Goal: Task Accomplishment & Management: Use online tool/utility

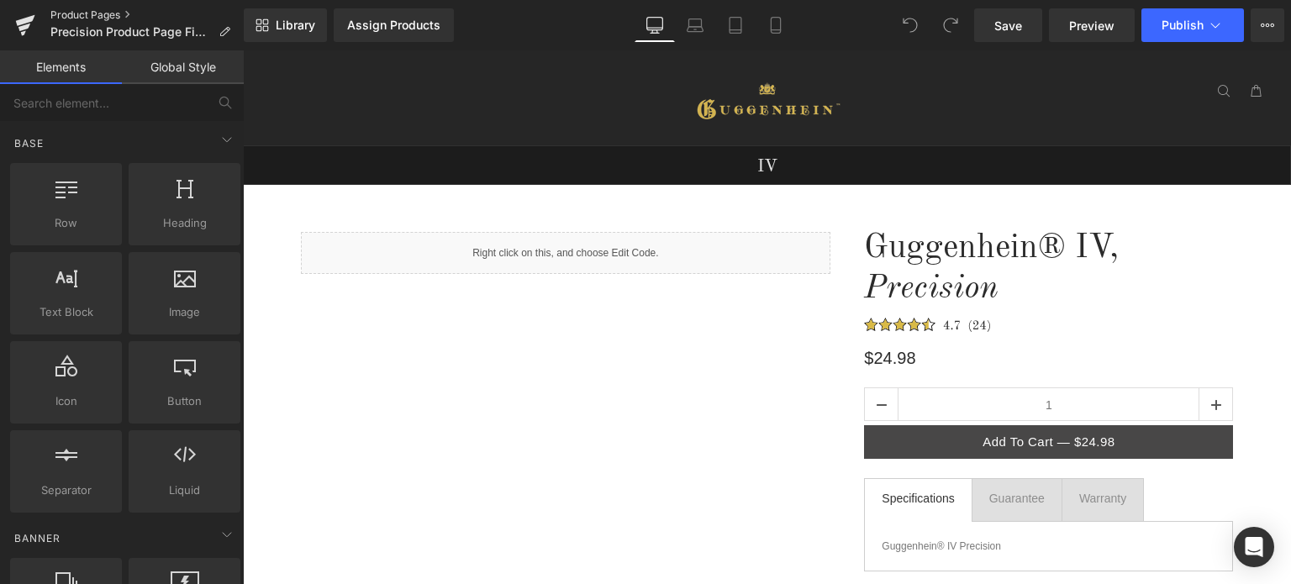
click at [101, 16] on link "Product Pages" at bounding box center [146, 14] width 193 height 13
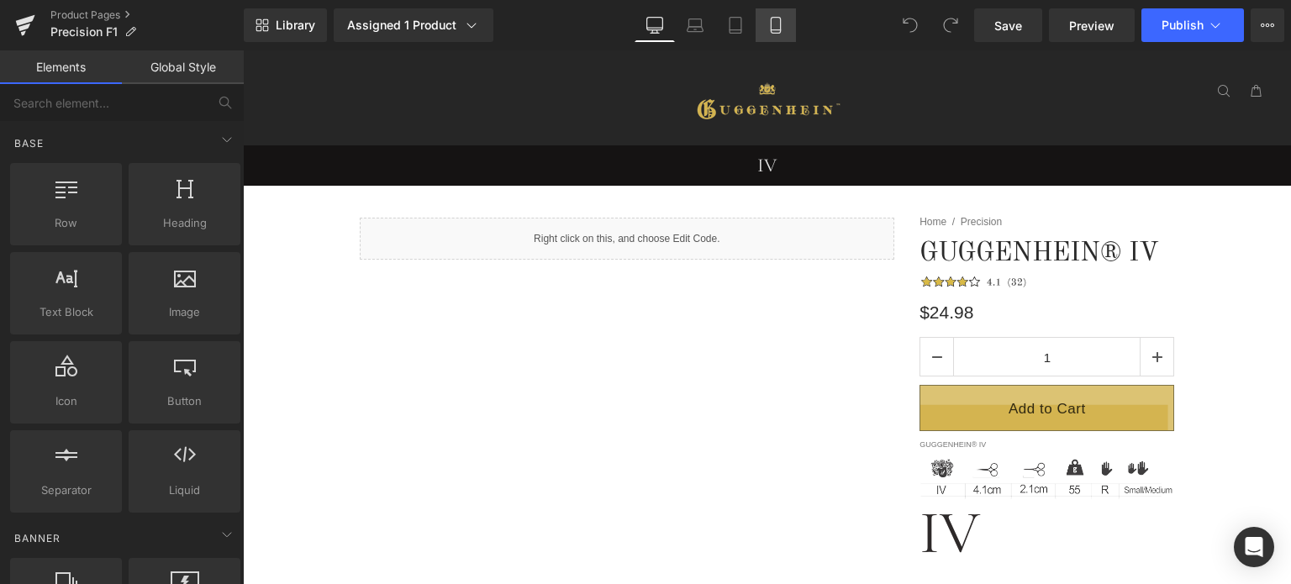
click at [780, 24] on icon at bounding box center [775, 25] width 17 height 17
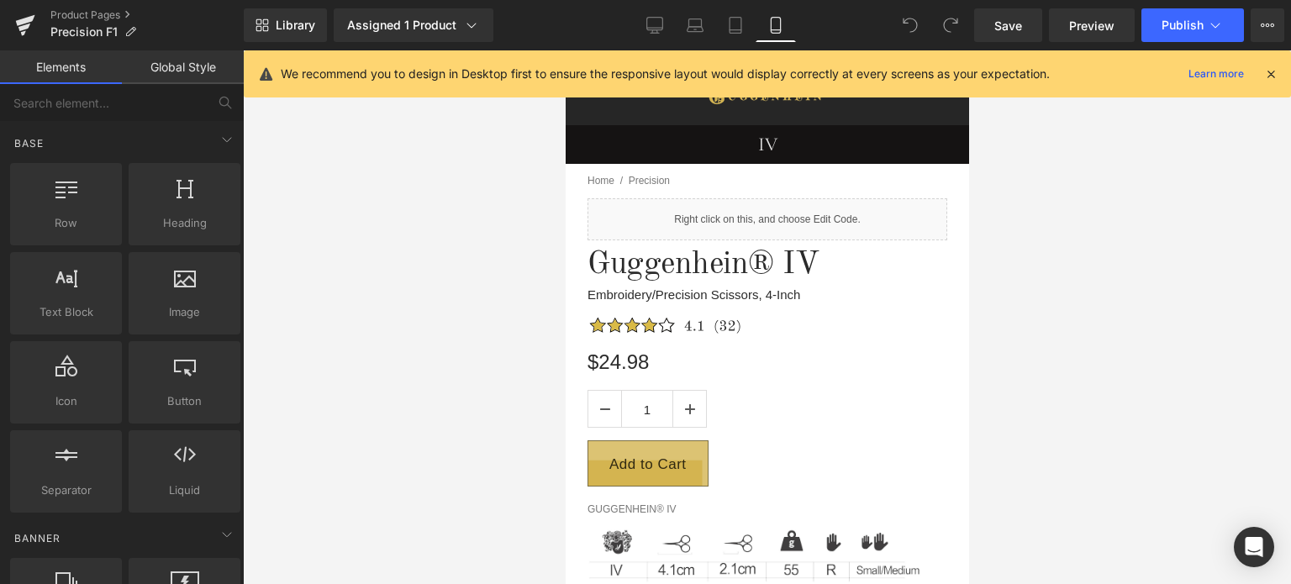
click at [1272, 69] on icon at bounding box center [1270, 73] width 15 height 15
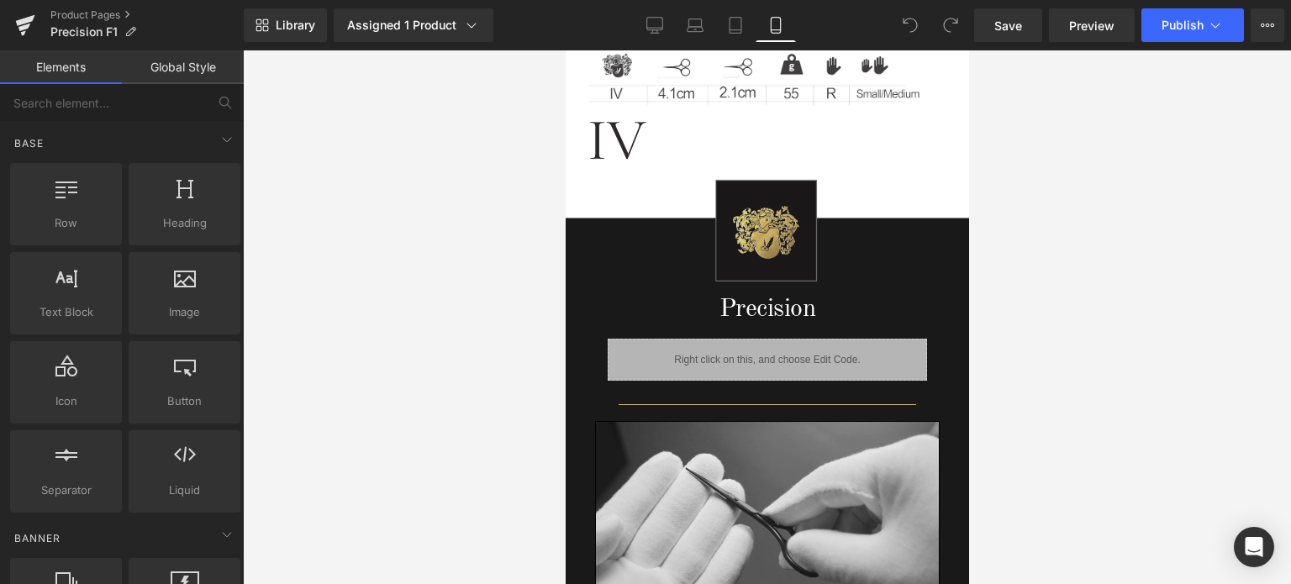
scroll to position [414, 0]
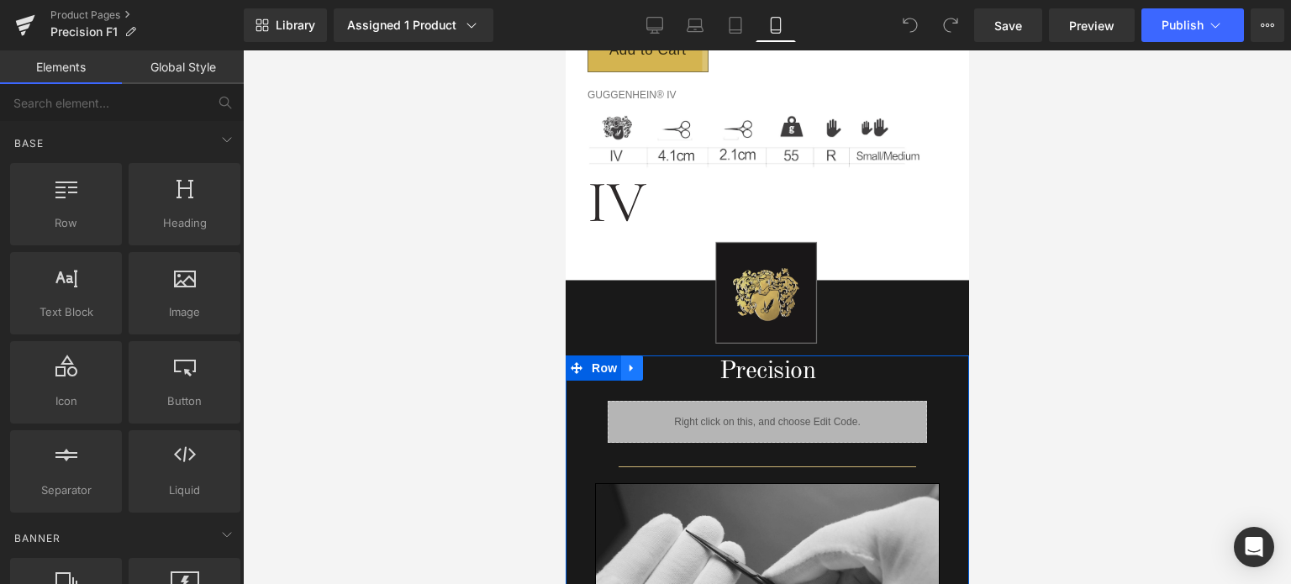
click at [630, 371] on icon at bounding box center [631, 368] width 12 height 13
click at [631, 365] on icon at bounding box center [631, 368] width 12 height 12
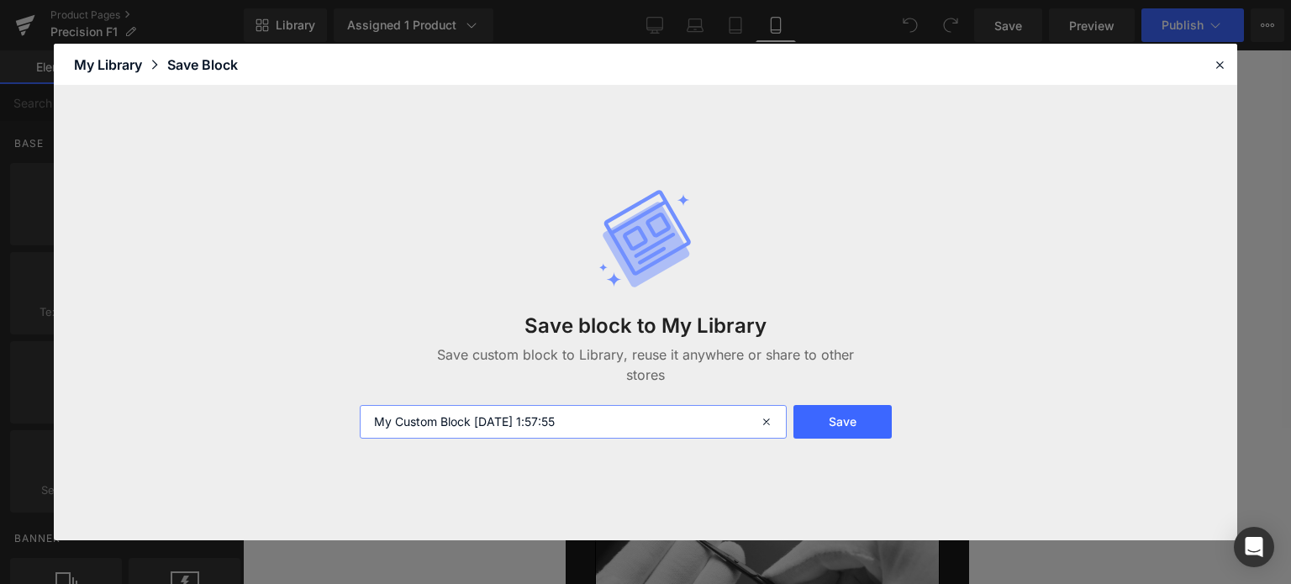
drag, startPoint x: 613, startPoint y: 418, endPoint x: 364, endPoint y: 430, distance: 249.9
click at [364, 430] on input "My Custom Block 2025-09-02 1:57:55" at bounding box center [573, 422] width 427 height 34
click at [383, 421] on input "Prcision Specs M" at bounding box center [573, 422] width 427 height 34
click at [530, 417] on input "Precision Specs M" at bounding box center [573, 422] width 427 height 34
type input "Precision Specs M"
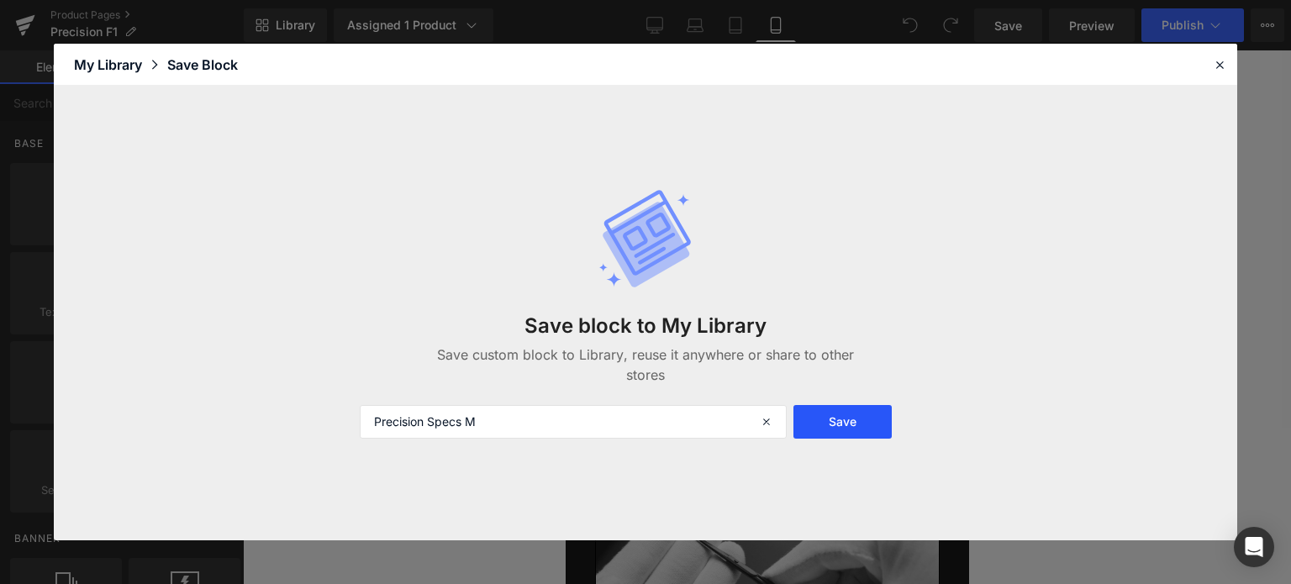
click at [842, 425] on button "Save" at bounding box center [842, 422] width 98 height 34
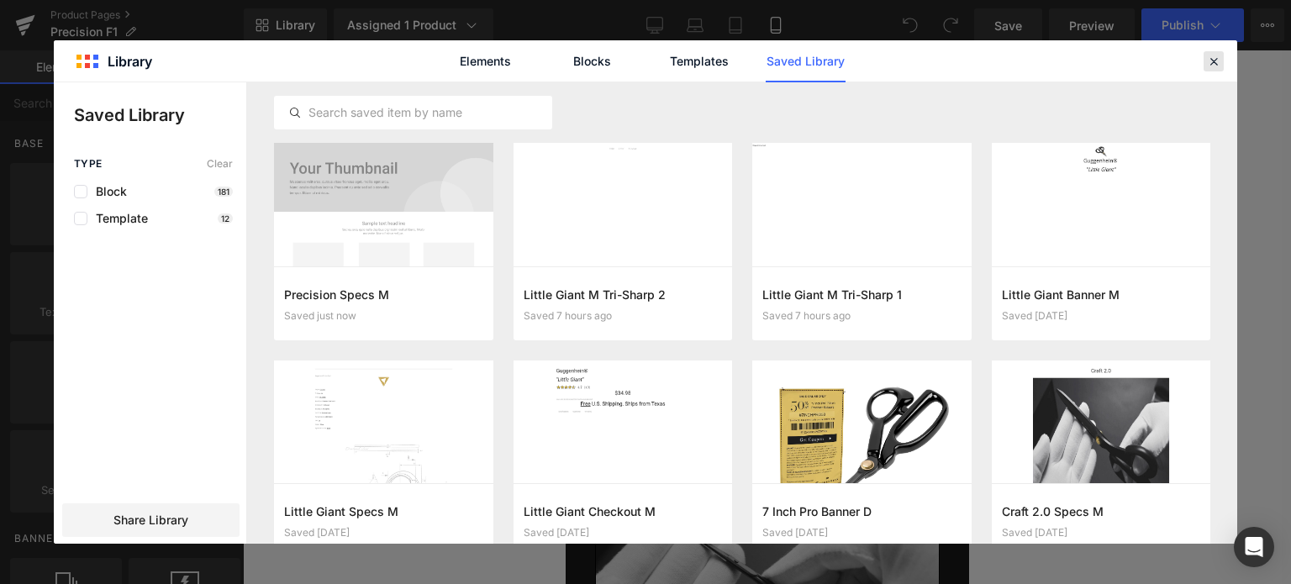
click at [1215, 63] on icon at bounding box center [1213, 61] width 15 height 15
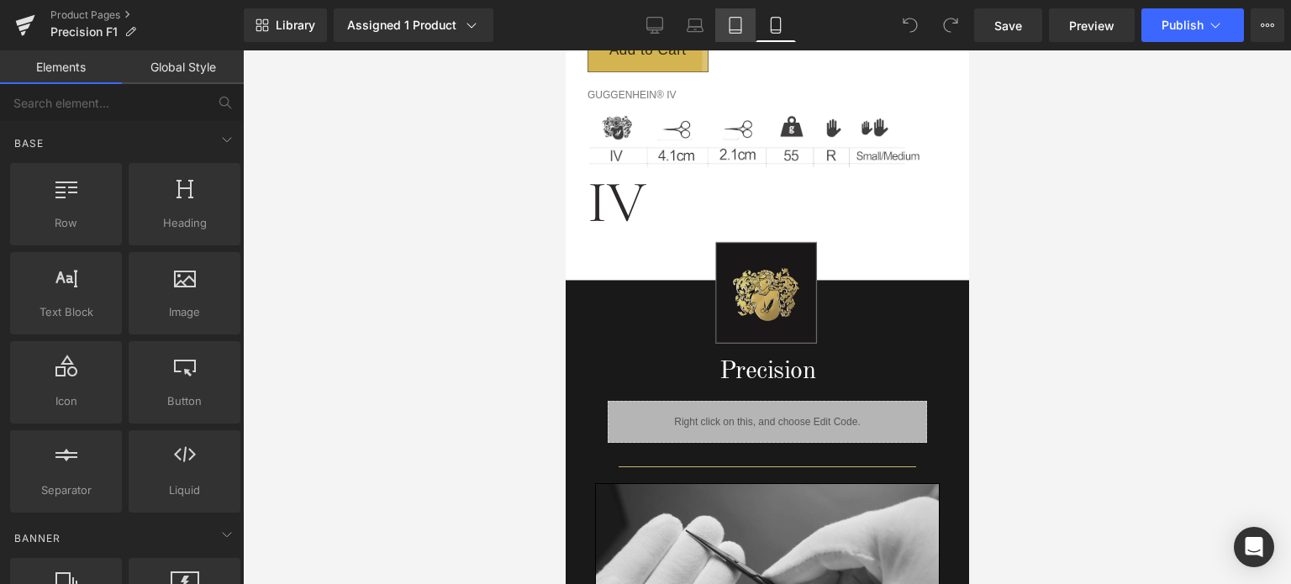
click at [728, 25] on icon at bounding box center [735, 25] width 17 height 17
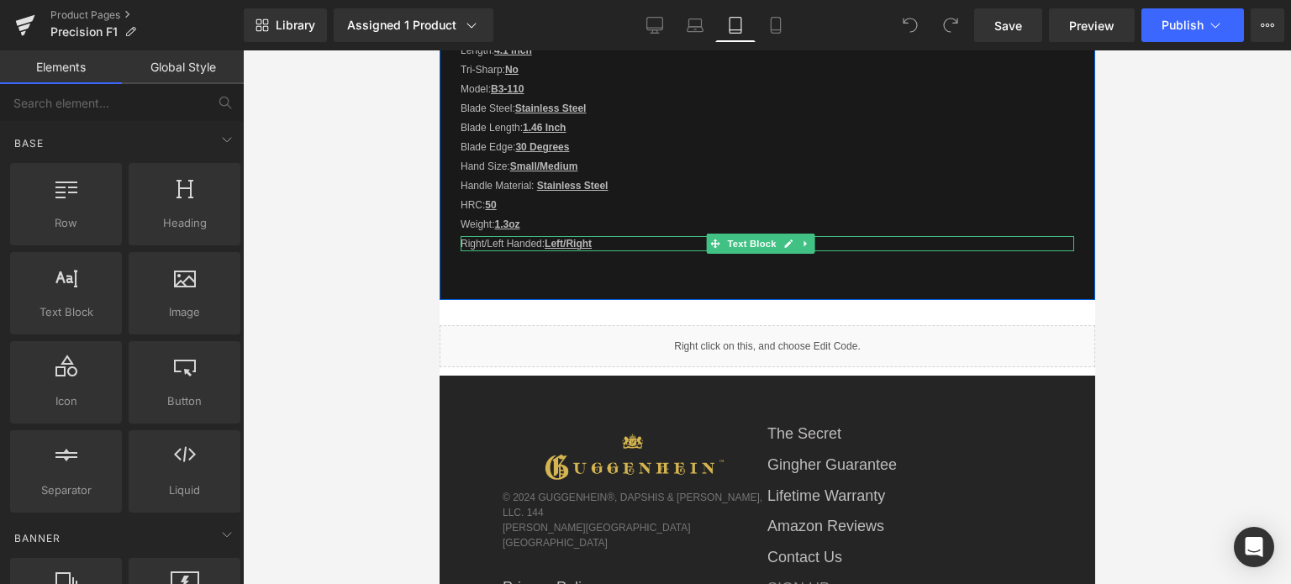
scroll to position [1121, 0]
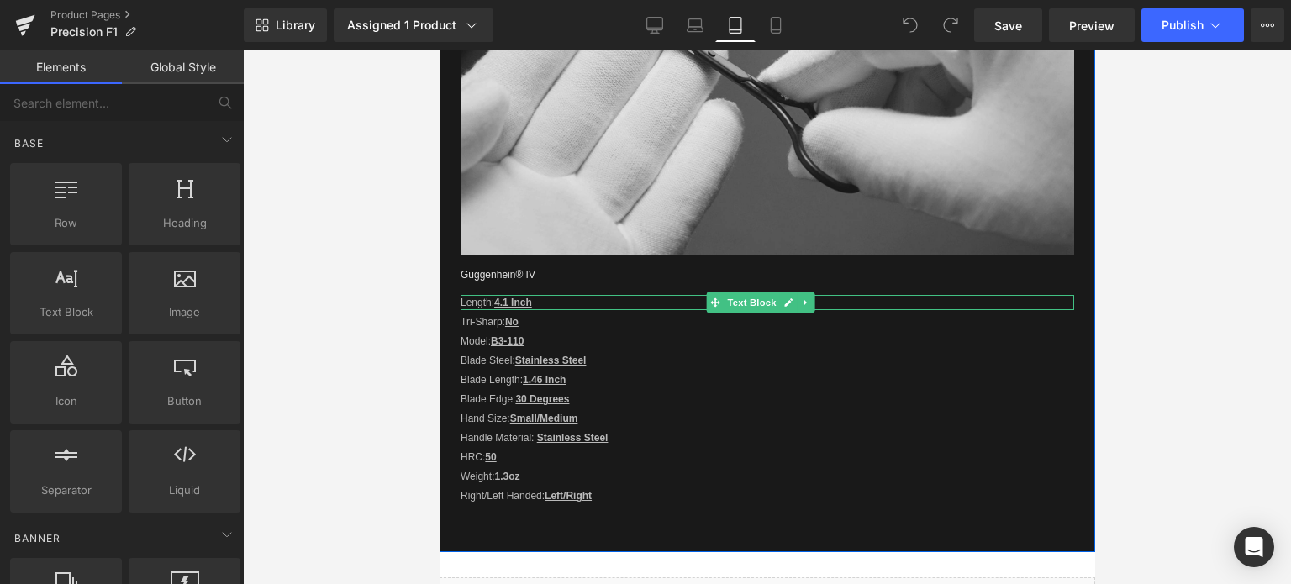
click at [503, 297] on u "4.1 Inch" at bounding box center [512, 303] width 38 height 12
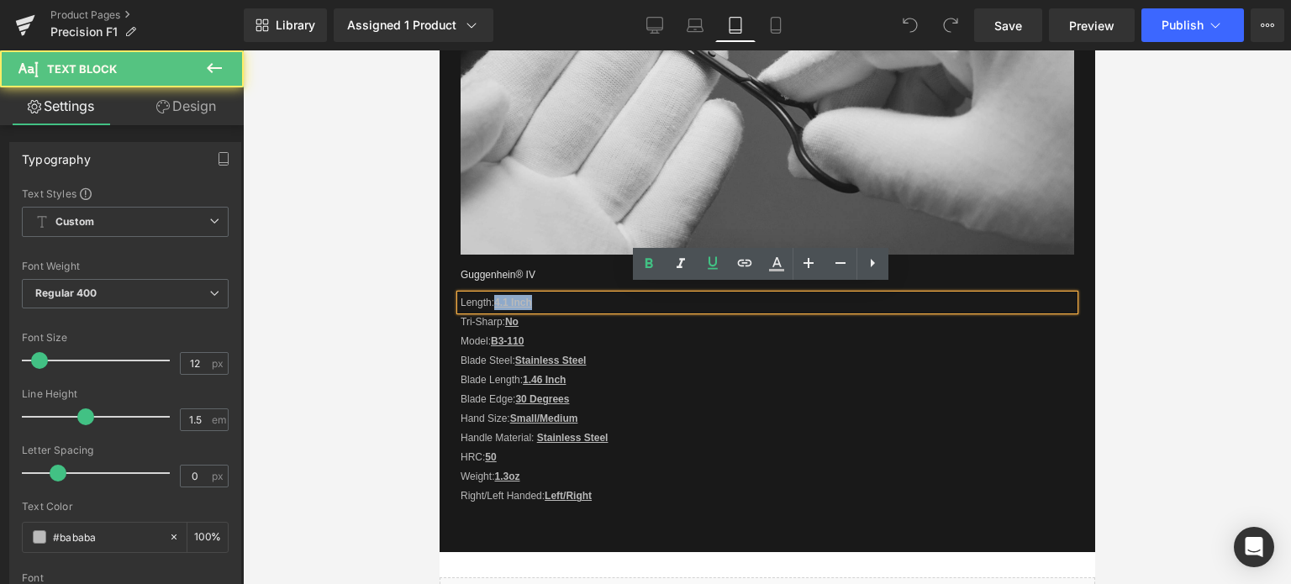
drag, startPoint x: 497, startPoint y: 292, endPoint x: 531, endPoint y: 291, distance: 34.5
click at [531, 297] on u "4.1 Inch" at bounding box center [512, 303] width 38 height 12
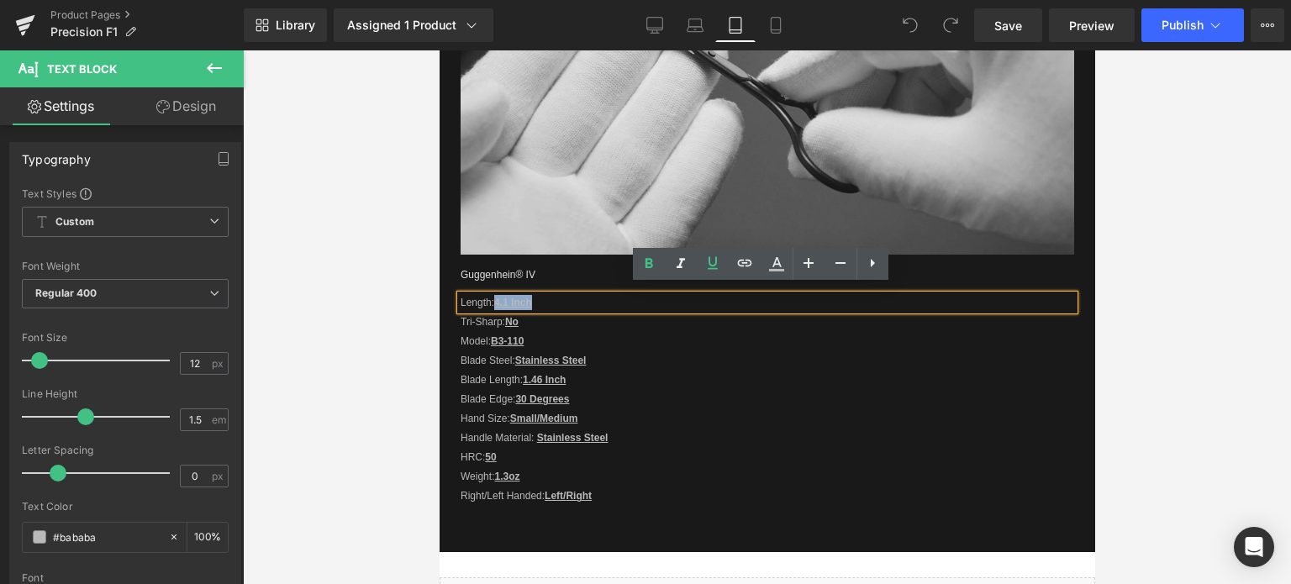
copy u "4.1 Inch"
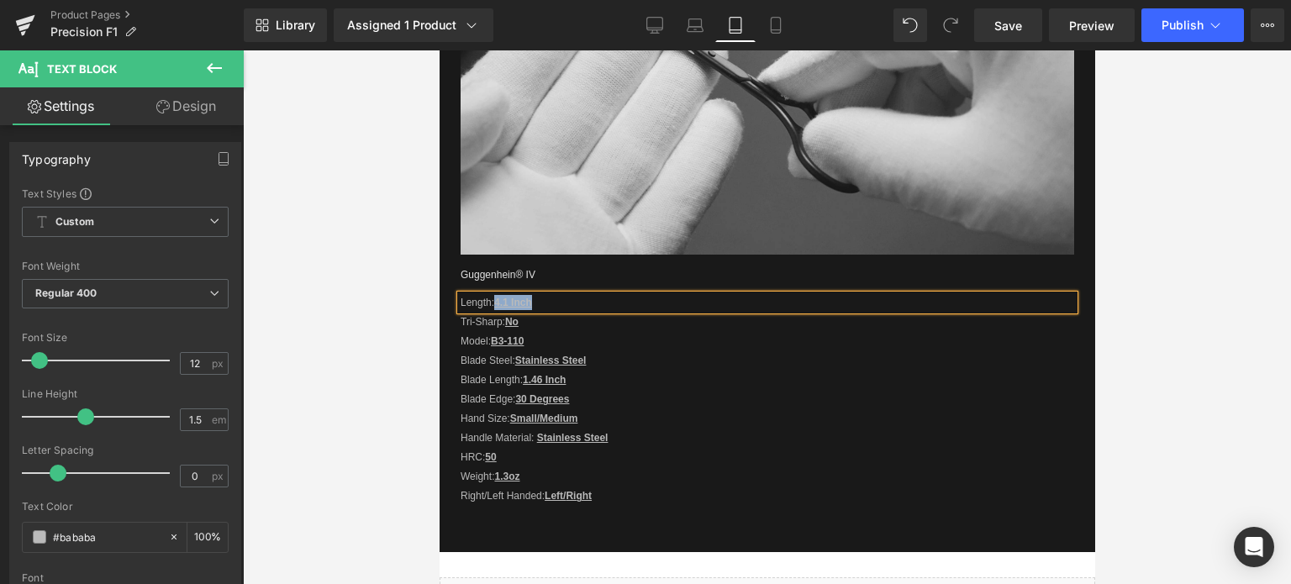
click at [537, 314] on p "Tri-Sharp: No" at bounding box center [766, 321] width 613 height 15
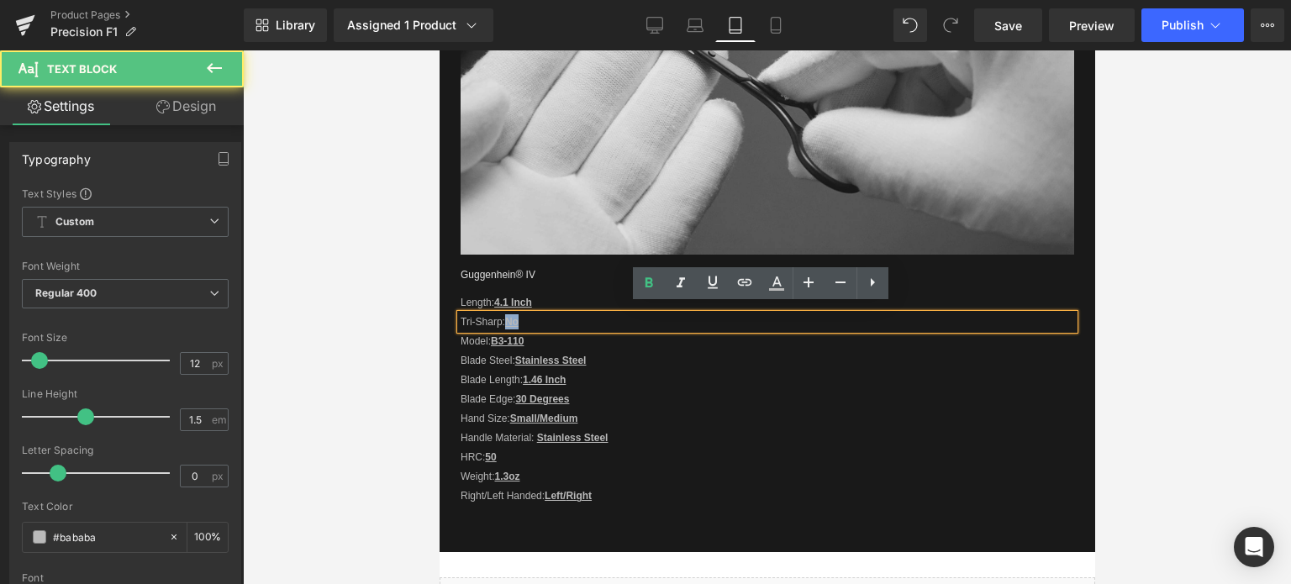
drag, startPoint x: 507, startPoint y: 313, endPoint x: 518, endPoint y: 313, distance: 11.8
click at [518, 316] on strong "No" at bounding box center [510, 322] width 13 height 12
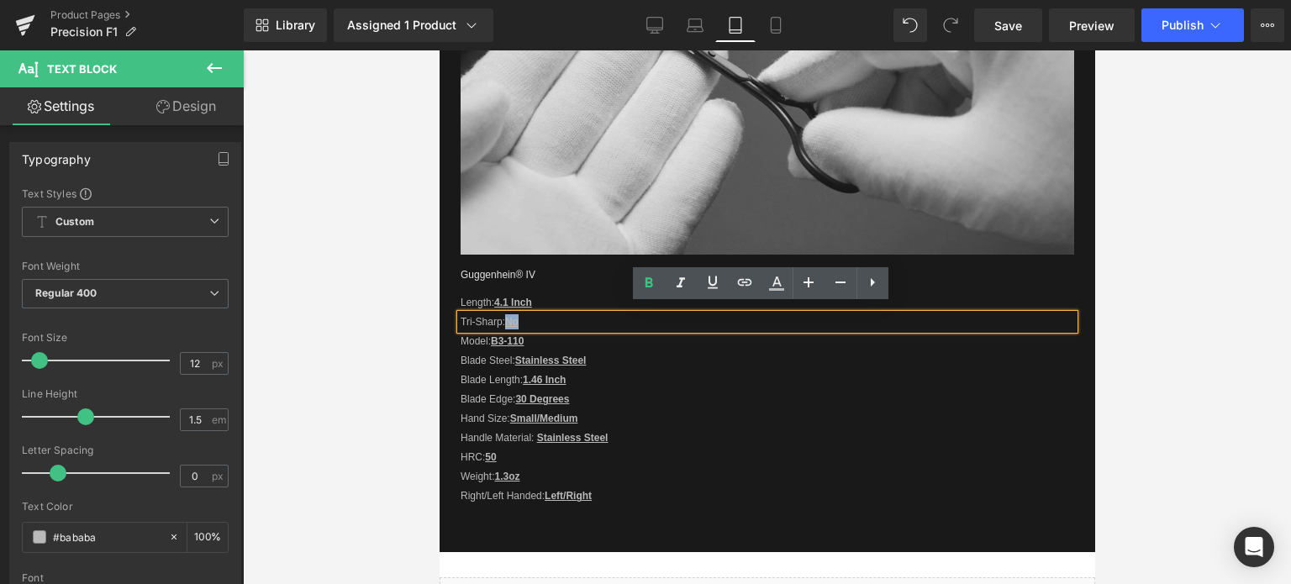
copy strong "No"
click at [531, 334] on p "Model: B3-110" at bounding box center [766, 341] width 613 height 15
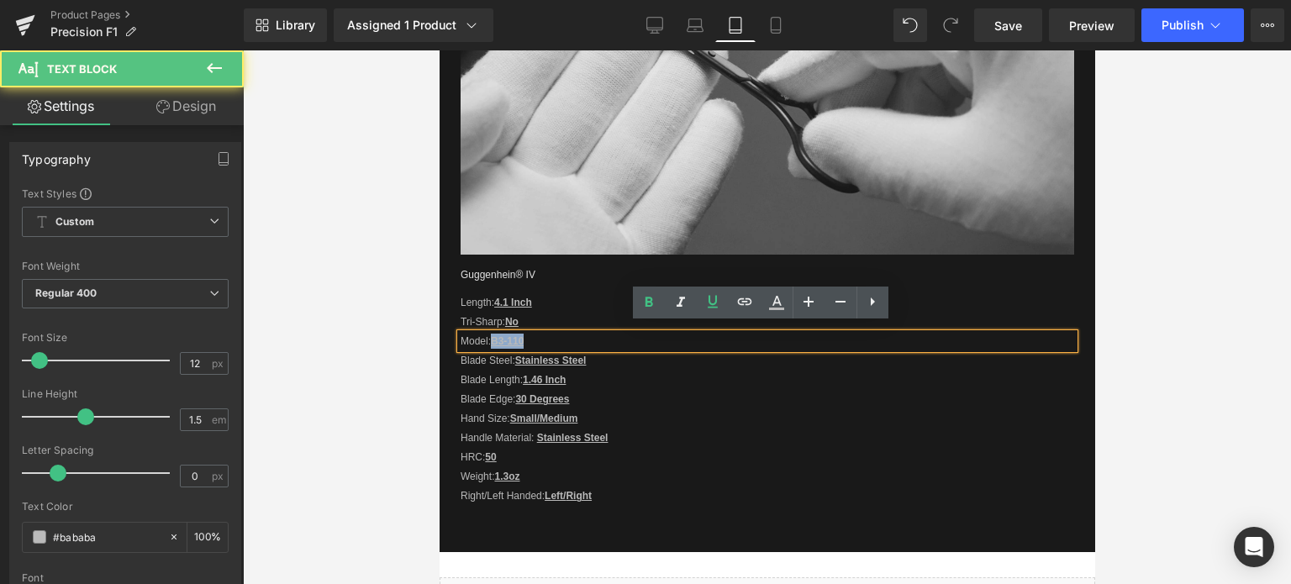
drag, startPoint x: 496, startPoint y: 330, endPoint x: 525, endPoint y: 332, distance: 29.5
click at [525, 334] on p "Model: B3-110" at bounding box center [766, 341] width 613 height 15
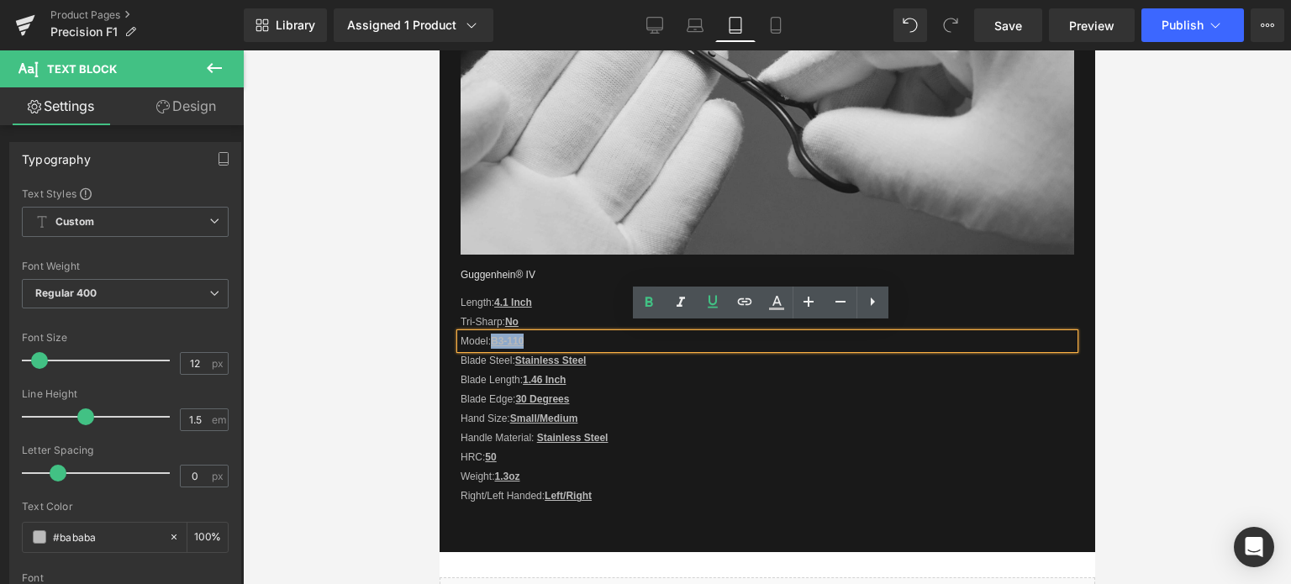
copy u "B3-110"
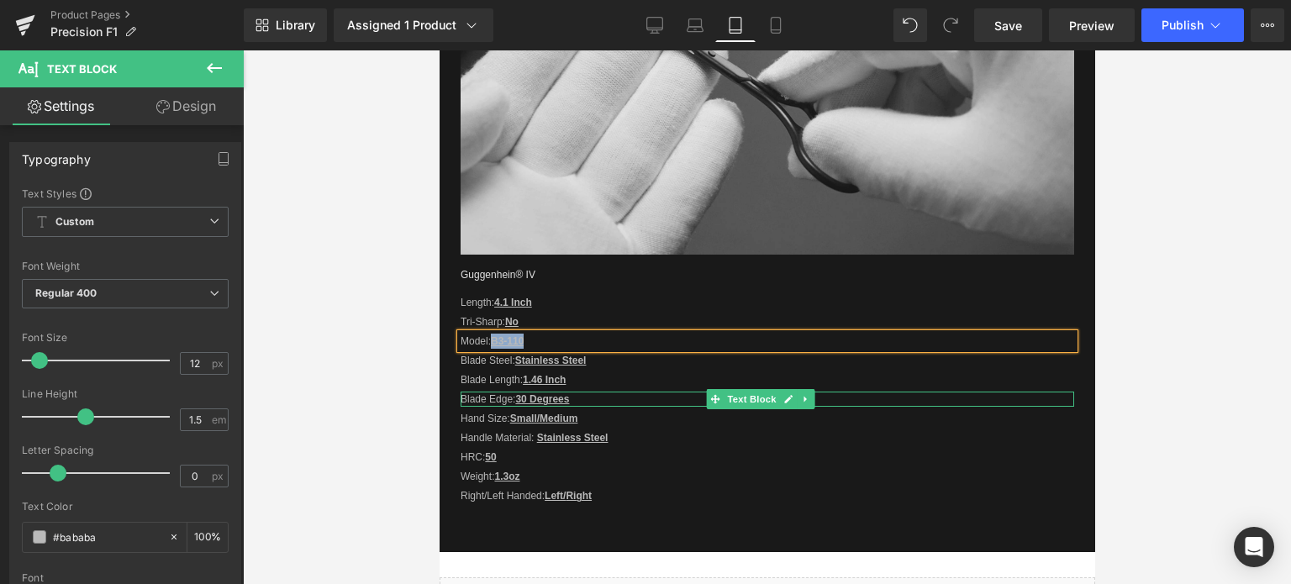
click at [576, 392] on p "Blade Edge: 30 Degrees" at bounding box center [766, 399] width 613 height 15
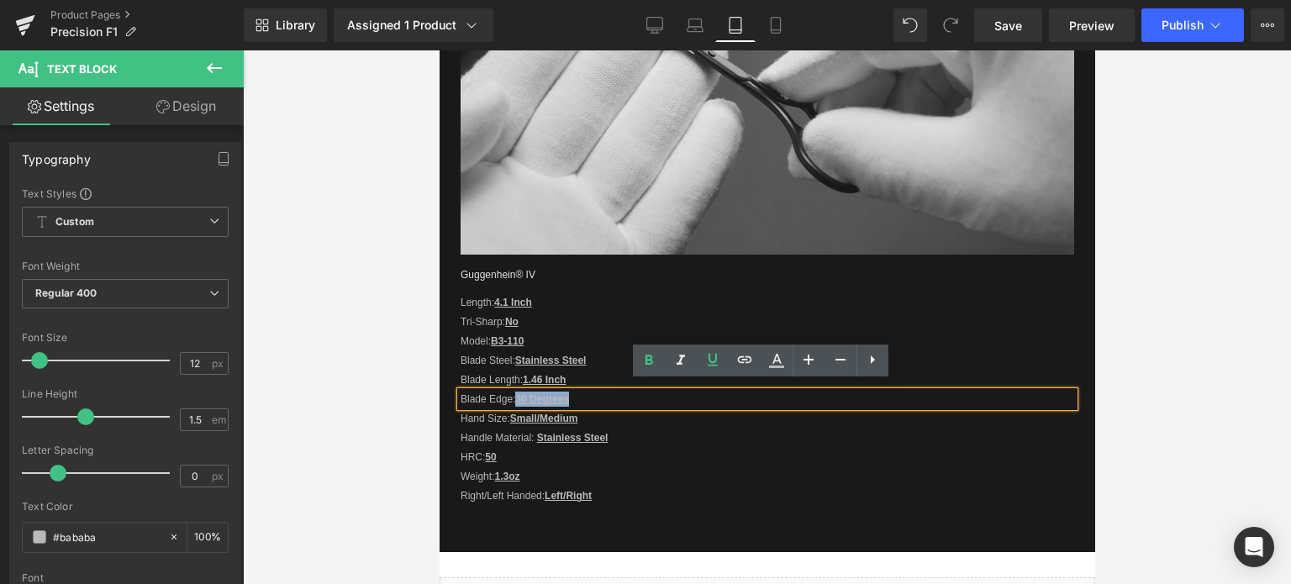
drag, startPoint x: 537, startPoint y: 390, endPoint x: 568, endPoint y: 392, distance: 31.1
click at [568, 393] on u "30 Degrees" at bounding box center [541, 399] width 54 height 12
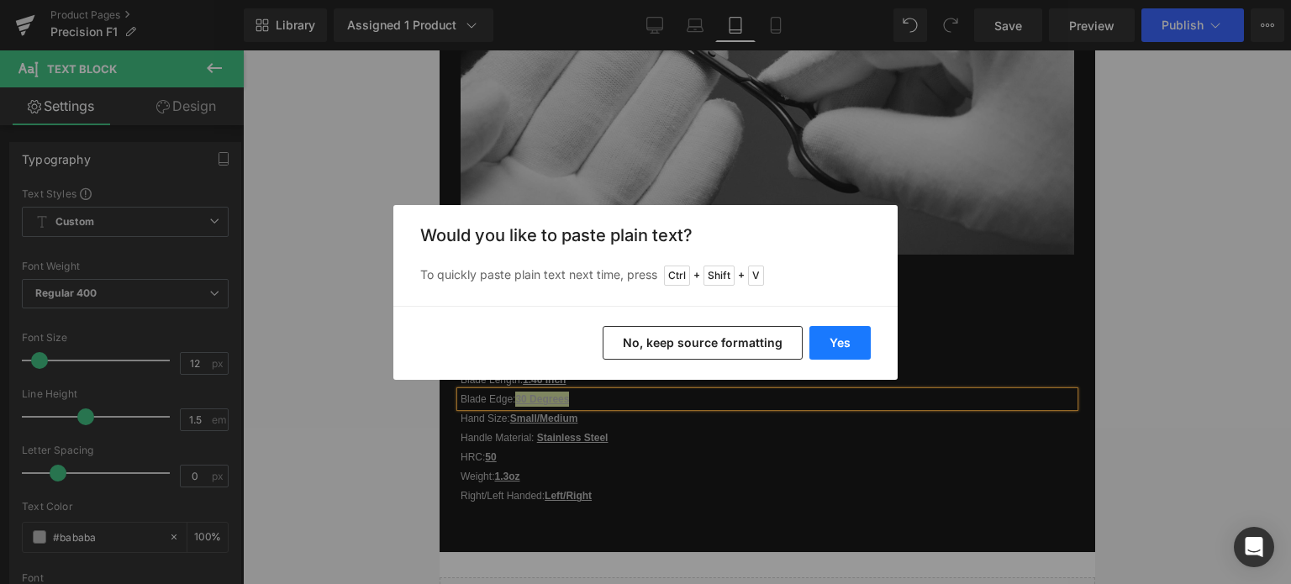
click at [831, 340] on button "Yes" at bounding box center [839, 343] width 61 height 34
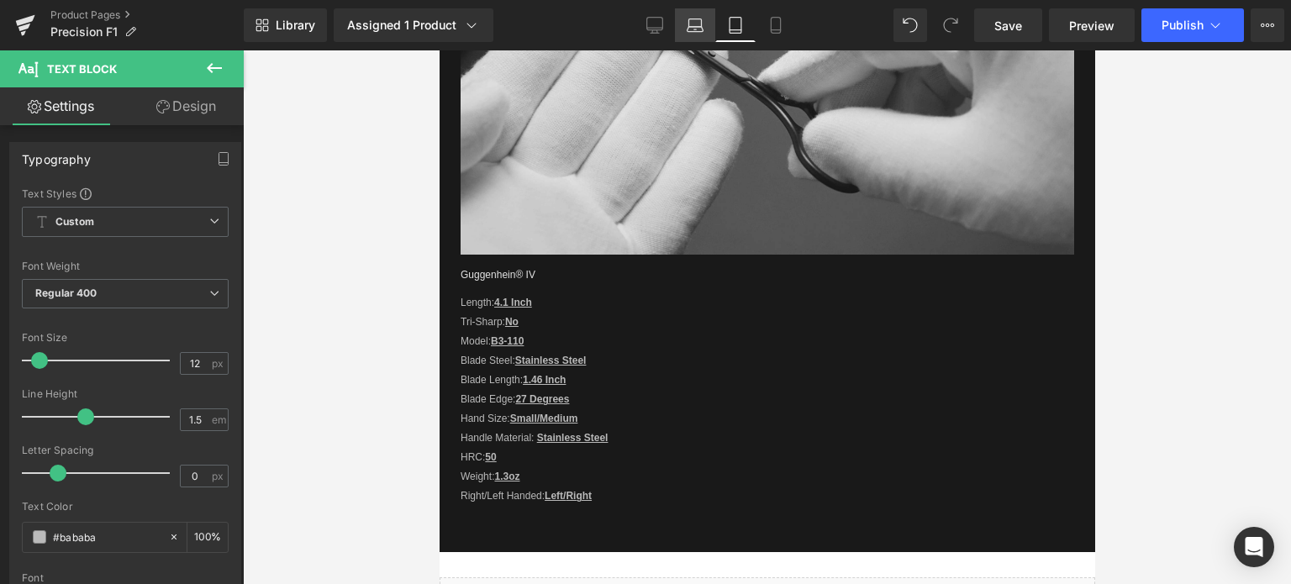
click at [700, 30] on icon at bounding box center [695, 25] width 17 height 17
type input "100"
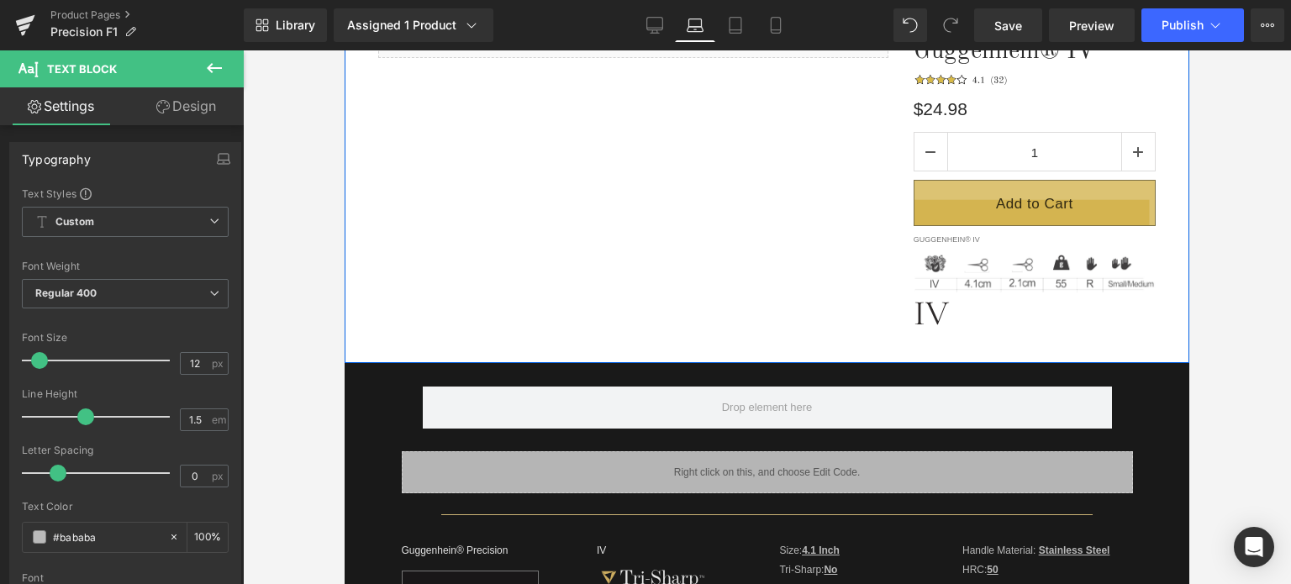
scroll to position [504, 0]
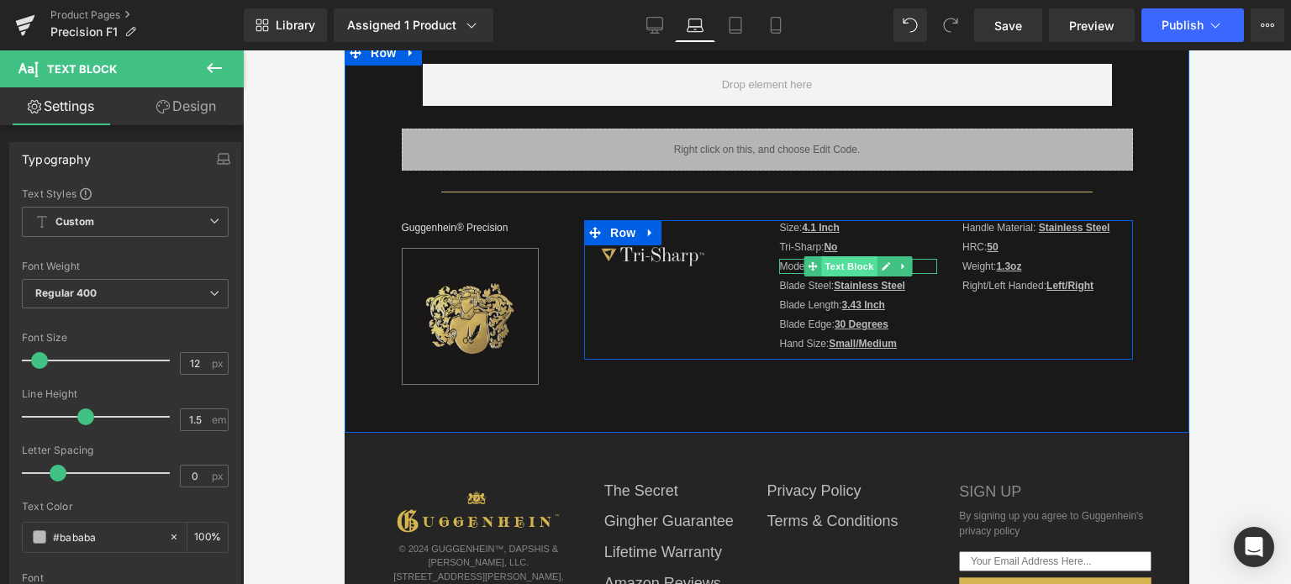
click at [824, 266] on span "Text Block" at bounding box center [849, 266] width 55 height 20
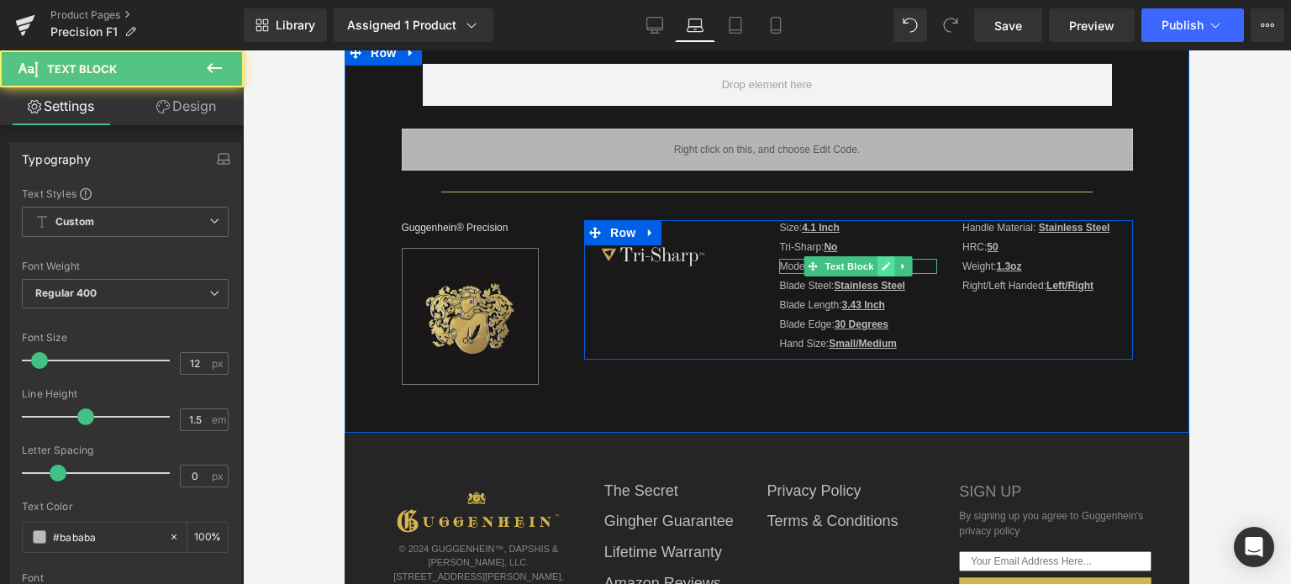
click at [881, 271] on link at bounding box center [886, 266] width 18 height 20
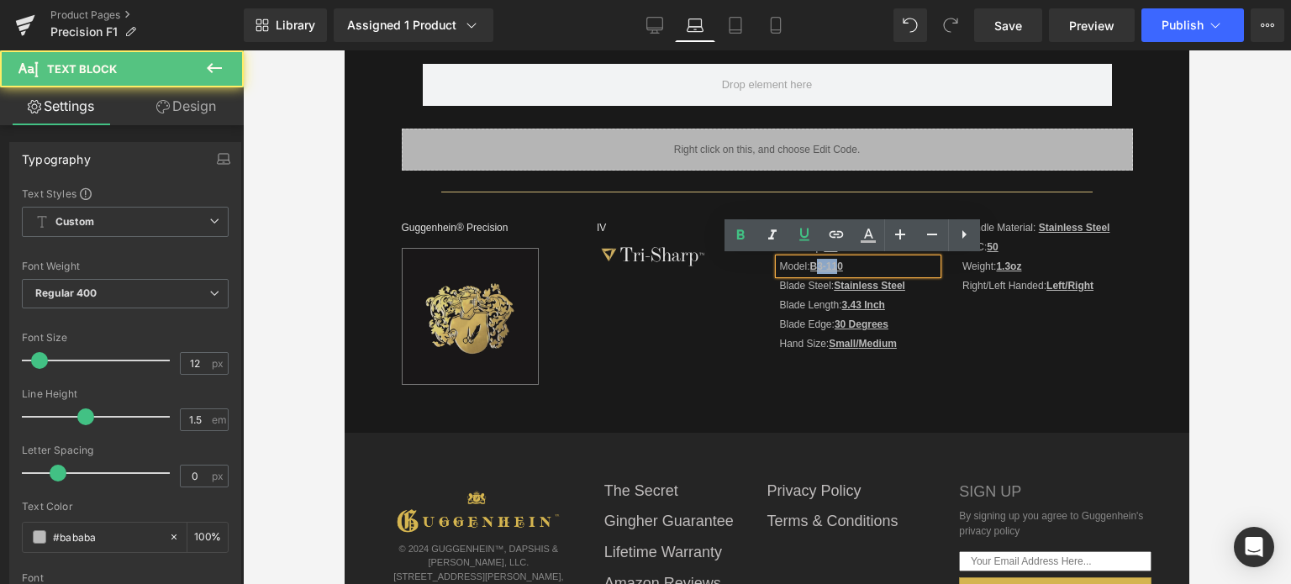
drag, startPoint x: 810, startPoint y: 265, endPoint x: 832, endPoint y: 265, distance: 21.8
click at [832, 265] on u "B3-110" at bounding box center [826, 267] width 33 height 12
drag, startPoint x: 808, startPoint y: 266, endPoint x: 839, endPoint y: 265, distance: 31.1
click at [839, 265] on p "Model: B3-110" at bounding box center [857, 266] width 157 height 15
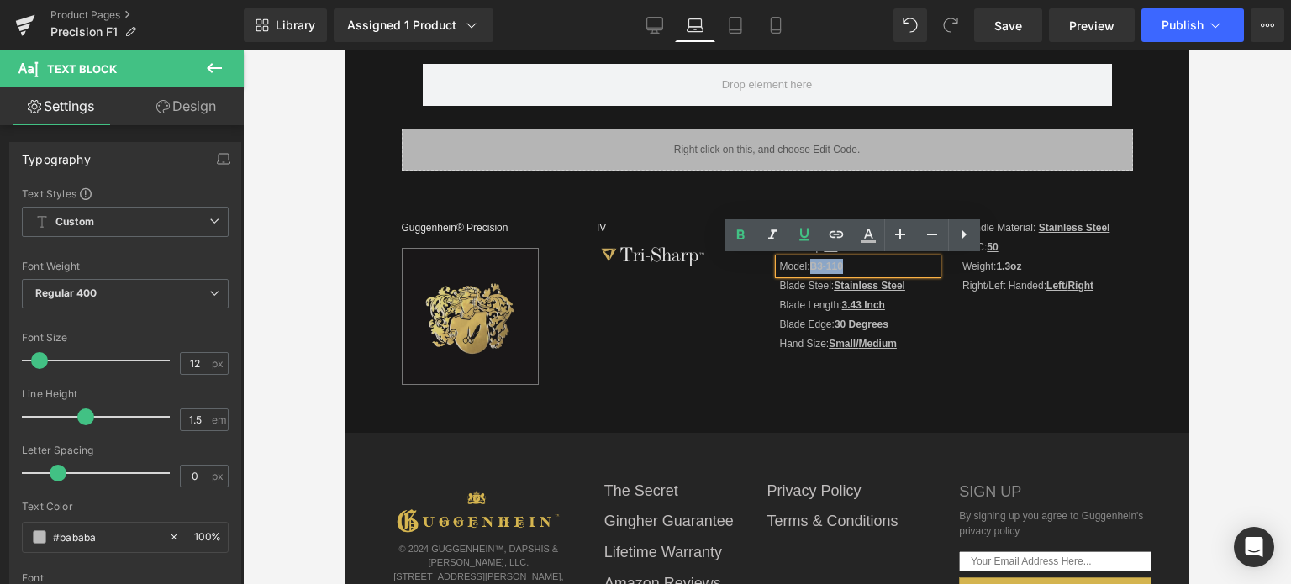
copy u "B3-110"
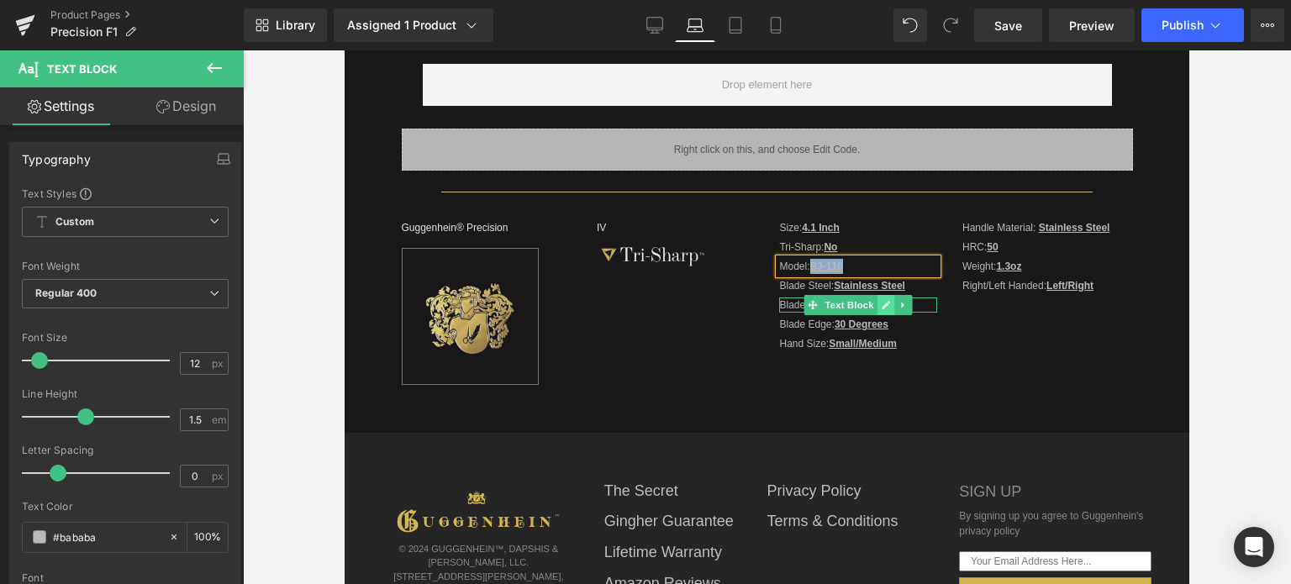
click at [882, 308] on icon at bounding box center [886, 305] width 9 height 10
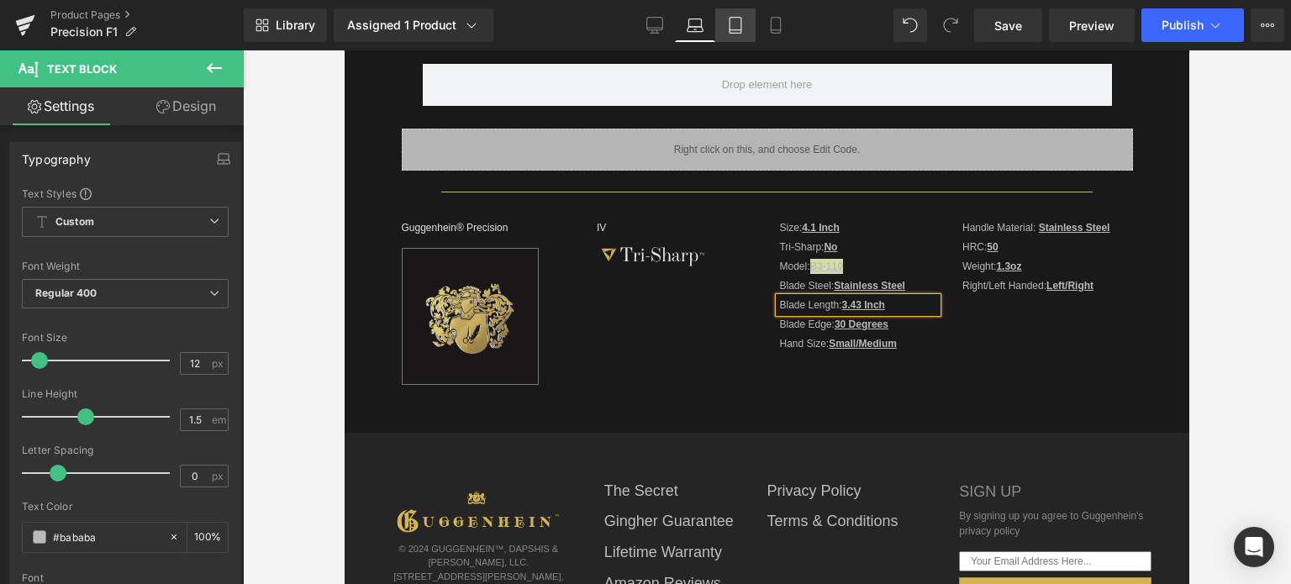
click at [732, 26] on icon at bounding box center [735, 25] width 17 height 17
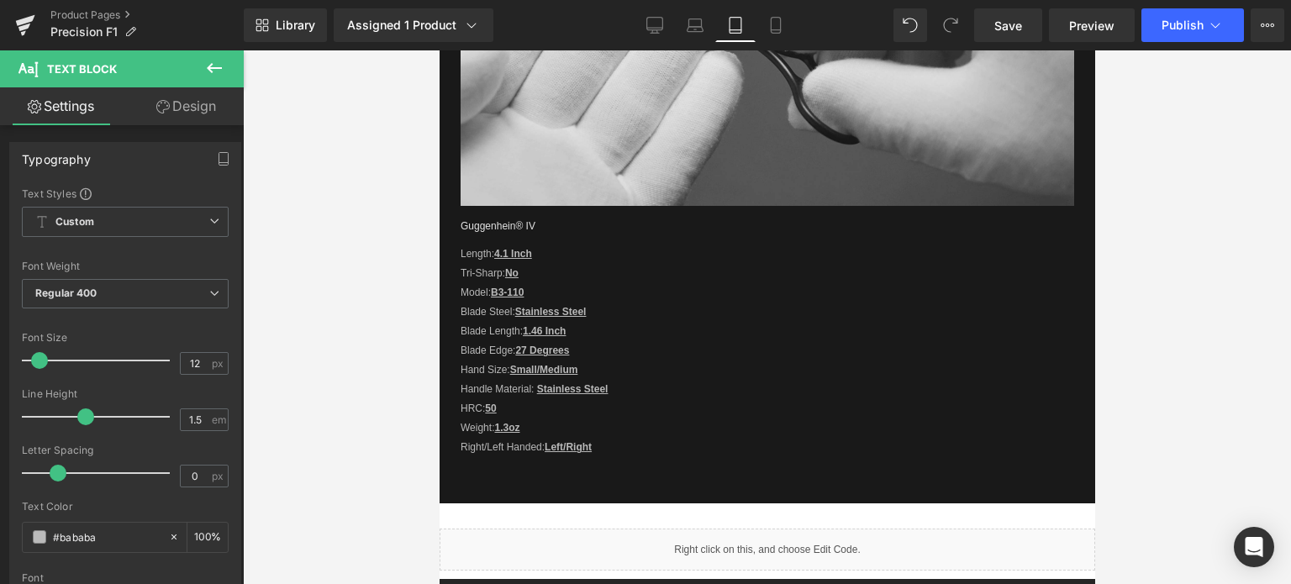
scroll to position [1260, 0]
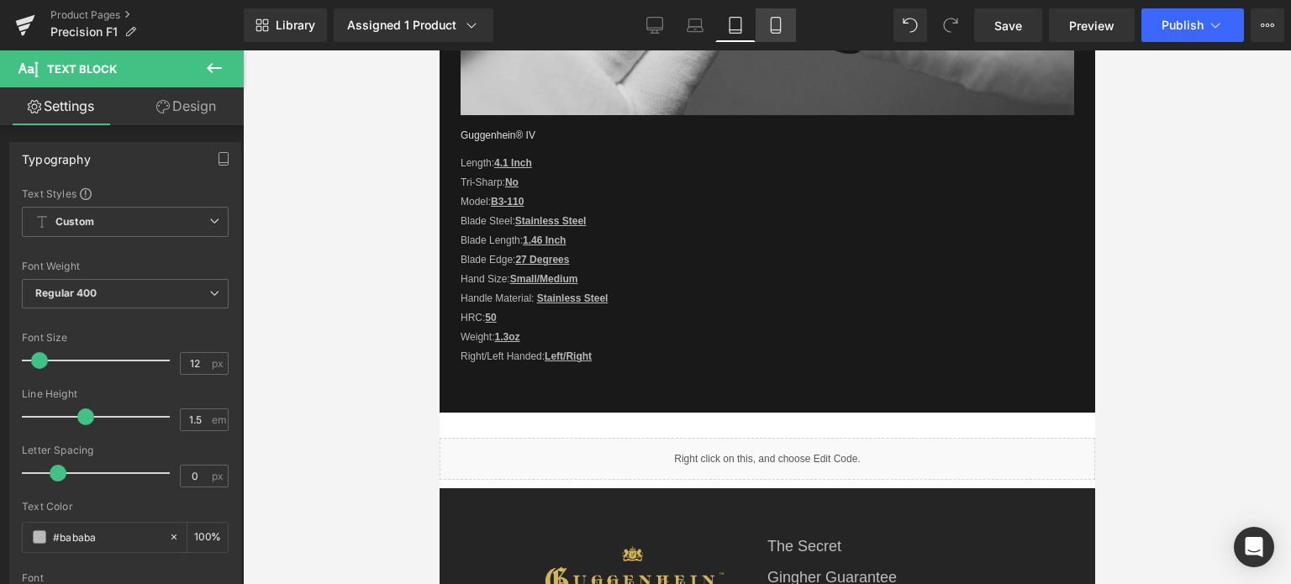
click at [769, 18] on icon at bounding box center [775, 25] width 17 height 17
type input "100"
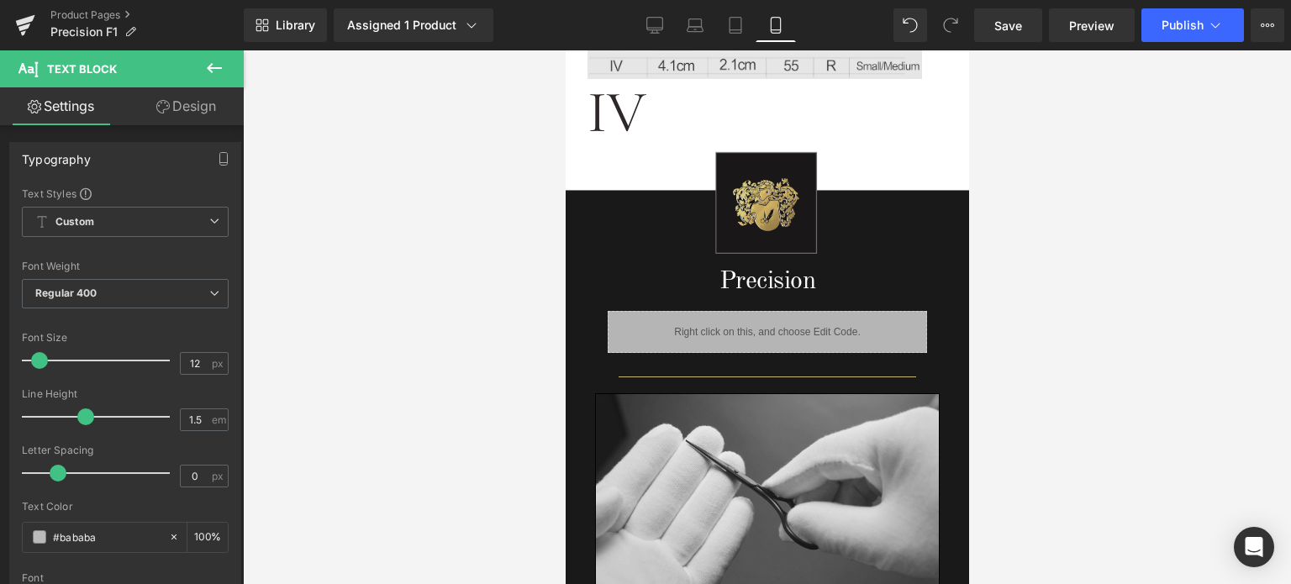
scroll to position [1008, 0]
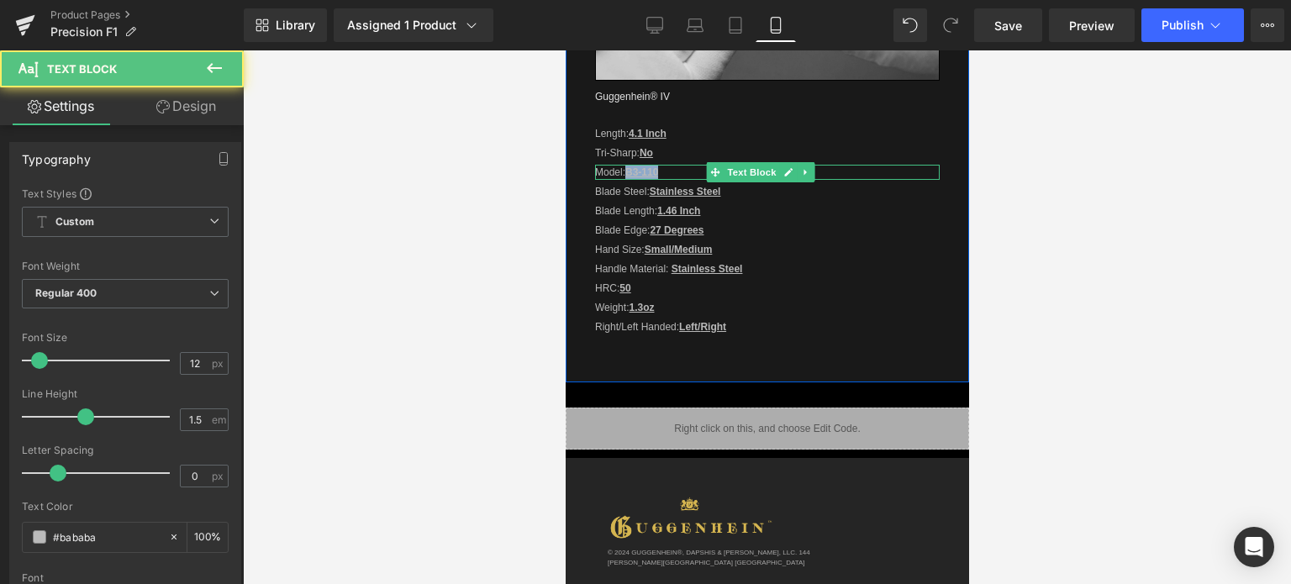
drag, startPoint x: 628, startPoint y: 162, endPoint x: 660, endPoint y: 162, distance: 31.9
click at [660, 165] on p "Model: B3-110" at bounding box center [766, 172] width 345 height 15
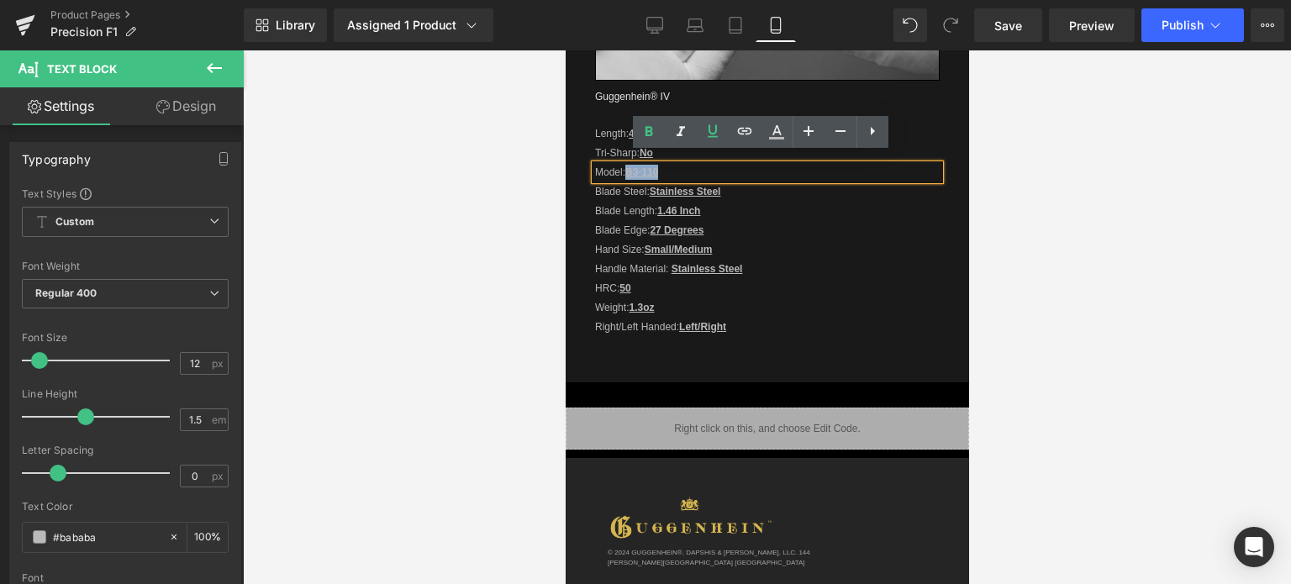
copy u "B3-110"
click at [920, 346] on div "Precision Heading Liquid Row Separator Image Guggenhein® IV Text Block Length: …" at bounding box center [766, 71] width 403 height 620
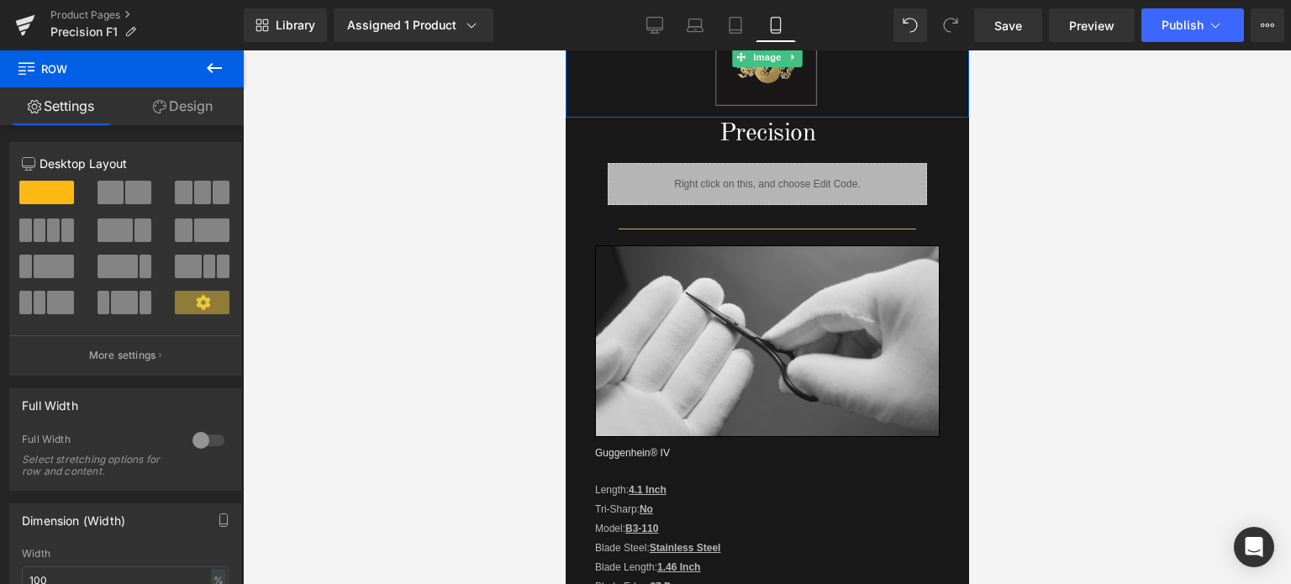
scroll to position [672, 0]
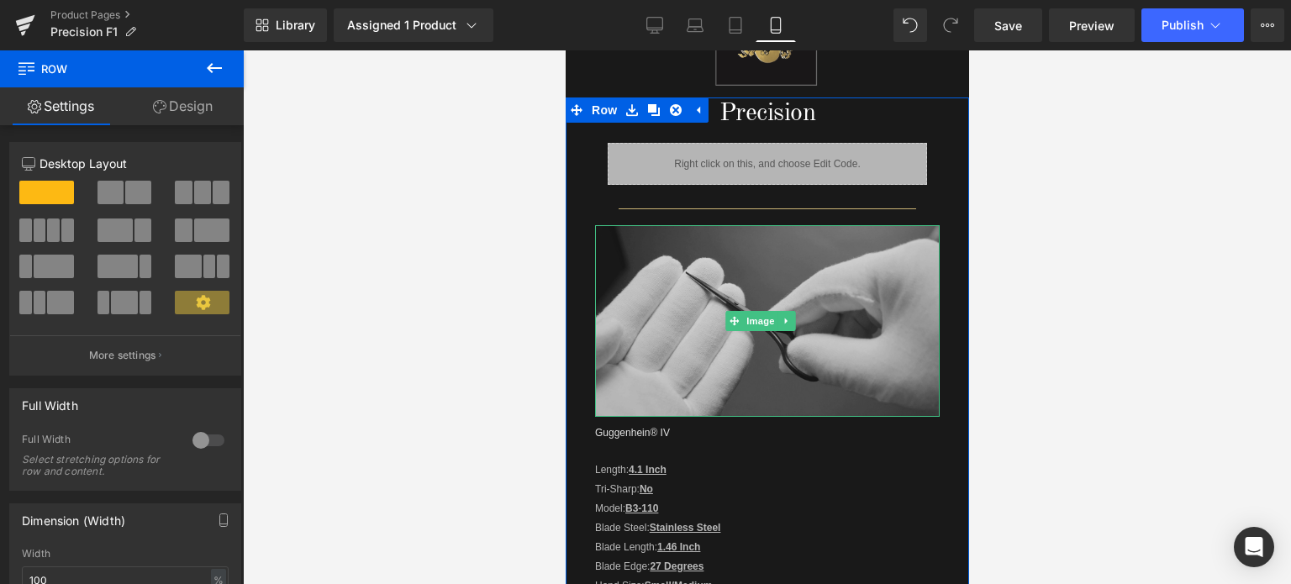
click at [770, 267] on img at bounding box center [766, 320] width 345 height 191
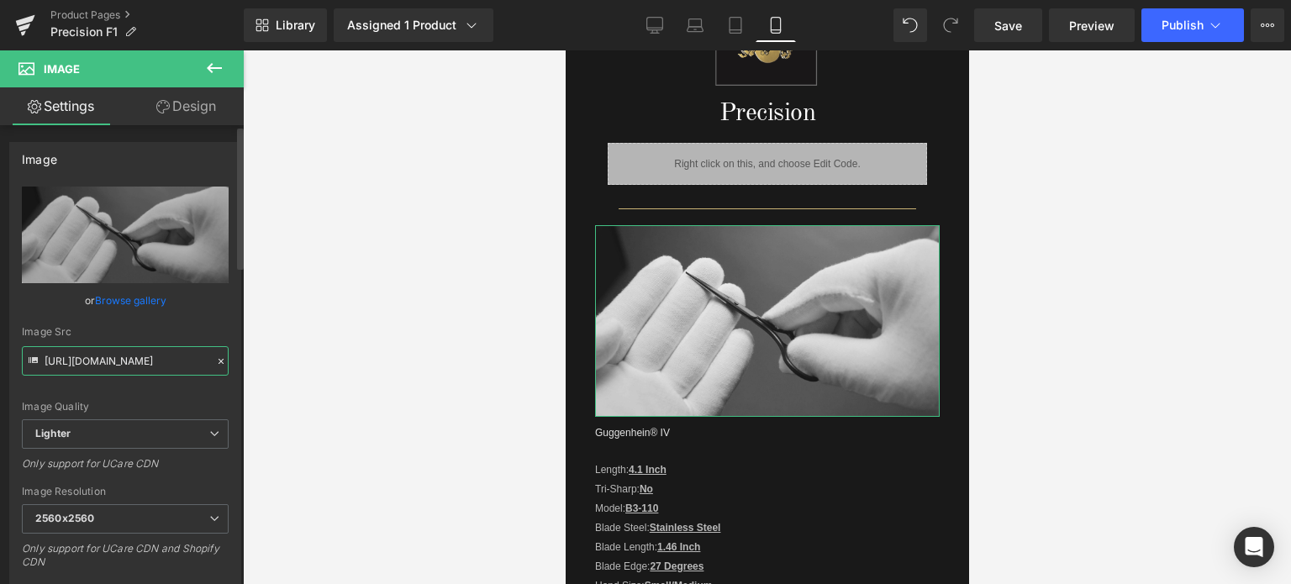
click at [109, 361] on input "https://ucarecdn.com/f90cf59b-2643-4216-aeab-99e4332cc587/-/format/auto/-/previ…" at bounding box center [125, 360] width 207 height 29
click at [229, 317] on div "https://ucarecdn.com/f90cf59b-2643-4216-aeab-99e4332cc587/-/format/auto/-/previ…" at bounding box center [125, 405] width 230 height 437
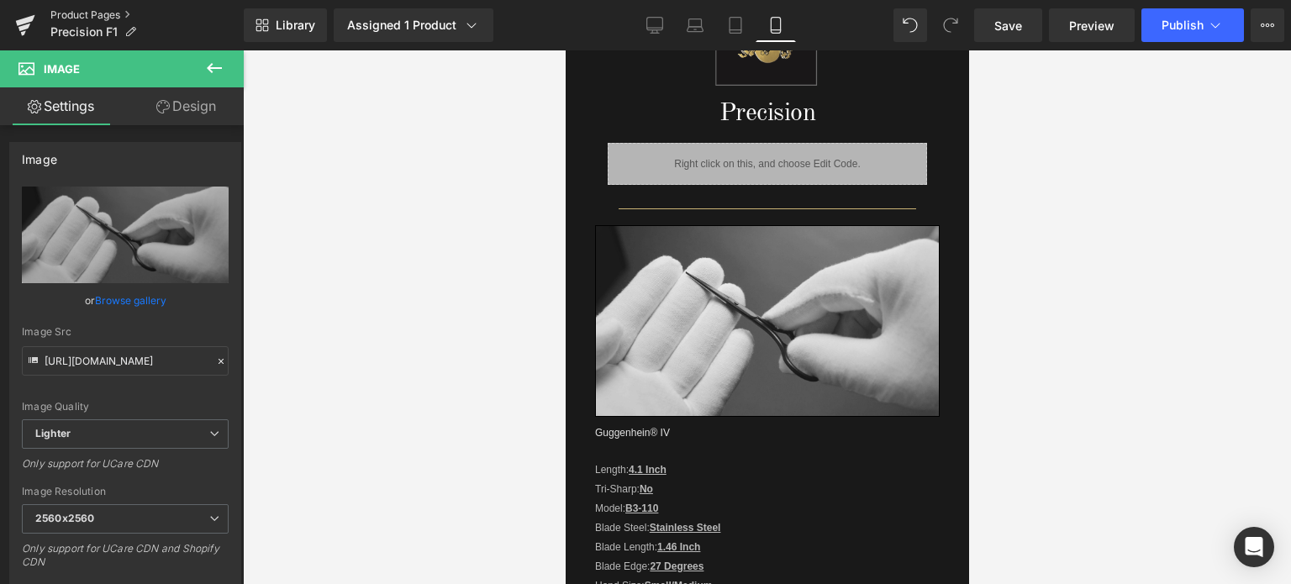
click at [87, 9] on link "Product Pages" at bounding box center [146, 14] width 193 height 13
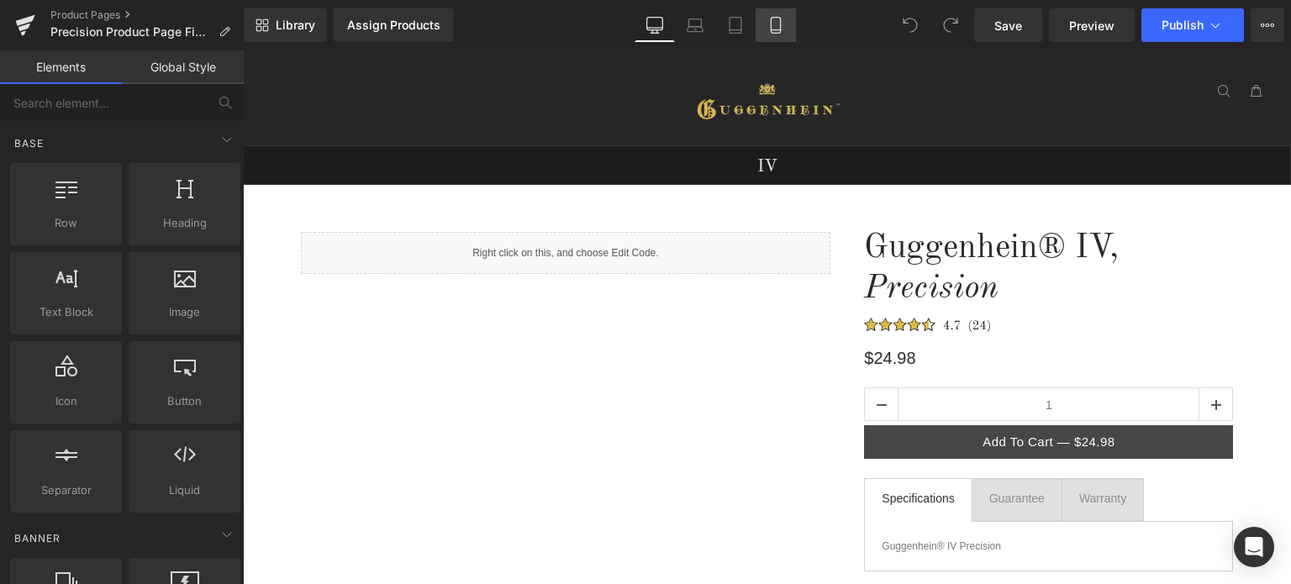
click at [783, 36] on link "Mobile" at bounding box center [775, 25] width 40 height 34
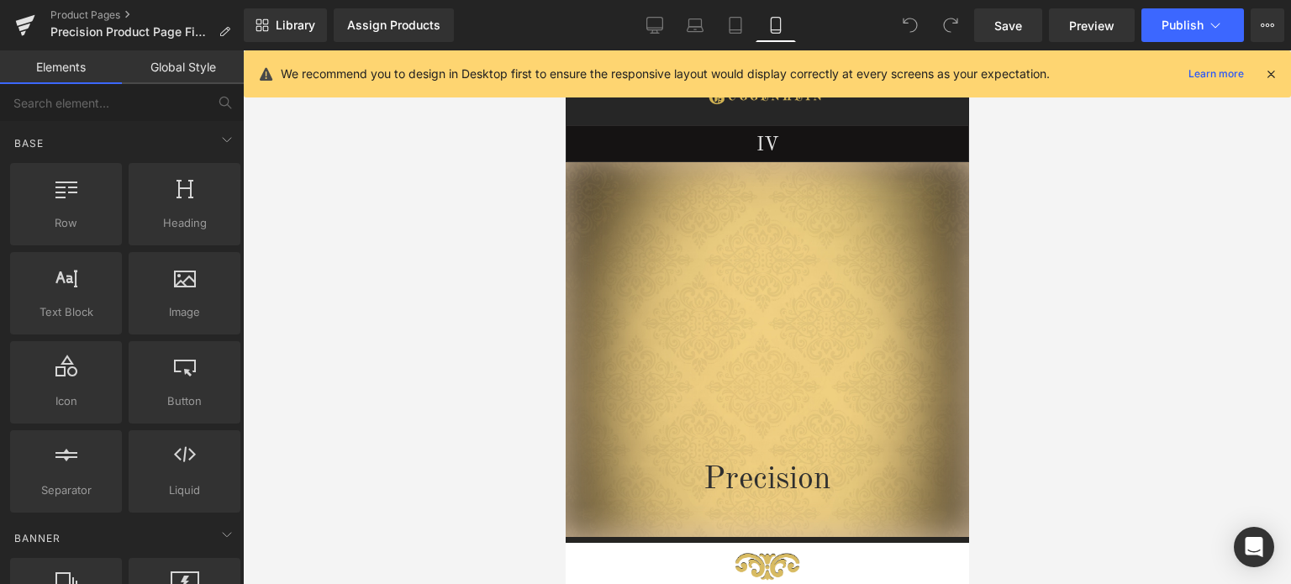
click at [1268, 70] on icon at bounding box center [1270, 73] width 15 height 15
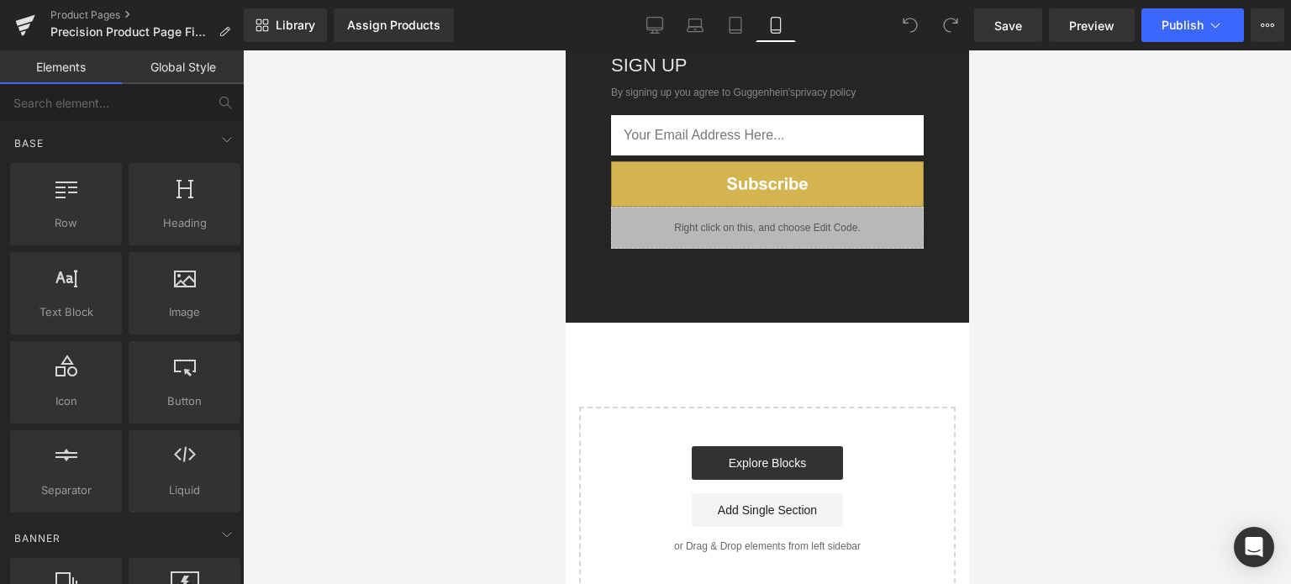
scroll to position [3282, 0]
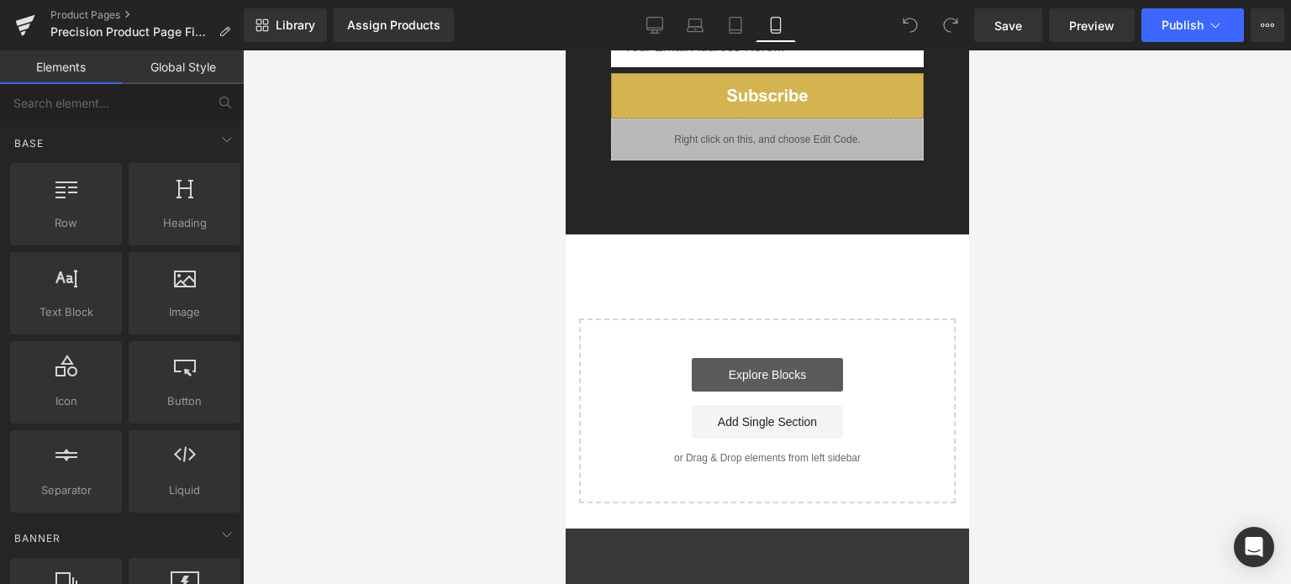
click at [761, 358] on link "Explore Blocks" at bounding box center [766, 375] width 151 height 34
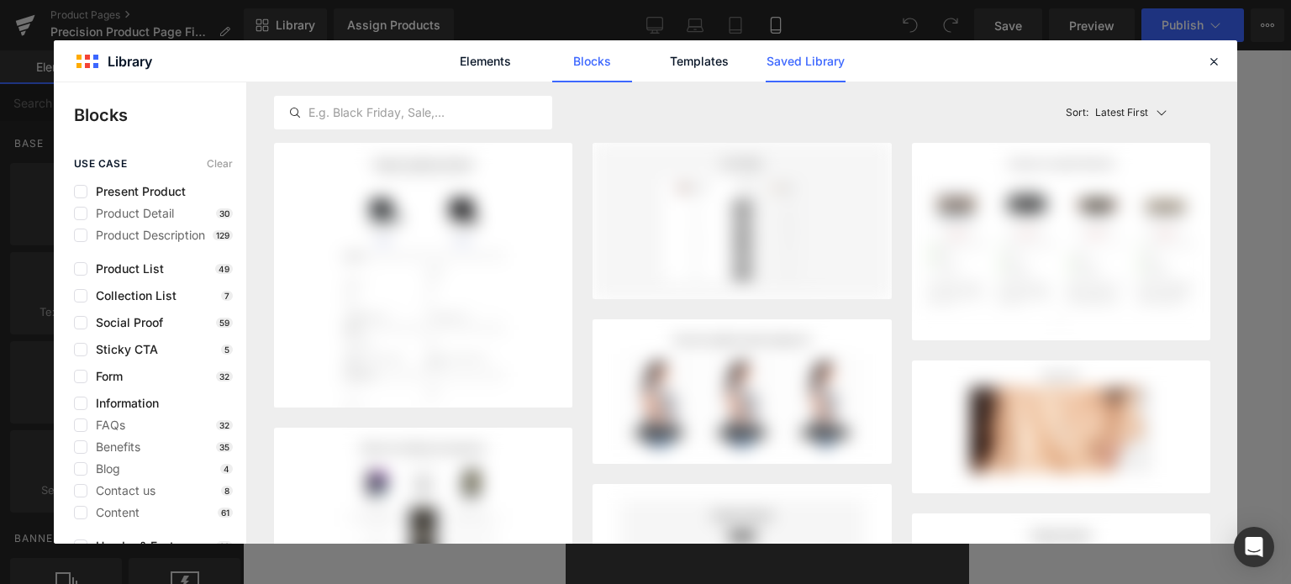
click at [0, 0] on link "Saved Library" at bounding box center [0, 0] width 0 height 0
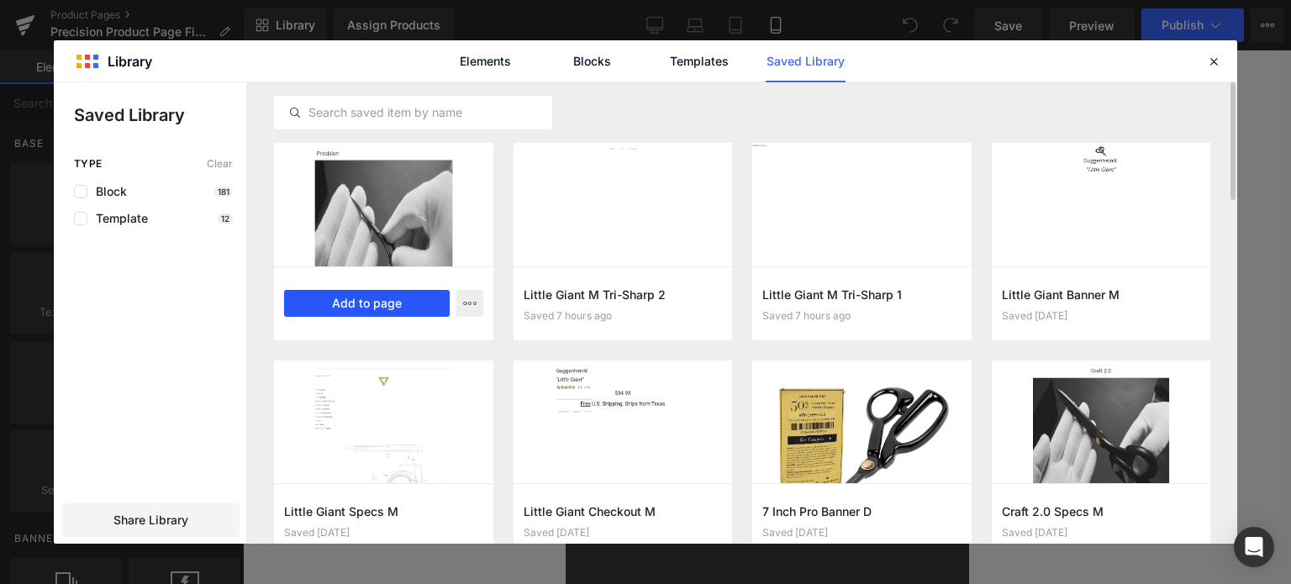
click at [375, 303] on button "Add to page" at bounding box center [367, 303] width 166 height 27
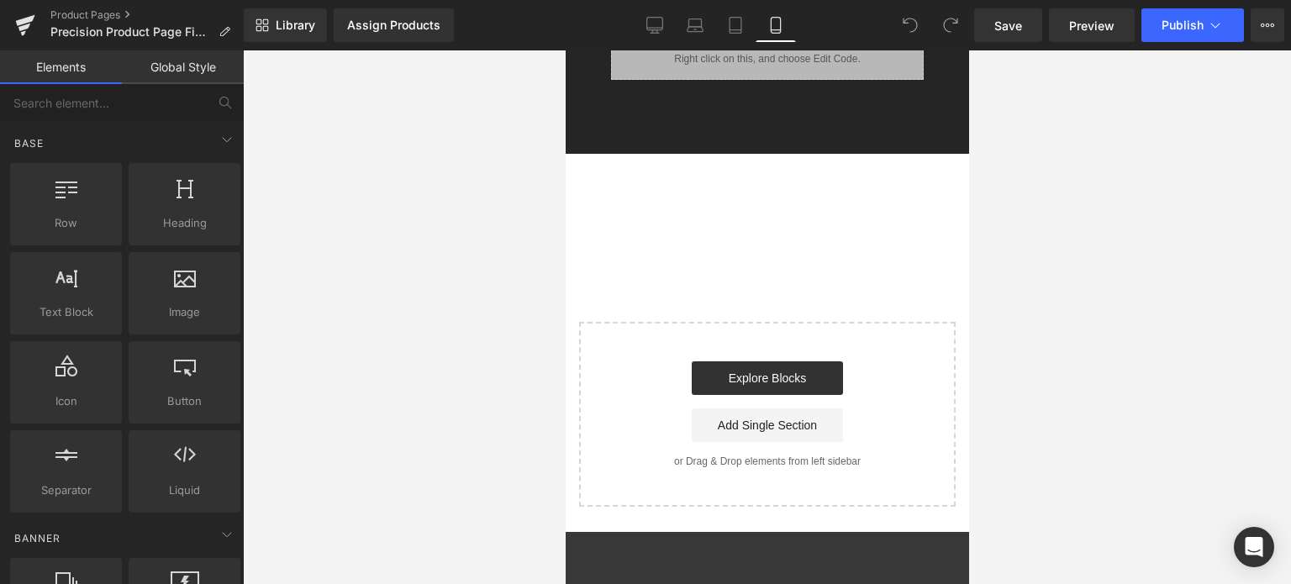
scroll to position [3365, 0]
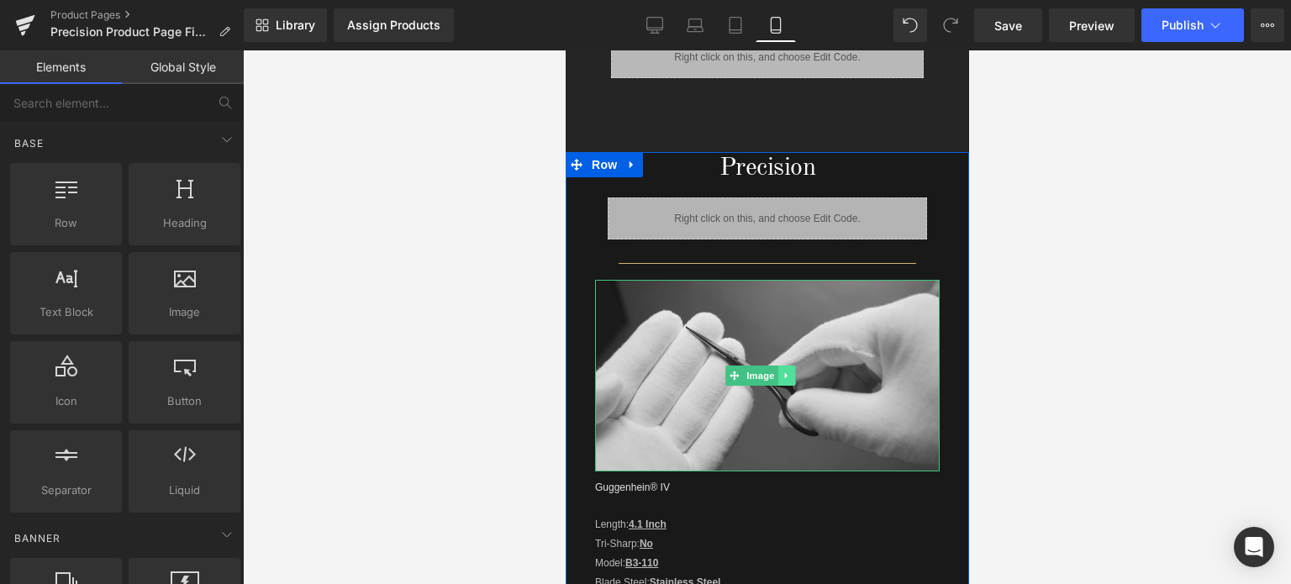
click at [782, 366] on link at bounding box center [786, 376] width 18 height 20
click at [796, 371] on icon at bounding box center [794, 375] width 9 height 9
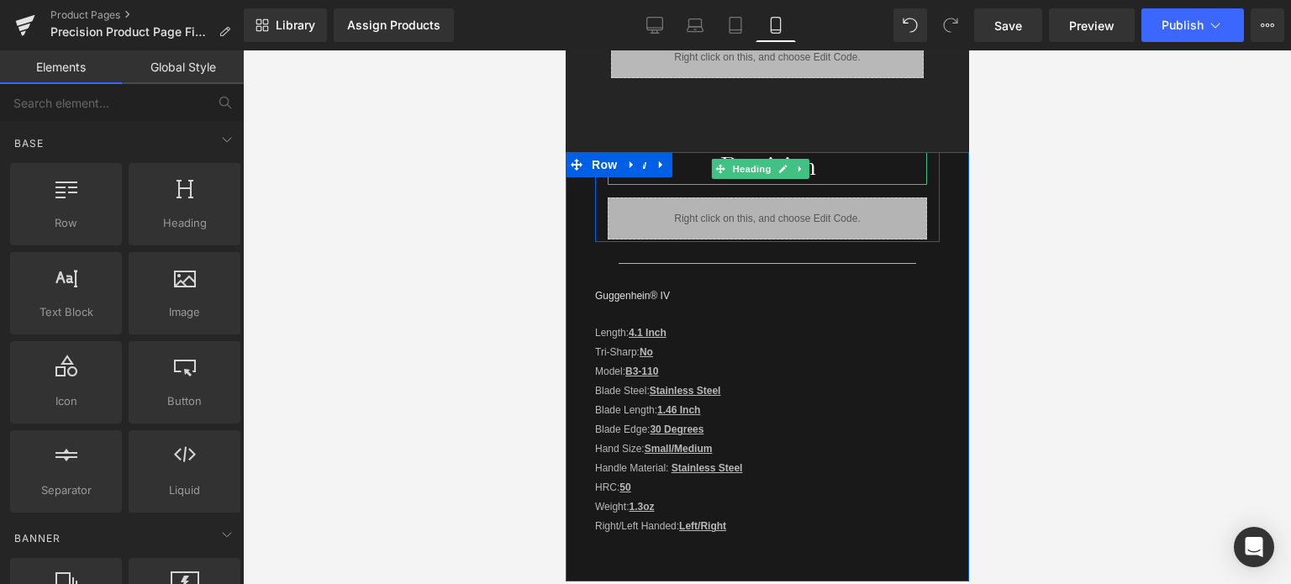
click at [678, 159] on h1 "Precision" at bounding box center [766, 168] width 319 height 33
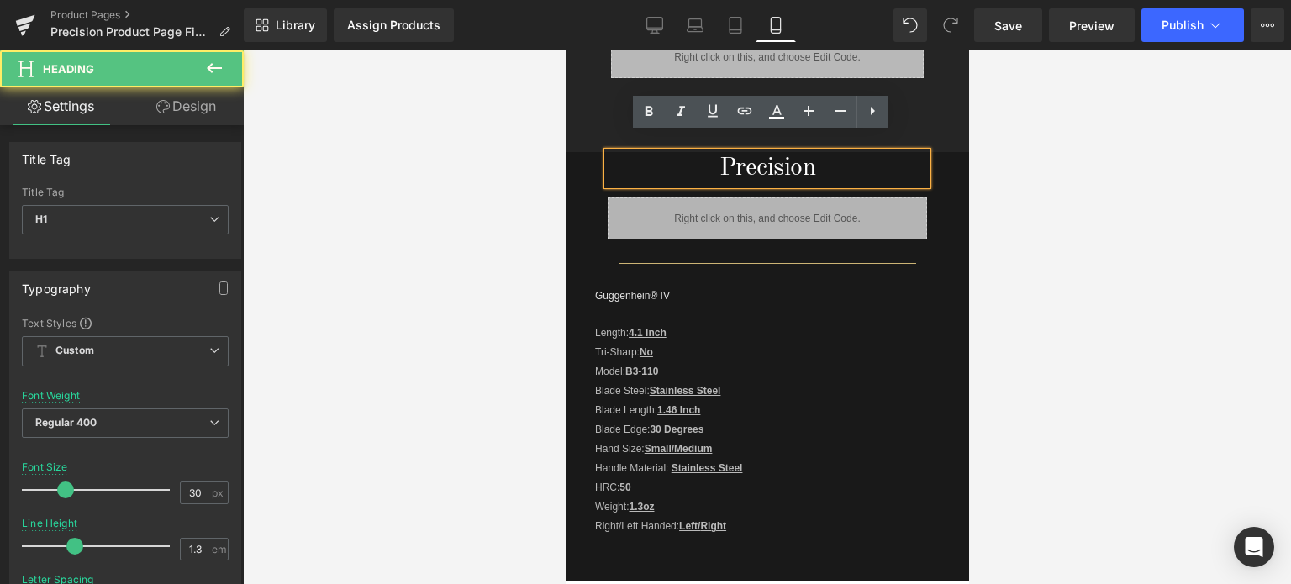
click at [1076, 294] on div at bounding box center [767, 317] width 1048 height 534
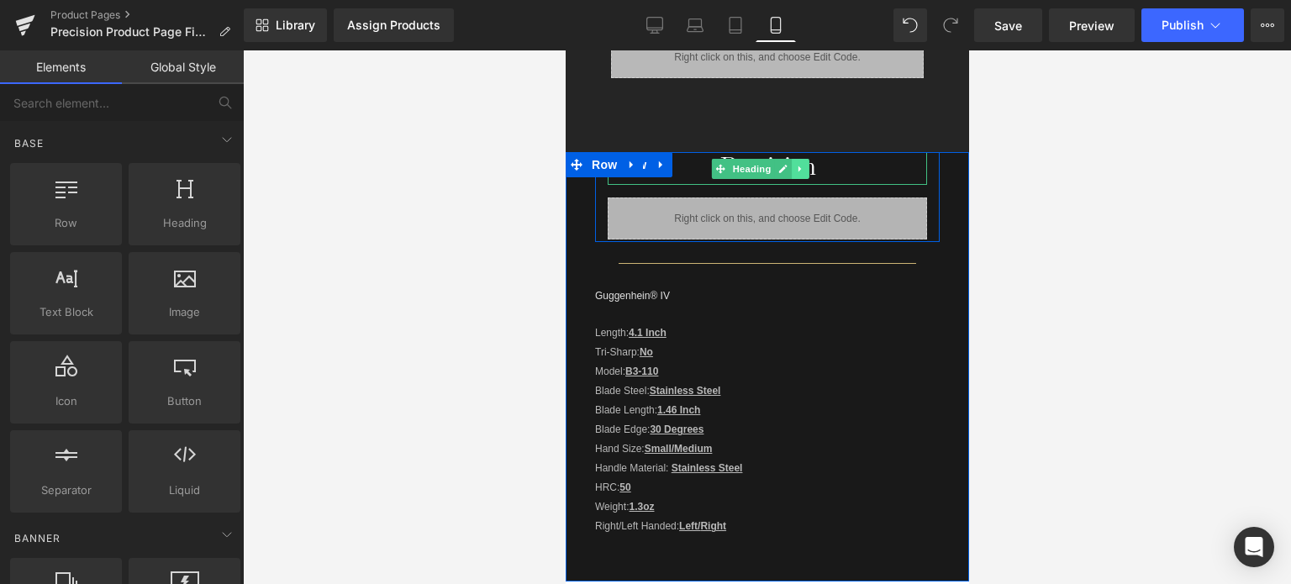
click at [801, 159] on link at bounding box center [801, 169] width 18 height 20
click at [808, 159] on link at bounding box center [809, 169] width 18 height 20
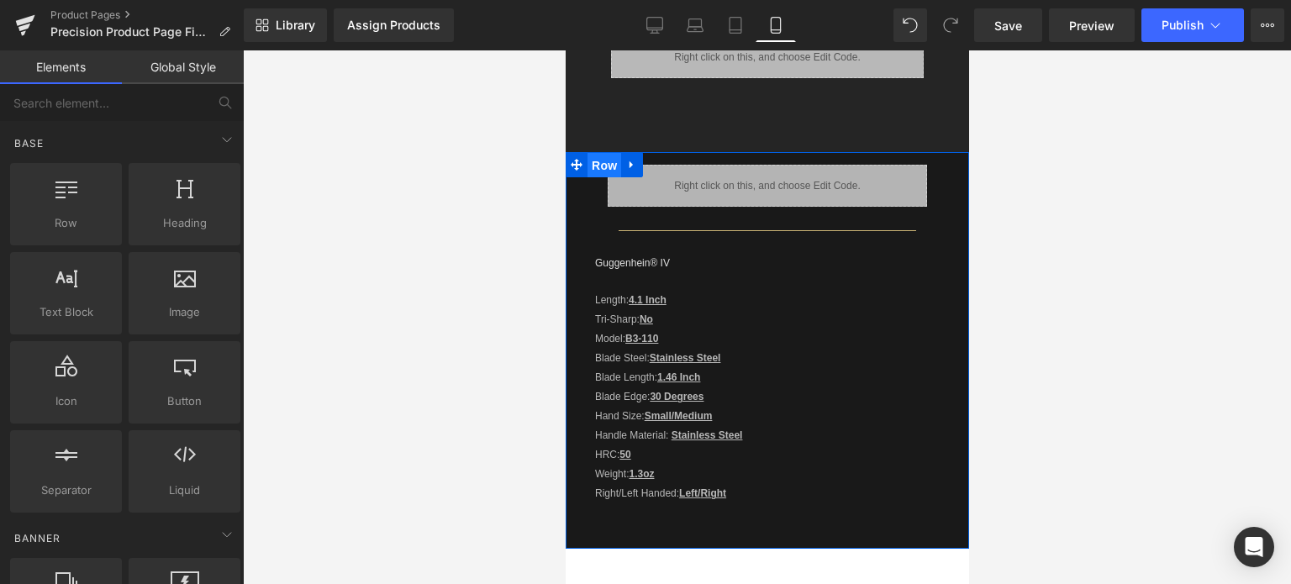
click at [604, 153] on span "Row" at bounding box center [604, 165] width 34 height 25
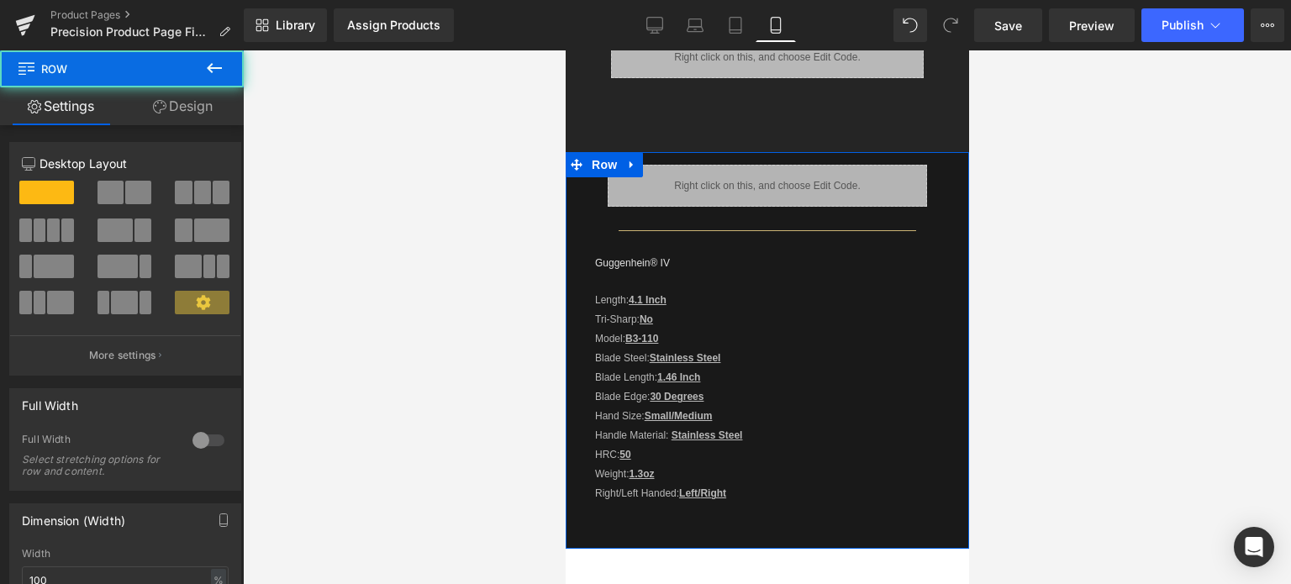
click at [180, 106] on link "Design" at bounding box center [183, 106] width 122 height 38
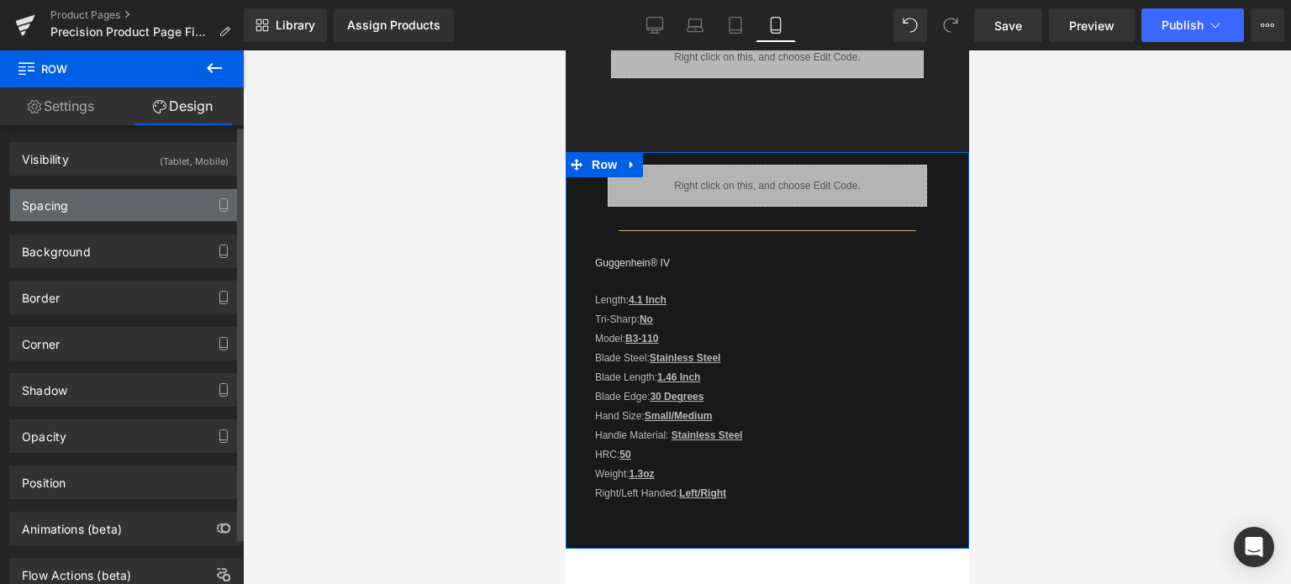
click at [148, 208] on div "Spacing" at bounding box center [125, 205] width 230 height 32
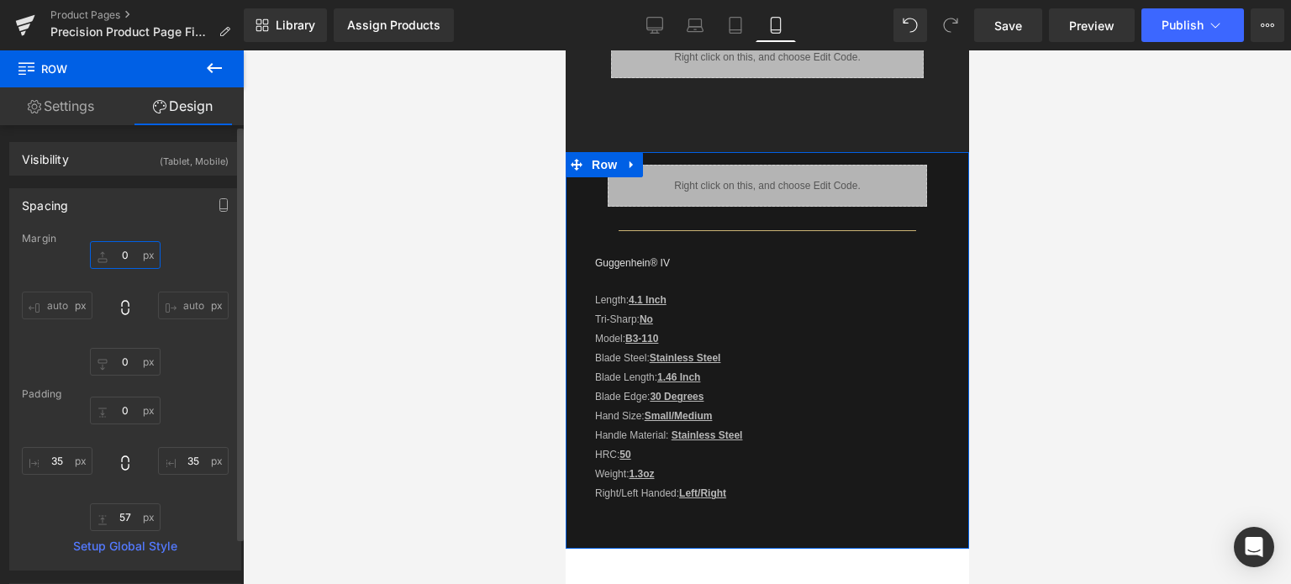
click at [133, 256] on input "0" at bounding box center [125, 255] width 71 height 28
click at [129, 415] on input "0" at bounding box center [125, 411] width 71 height 28
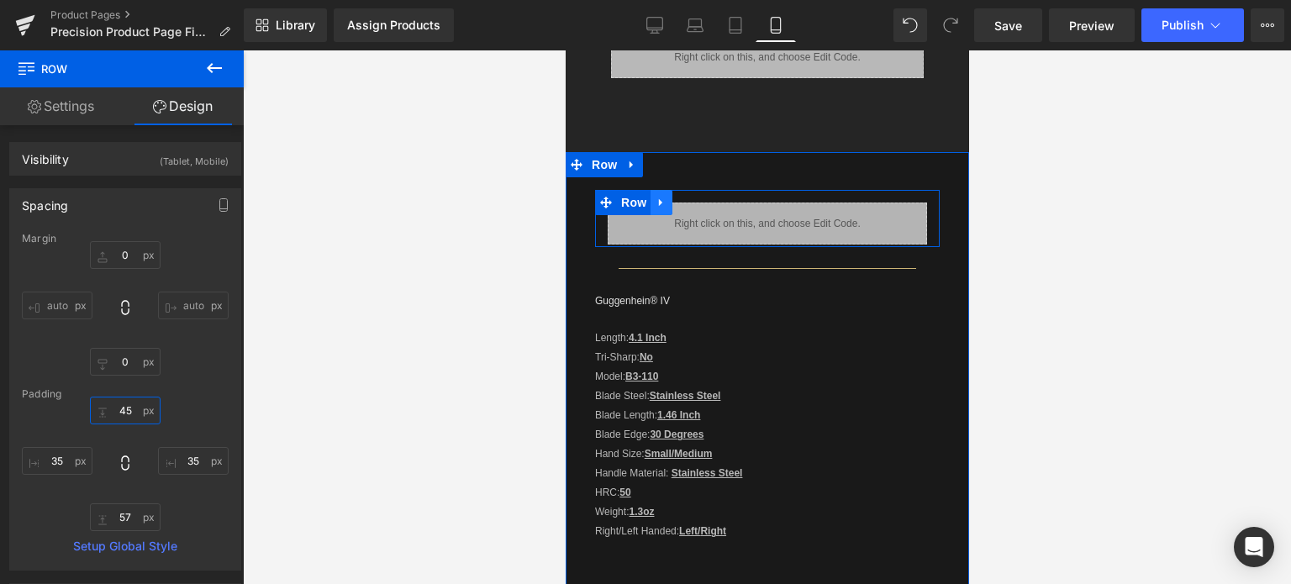
type input "45"
click at [661, 197] on icon at bounding box center [661, 203] width 12 height 13
click at [705, 197] on icon at bounding box center [704, 203] width 12 height 12
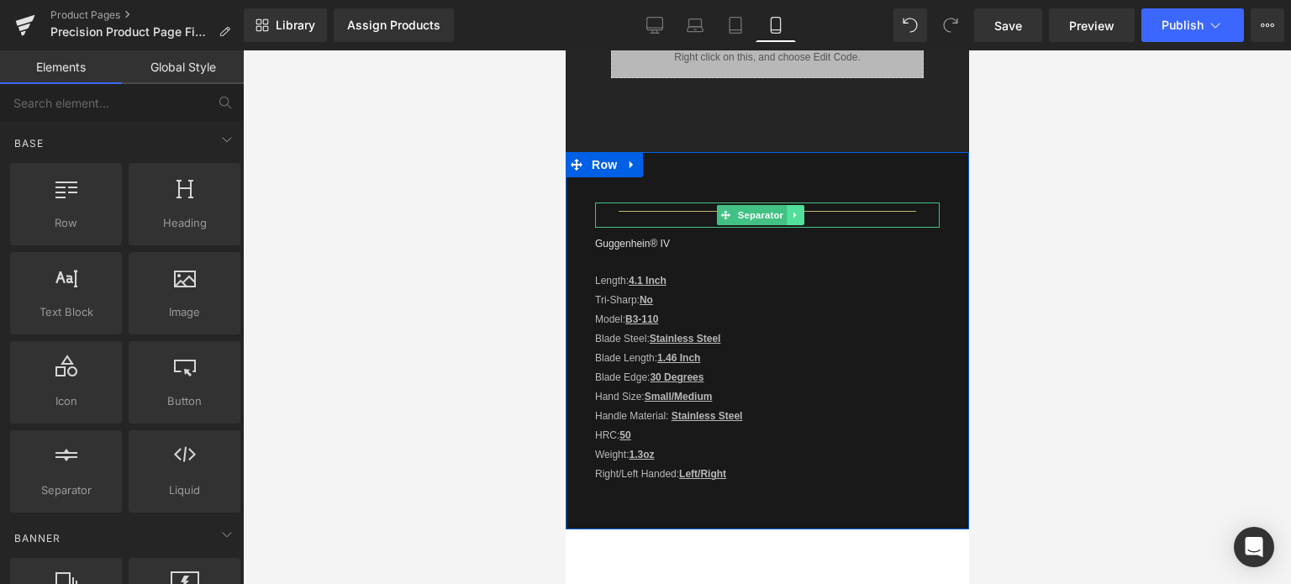
click at [798, 205] on link at bounding box center [796, 215] width 18 height 20
click at [803, 211] on icon at bounding box center [803, 215] width 9 height 9
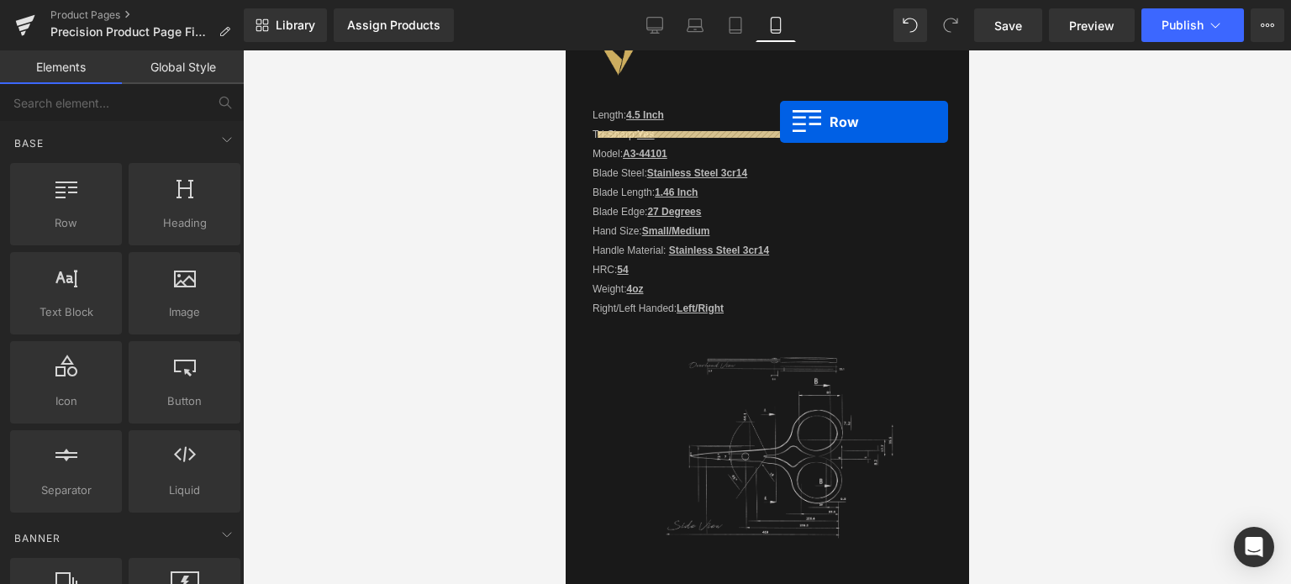
scroll to position [1953, 0]
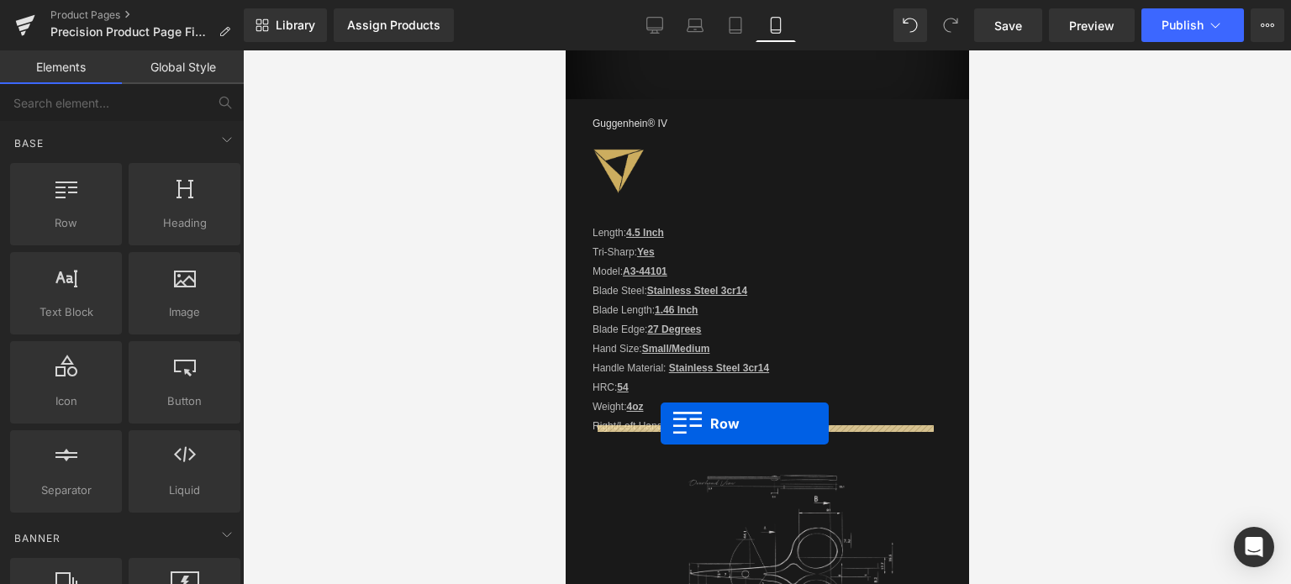
drag, startPoint x: 576, startPoint y: 144, endPoint x: 660, endPoint y: 424, distance: 291.9
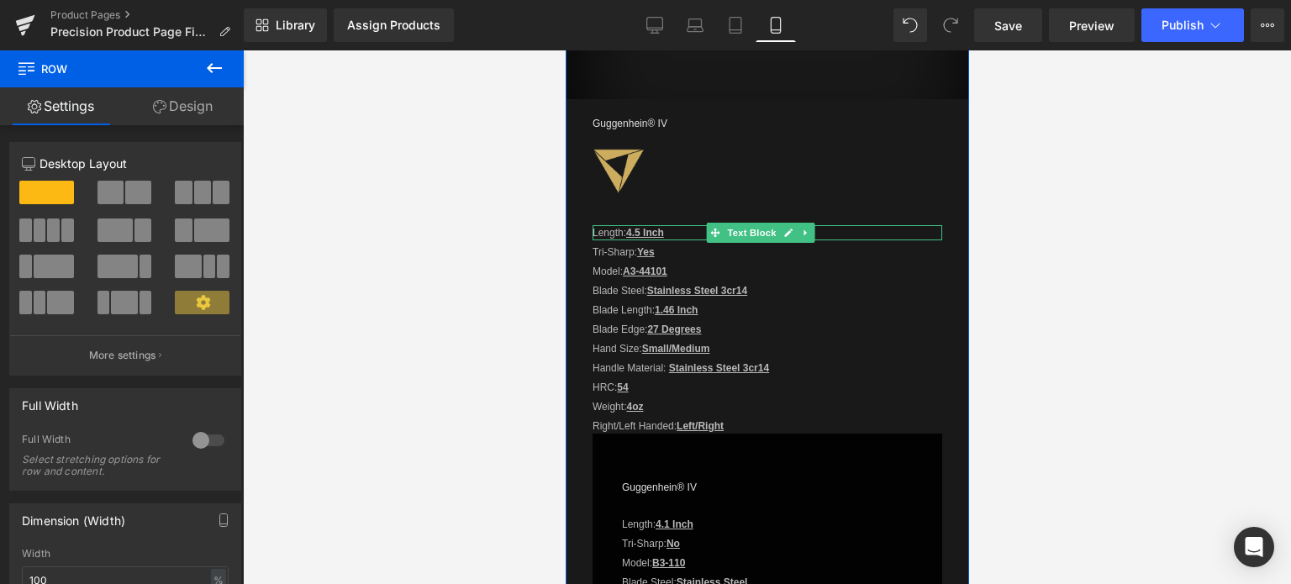
click at [646, 227] on u "4.5 Inch" at bounding box center [644, 233] width 38 height 12
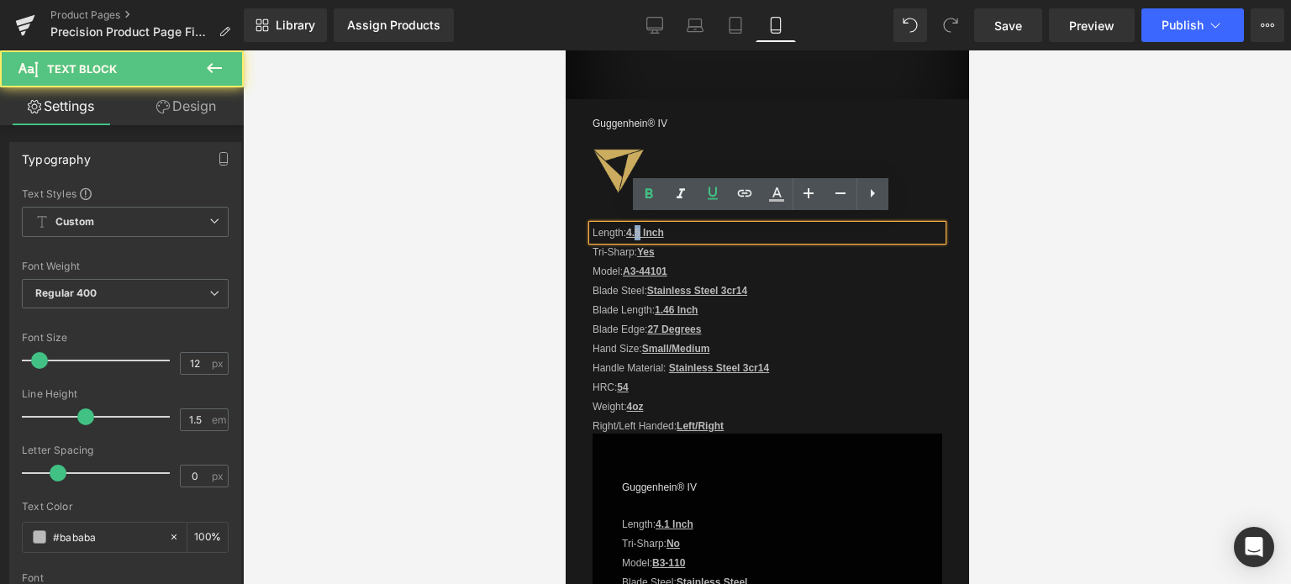
click at [638, 227] on u "4.5 Inch" at bounding box center [644, 233] width 38 height 12
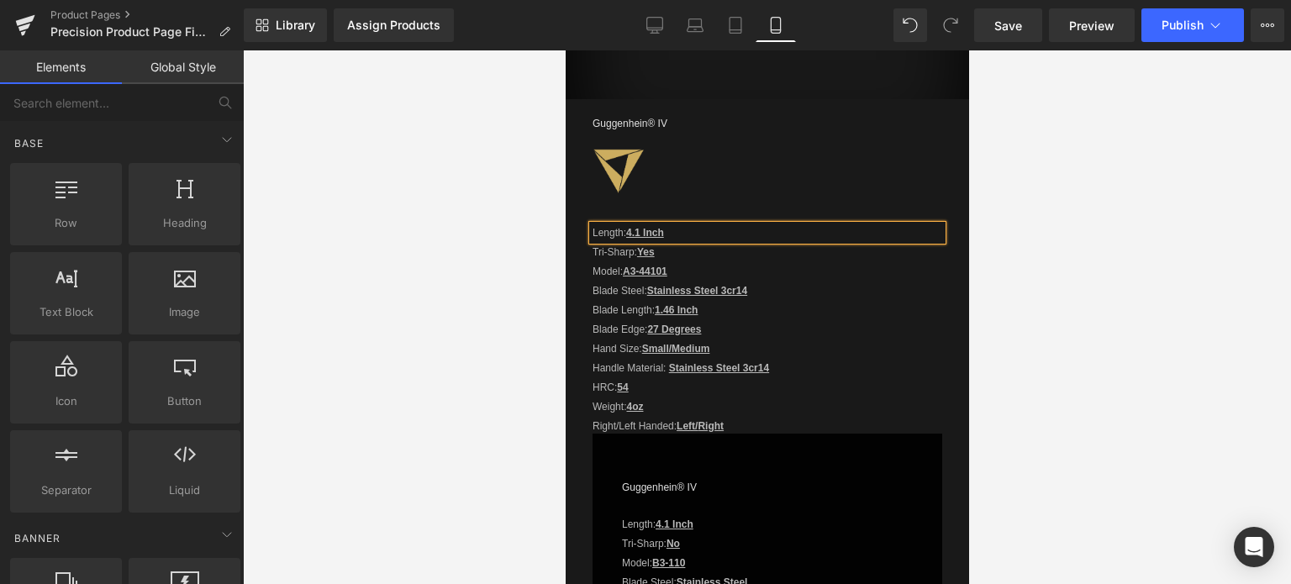
drag, startPoint x: 1235, startPoint y: 451, endPoint x: 988, endPoint y: 490, distance: 250.1
click at [1230, 451] on div at bounding box center [767, 317] width 1048 height 534
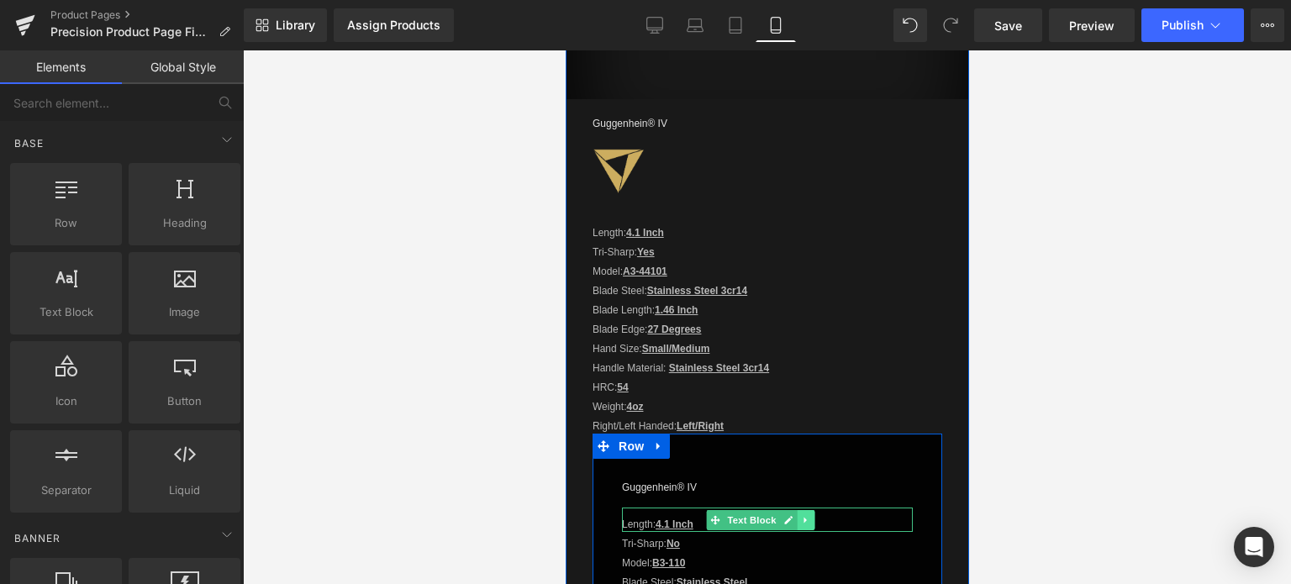
click at [809, 514] on link at bounding box center [806, 520] width 18 height 20
click at [809, 515] on icon at bounding box center [813, 519] width 9 height 9
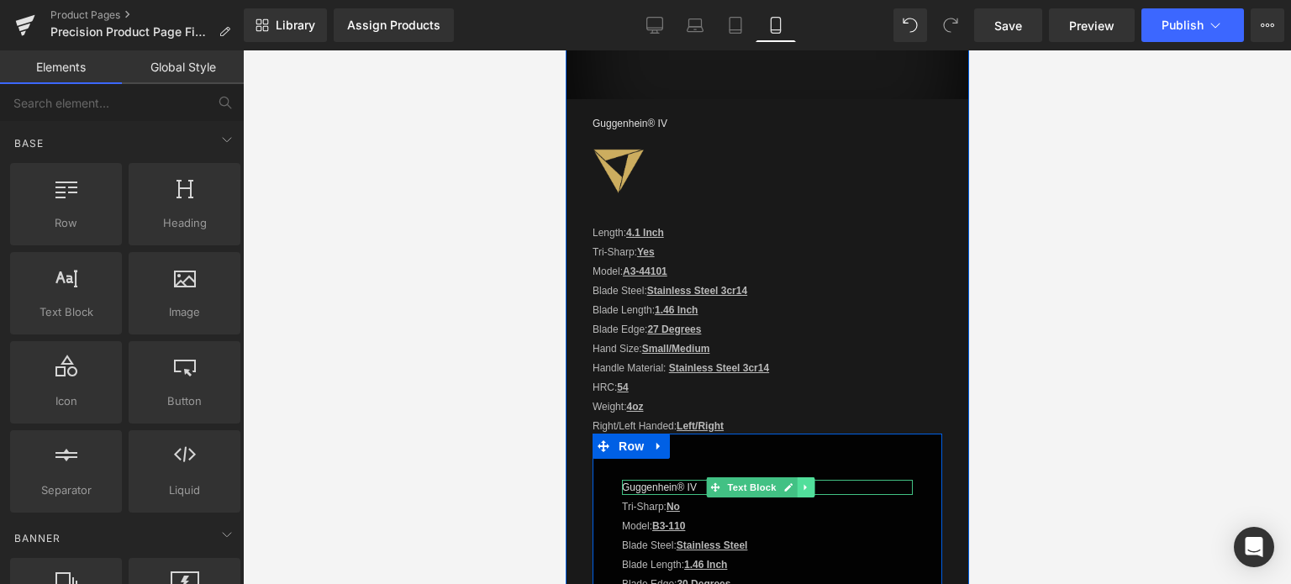
click at [804, 482] on icon at bounding box center [805, 487] width 9 height 10
click at [811, 482] on icon at bounding box center [813, 486] width 9 height 9
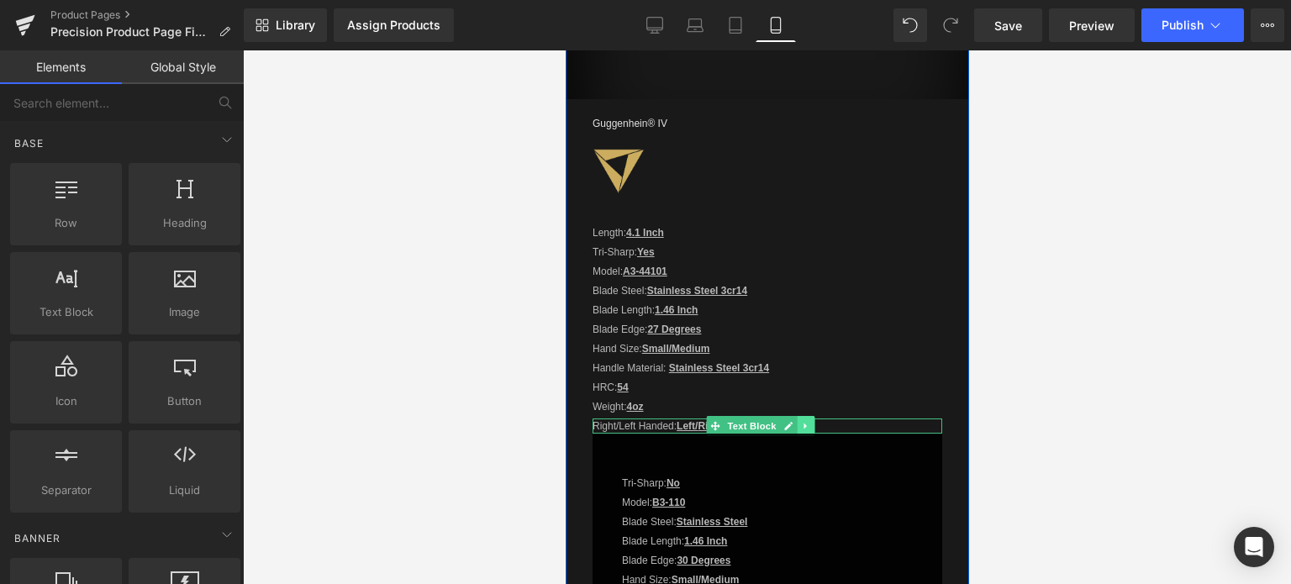
click at [805, 421] on icon at bounding box center [805, 426] width 9 height 10
click at [809, 421] on icon at bounding box center [813, 426] width 9 height 10
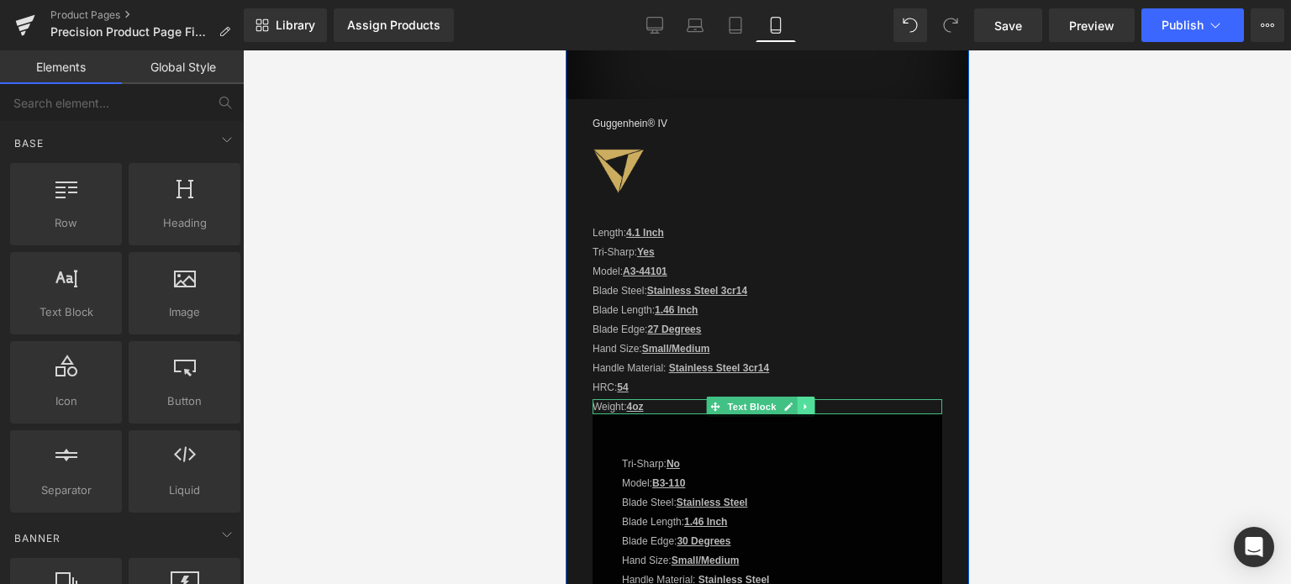
click at [808, 403] on icon at bounding box center [805, 407] width 9 height 10
drag, startPoint x: 816, startPoint y: 401, endPoint x: 806, endPoint y: 397, distance: 10.6
click at [815, 402] on icon at bounding box center [813, 406] width 9 height 9
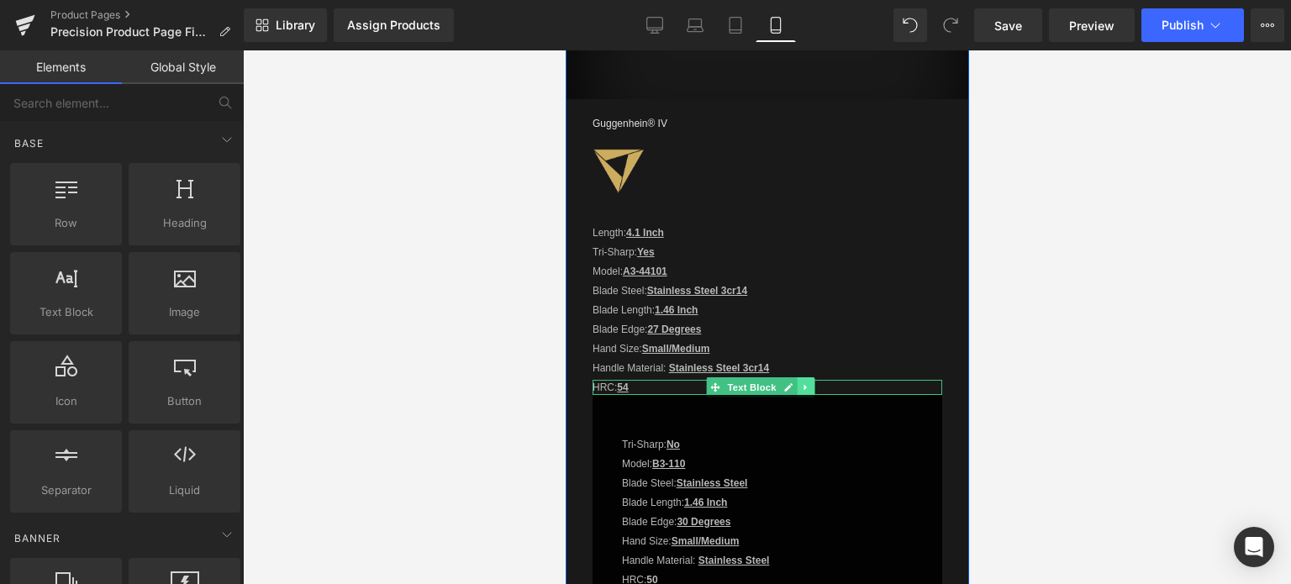
click at [807, 382] on icon at bounding box center [805, 387] width 9 height 10
click at [813, 382] on icon at bounding box center [813, 386] width 9 height 9
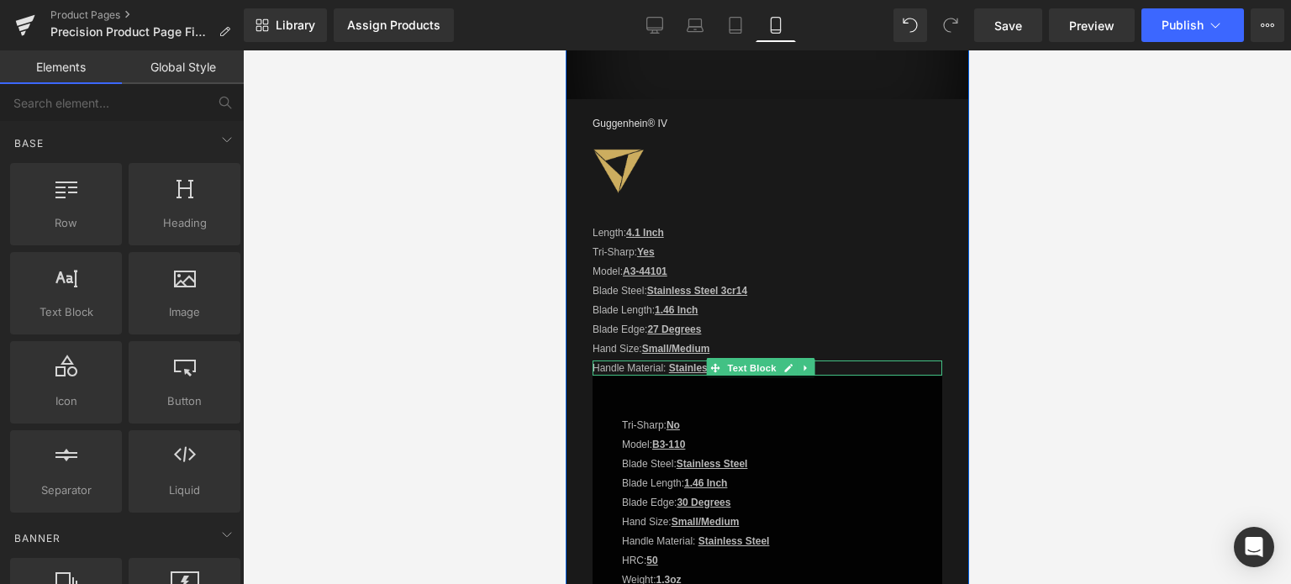
click at [801, 363] on icon at bounding box center [805, 368] width 9 height 10
click at [812, 363] on icon at bounding box center [813, 368] width 9 height 10
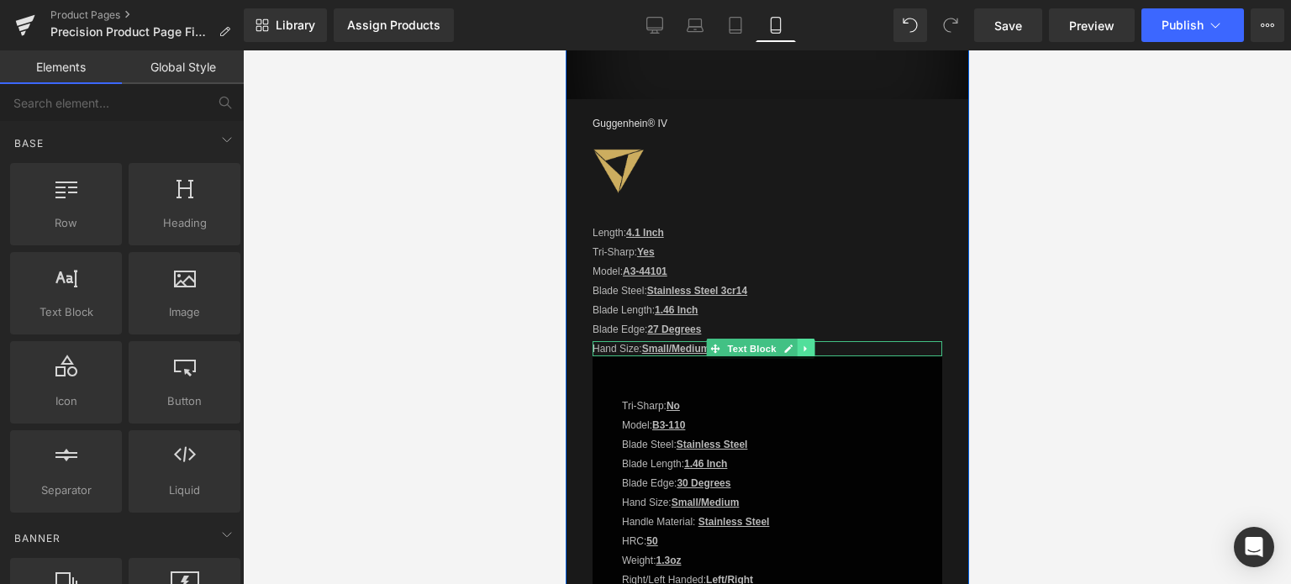
click at [801, 344] on icon at bounding box center [805, 349] width 9 height 10
click at [813, 344] on icon at bounding box center [813, 349] width 9 height 10
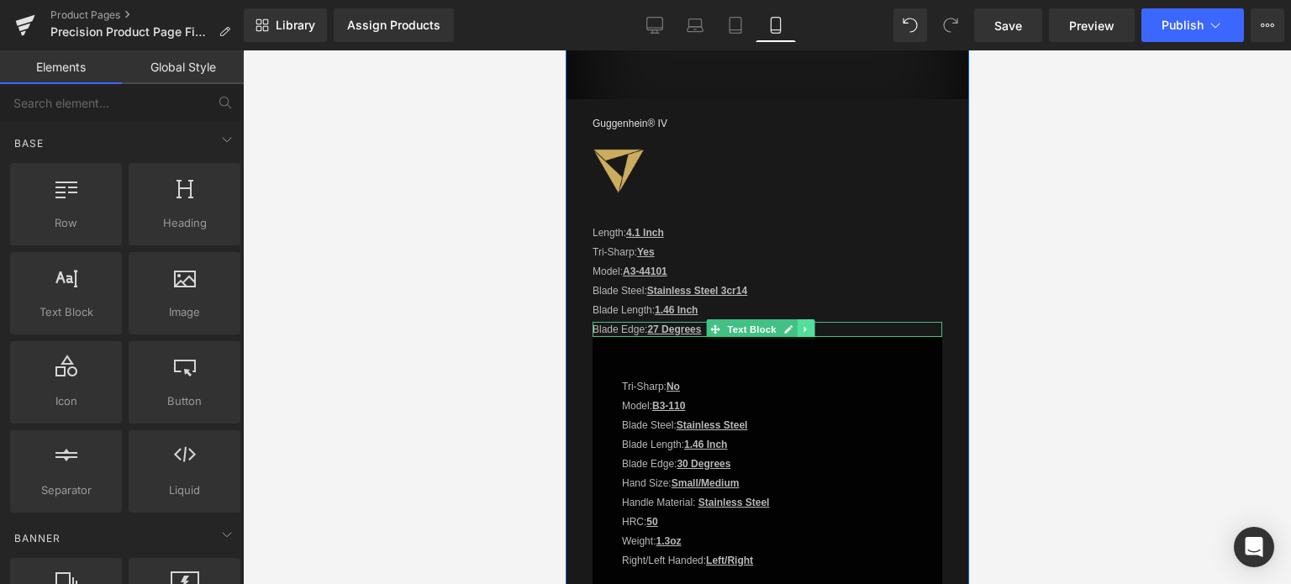
click at [801, 324] on icon at bounding box center [805, 329] width 9 height 10
click at [816, 325] on icon at bounding box center [813, 329] width 9 height 10
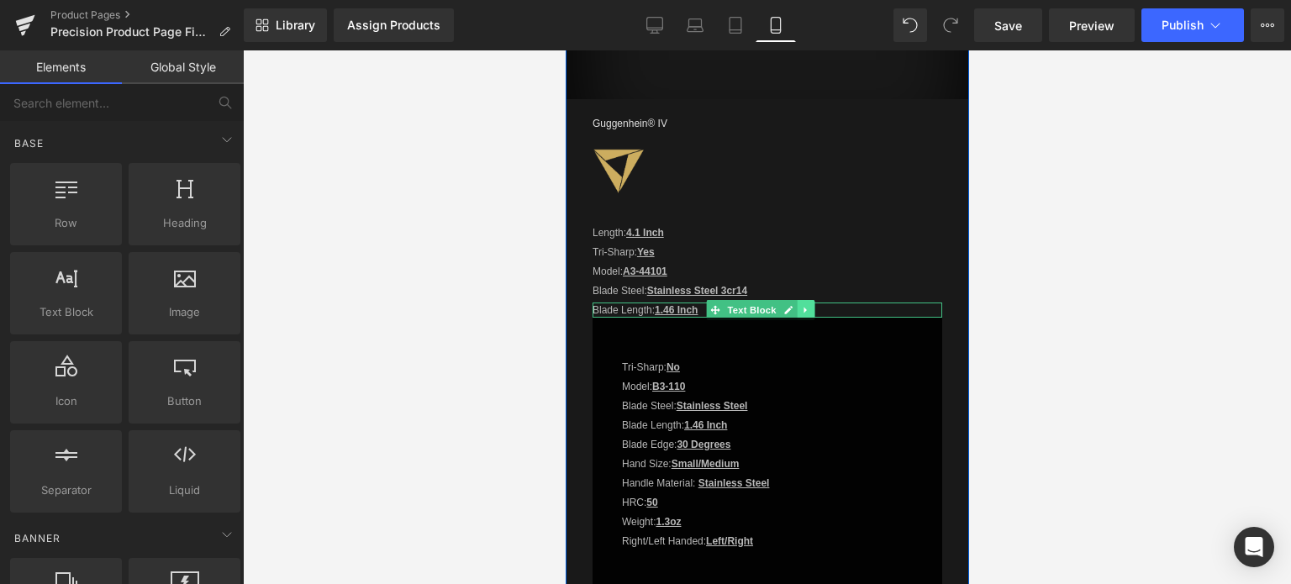
click at [805, 305] on icon at bounding box center [805, 310] width 9 height 10
click at [809, 305] on icon at bounding box center [813, 309] width 9 height 9
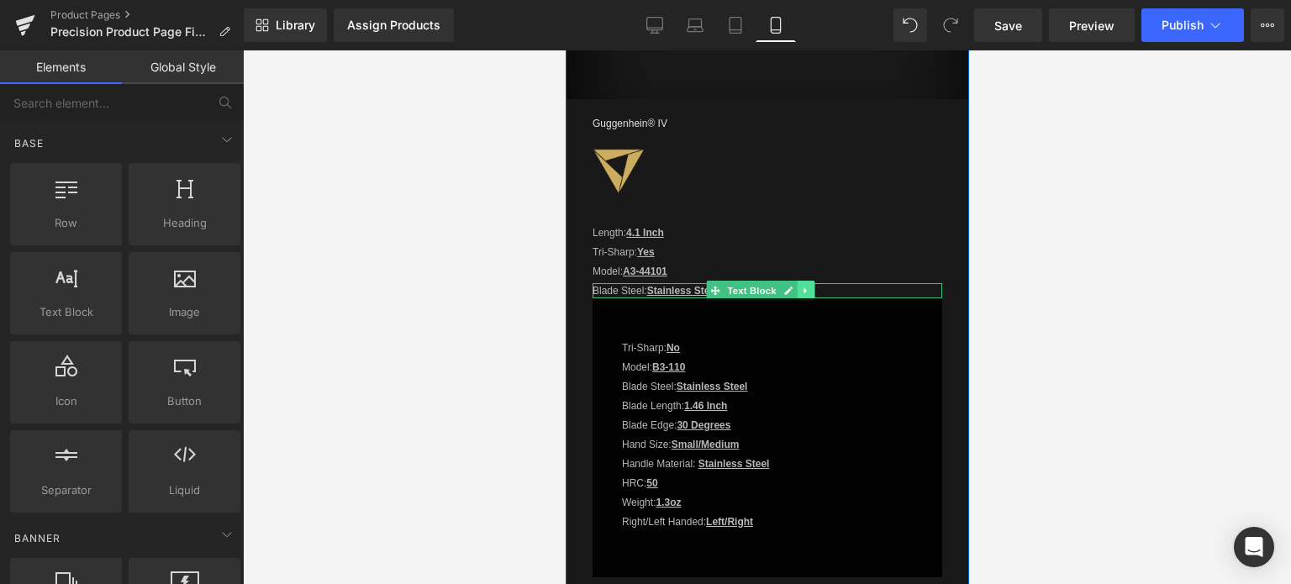
click at [804, 286] on icon at bounding box center [805, 291] width 9 height 10
click at [813, 287] on icon at bounding box center [813, 290] width 9 height 9
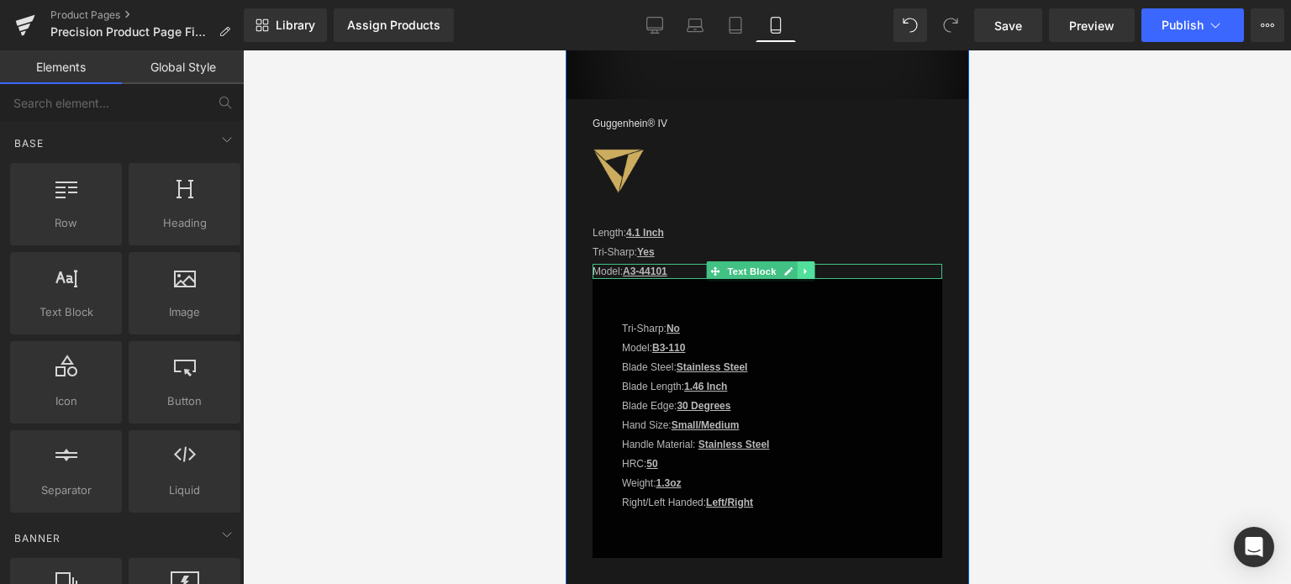
click at [803, 266] on icon at bounding box center [805, 271] width 9 height 10
click at [809, 266] on icon at bounding box center [813, 270] width 9 height 9
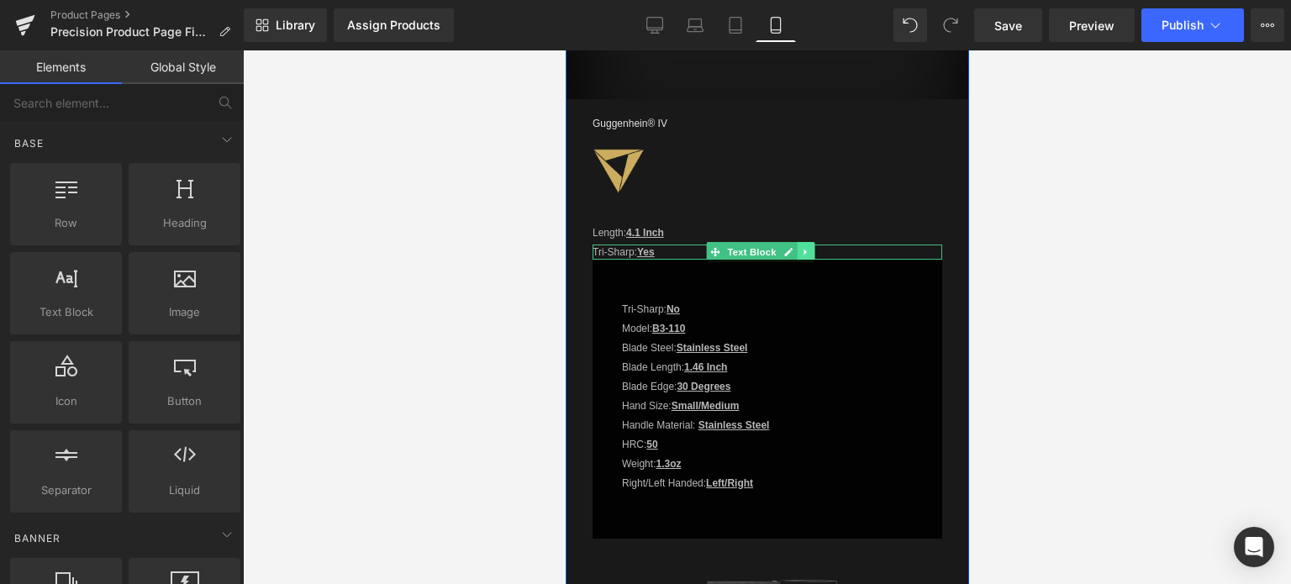
click at [803, 250] on icon at bounding box center [804, 253] width 3 height 6
click at [809, 247] on icon at bounding box center [813, 251] width 9 height 9
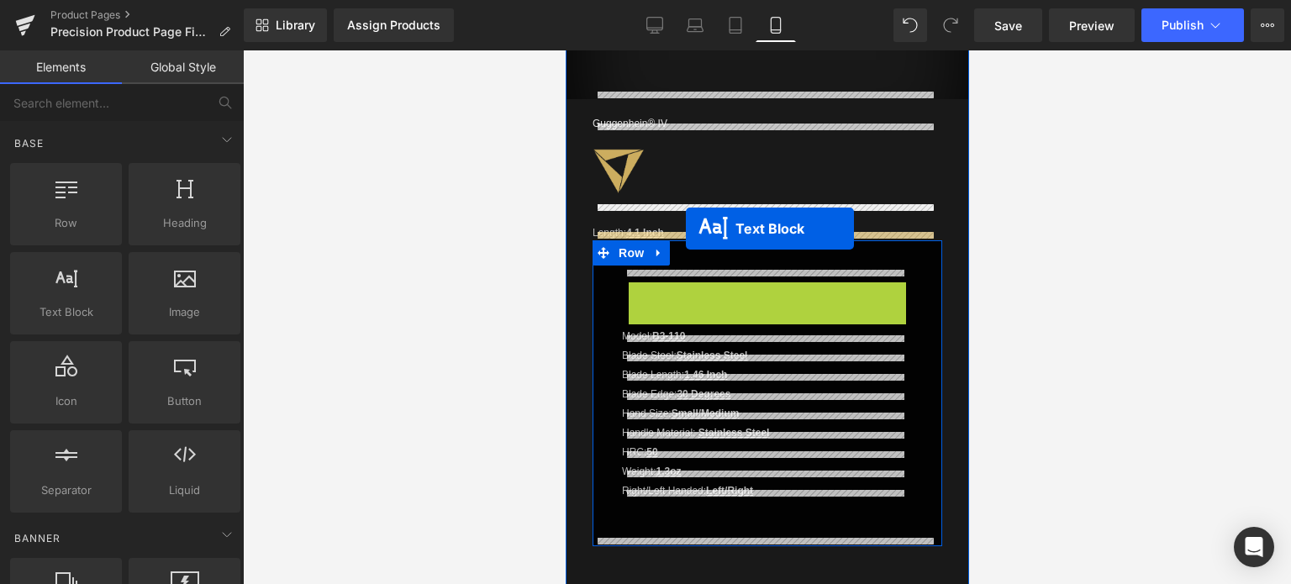
drag, startPoint x: 717, startPoint y: 283, endPoint x: 685, endPoint y: 229, distance: 63.3
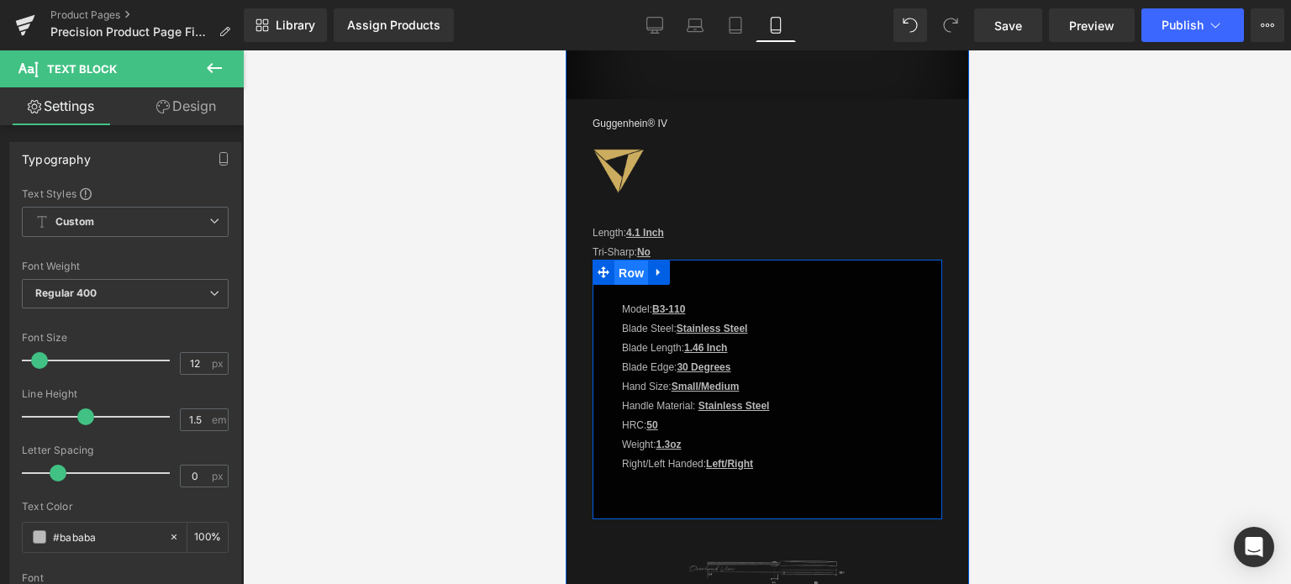
click at [634, 273] on span "Row" at bounding box center [630, 273] width 34 height 25
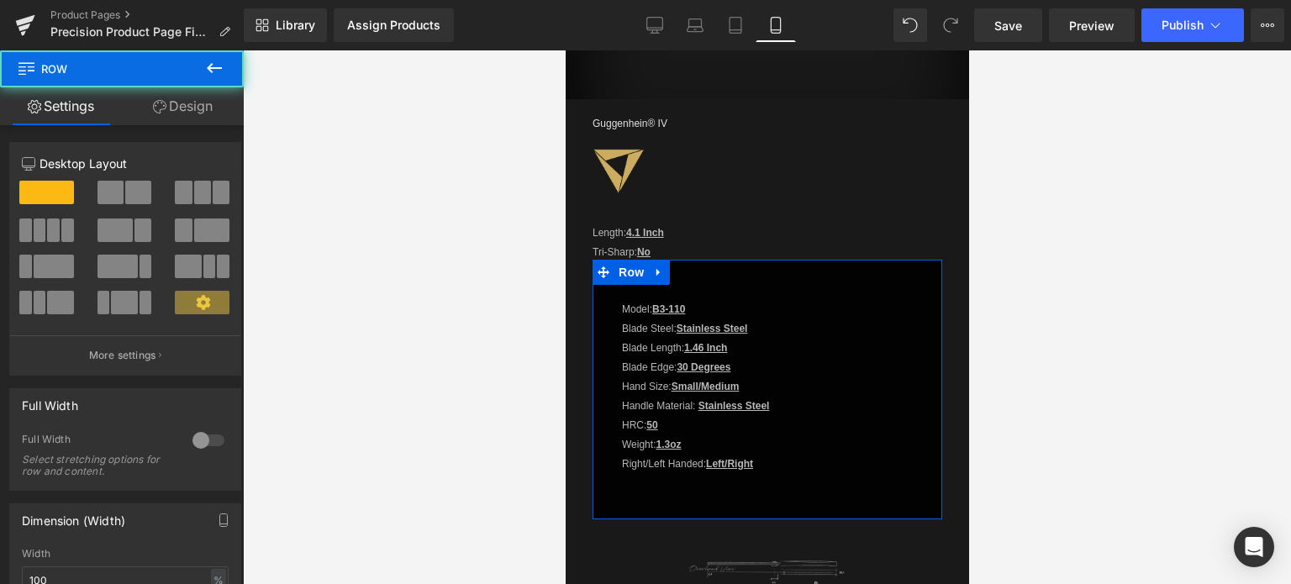
click at [183, 102] on link "Design" at bounding box center [183, 106] width 122 height 38
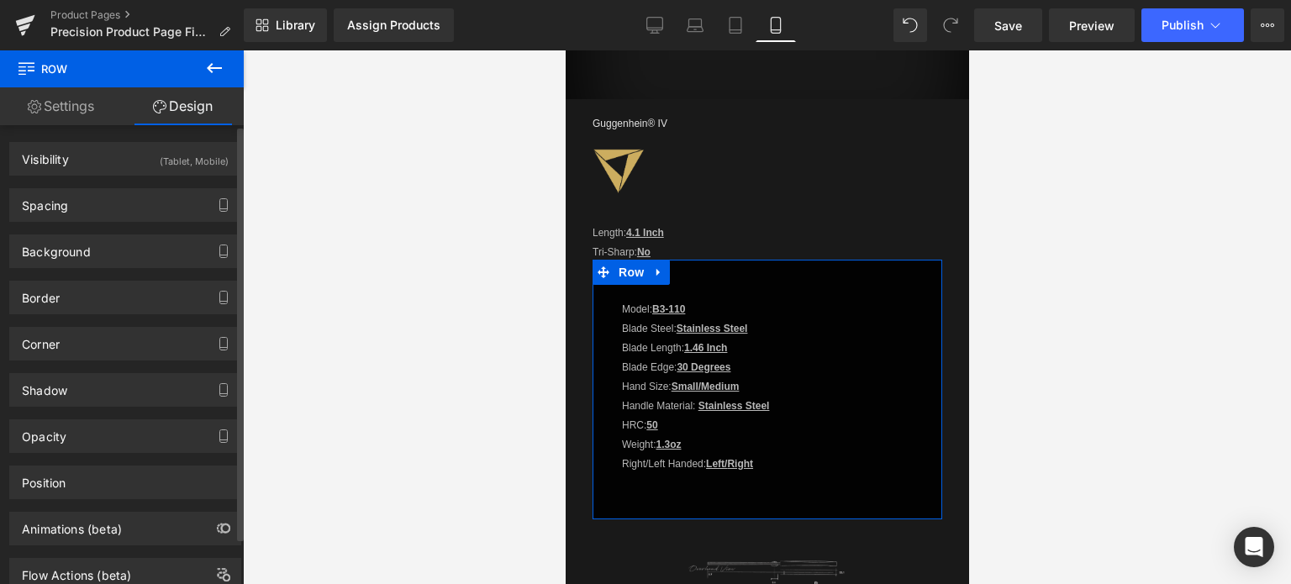
click at [126, 206] on div "Spacing" at bounding box center [125, 205] width 230 height 32
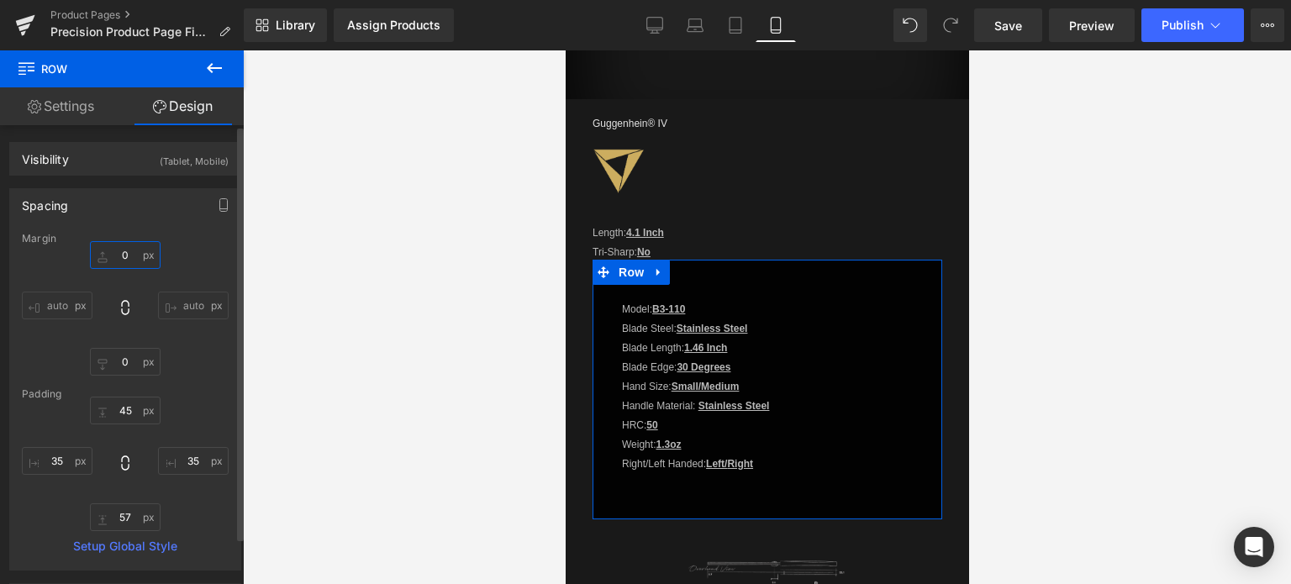
click at [129, 252] on input "0" at bounding box center [125, 255] width 71 height 28
type input "25"
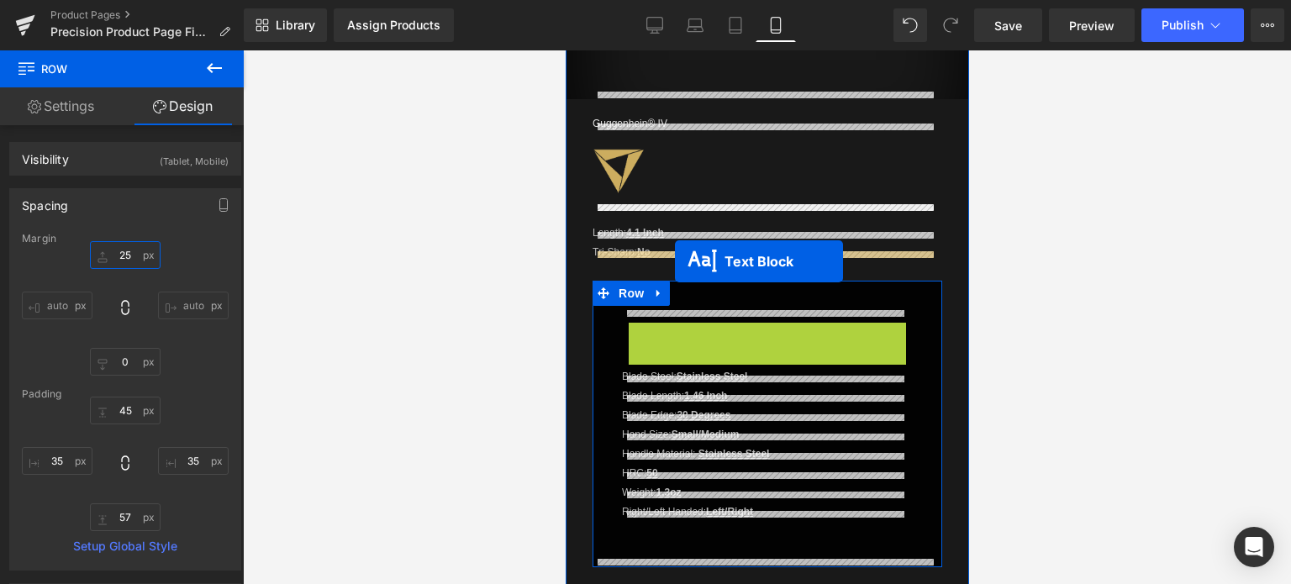
drag, startPoint x: 718, startPoint y: 316, endPoint x: 676, endPoint y: 259, distance: 70.9
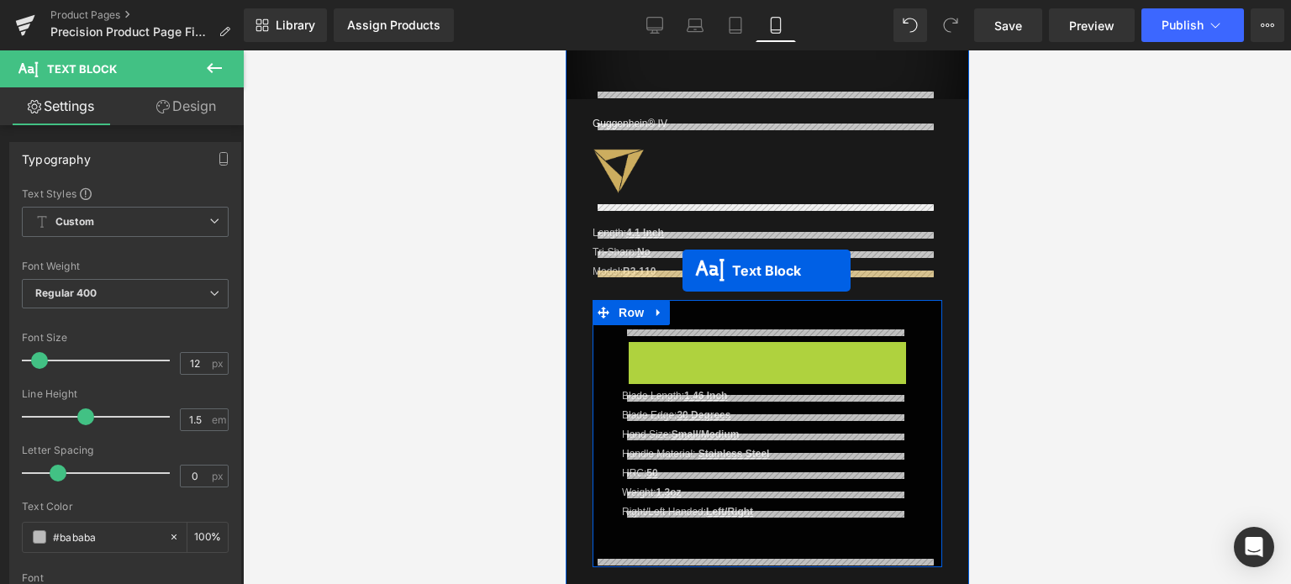
drag, startPoint x: 711, startPoint y: 340, endPoint x: 682, endPoint y: 271, distance: 74.9
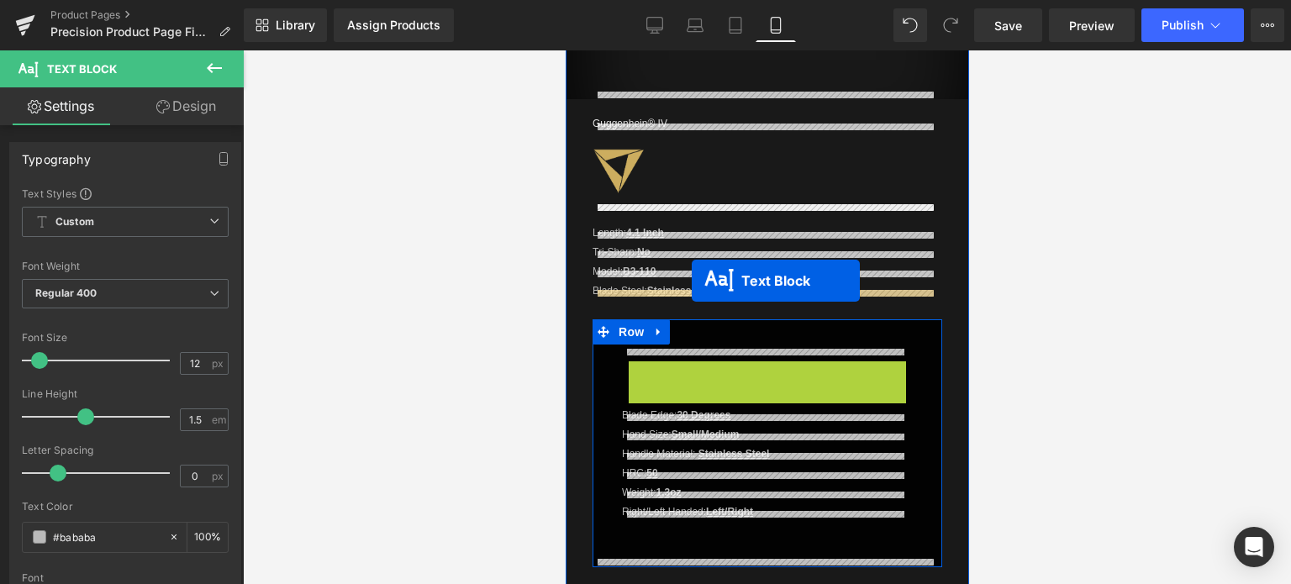
drag, startPoint x: 714, startPoint y: 361, endPoint x: 691, endPoint y: 280, distance: 84.0
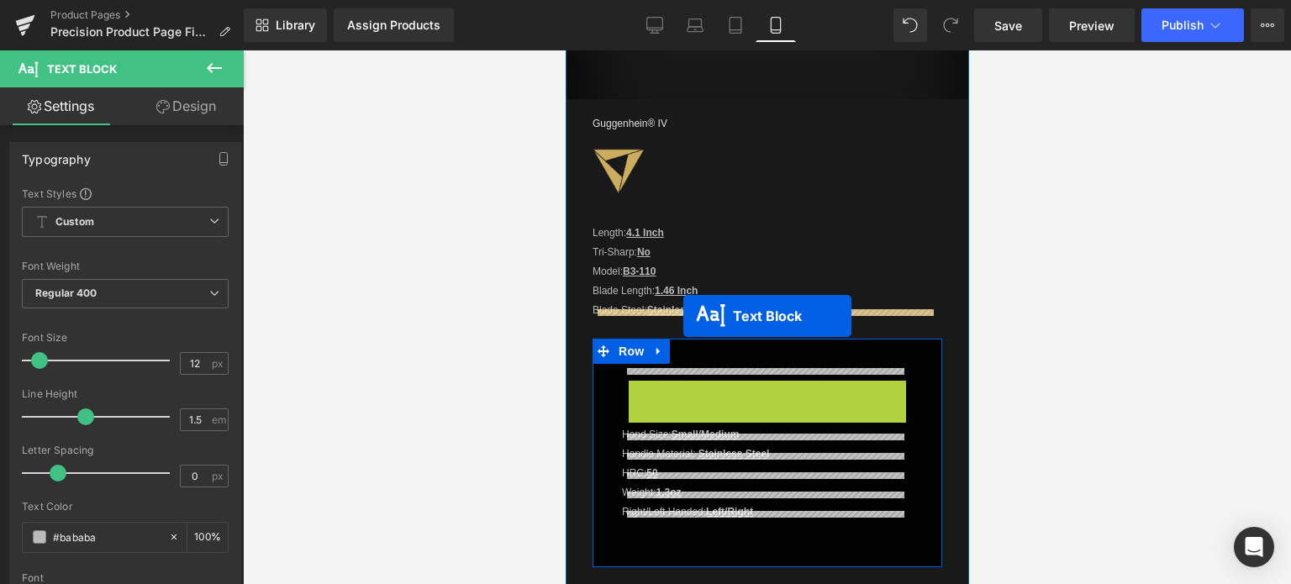
drag, startPoint x: 718, startPoint y: 382, endPoint x: 682, endPoint y: 317, distance: 74.1
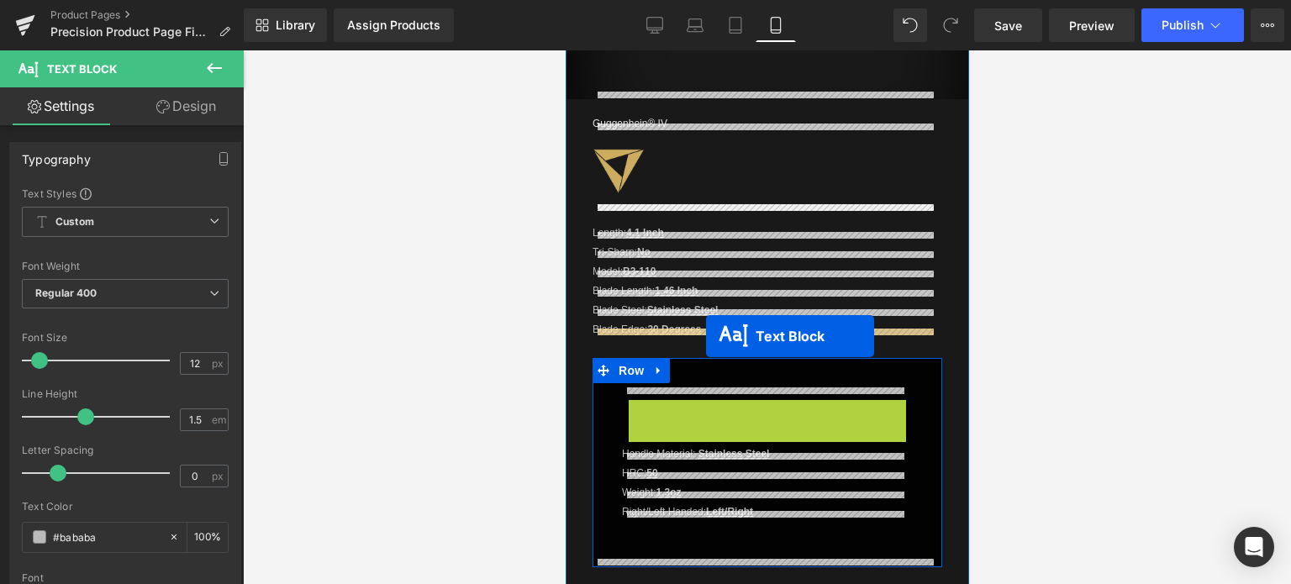
drag, startPoint x: 714, startPoint y: 397, endPoint x: 705, endPoint y: 336, distance: 61.2
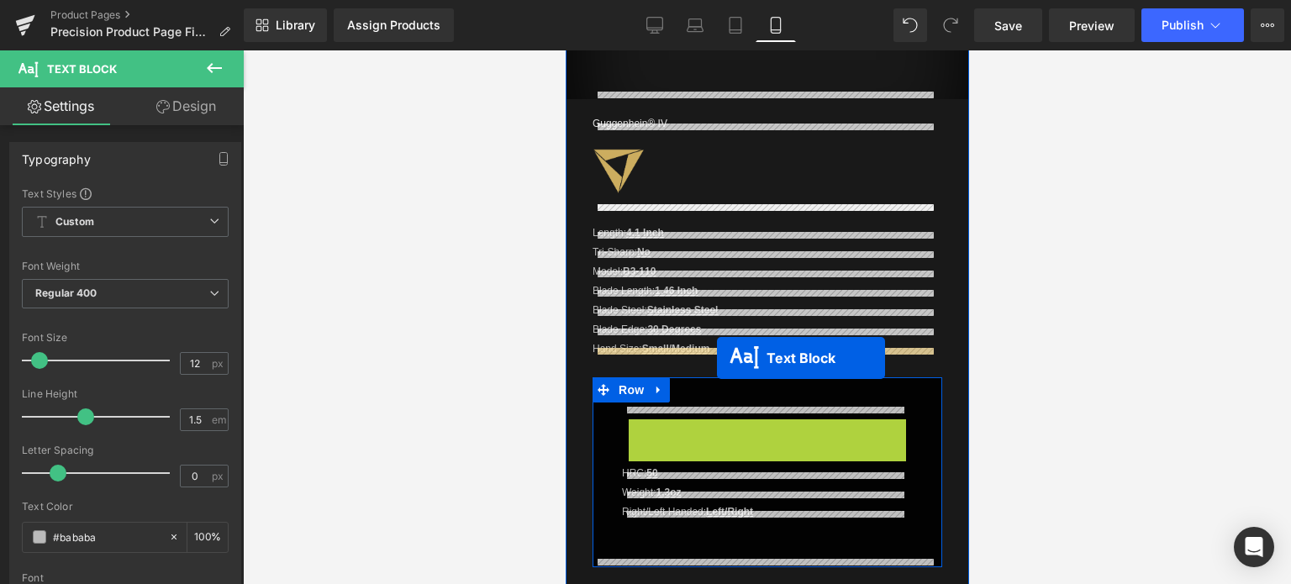
drag, startPoint x: 713, startPoint y: 417, endPoint x: 718, endPoint y: 355, distance: 61.6
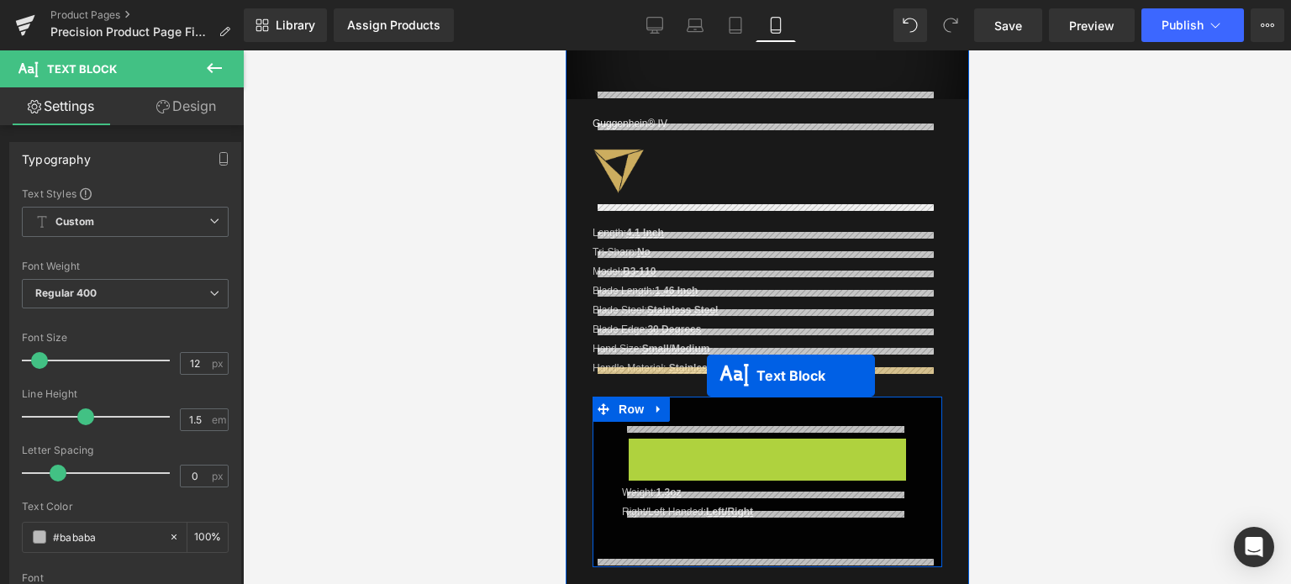
drag, startPoint x: 715, startPoint y: 434, endPoint x: 706, endPoint y: 376, distance: 58.7
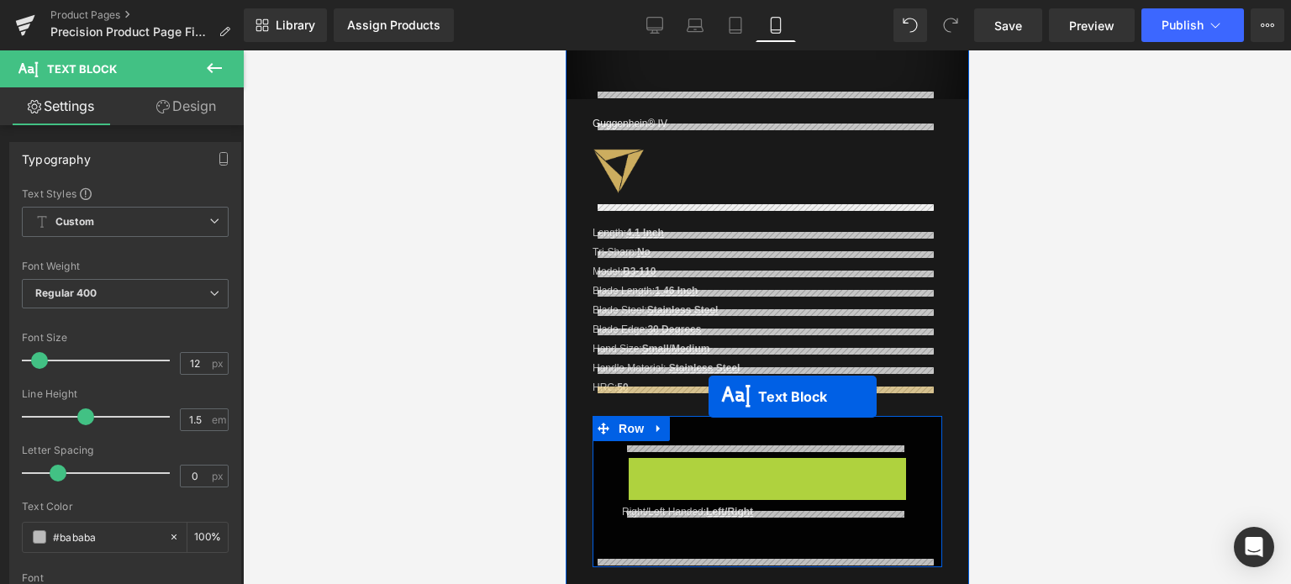
drag, startPoint x: 714, startPoint y: 453, endPoint x: 708, endPoint y: 397, distance: 56.7
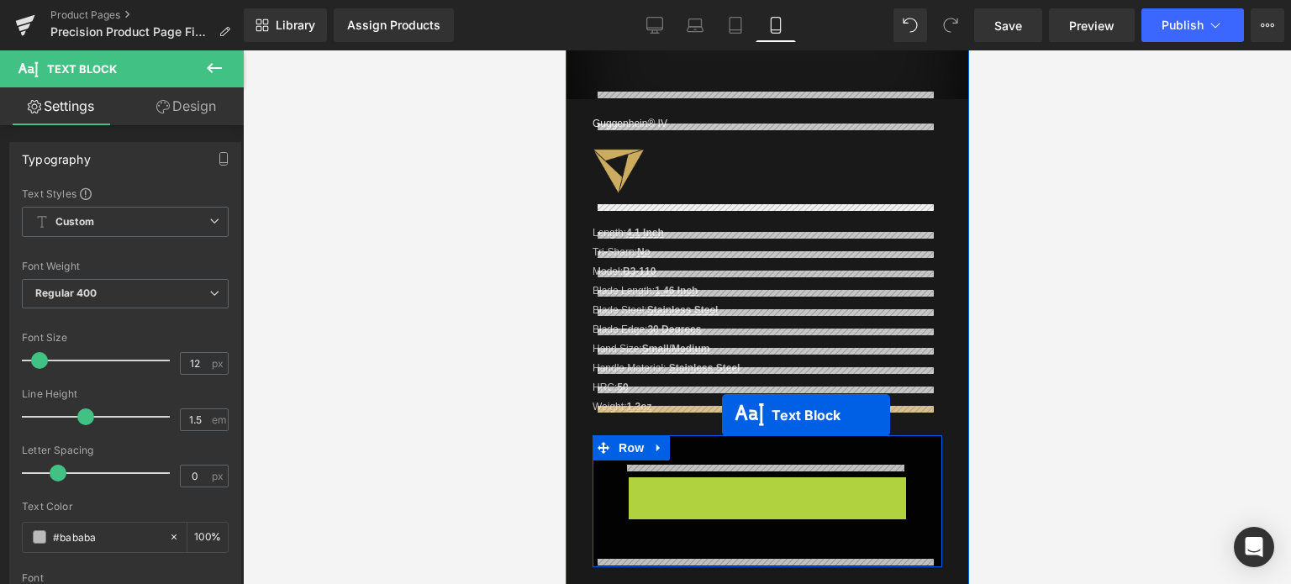
drag, startPoint x: 713, startPoint y: 473, endPoint x: 721, endPoint y: 415, distance: 58.5
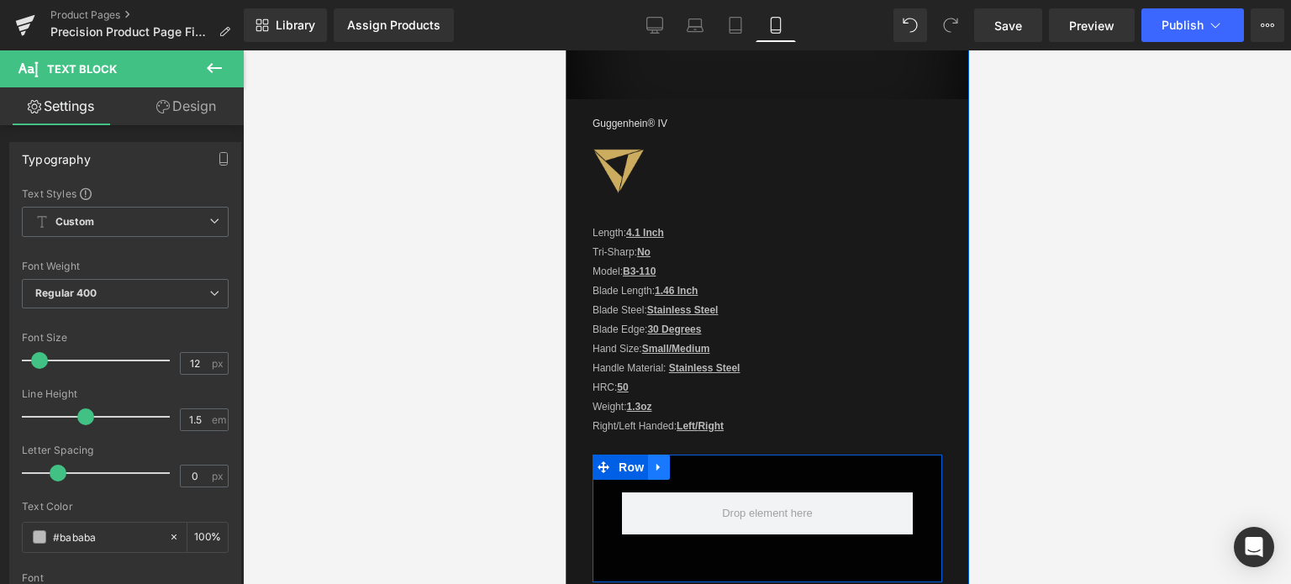
click at [660, 462] on icon at bounding box center [658, 467] width 12 height 13
click at [699, 462] on icon at bounding box center [702, 467] width 12 height 12
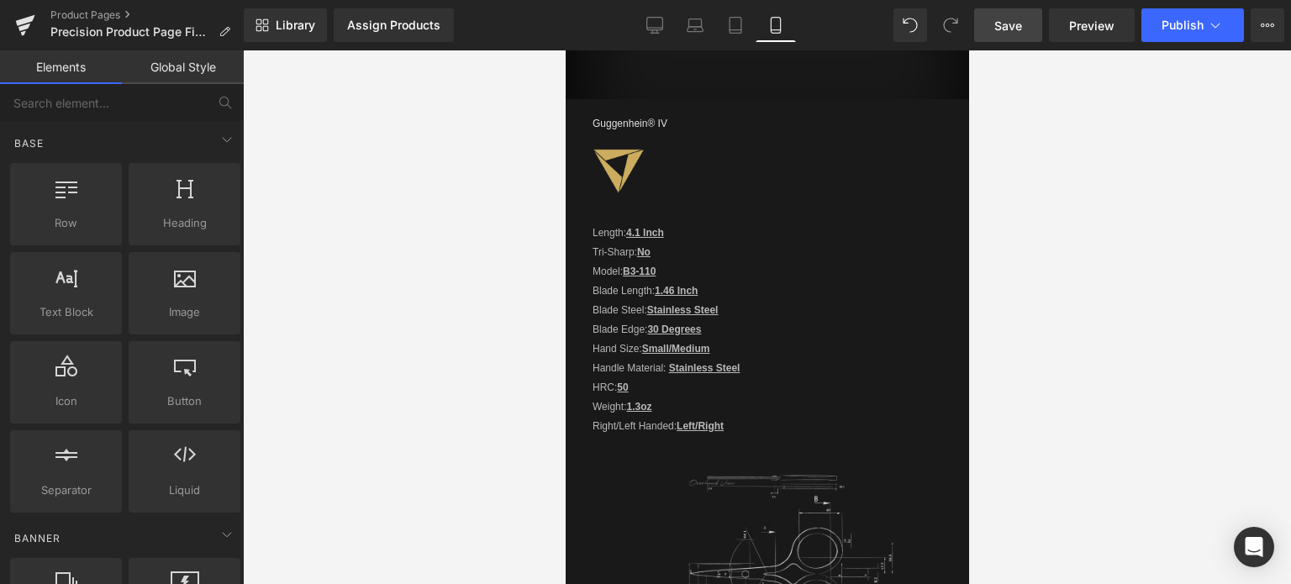
click at [1012, 29] on span "Save" at bounding box center [1008, 26] width 28 height 18
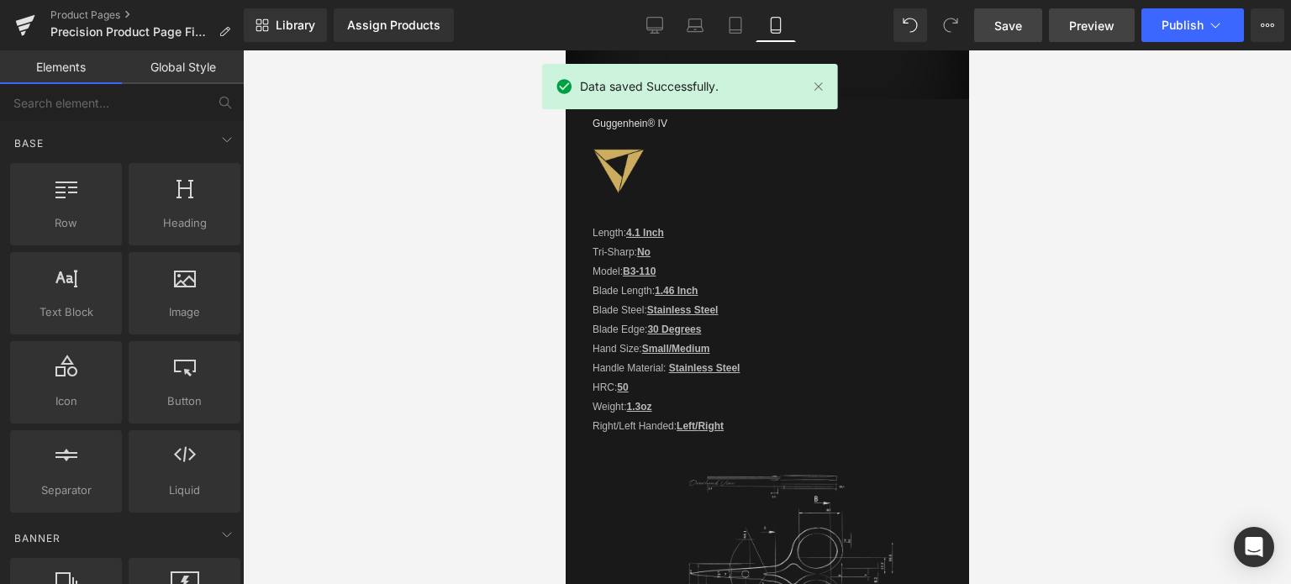
click at [1091, 27] on span "Preview" at bounding box center [1091, 26] width 45 height 18
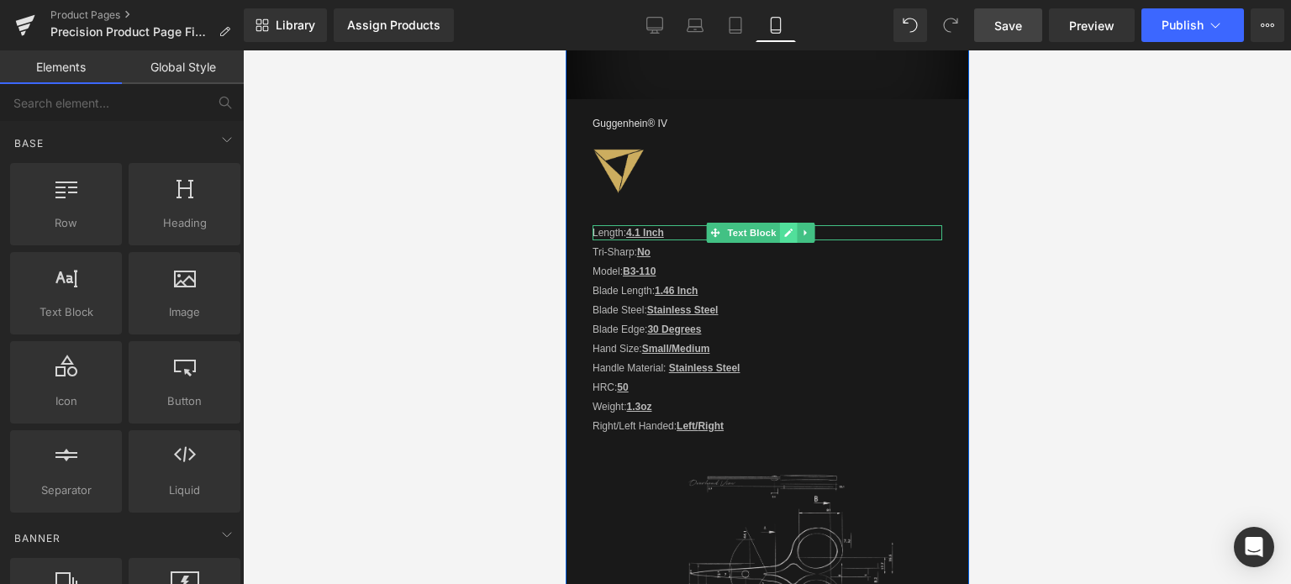
click at [787, 228] on icon at bounding box center [787, 233] width 9 height 10
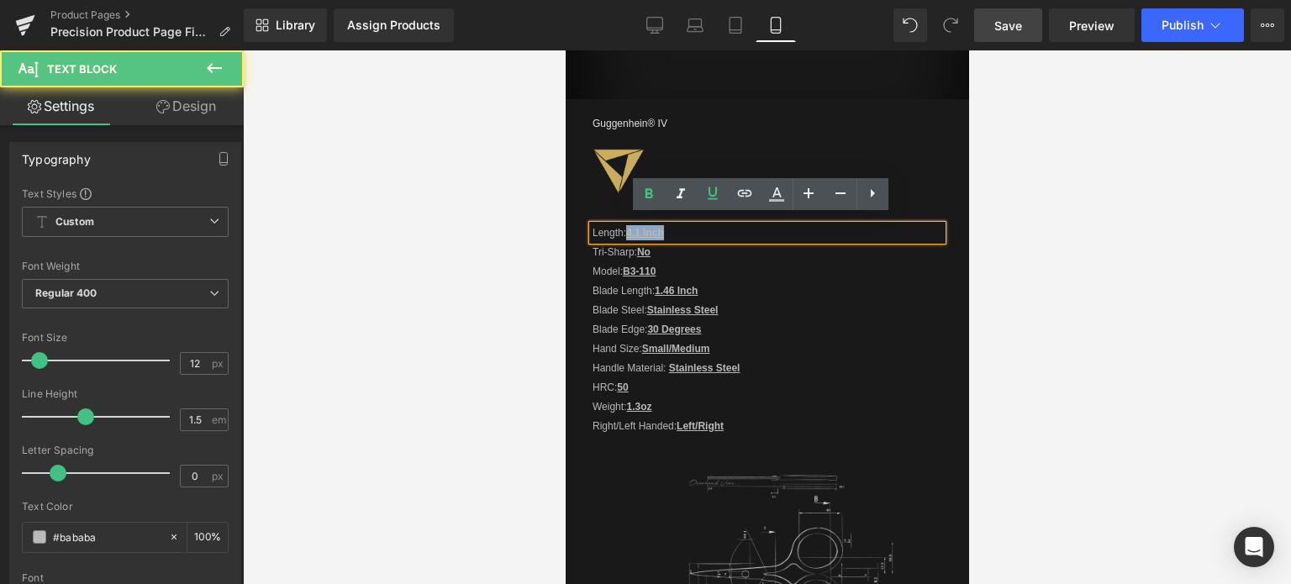
drag, startPoint x: 627, startPoint y: 224, endPoint x: 667, endPoint y: 224, distance: 40.3
click at [667, 225] on p "Length: 4.1 Inch" at bounding box center [767, 232] width 350 height 15
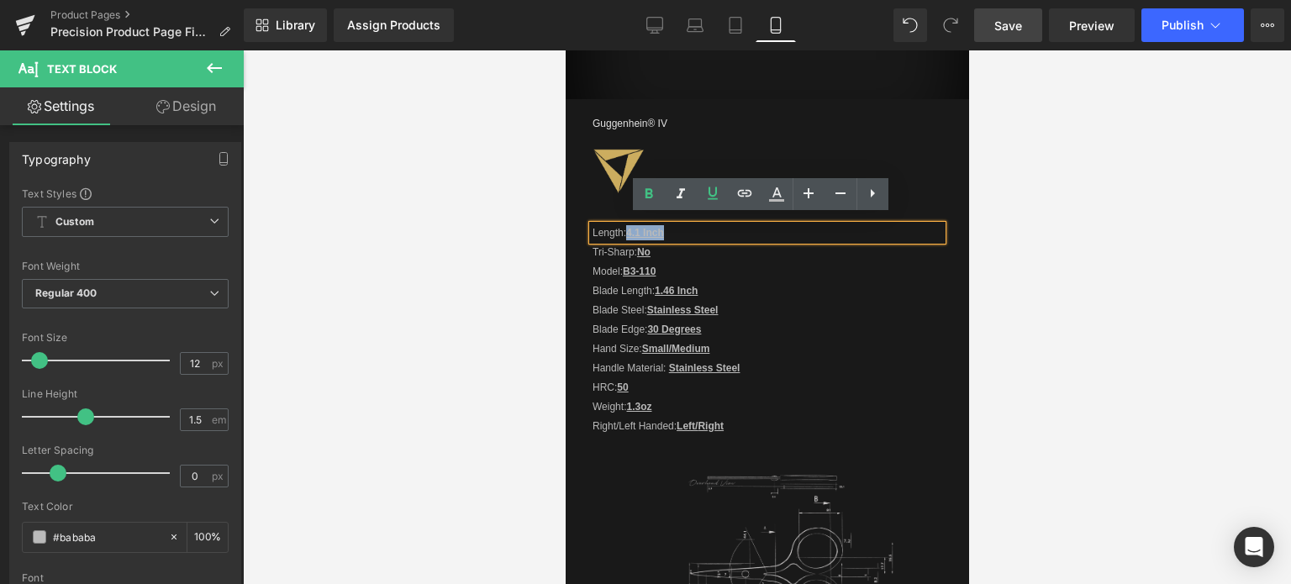
copy u "4.1 Inch"
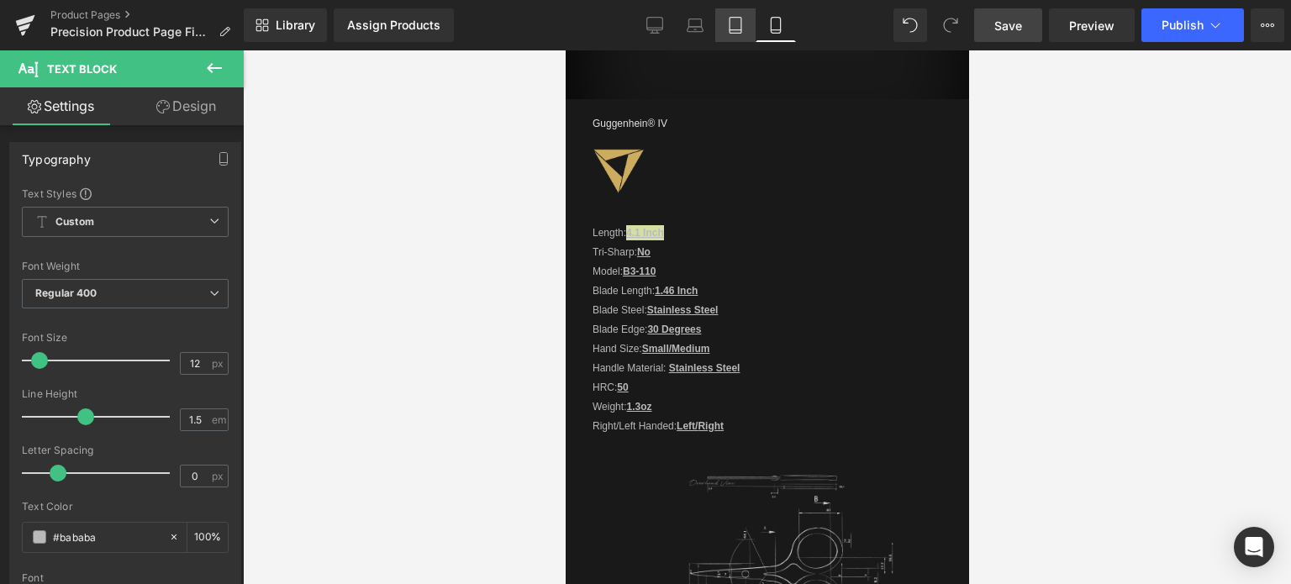
click at [742, 19] on icon at bounding box center [735, 25] width 17 height 17
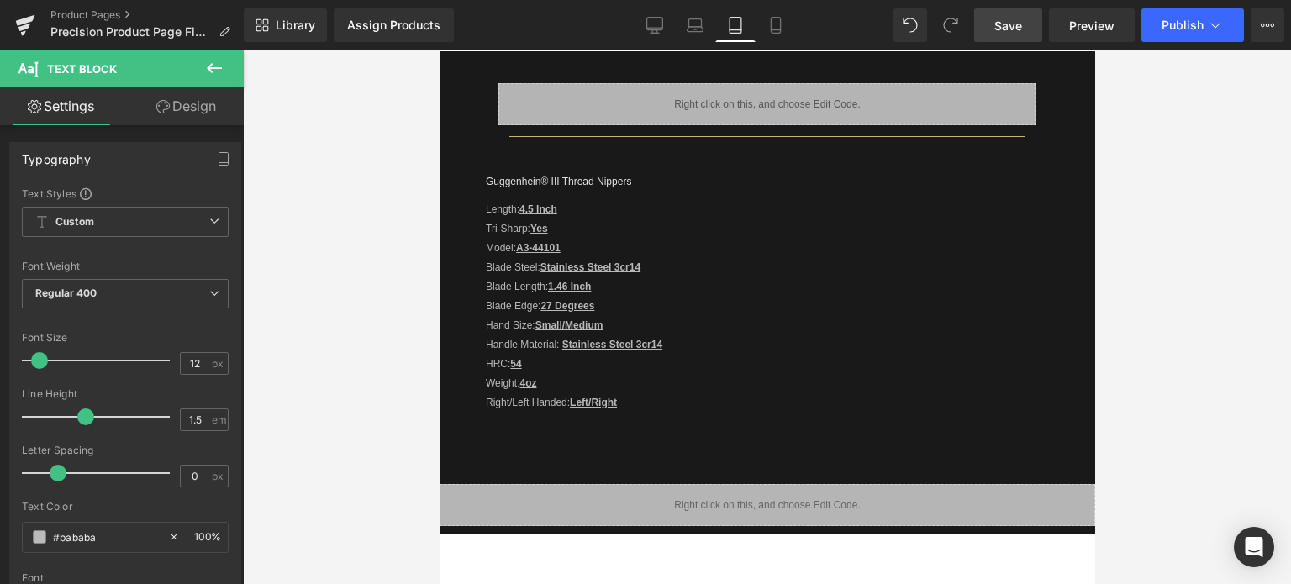
scroll to position [672, 0]
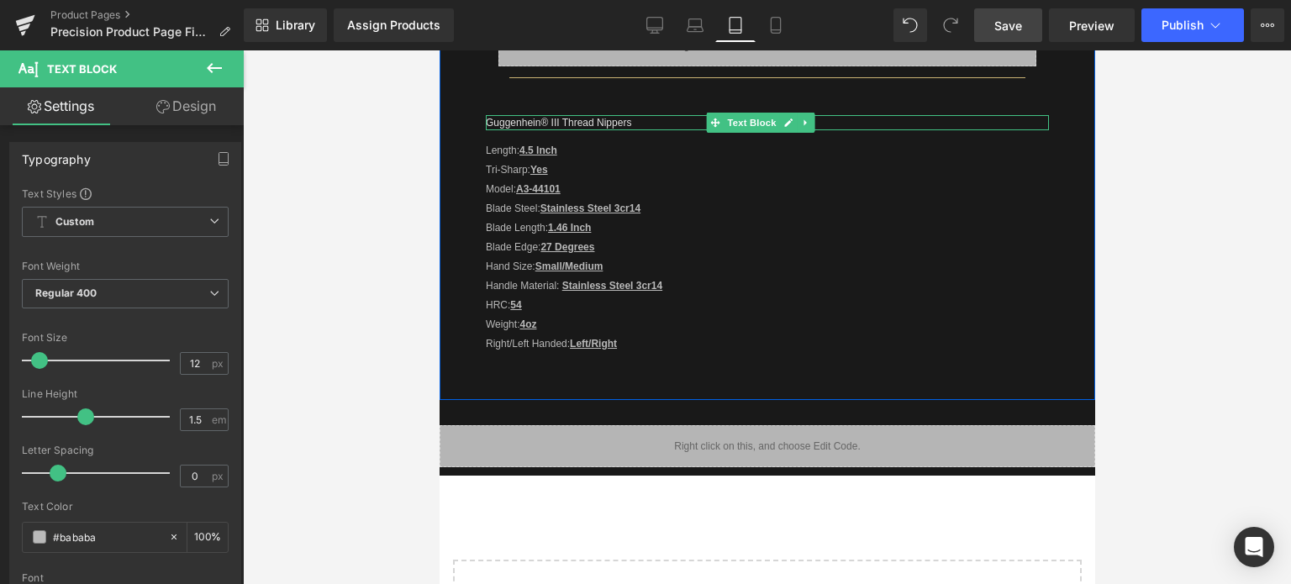
drag, startPoint x: 585, startPoint y: 122, endPoint x: 570, endPoint y: 122, distance: 15.1
click at [585, 122] on p "Guggenhein® III Thread Nippers" at bounding box center [766, 122] width 563 height 15
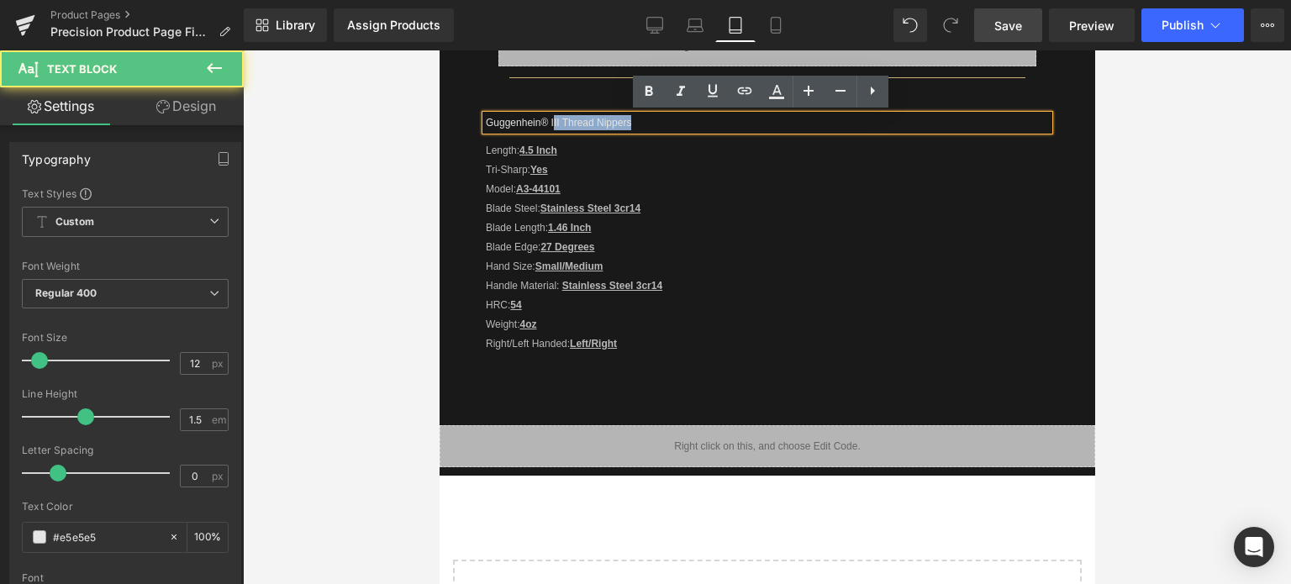
drag, startPoint x: 553, startPoint y: 120, endPoint x: 632, endPoint y: 125, distance: 79.2
click at [632, 125] on p "Guggenhein® III Thread Nippers" at bounding box center [766, 122] width 563 height 15
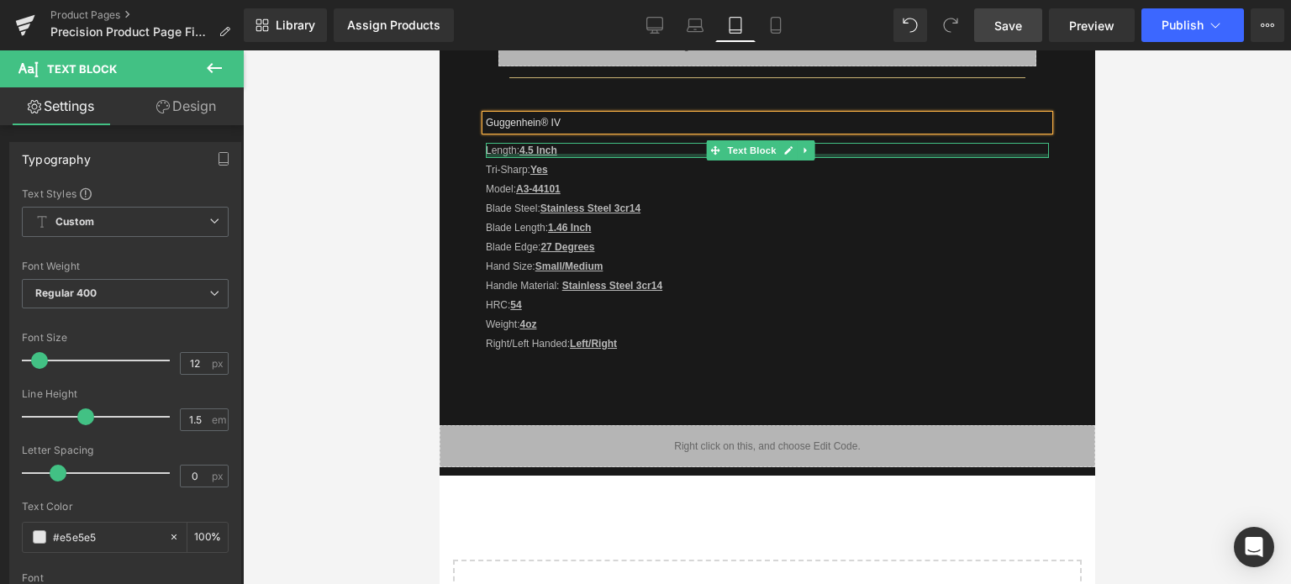
click at [545, 151] on u "4.5 Inch" at bounding box center [537, 151] width 38 height 12
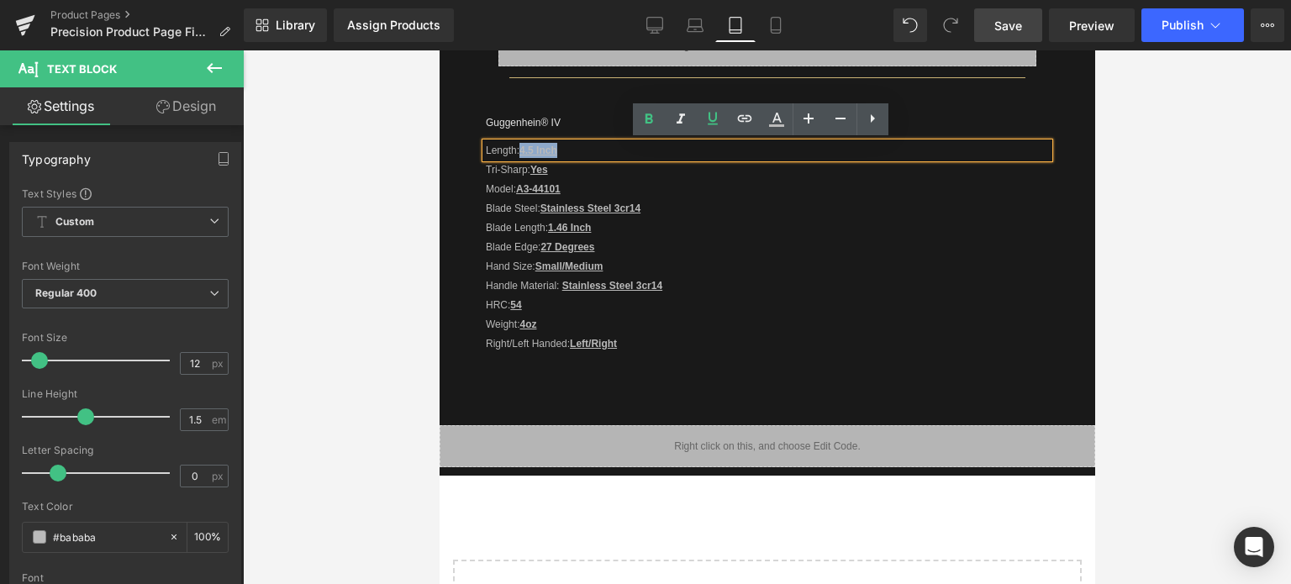
drag, startPoint x: 522, startPoint y: 149, endPoint x: 559, endPoint y: 148, distance: 37.0
click at [559, 148] on p "Length: 4.5 Inch" at bounding box center [766, 150] width 563 height 15
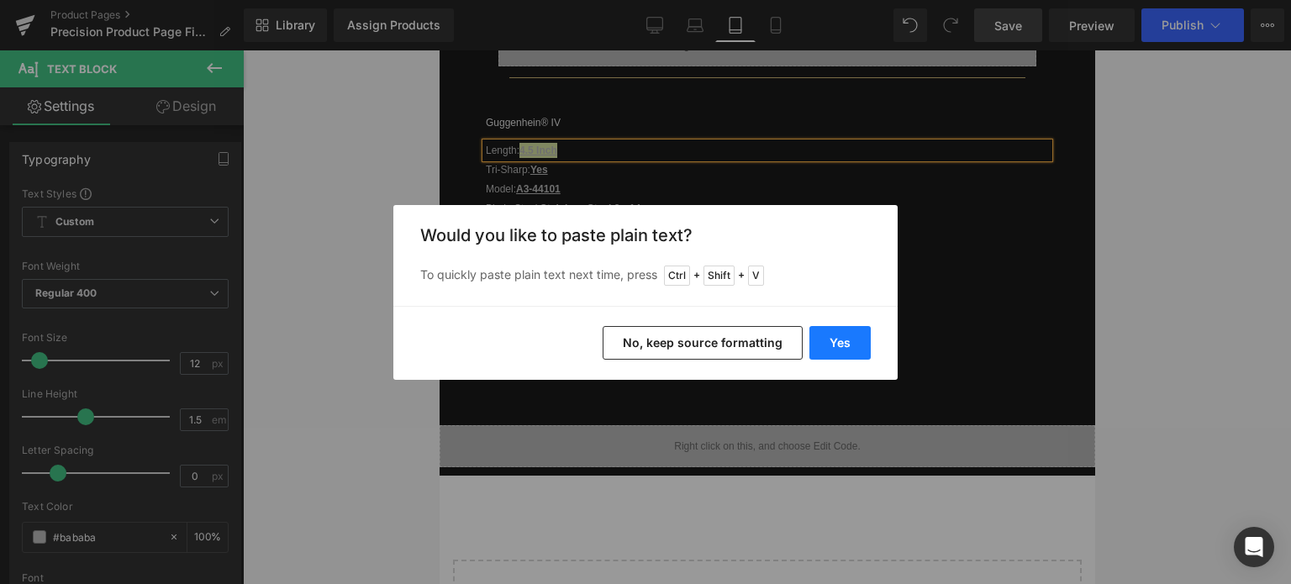
click at [850, 346] on button "Yes" at bounding box center [839, 343] width 61 height 34
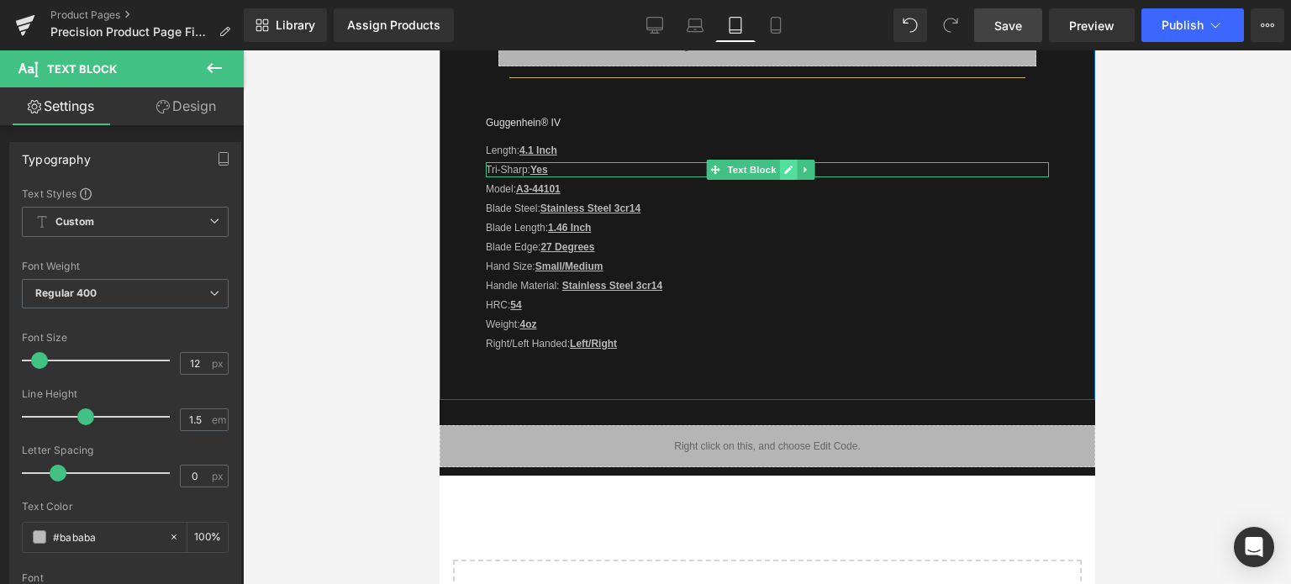
drag, startPoint x: 786, startPoint y: 167, endPoint x: 587, endPoint y: 146, distance: 199.4
click at [785, 167] on icon at bounding box center [787, 170] width 9 height 10
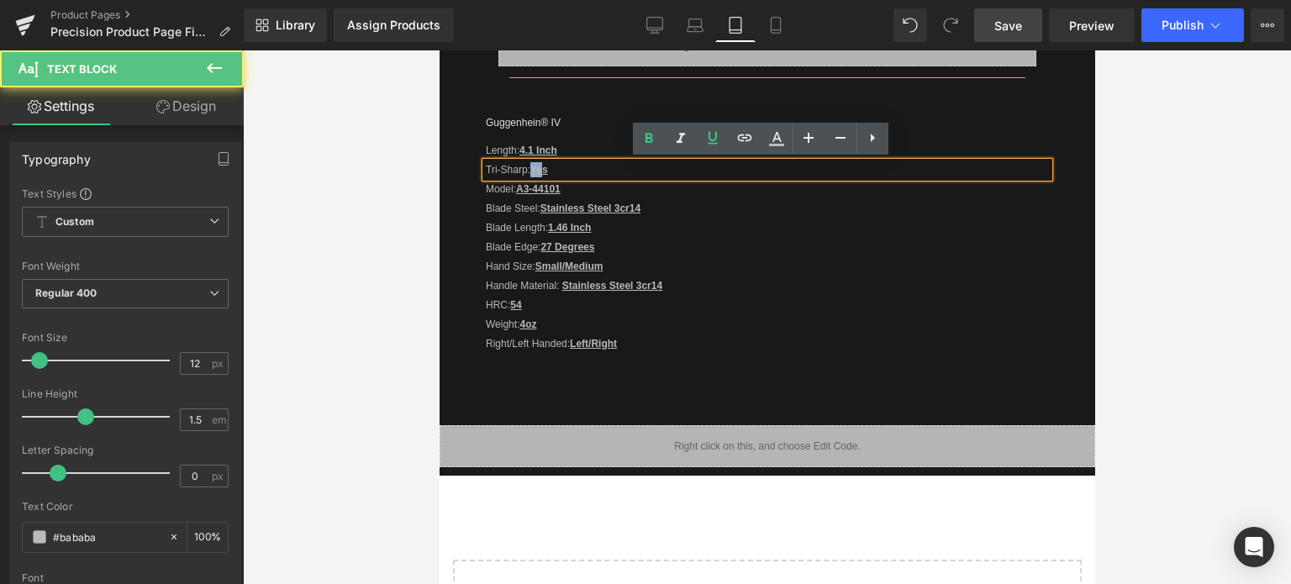
drag, startPoint x: 536, startPoint y: 167, endPoint x: 545, endPoint y: 167, distance: 9.2
click at [545, 167] on u "Yes" at bounding box center [538, 170] width 18 height 12
click at [540, 167] on u "Yes" at bounding box center [538, 170] width 18 height 12
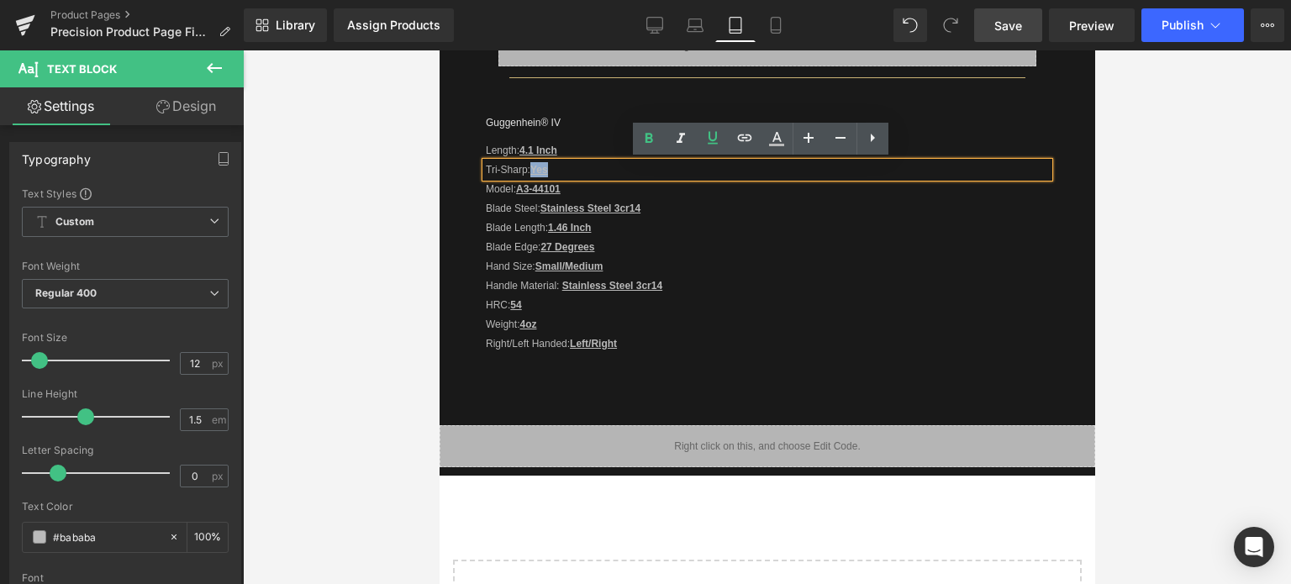
drag, startPoint x: 534, startPoint y: 167, endPoint x: 549, endPoint y: 167, distance: 15.1
click at [547, 167] on u "Yes" at bounding box center [538, 170] width 18 height 12
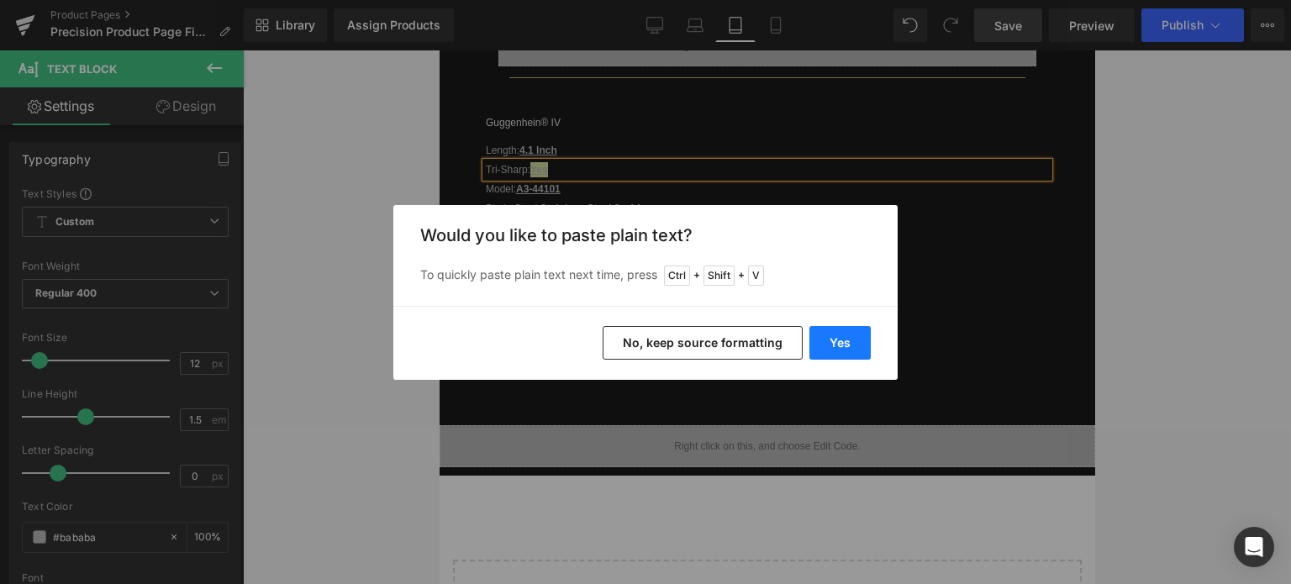
drag, startPoint x: 847, startPoint y: 338, endPoint x: 410, endPoint y: 277, distance: 441.1
click at [847, 338] on button "Yes" at bounding box center [839, 343] width 61 height 34
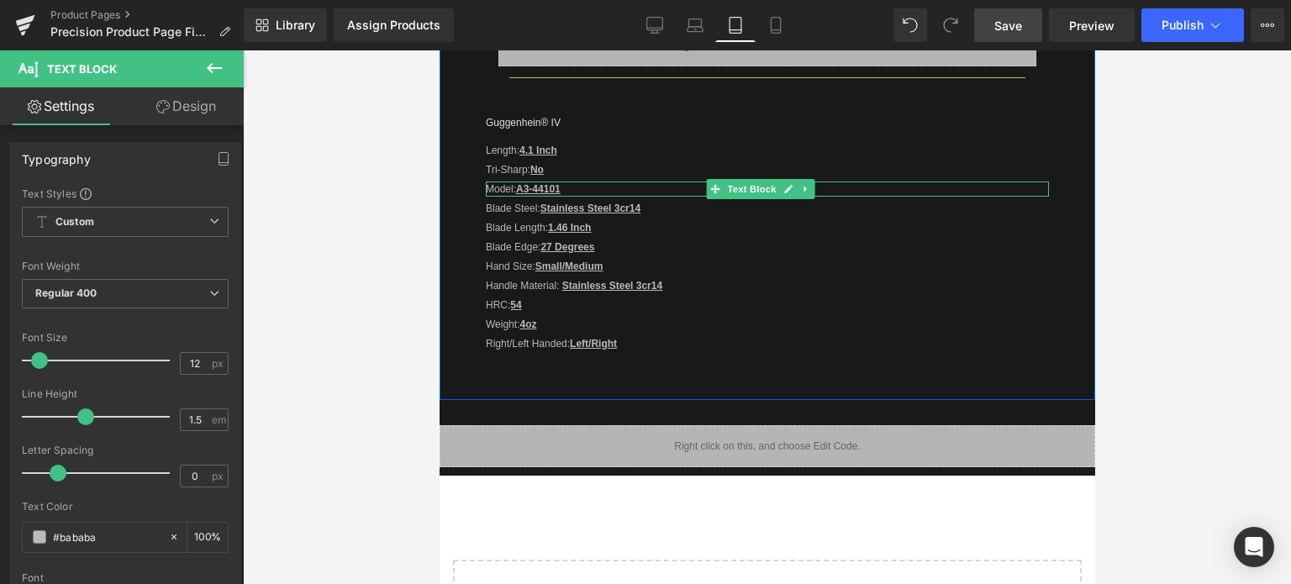
click at [532, 186] on u "A3-44101" at bounding box center [537, 189] width 45 height 12
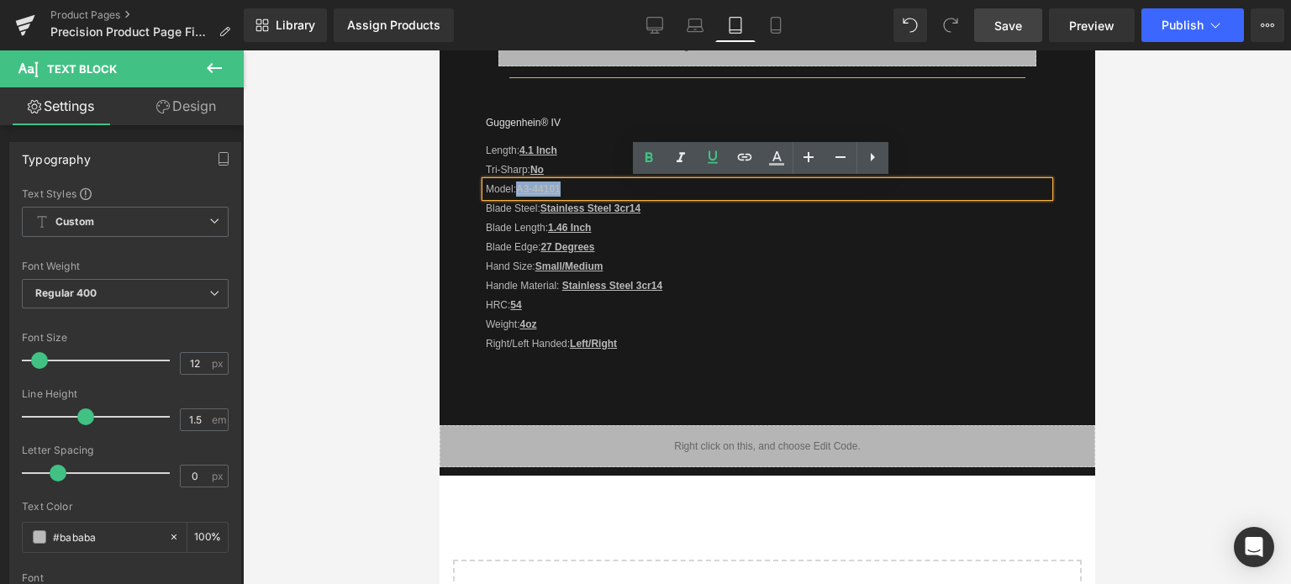
drag, startPoint x: 518, startPoint y: 187, endPoint x: 561, endPoint y: 188, distance: 42.0
click at [560, 188] on u "A3-44101" at bounding box center [537, 189] width 45 height 12
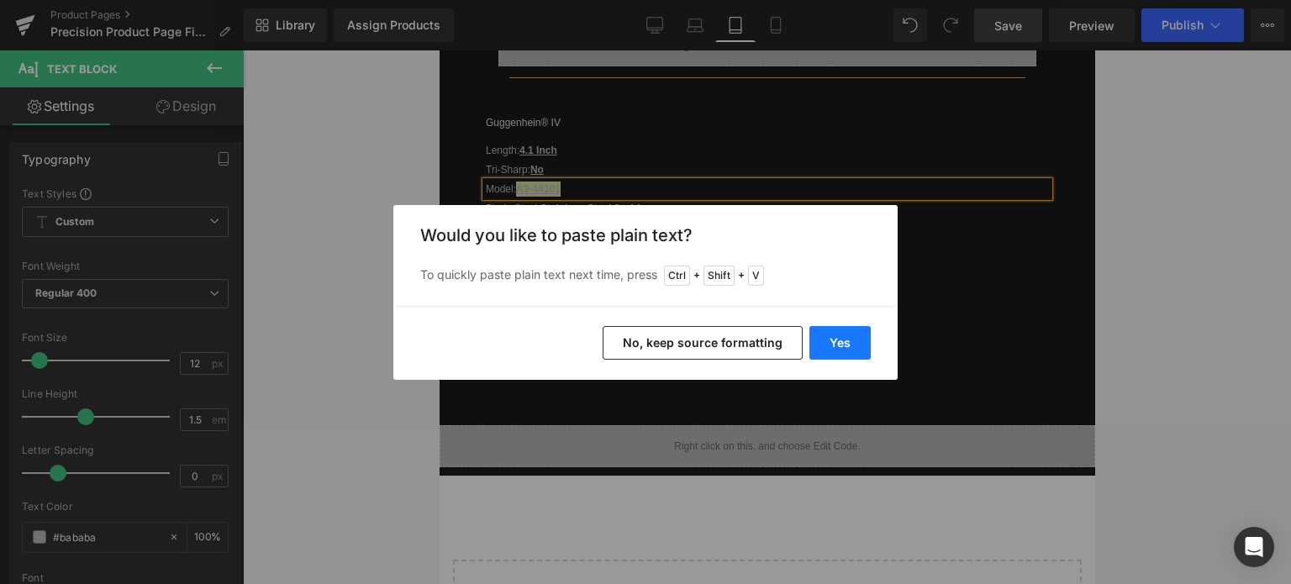
click at [843, 329] on button "Yes" at bounding box center [839, 343] width 61 height 34
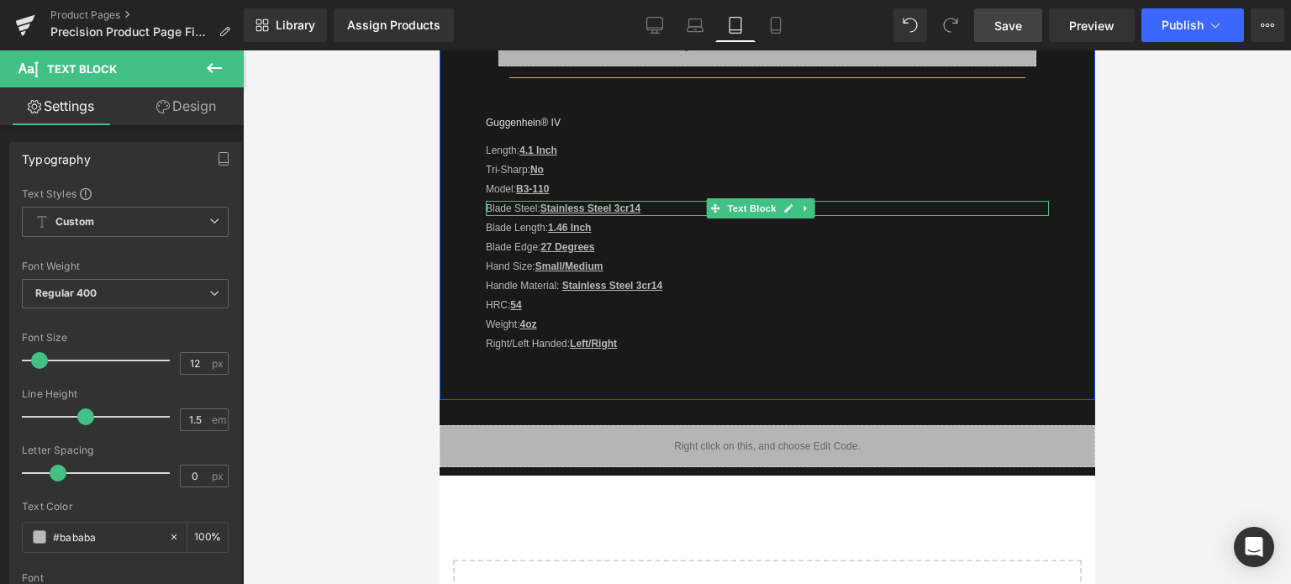
click at [618, 208] on u "Stainless Steel 3cr14" at bounding box center [589, 209] width 100 height 12
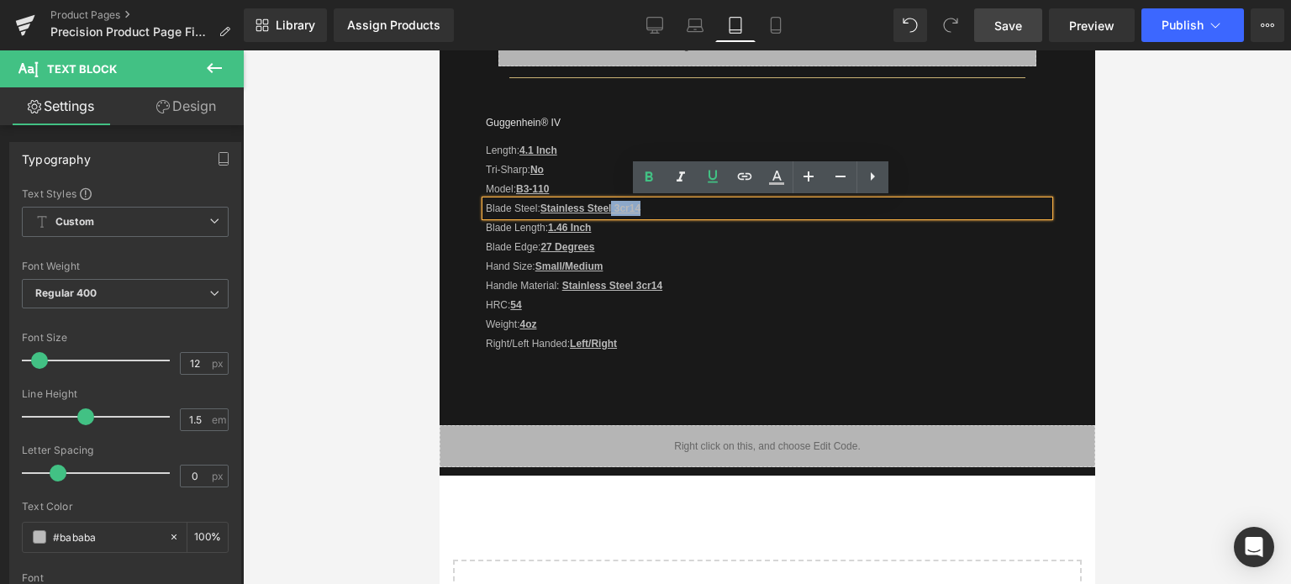
drag, startPoint x: 614, startPoint y: 208, endPoint x: 647, endPoint y: 210, distance: 32.9
click at [647, 210] on p "Blade Steel: Stainless Steel 3cr14" at bounding box center [766, 208] width 563 height 15
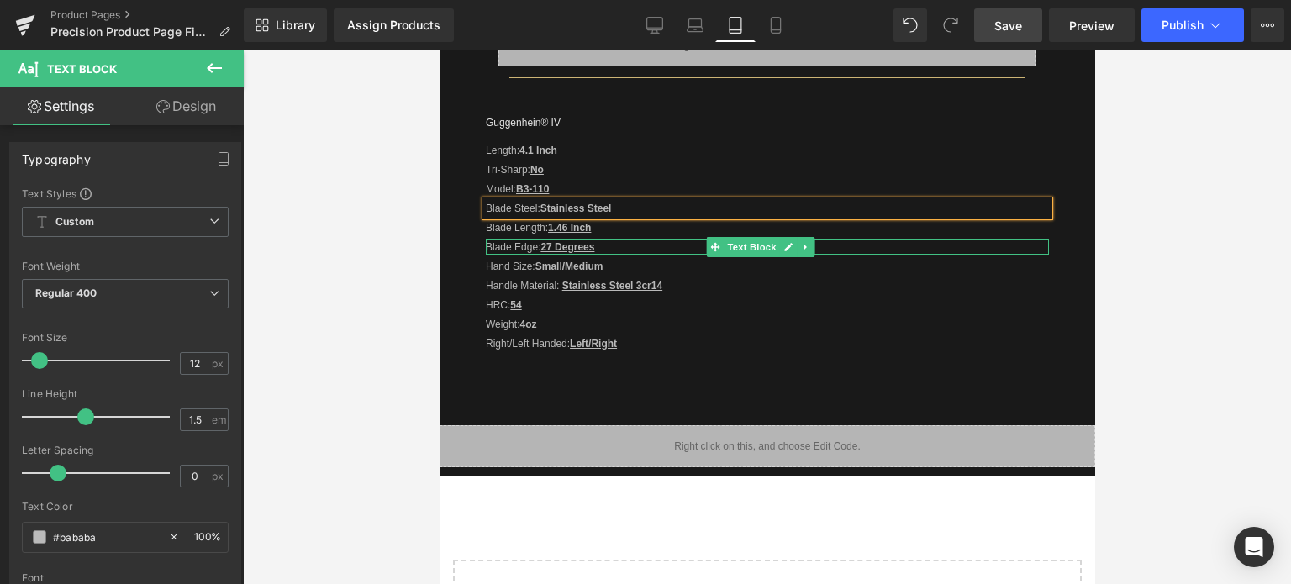
click at [579, 247] on u "27 Degrees" at bounding box center [566, 247] width 54 height 12
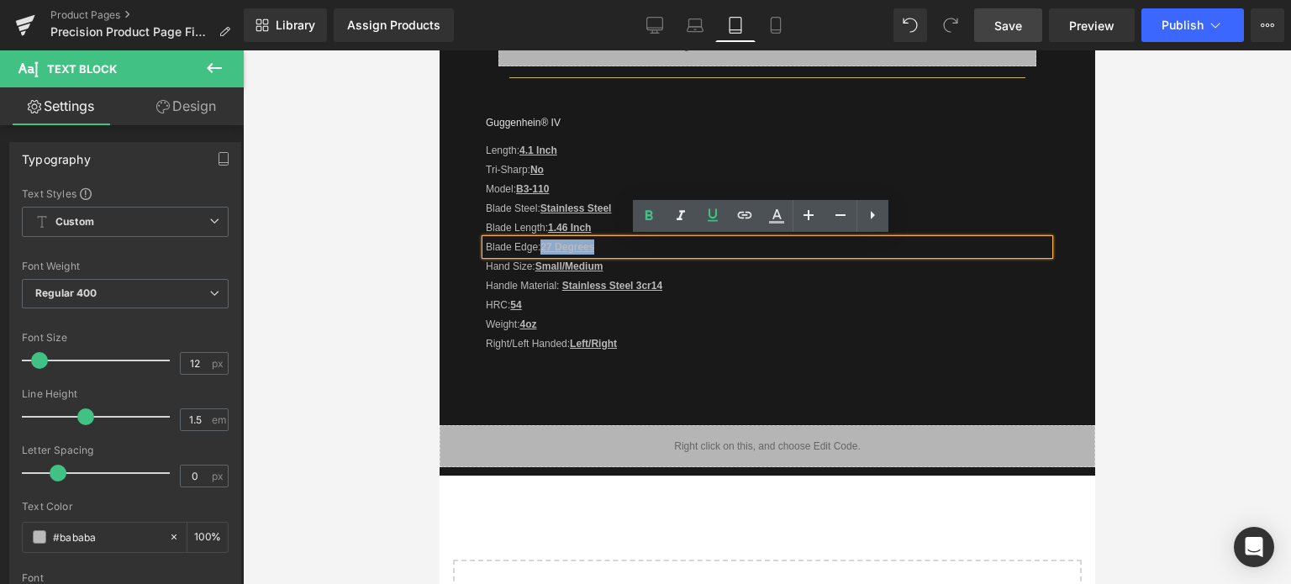
drag, startPoint x: 541, startPoint y: 245, endPoint x: 590, endPoint y: 243, distance: 48.8
click at [594, 243] on p "Blade Edge: 27 Degrees" at bounding box center [766, 246] width 563 height 15
copy u "27 Degrees"
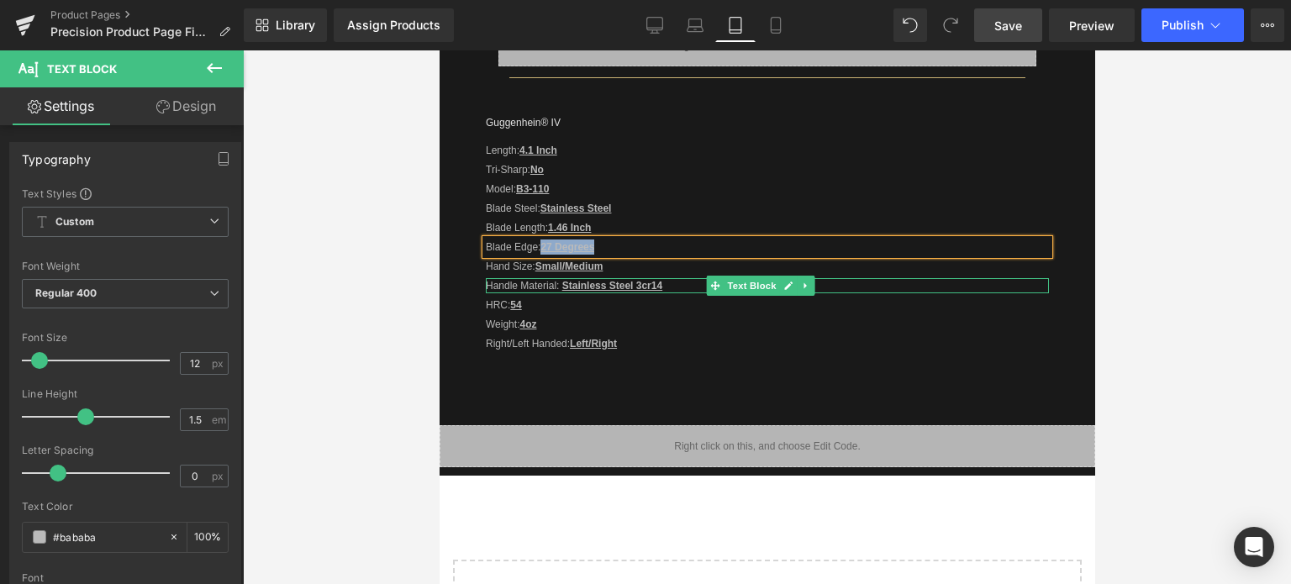
click at [613, 285] on u "Stainless Steel 3cr14" at bounding box center [611, 286] width 100 height 12
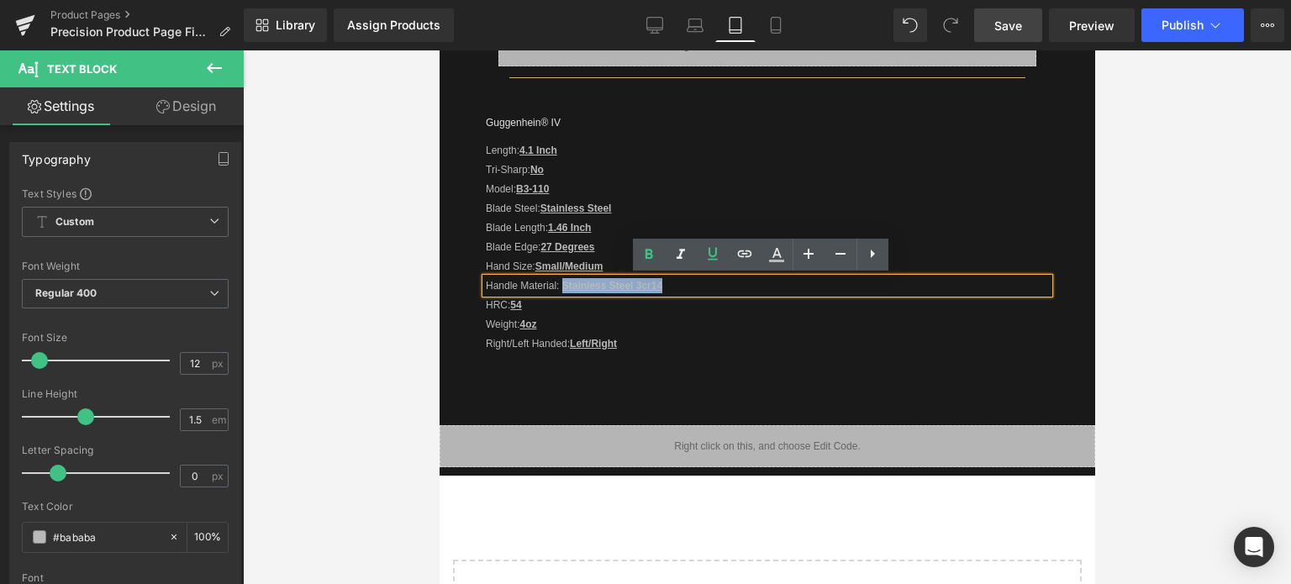
drag, startPoint x: 562, startPoint y: 284, endPoint x: 660, endPoint y: 286, distance: 98.3
click at [660, 286] on u "Stainless Steel 3cr14" at bounding box center [611, 286] width 100 height 12
copy u "Stainless Steel 3cr14"
click at [629, 289] on u "Stainless Steel 3cr14" at bounding box center [611, 286] width 100 height 12
drag, startPoint x: 664, startPoint y: 286, endPoint x: 633, endPoint y: 285, distance: 31.1
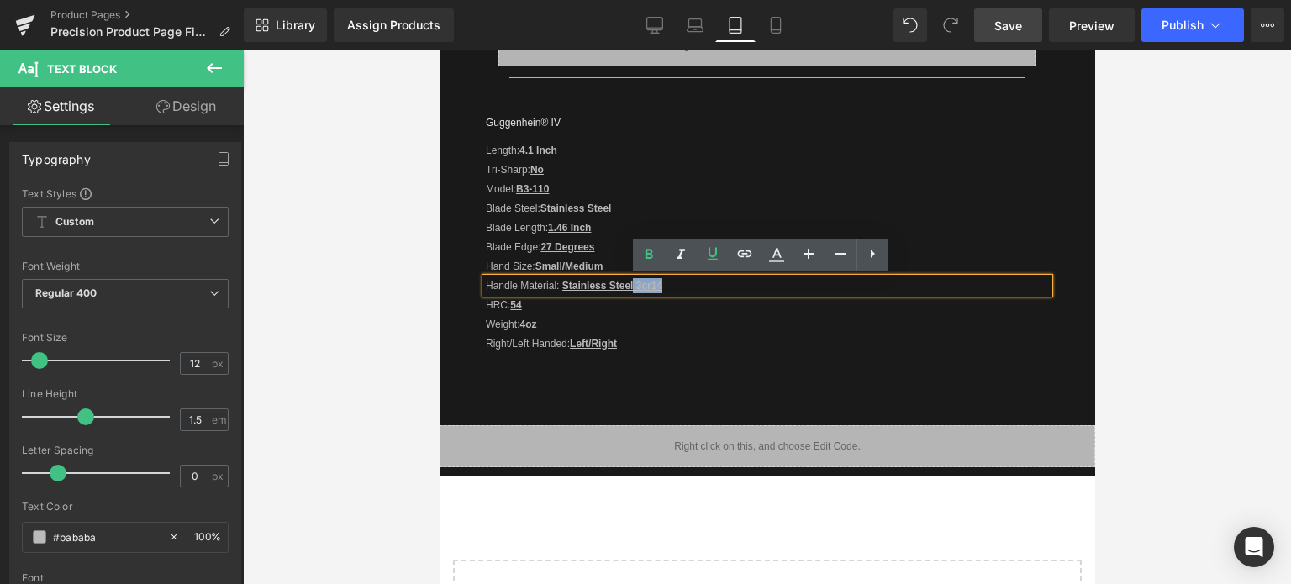
click at [633, 285] on p "Handle Material: Stainless Steel 3cr14" at bounding box center [766, 285] width 563 height 15
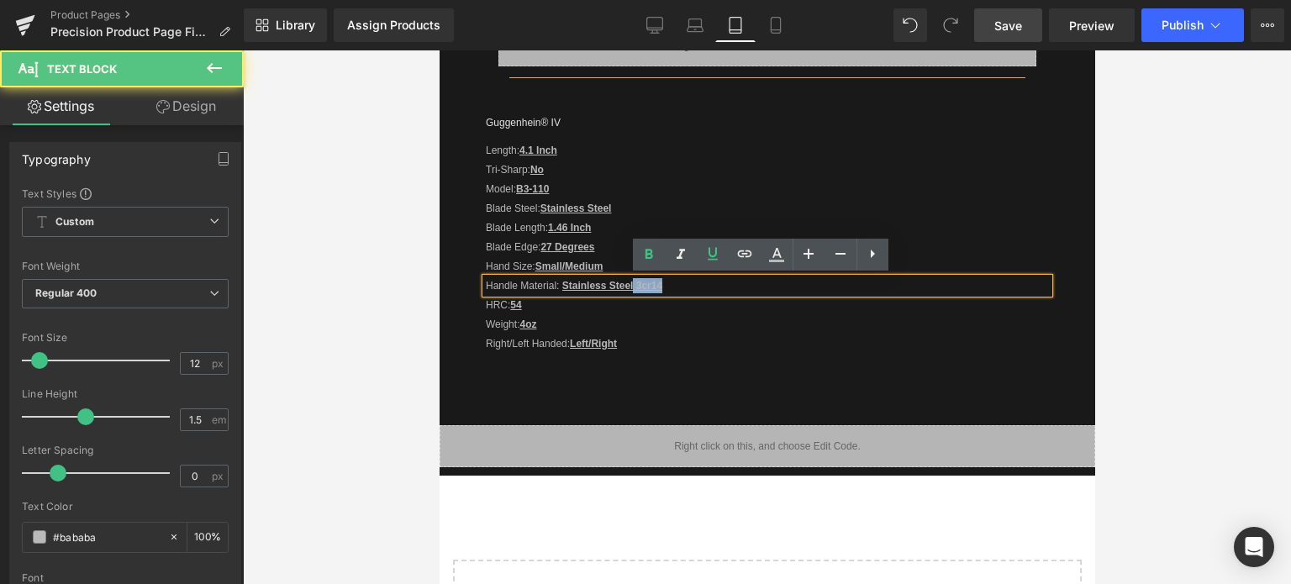
click at [660, 289] on u "Stainless Steel 3cr14" at bounding box center [611, 286] width 100 height 12
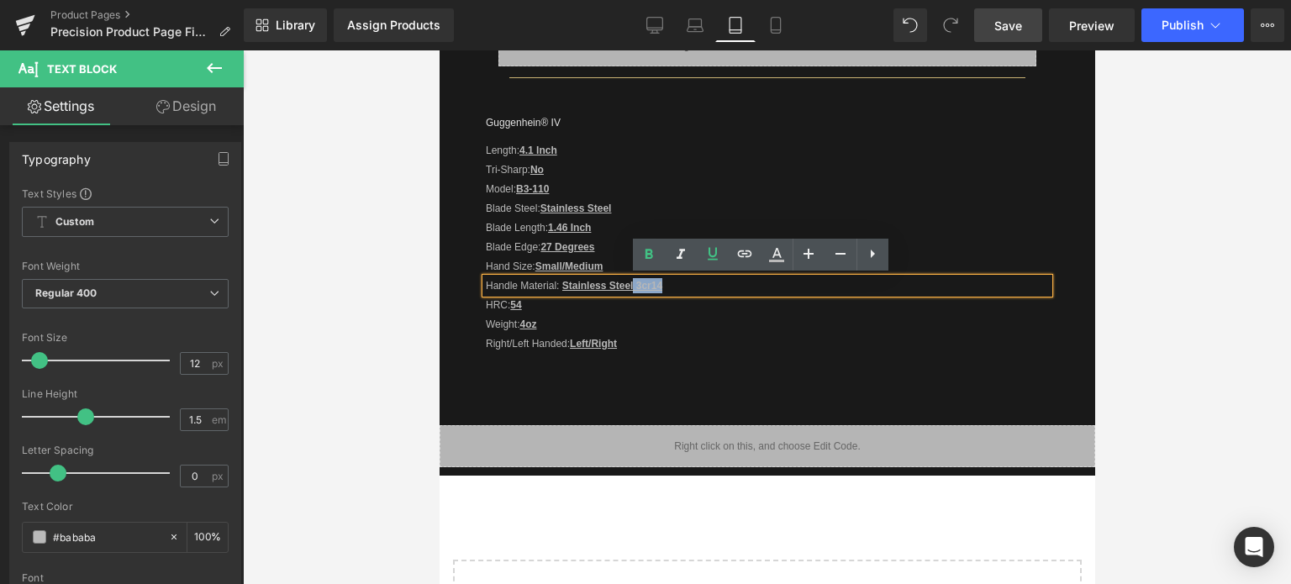
drag, startPoint x: 669, startPoint y: 289, endPoint x: 633, endPoint y: 287, distance: 36.2
click at [633, 287] on p "Handle Material: Stainless Steel 3cr14" at bounding box center [766, 285] width 563 height 15
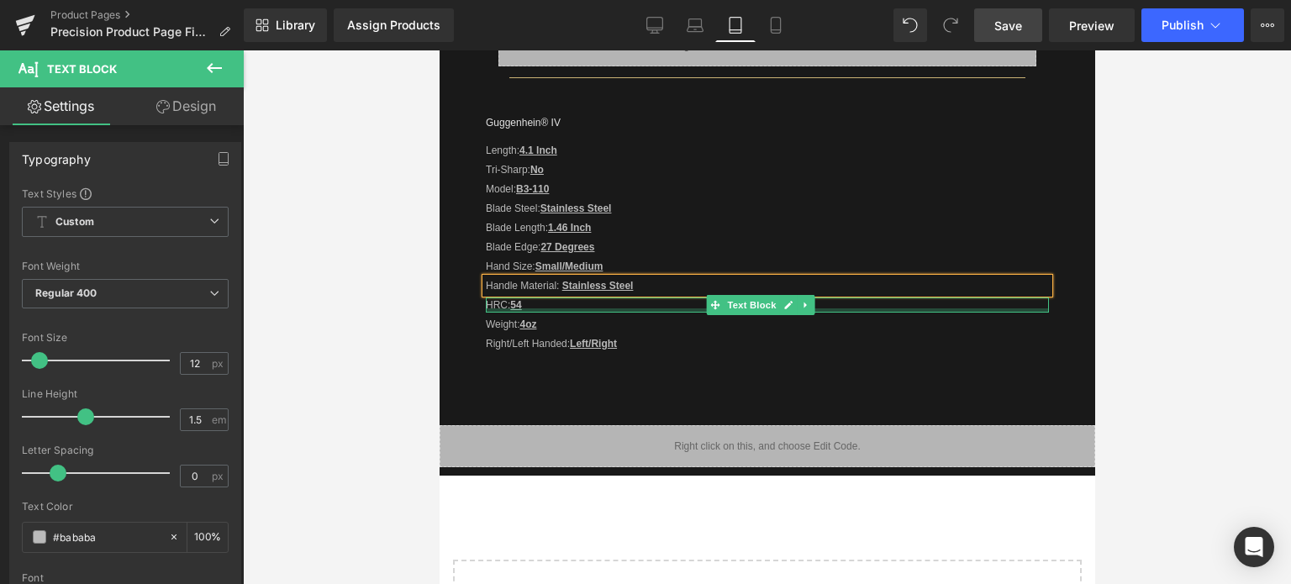
click at [535, 303] on p "HRC: 54" at bounding box center [766, 304] width 563 height 15
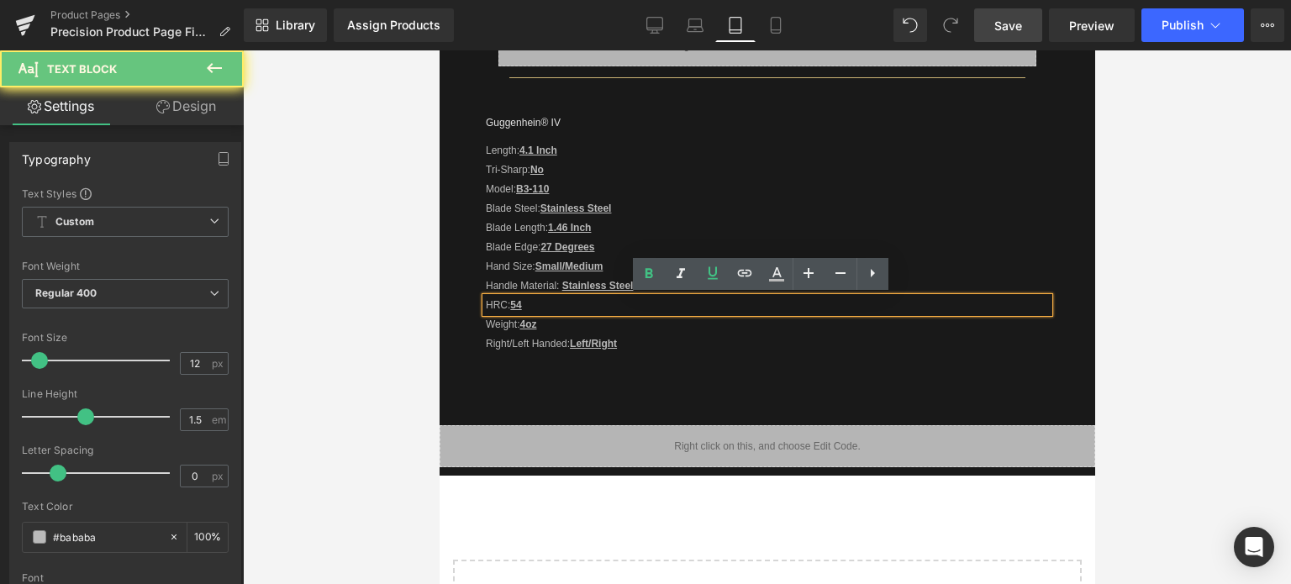
click at [531, 303] on p "HRC: 54" at bounding box center [766, 304] width 563 height 15
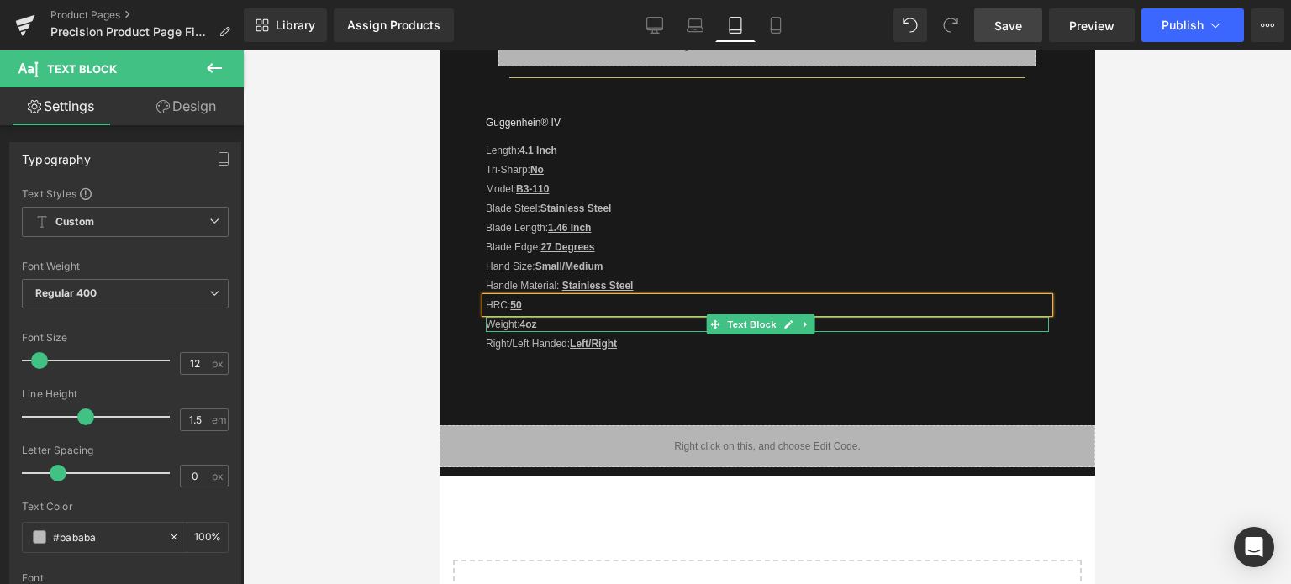
drag, startPoint x: 523, startPoint y: 325, endPoint x: 532, endPoint y: 328, distance: 9.6
click at [523, 325] on strong "4oz" at bounding box center [526, 324] width 17 height 12
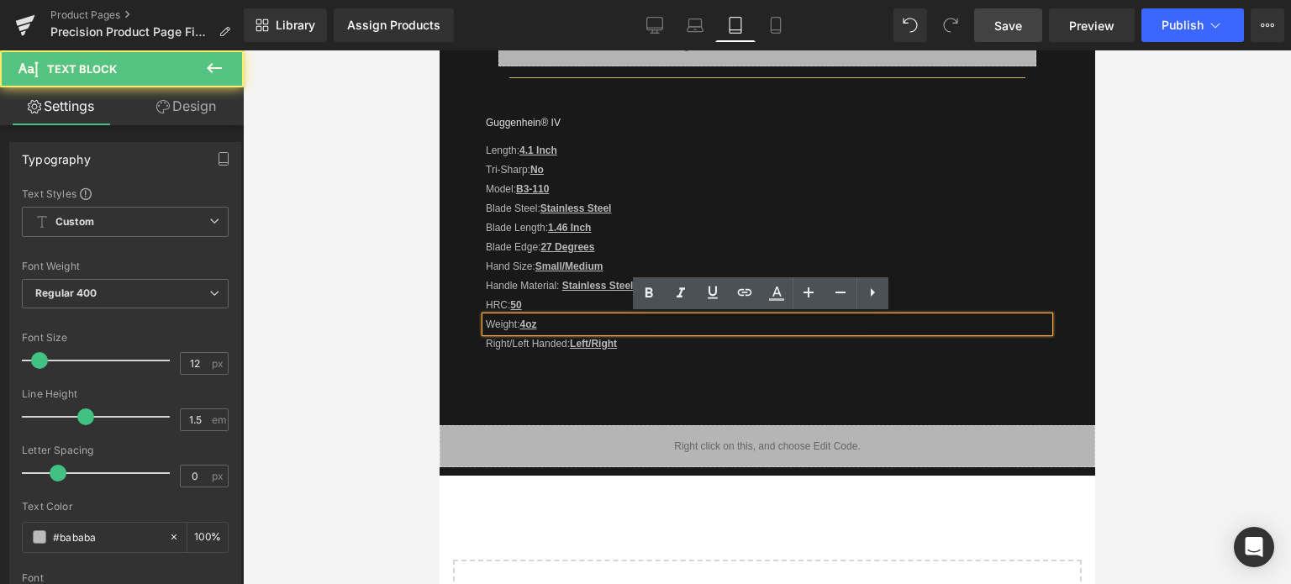
drag, startPoint x: 523, startPoint y: 325, endPoint x: 538, endPoint y: 330, distance: 15.9
click at [523, 325] on strong "4oz" at bounding box center [526, 324] width 17 height 12
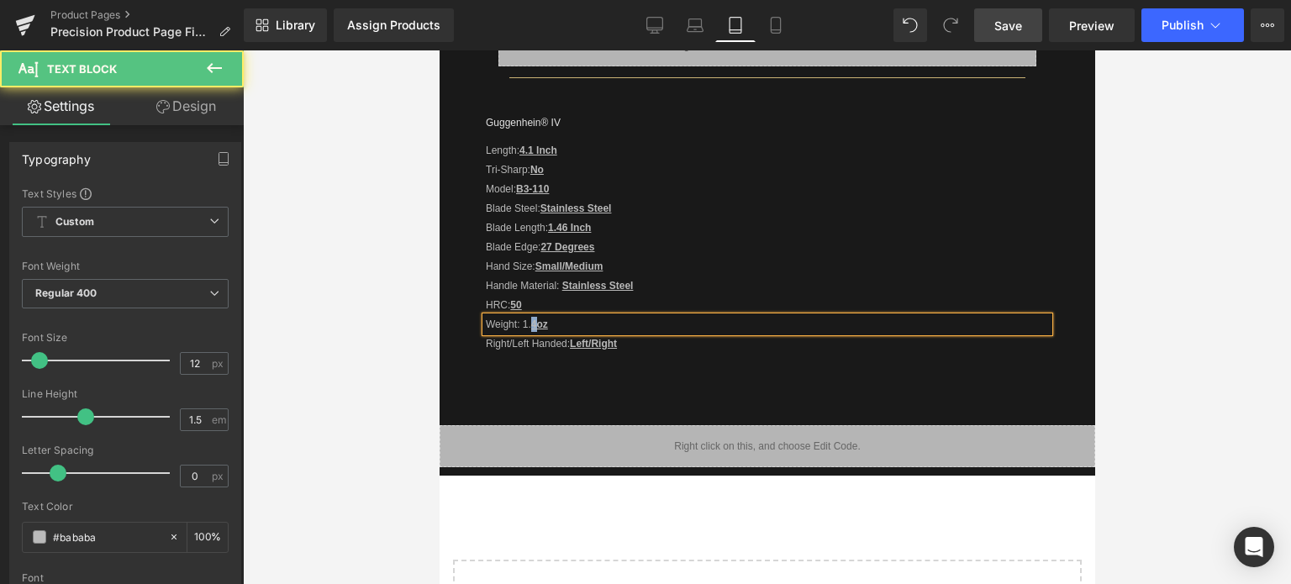
click at [532, 322] on strong "4oz" at bounding box center [538, 324] width 17 height 12
click at [547, 321] on p "Weight: 1. 4oz" at bounding box center [766, 324] width 563 height 15
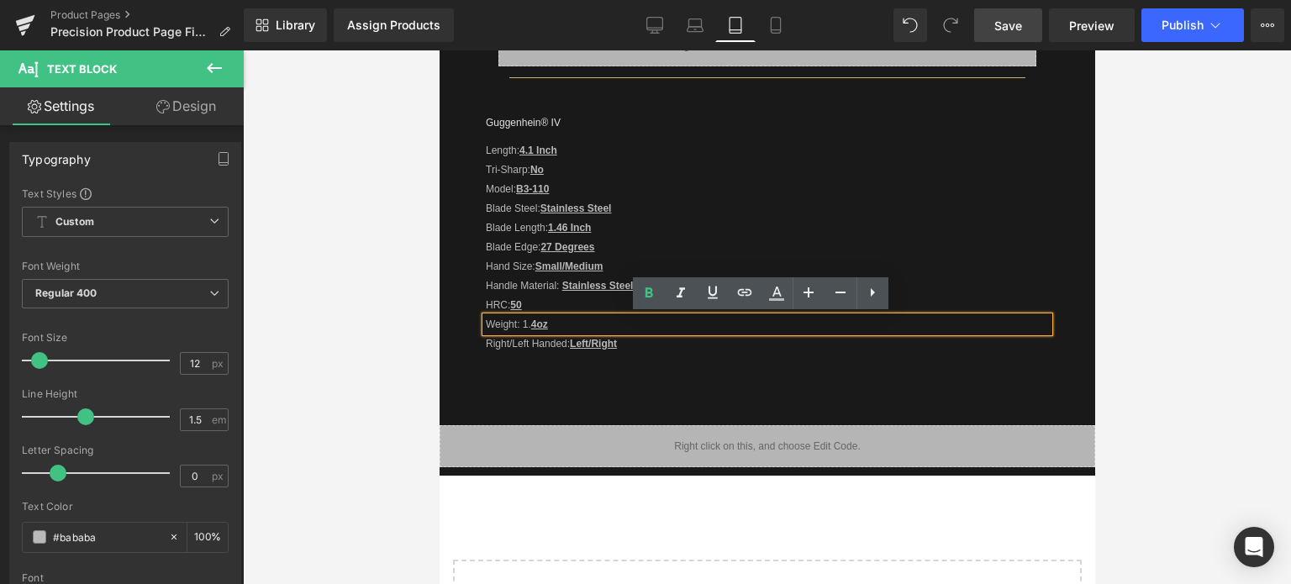
click at [534, 323] on strong "4oz" at bounding box center [538, 324] width 17 height 12
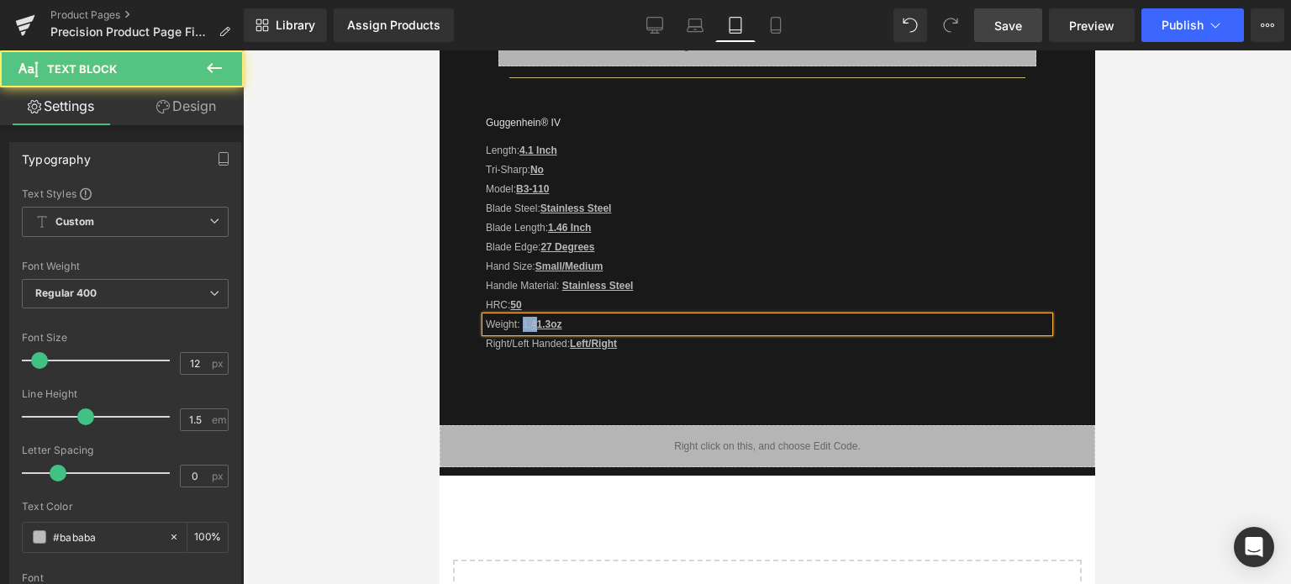
drag, startPoint x: 536, startPoint y: 324, endPoint x: 524, endPoint y: 322, distance: 12.7
click at [524, 322] on p "Weight: 1. 41.3oz" at bounding box center [766, 324] width 563 height 15
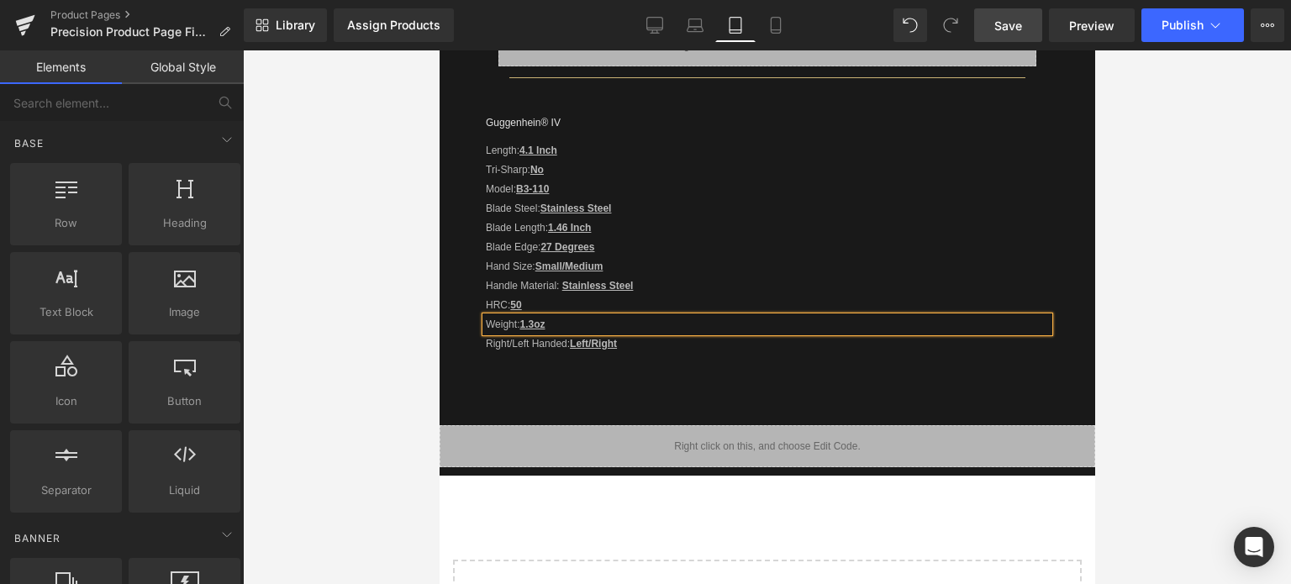
click at [1196, 358] on div at bounding box center [767, 317] width 1048 height 534
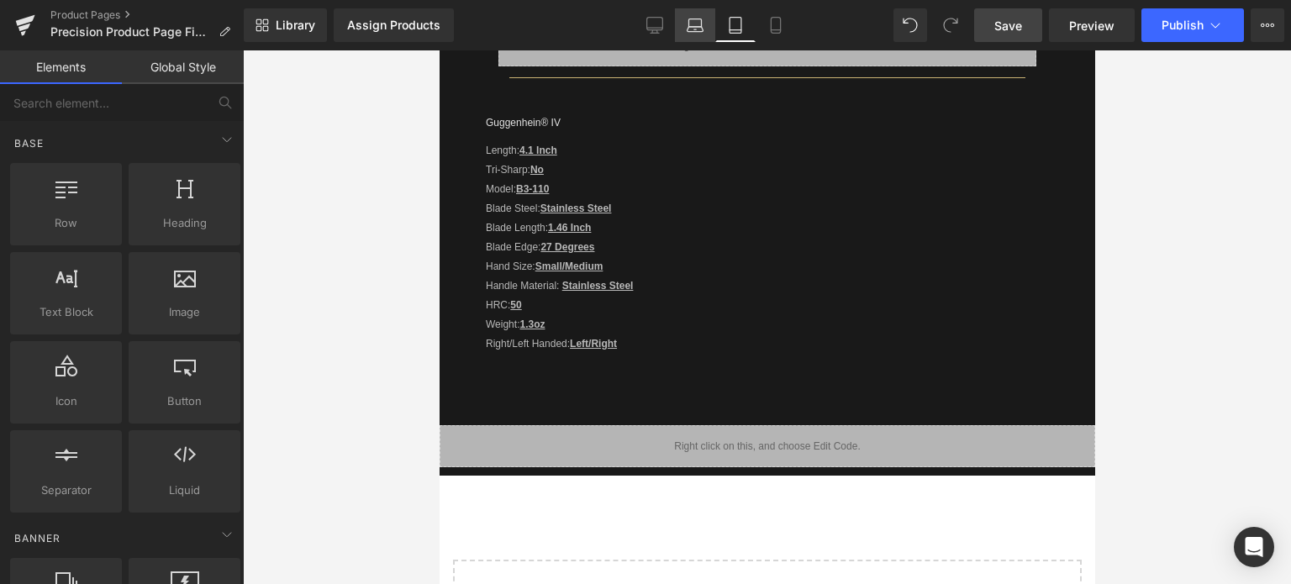
click at [697, 25] on icon at bounding box center [695, 25] width 17 height 17
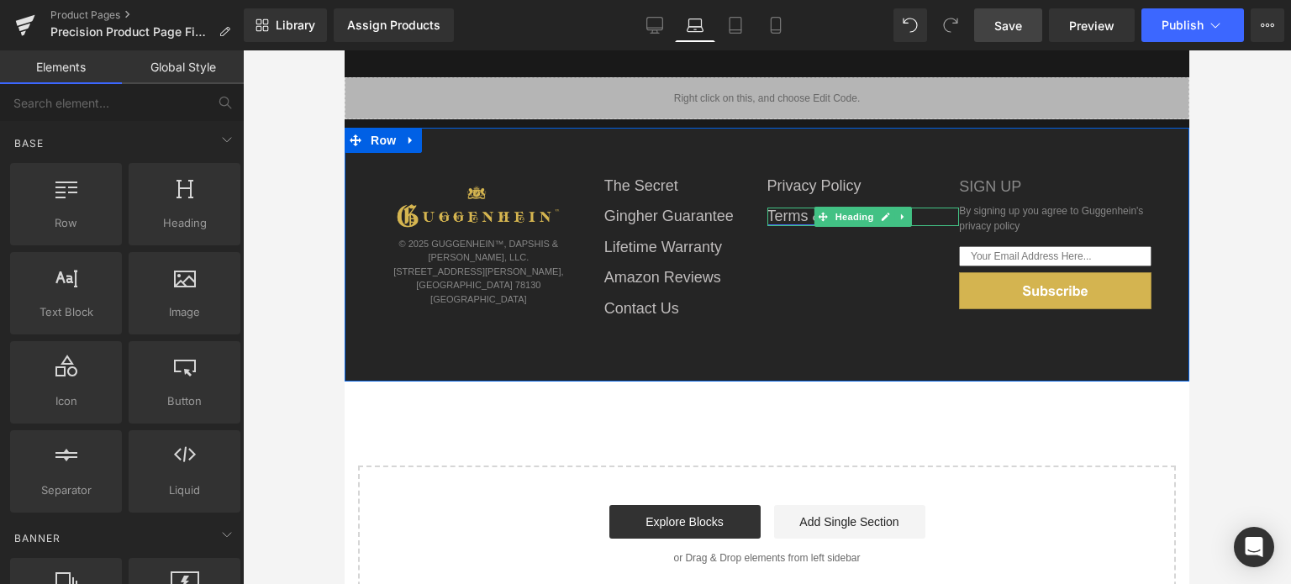
scroll to position [511, 0]
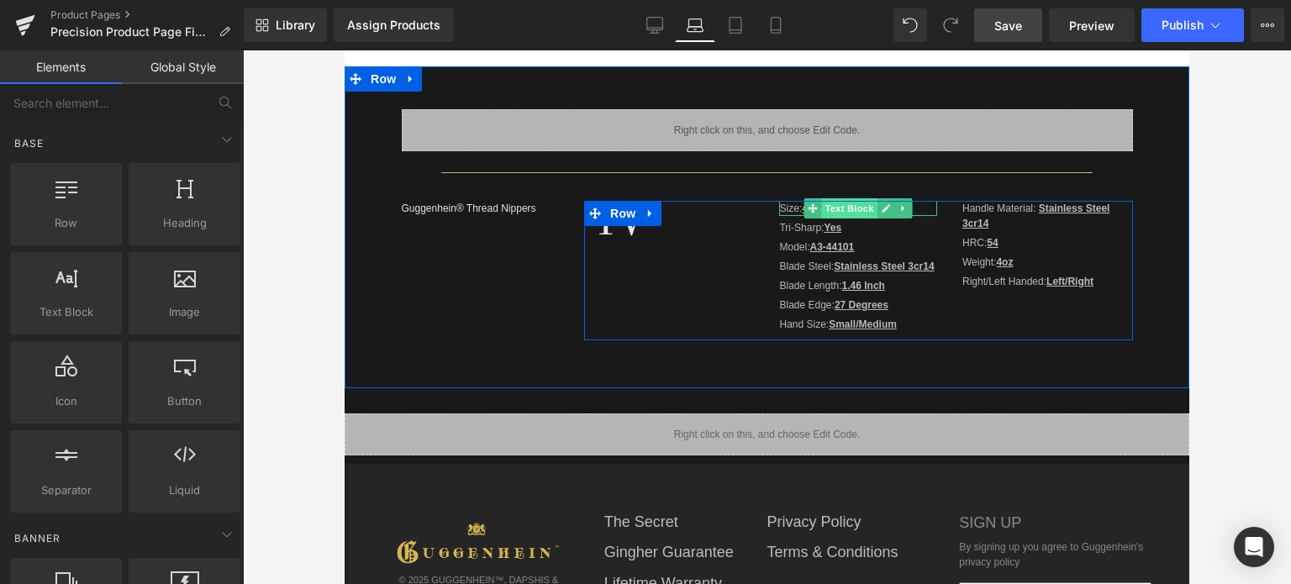
click at [822, 208] on span "Text Block" at bounding box center [849, 208] width 55 height 20
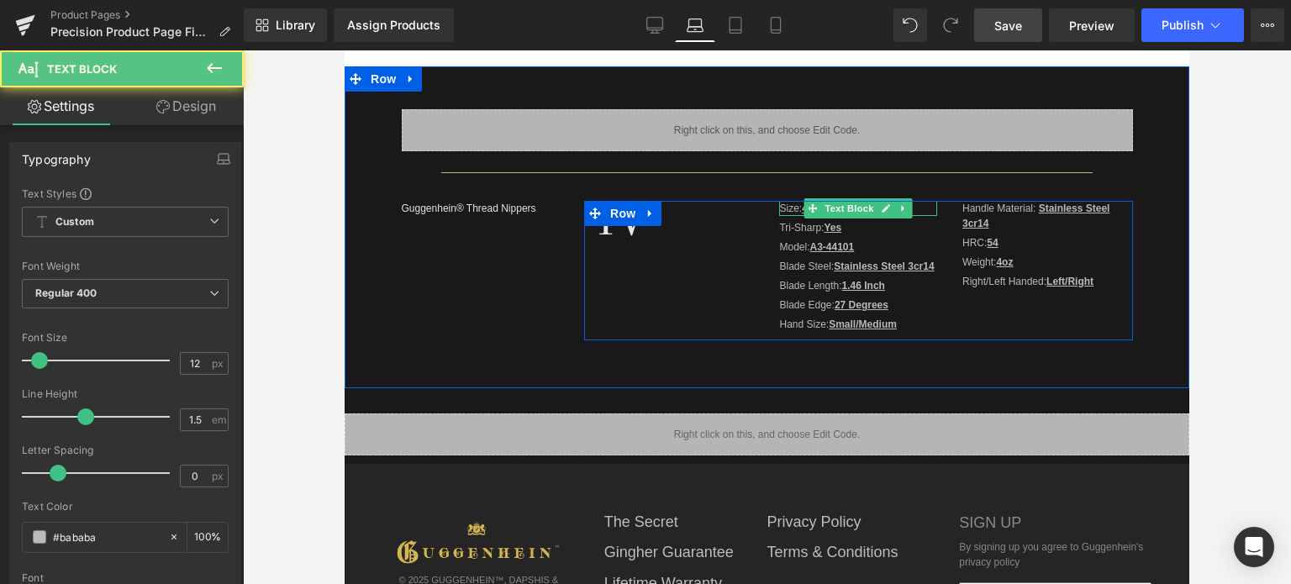
drag, startPoint x: 879, startPoint y: 208, endPoint x: 845, endPoint y: 211, distance: 34.6
click at [882, 208] on icon at bounding box center [886, 208] width 9 height 10
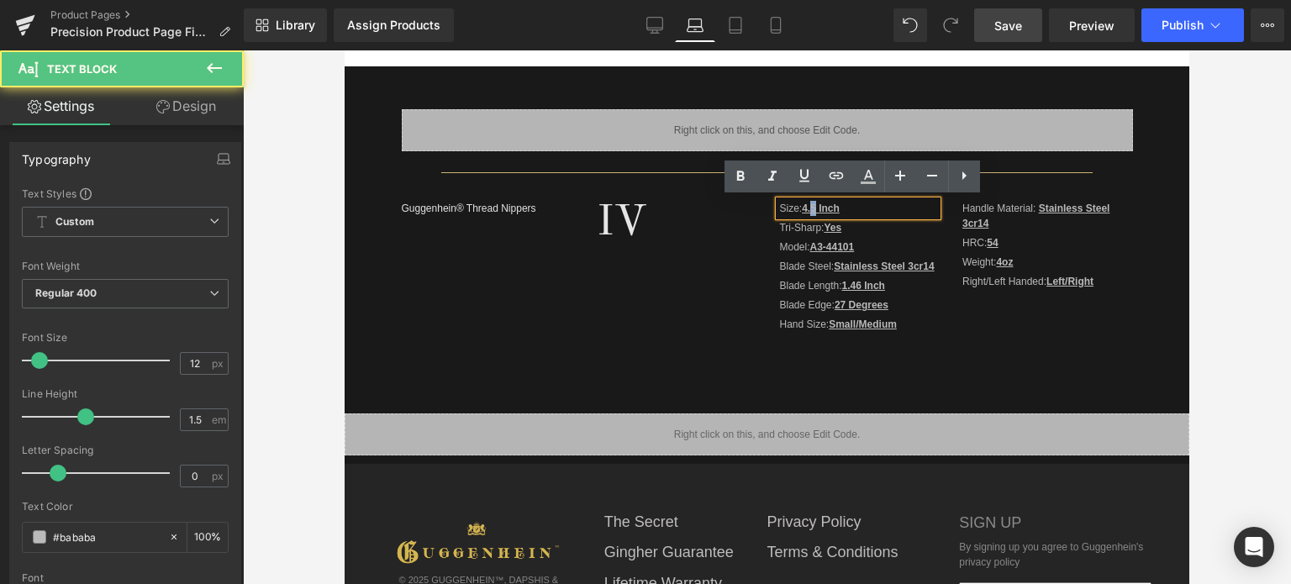
click at [809, 209] on strong "4.5 Inch" at bounding box center [821, 209] width 38 height 12
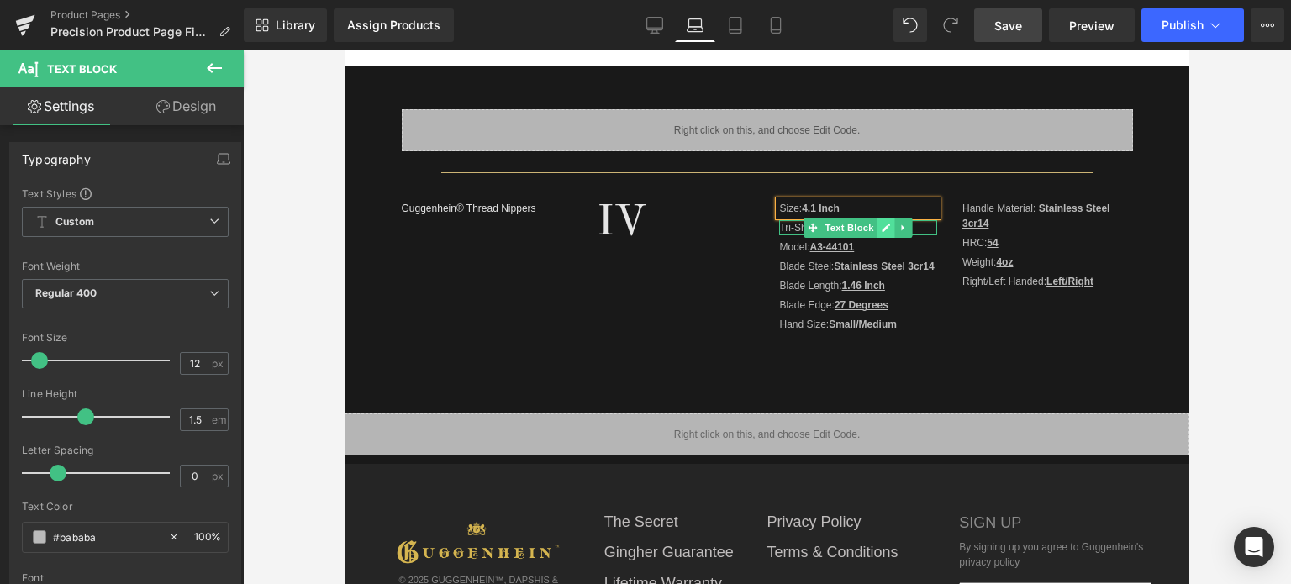
click at [882, 227] on icon at bounding box center [886, 228] width 9 height 10
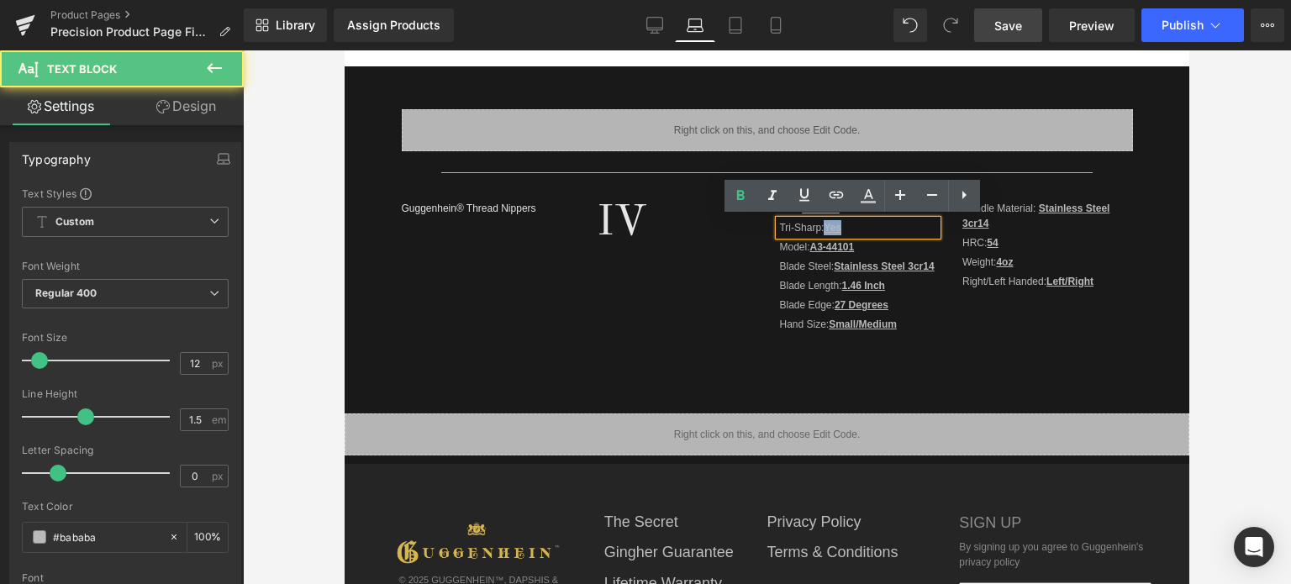
drag, startPoint x: 829, startPoint y: 224, endPoint x: 839, endPoint y: 226, distance: 10.2
click at [839, 226] on p "Tri-Sharp: Yes" at bounding box center [857, 227] width 157 height 15
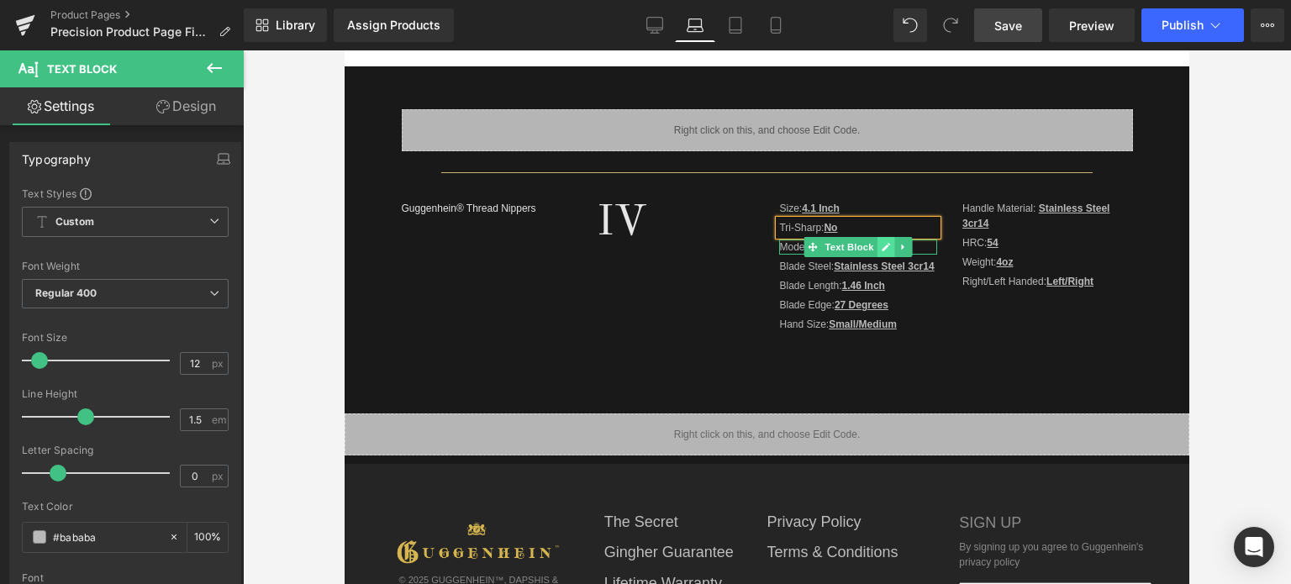
click at [882, 247] on icon at bounding box center [886, 247] width 9 height 10
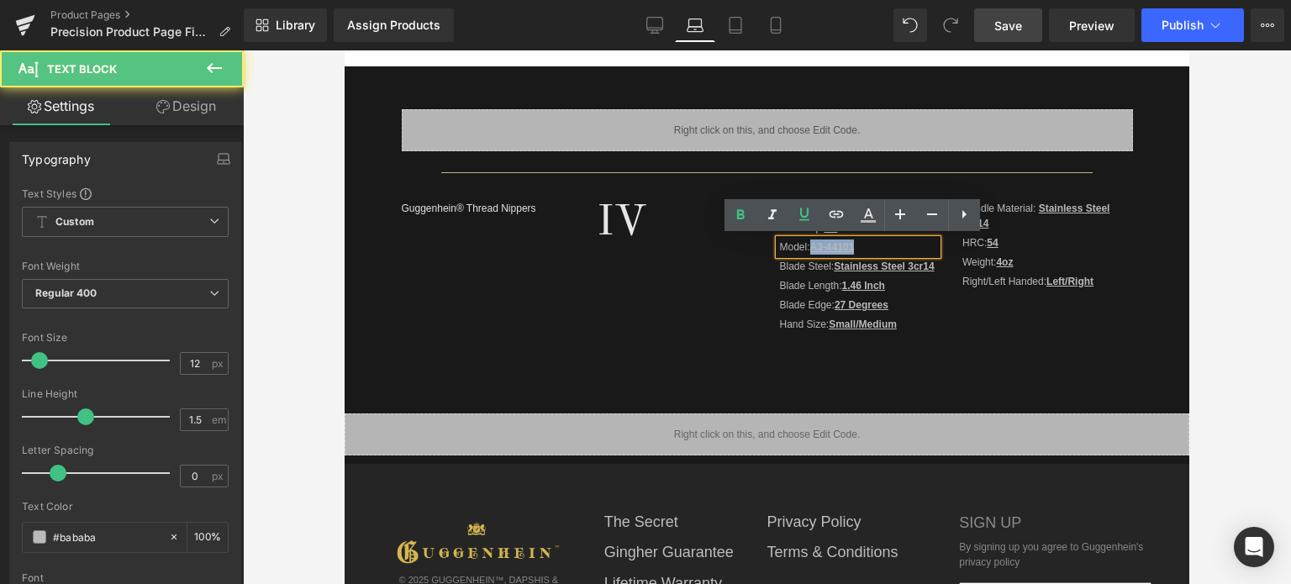
drag, startPoint x: 808, startPoint y: 243, endPoint x: 849, endPoint y: 245, distance: 41.2
click at [849, 245] on u "A3-44101" at bounding box center [832, 247] width 45 height 12
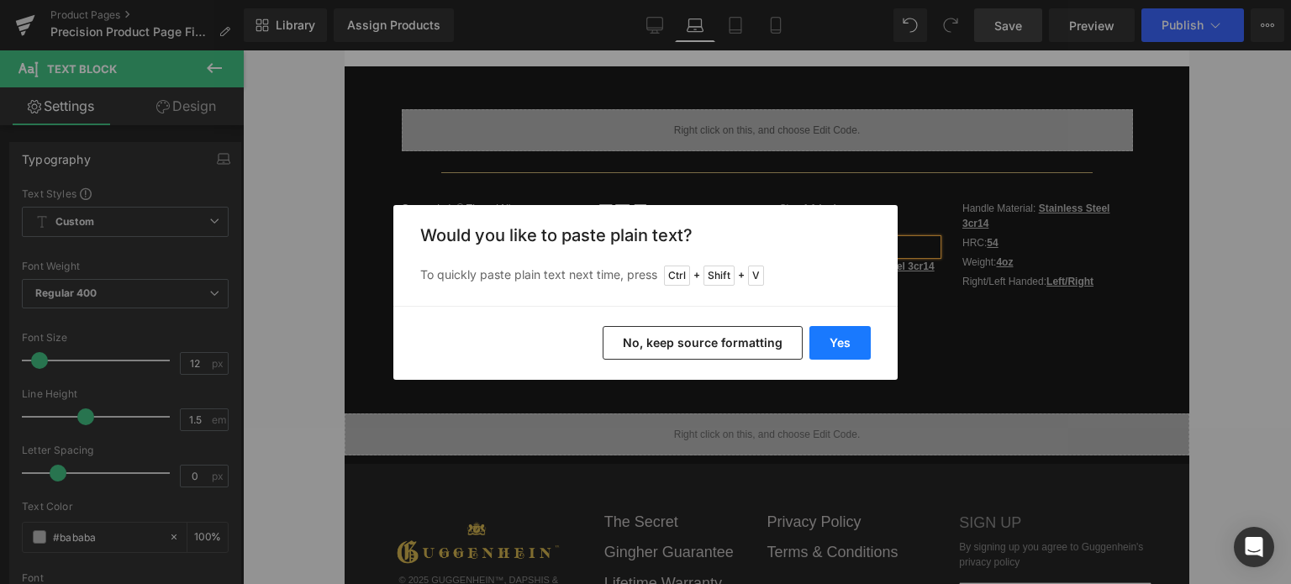
click at [845, 336] on button "Yes" at bounding box center [839, 343] width 61 height 34
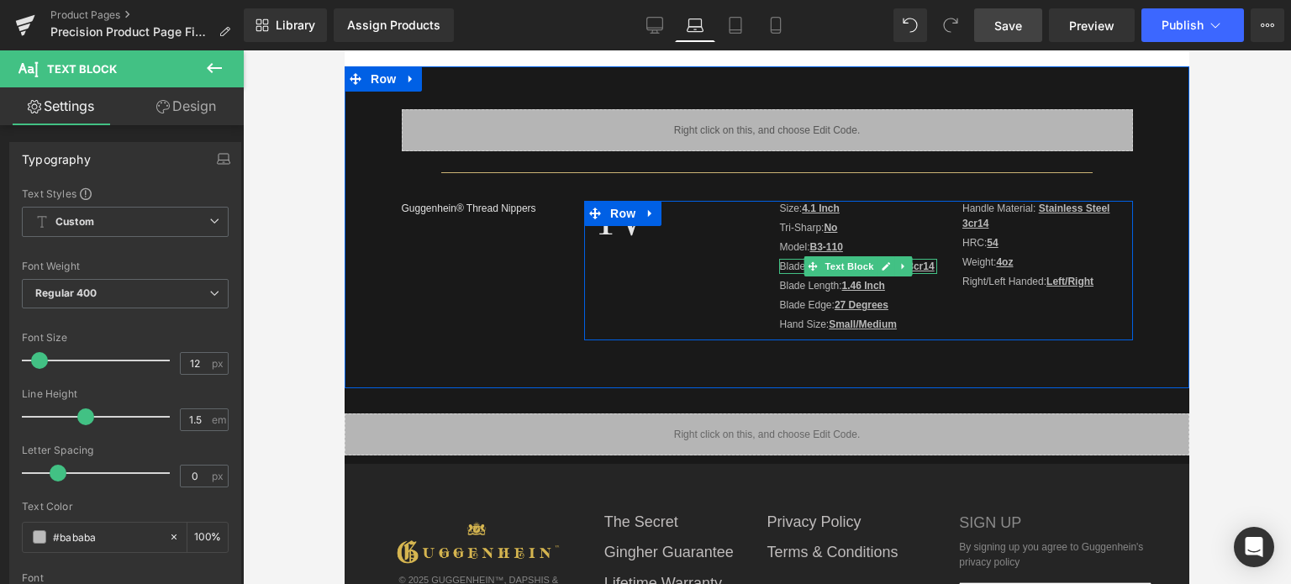
click at [924, 266] on u "Stainless Steel 3cr14" at bounding box center [884, 267] width 100 height 12
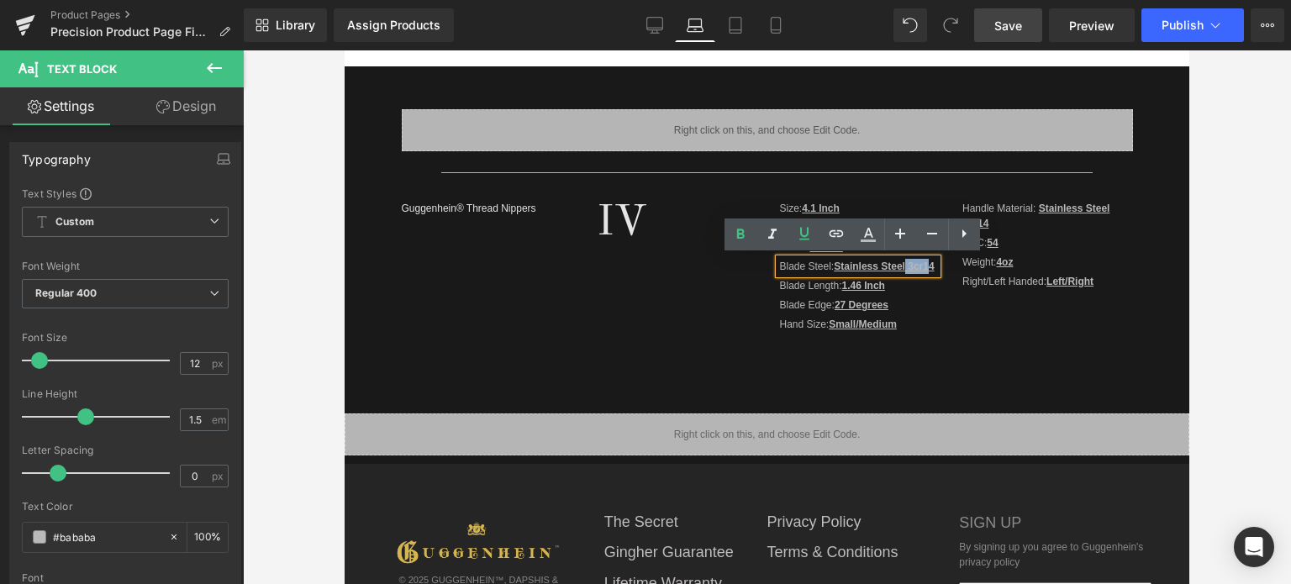
drag, startPoint x: 903, startPoint y: 266, endPoint x: 925, endPoint y: 265, distance: 22.7
click at [925, 265] on u "Stainless Steel 3cr14" at bounding box center [884, 267] width 100 height 12
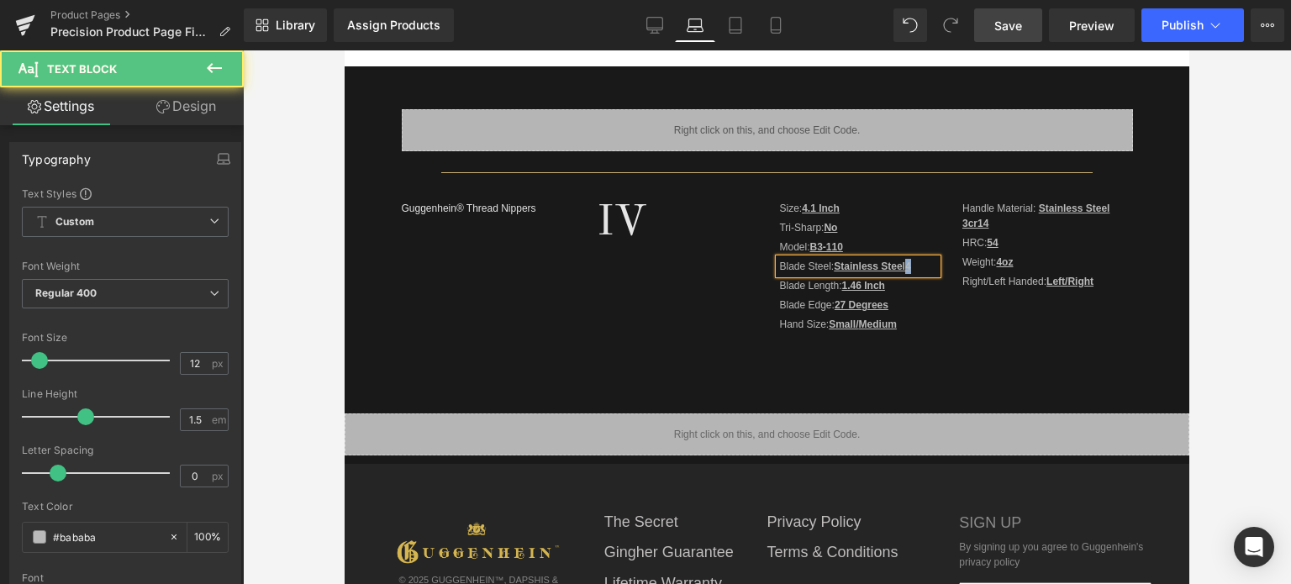
click at [902, 264] on p "Blade Steel: Stainless Steel4" at bounding box center [857, 266] width 157 height 15
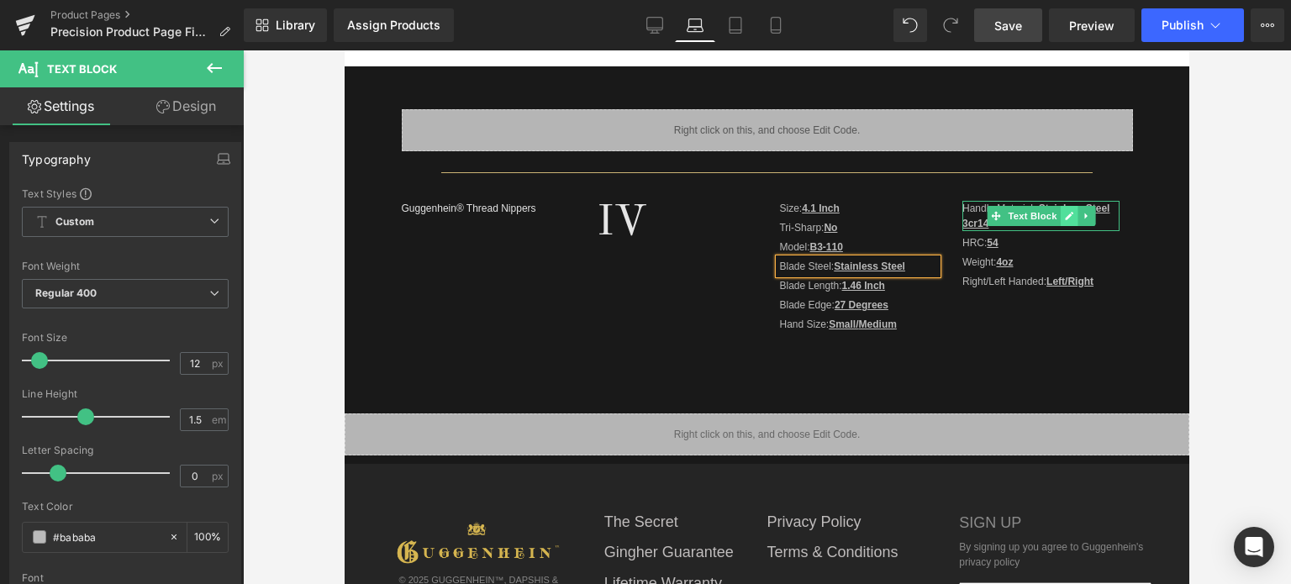
click at [1064, 214] on icon at bounding box center [1068, 216] width 9 height 10
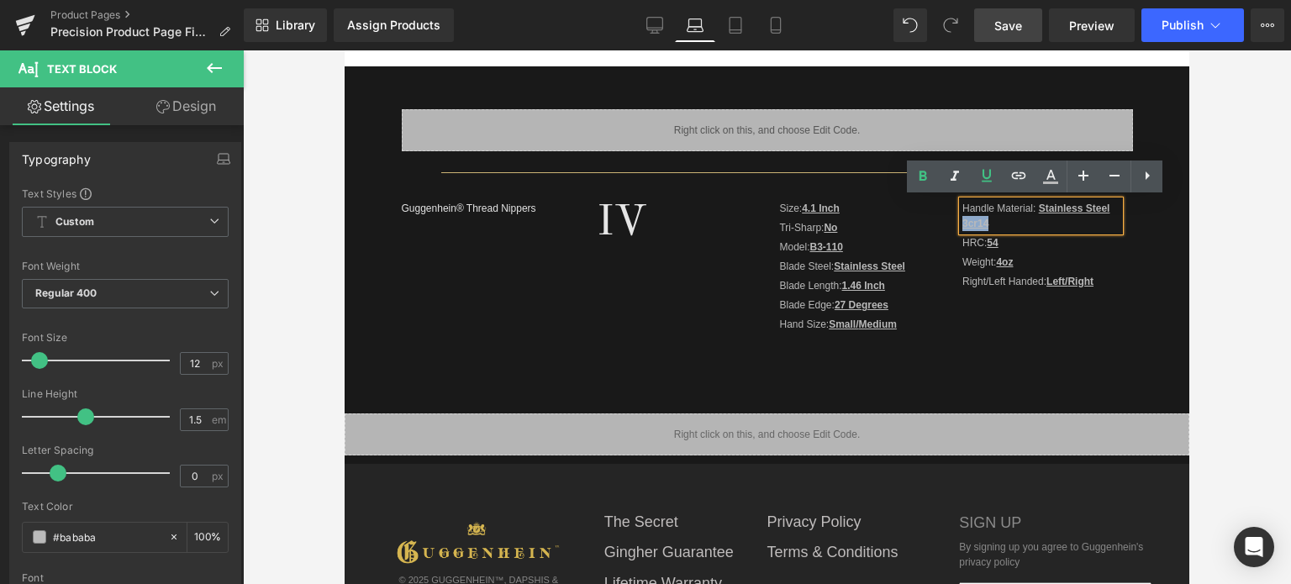
drag, startPoint x: 983, startPoint y: 219, endPoint x: 958, endPoint y: 218, distance: 25.3
click at [962, 218] on p "Handle Material: Stainless Steel 3cr14" at bounding box center [1040, 216] width 157 height 30
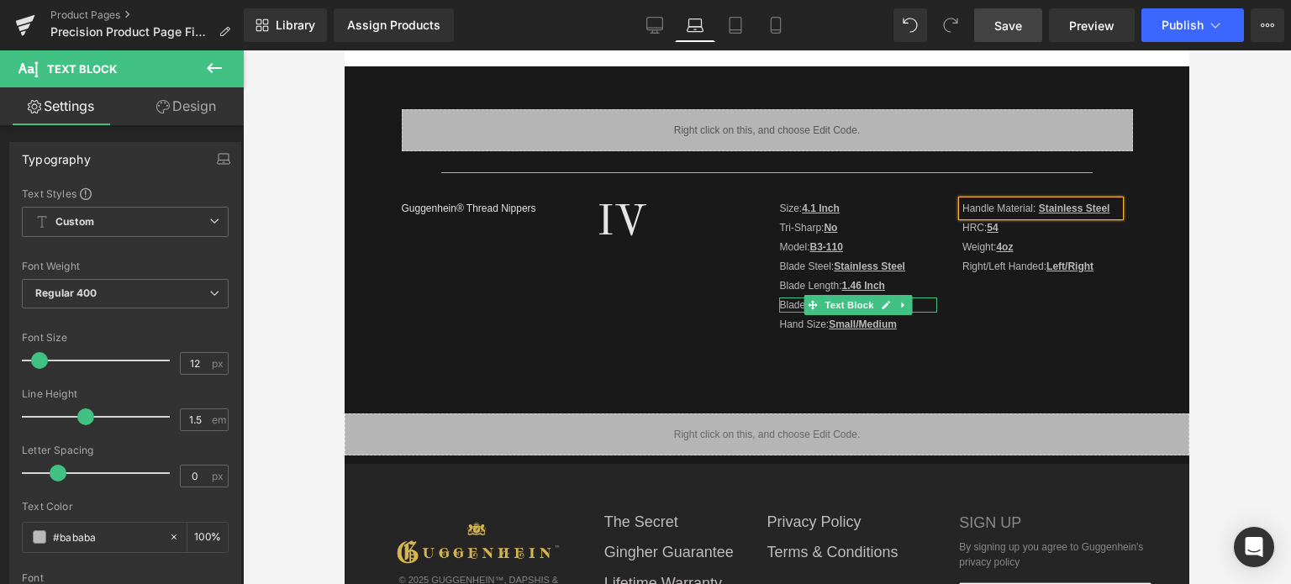
drag, startPoint x: 876, startPoint y: 304, endPoint x: 865, endPoint y: 303, distance: 11.0
click at [882, 303] on icon at bounding box center [886, 305] width 9 height 10
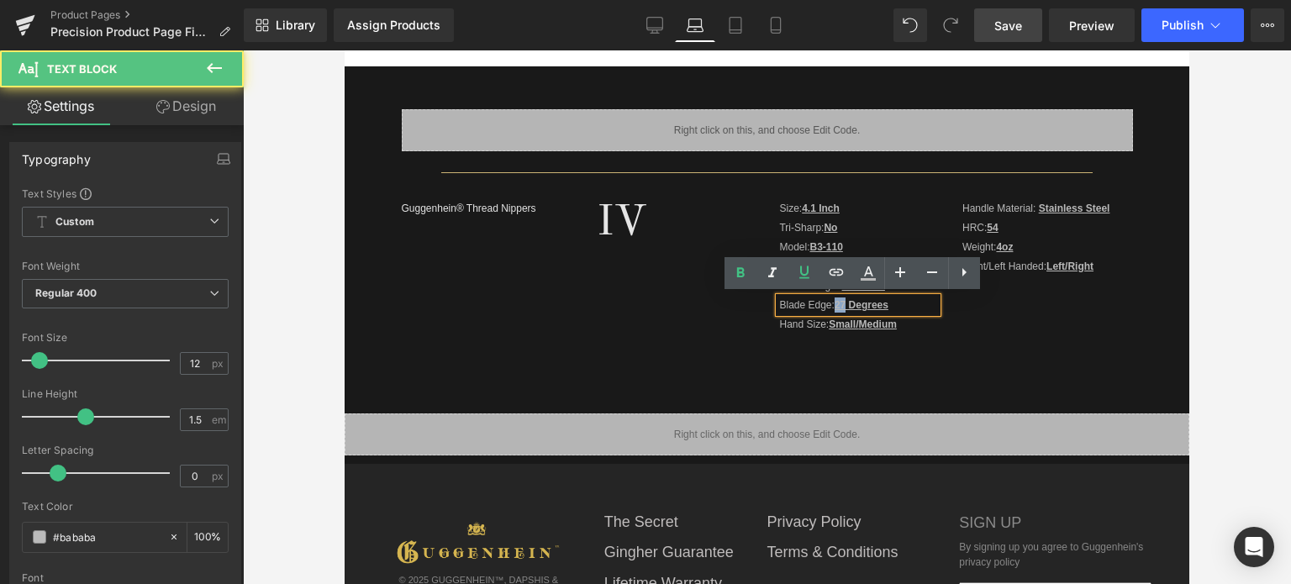
click at [839, 301] on u "27 Degrees" at bounding box center [861, 305] width 54 height 12
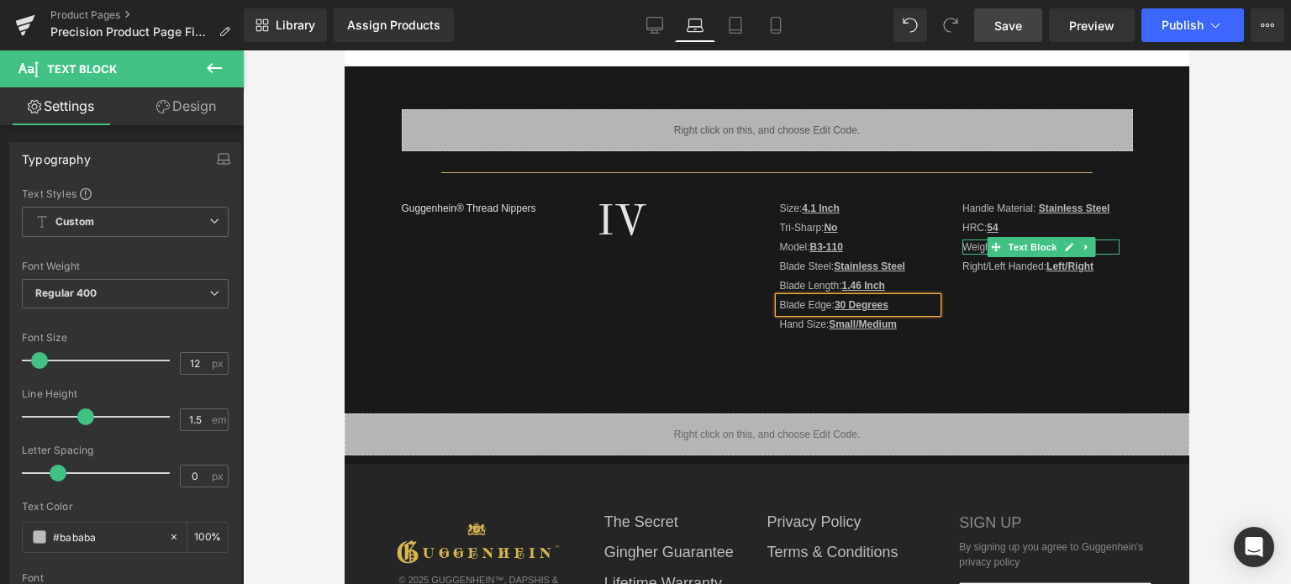
click at [1060, 243] on link at bounding box center [1069, 247] width 18 height 20
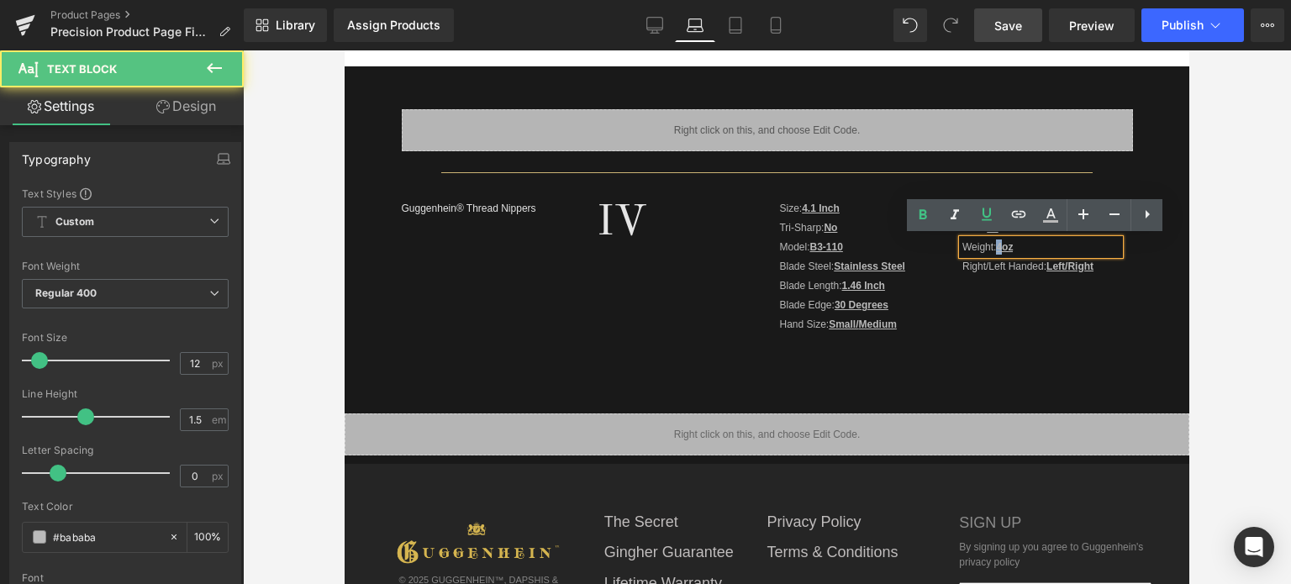
click at [996, 246] on strong "4oz" at bounding box center [1004, 247] width 17 height 12
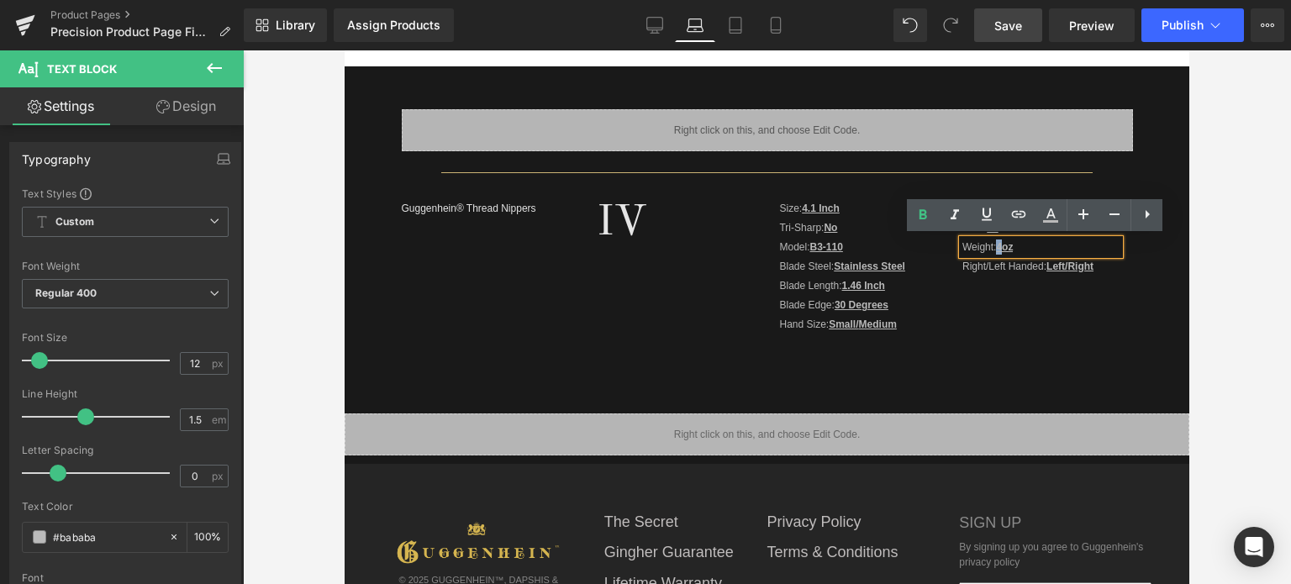
click at [997, 244] on strong "4oz" at bounding box center [1004, 247] width 17 height 12
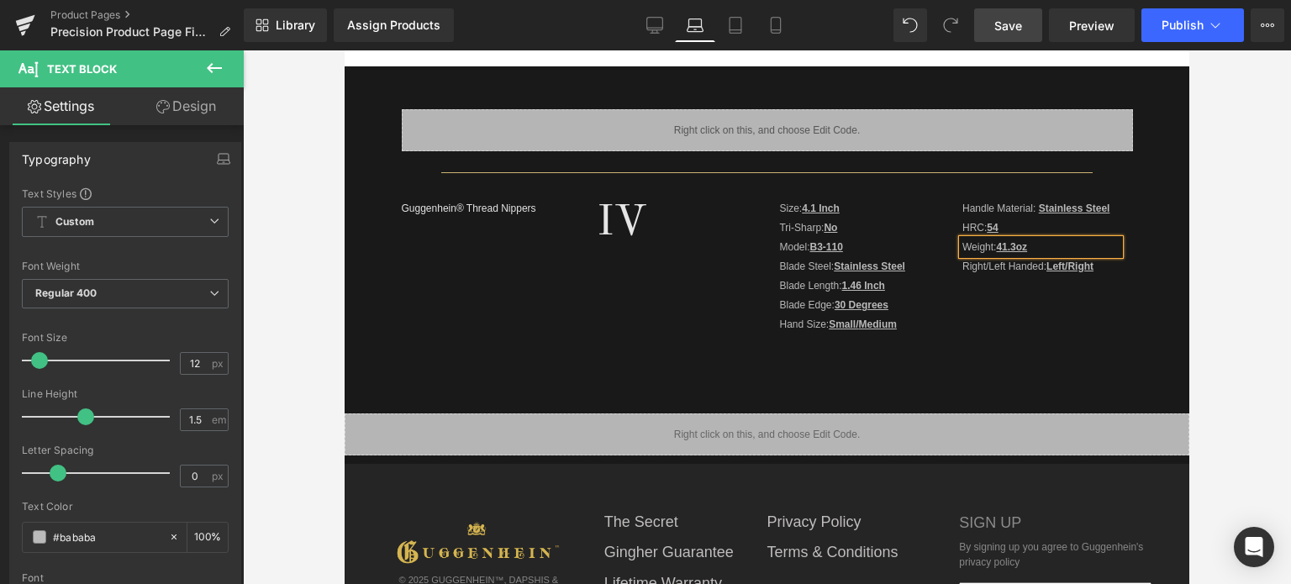
click at [1000, 245] on strong "41.3oz" at bounding box center [1011, 247] width 31 height 12
click at [1064, 229] on icon at bounding box center [1068, 228] width 9 height 10
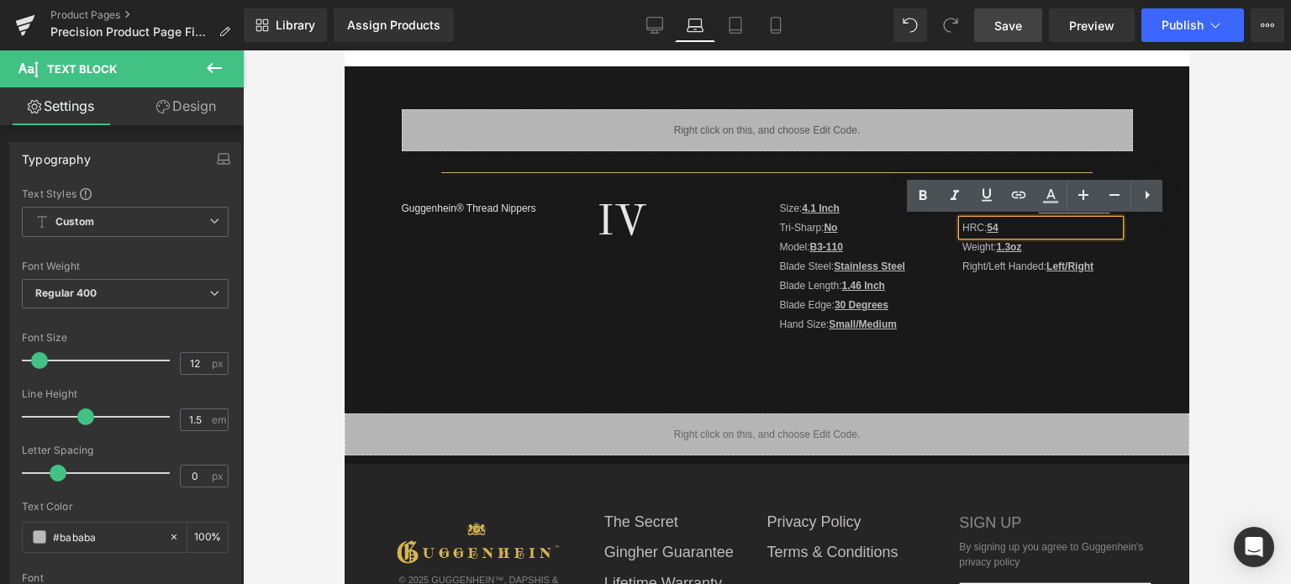
click at [999, 228] on p "HRC: 54" at bounding box center [1040, 227] width 157 height 15
click at [973, 374] on div "Liquid Separator Guggenhein® Thread Nippers Text Block IV Text Block Size: 4.1 …" at bounding box center [767, 227] width 845 height 322
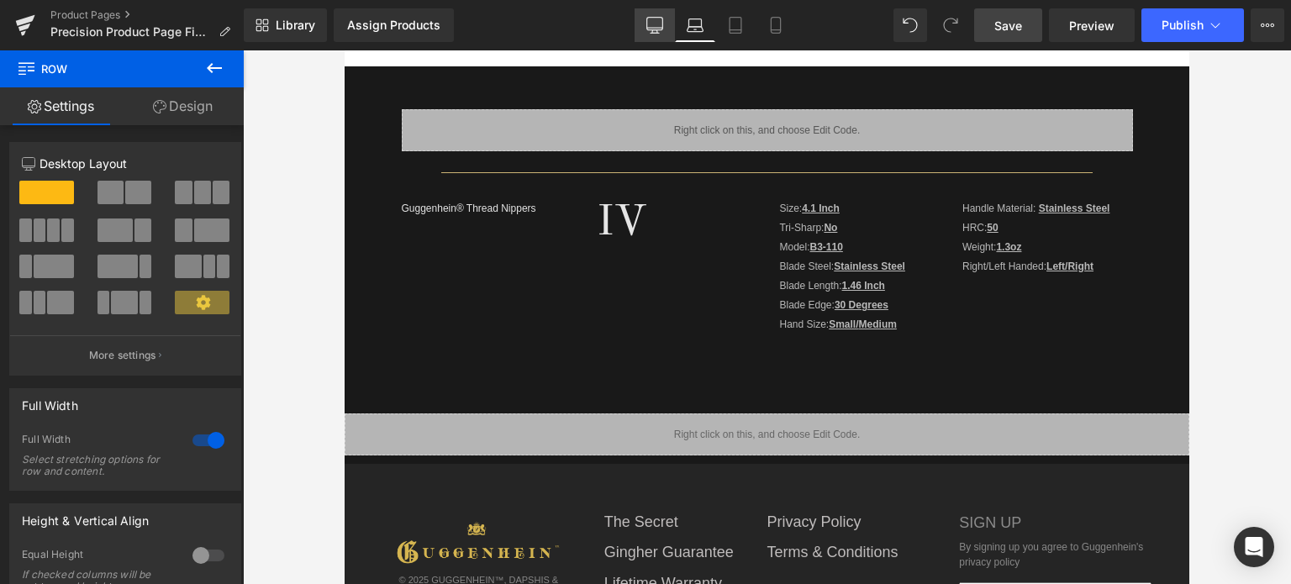
click at [645, 26] on link "Desktop" at bounding box center [654, 25] width 40 height 34
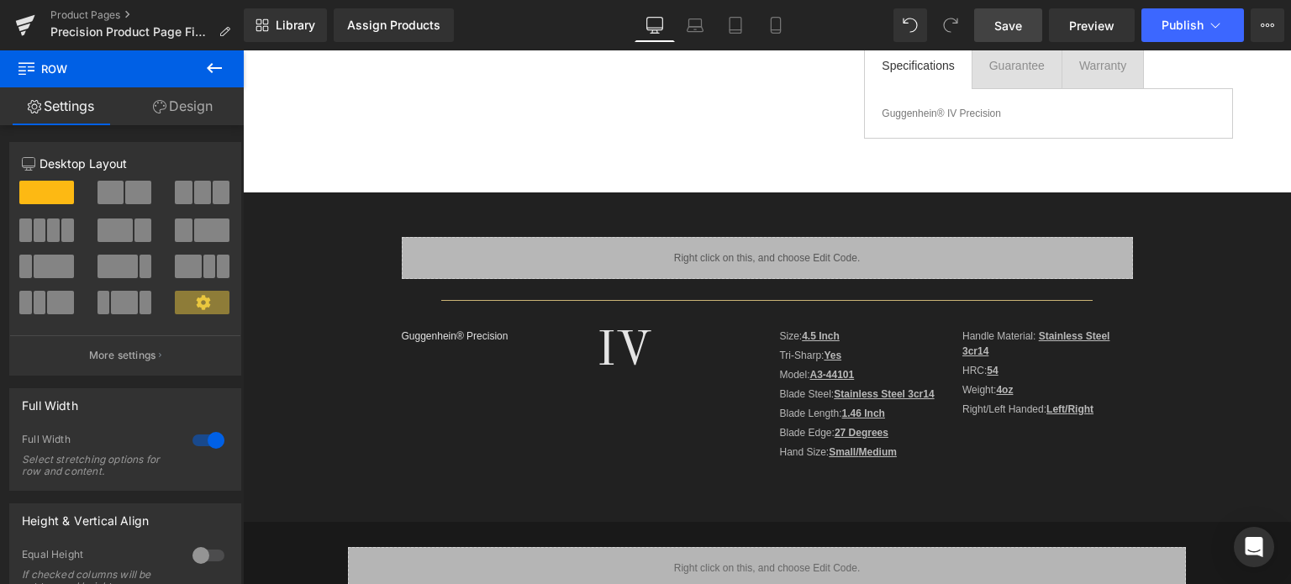
scroll to position [504, 0]
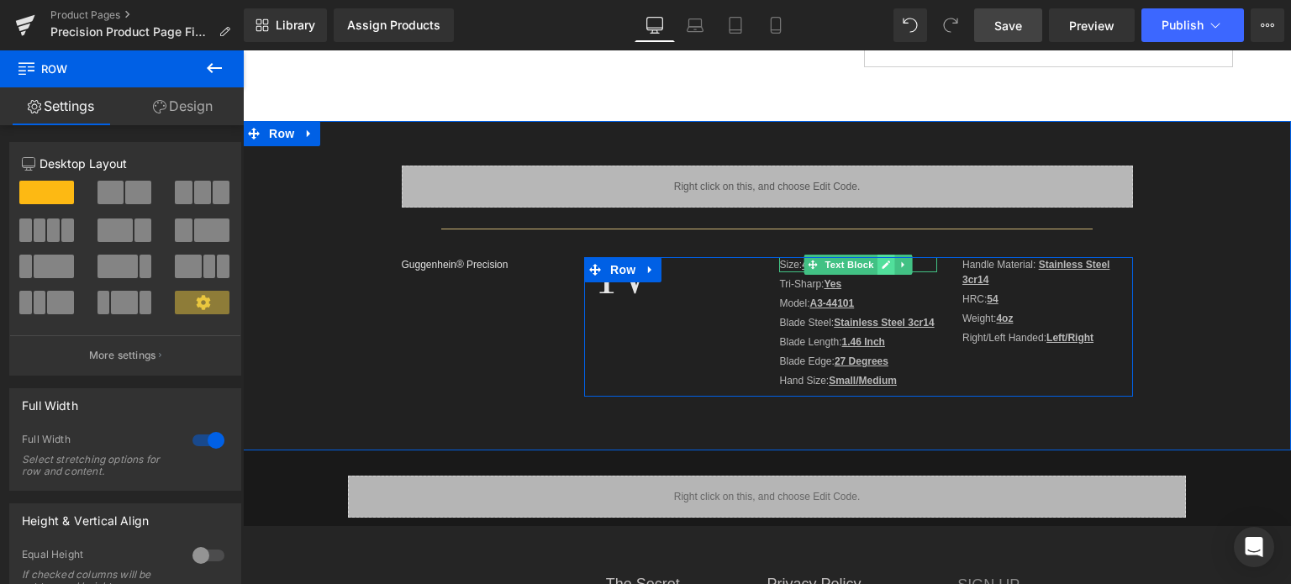
drag, startPoint x: 881, startPoint y: 267, endPoint x: 847, endPoint y: 267, distance: 33.6
click at [882, 267] on icon at bounding box center [886, 265] width 9 height 10
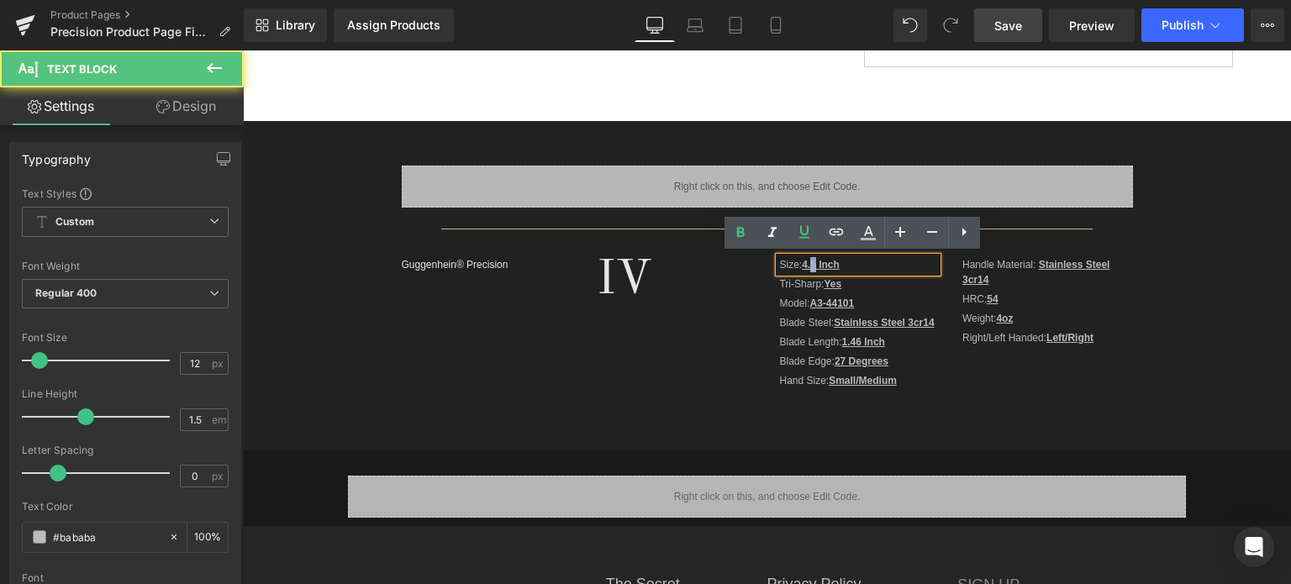
click at [808, 264] on strong "4.5 Inch" at bounding box center [821, 265] width 38 height 12
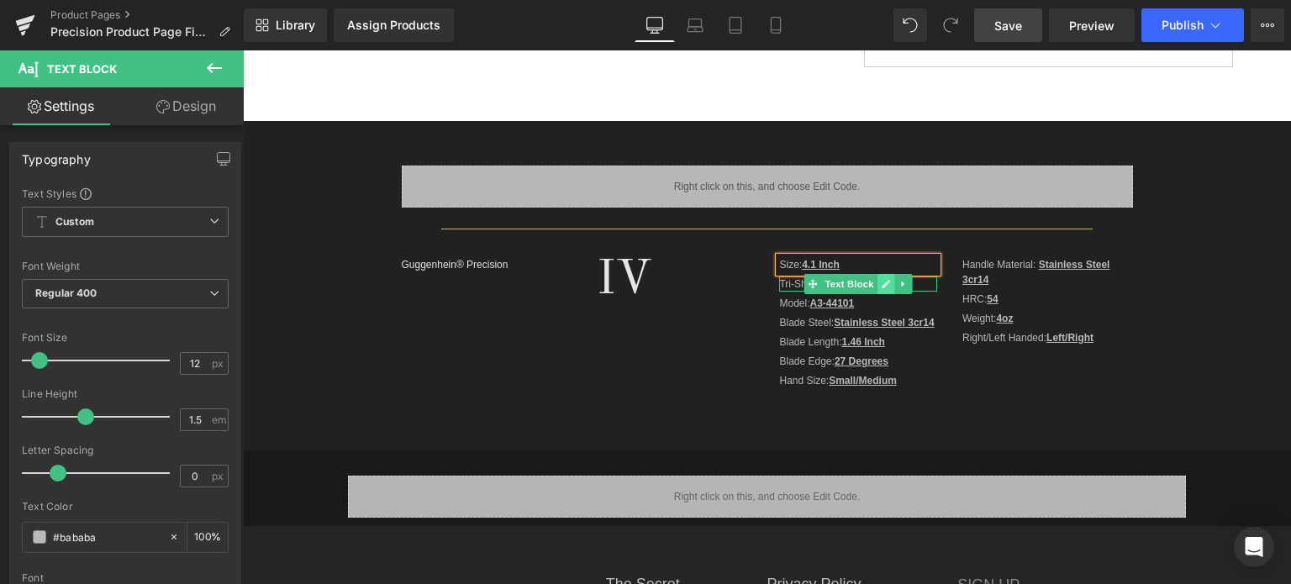
click at [882, 286] on icon at bounding box center [886, 284] width 9 height 10
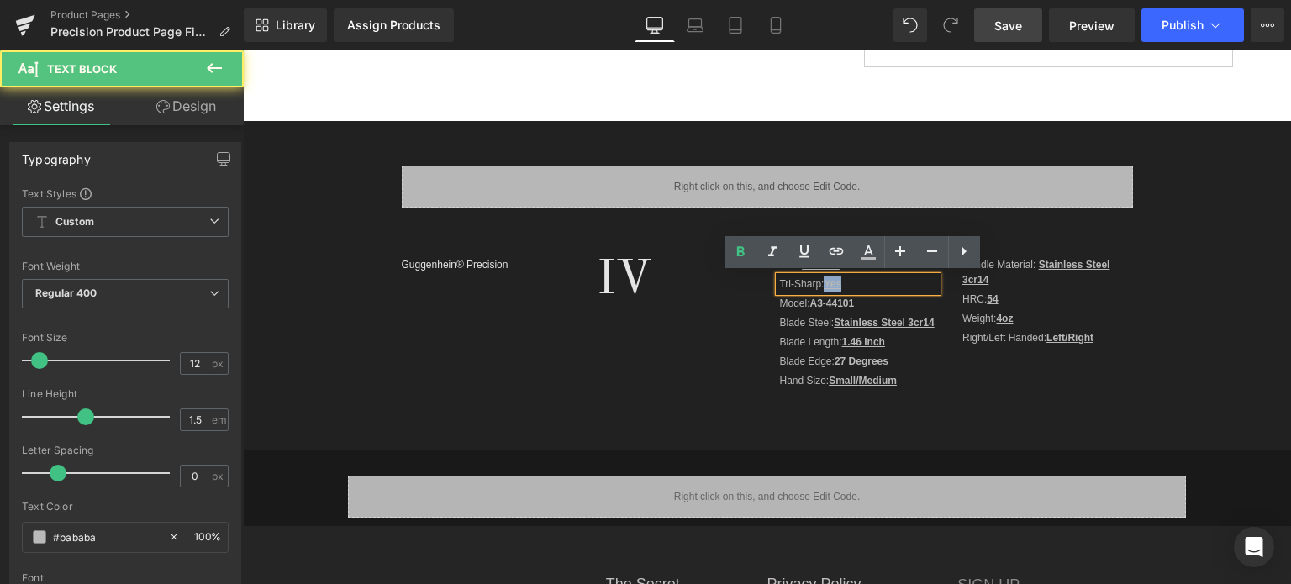
drag, startPoint x: 837, startPoint y: 281, endPoint x: 823, endPoint y: 281, distance: 14.3
click at [824, 281] on u "Yes" at bounding box center [833, 284] width 18 height 12
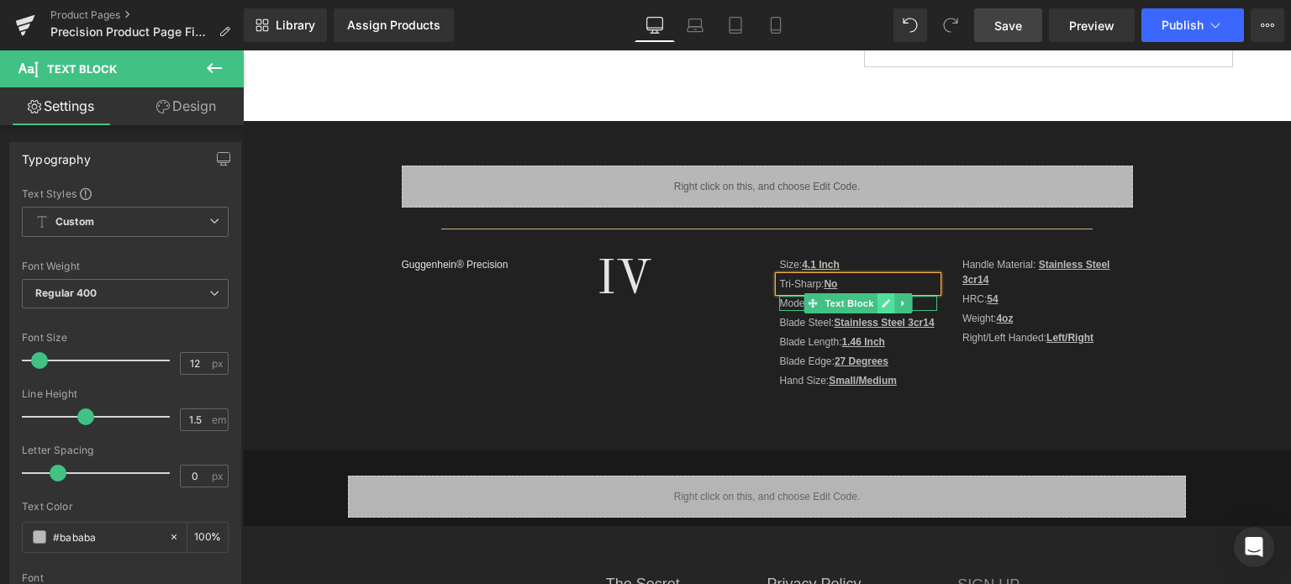
click at [882, 303] on icon at bounding box center [886, 303] width 8 height 8
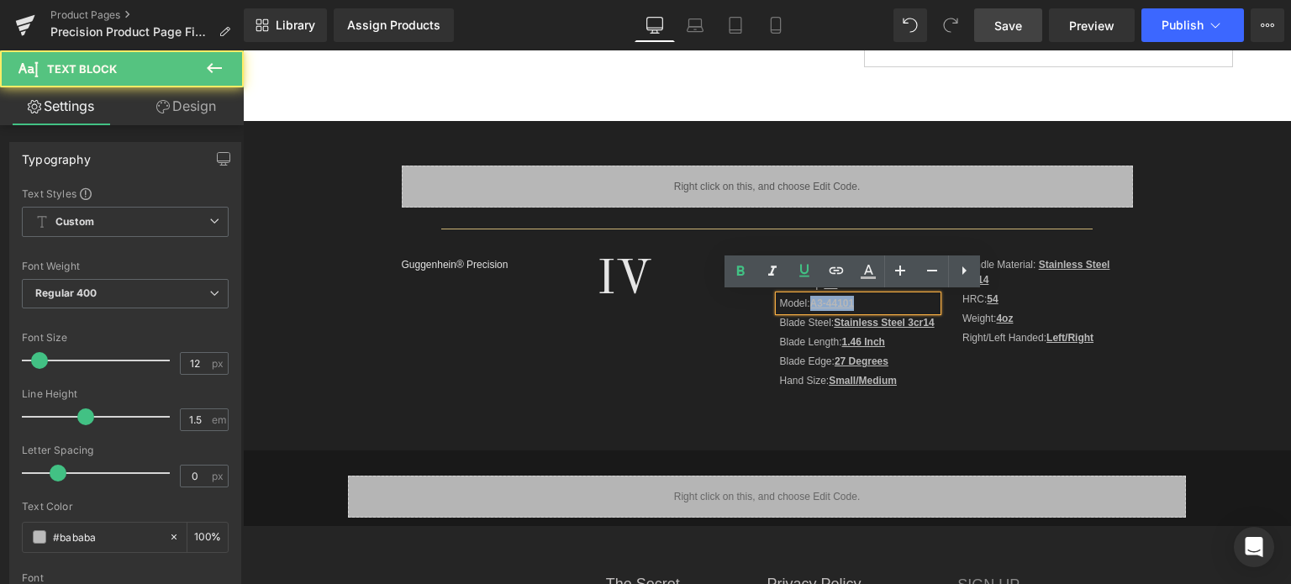
drag, startPoint x: 807, startPoint y: 297, endPoint x: 850, endPoint y: 301, distance: 43.8
click at [850, 301] on p "Model: A3-44101" at bounding box center [857, 303] width 157 height 15
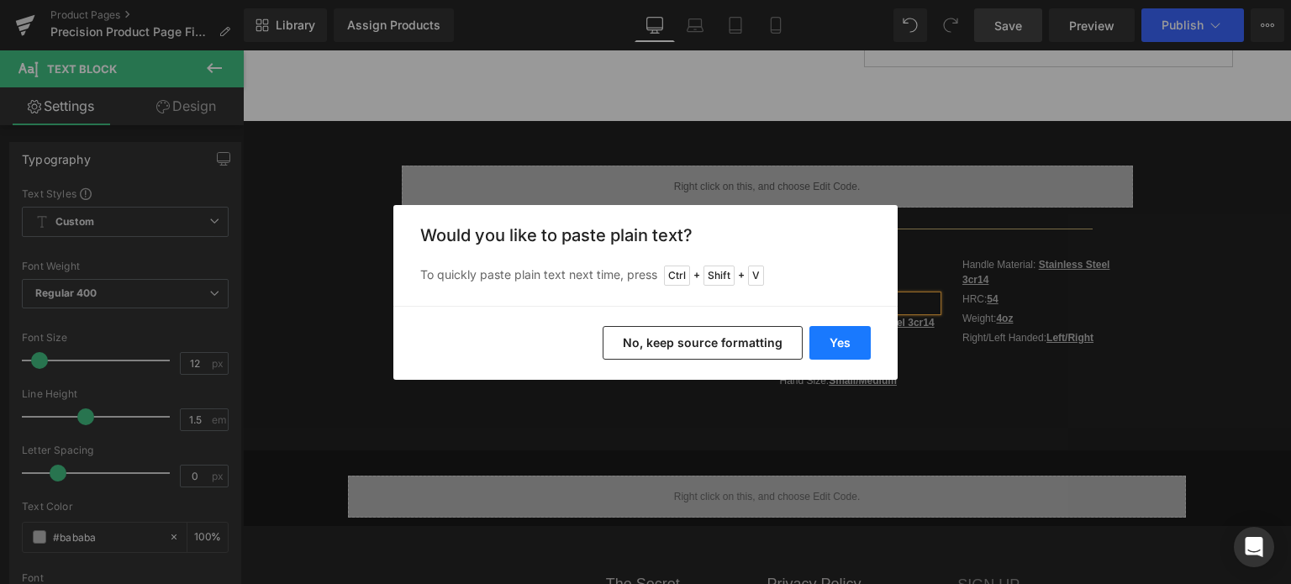
click at [850, 342] on button "Yes" at bounding box center [839, 343] width 61 height 34
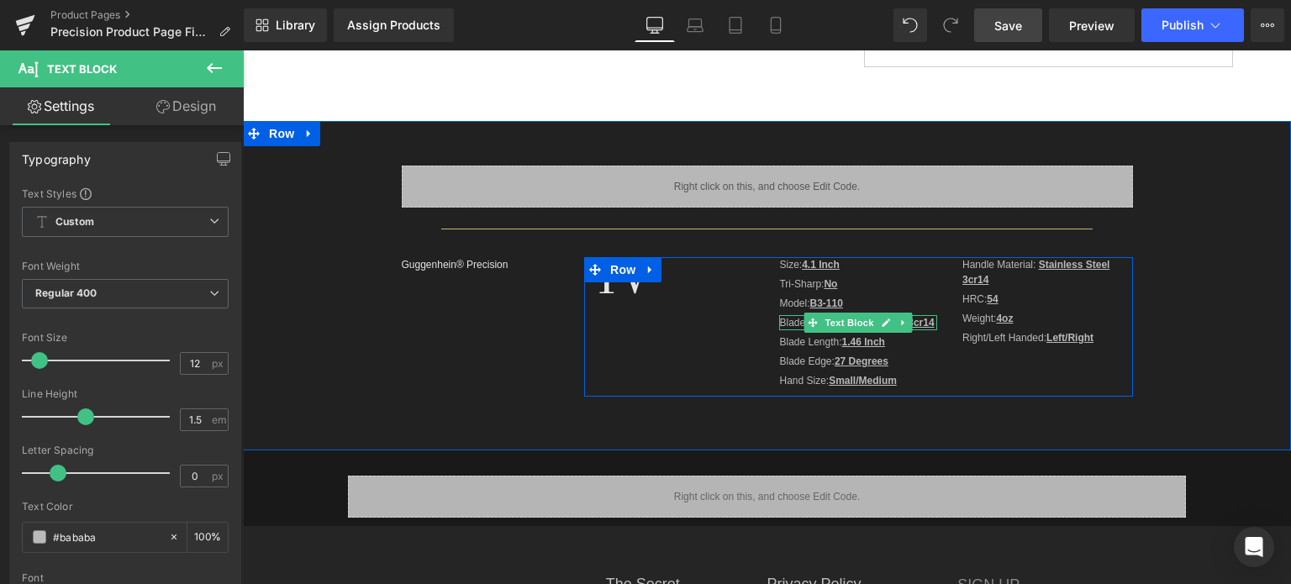
click at [918, 322] on u "Stainless Steel 3cr14" at bounding box center [884, 323] width 100 height 12
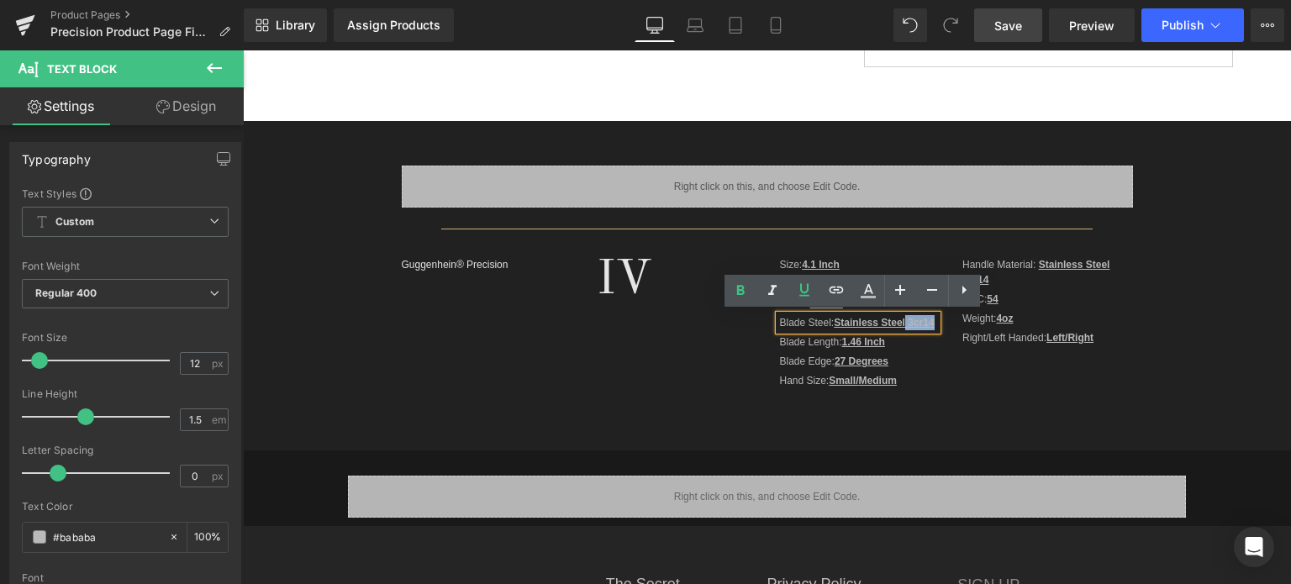
drag, startPoint x: 900, startPoint y: 322, endPoint x: 931, endPoint y: 324, distance: 31.2
click at [931, 324] on div "Blade Steel: Stainless Steel 3cr14" at bounding box center [857, 322] width 157 height 15
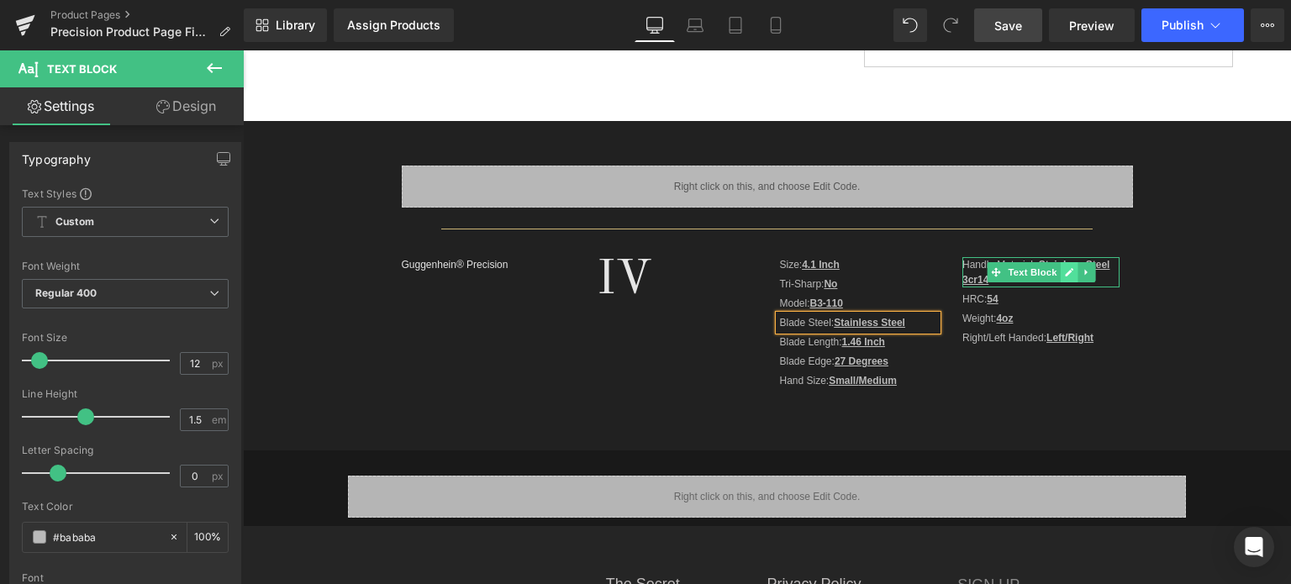
click at [1060, 276] on link at bounding box center [1069, 272] width 18 height 20
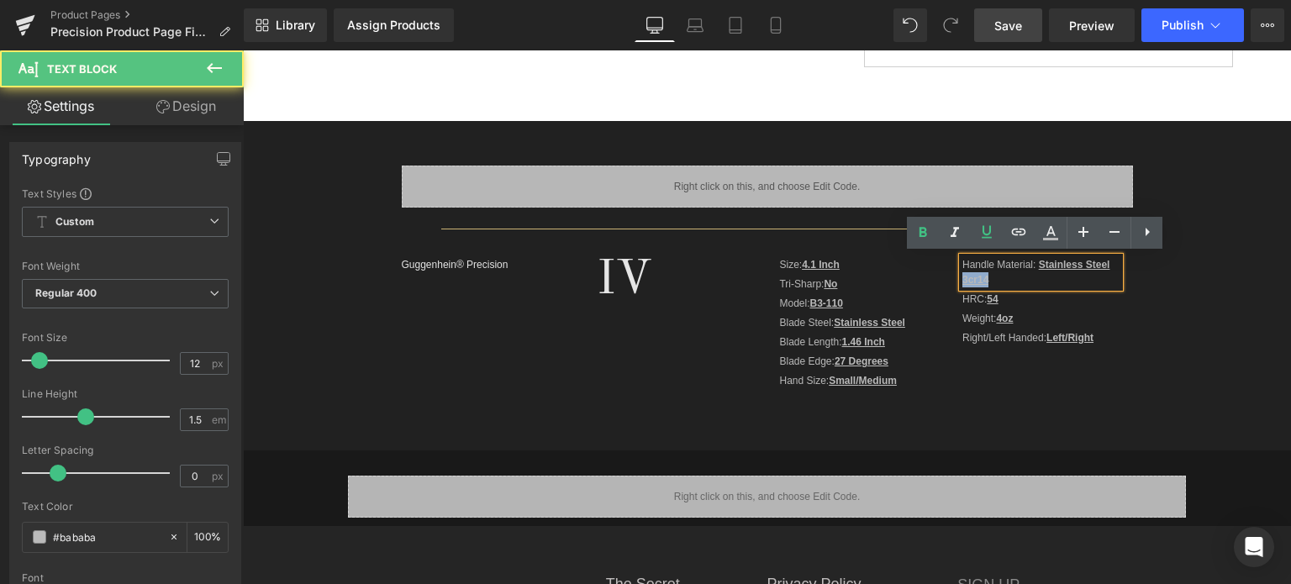
drag, startPoint x: 984, startPoint y: 280, endPoint x: 957, endPoint y: 281, distance: 26.9
click at [962, 281] on p "Handle Material: Stainless Steel 3cr14" at bounding box center [1040, 272] width 157 height 30
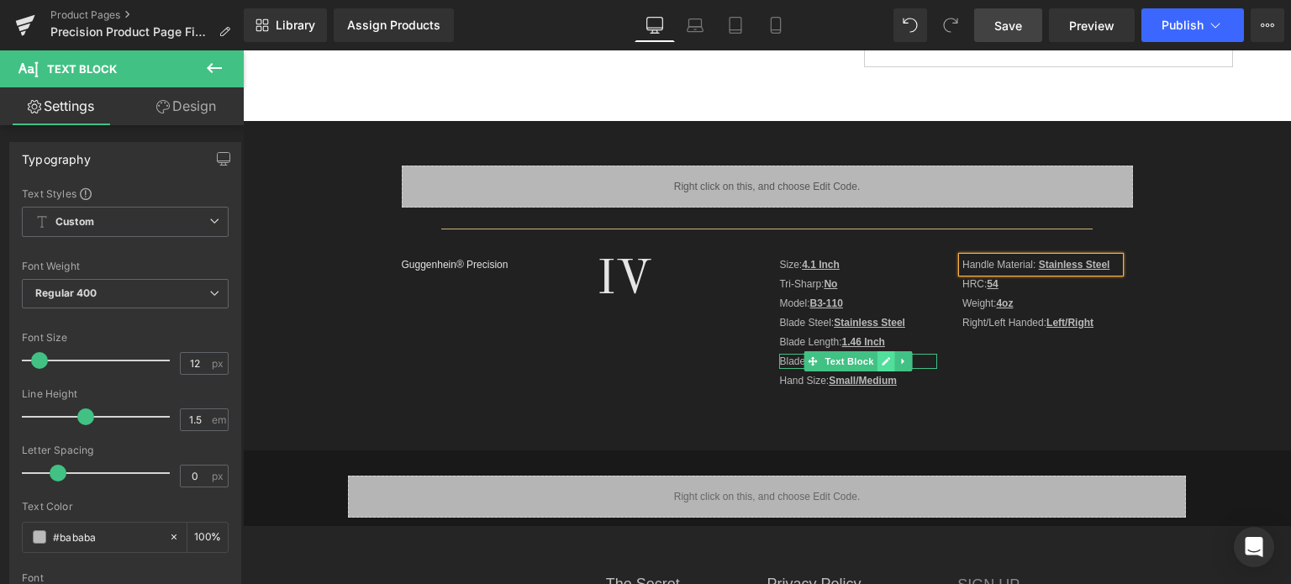
click at [882, 362] on icon at bounding box center [886, 361] width 9 height 10
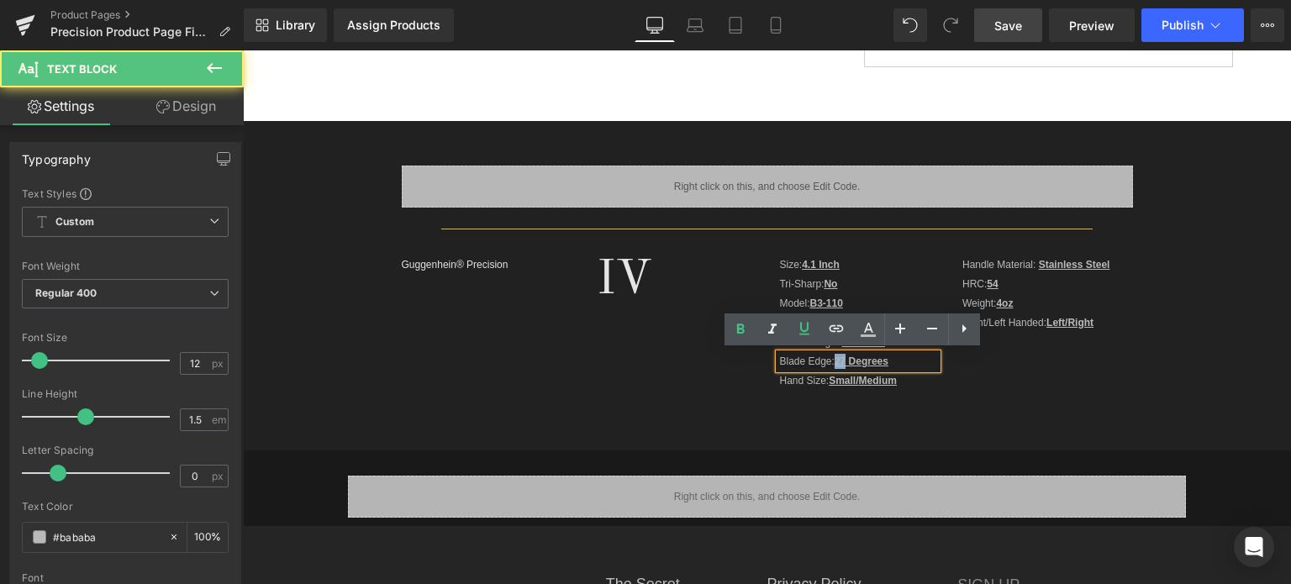
drag, startPoint x: 843, startPoint y: 363, endPoint x: 832, endPoint y: 363, distance: 10.9
click at [834, 363] on u "27 Degrees" at bounding box center [861, 361] width 54 height 12
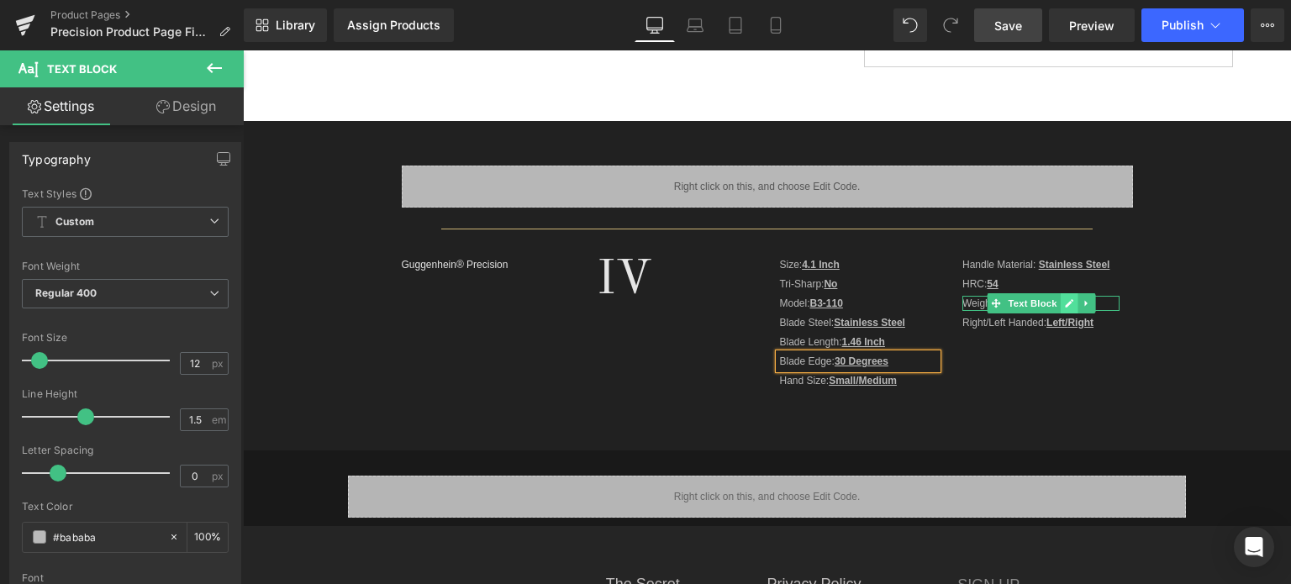
drag, startPoint x: 1056, startPoint y: 303, endPoint x: 1030, endPoint y: 304, distance: 26.1
click at [1060, 303] on link at bounding box center [1069, 303] width 18 height 20
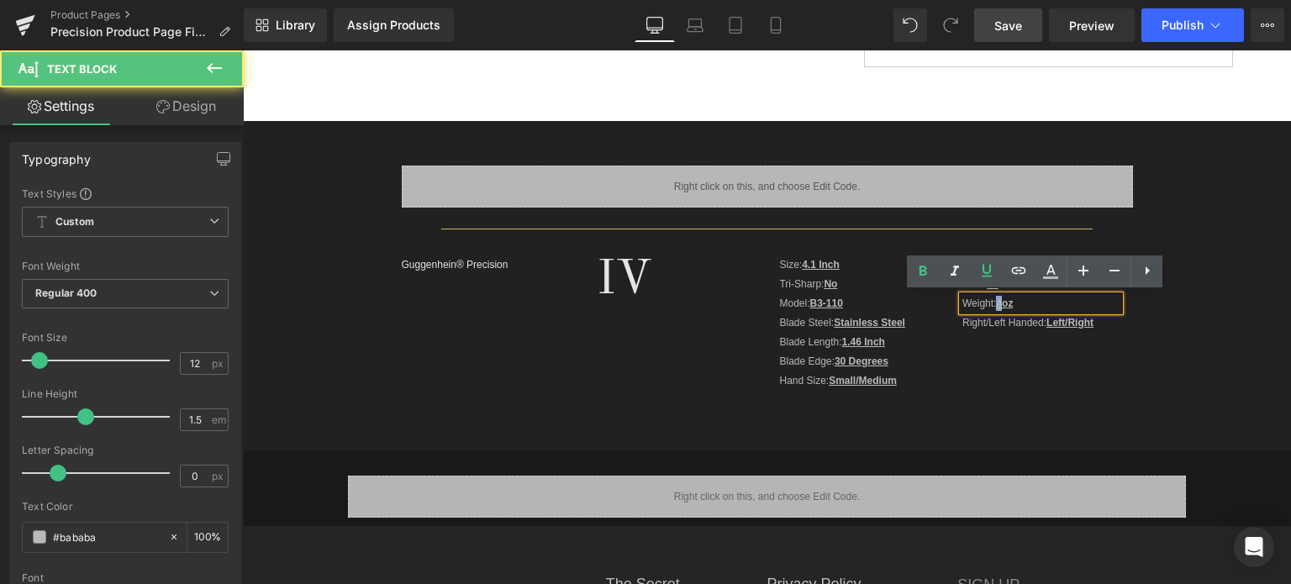
click at [996, 304] on strong "4oz" at bounding box center [1004, 303] width 17 height 12
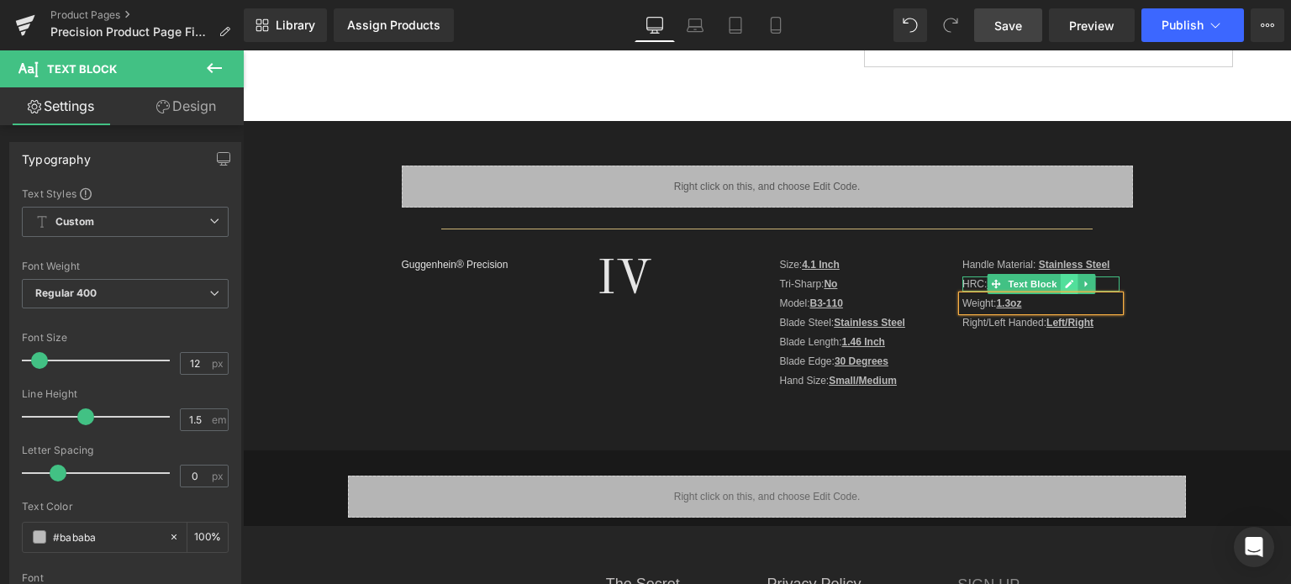
click at [1065, 282] on icon at bounding box center [1069, 284] width 8 height 8
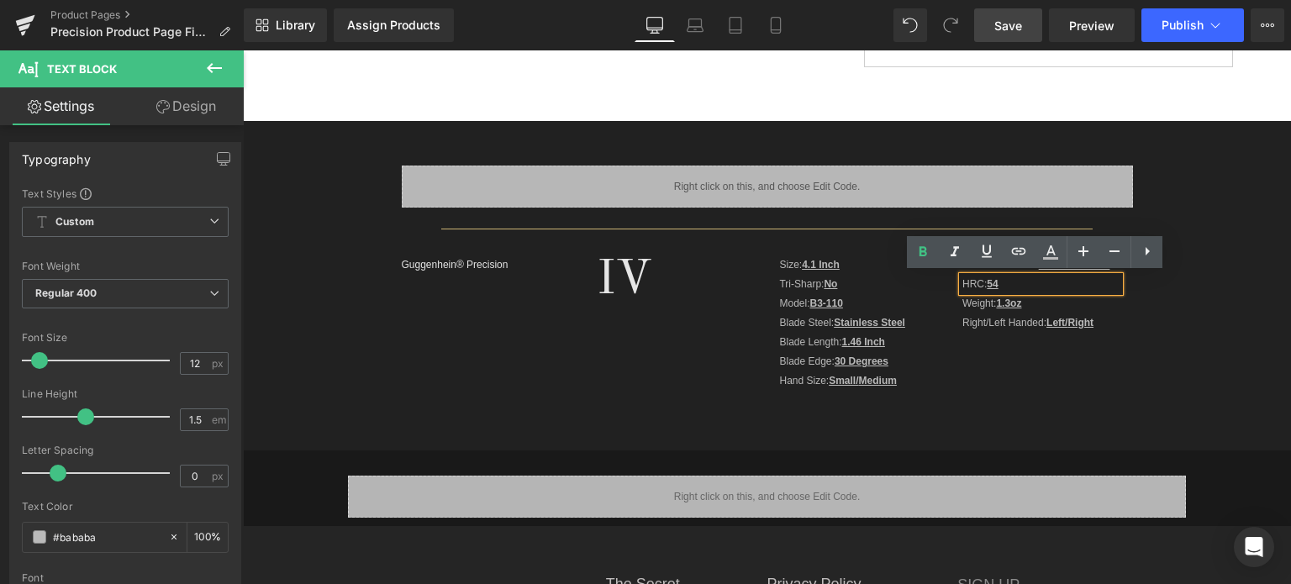
click at [994, 282] on u "54" at bounding box center [992, 284] width 11 height 12
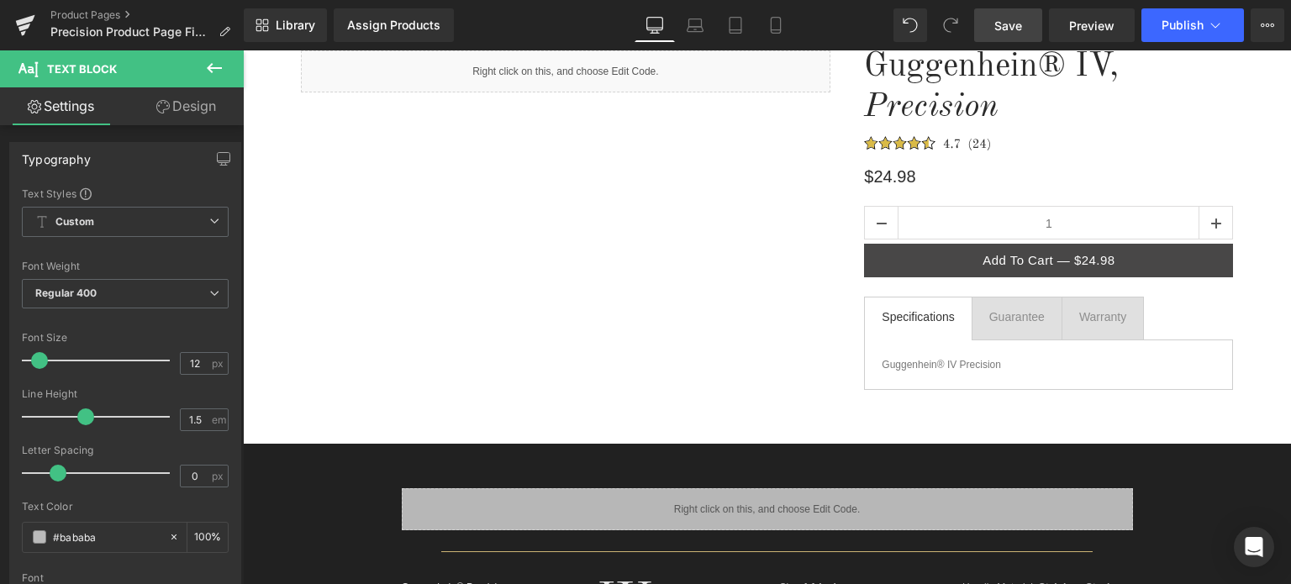
scroll to position [168, 0]
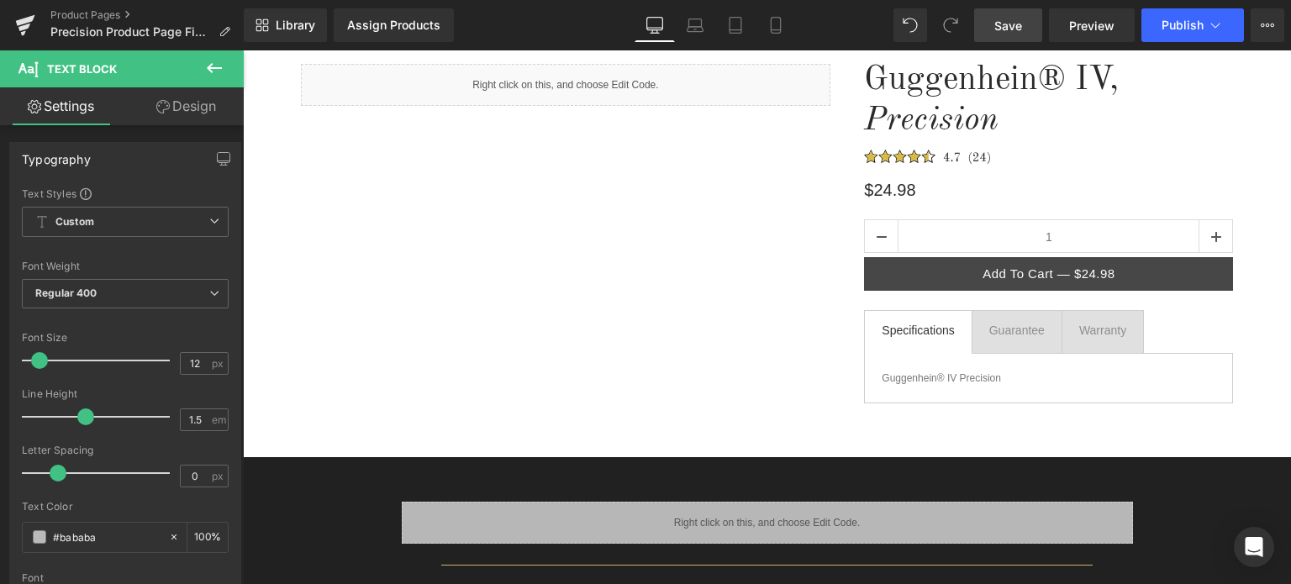
click at [1010, 18] on span "Save" at bounding box center [1008, 26] width 28 height 18
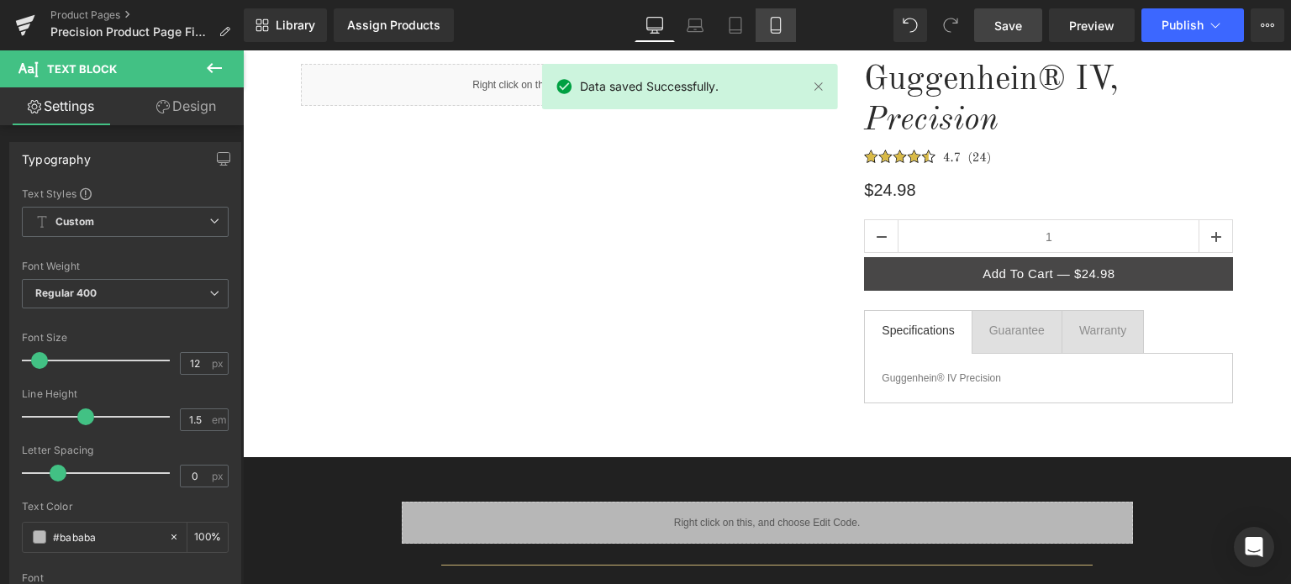
click at [769, 24] on icon at bounding box center [775, 25] width 17 height 17
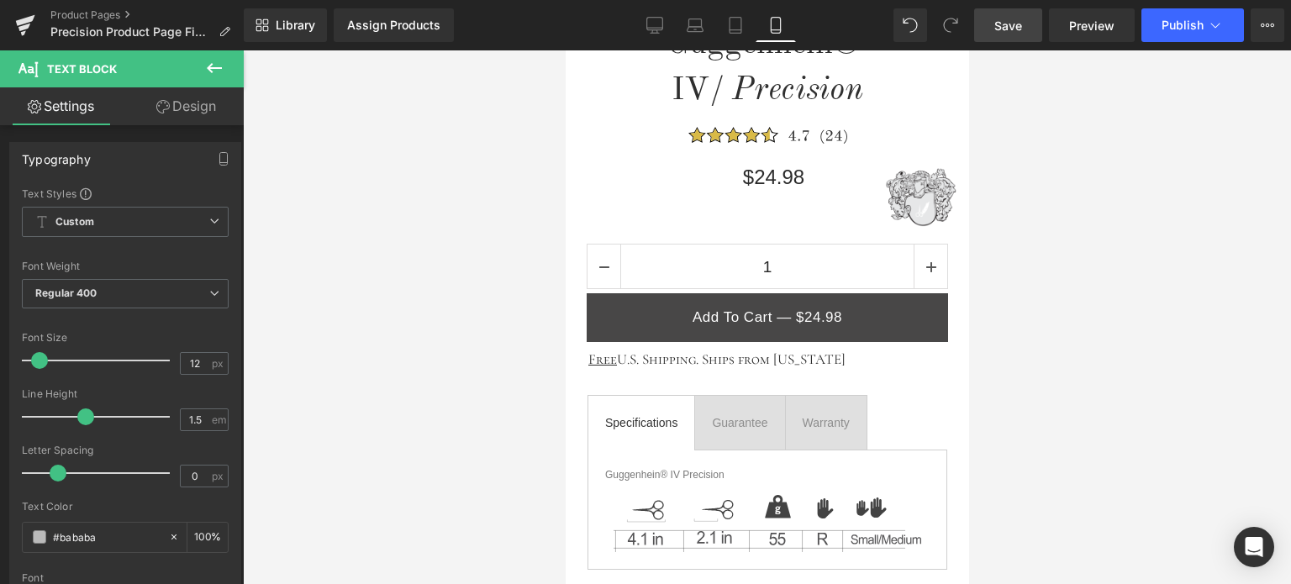
scroll to position [924, 0]
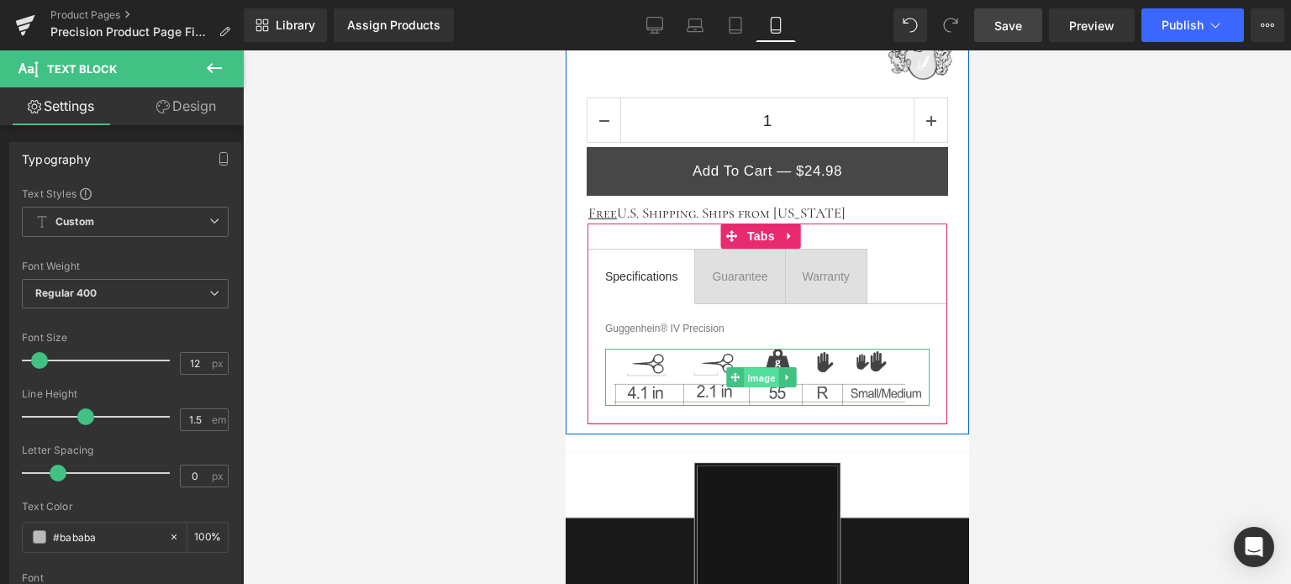
click at [752, 379] on span "Image" at bounding box center [760, 378] width 35 height 20
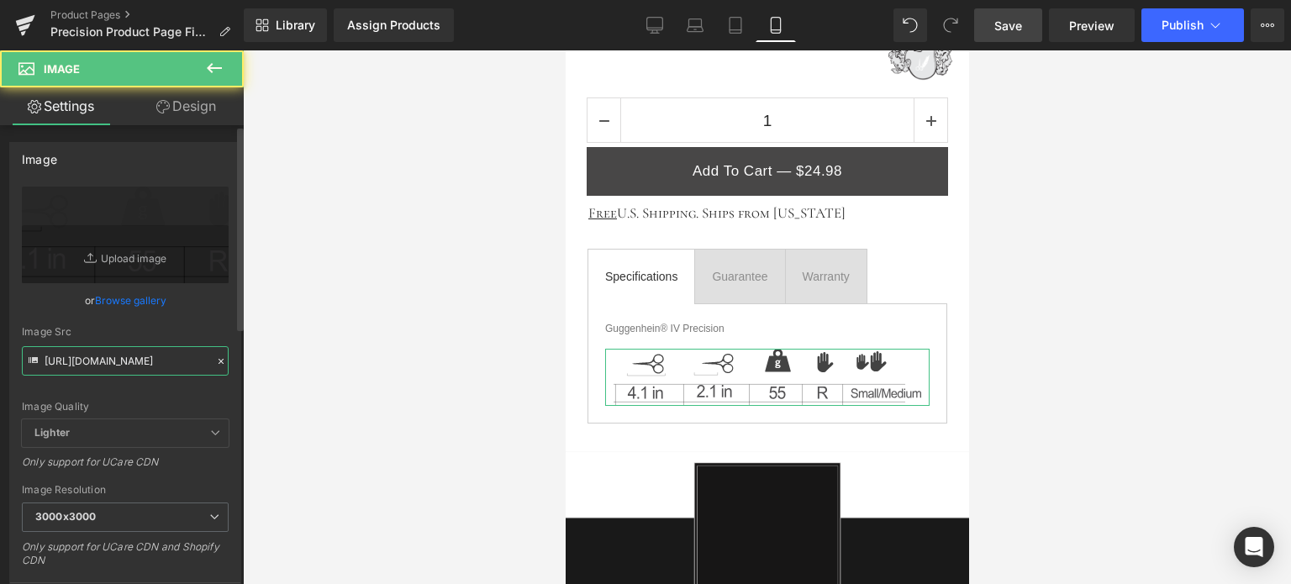
click at [151, 367] on input "https://cdn.shopify.com/s/files/1/0566/0963/6442/files/1_2a16bde2-ef4a-44c0-8f4…" at bounding box center [125, 360] width 207 height 29
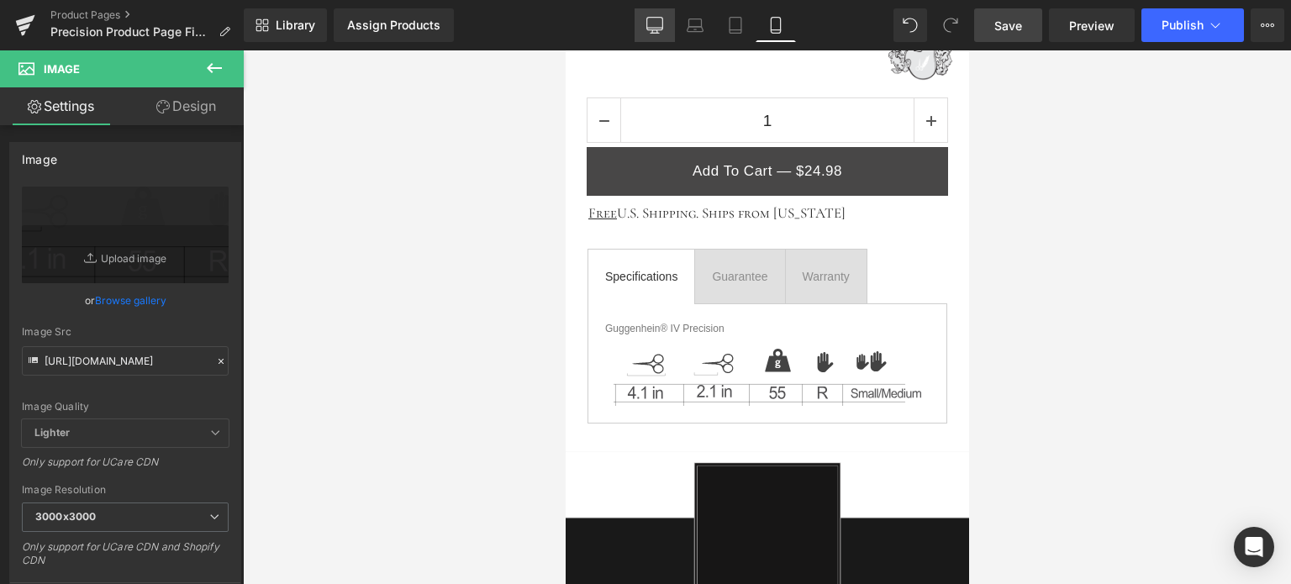
click at [652, 24] on icon at bounding box center [654, 25] width 17 height 17
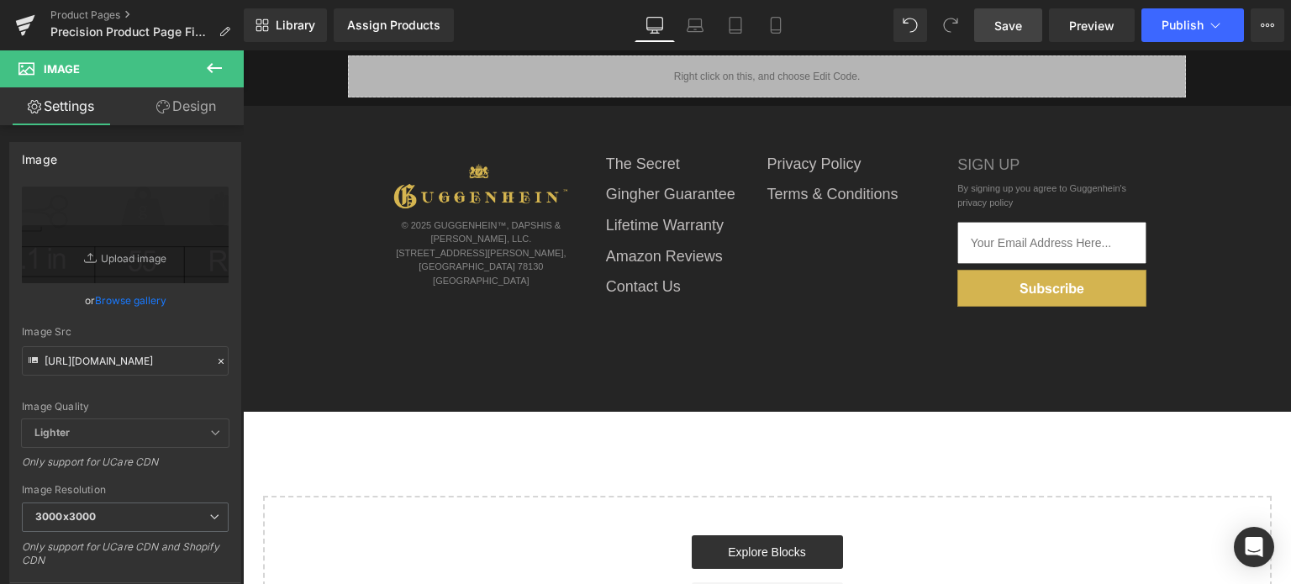
scroll to position [0, 0]
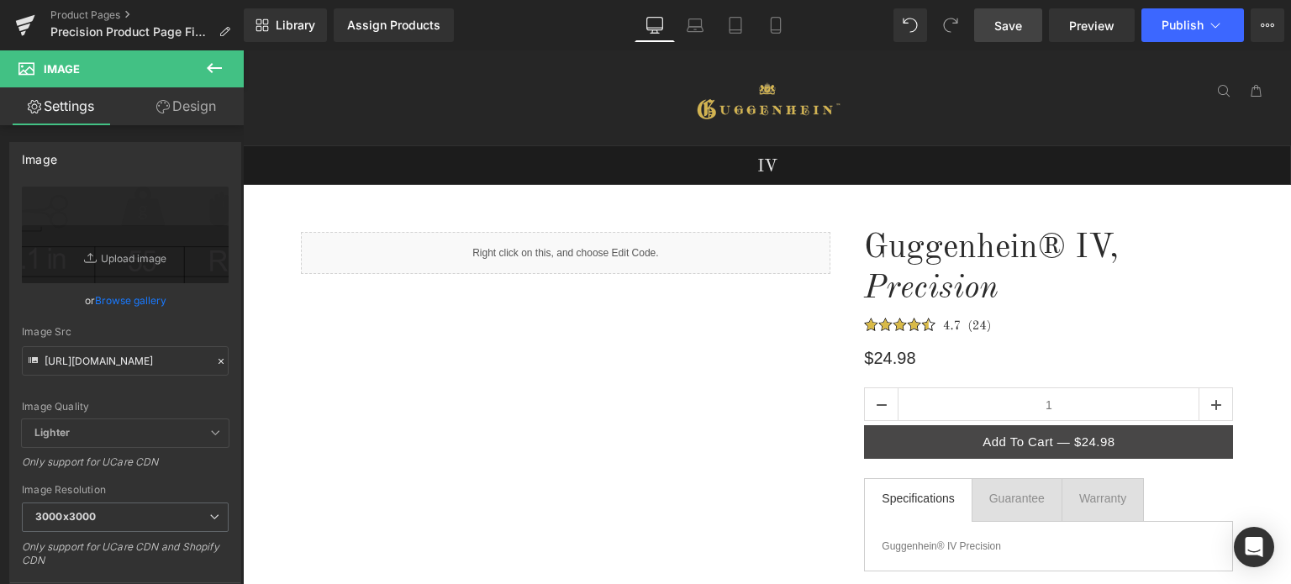
click at [217, 68] on icon at bounding box center [214, 68] width 15 height 10
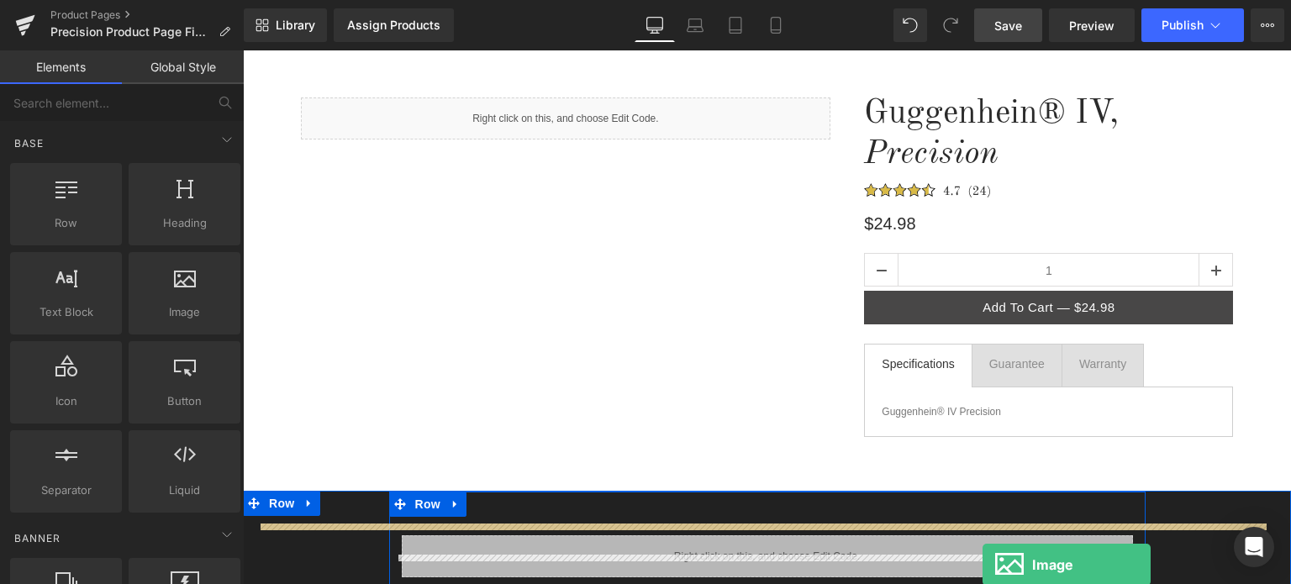
scroll to position [185, 0]
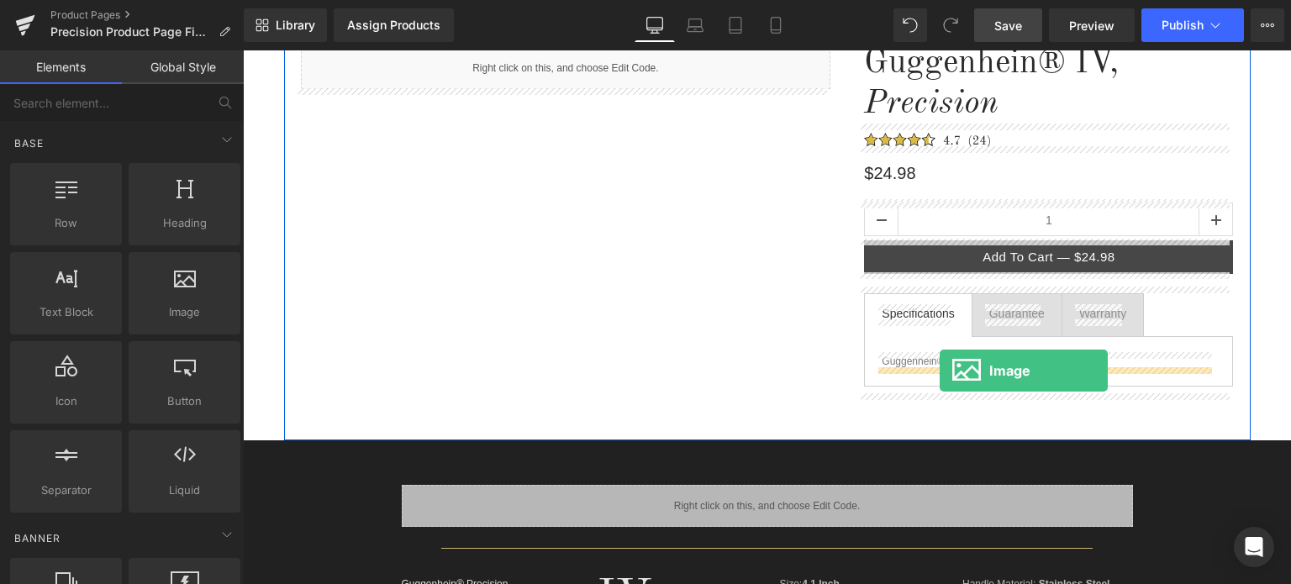
drag, startPoint x: 469, startPoint y: 345, endPoint x: 939, endPoint y: 371, distance: 471.3
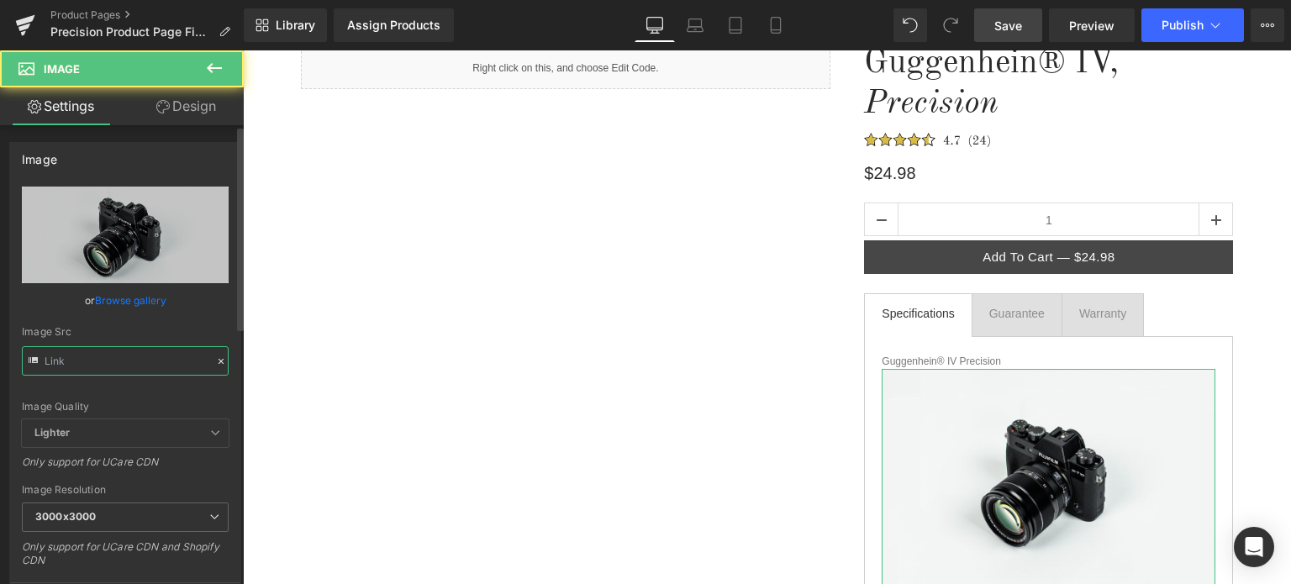
click at [125, 361] on input "text" at bounding box center [125, 360] width 207 height 29
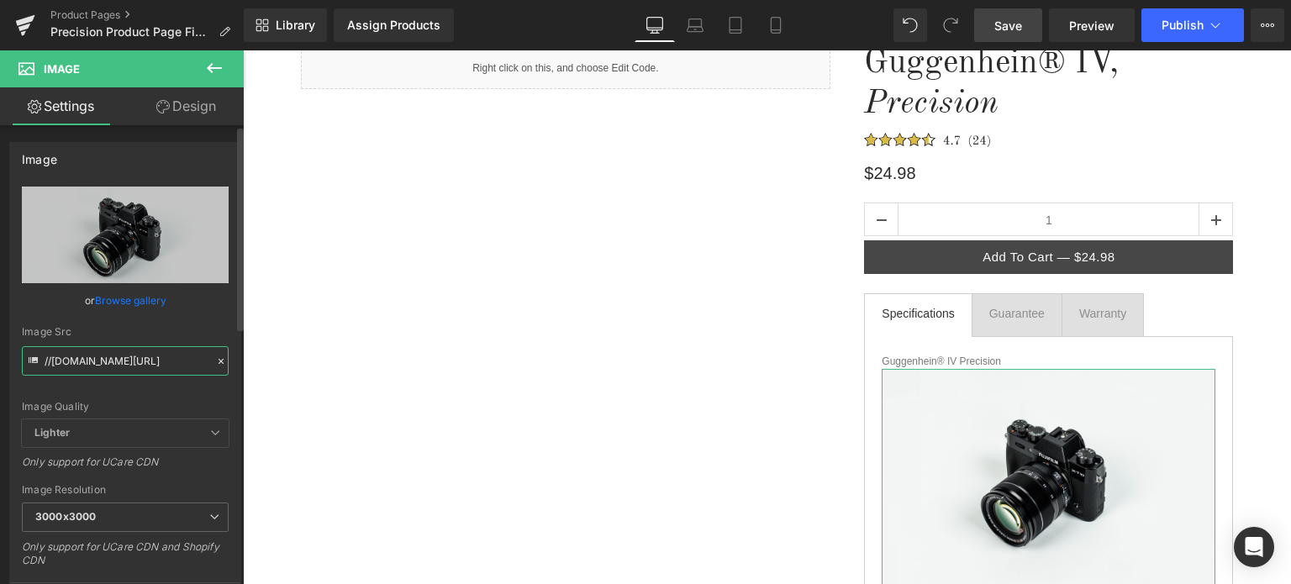
paste input "https://cdn.shopify.com/s/files/1/0566/0963/6442/files/1_2a16bde2-ef4a-44c0-8f4…"
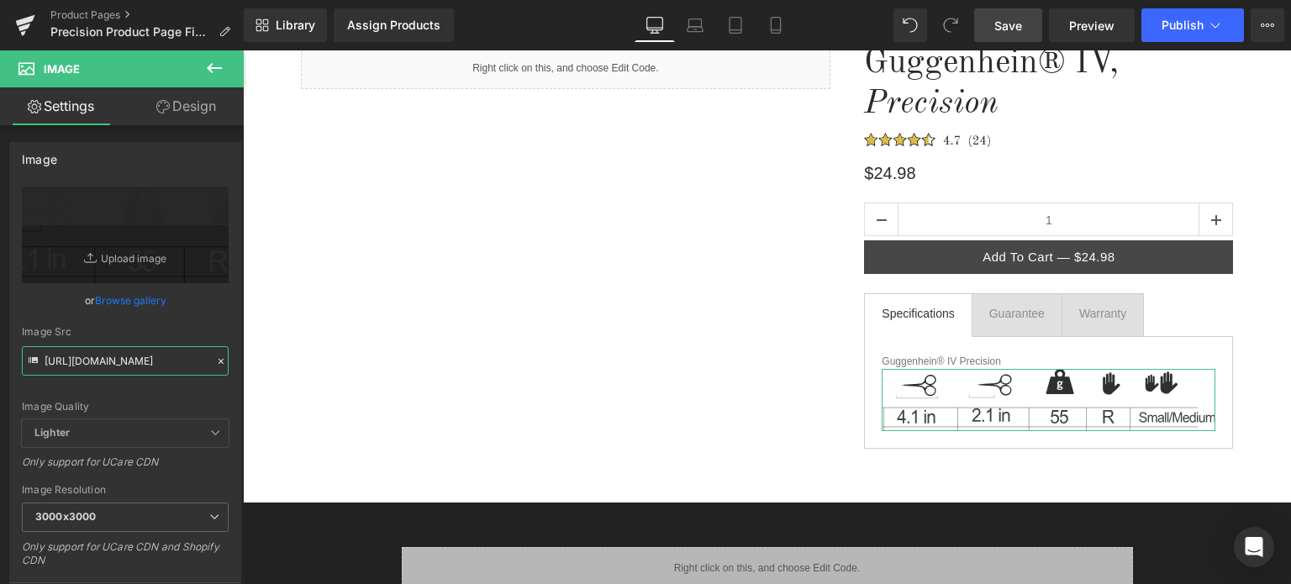
type input "https://cdn.shopify.com/s/files/1/0566/0963/6442/files/1_2a16bde2-ef4a-44c0-8f4…"
click at [195, 107] on link "Design" at bounding box center [186, 106] width 122 height 38
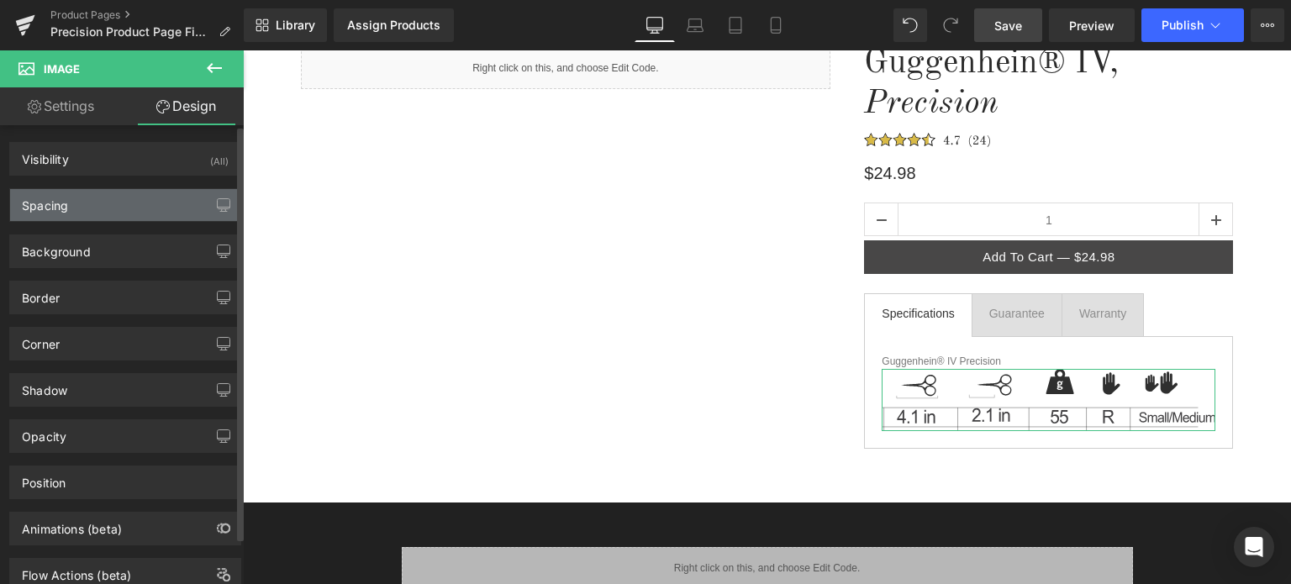
click at [119, 210] on div "Spacing" at bounding box center [125, 205] width 230 height 32
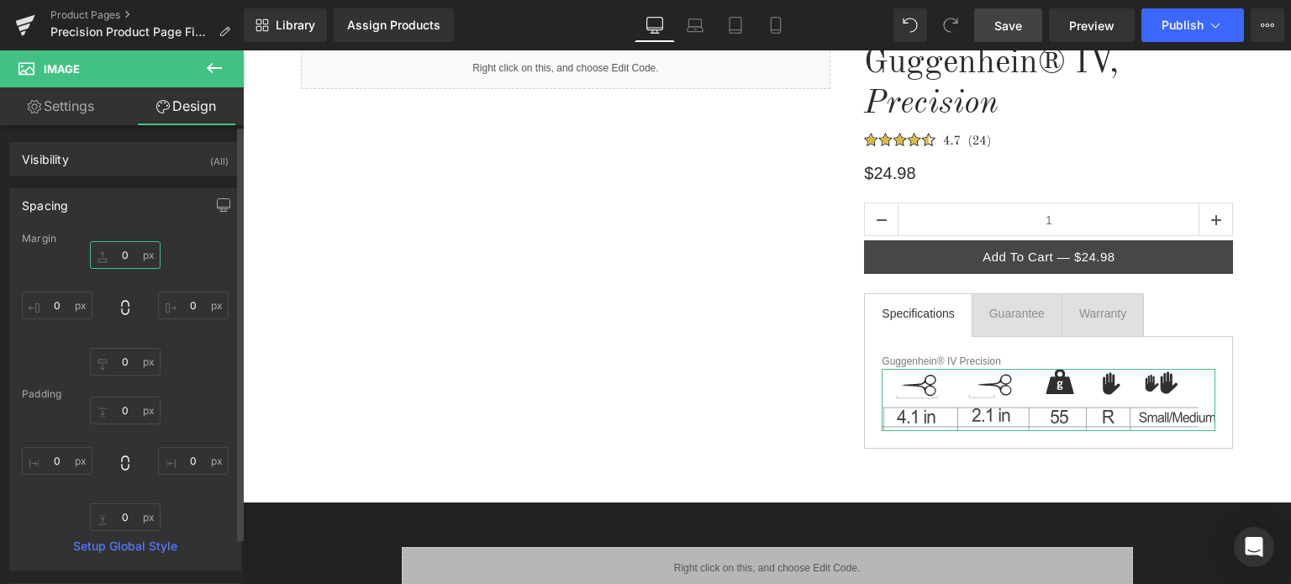
click at [129, 251] on input "0" at bounding box center [125, 255] width 71 height 28
type input "12"
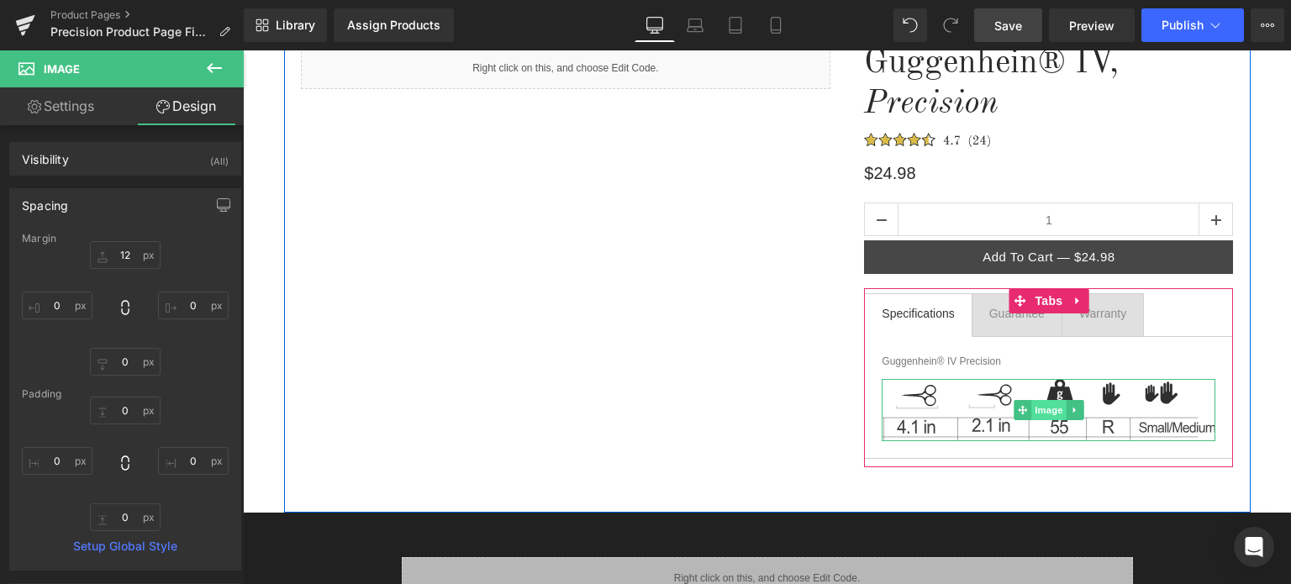
click at [1038, 405] on span "Image" at bounding box center [1048, 410] width 35 height 20
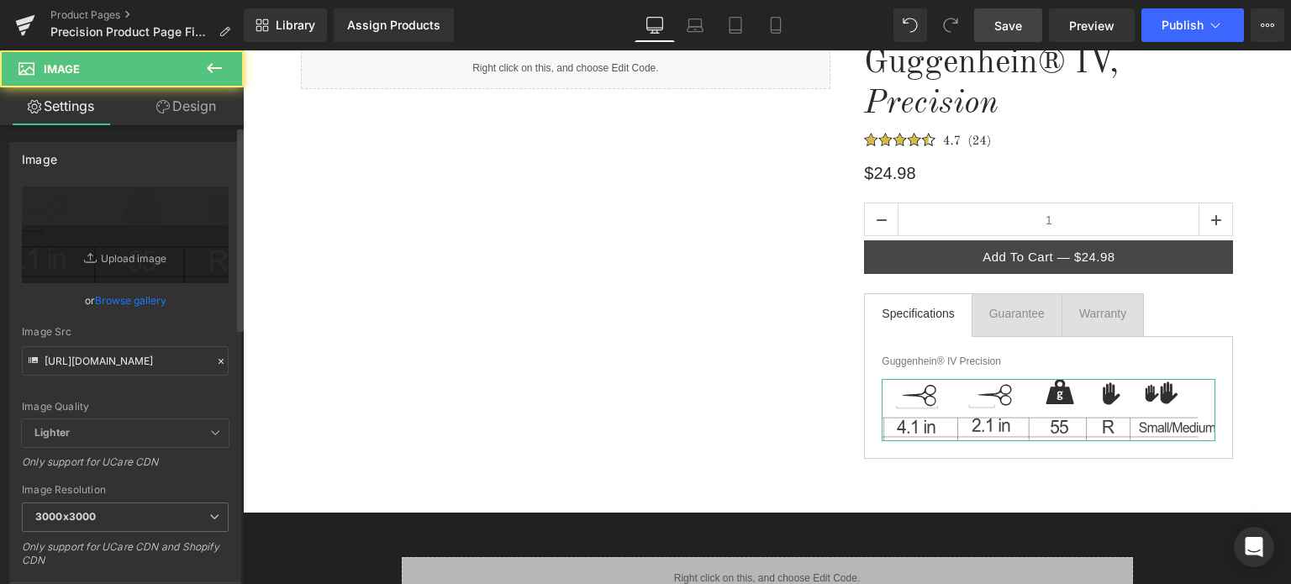
scroll to position [336, 0]
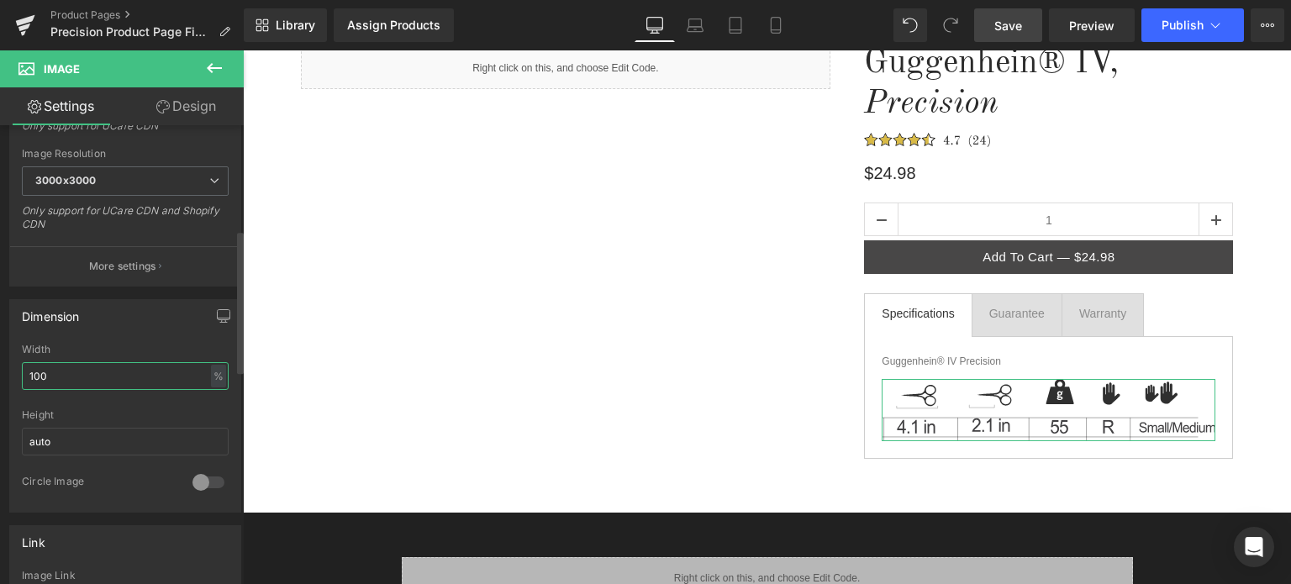
drag, startPoint x: 58, startPoint y: 372, endPoint x: 13, endPoint y: 371, distance: 44.6
click at [13, 371] on div "100% Width 100 % % px auto Height auto 0 Circle Image" at bounding box center [125, 428] width 230 height 168
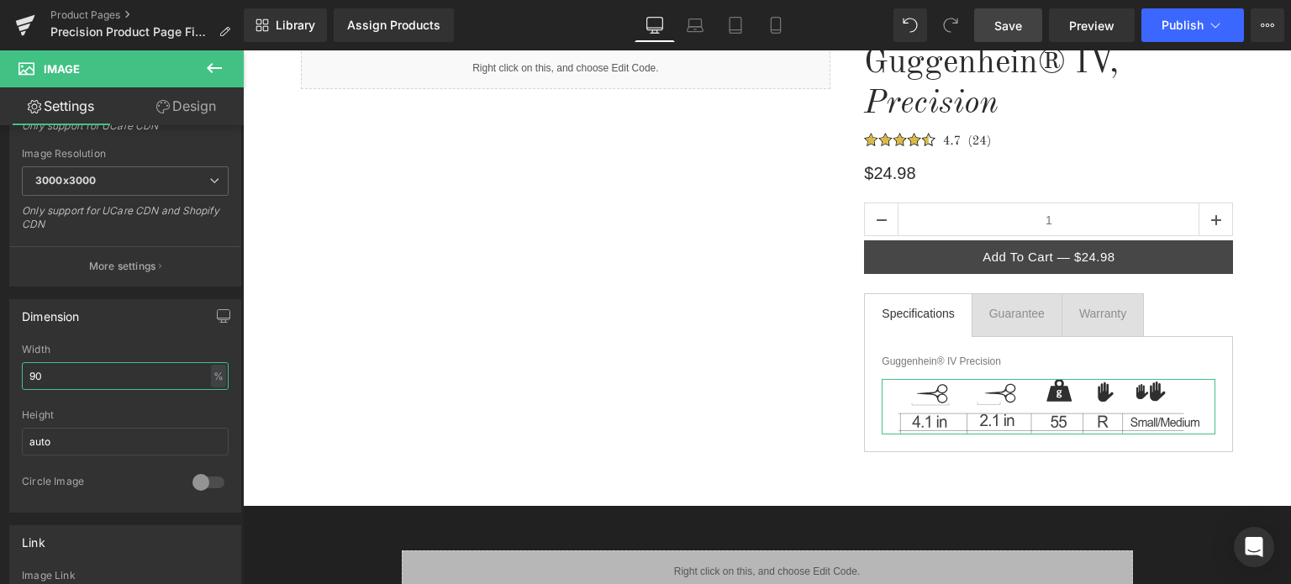
type input "90"
click at [193, 109] on link "Design" at bounding box center [186, 106] width 122 height 38
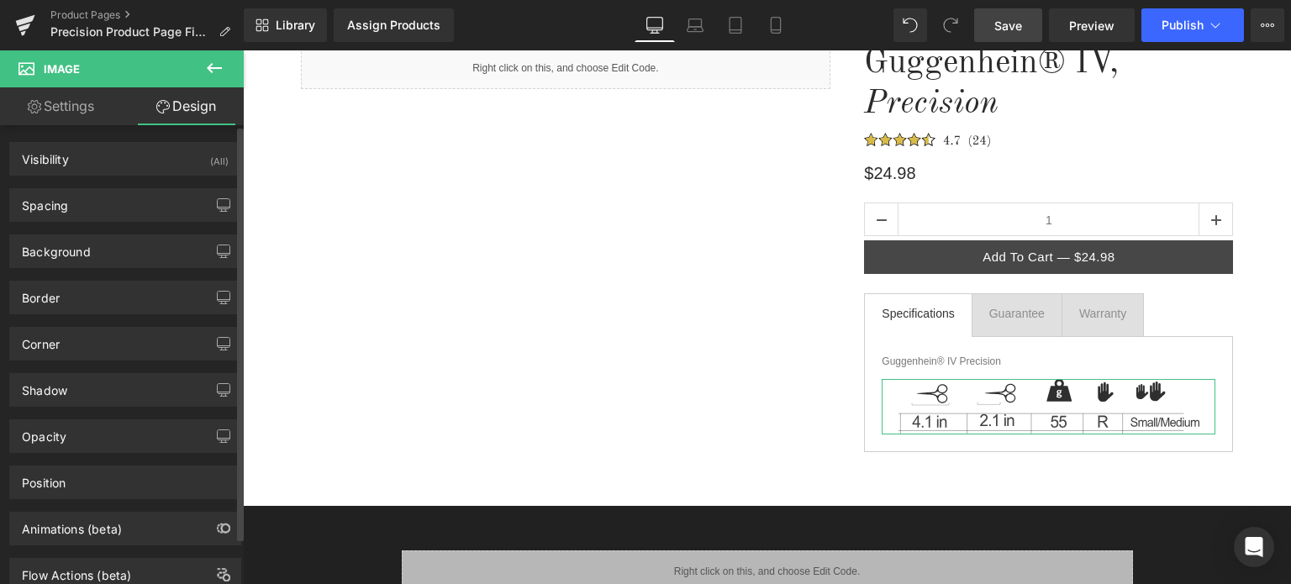
drag, startPoint x: 111, startPoint y: 431, endPoint x: 156, endPoint y: 464, distance: 56.0
click at [116, 435] on div "Opacity" at bounding box center [125, 436] width 230 height 32
drag, startPoint x: 160, startPoint y: 479, endPoint x: 150, endPoint y: 478, distance: 10.1
click at [150, 478] on span at bounding box center [152, 480] width 17 height 17
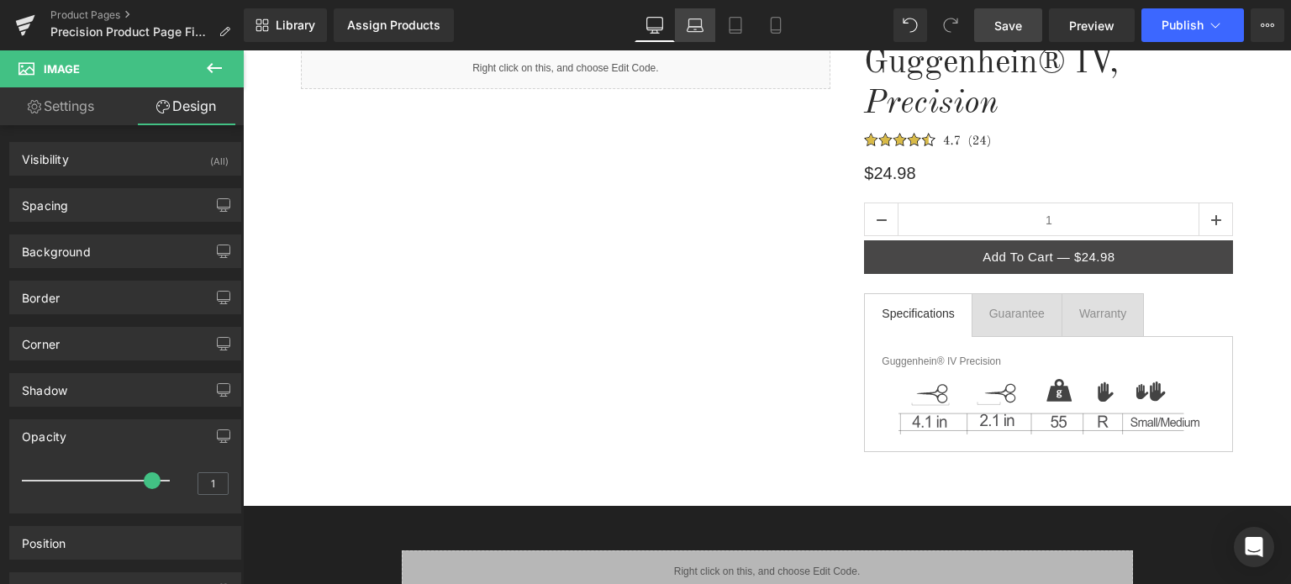
click at [691, 23] on icon at bounding box center [695, 25] width 17 height 17
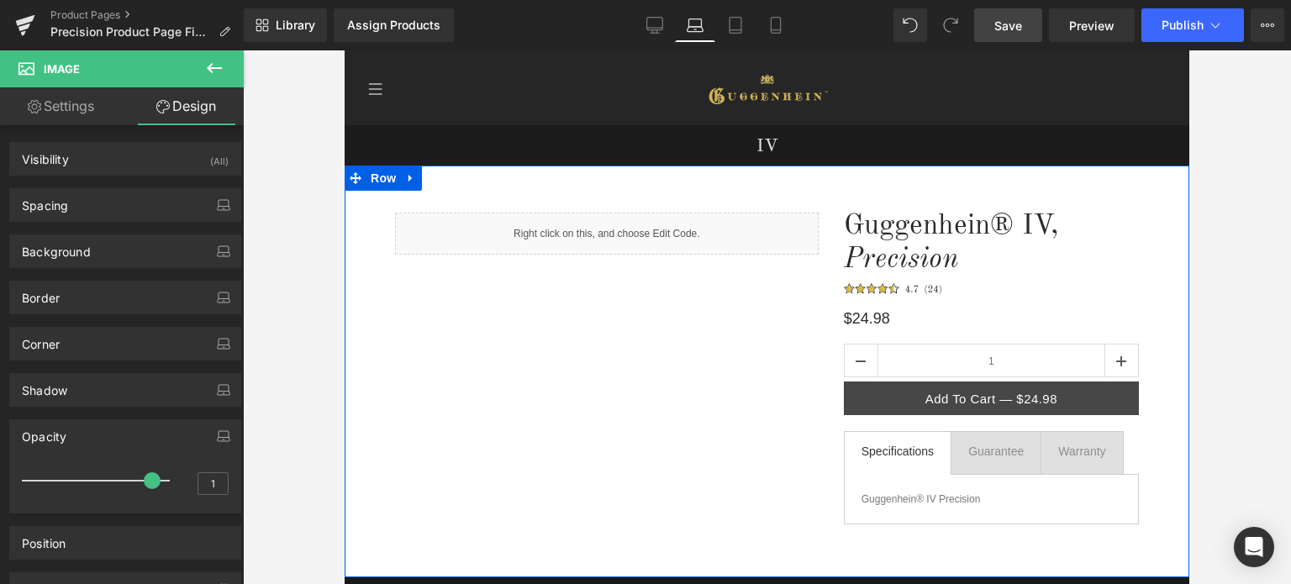
scroll to position [252, 0]
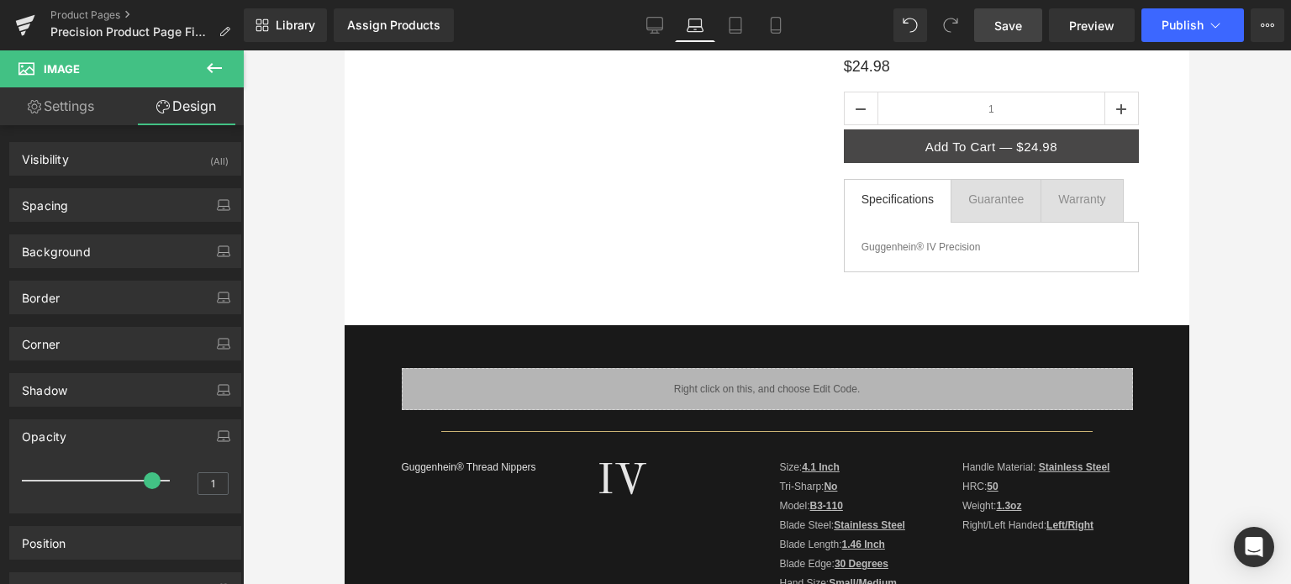
click at [217, 66] on icon at bounding box center [214, 68] width 20 height 20
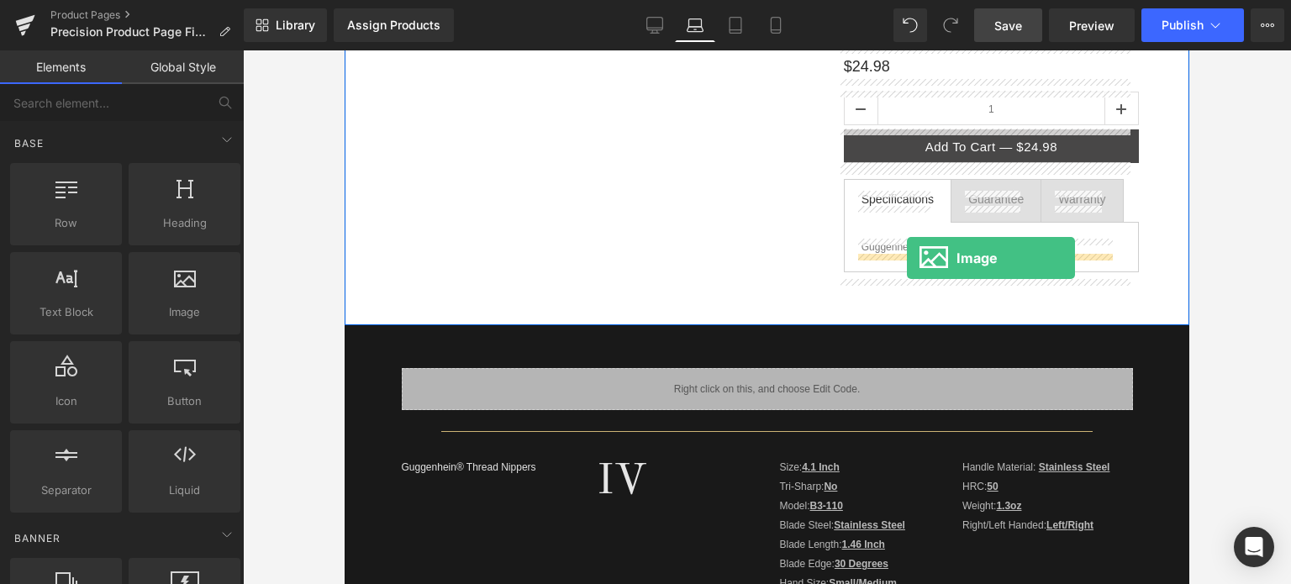
drag, startPoint x: 538, startPoint y: 342, endPoint x: 907, endPoint y: 258, distance: 378.4
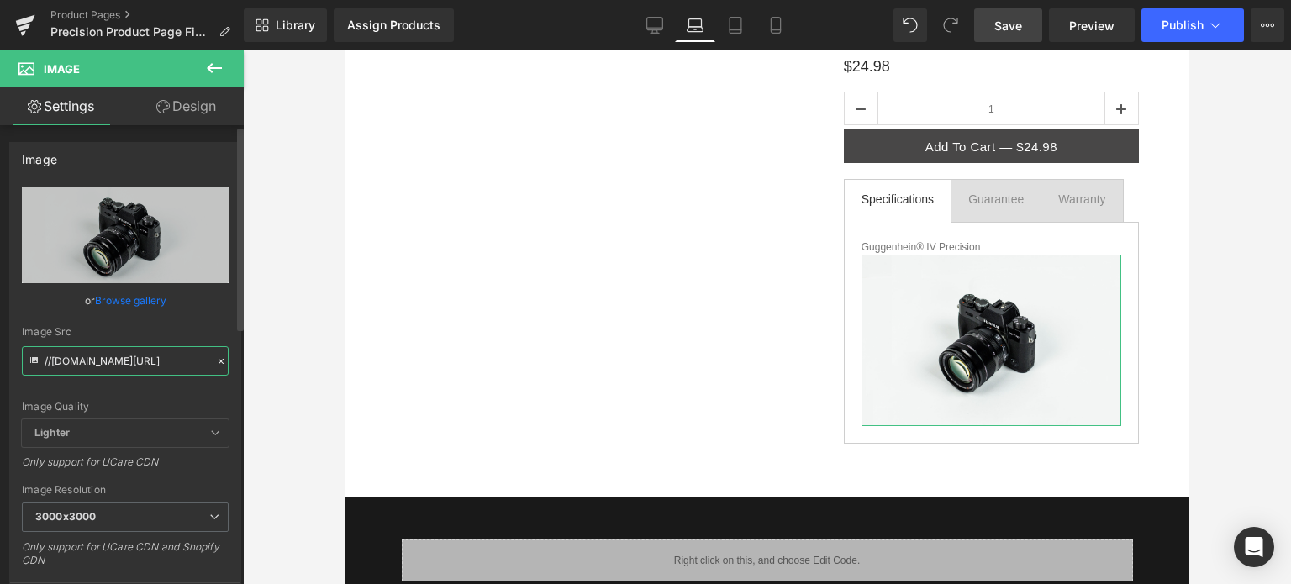
click at [120, 352] on input "//[DOMAIN_NAME][URL]" at bounding box center [125, 360] width 207 height 29
paste input "https://cdn.shopify.com/s/files/1/0566/0963/6442/files/1_2a16bde2-ef4a-44c0-8f4…"
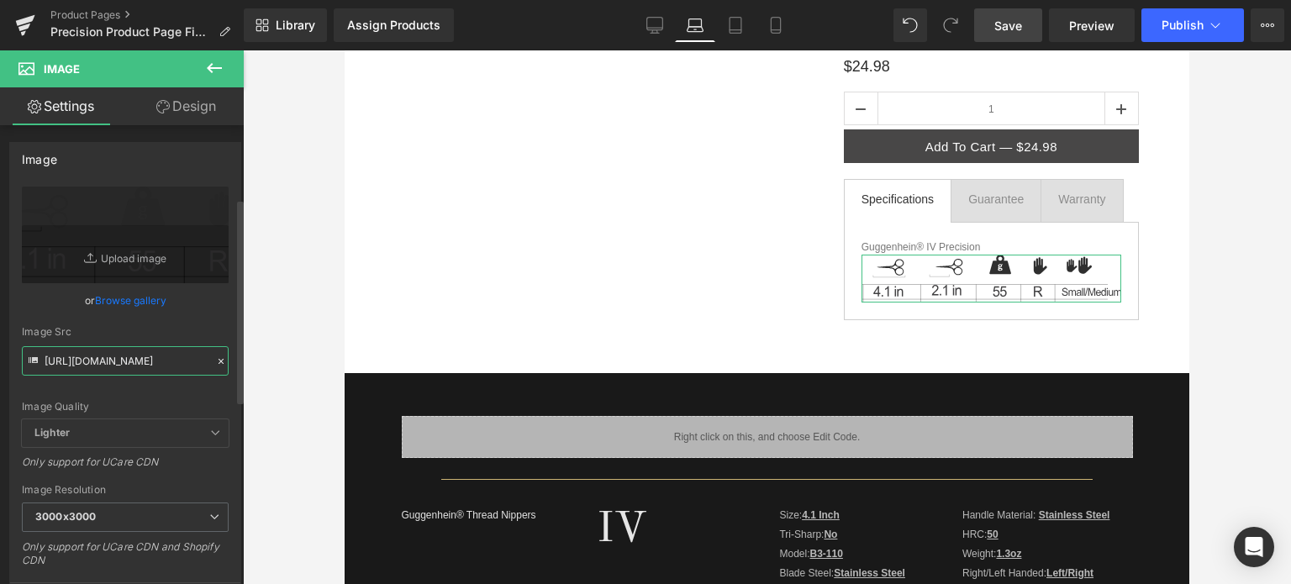
scroll to position [336, 0]
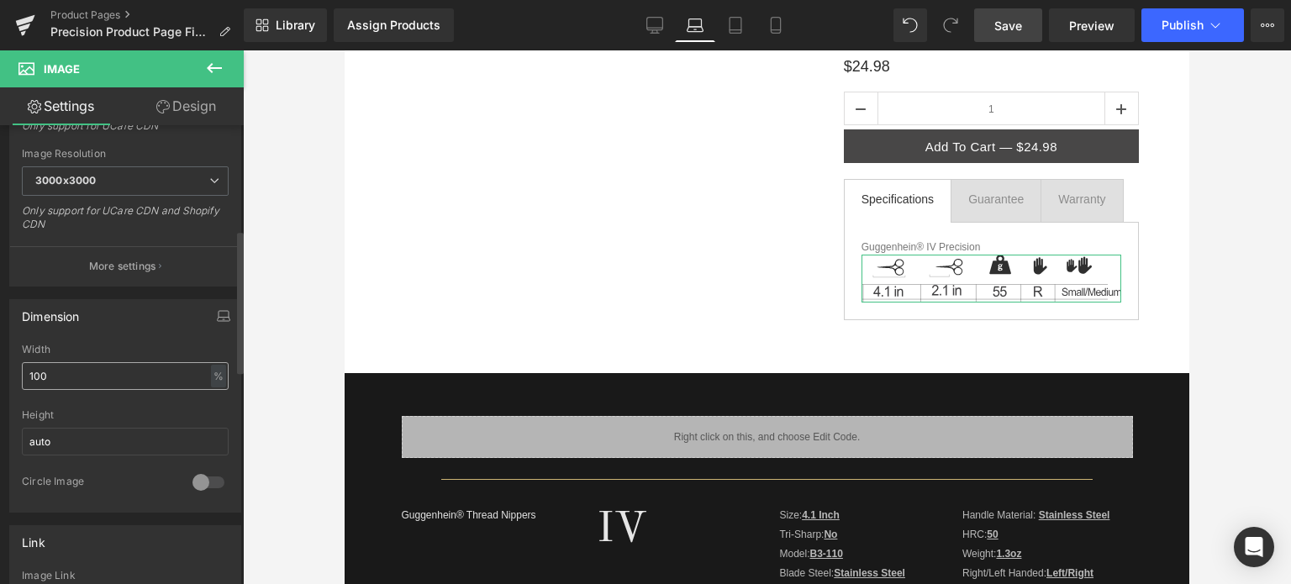
type input "https://cdn.shopify.com/s/files/1/0566/0963/6442/files/1_2a16bde2-ef4a-44c0-8f4…"
drag, startPoint x: 55, startPoint y: 373, endPoint x: 18, endPoint y: 372, distance: 36.1
click at [18, 373] on div "100% Width 100 % % px auto Height auto 0 Circle Image" at bounding box center [125, 428] width 230 height 168
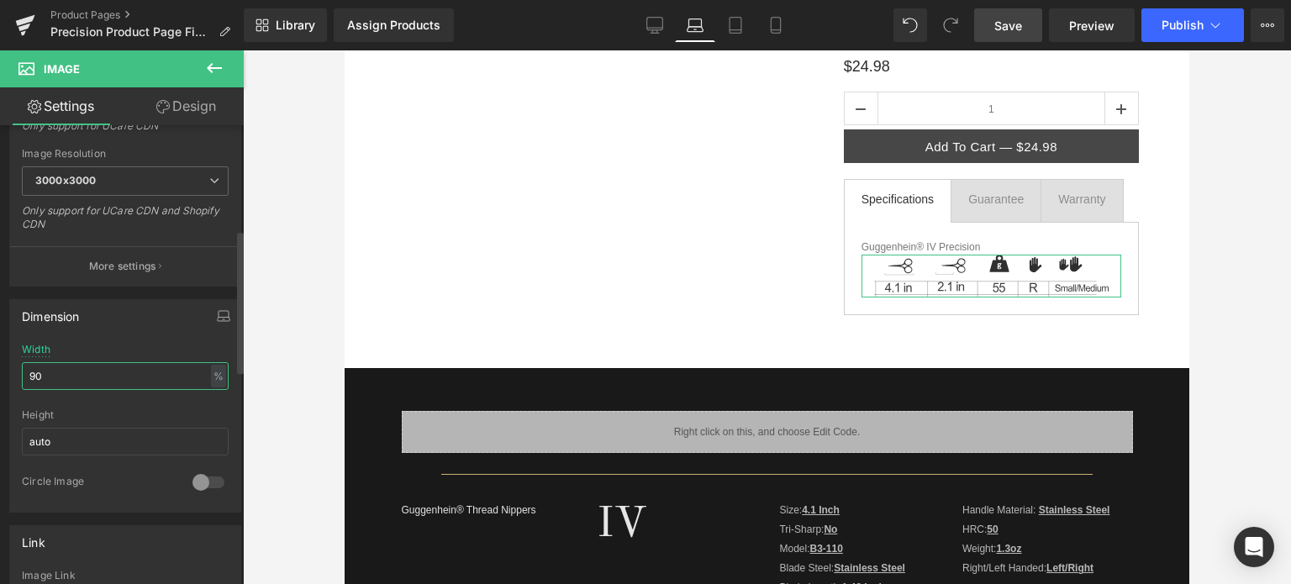
click at [43, 373] on input "90" at bounding box center [125, 376] width 207 height 28
type input "92"
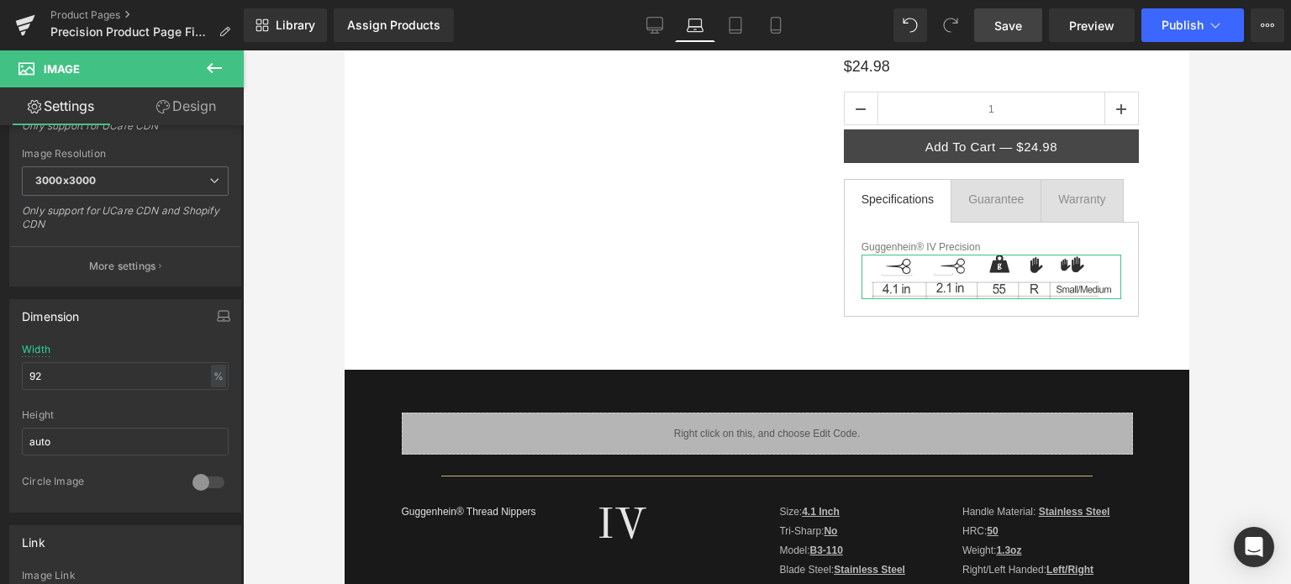
click at [190, 107] on link "Design" at bounding box center [186, 106] width 122 height 38
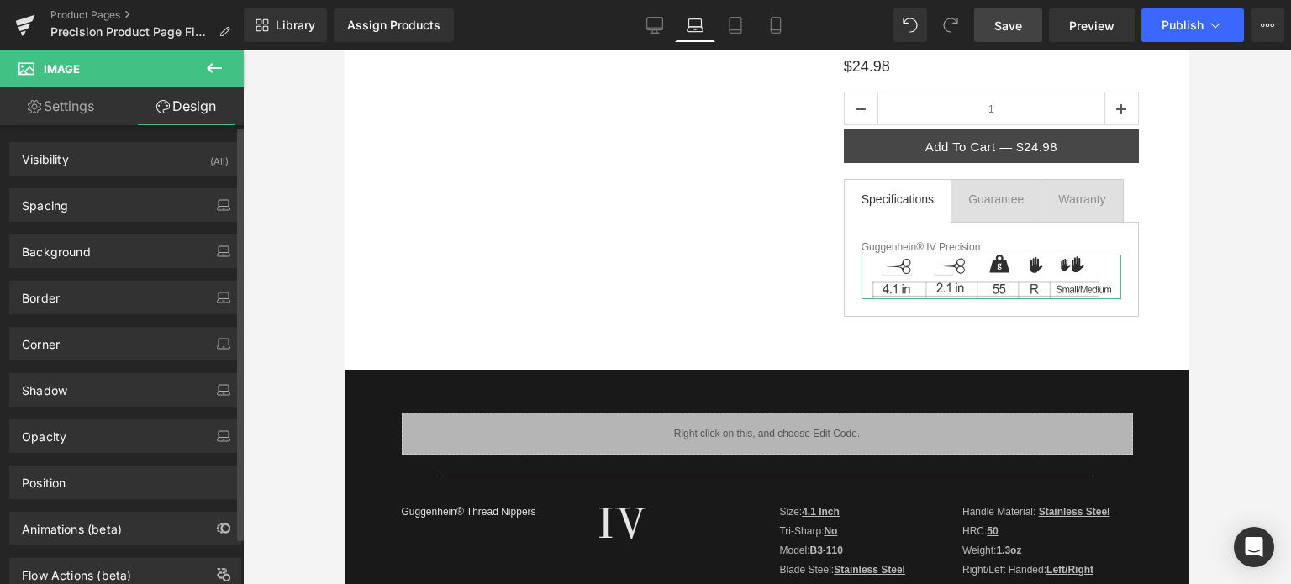
drag, startPoint x: 114, startPoint y: 433, endPoint x: 145, endPoint y: 465, distance: 44.6
click at [115, 433] on div "Opacity" at bounding box center [125, 436] width 230 height 32
drag, startPoint x: 156, startPoint y: 475, endPoint x: 145, endPoint y: 474, distance: 11.0
click at [145, 474] on span at bounding box center [152, 480] width 17 height 17
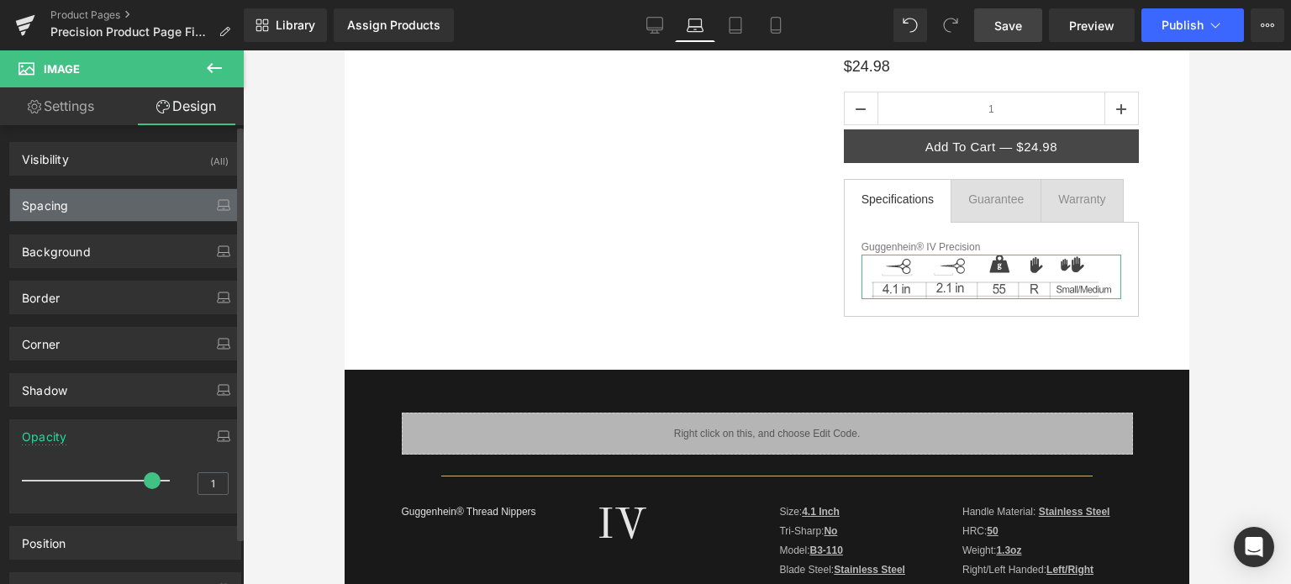
click at [92, 199] on div "Spacing" at bounding box center [125, 205] width 230 height 32
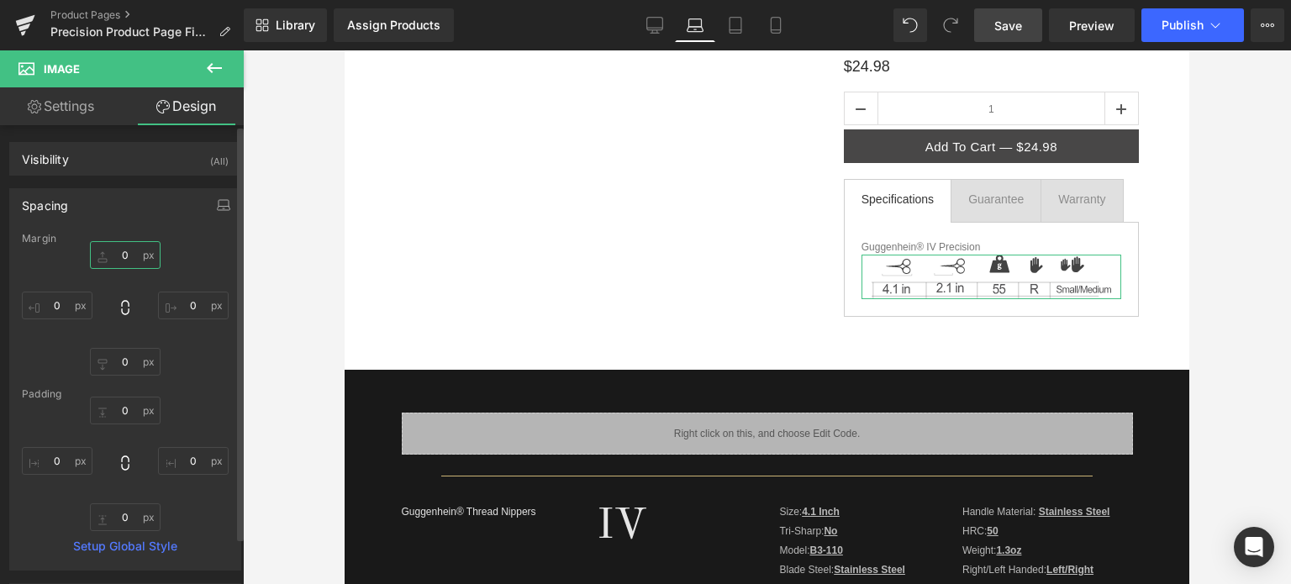
click at [125, 250] on input "0" at bounding box center [125, 255] width 71 height 28
type input "12"
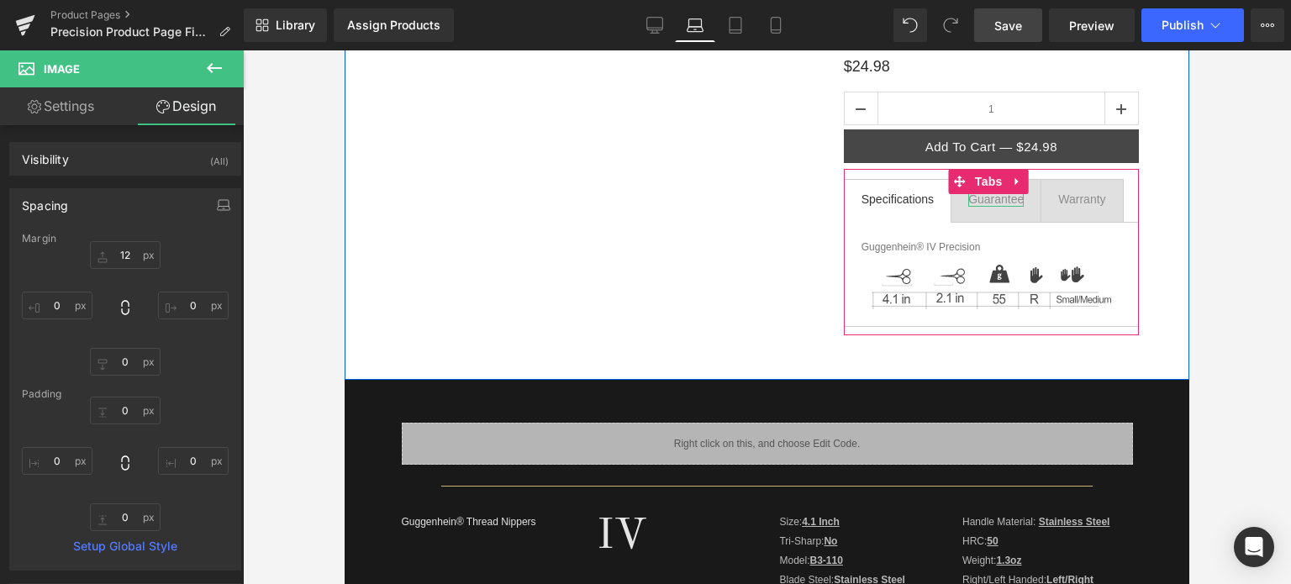
click at [973, 195] on div at bounding box center [995, 194] width 55 height 4
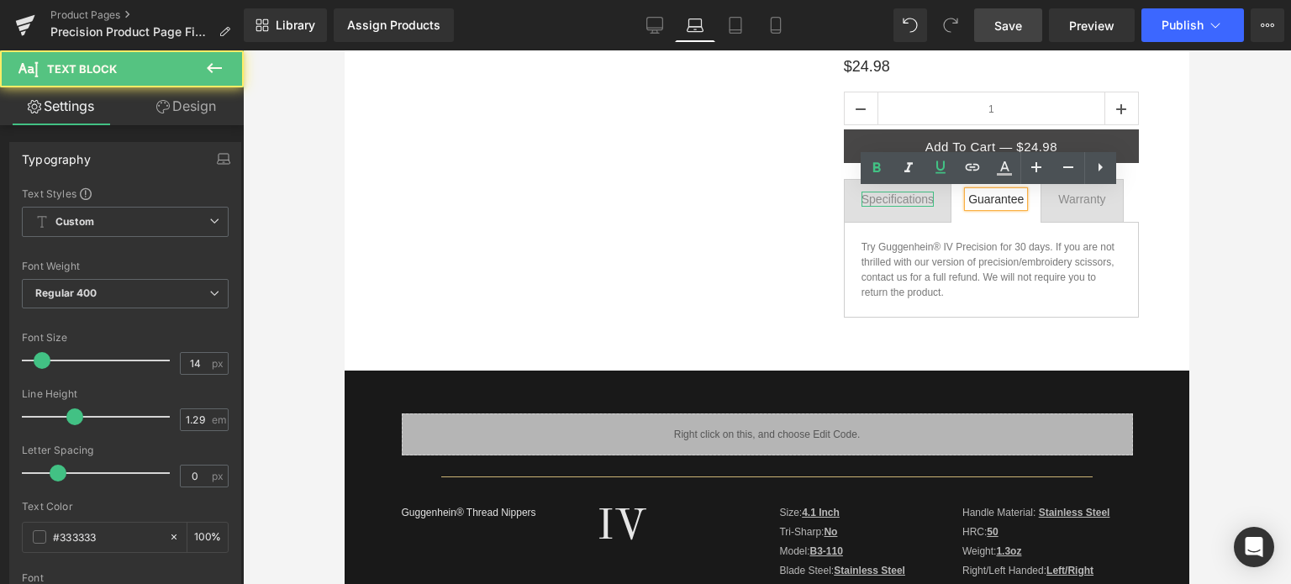
click at [896, 198] on div "Specifications" at bounding box center [897, 199] width 72 height 15
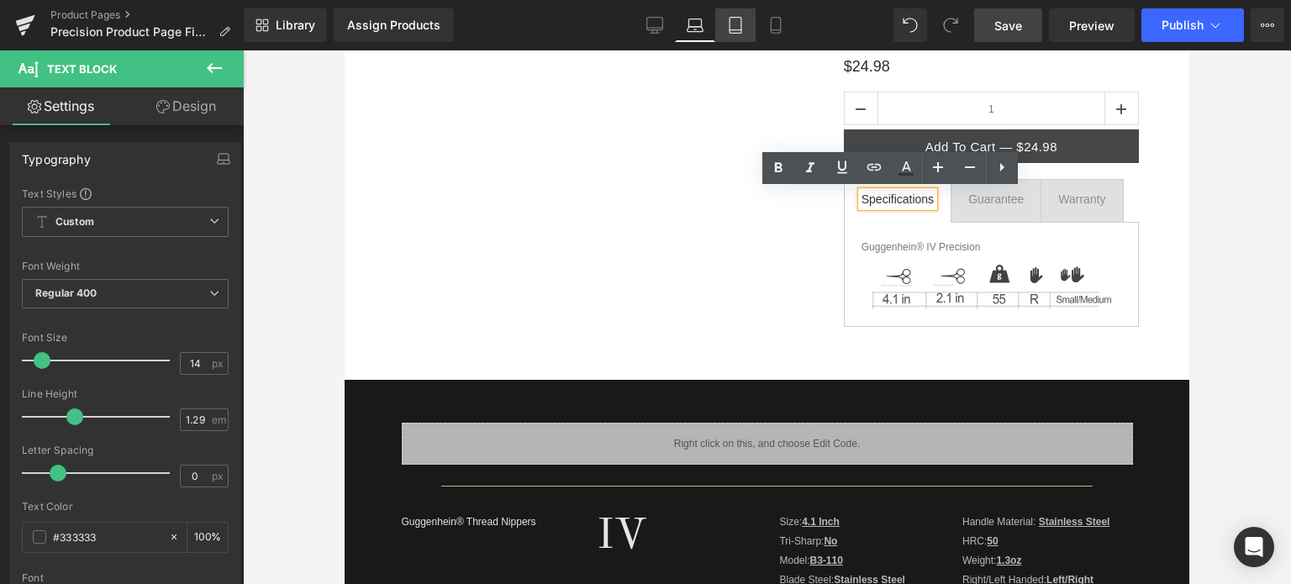
click at [741, 24] on icon at bounding box center [735, 26] width 12 height 16
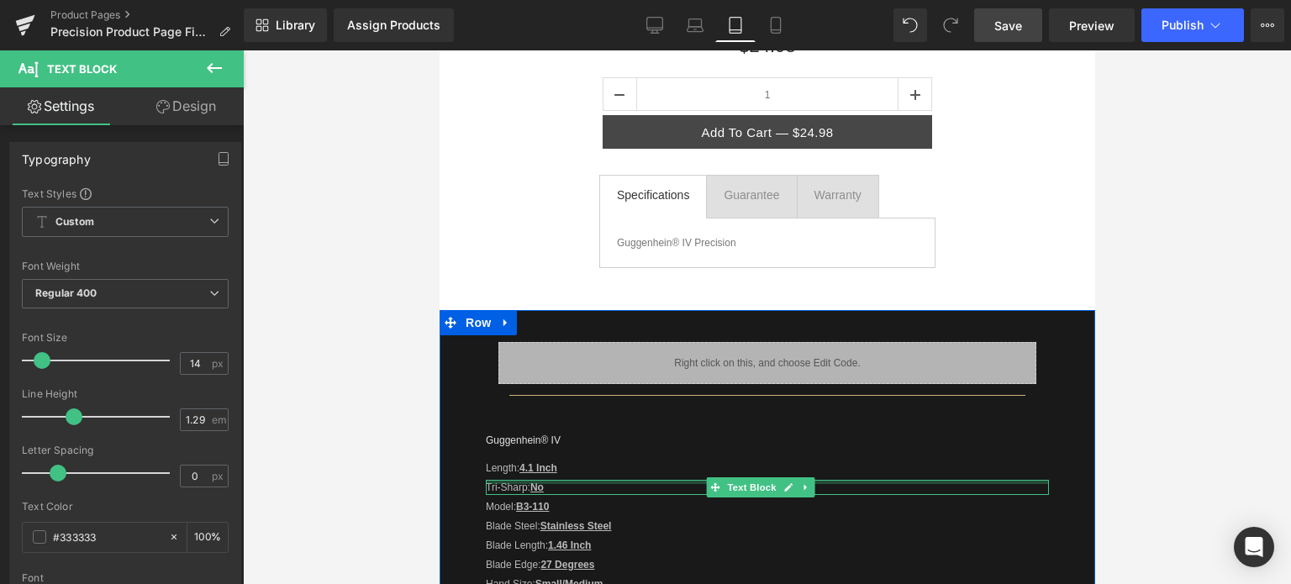
scroll to position [336, 0]
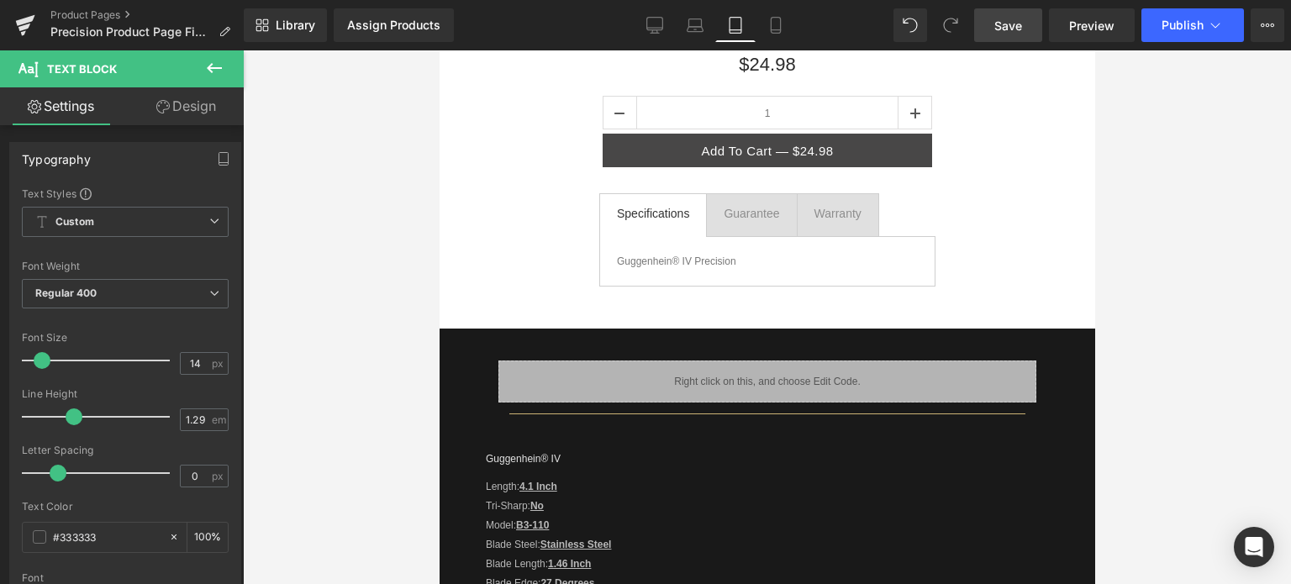
click at [227, 71] on button at bounding box center [214, 68] width 59 height 37
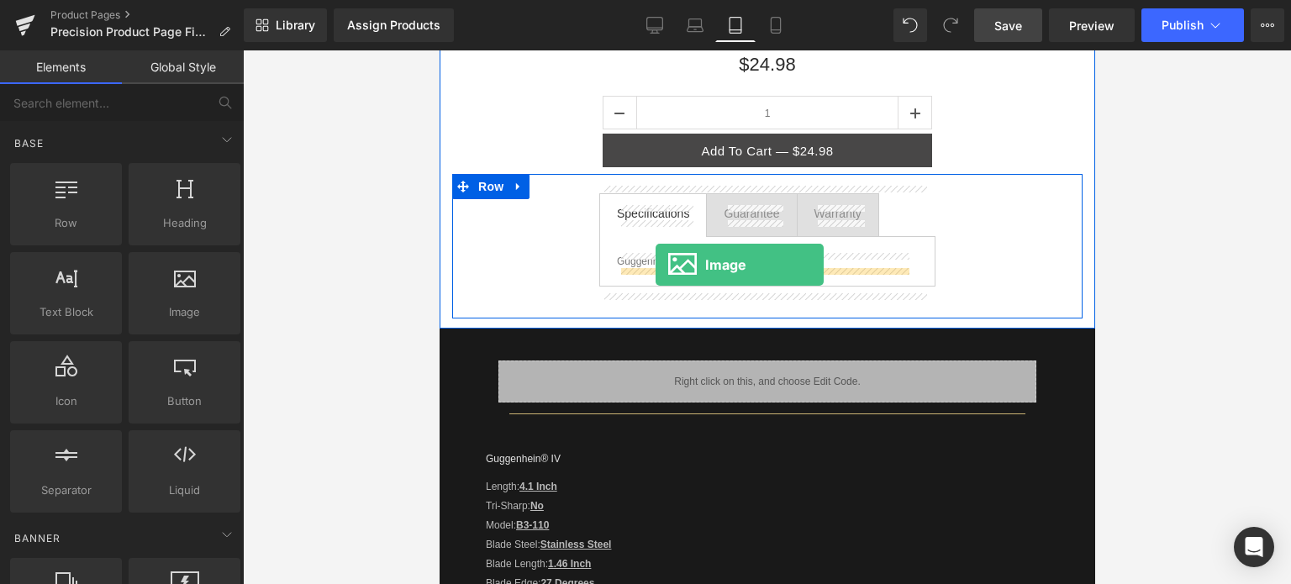
drag, startPoint x: 639, startPoint y: 334, endPoint x: 655, endPoint y: 265, distance: 71.6
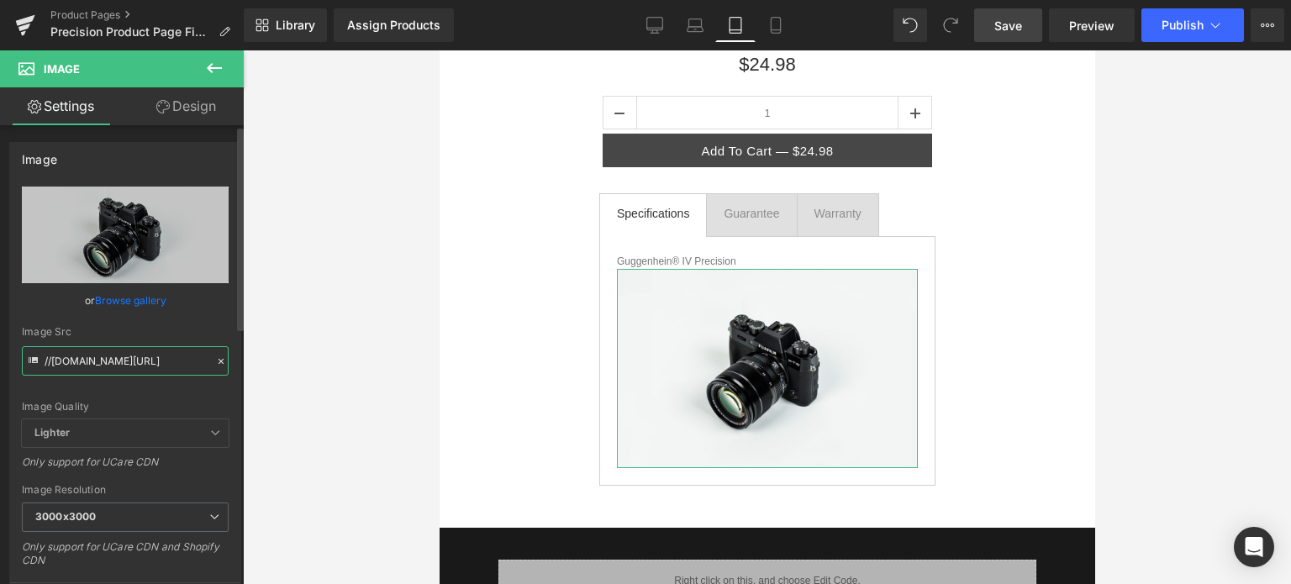
click at [103, 361] on input "//[DOMAIN_NAME][URL]" at bounding box center [125, 360] width 207 height 29
paste input "https://cdn.shopify.com/s/files/1/0566/0963/6442/files/1_2a16bde2-ef4a-44c0-8f4…"
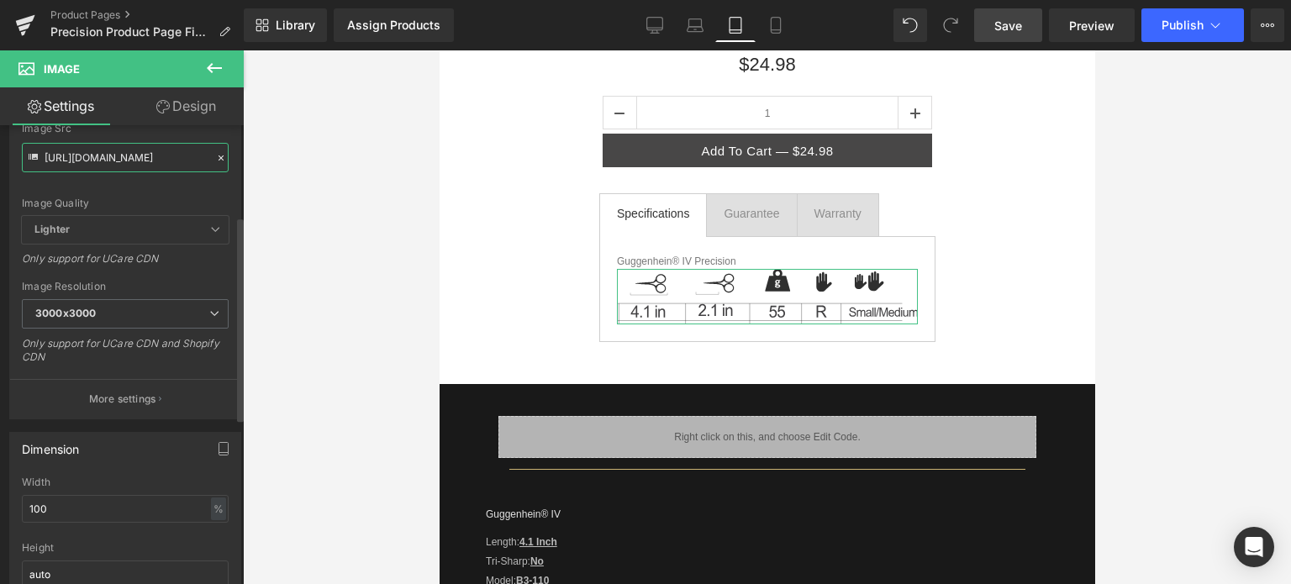
scroll to position [252, 0]
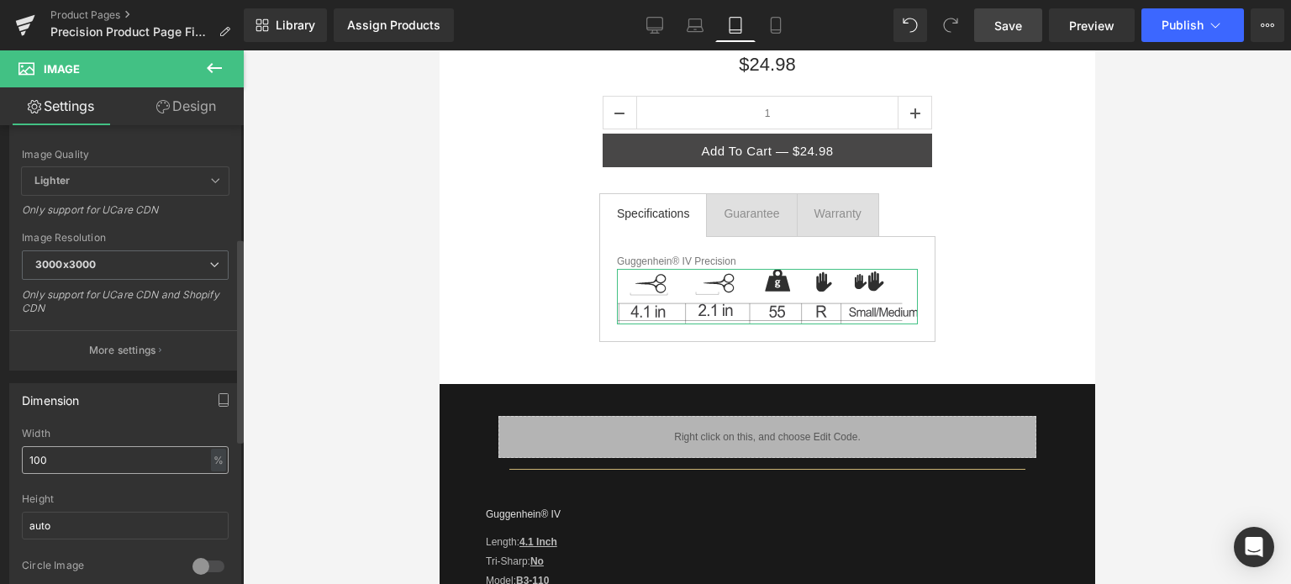
type input "https://cdn.shopify.com/s/files/1/0566/0963/6442/files/1_2a16bde2-ef4a-44c0-8f4…"
drag, startPoint x: 29, startPoint y: 456, endPoint x: 18, endPoint y: 455, distance: 11.1
click at [18, 455] on div "100% Width 100 % % px auto Height auto 0 Circle Image" at bounding box center [125, 512] width 230 height 168
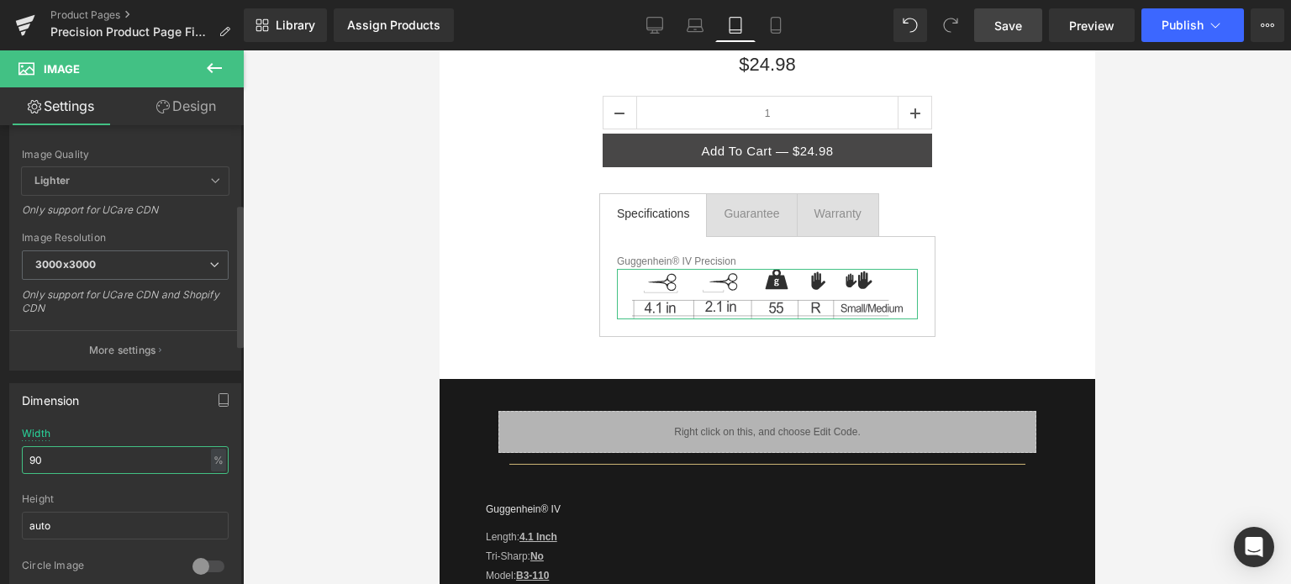
click at [45, 455] on input "90" at bounding box center [125, 460] width 207 height 28
type input "92"
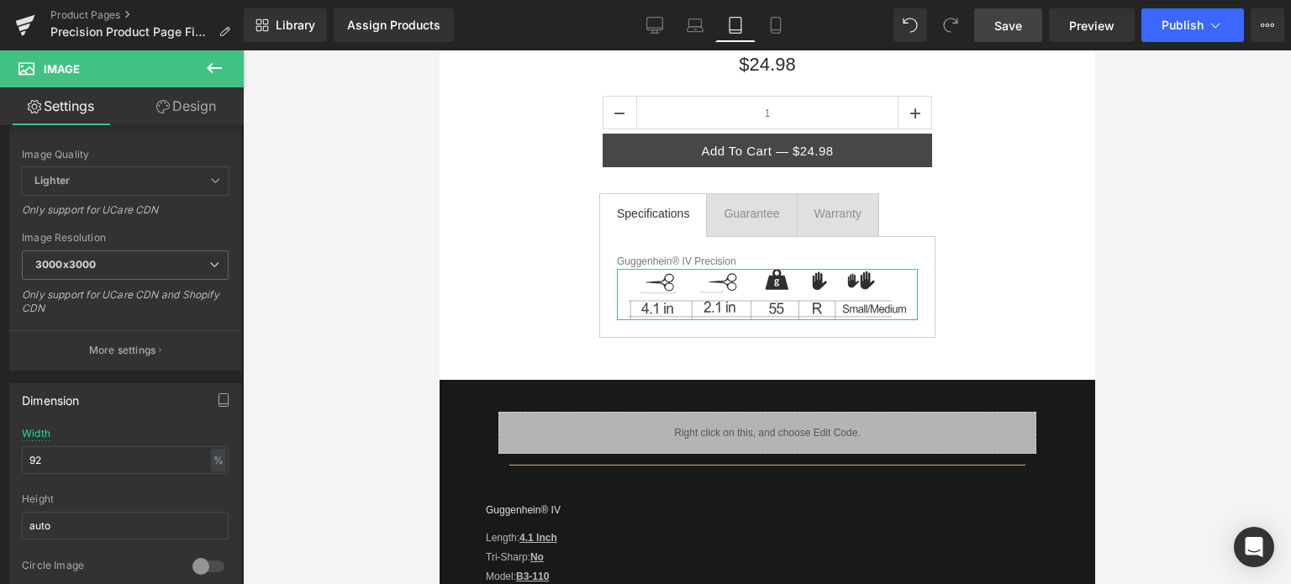
click at [195, 107] on link "Design" at bounding box center [186, 106] width 122 height 38
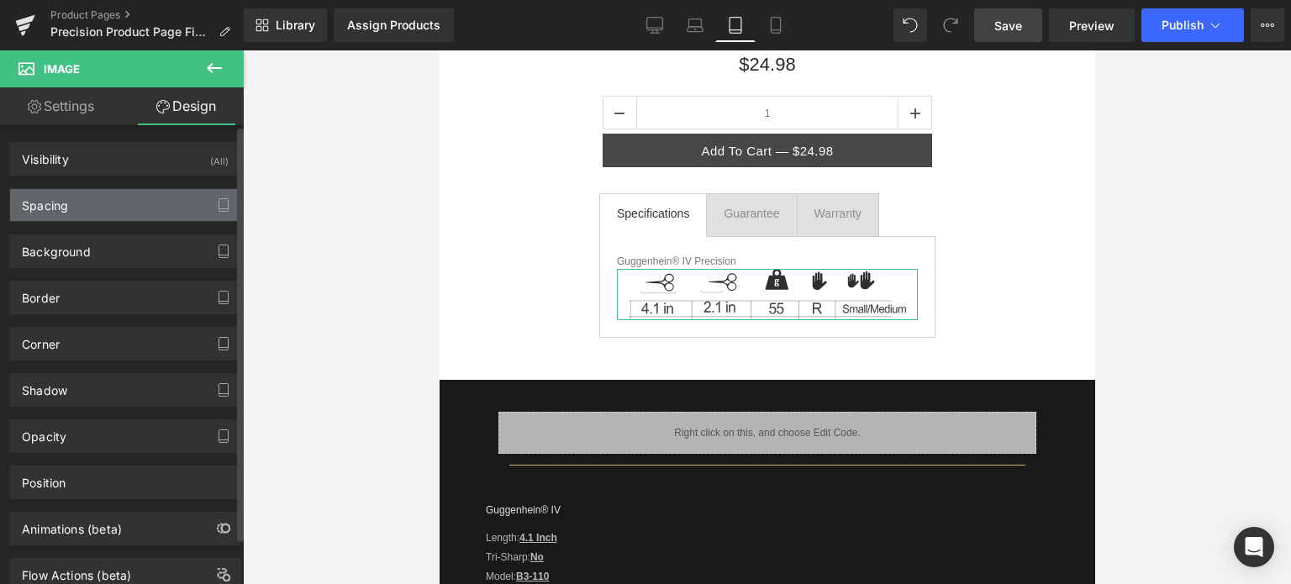
click at [111, 204] on div "Spacing" at bounding box center [125, 205] width 230 height 32
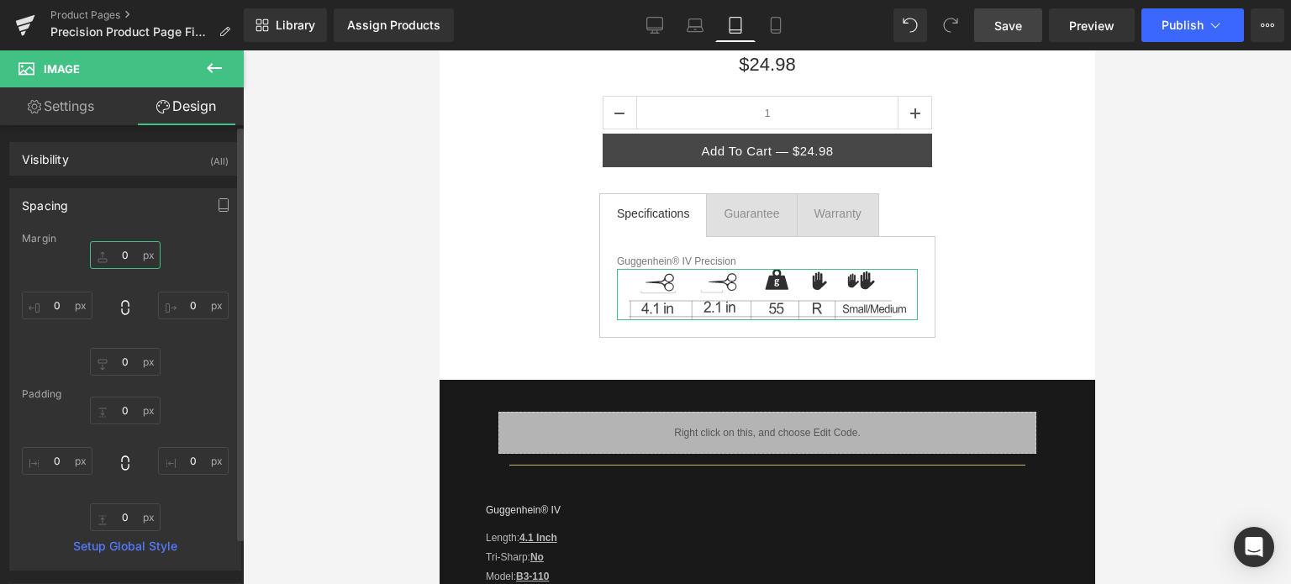
click at [134, 258] on input "0" at bounding box center [125, 255] width 71 height 28
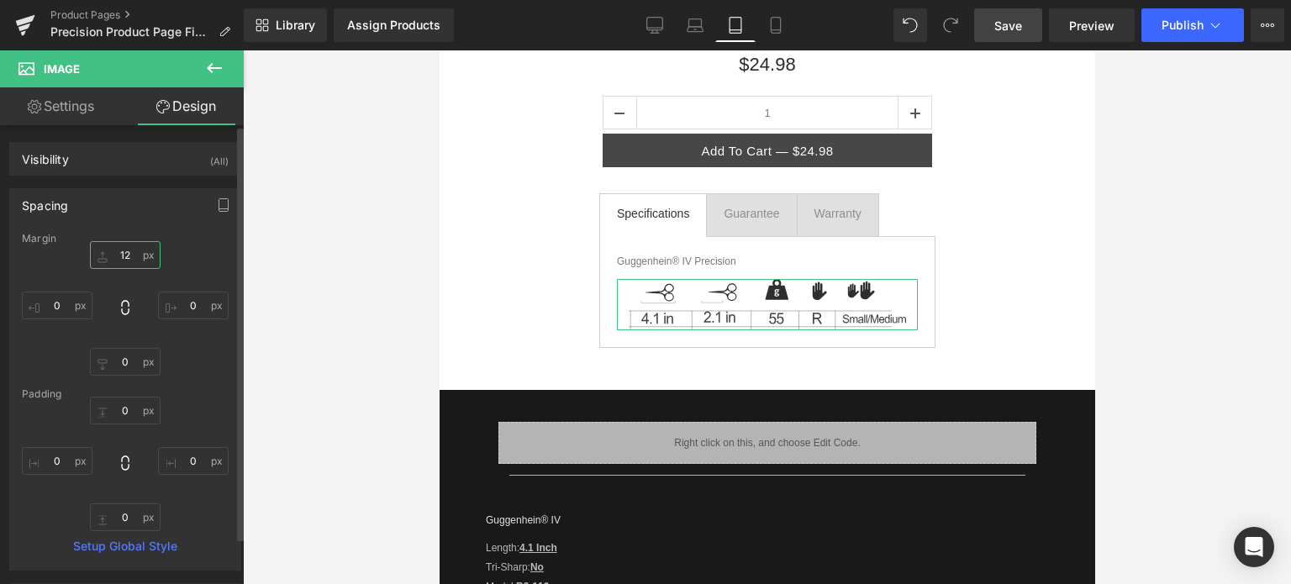
type input "12"
click at [48, 207] on div "Spacing" at bounding box center [45, 201] width 46 height 24
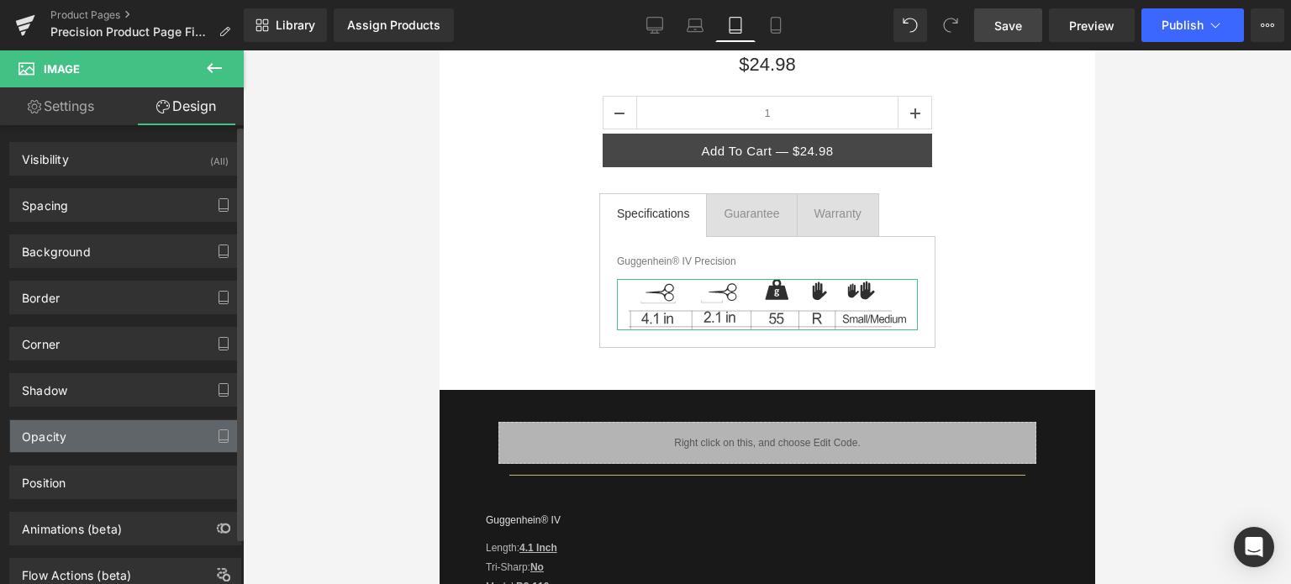
click at [104, 445] on div "Opacity" at bounding box center [125, 436] width 230 height 32
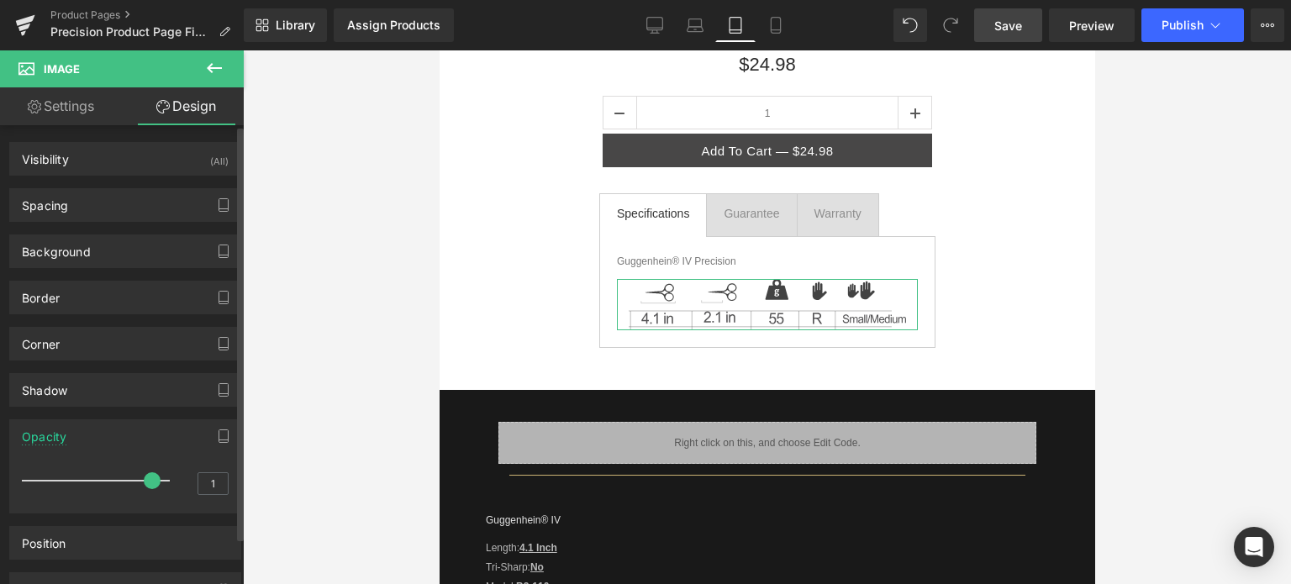
drag, startPoint x: 157, startPoint y: 476, endPoint x: 147, endPoint y: 477, distance: 10.2
click at [147, 477] on span at bounding box center [152, 480] width 17 height 17
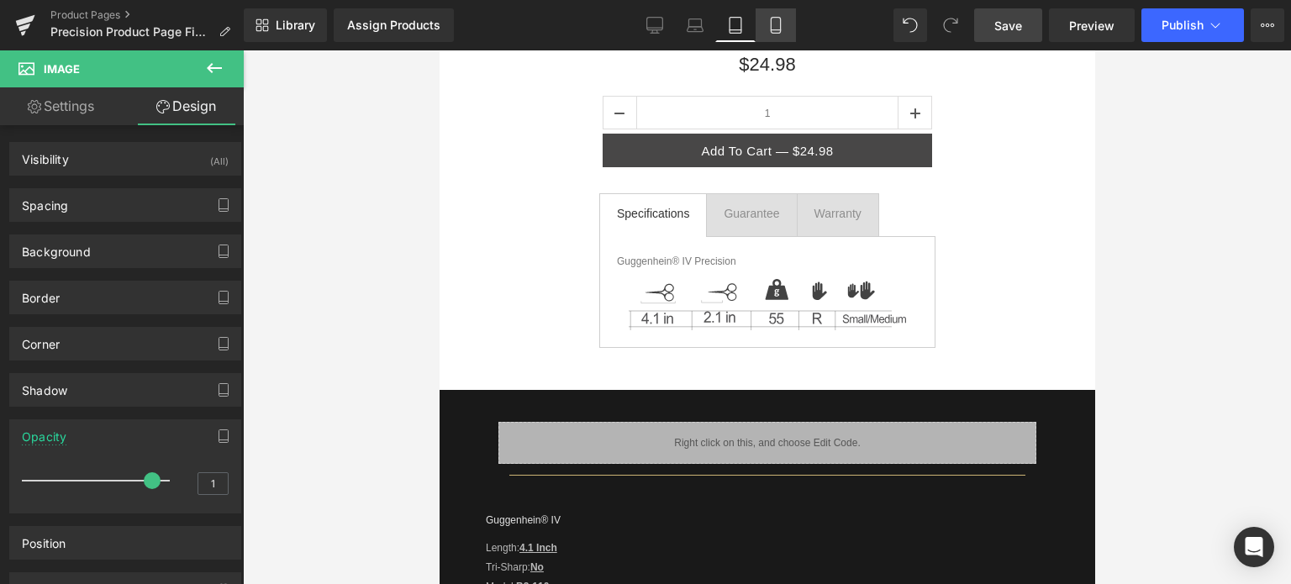
click at [776, 20] on icon at bounding box center [775, 25] width 17 height 17
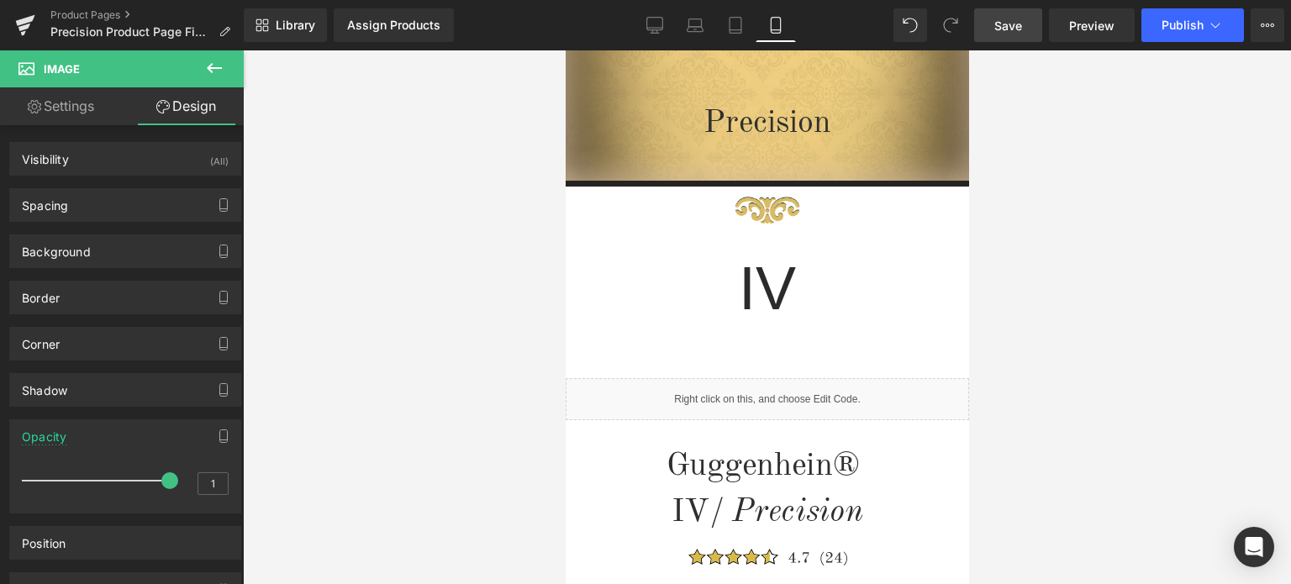
scroll to position [313, 0]
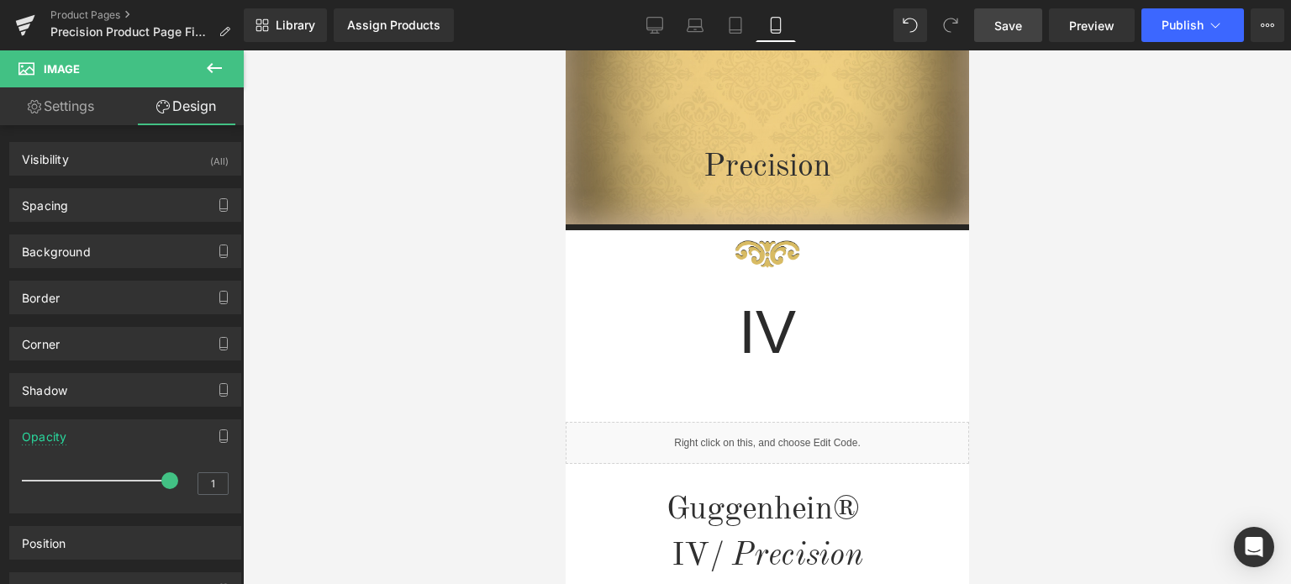
drag, startPoint x: 958, startPoint y: 99, endPoint x: 1536, endPoint y: 242, distance: 595.5
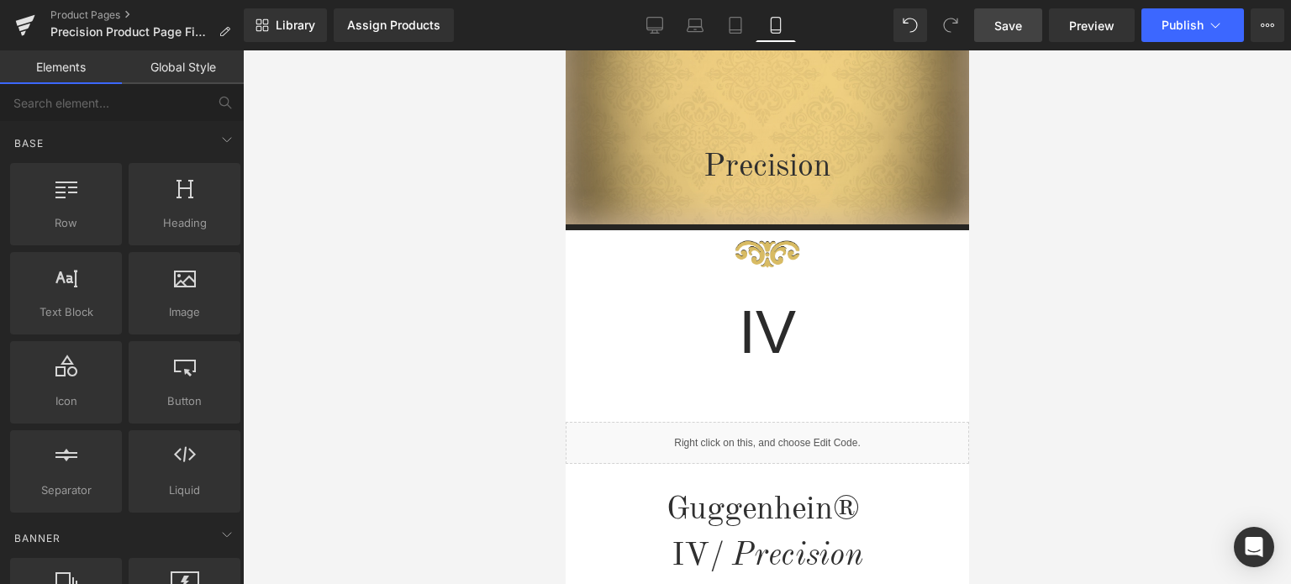
drag, startPoint x: 1250, startPoint y: 323, endPoint x: 1015, endPoint y: 319, distance: 235.3
click at [1234, 324] on div at bounding box center [767, 317] width 1048 height 534
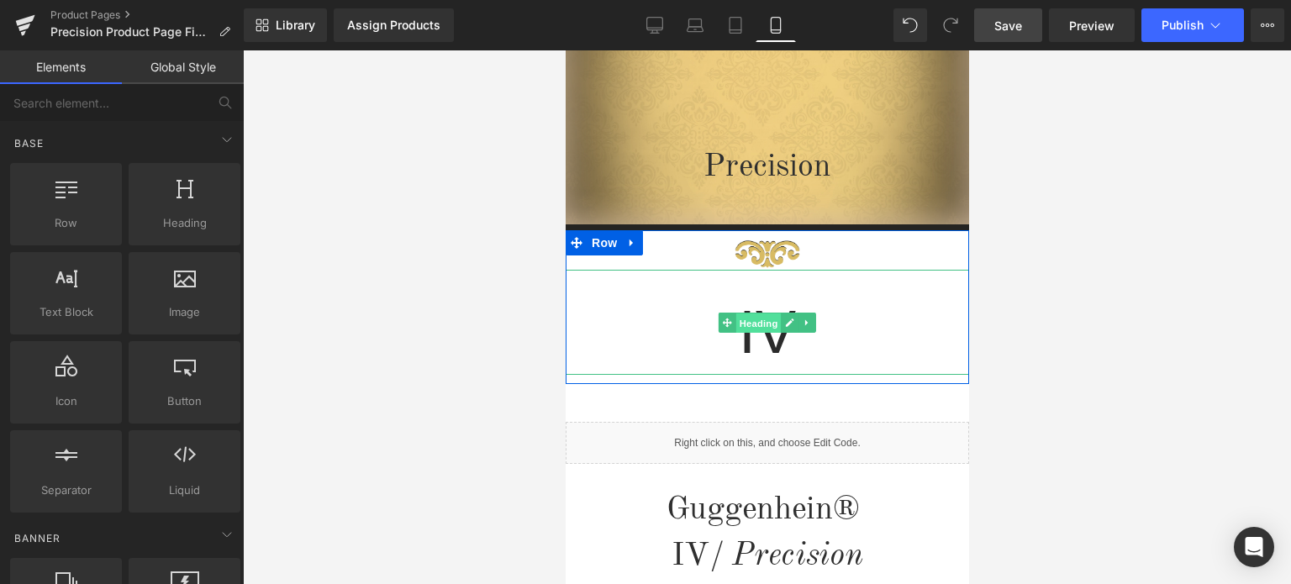
click at [745, 322] on span "Heading" at bounding box center [757, 323] width 45 height 20
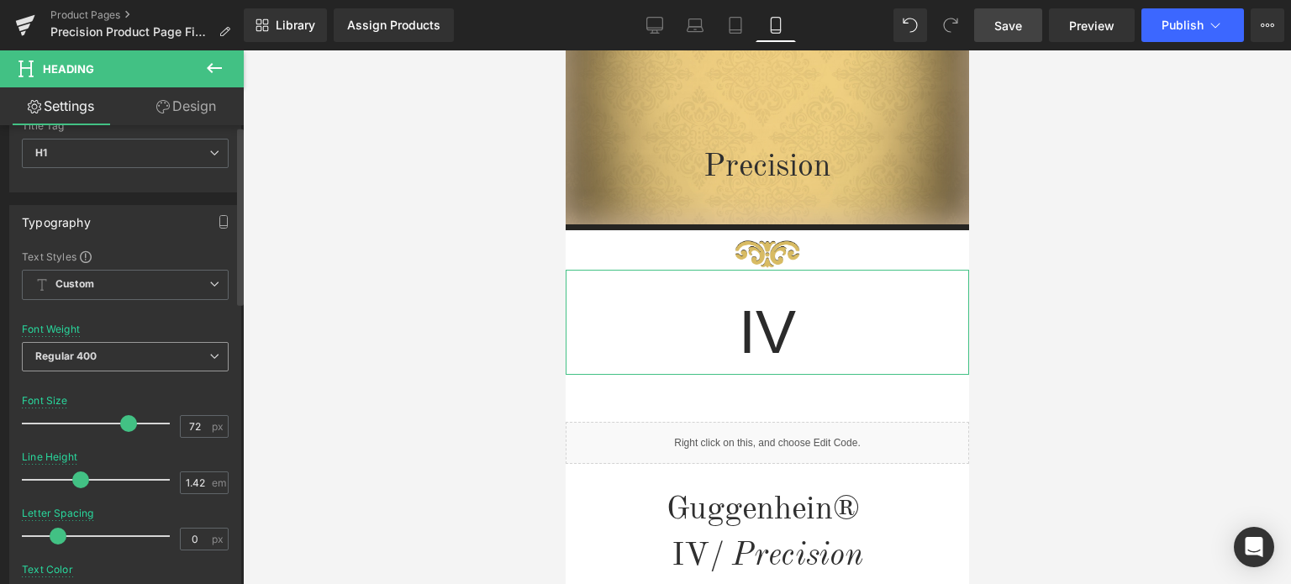
scroll to position [336, 0]
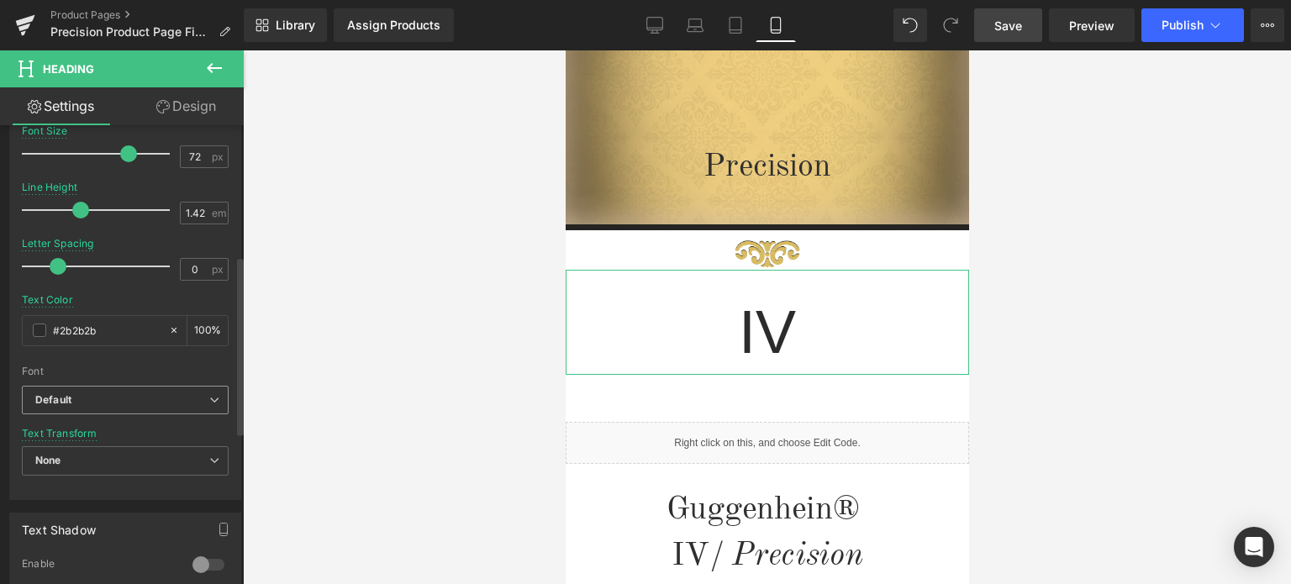
click at [127, 387] on span "Default" at bounding box center [125, 400] width 207 height 29
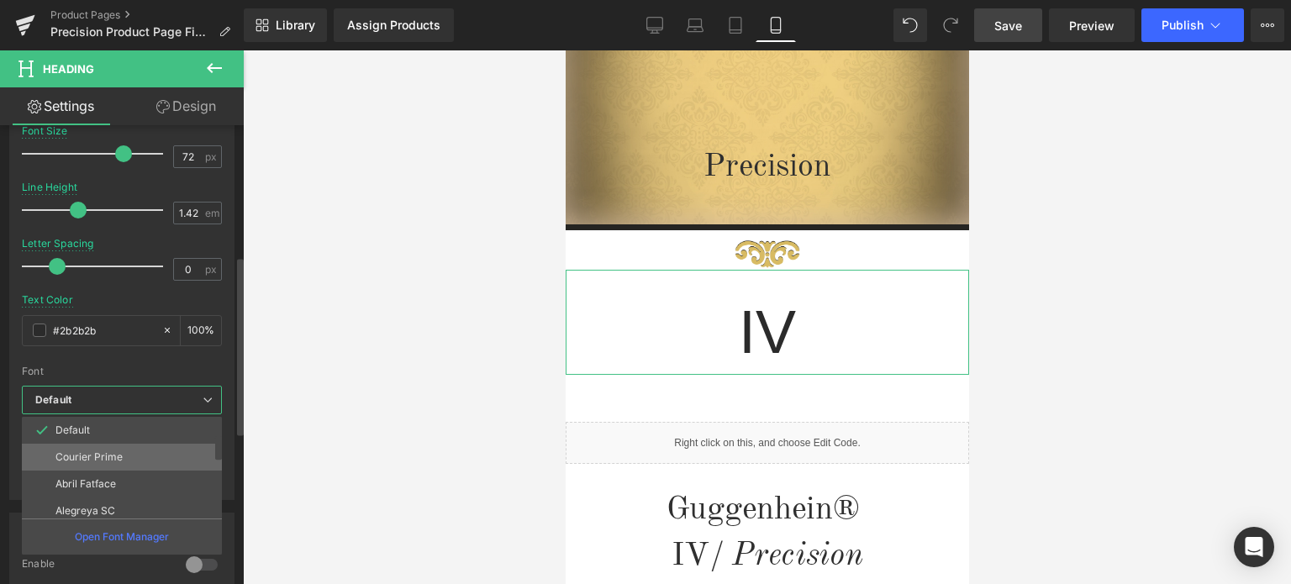
scroll to position [420, 0]
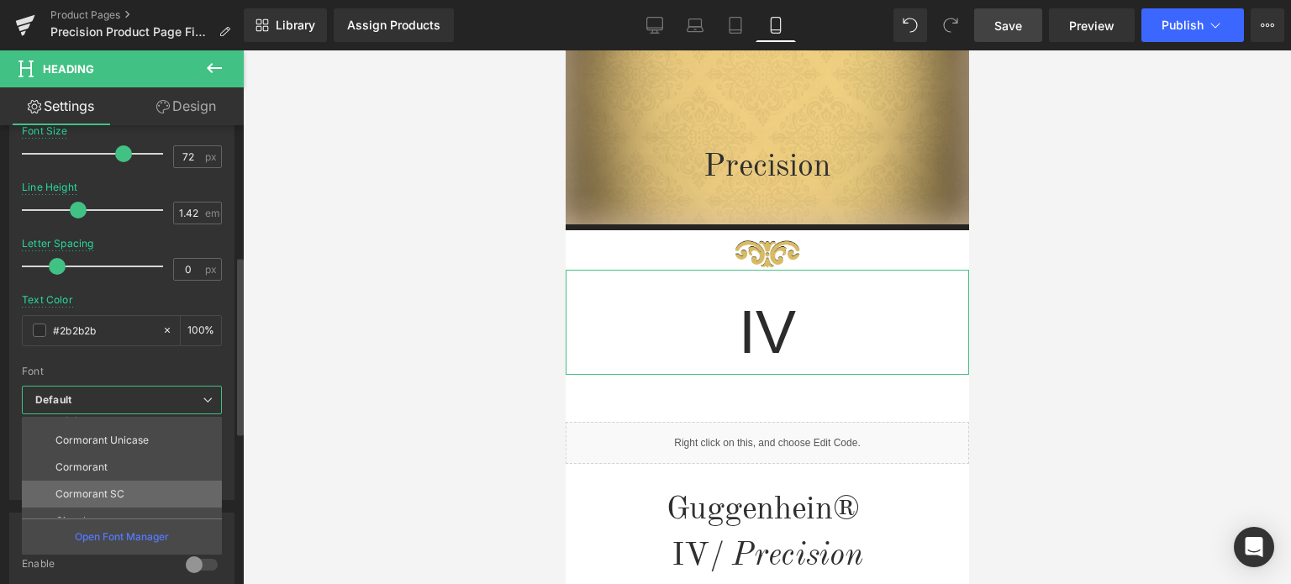
click at [121, 488] on p "Cormorant SC" at bounding box center [89, 494] width 69 height 12
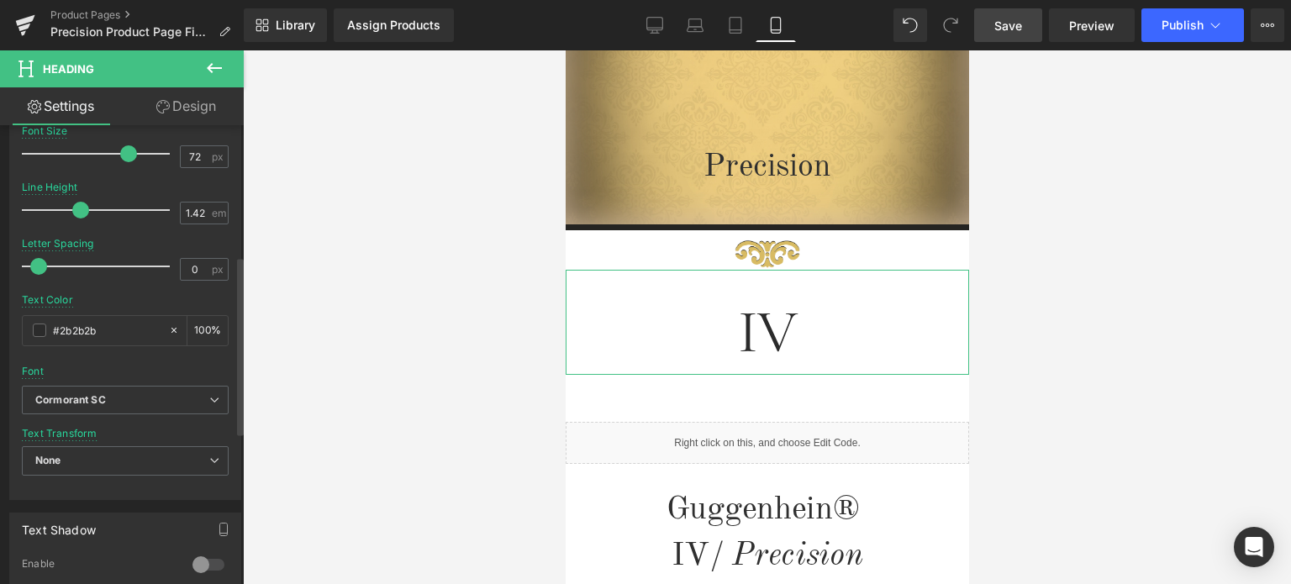
click at [2, 262] on div "Typography Text Styles Custom Custom Setup Global Style Custom Setup Global Sty…" at bounding box center [125, 211] width 251 height 577
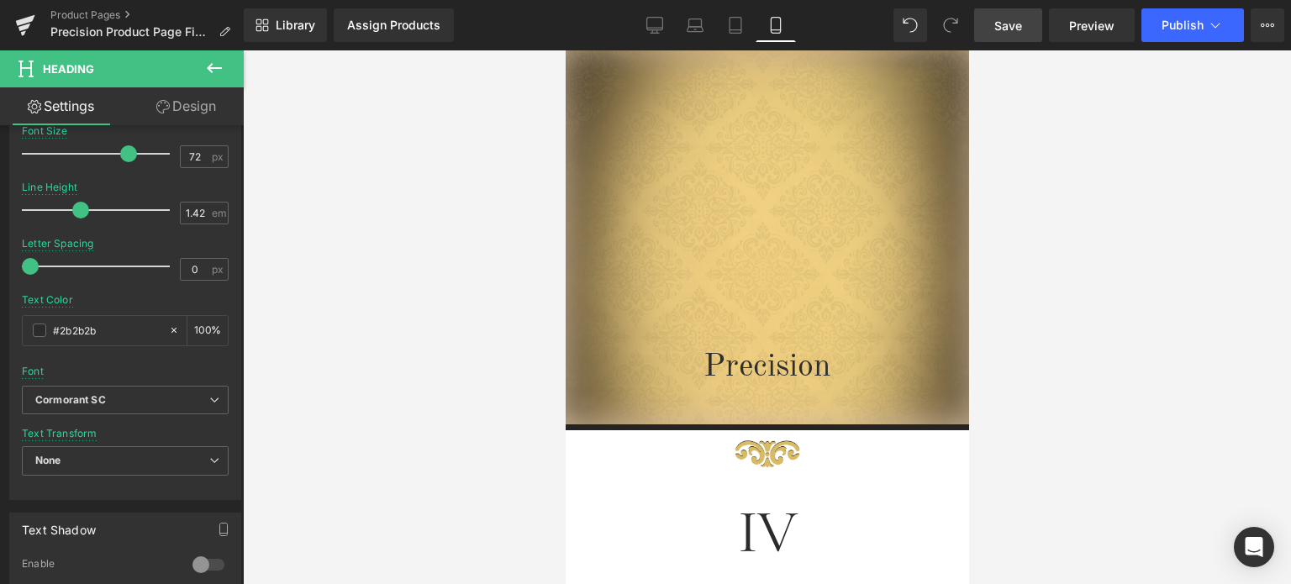
scroll to position [0, 0]
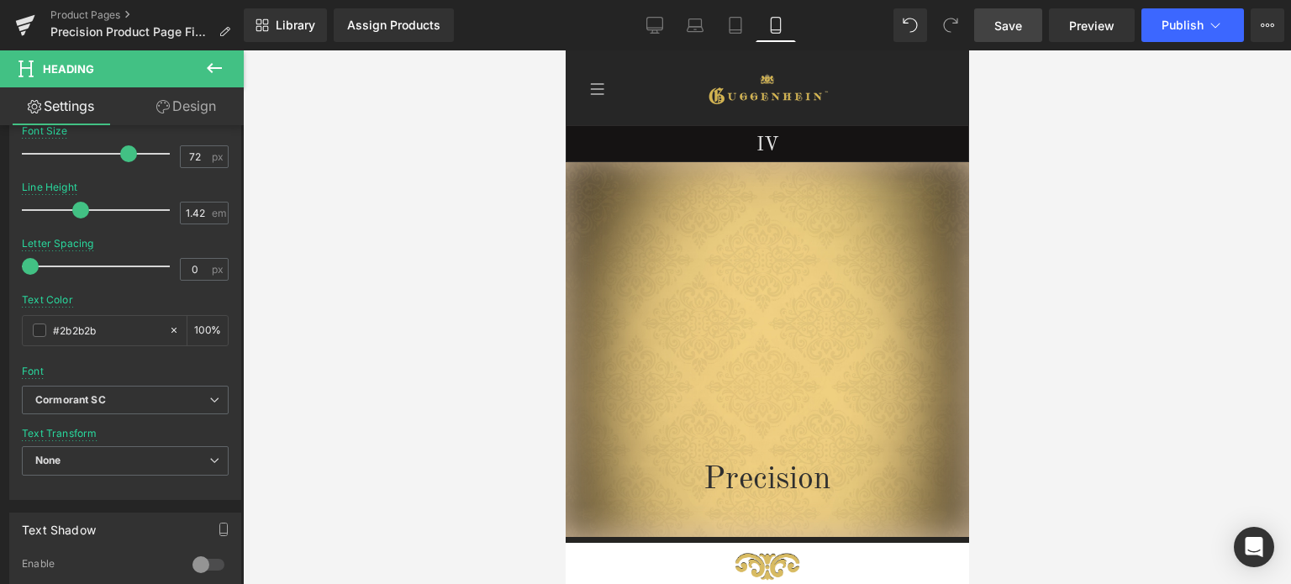
click at [1008, 28] on span "Save" at bounding box center [1008, 26] width 28 height 18
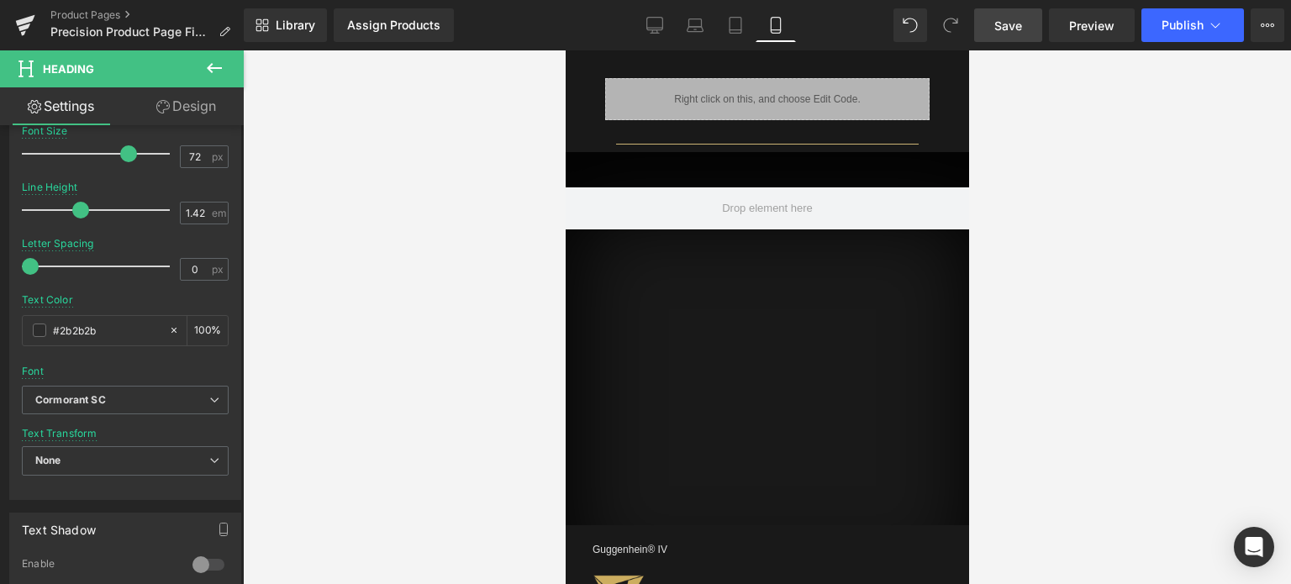
scroll to position [1609, 0]
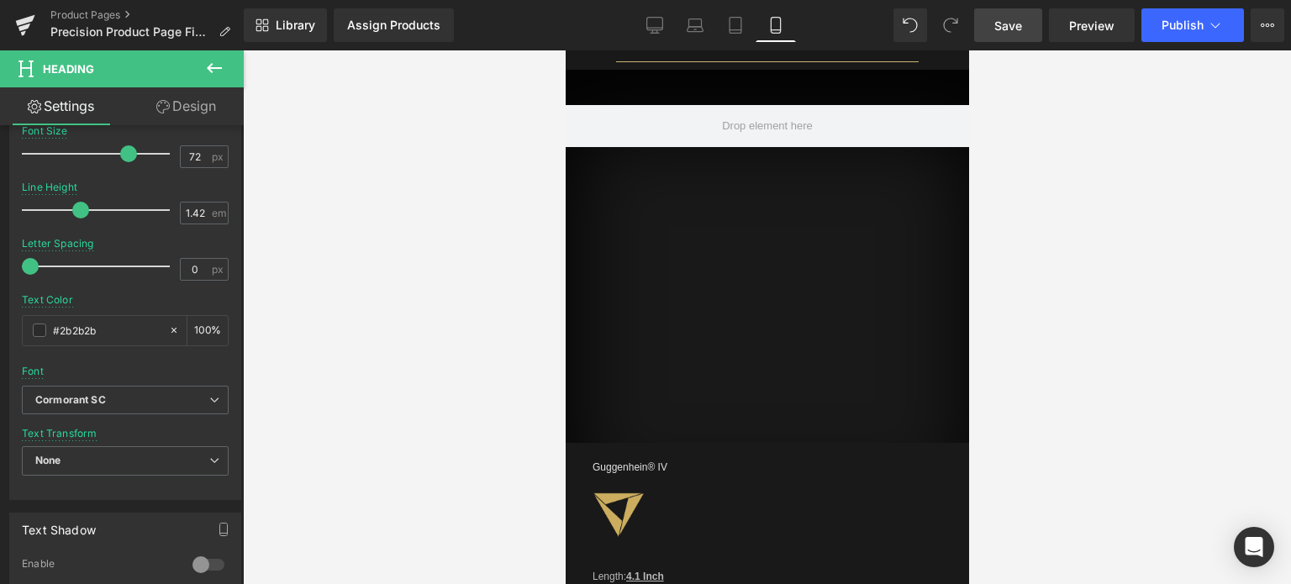
drag, startPoint x: 962, startPoint y: 85, endPoint x: 1535, endPoint y: 339, distance: 627.1
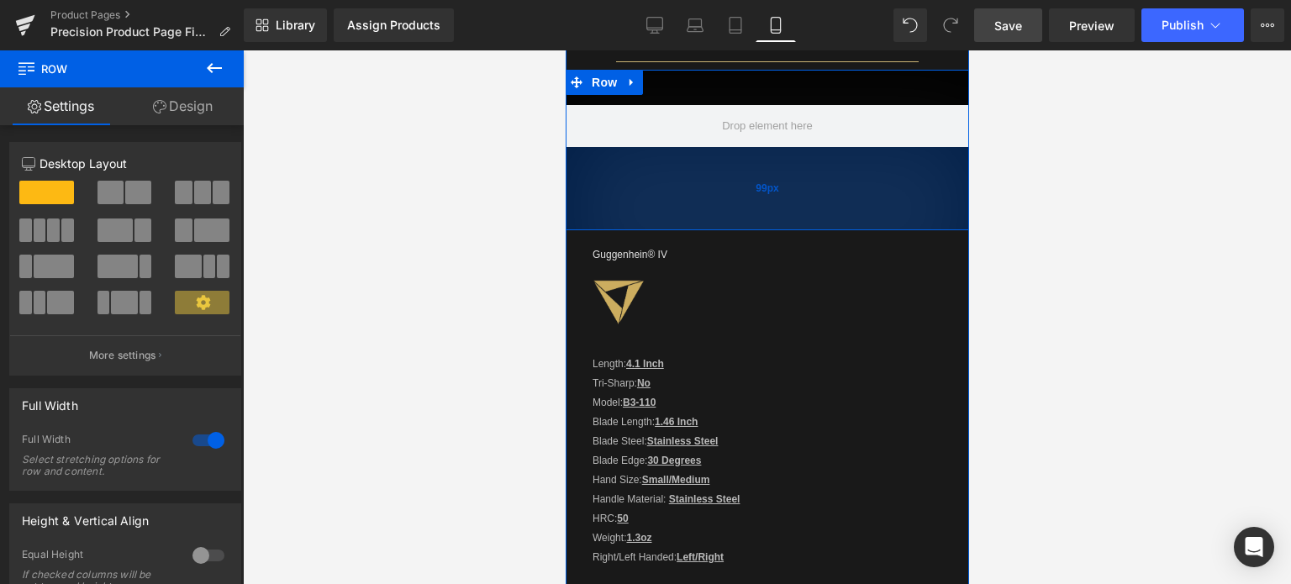
drag, startPoint x: 808, startPoint y: 434, endPoint x: 823, endPoint y: 221, distance: 213.1
click at [823, 221] on div "99px" at bounding box center [766, 188] width 403 height 83
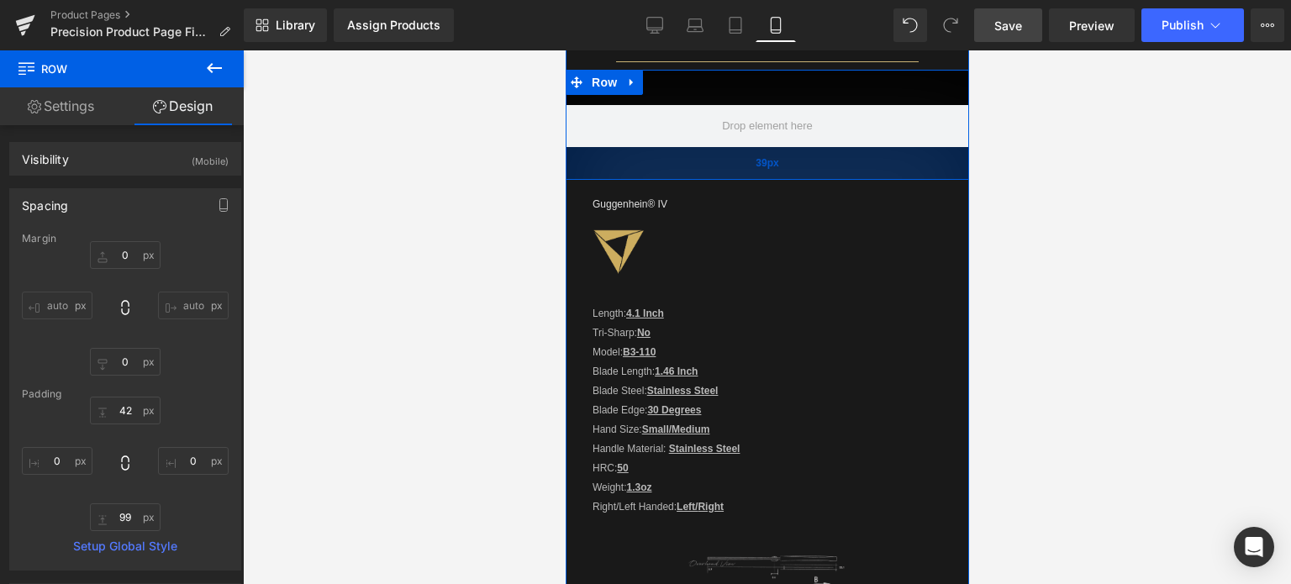
drag, startPoint x: 824, startPoint y: 209, endPoint x: 829, endPoint y: 159, distance: 50.7
click at [829, 159] on div "39px" at bounding box center [766, 163] width 403 height 33
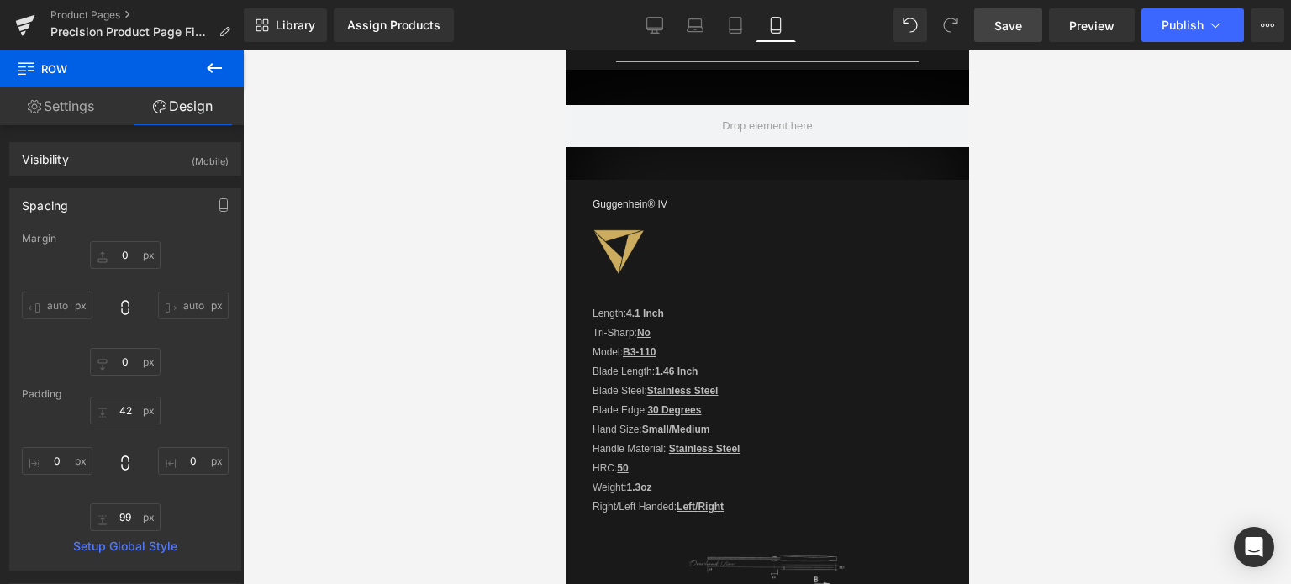
click at [1009, 22] on span "Save" at bounding box center [1008, 26] width 28 height 18
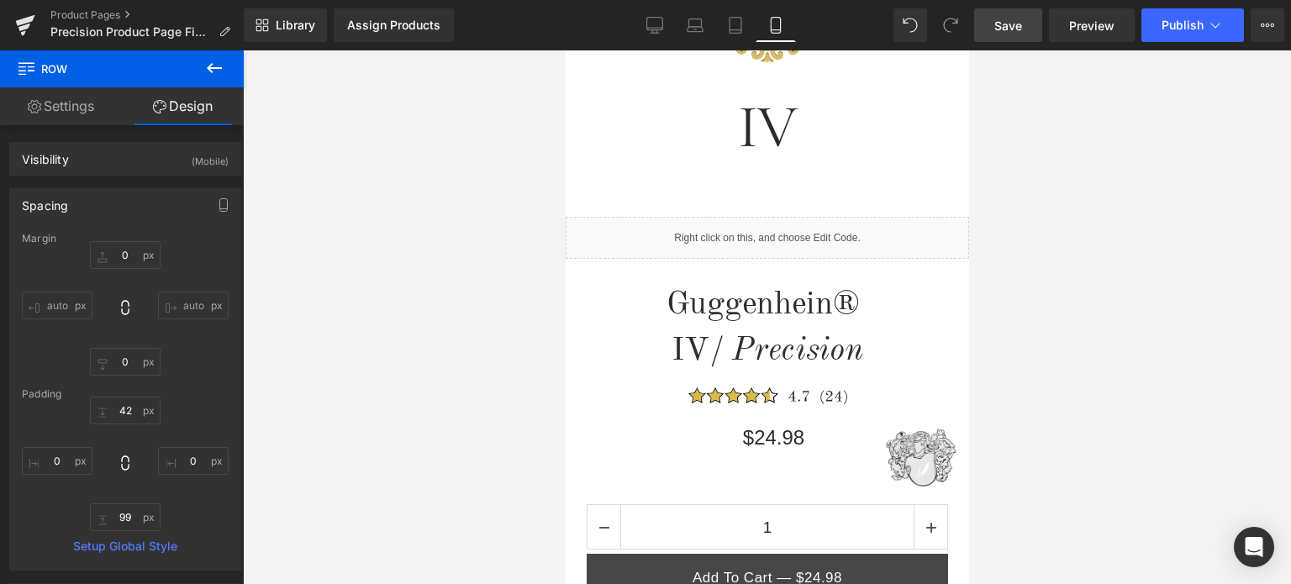
scroll to position [784, 0]
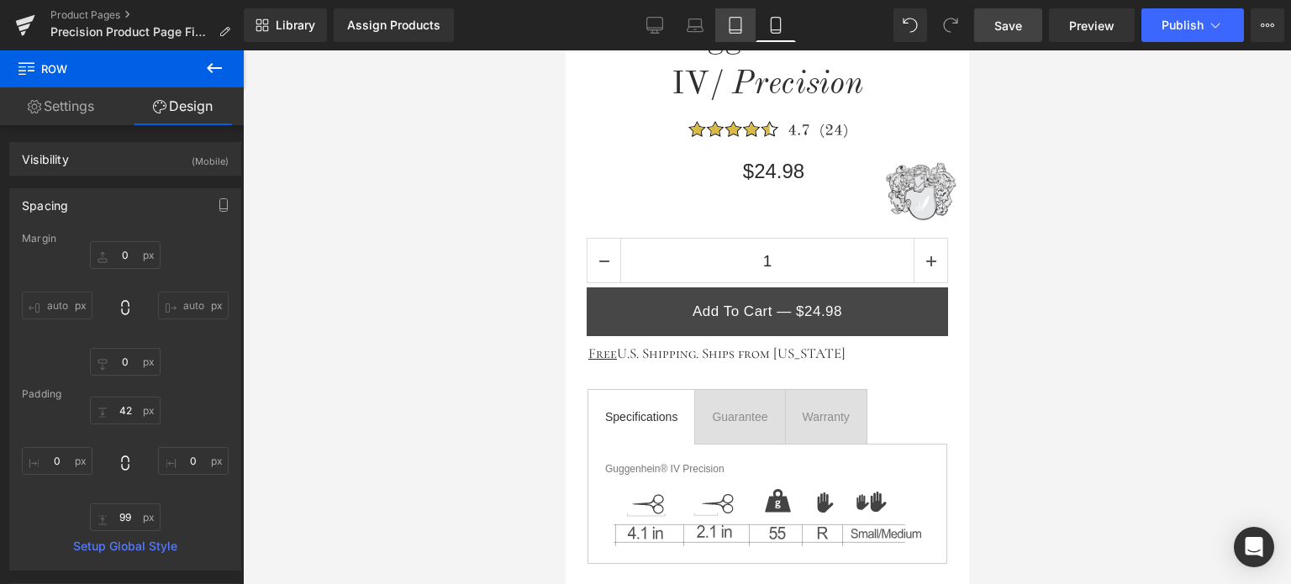
click at [737, 32] on icon at bounding box center [735, 25] width 17 height 17
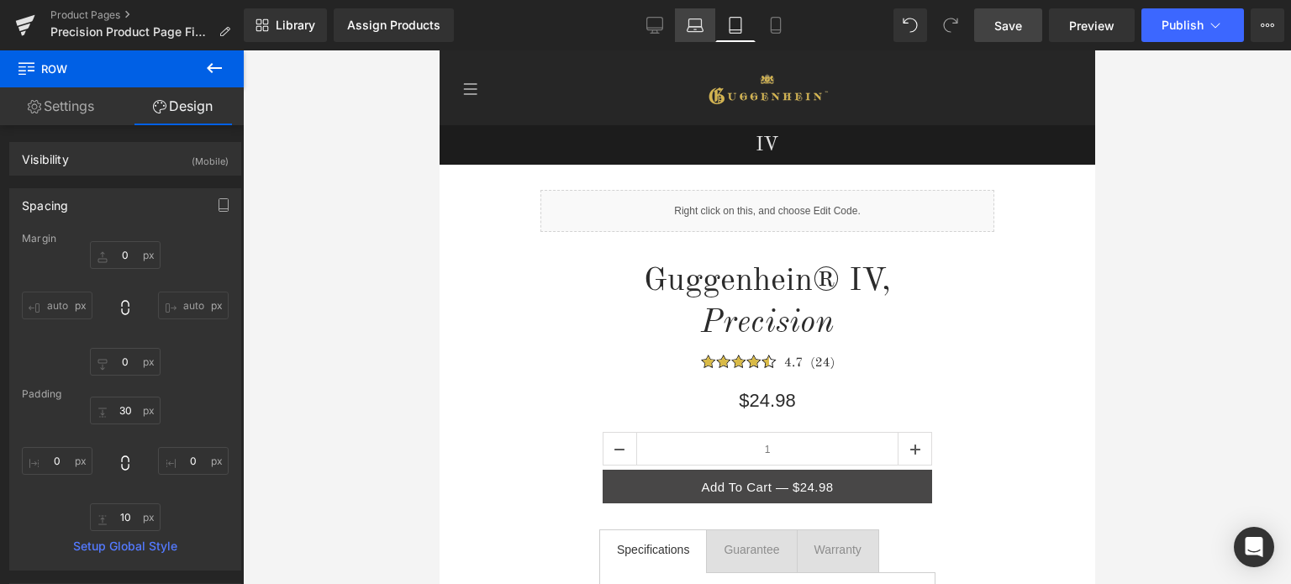
click at [691, 19] on icon at bounding box center [695, 25] width 17 height 17
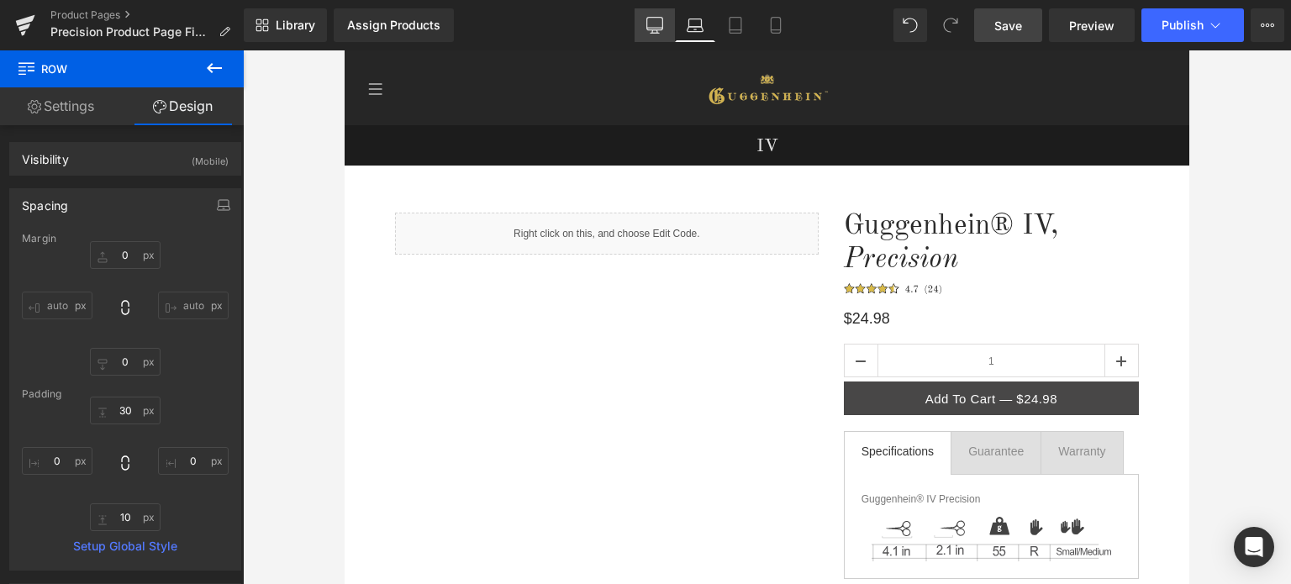
click at [659, 37] on link "Desktop" at bounding box center [654, 25] width 40 height 34
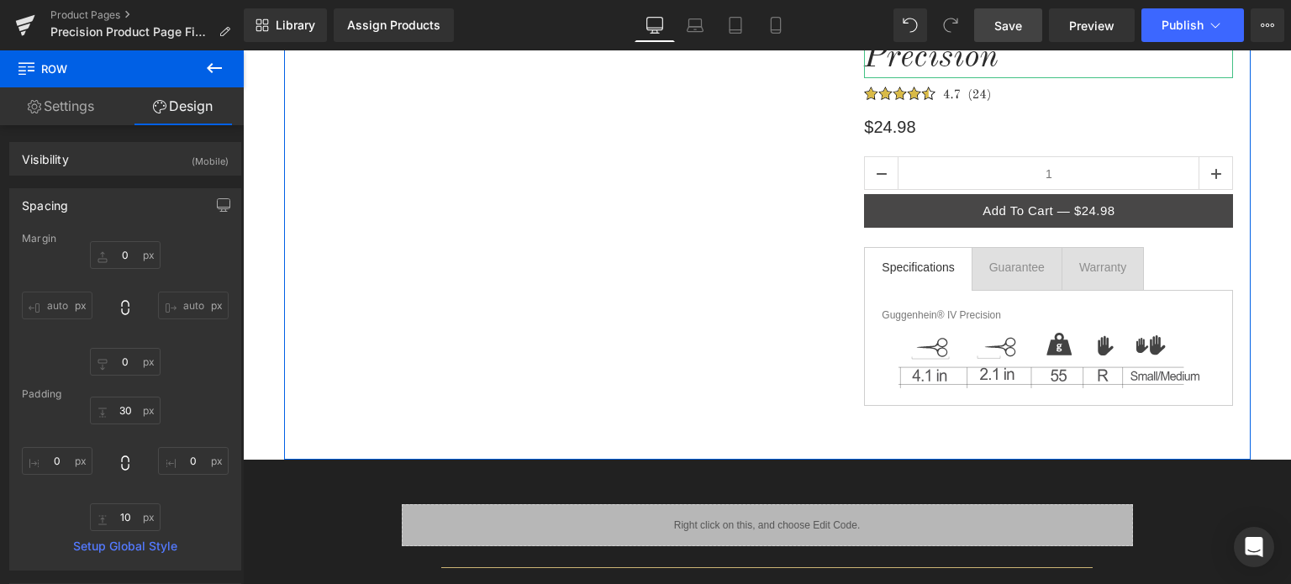
scroll to position [252, 0]
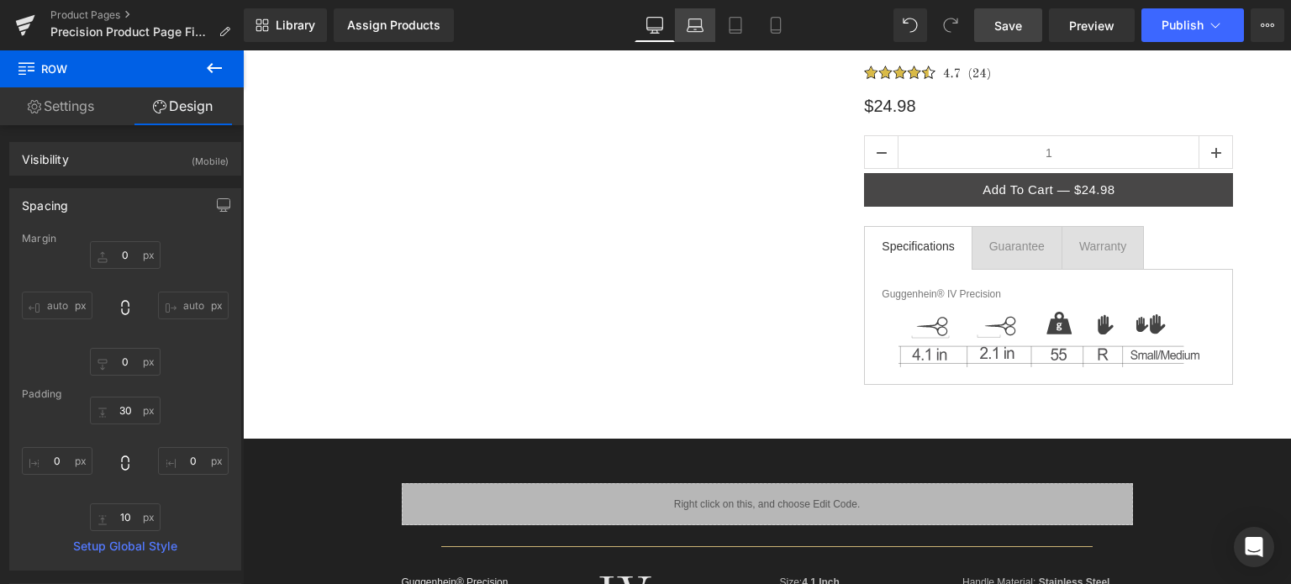
click at [706, 27] on link "Laptop" at bounding box center [695, 25] width 40 height 34
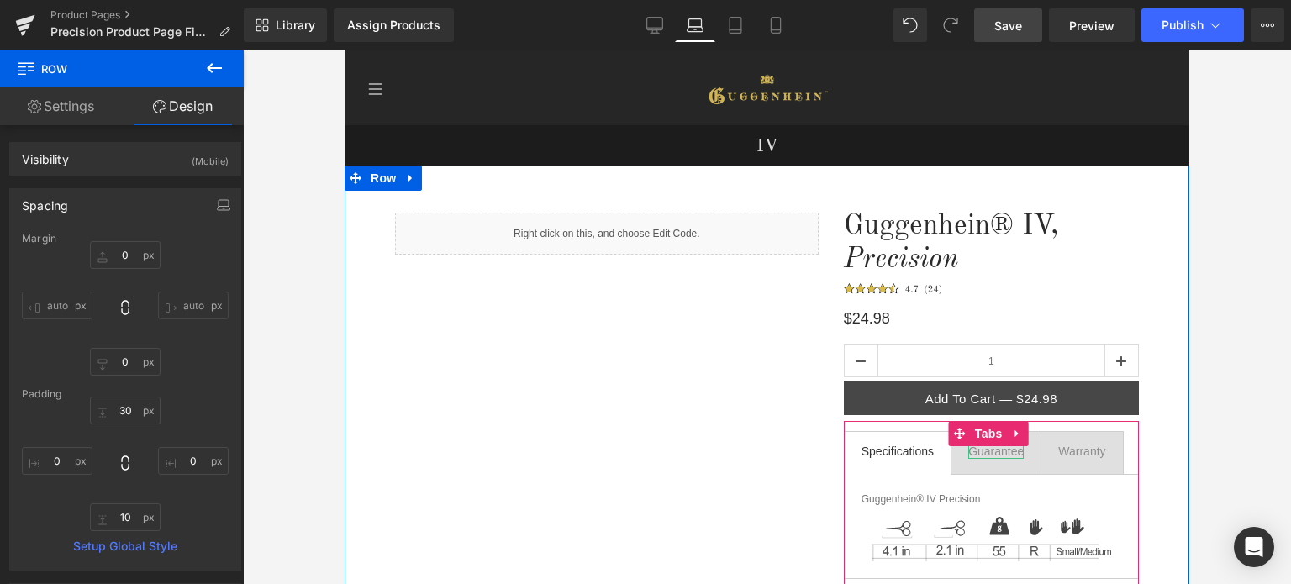
click at [987, 448] on div "Guarantee" at bounding box center [995, 451] width 55 height 15
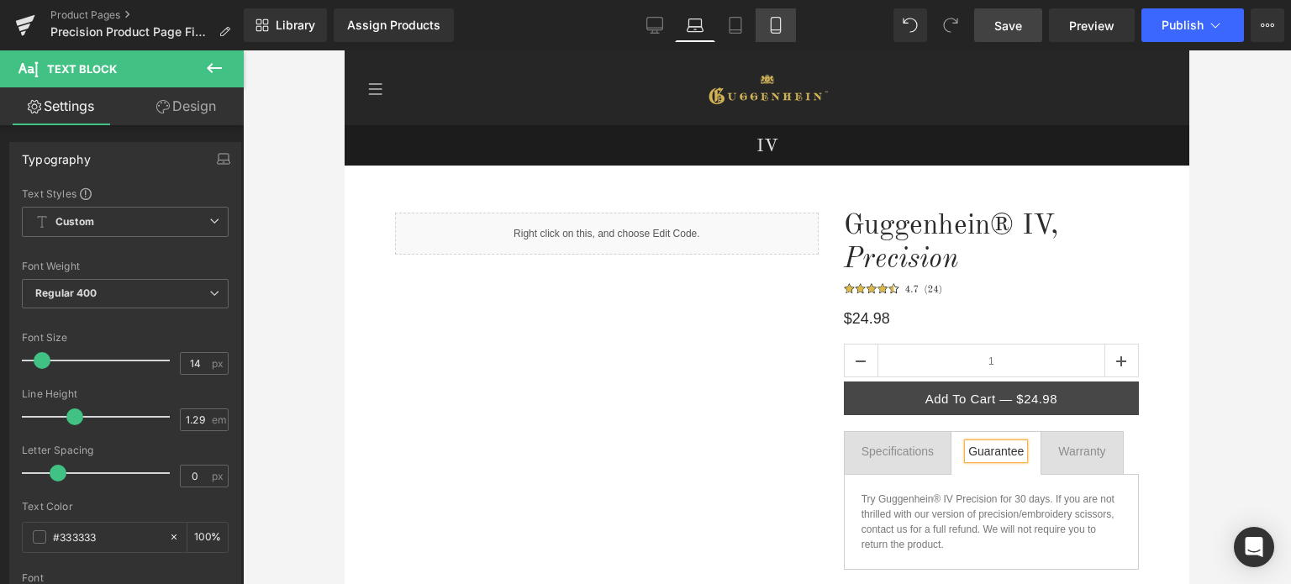
click at [773, 26] on icon at bounding box center [775, 25] width 17 height 17
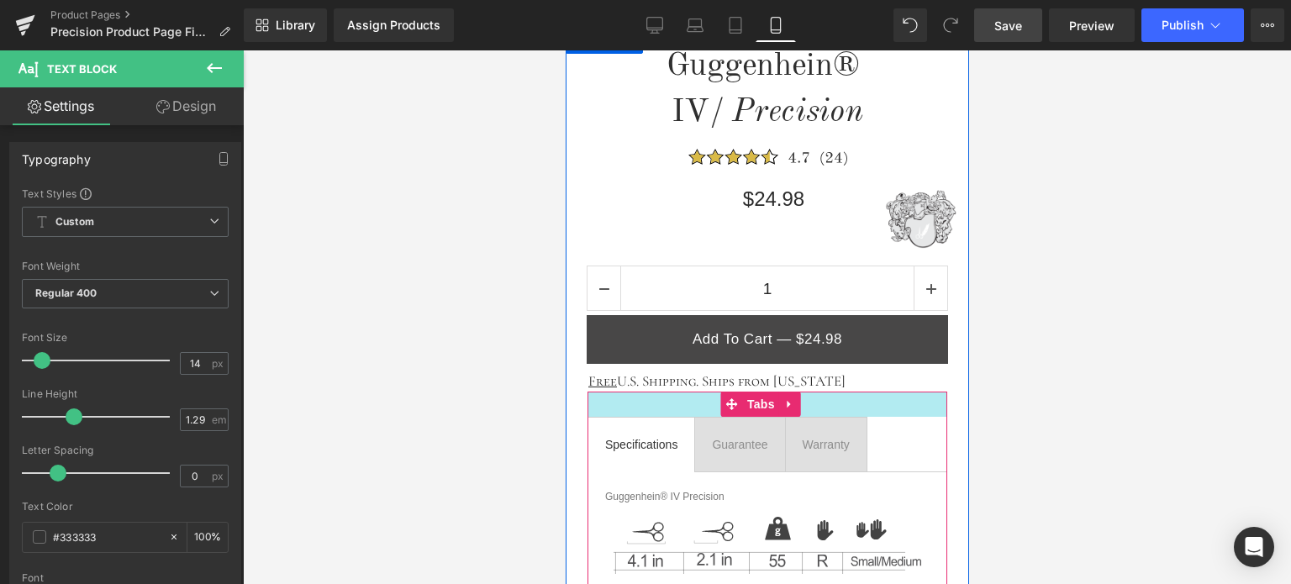
scroll to position [1008, 0]
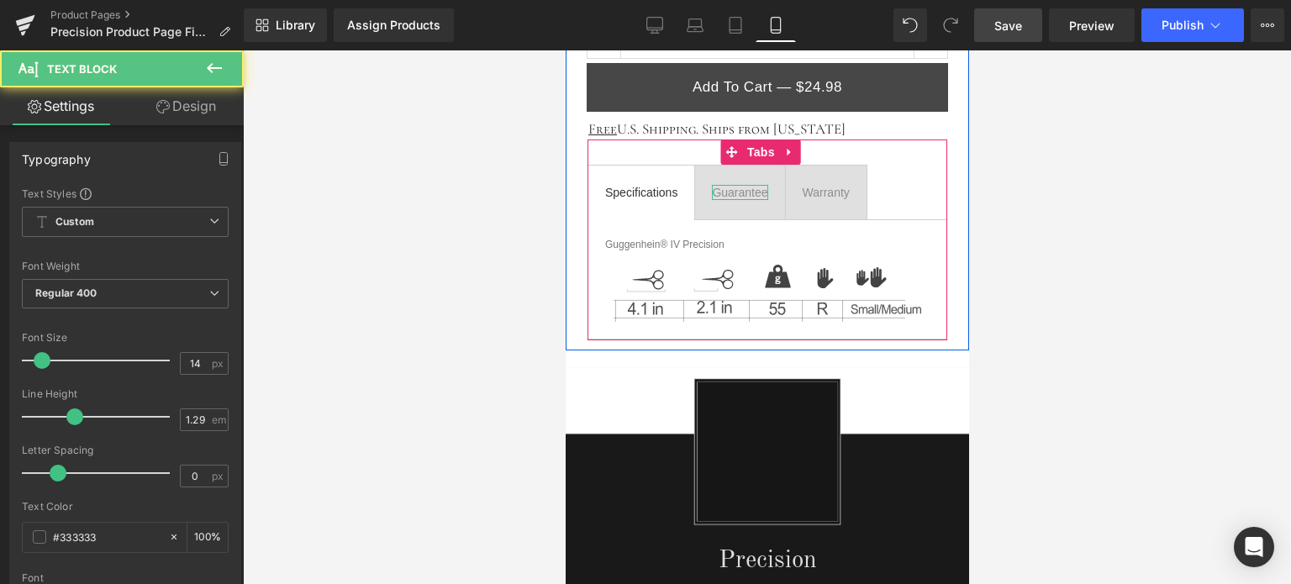
click at [738, 192] on div "Guarantee" at bounding box center [738, 192] width 55 height 15
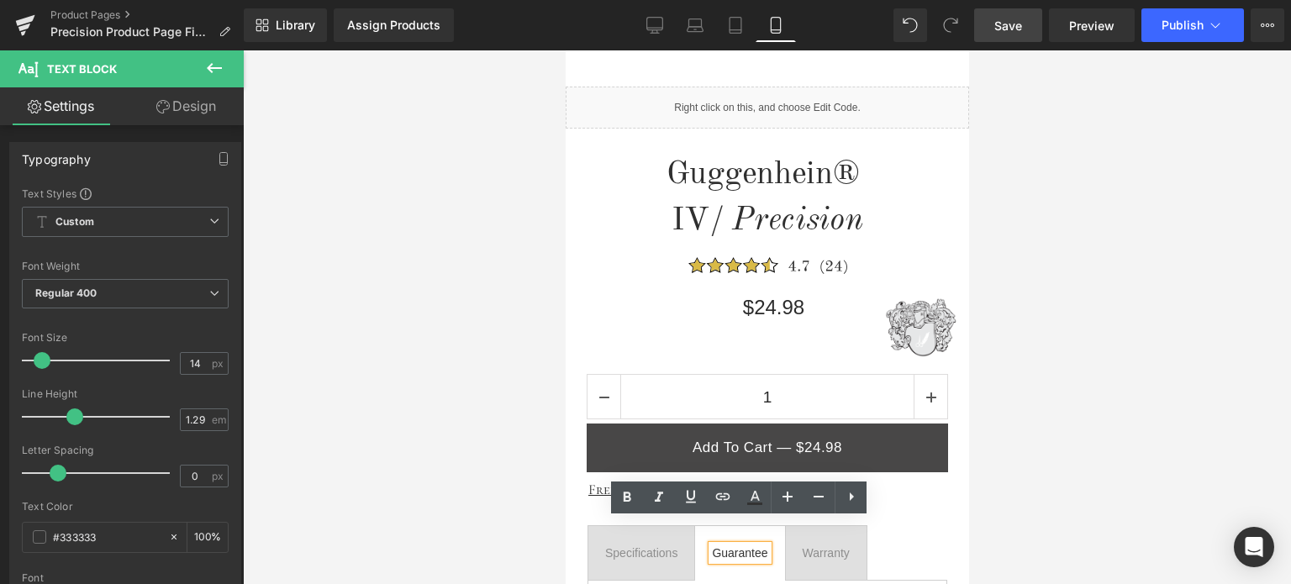
scroll to position [676, 0]
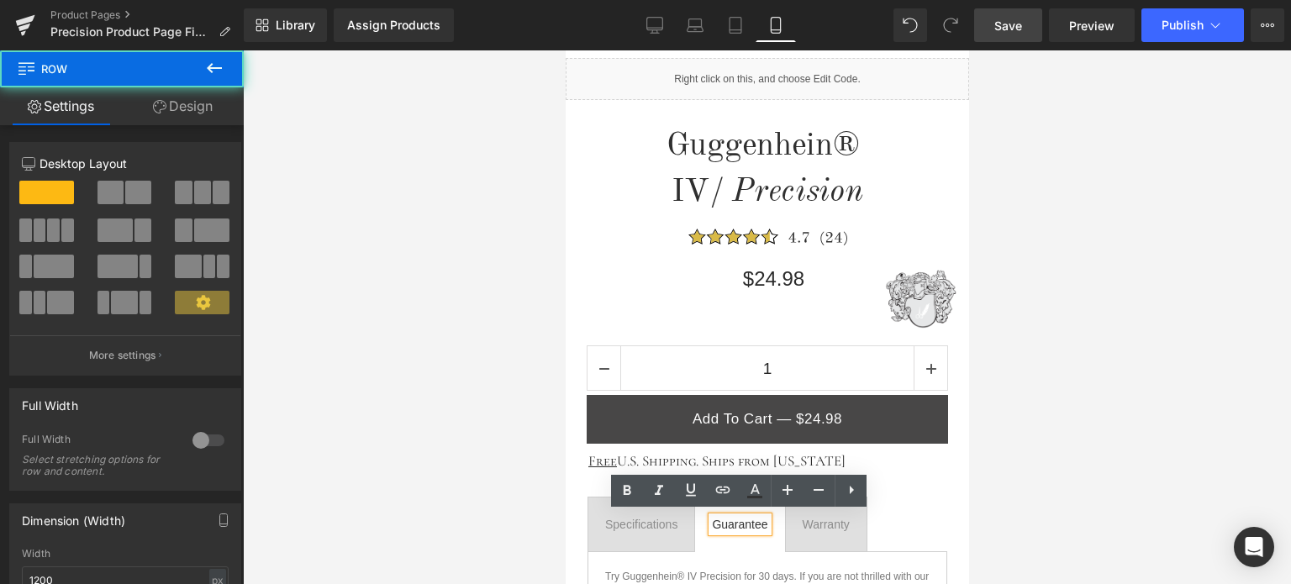
click at [950, 249] on div "Guggenhein® IV / Precision Heading Image $24.98 Heading Image 1 (P) Quantity Ad…" at bounding box center [766, 370] width 403 height 524
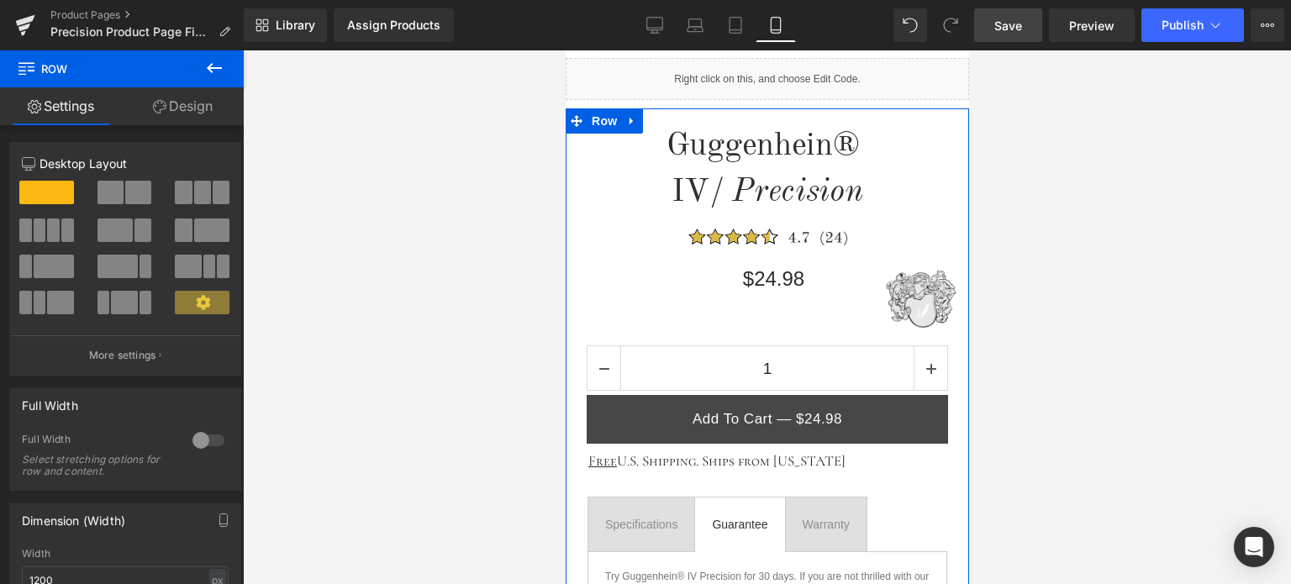
scroll to position [845, 0]
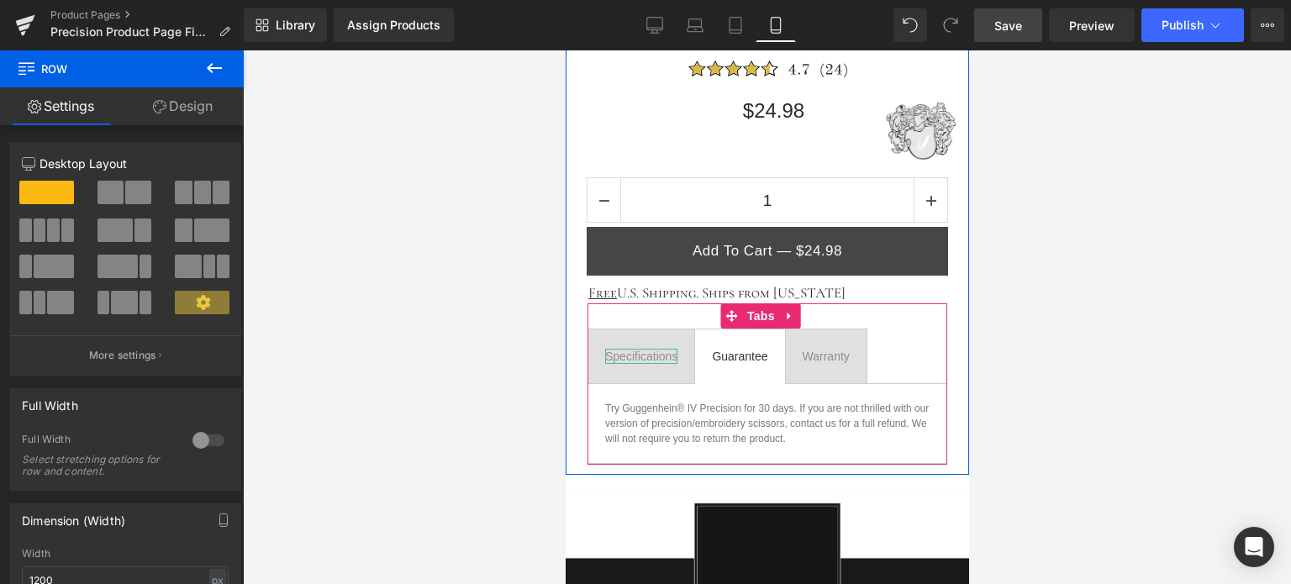
click at [645, 352] on div "Specifications" at bounding box center [640, 356] width 72 height 15
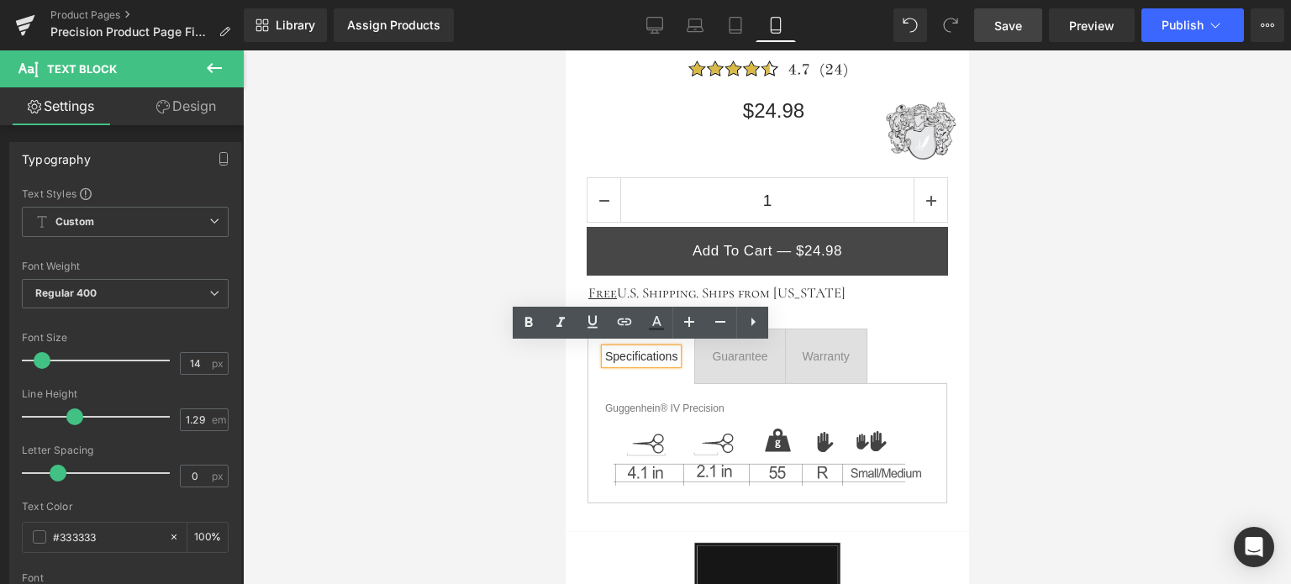
click at [952, 237] on div "Guggenhein® IV / Precision Heading Image $24.98 Heading Image 1 (P) Quantity Ad…" at bounding box center [766, 222] width 403 height 564
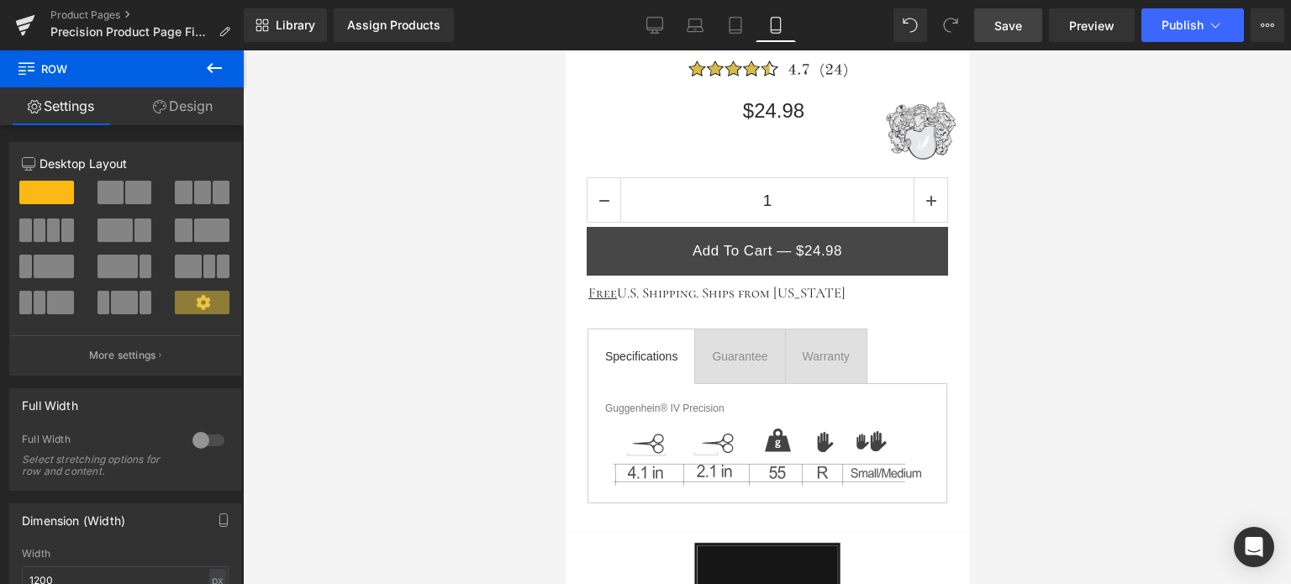
click at [1011, 26] on span "Save" at bounding box center [1008, 26] width 28 height 18
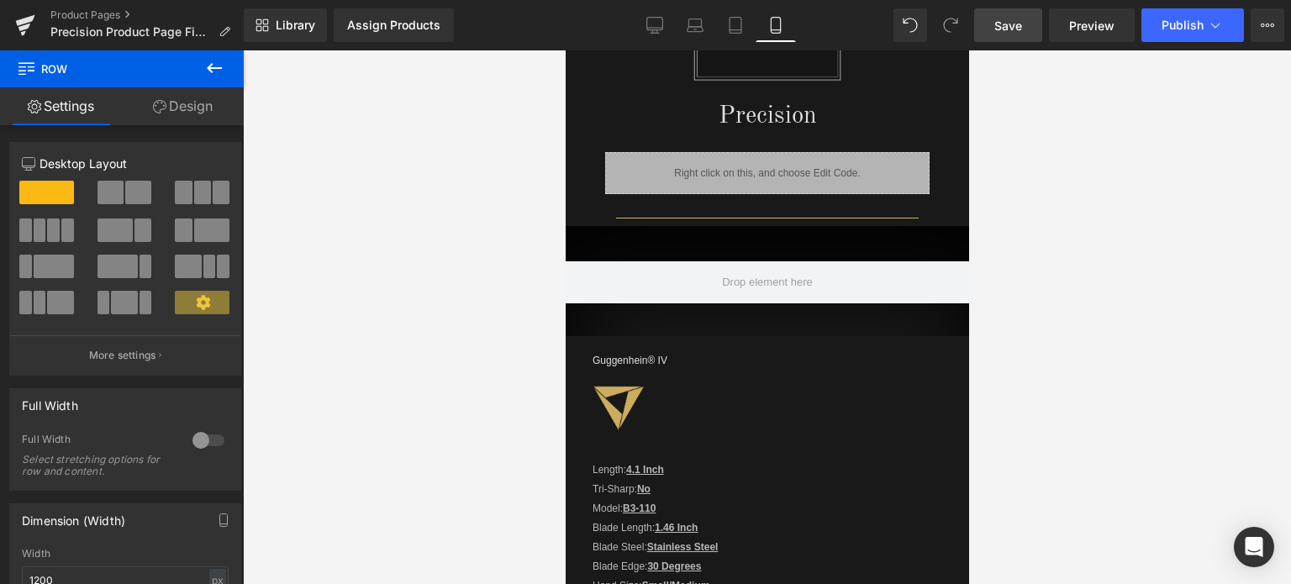
scroll to position [1433, 0]
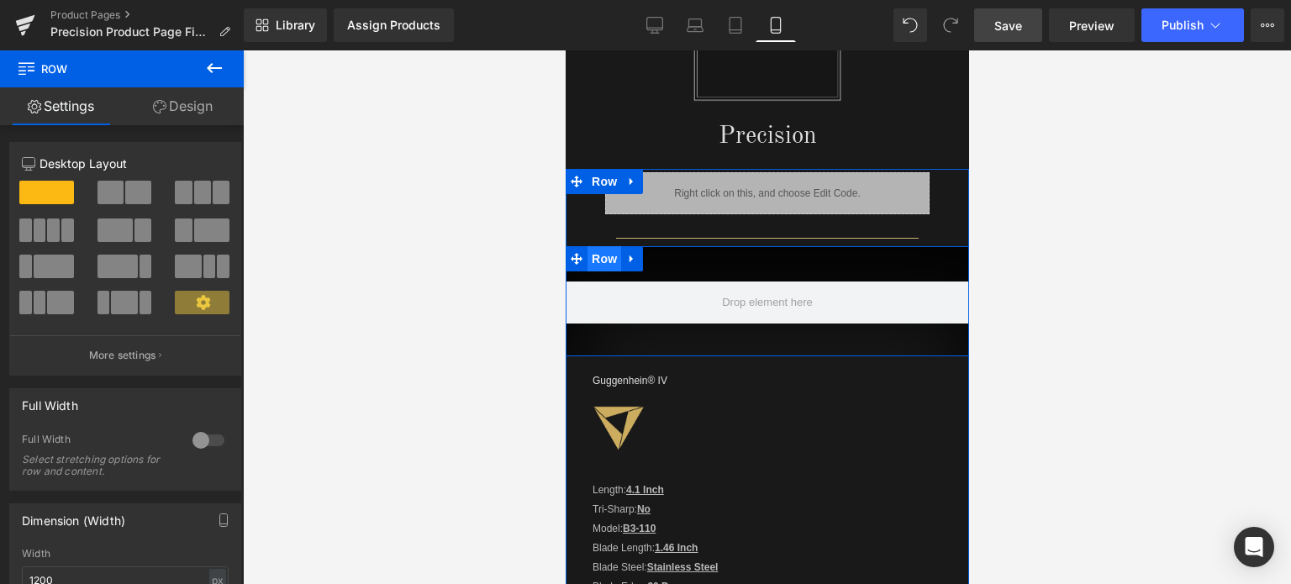
click at [603, 258] on span "Row" at bounding box center [604, 258] width 34 height 25
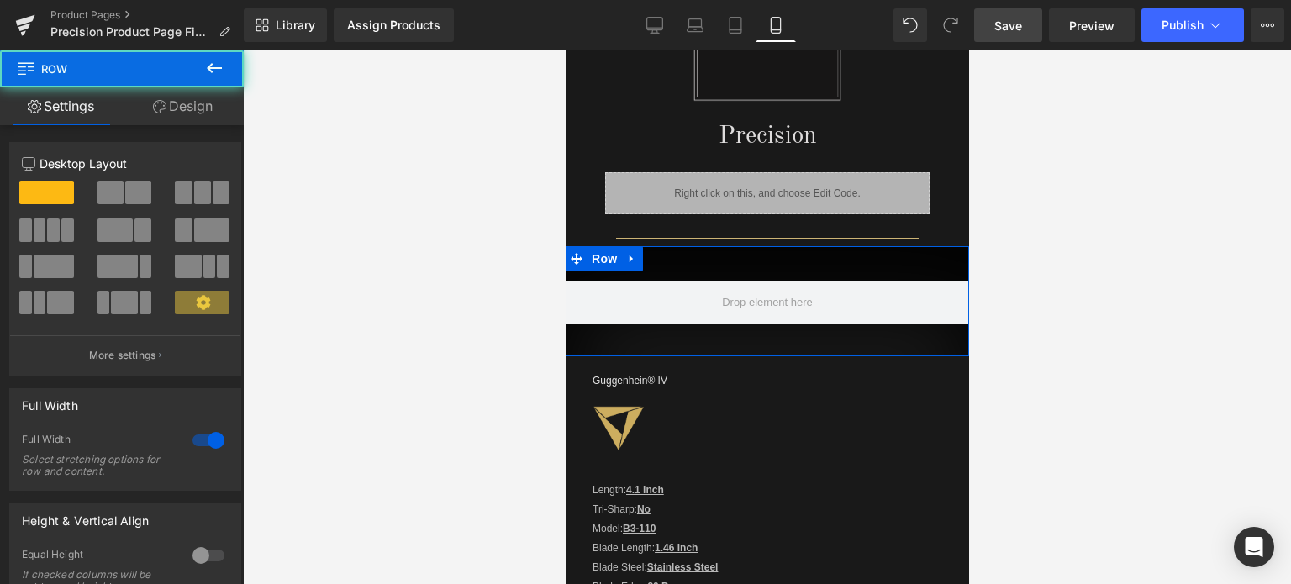
drag, startPoint x: 192, startPoint y: 112, endPoint x: 181, endPoint y: 97, distance: 18.0
click at [192, 112] on link "Design" at bounding box center [183, 106] width 122 height 38
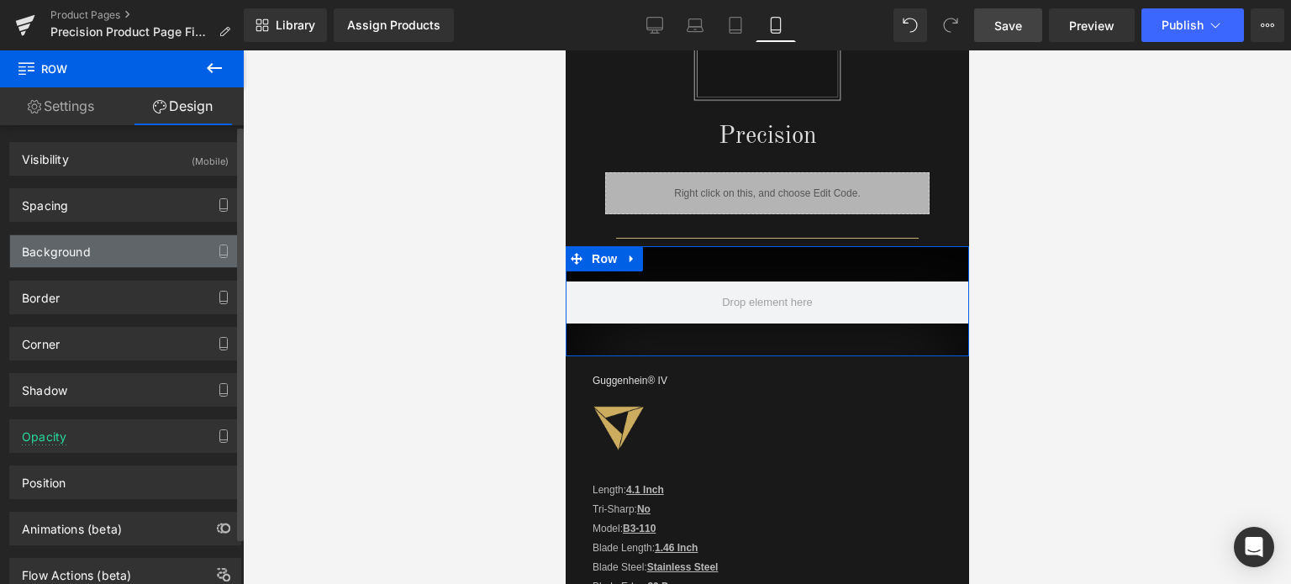
click at [151, 241] on div "Background" at bounding box center [125, 251] width 230 height 32
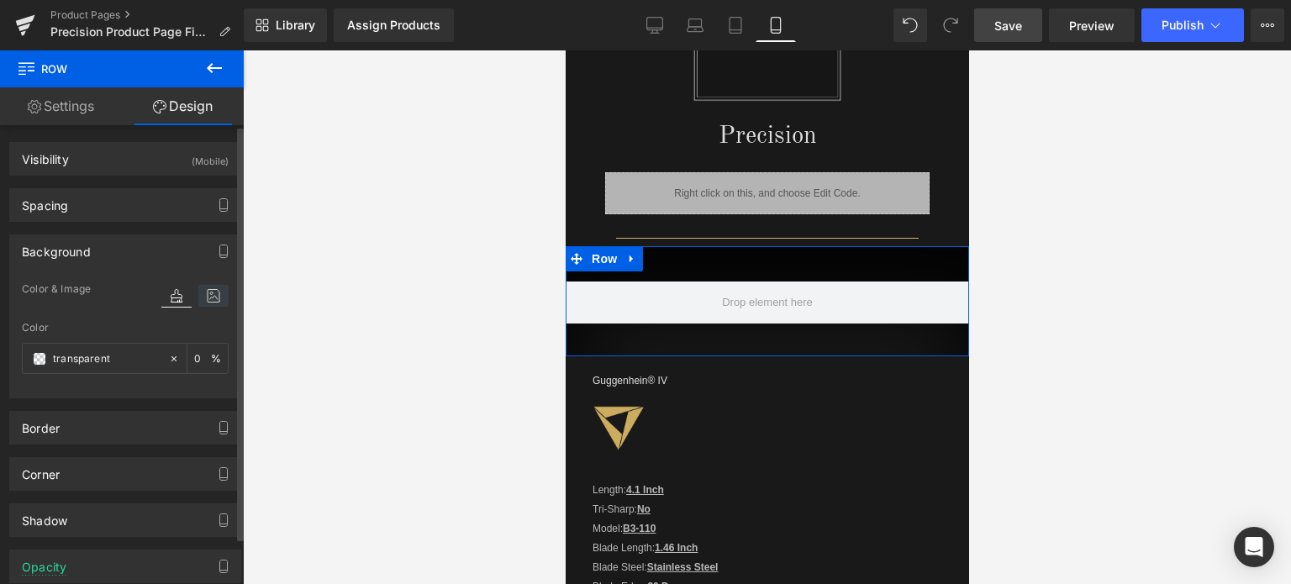
click at [203, 295] on icon at bounding box center [213, 296] width 30 height 22
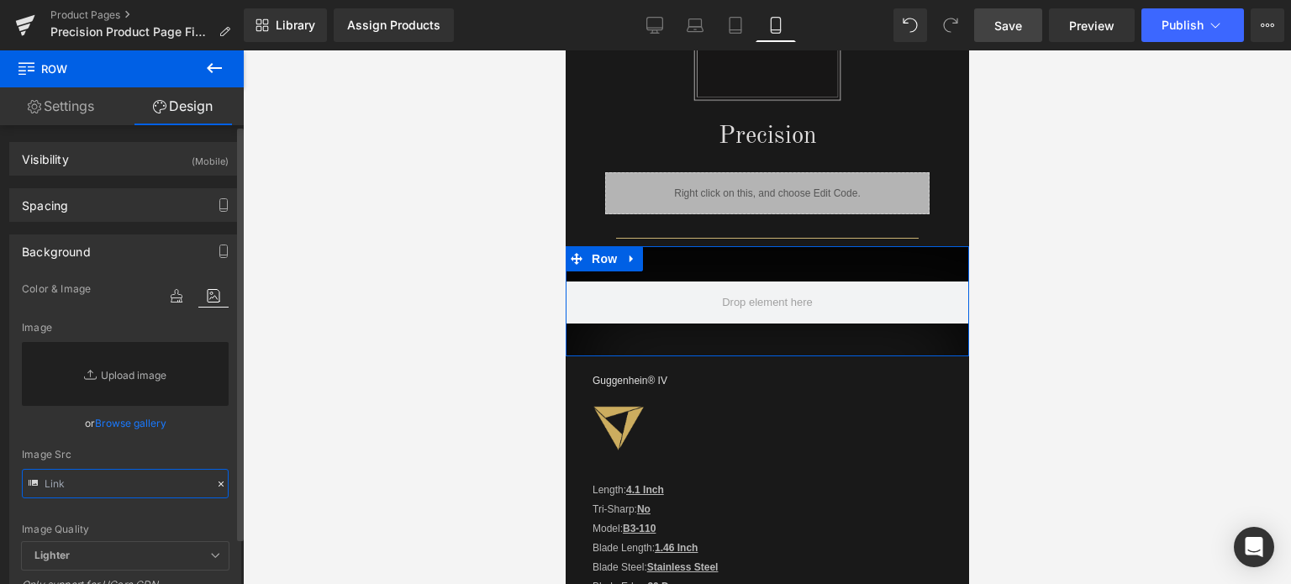
click at [103, 480] on input "text" at bounding box center [125, 483] width 207 height 29
paste input "https://ucarecdn.com/f90cf59b-2643-4216-aeab-99e4332cc587/-/format/auto/-/previ…"
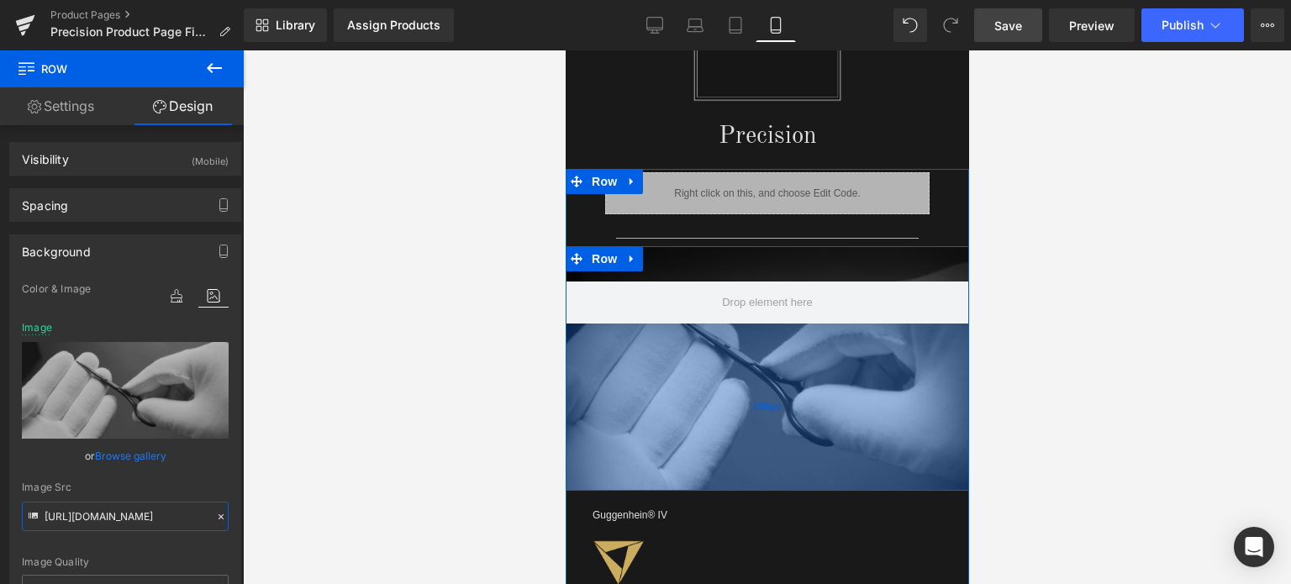
drag, startPoint x: 779, startPoint y: 343, endPoint x: 1623, endPoint y: 350, distance: 843.7
click at [768, 477] on div "199px" at bounding box center [766, 407] width 403 height 167
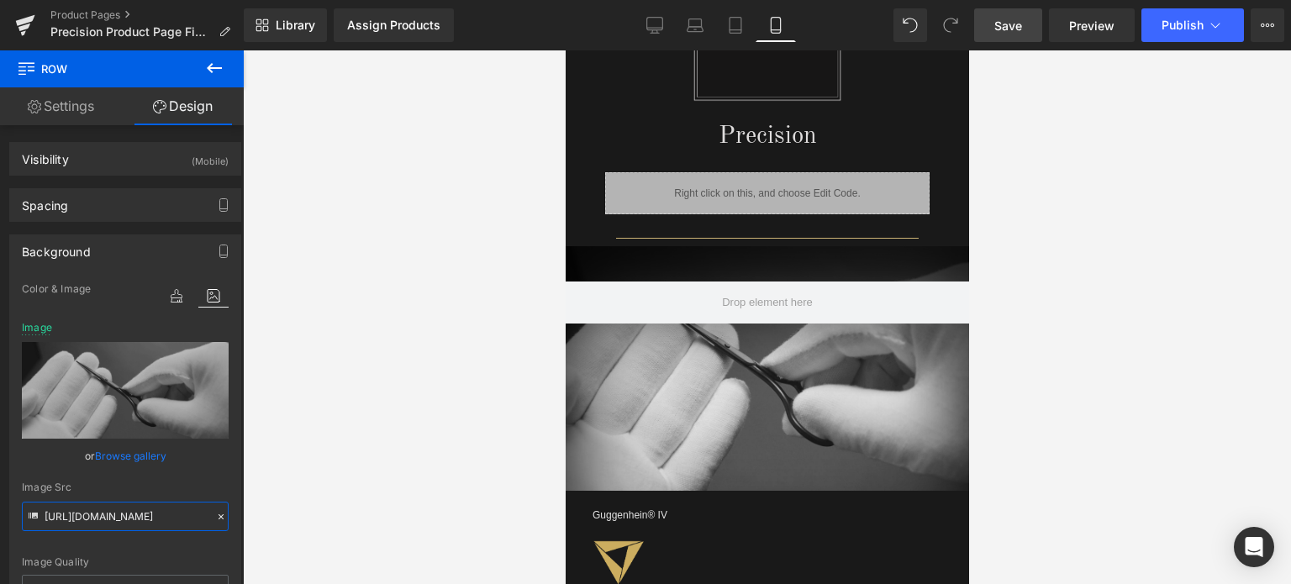
type input "https://ucarecdn.com/f90cf59b-2643-4216-aeab-99e4332cc587/-/format/auto/-/previ…"
click at [1011, 30] on span "Save" at bounding box center [1008, 26] width 28 height 18
click at [1094, 30] on span "Preview" at bounding box center [1091, 26] width 45 height 18
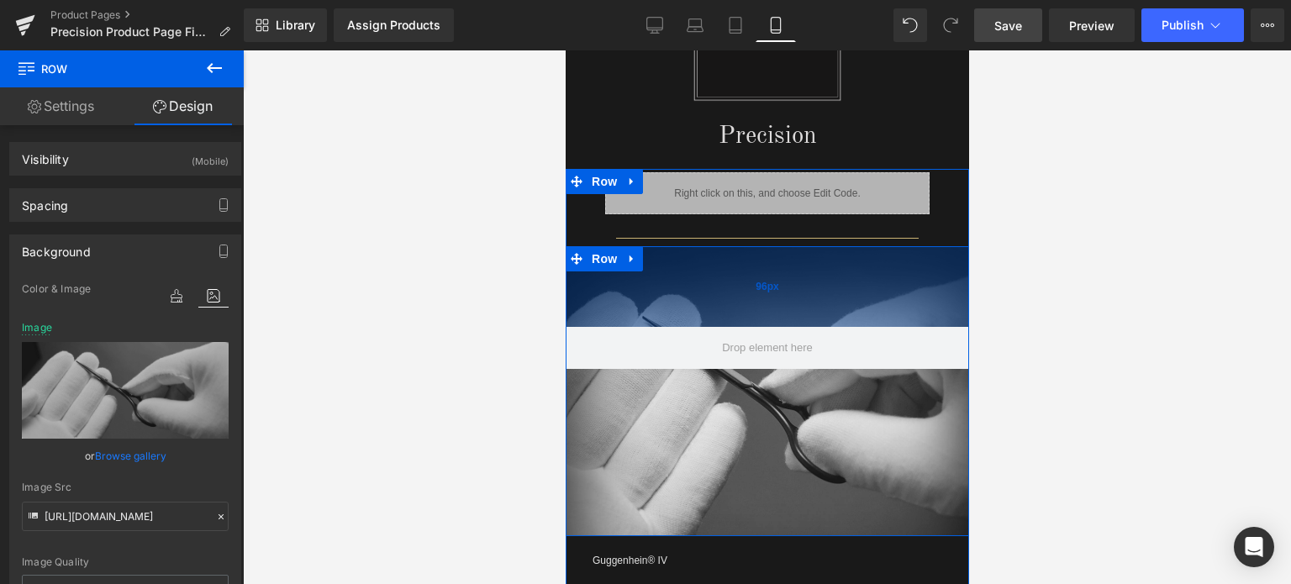
drag, startPoint x: 784, startPoint y: 244, endPoint x: 794, endPoint y: 289, distance: 46.5
click at [794, 289] on div "96px" at bounding box center [766, 286] width 403 height 81
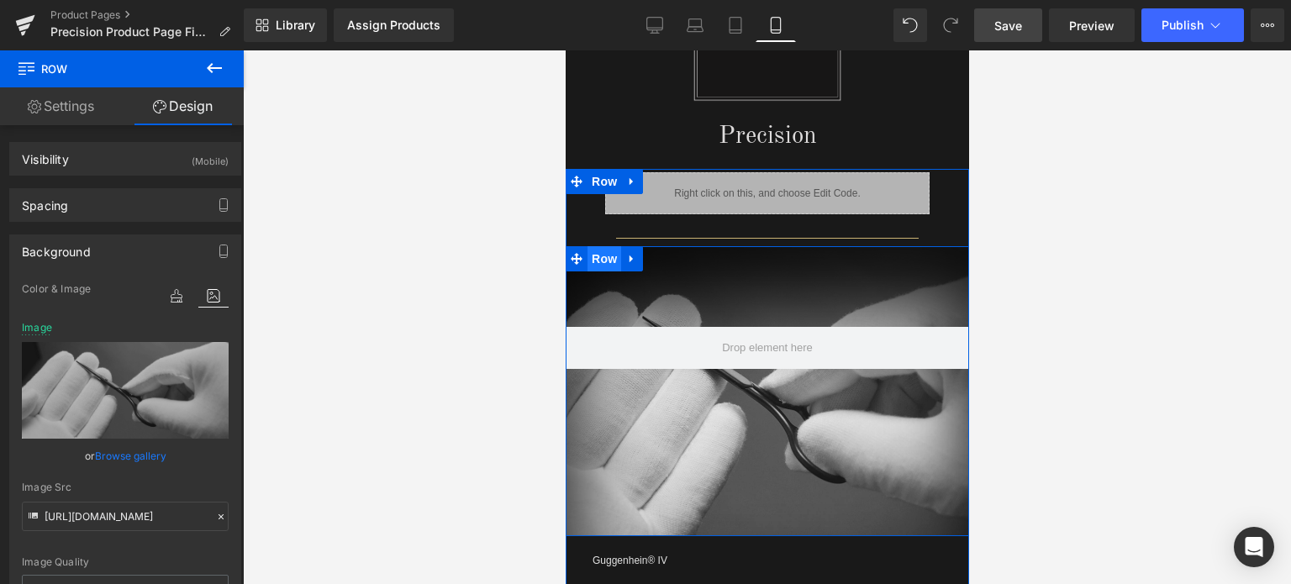
click at [592, 258] on span "Row" at bounding box center [604, 258] width 34 height 25
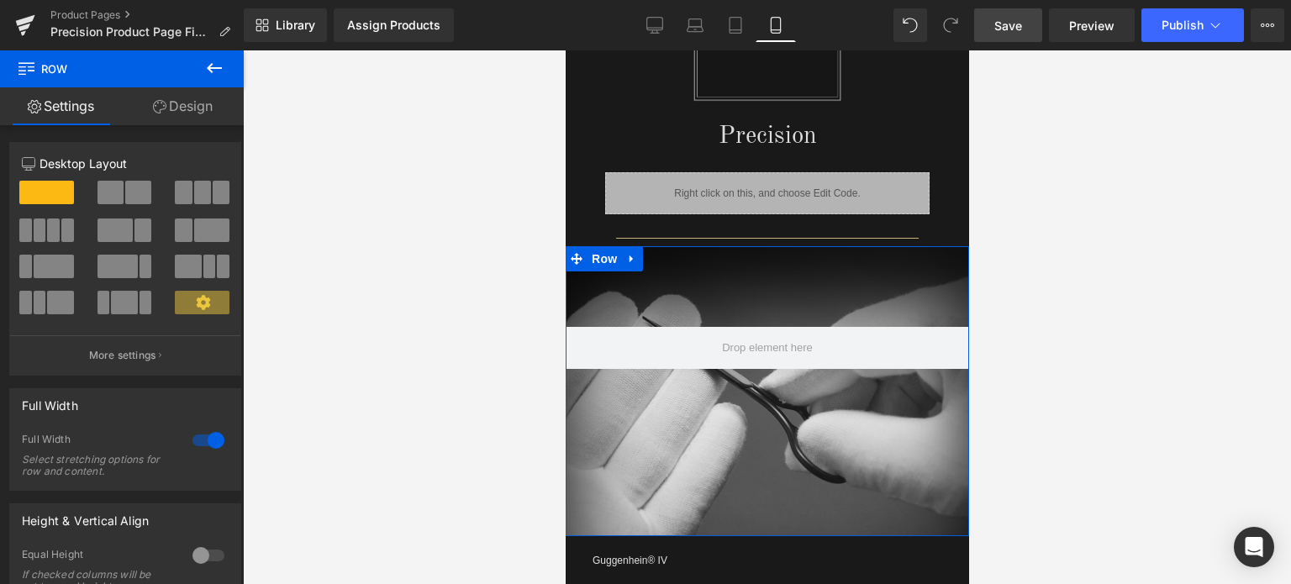
click at [192, 100] on link "Design" at bounding box center [183, 106] width 122 height 38
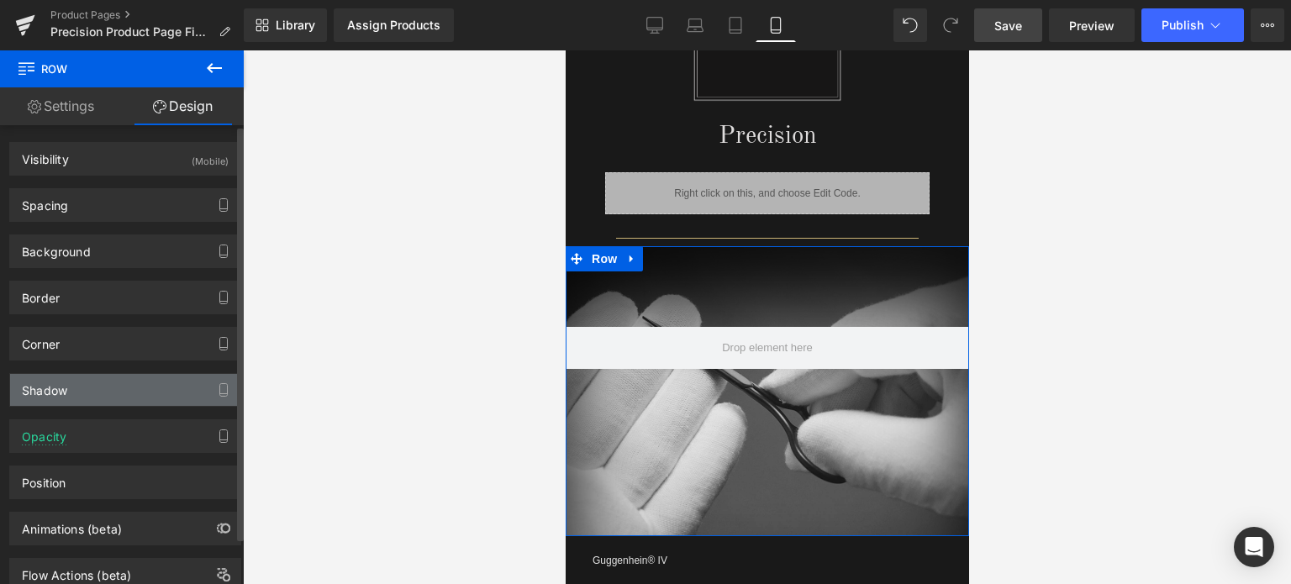
click at [129, 393] on div "Shadow" at bounding box center [125, 390] width 230 height 32
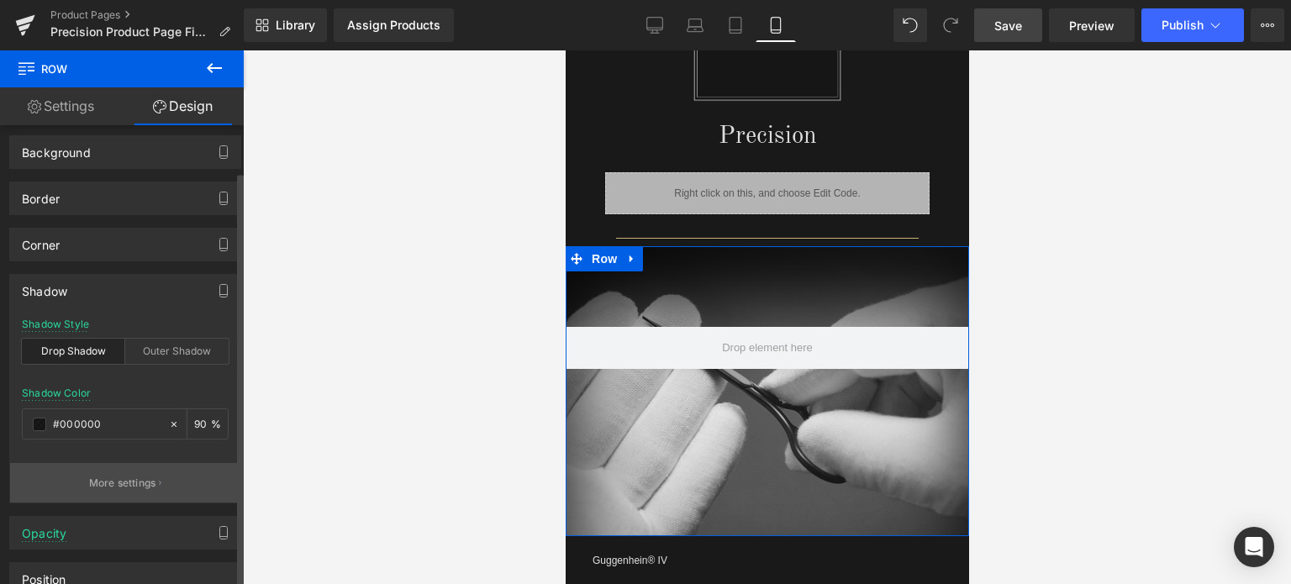
scroll to position [168, 0]
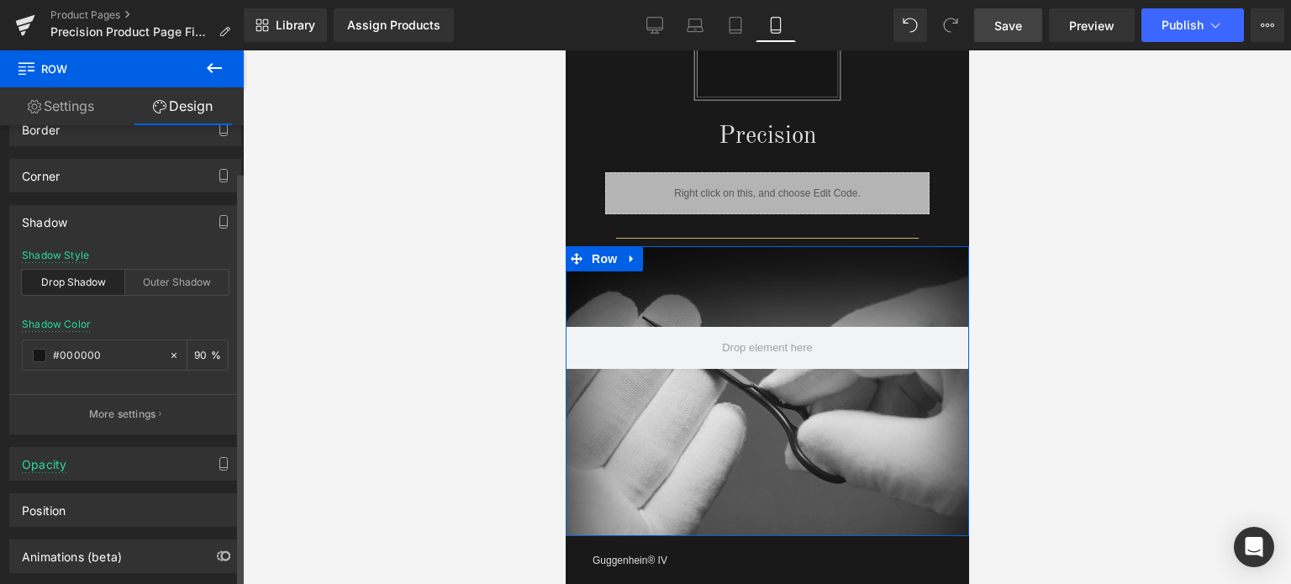
click at [114, 413] on p "More settings" at bounding box center [122, 414] width 67 height 15
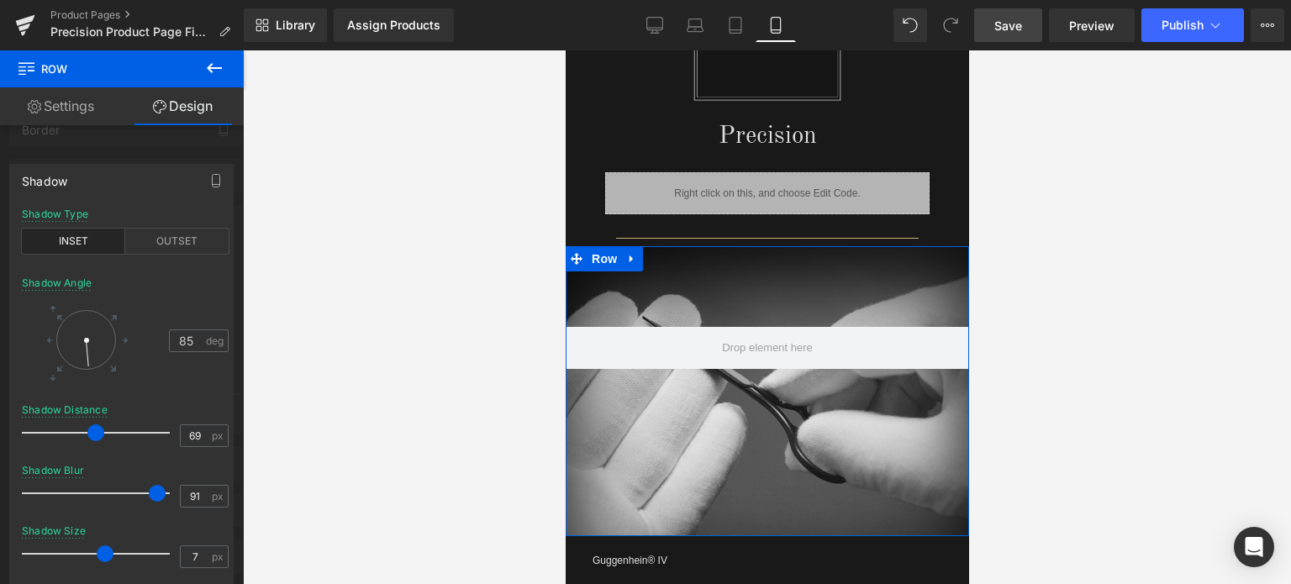
drag, startPoint x: 126, startPoint y: 430, endPoint x: 96, endPoint y: 429, distance: 30.3
click at [96, 429] on span at bounding box center [95, 432] width 17 height 17
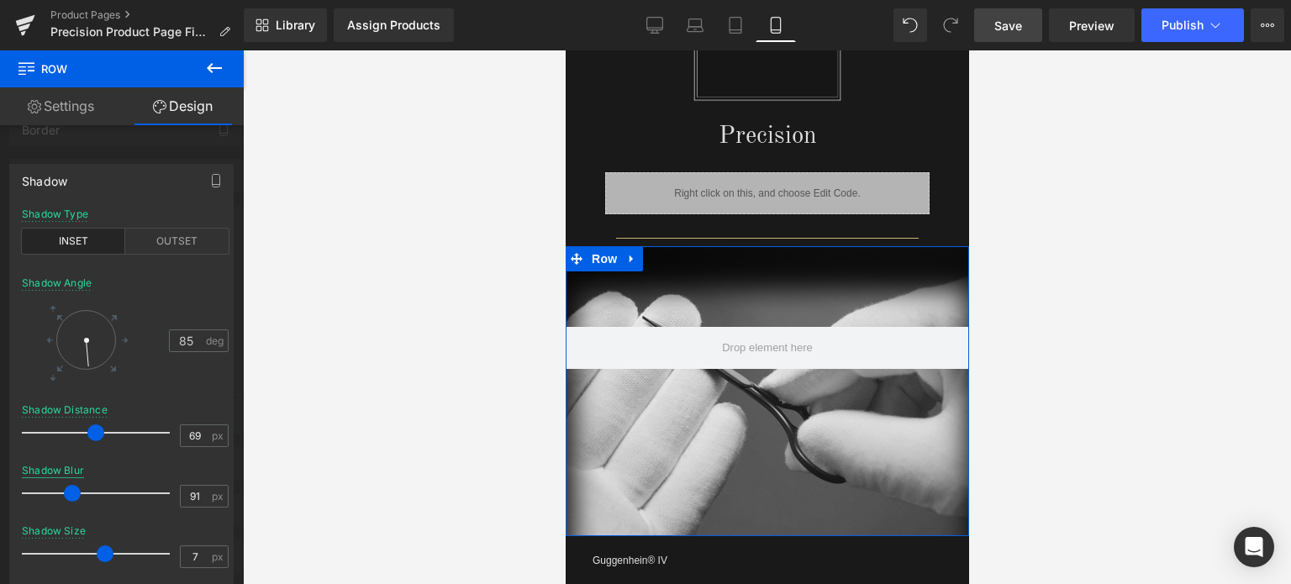
drag, startPoint x: 156, startPoint y: 486, endPoint x: 71, endPoint y: 473, distance: 86.6
click at [71, 473] on div "Shadow Blur 91 px" at bounding box center [125, 493] width 207 height 56
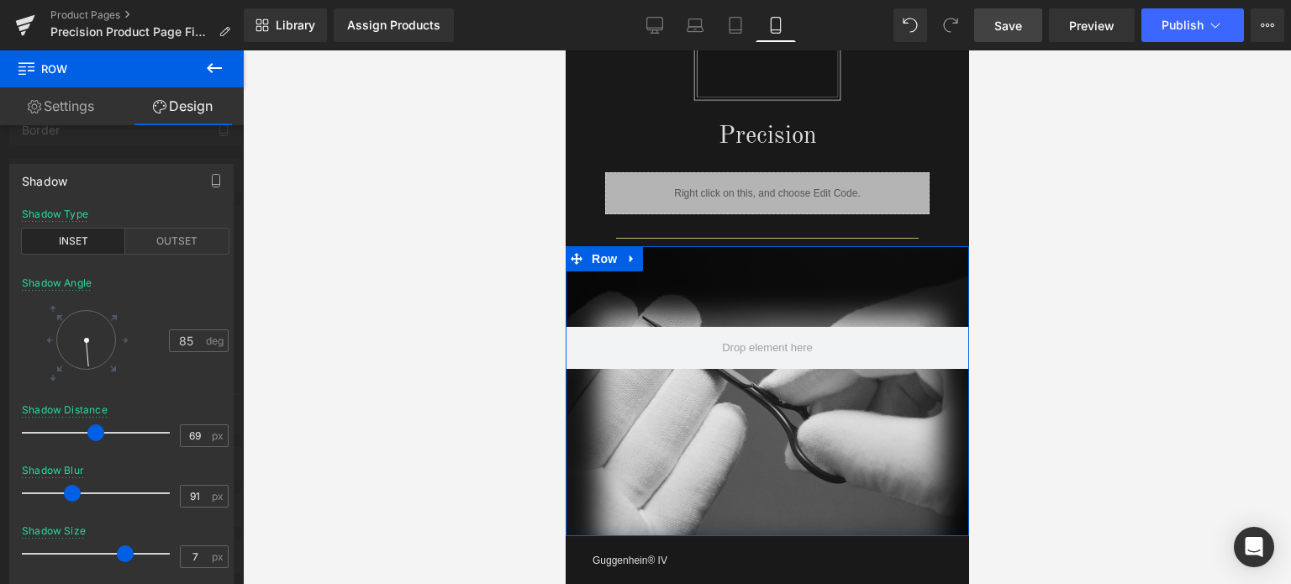
drag, startPoint x: 99, startPoint y: 552, endPoint x: 119, endPoint y: 548, distance: 20.6
click at [119, 548] on span at bounding box center [125, 553] width 17 height 17
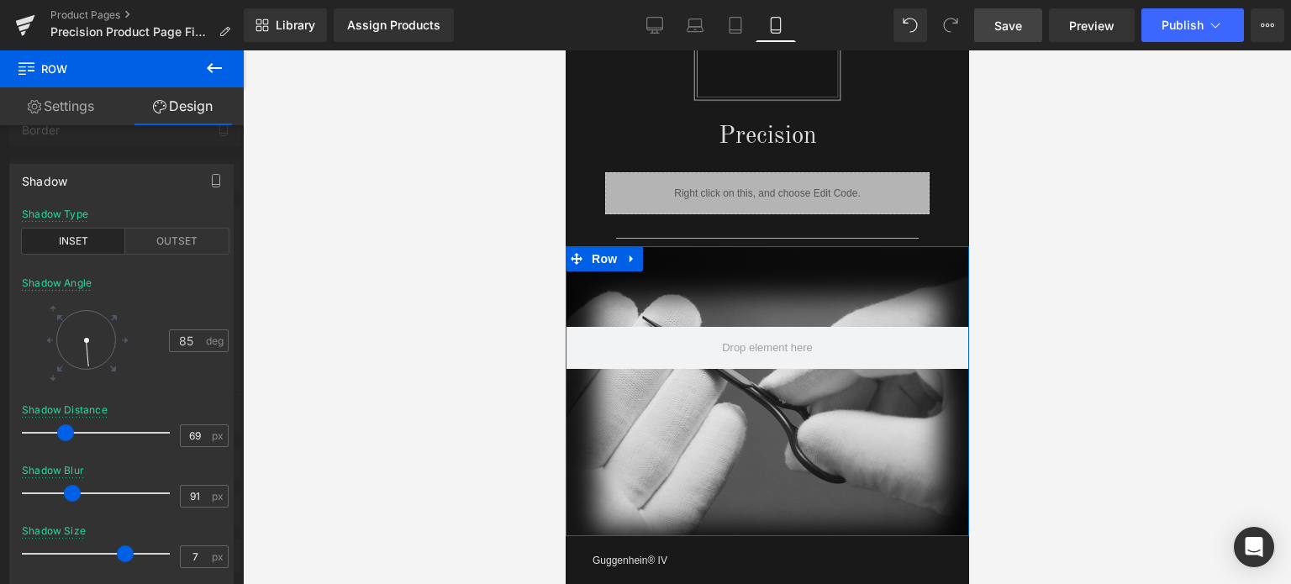
drag, startPoint x: 93, startPoint y: 430, endPoint x: 64, endPoint y: 433, distance: 29.5
click at [64, 433] on span at bounding box center [65, 432] width 17 height 17
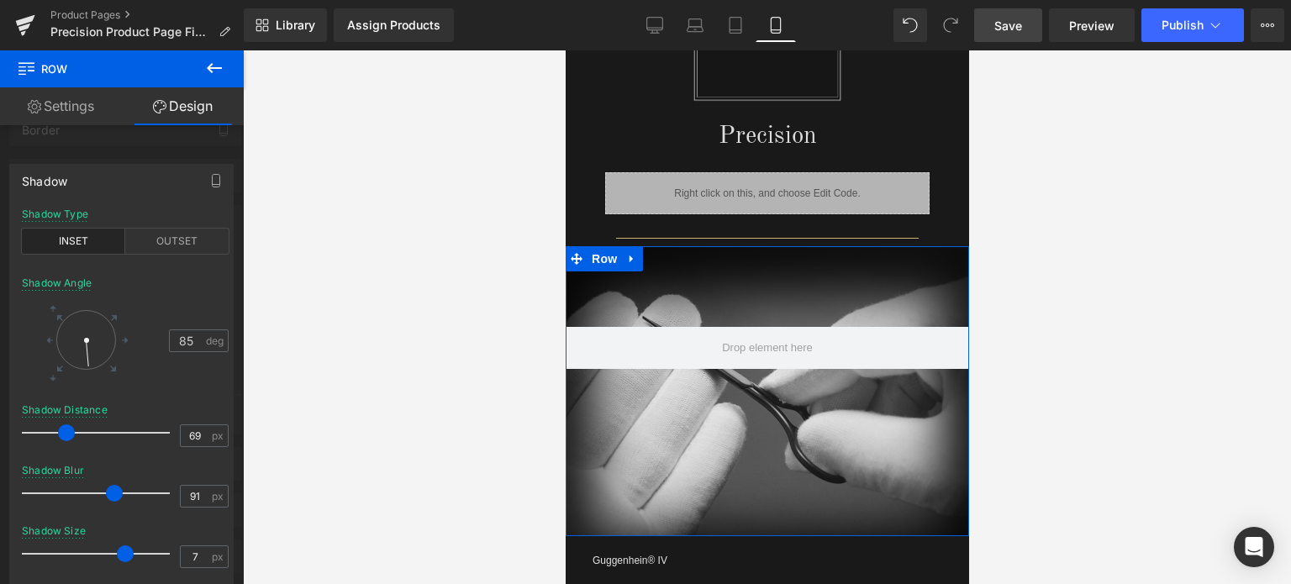
drag, startPoint x: 71, startPoint y: 492, endPoint x: 113, endPoint y: 484, distance: 42.8
click at [113, 484] on div at bounding box center [99, 493] width 139 height 34
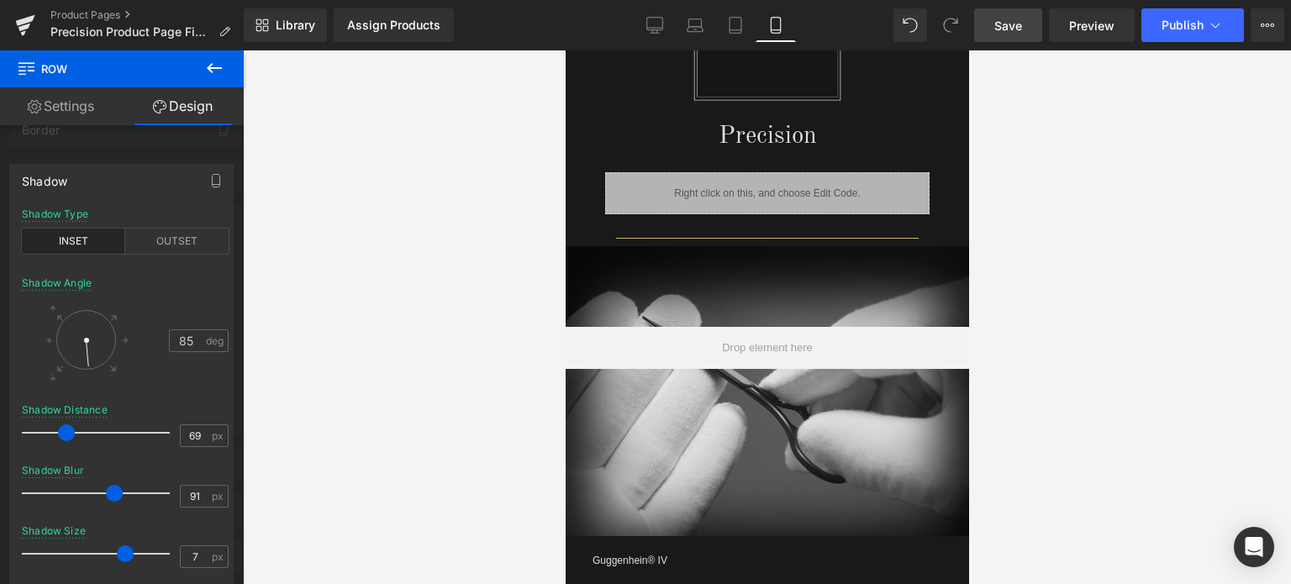
click at [1025, 25] on link "Save" at bounding box center [1008, 25] width 68 height 34
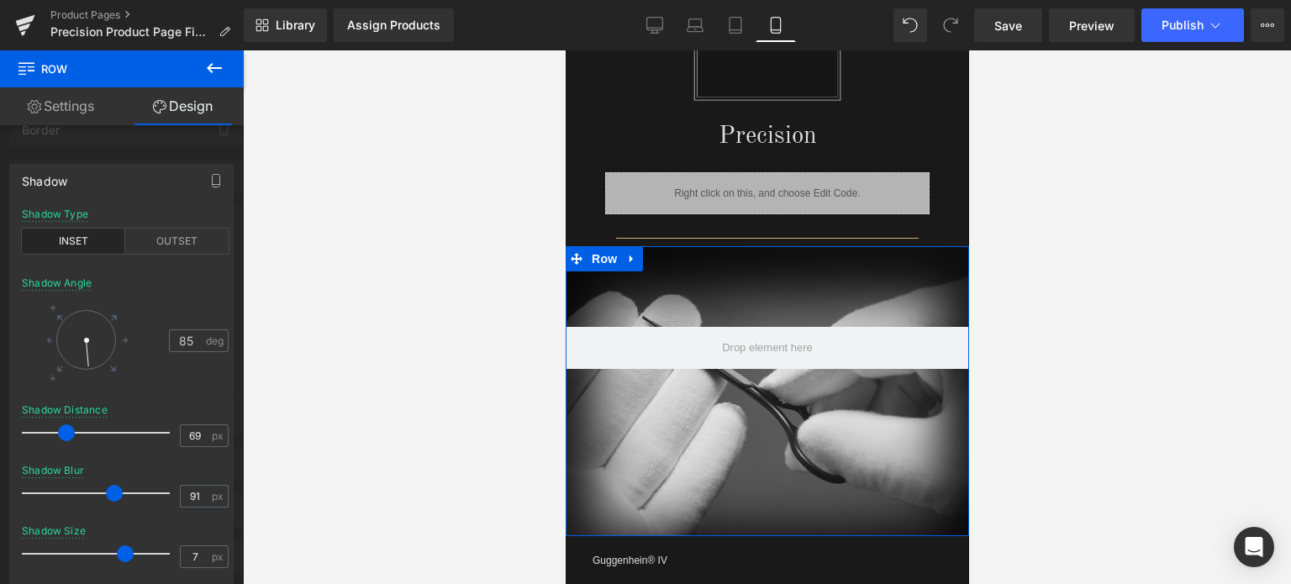
click at [99, 150] on div at bounding box center [122, 321] width 244 height 542
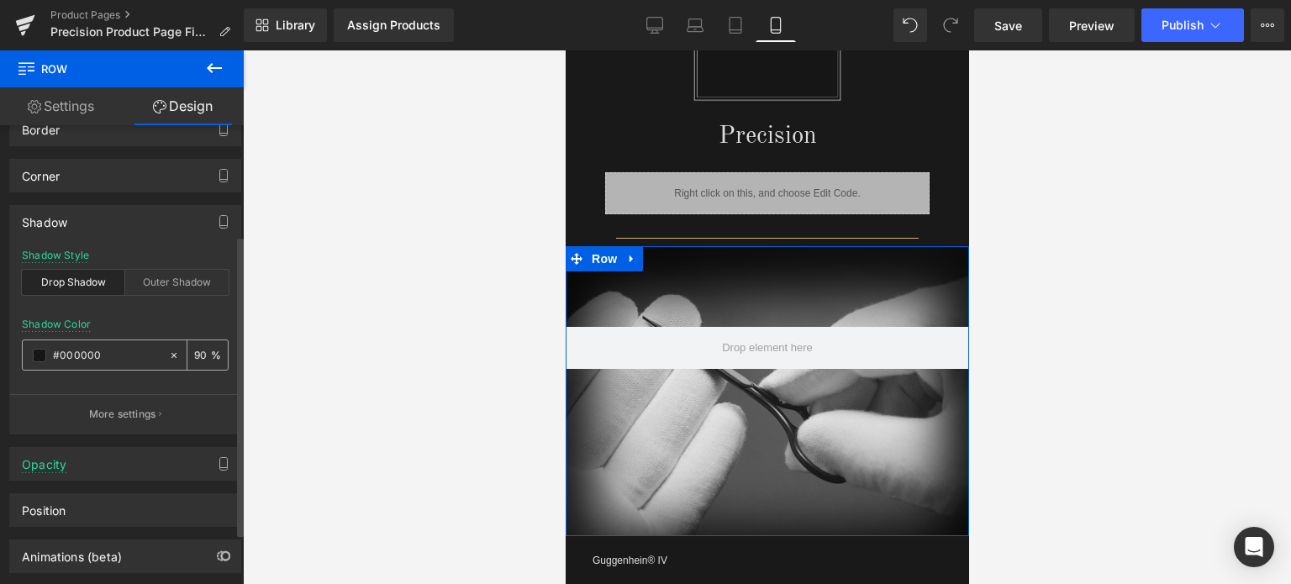
click at [39, 353] on span at bounding box center [39, 355] width 13 height 13
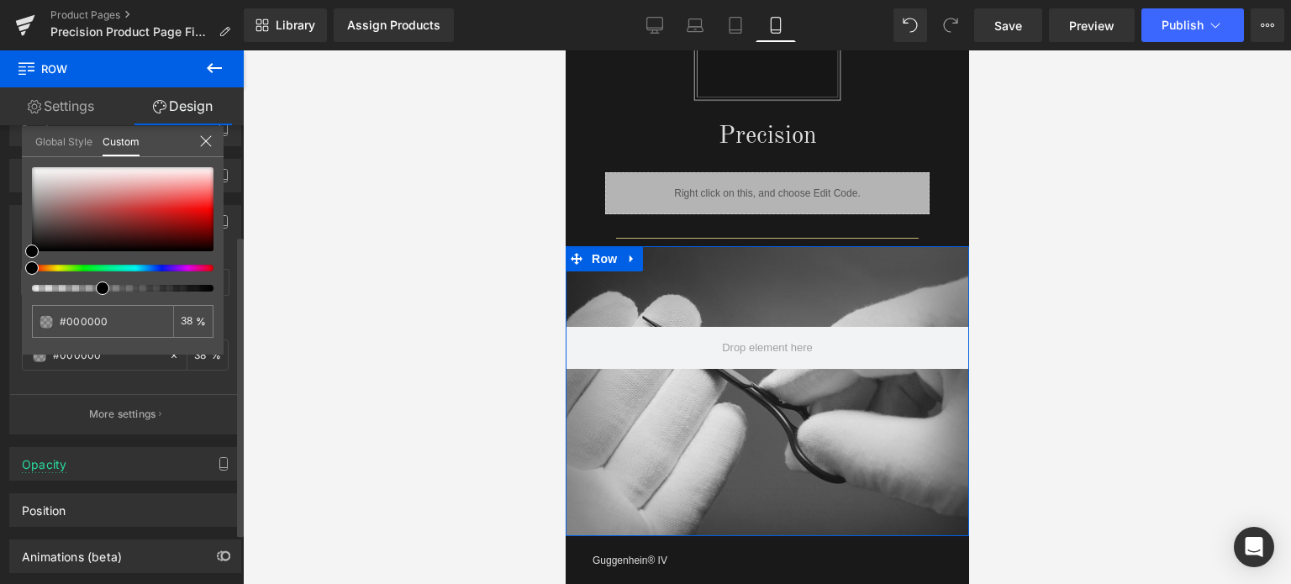
drag, startPoint x: 195, startPoint y: 287, endPoint x: 96, endPoint y: 290, distance: 99.2
click at [96, 290] on span at bounding box center [102, 288] width 13 height 13
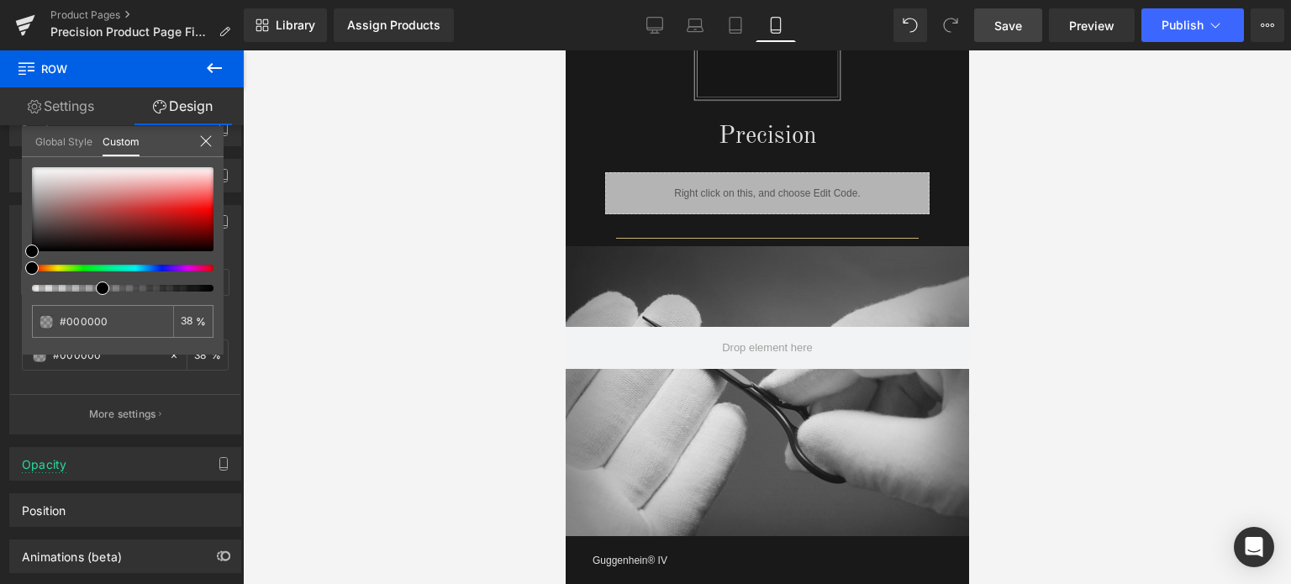
click at [1015, 24] on span "Save" at bounding box center [1008, 26] width 28 height 18
click at [1018, 27] on span "Save" at bounding box center [1008, 26] width 28 height 18
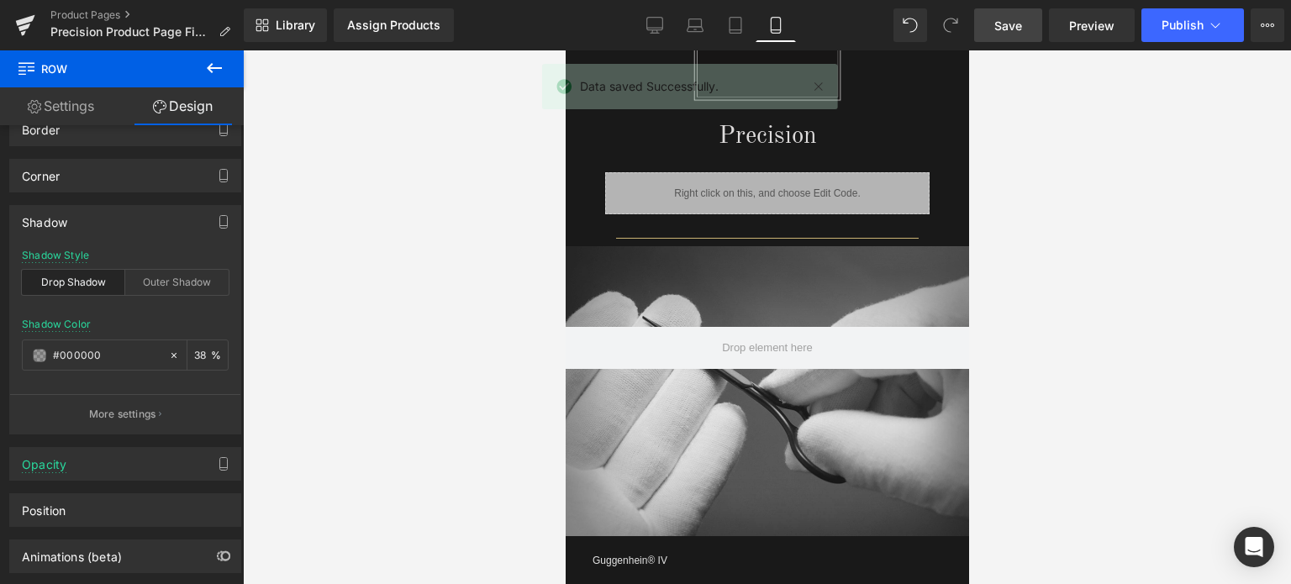
click at [658, 282] on body "Guggenhein 0 SHOPPING CART CLOSE No Products in the Cart . . . TOTAL: $0.00 PRO…" at bounding box center [766, 515] width 403 height 3795
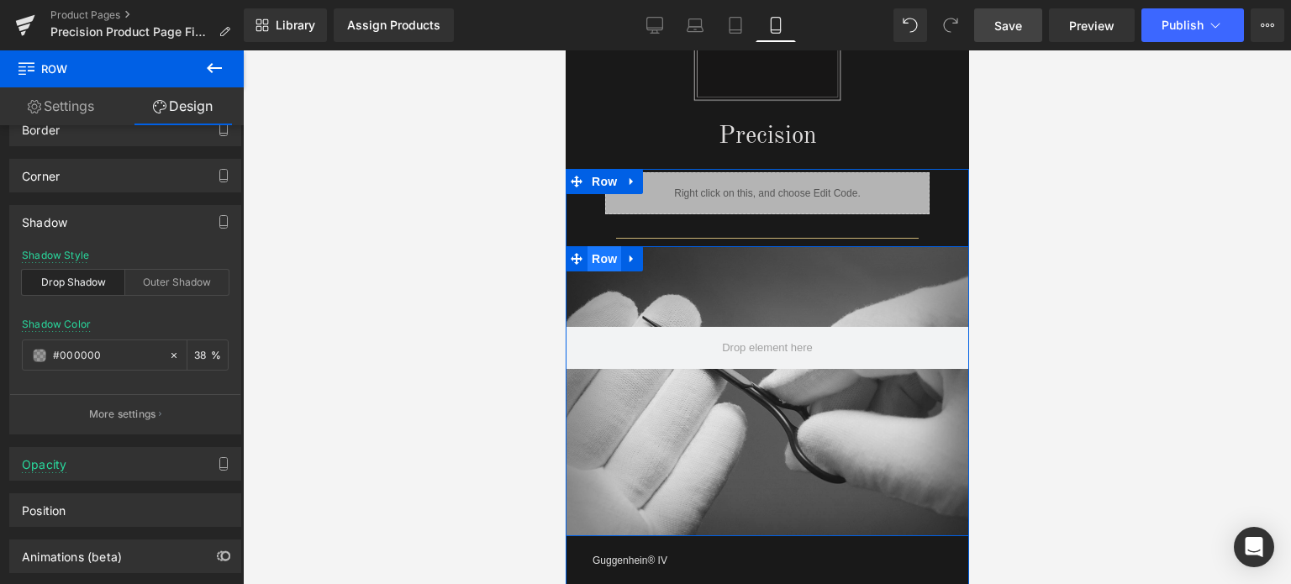
click at [606, 256] on span "Row" at bounding box center [604, 258] width 34 height 25
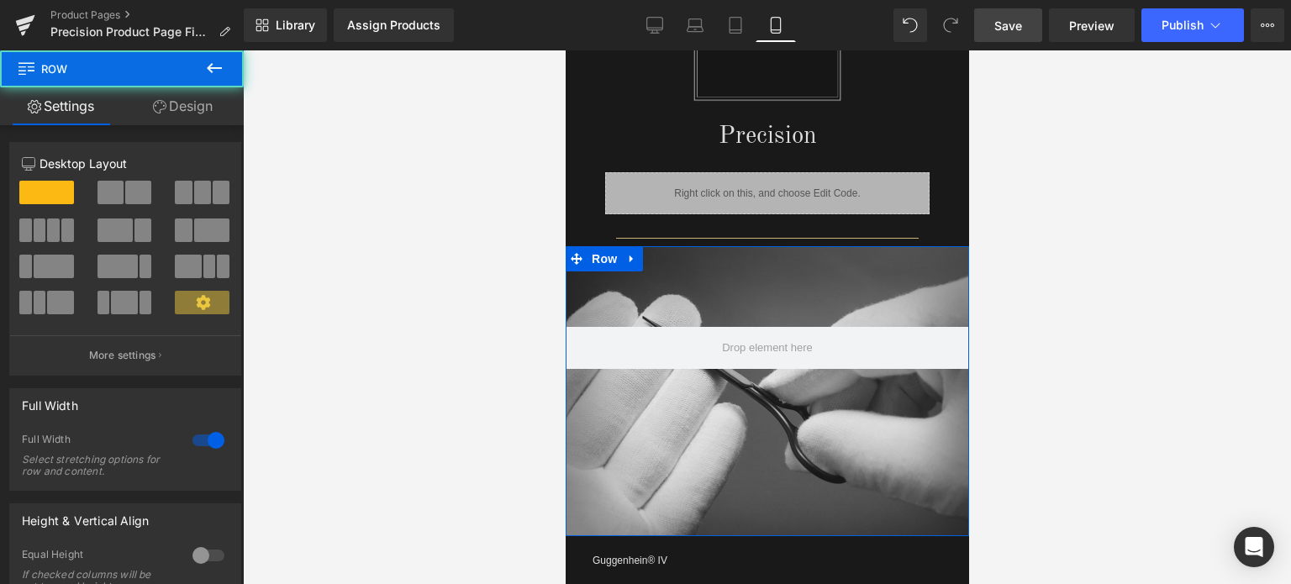
drag, startPoint x: 195, startPoint y: 107, endPoint x: 72, endPoint y: 221, distance: 167.7
click at [195, 107] on link "Design" at bounding box center [183, 106] width 122 height 38
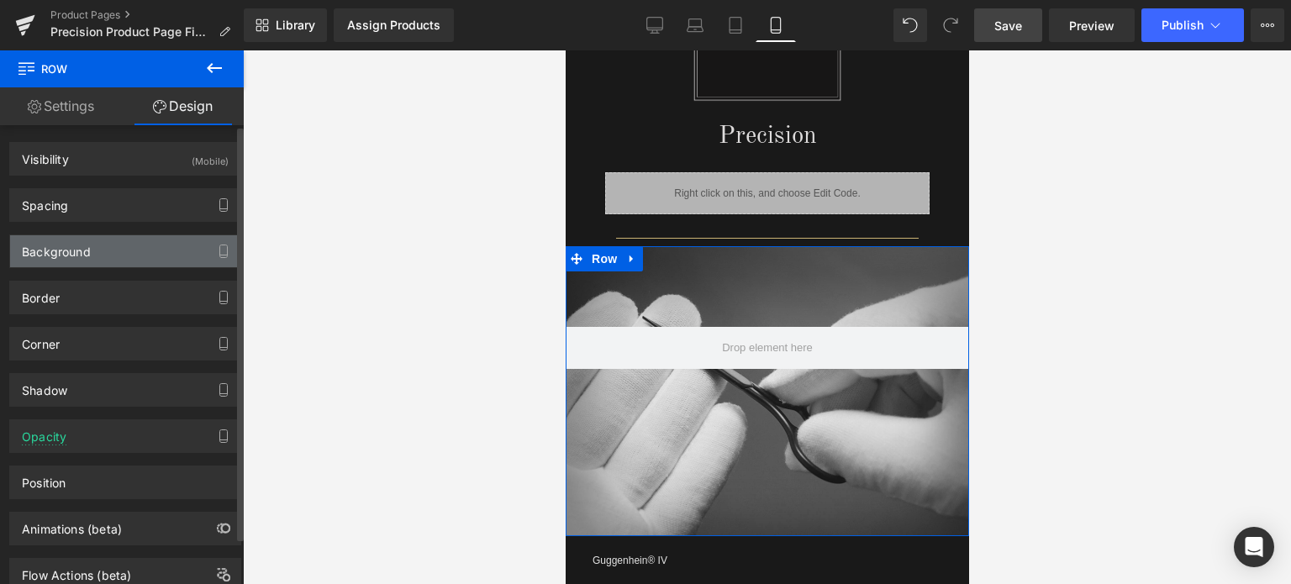
click at [131, 266] on div "Background" at bounding box center [125, 251] width 230 height 32
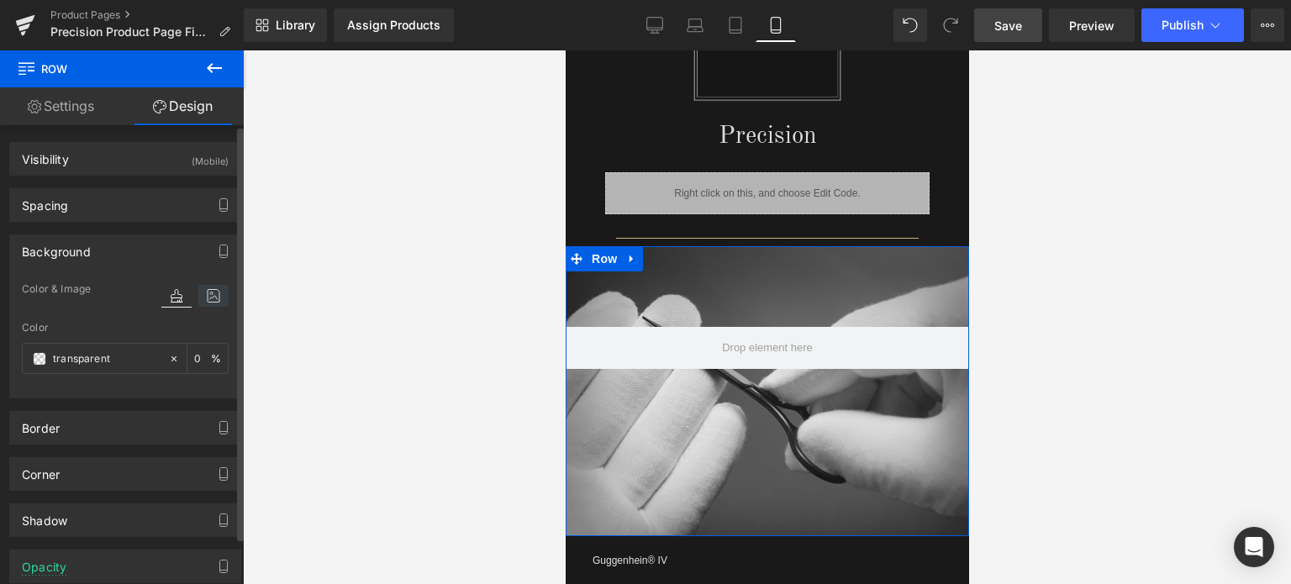
click at [199, 292] on icon at bounding box center [213, 296] width 30 height 22
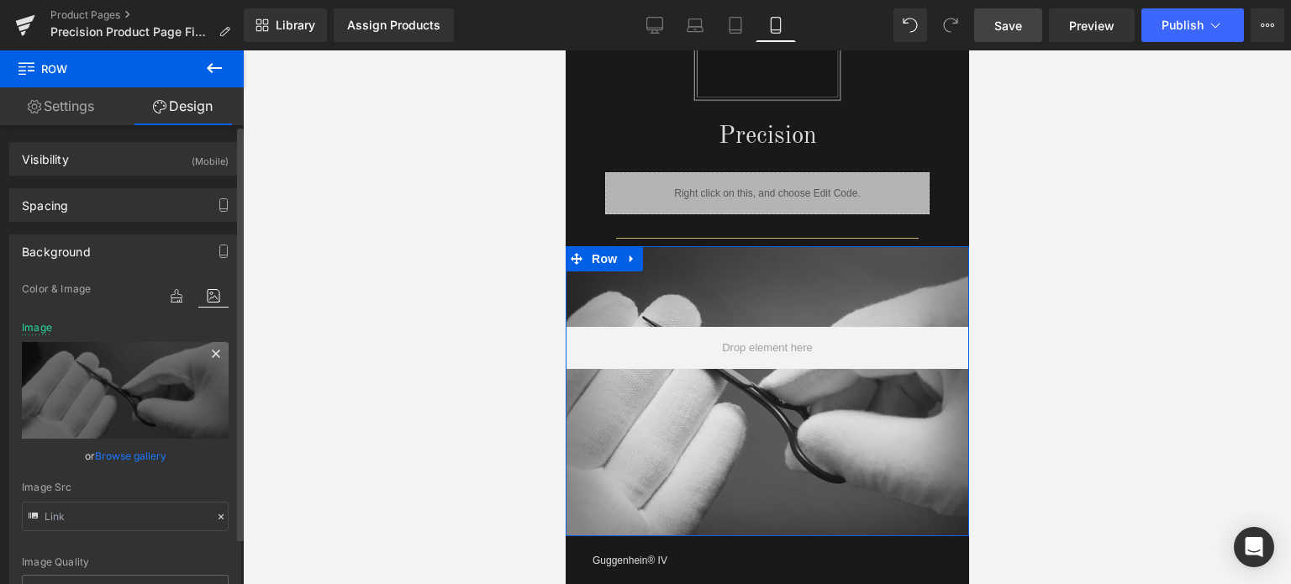
click at [212, 355] on icon at bounding box center [216, 354] width 8 height 8
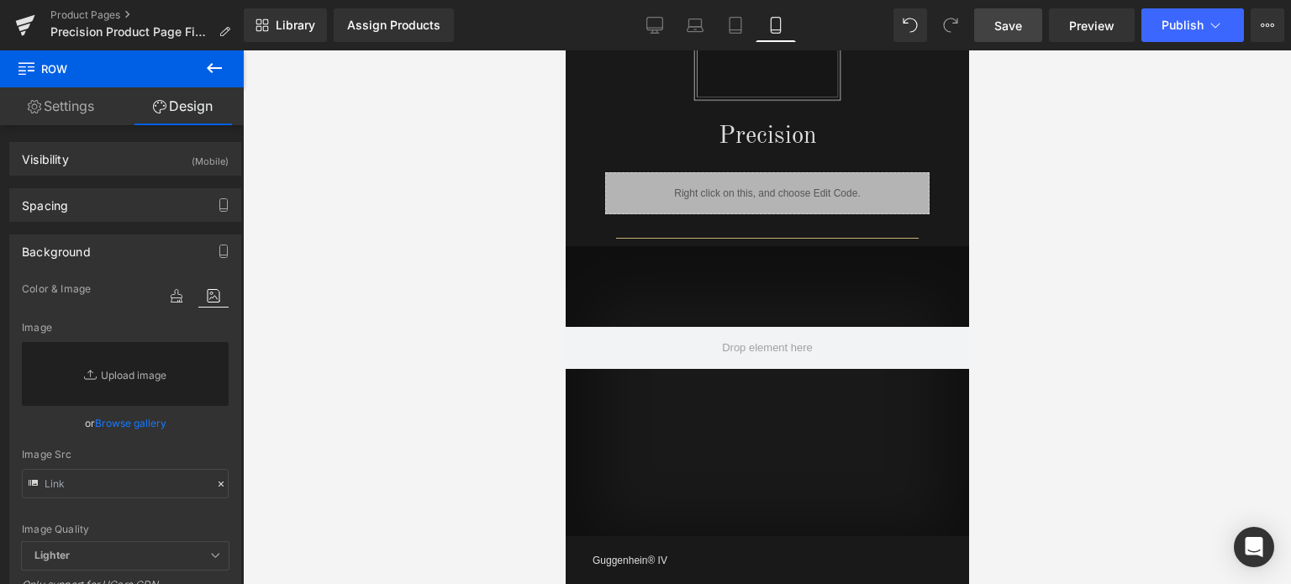
click at [1013, 24] on span "Save" at bounding box center [1008, 26] width 28 height 18
click at [997, 18] on span "Save" at bounding box center [1008, 26] width 28 height 18
click at [97, 13] on link "Product Pages" at bounding box center [146, 14] width 193 height 13
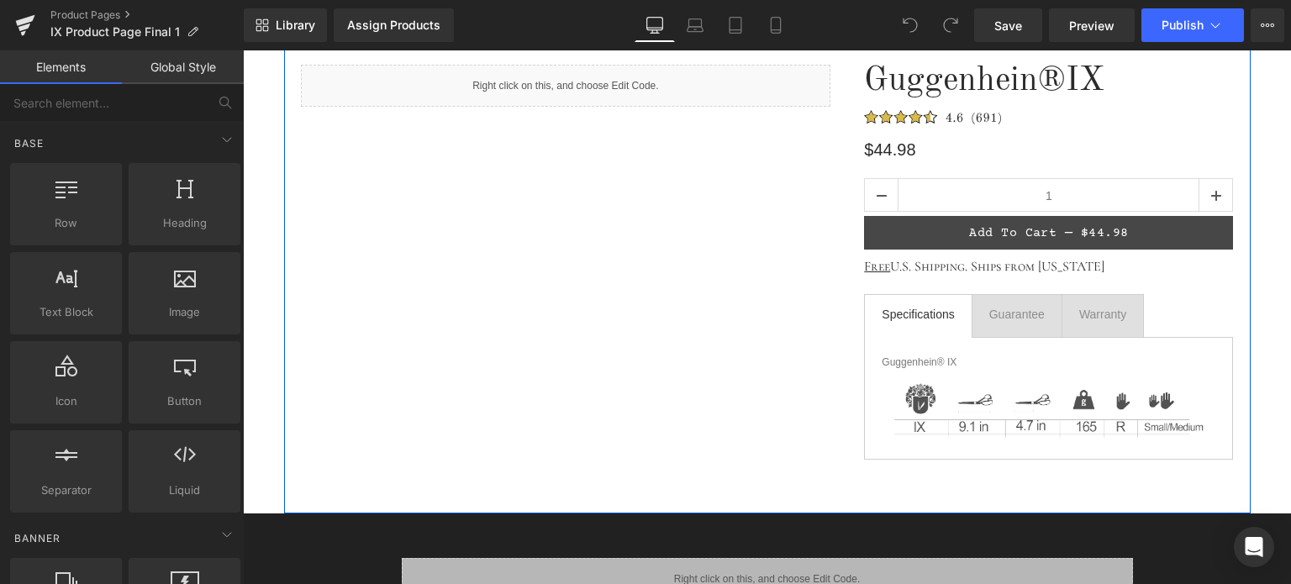
scroll to position [168, 0]
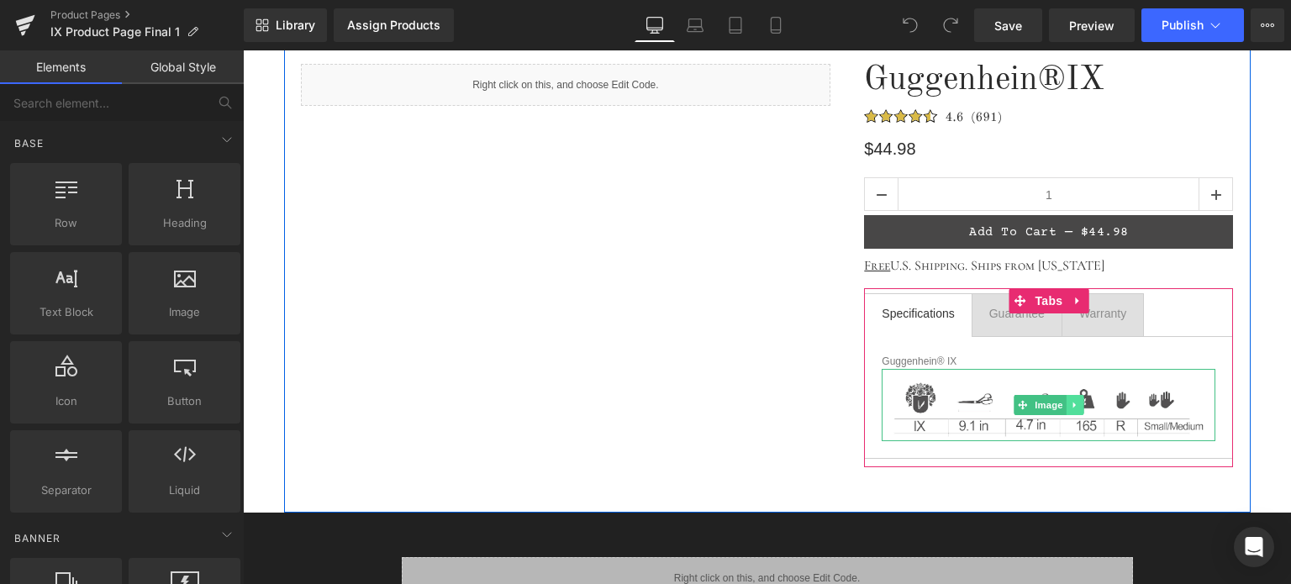
click at [1071, 407] on icon at bounding box center [1075, 405] width 9 height 10
click at [1079, 407] on icon at bounding box center [1083, 405] width 9 height 9
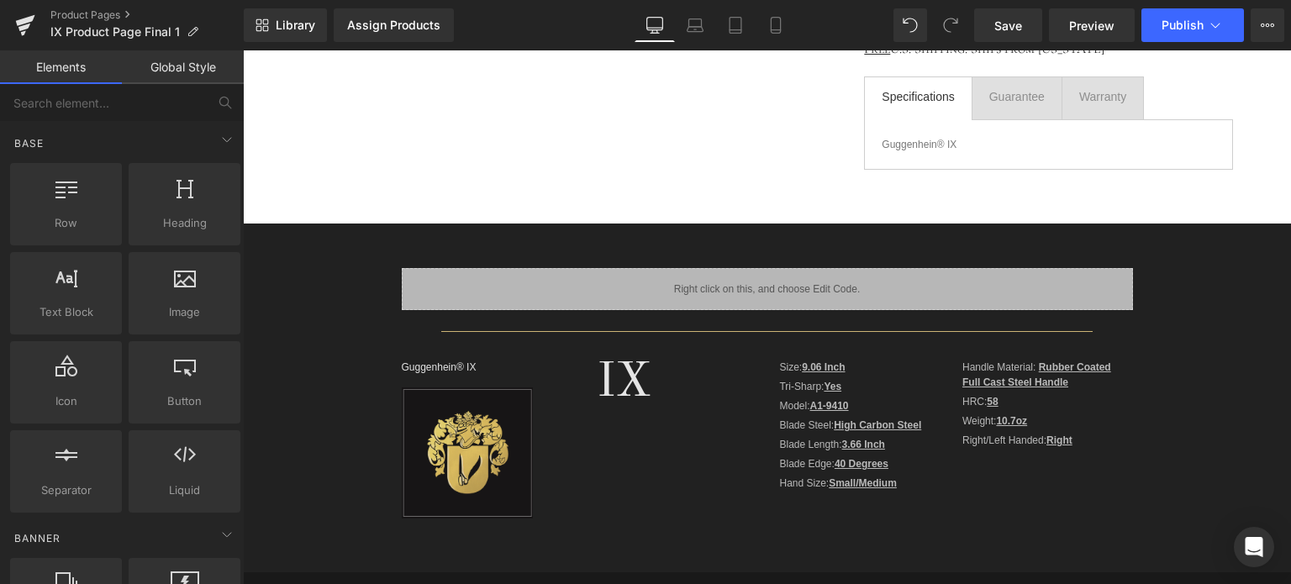
scroll to position [504, 0]
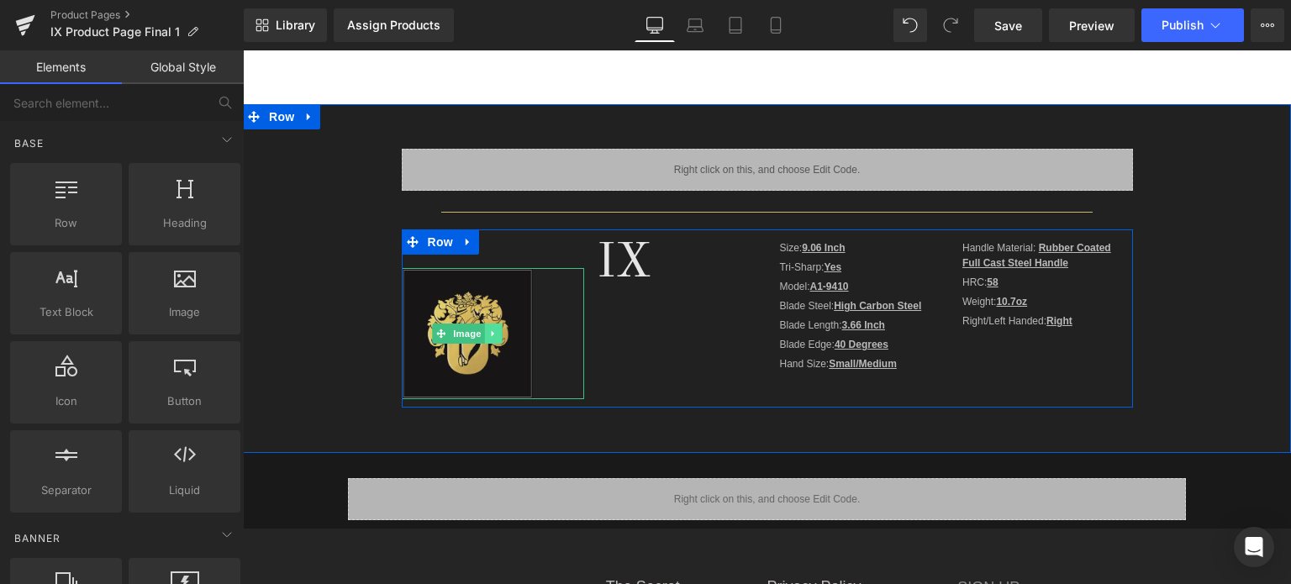
click at [488, 336] on icon at bounding box center [492, 334] width 9 height 10
click at [497, 332] on icon at bounding box center [501, 334] width 9 height 10
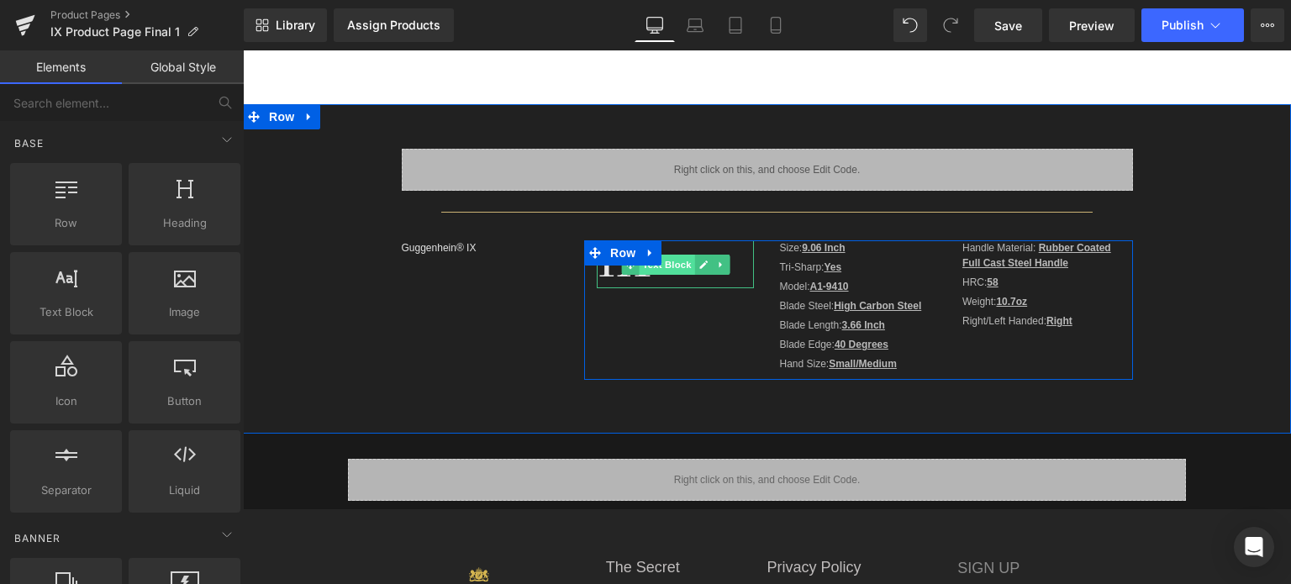
click at [659, 266] on span "Text Block" at bounding box center [666, 265] width 55 height 20
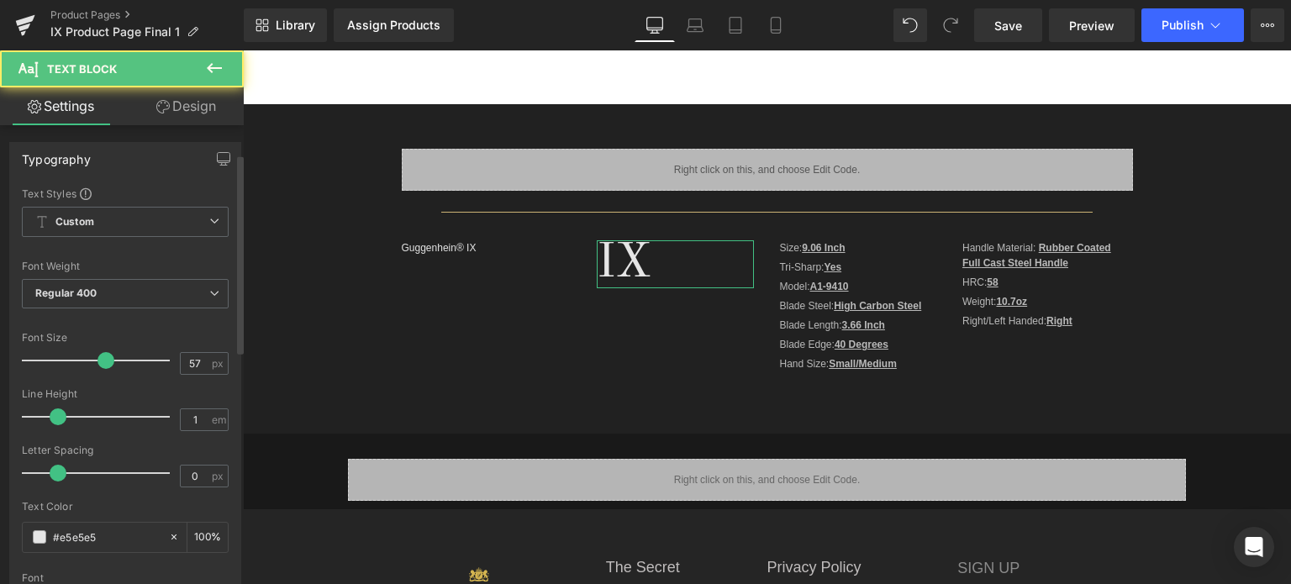
scroll to position [420, 0]
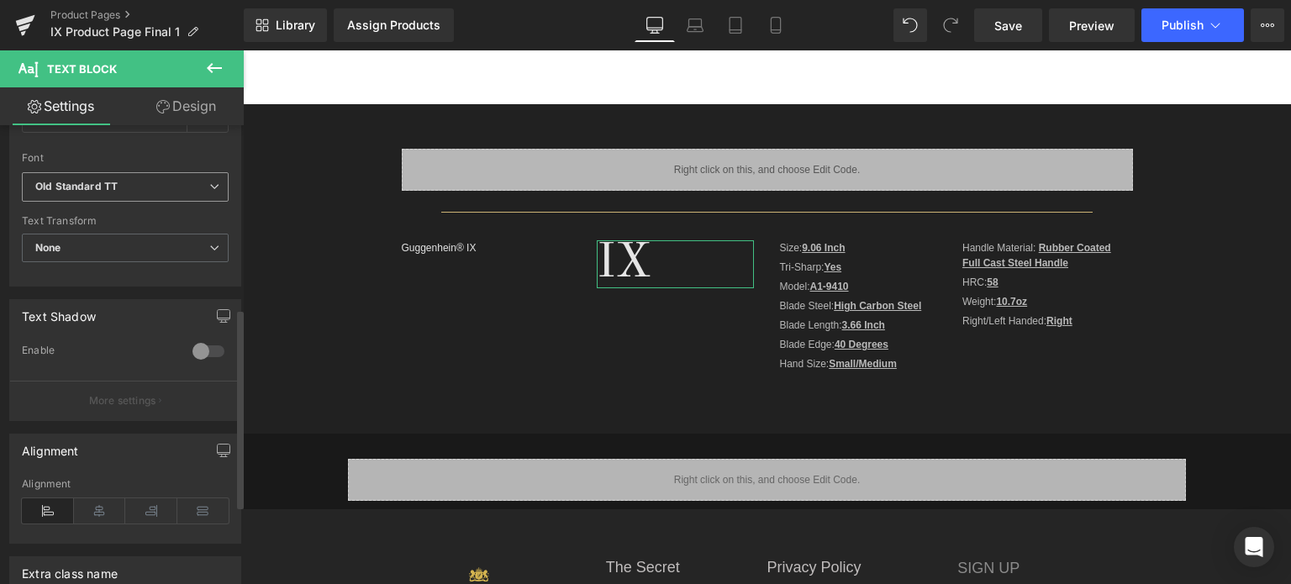
click at [127, 196] on span "Old Standard TT" at bounding box center [125, 186] width 207 height 29
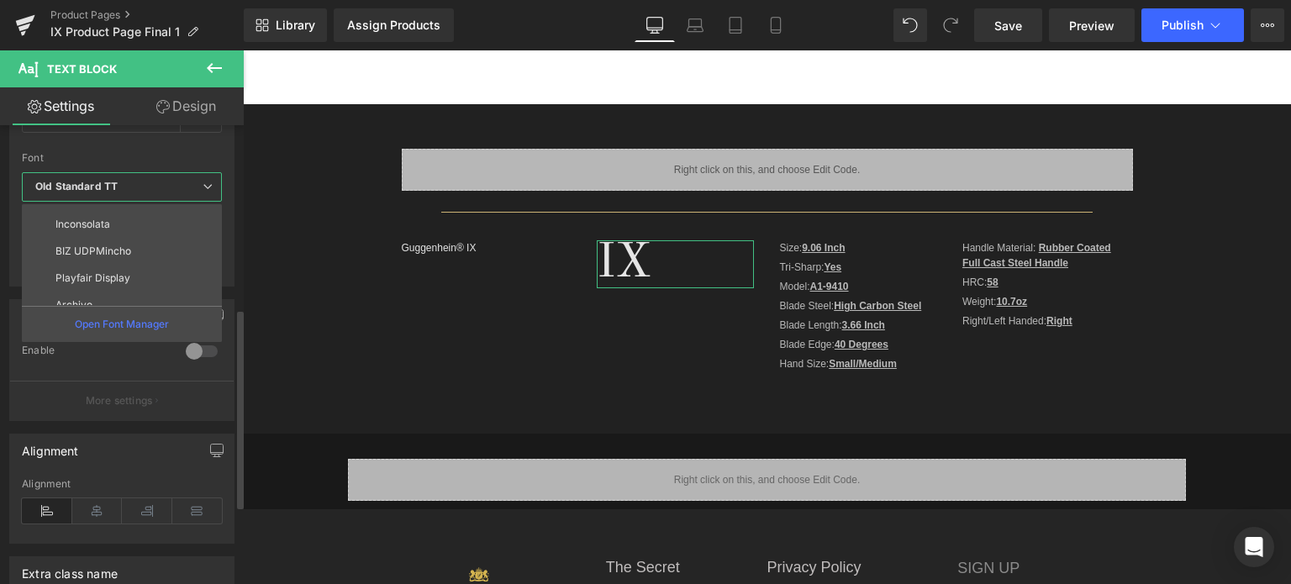
scroll to position [464, 0]
click at [128, 232] on li "Cormorant SC" at bounding box center [126, 237] width 208 height 27
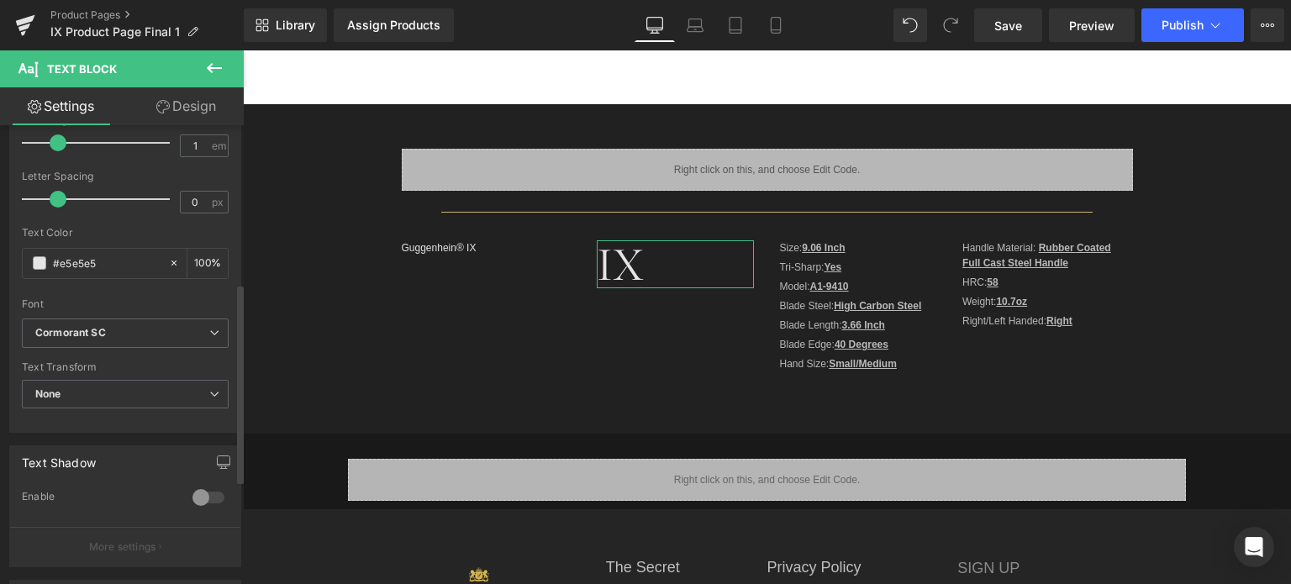
scroll to position [168, 0]
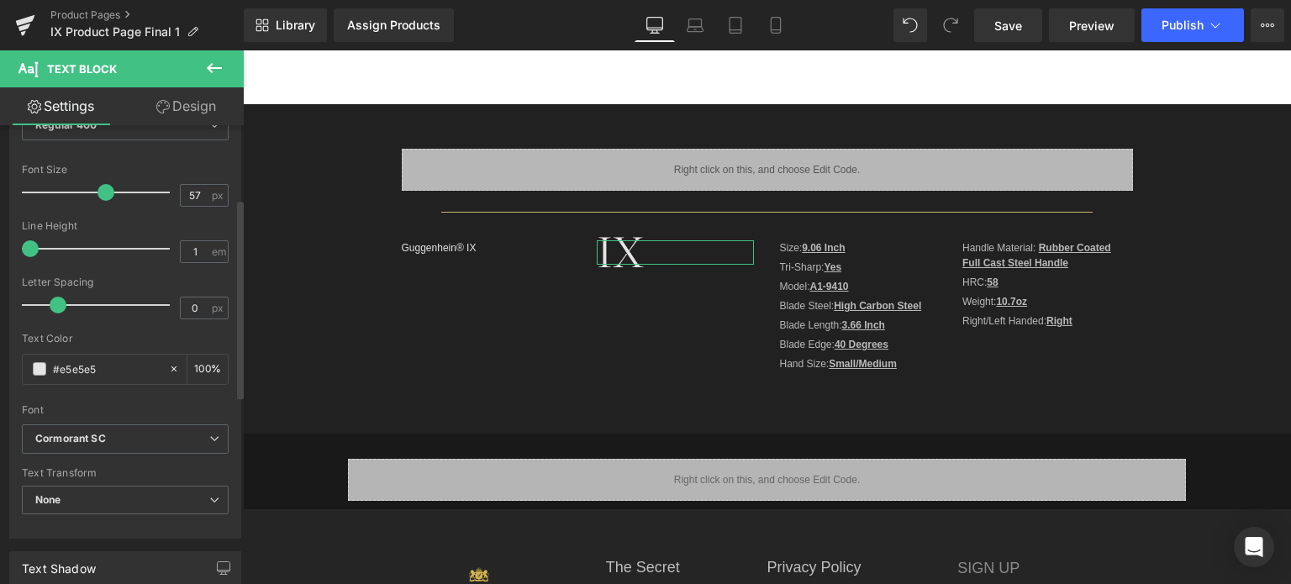
drag, startPoint x: 59, startPoint y: 244, endPoint x: 0, endPoint y: 245, distance: 58.8
click at [0, 245] on div "Typography Text Styles Custom Custom Setup Global Style Custom Setup Global Sty…" at bounding box center [125, 249] width 251 height 577
drag, startPoint x: 30, startPoint y: 250, endPoint x: 40, endPoint y: 250, distance: 10.1
click at [40, 250] on span at bounding box center [41, 248] width 17 height 17
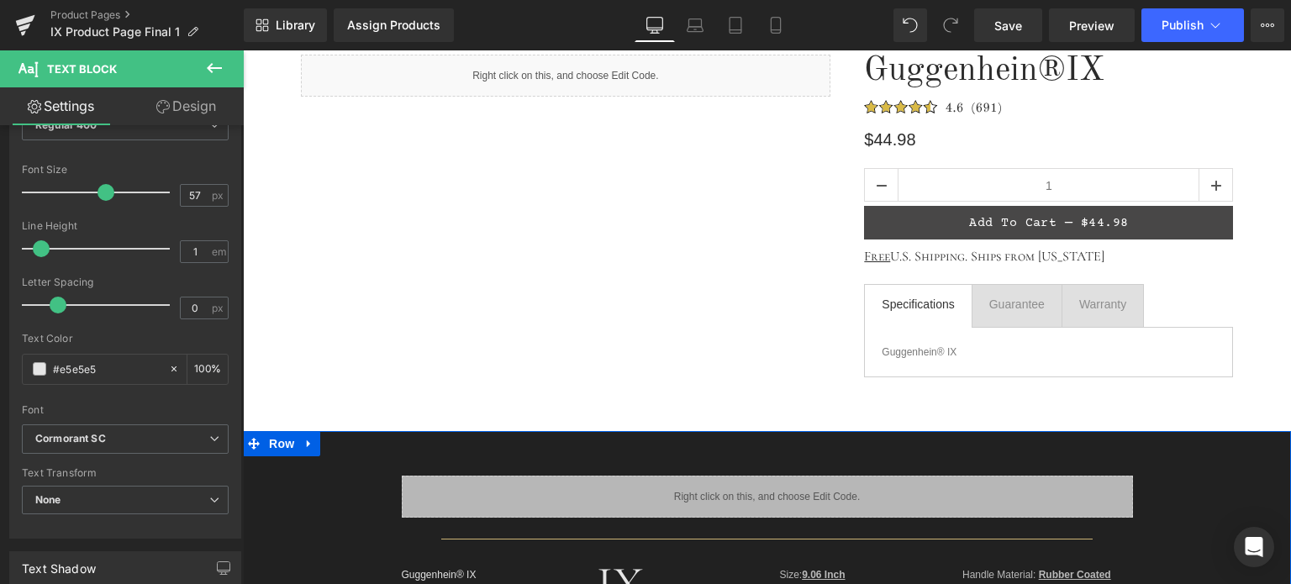
scroll to position [84, 0]
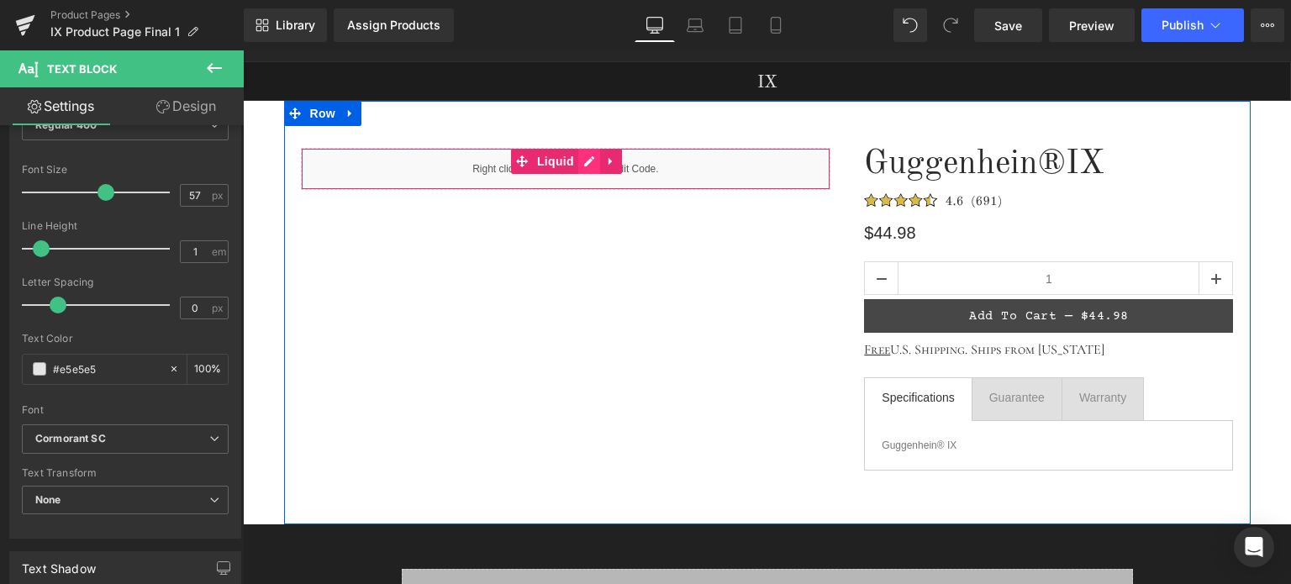
click at [585, 164] on div "Liquid" at bounding box center [566, 169] width 530 height 42
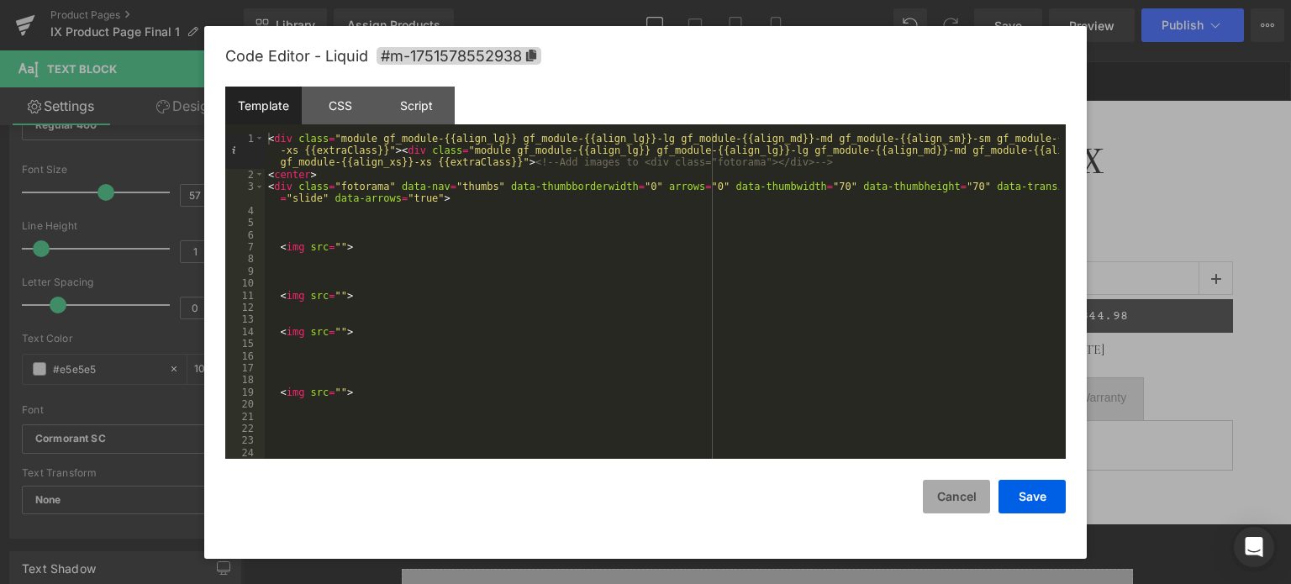
click at [965, 498] on button "Cancel" at bounding box center [956, 497] width 67 height 34
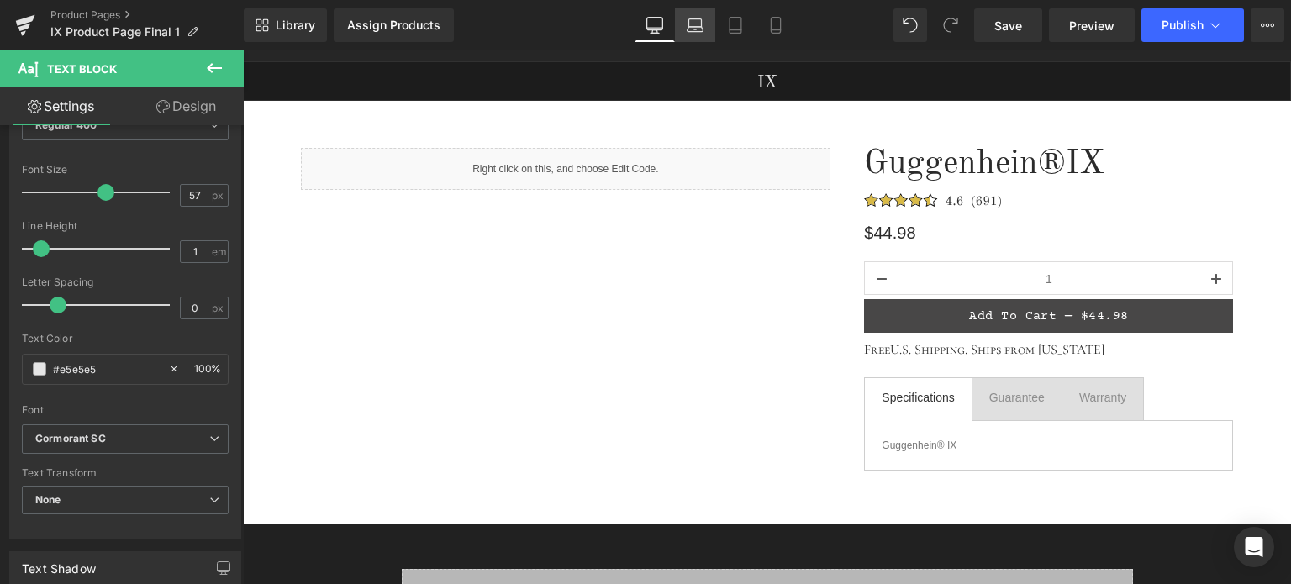
click at [696, 28] on icon at bounding box center [695, 25] width 17 height 17
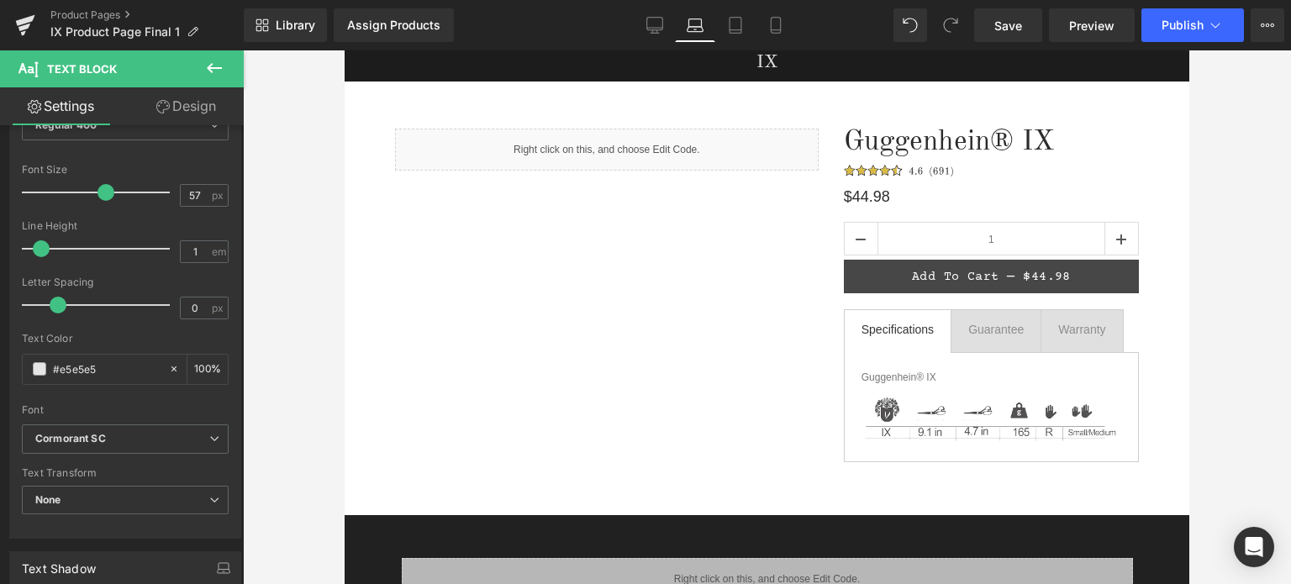
scroll to position [0, 0]
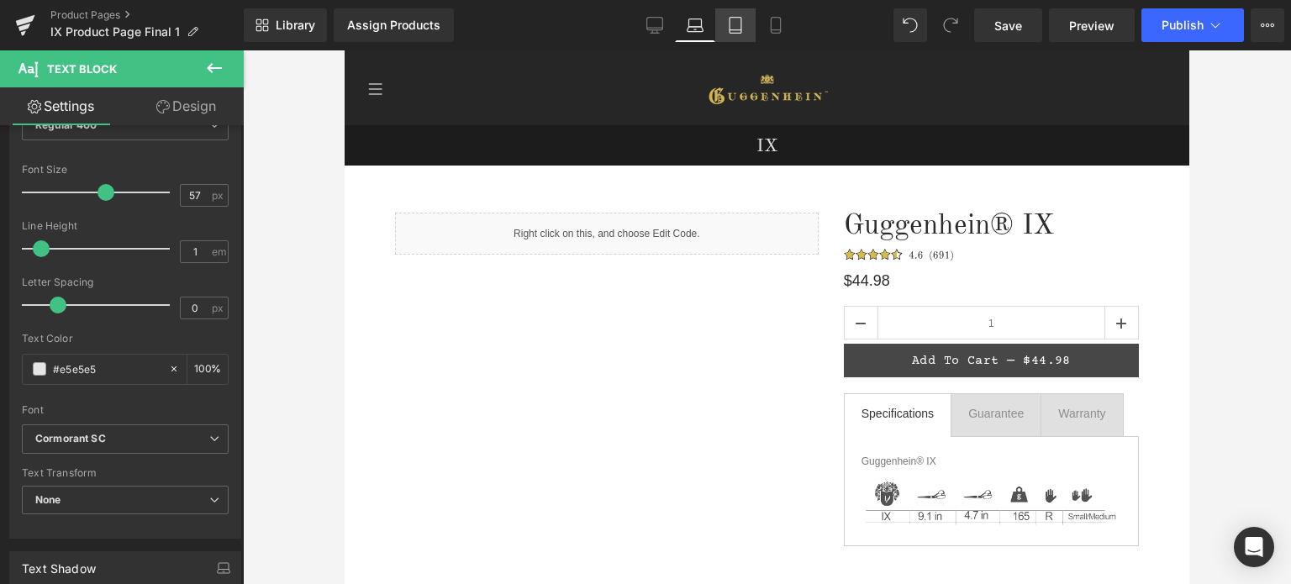
click at [738, 30] on icon at bounding box center [735, 25] width 17 height 17
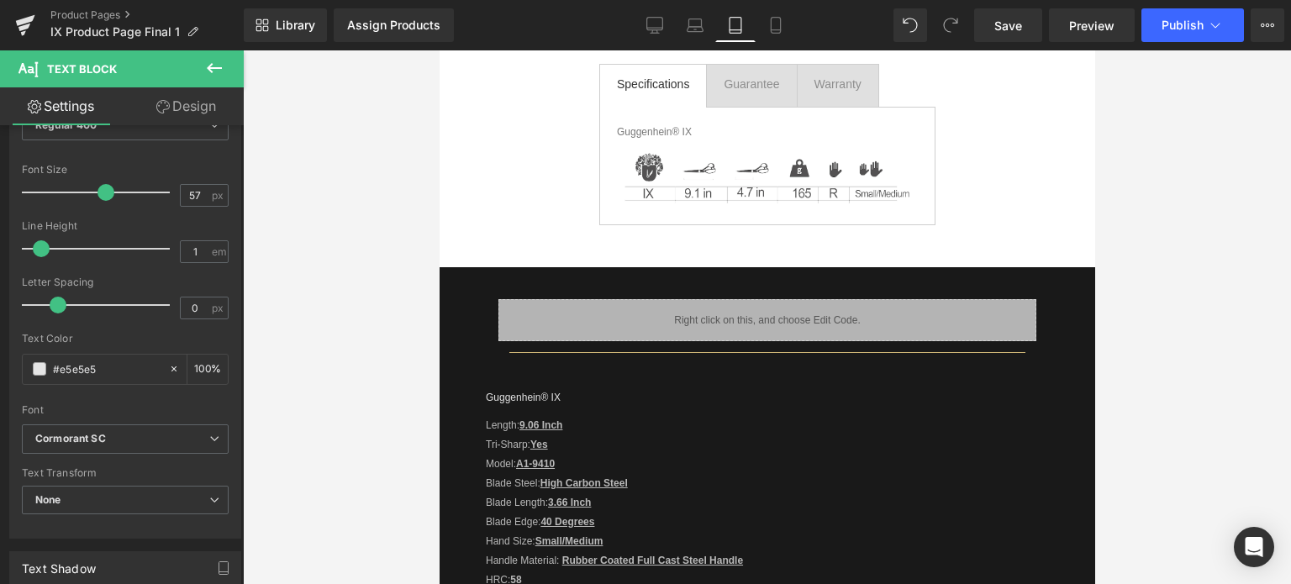
scroll to position [84, 0]
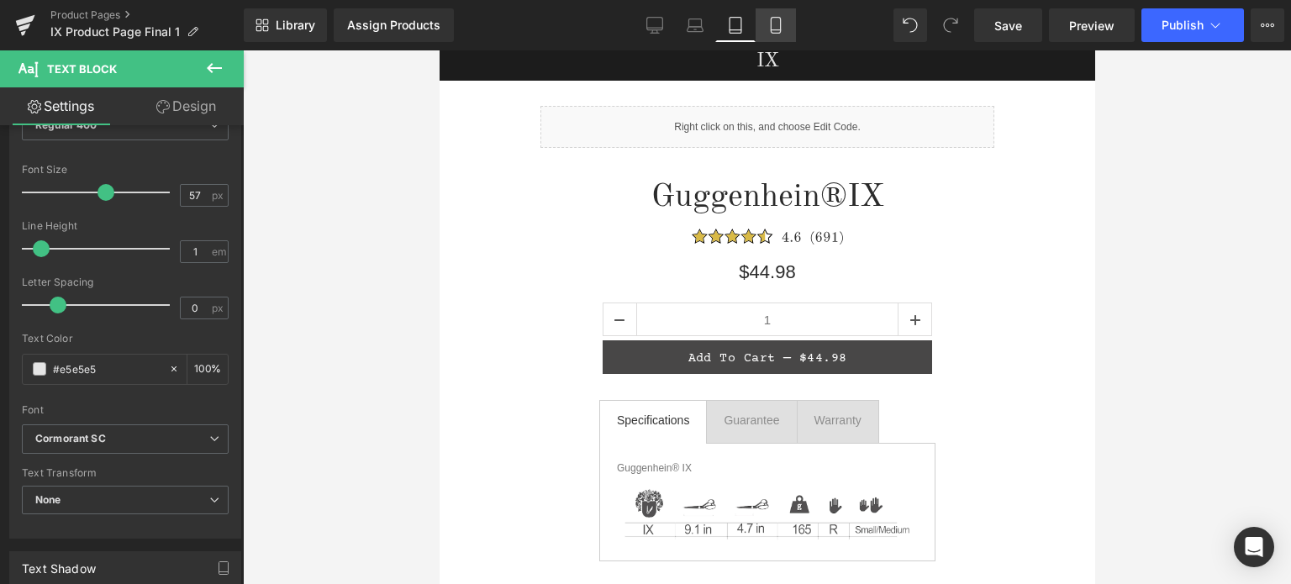
click at [775, 28] on icon at bounding box center [775, 25] width 17 height 17
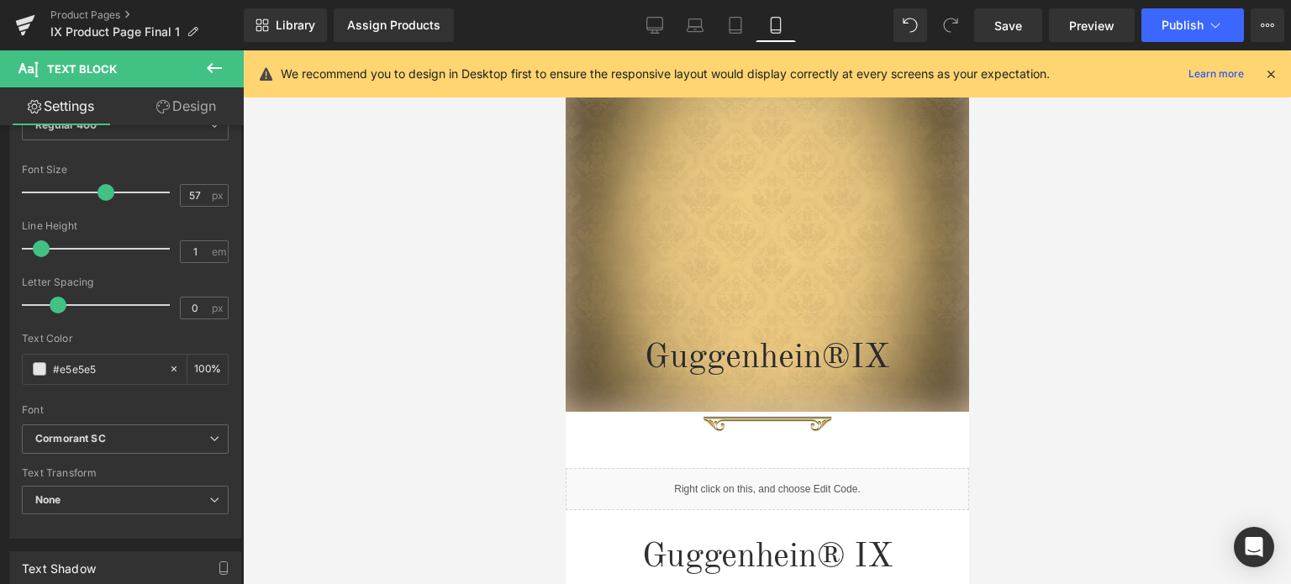
scroll to position [0, 0]
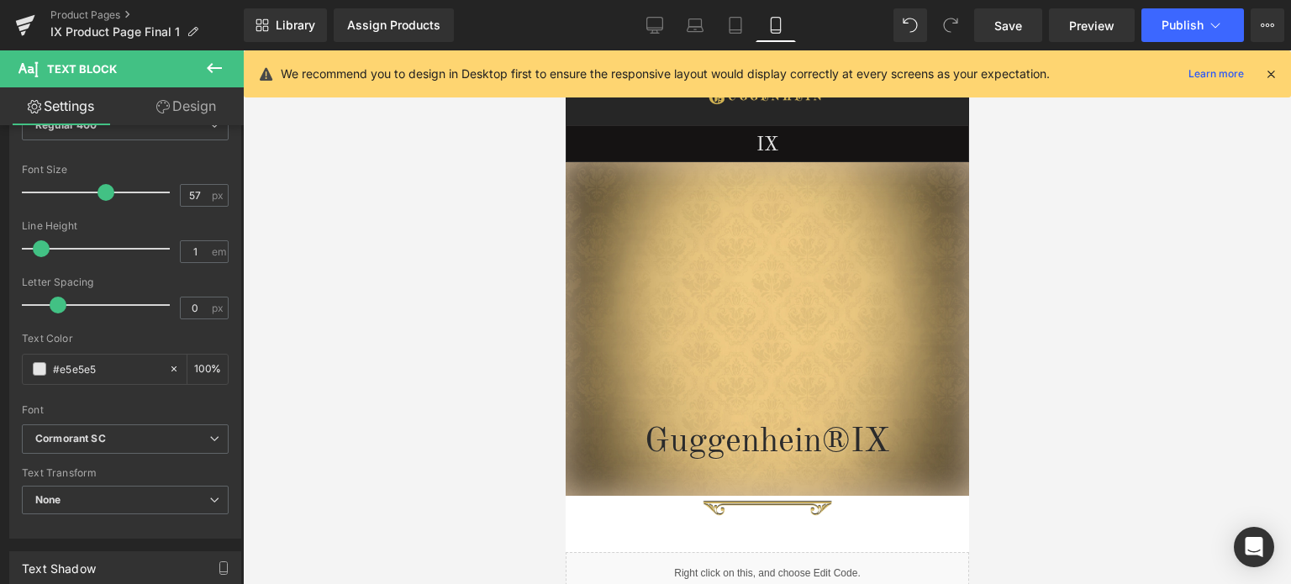
click at [1271, 70] on icon at bounding box center [1270, 73] width 15 height 15
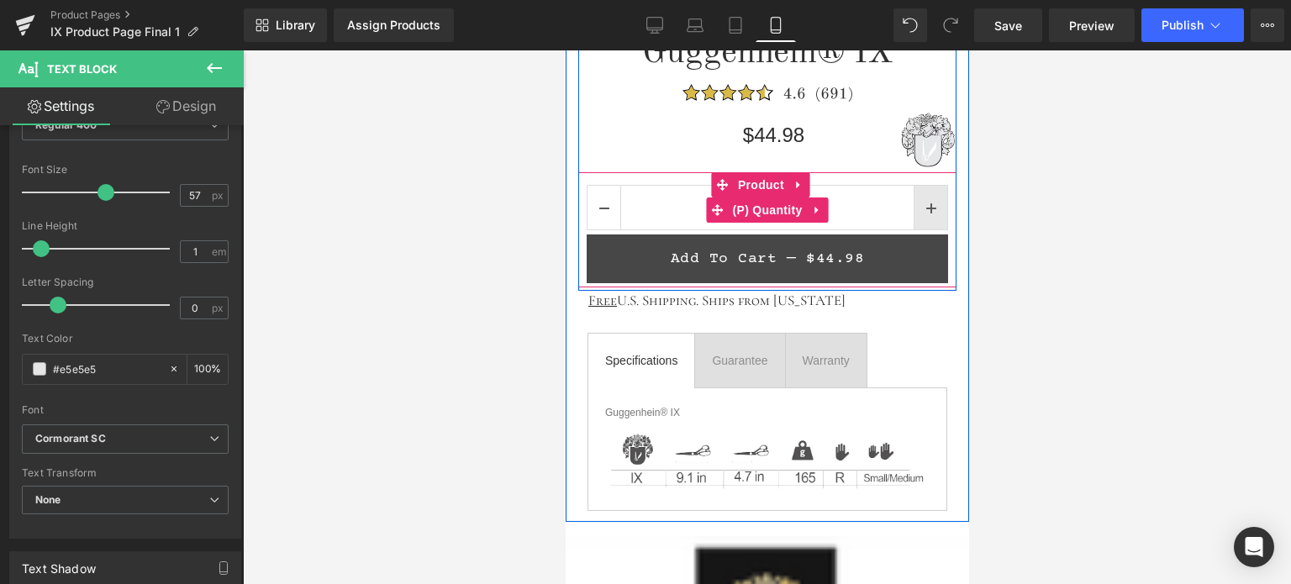
scroll to position [756, 0]
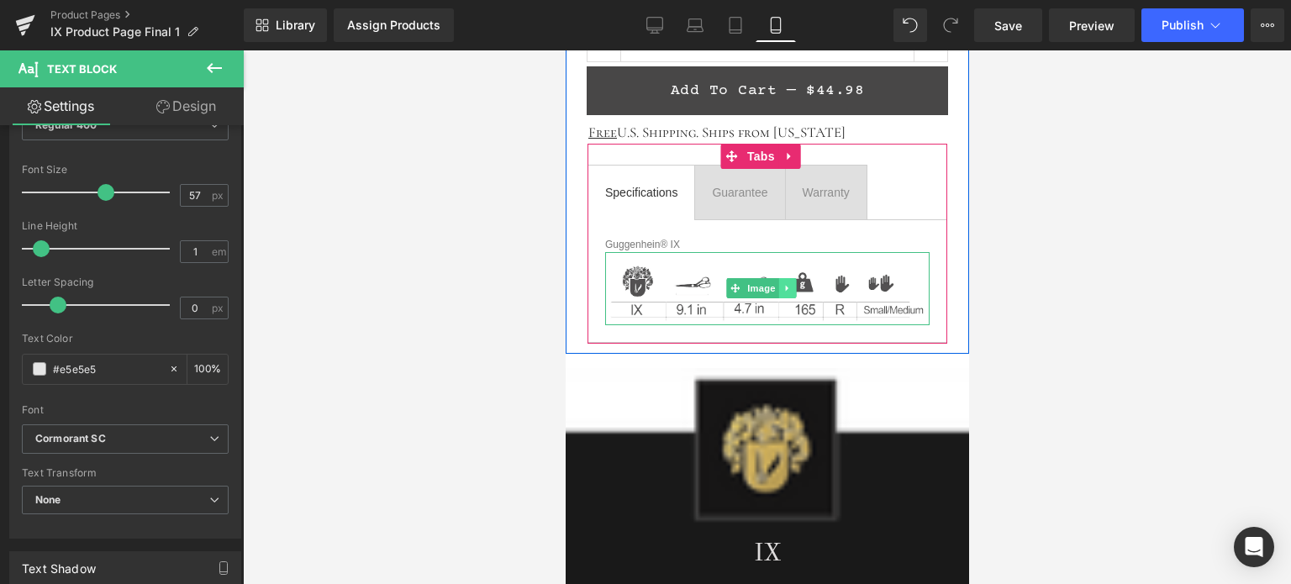
click at [784, 287] on icon at bounding box center [785, 289] width 3 height 6
click at [792, 287] on icon at bounding box center [795, 288] width 9 height 9
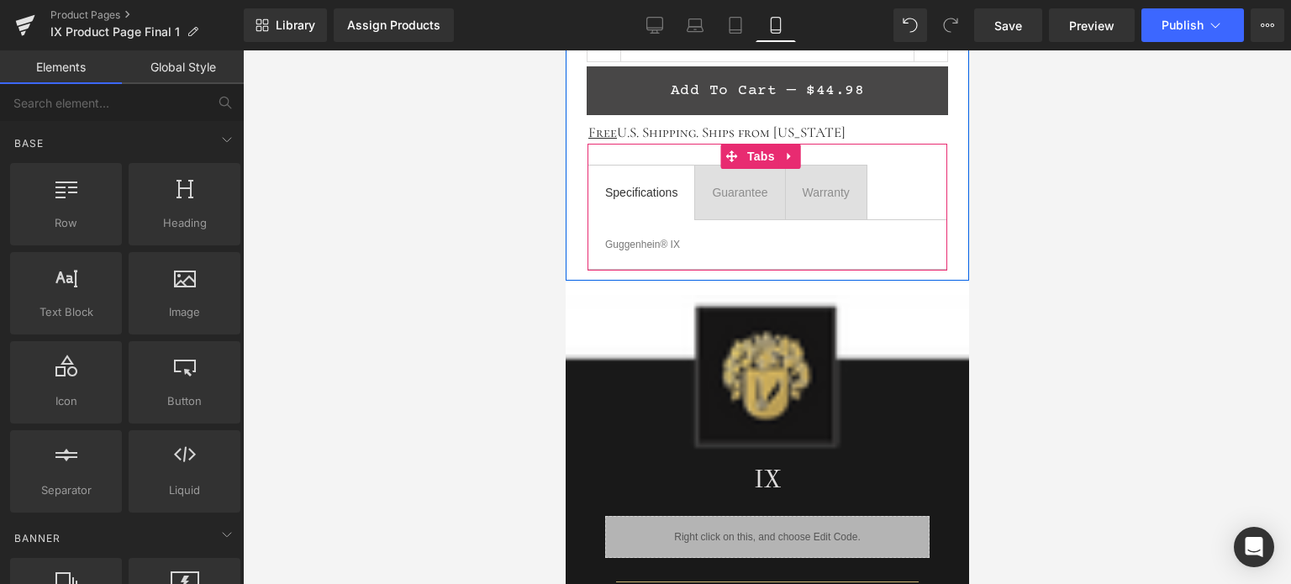
scroll to position [1092, 0]
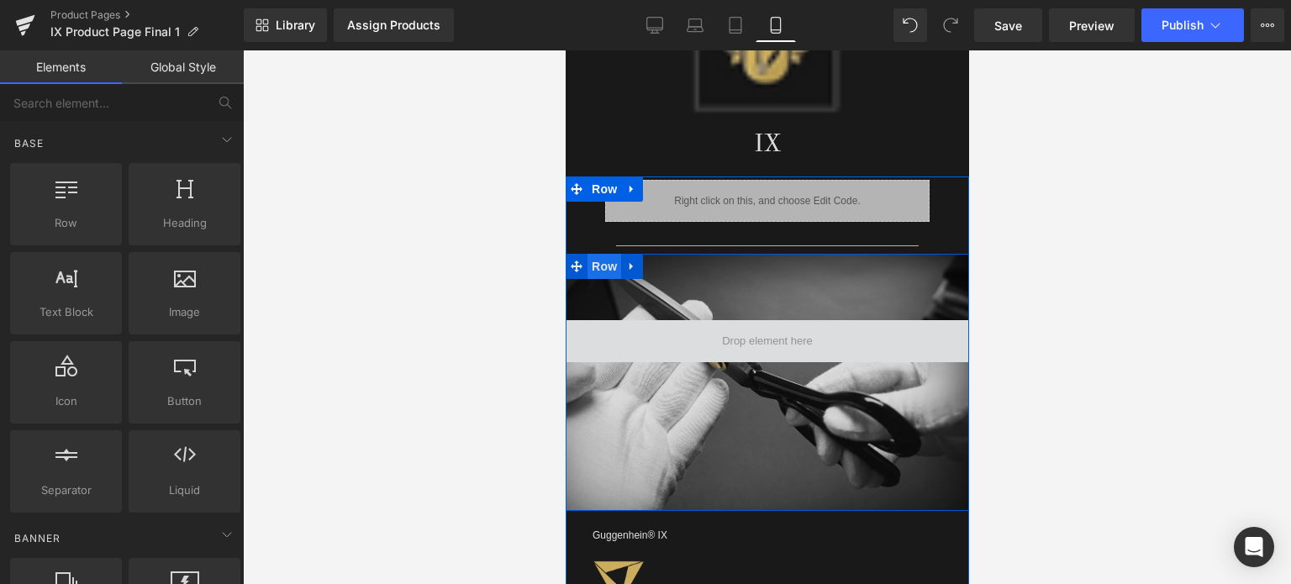
click at [600, 262] on span "Row" at bounding box center [604, 266] width 34 height 25
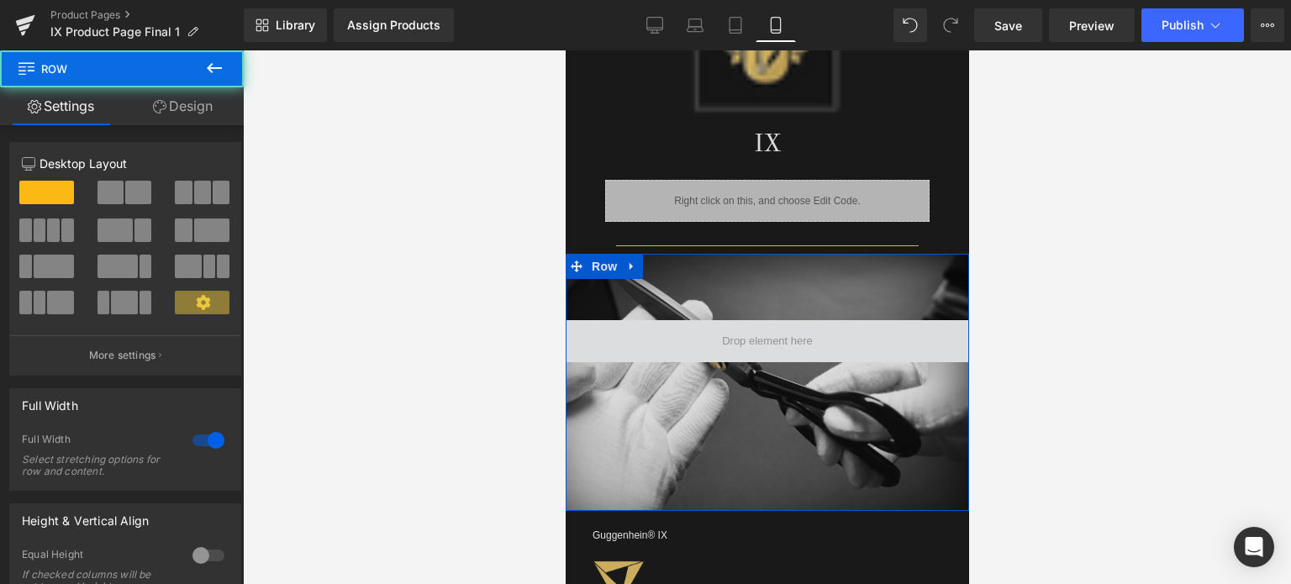
click at [187, 114] on link "Design" at bounding box center [183, 106] width 122 height 38
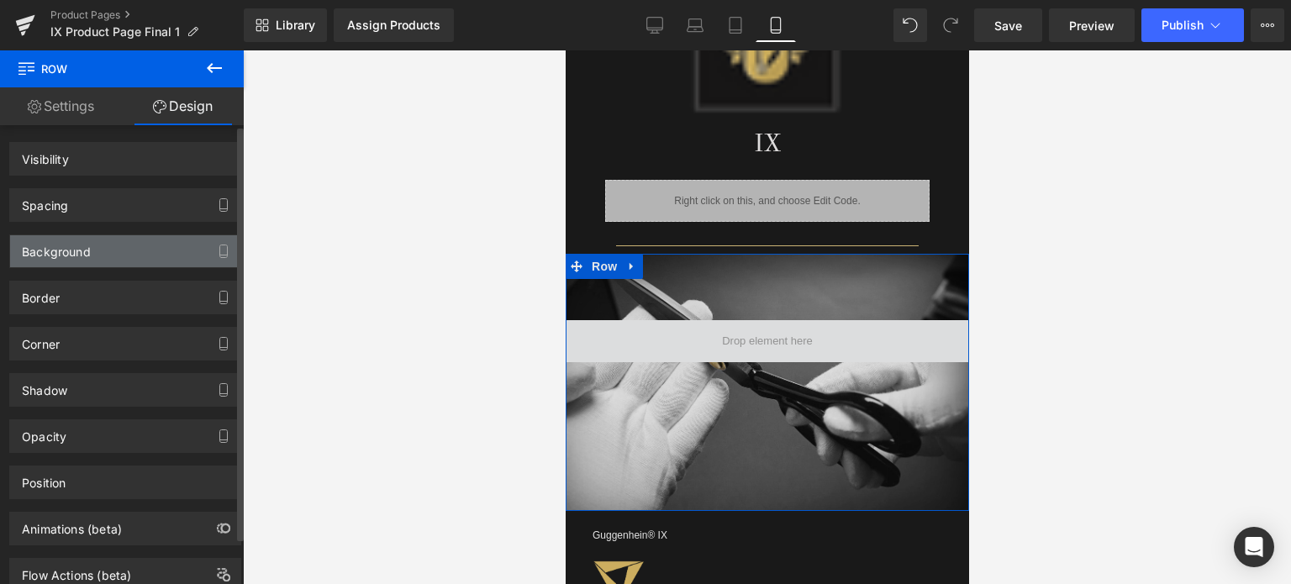
click at [124, 255] on div "Background" at bounding box center [125, 251] width 230 height 32
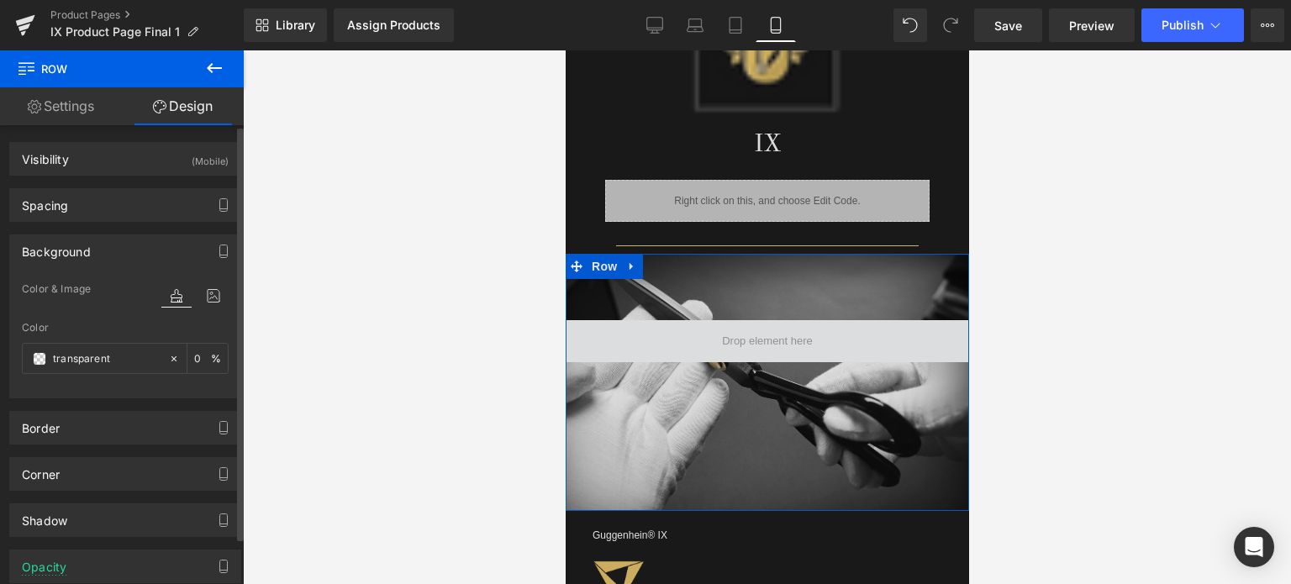
click at [203, 296] on icon at bounding box center [213, 296] width 30 height 22
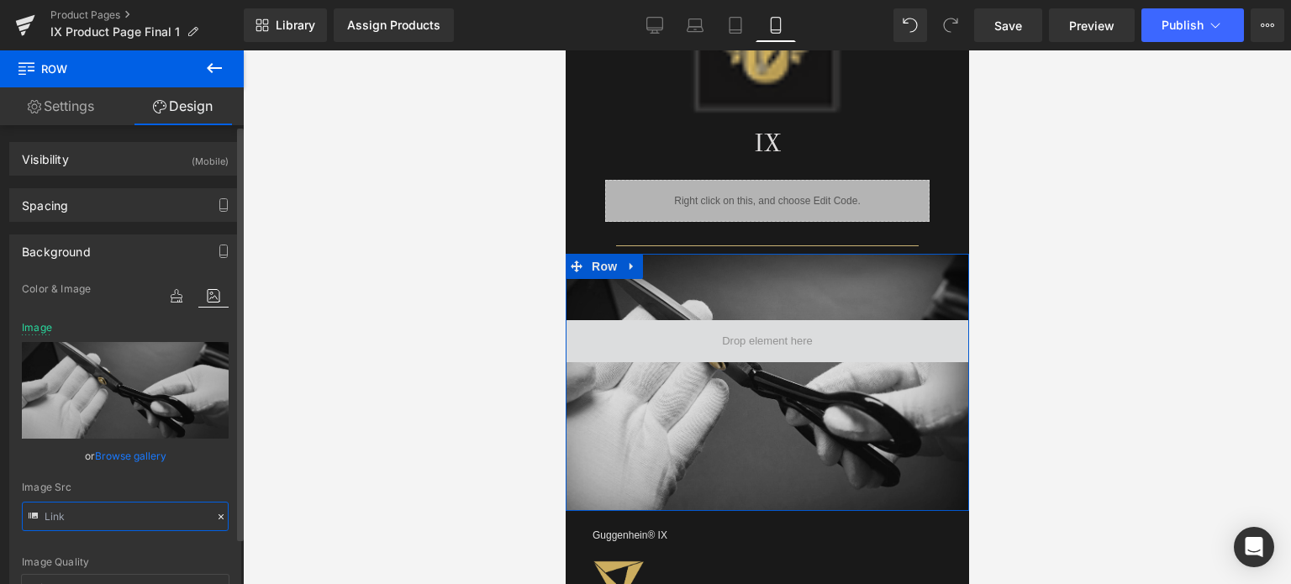
click at [150, 512] on input "text" at bounding box center [125, 516] width 207 height 29
type input "https://cdn.shopify.com/s/files/1/0566/0963/6442/files/2_4dad05f2-5455-4cd1-a67…"
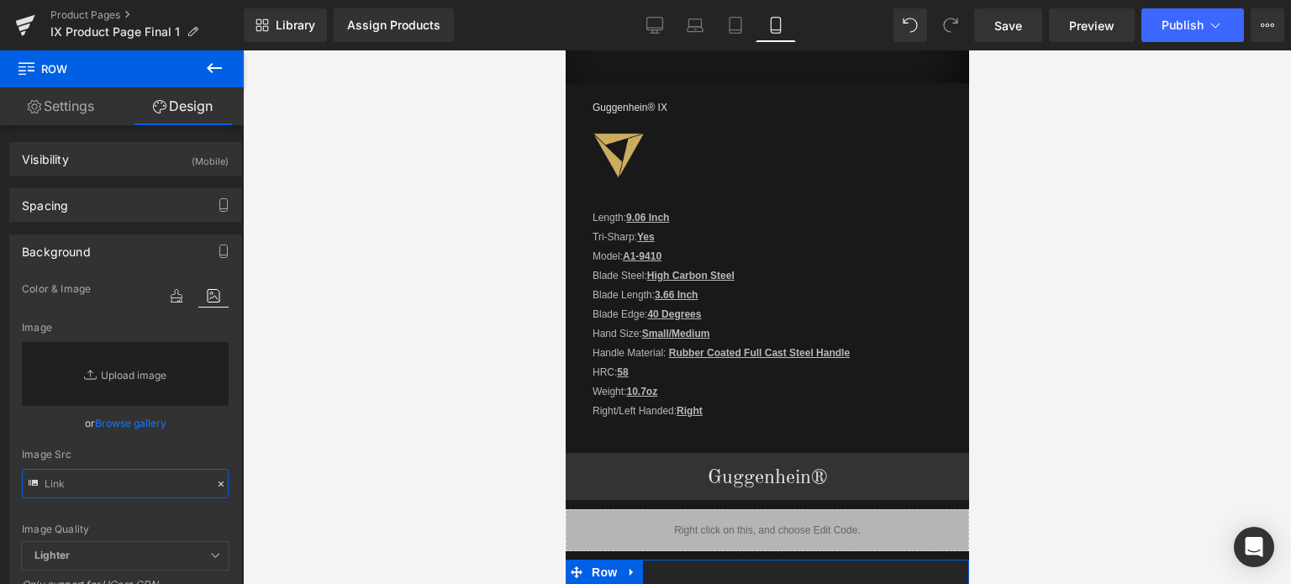
scroll to position [1513, 0]
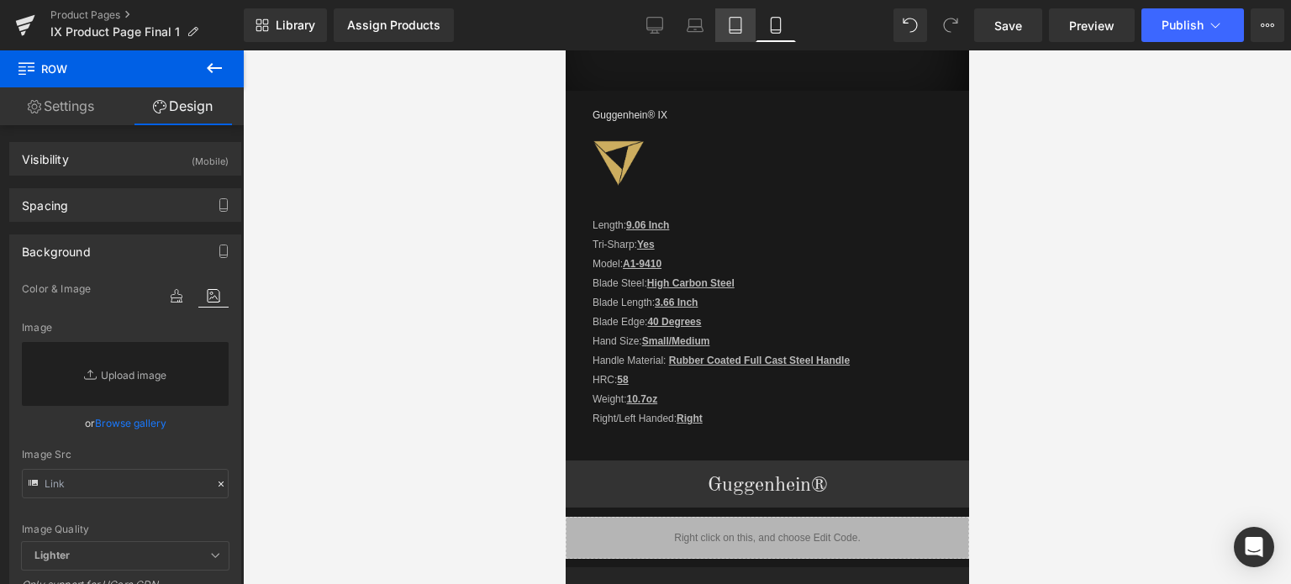
click at [733, 21] on icon at bounding box center [735, 25] width 17 height 17
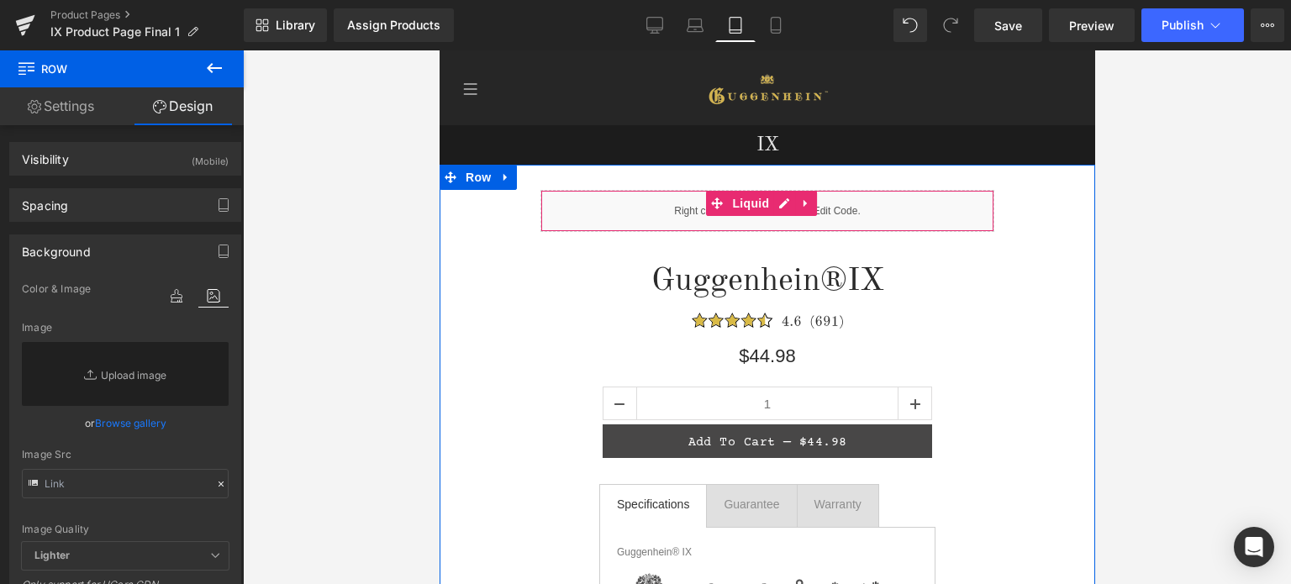
scroll to position [504, 0]
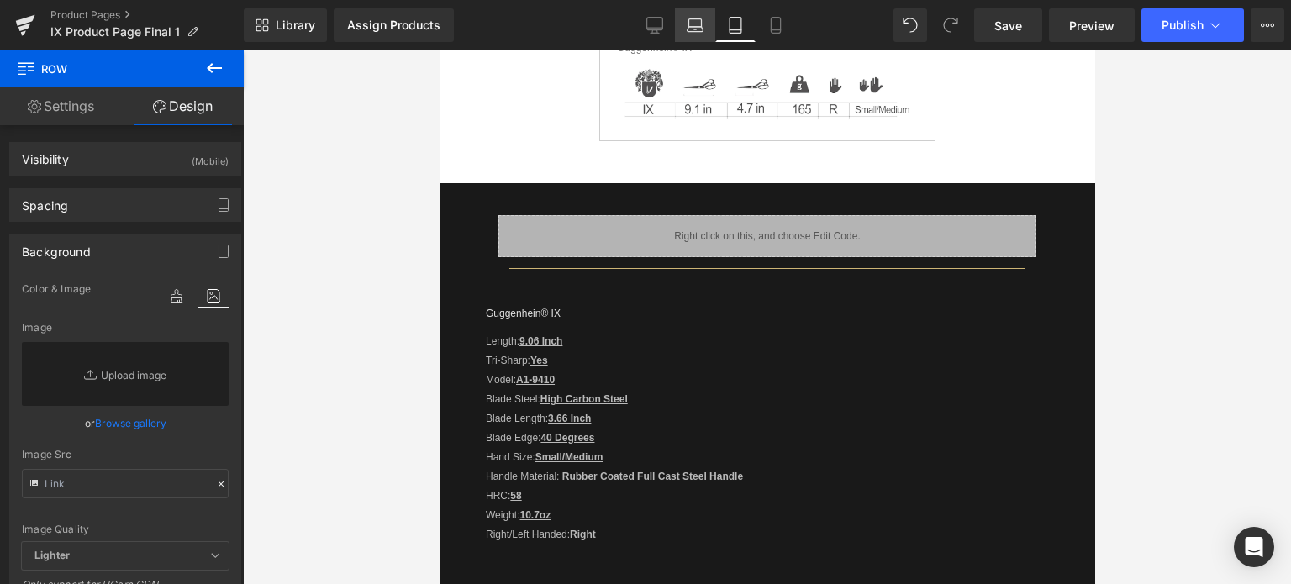
click at [700, 21] on icon at bounding box center [695, 25] width 17 height 17
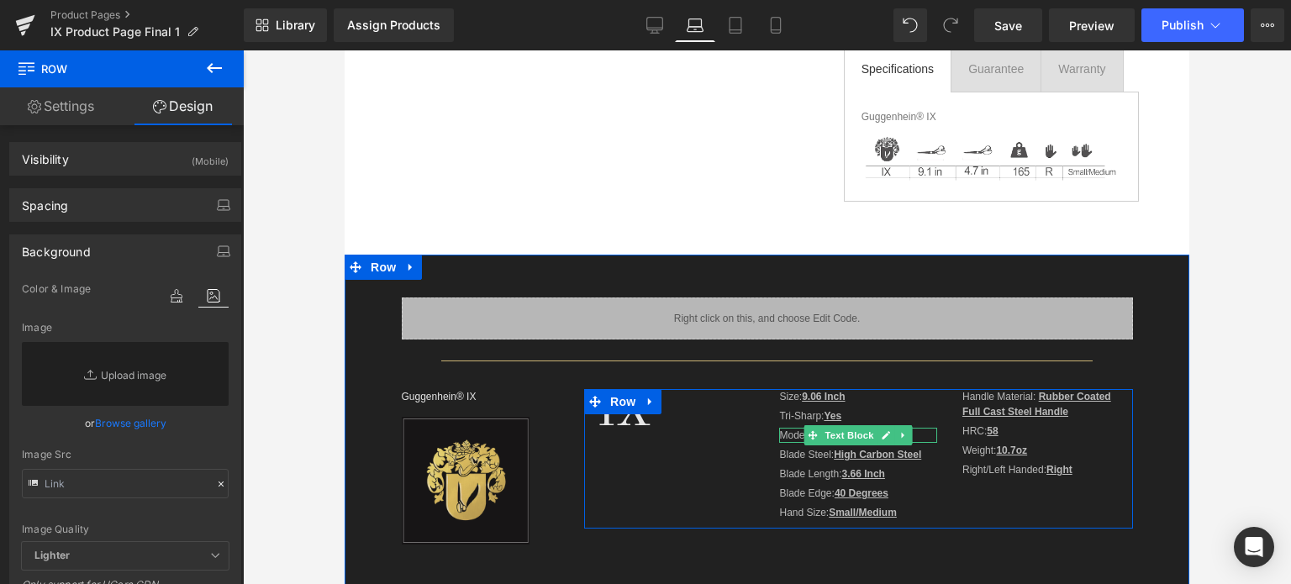
scroll to position [336, 0]
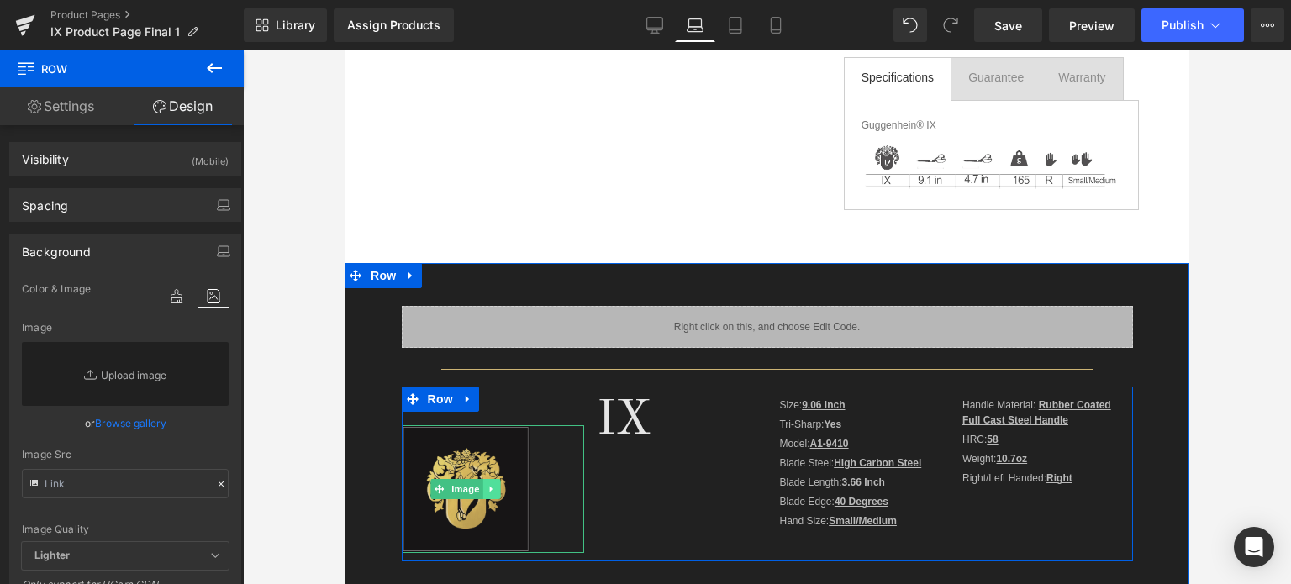
click at [487, 488] on icon at bounding box center [491, 489] width 9 height 10
click at [496, 489] on icon at bounding box center [500, 489] width 9 height 10
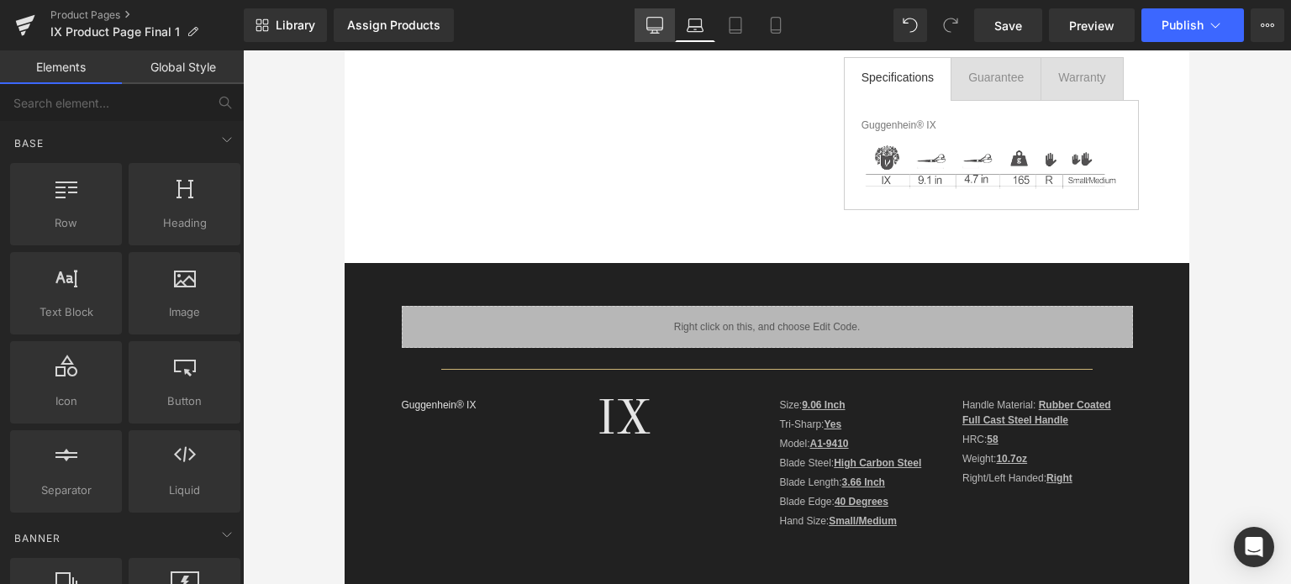
click at [657, 24] on icon at bounding box center [654, 25] width 17 height 17
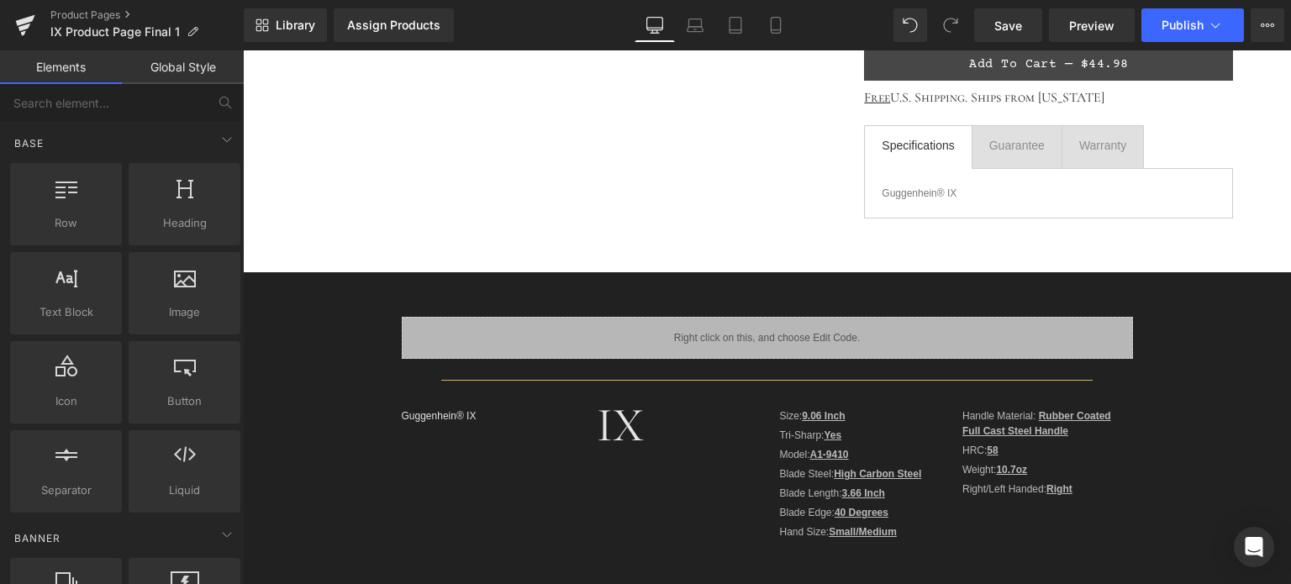
scroll to position [556, 0]
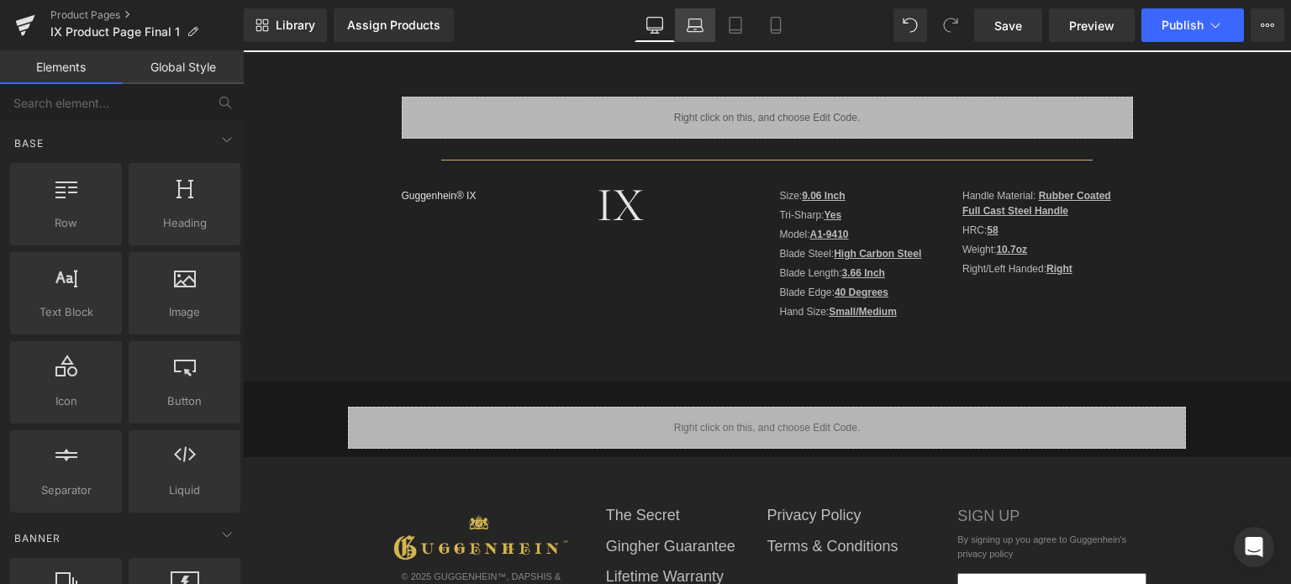
click at [684, 25] on link "Laptop" at bounding box center [695, 25] width 40 height 34
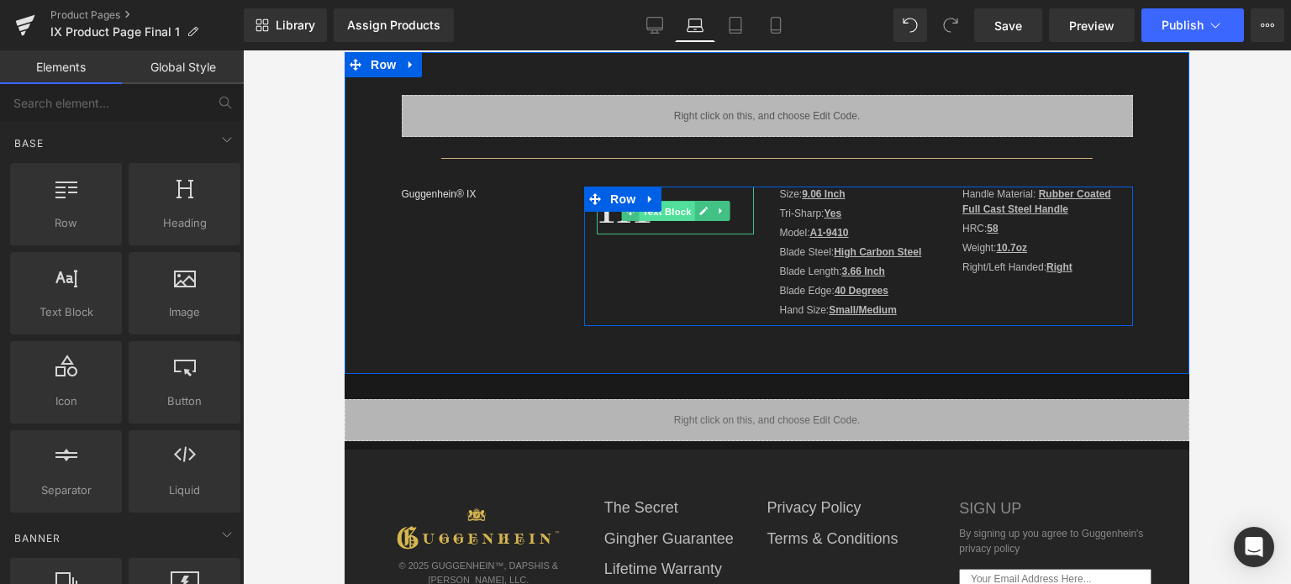
click at [669, 213] on span "Text Block" at bounding box center [666, 211] width 55 height 20
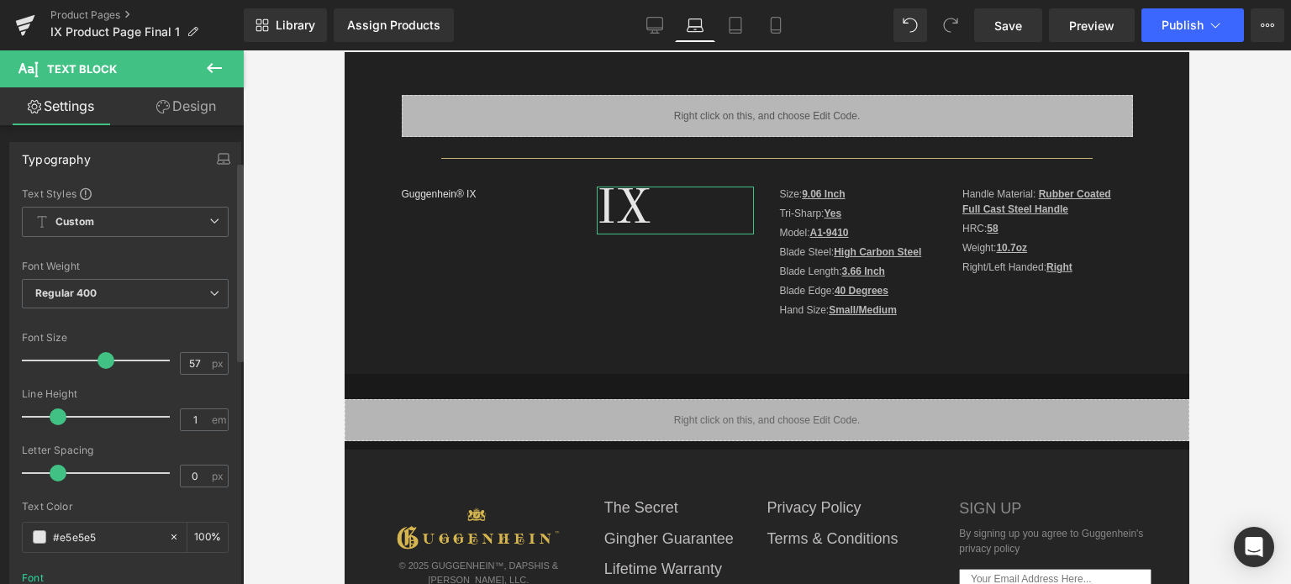
scroll to position [420, 0]
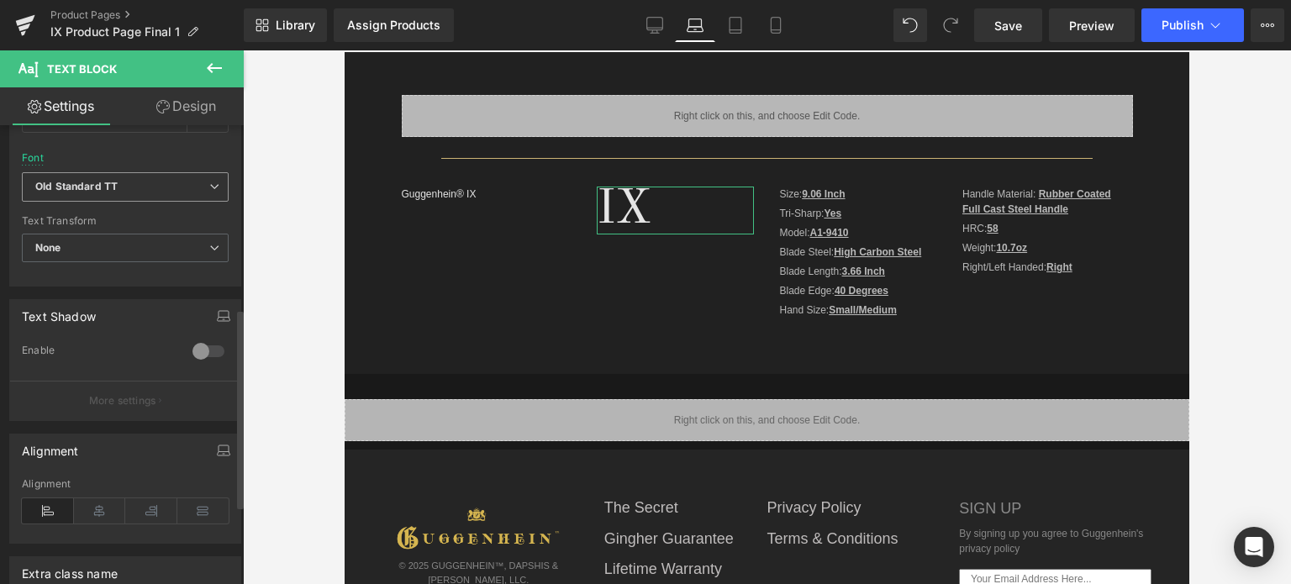
click at [139, 188] on b "Old Standard TT" at bounding box center [122, 187] width 174 height 14
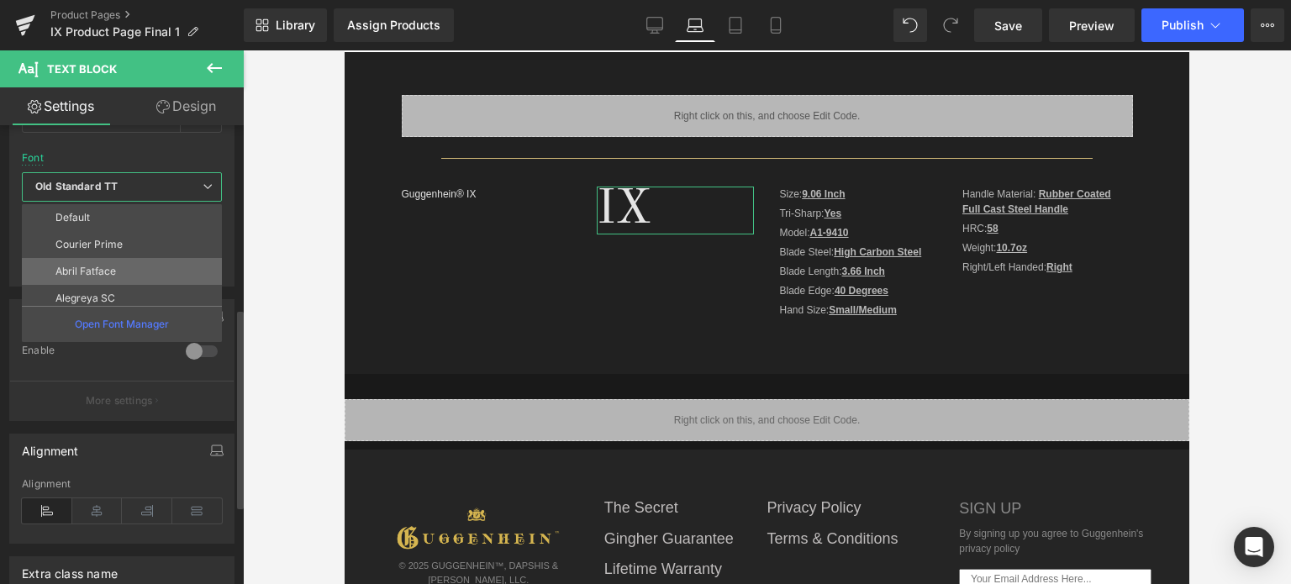
scroll to position [464, 0]
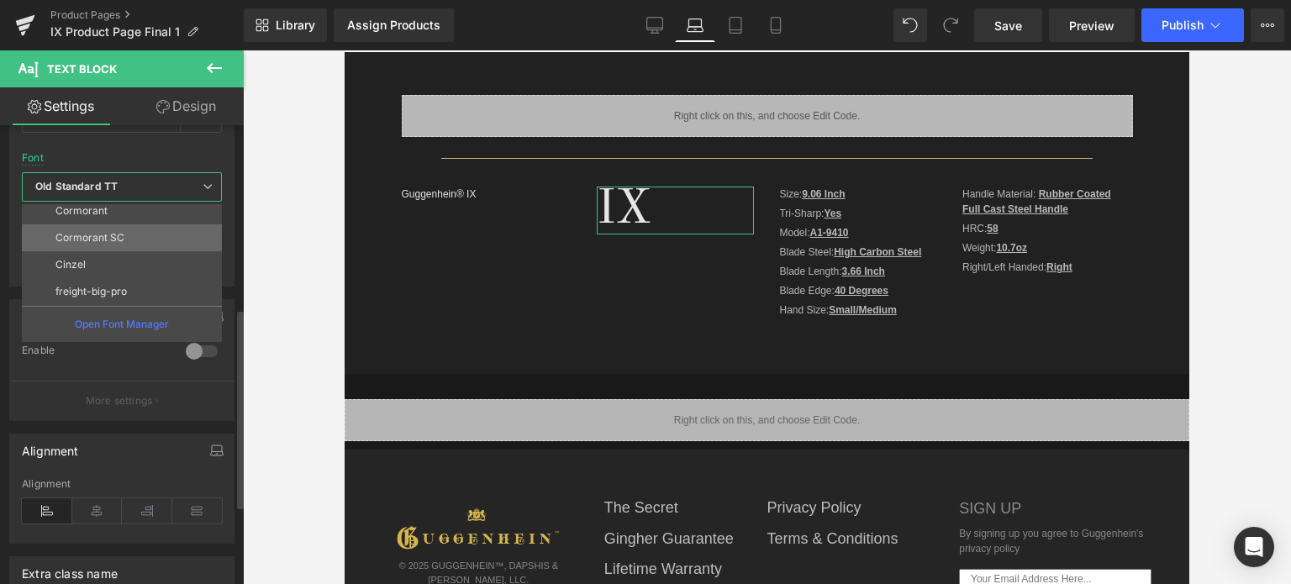
click at [113, 226] on li "Cormorant SC" at bounding box center [126, 237] width 208 height 27
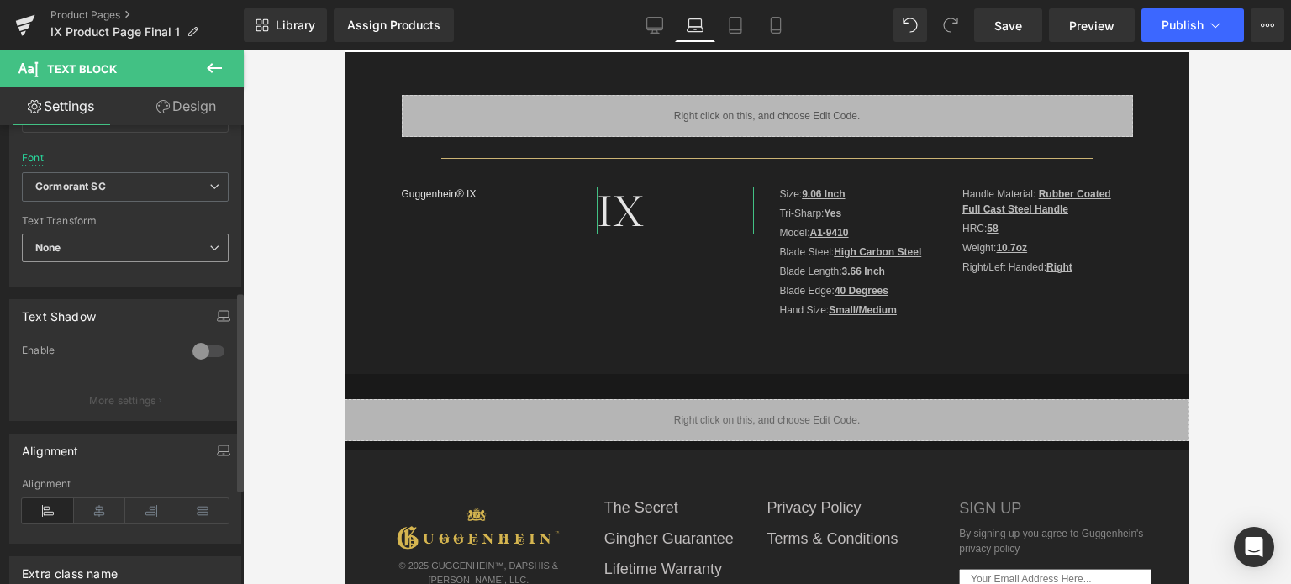
scroll to position [252, 0]
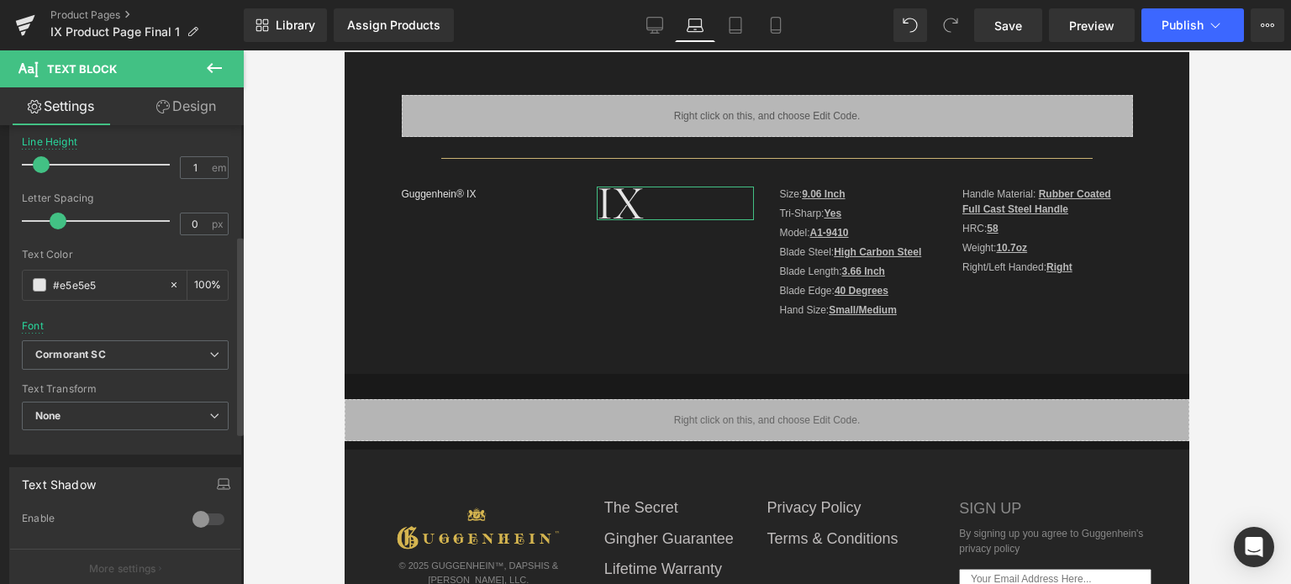
drag, startPoint x: 55, startPoint y: 164, endPoint x: 41, endPoint y: 165, distance: 13.5
click at [41, 165] on span at bounding box center [41, 164] width 17 height 17
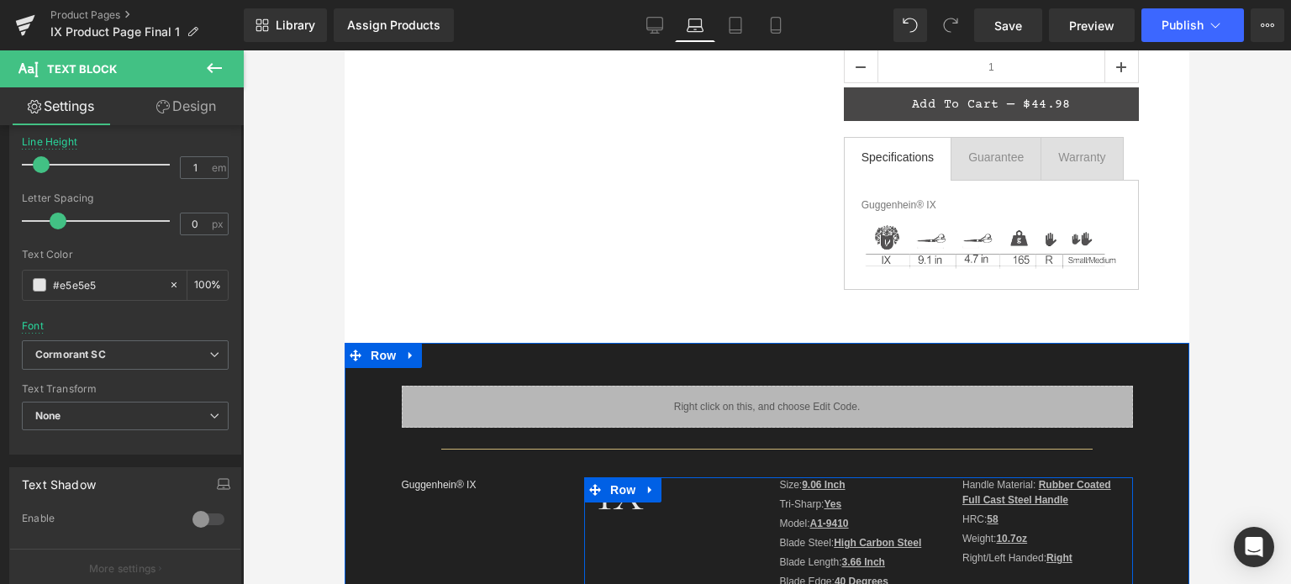
scroll to position [127, 0]
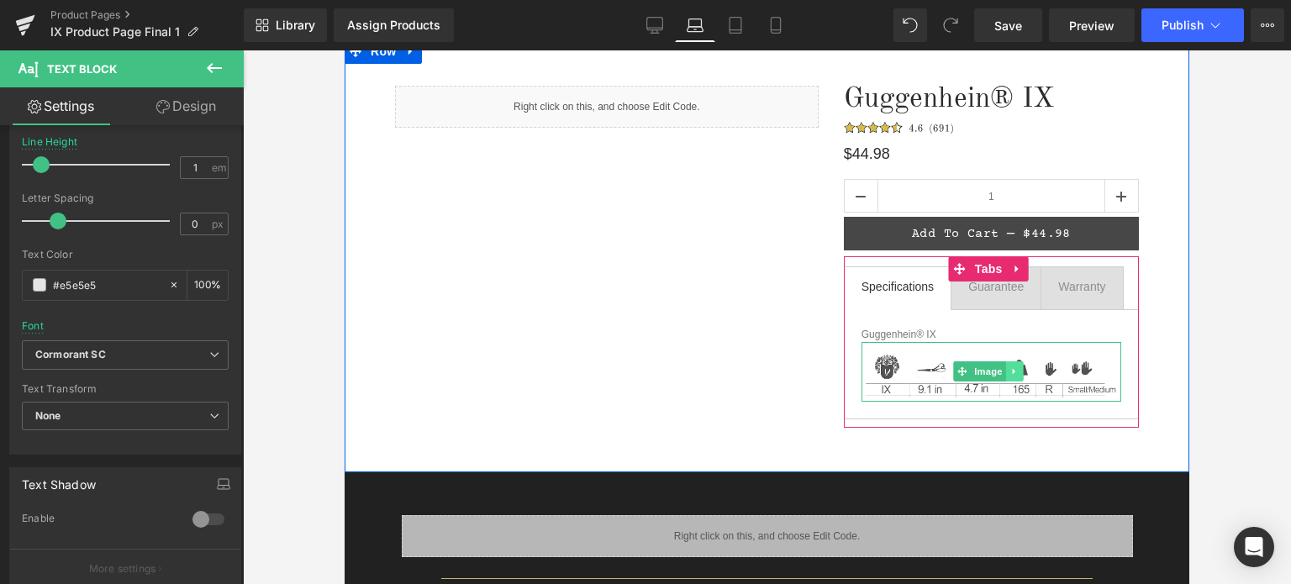
click at [1013, 371] on icon at bounding box center [1014, 372] width 3 height 6
click at [1018, 372] on icon at bounding box center [1022, 371] width 9 height 9
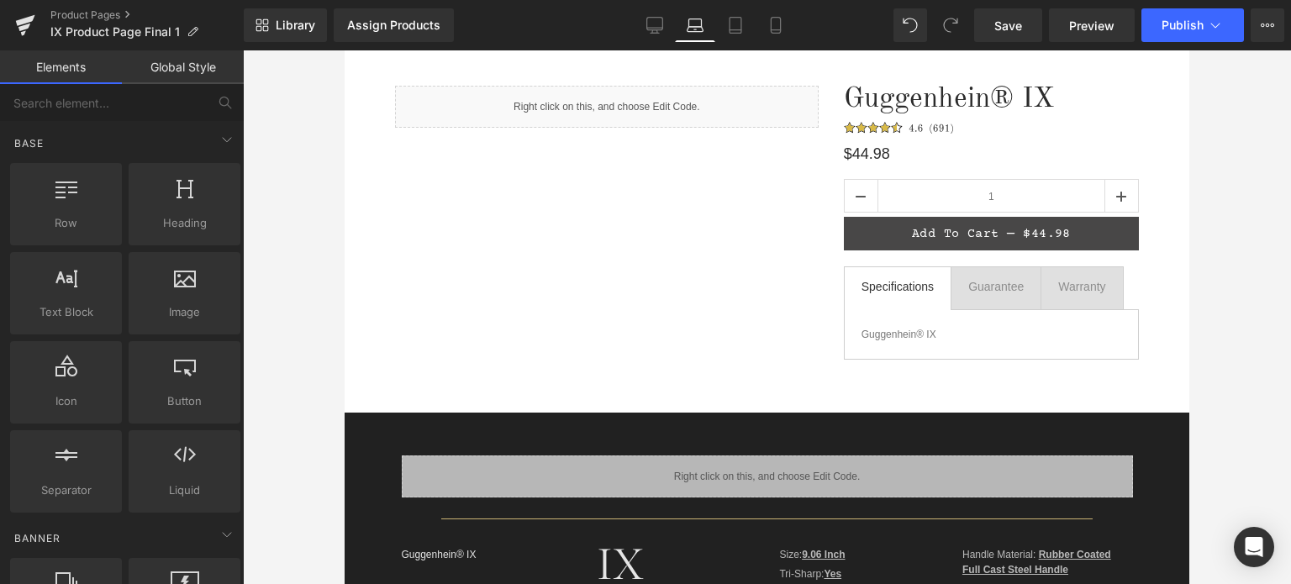
scroll to position [36, 0]
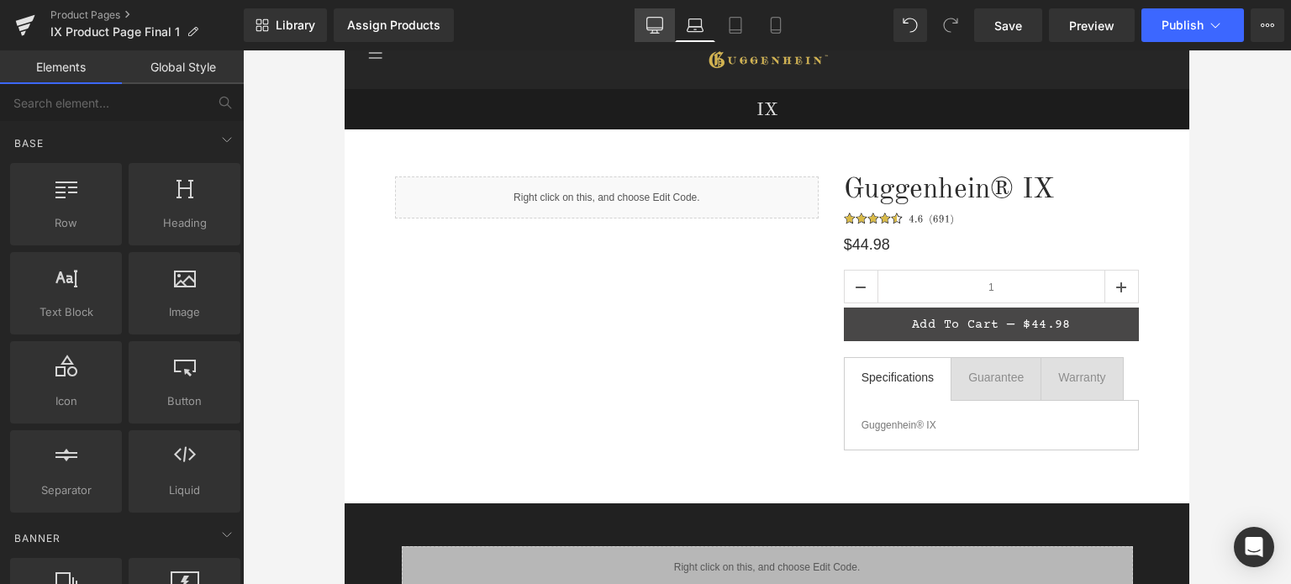
click at [639, 24] on link "Desktop" at bounding box center [654, 25] width 40 height 34
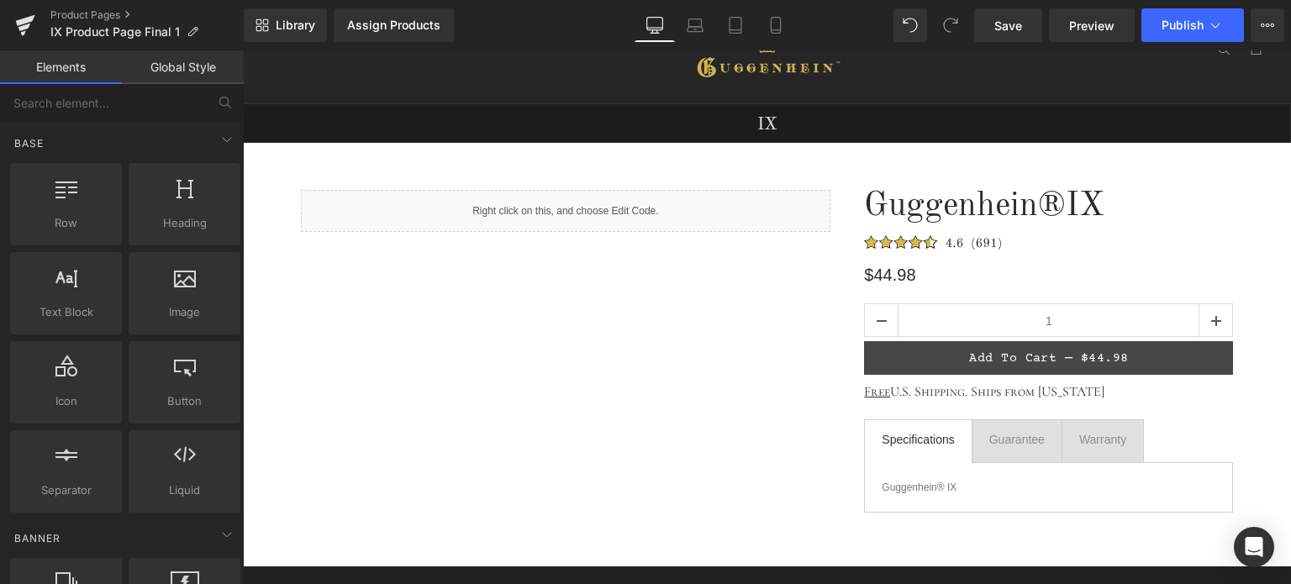
scroll to position [0, 0]
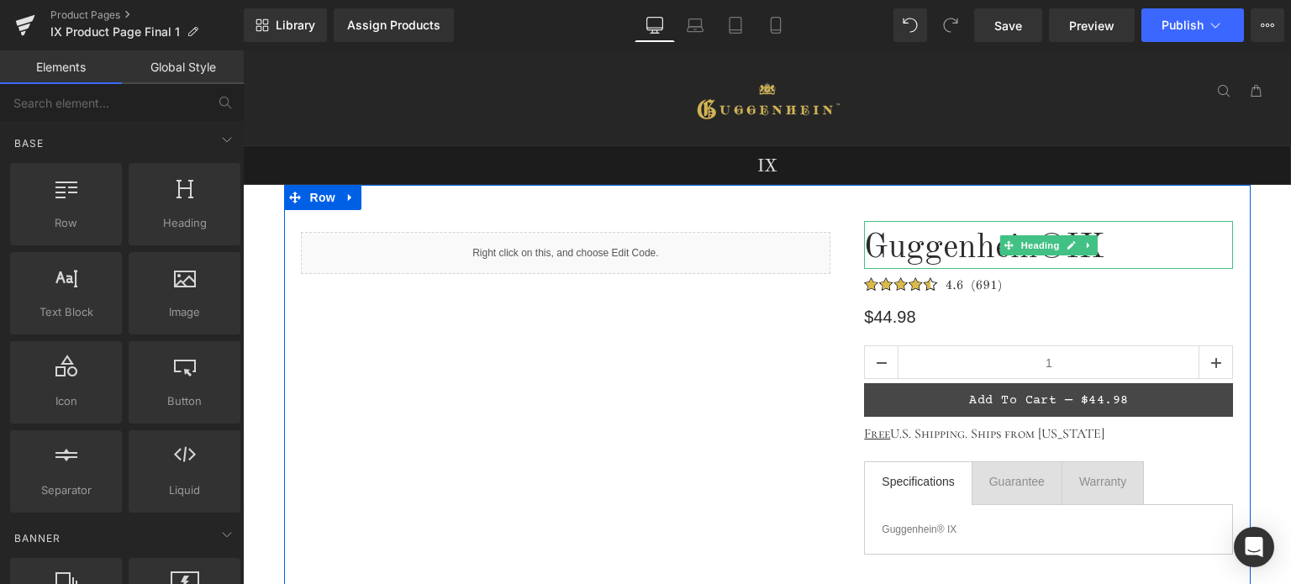
click at [1092, 250] on span "IX" at bounding box center [1085, 249] width 39 height 34
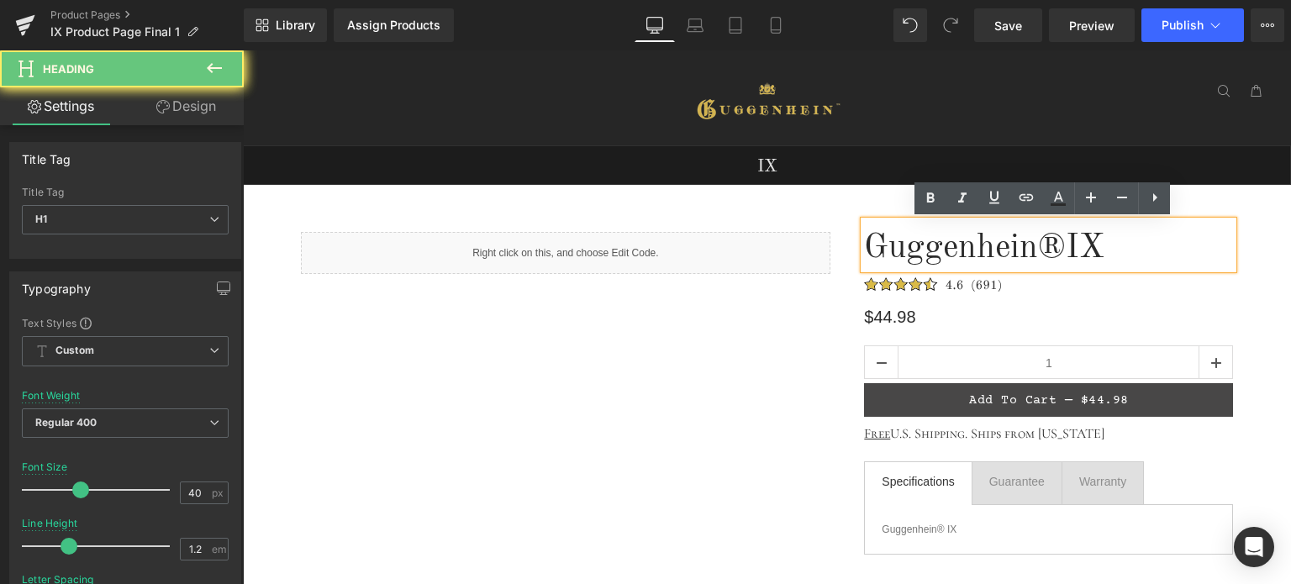
click at [1109, 250] on h1 "Guggenhein® IX" at bounding box center [1048, 249] width 369 height 40
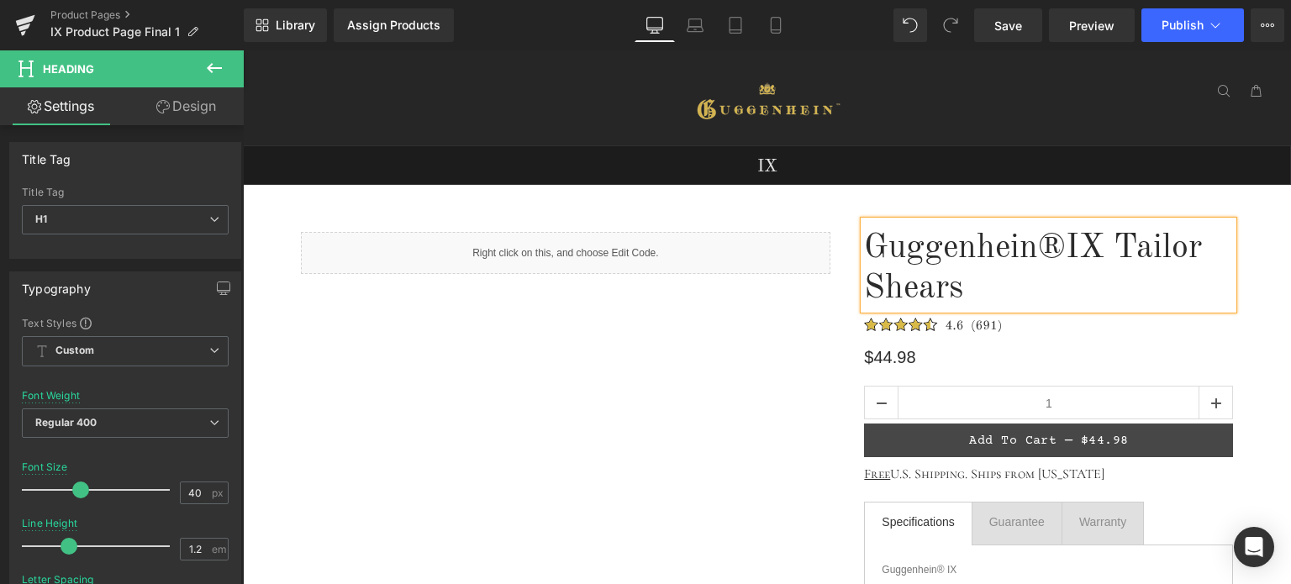
click at [1122, 243] on span "IX Tailor Shears" at bounding box center [1033, 269] width 338 height 74
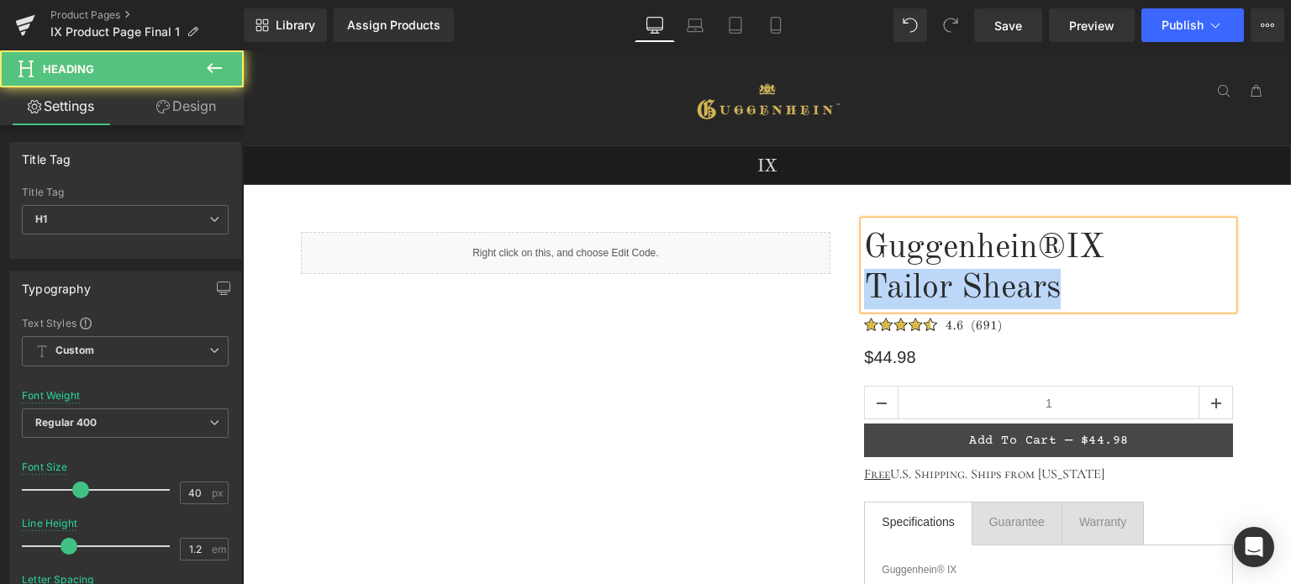
drag, startPoint x: 1051, startPoint y: 282, endPoint x: 864, endPoint y: 282, distance: 187.4
click at [864, 282] on span "Tailor Shears" at bounding box center [962, 289] width 197 height 34
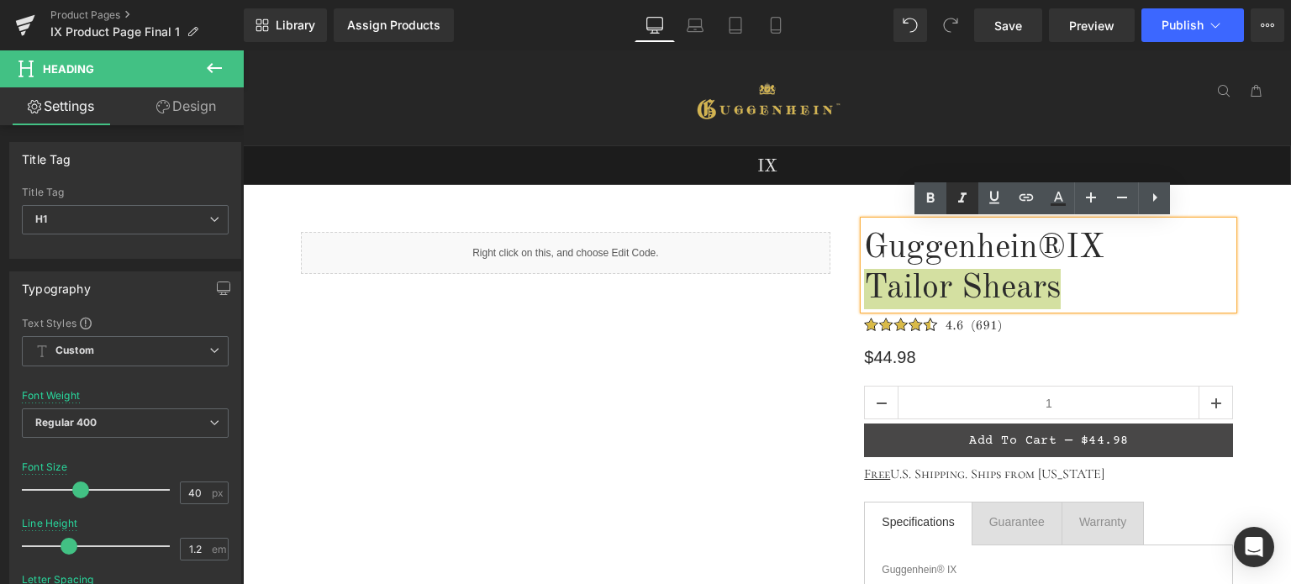
click at [963, 202] on icon at bounding box center [962, 197] width 8 height 10
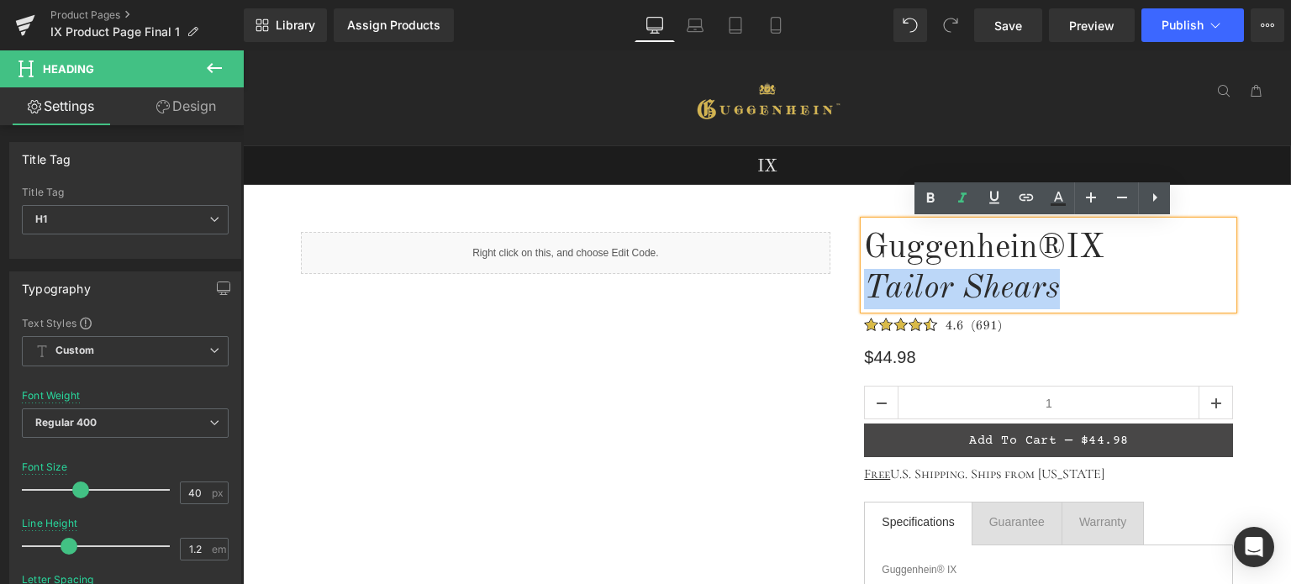
click at [1050, 293] on icon "Tailor Shears" at bounding box center [962, 289] width 196 height 34
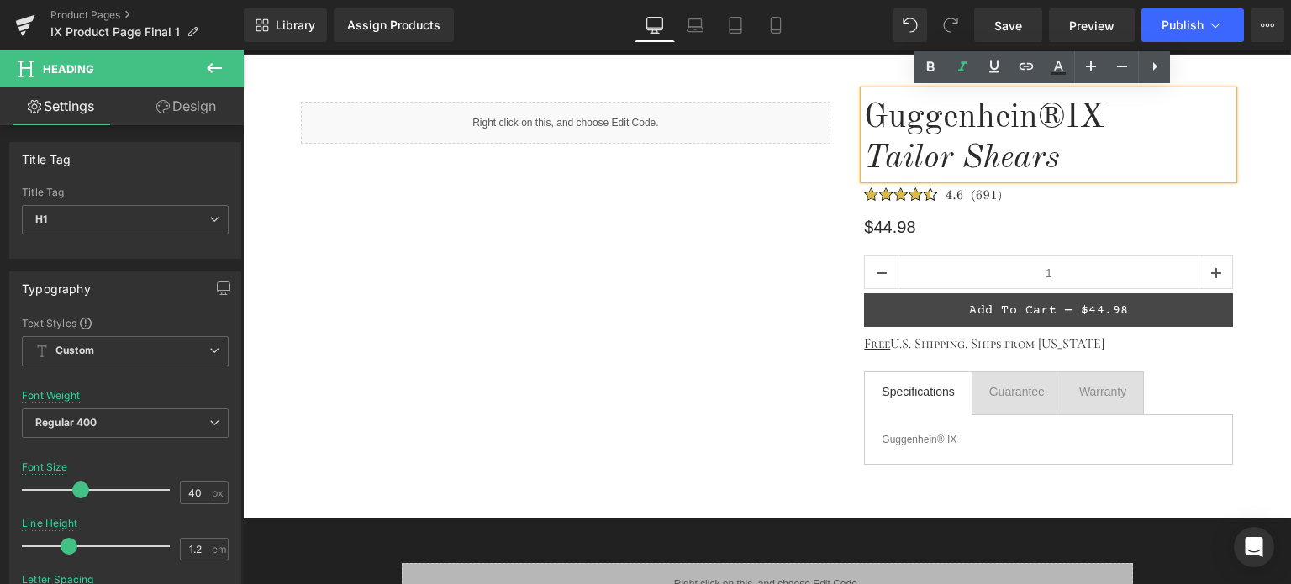
click at [1227, 276] on div "Guggenhein® IX Tailor Shears Heading Image $44.98 Heading 1 (P) Quantity Add To…" at bounding box center [1048, 282] width 403 height 382
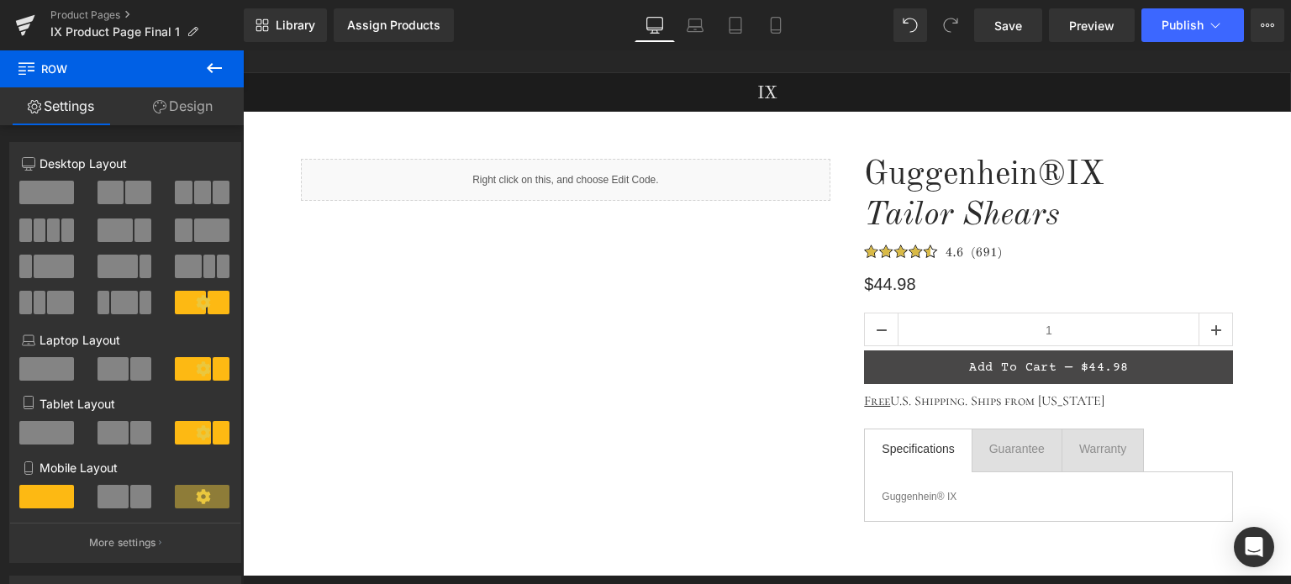
scroll to position [84, 0]
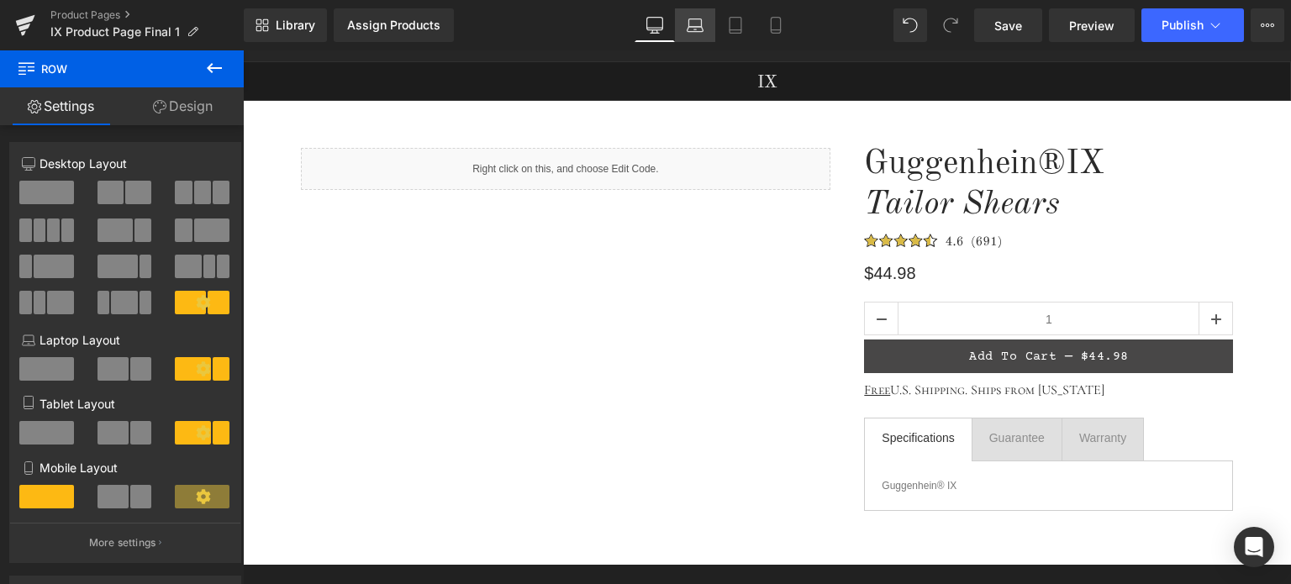
click at [695, 24] on icon at bounding box center [695, 25] width 17 height 17
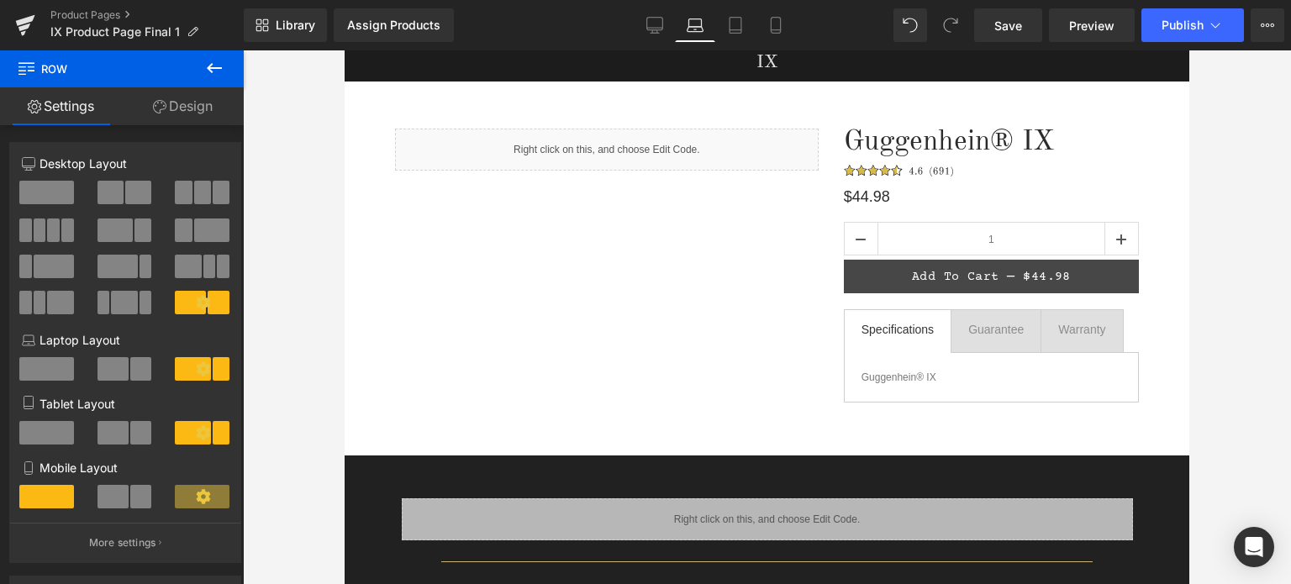
scroll to position [0, 0]
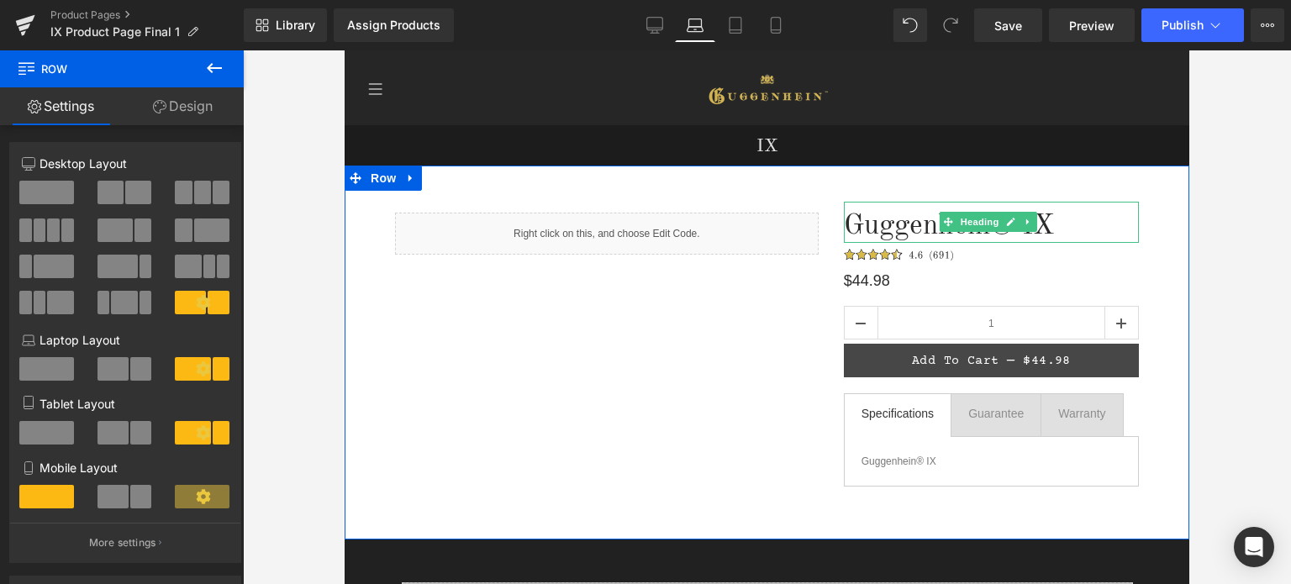
drag, startPoint x: 1056, startPoint y: 219, endPoint x: 1045, endPoint y: 219, distance: 10.9
click at [1056, 219] on h1 "Guggenhein® IX" at bounding box center [991, 226] width 295 height 34
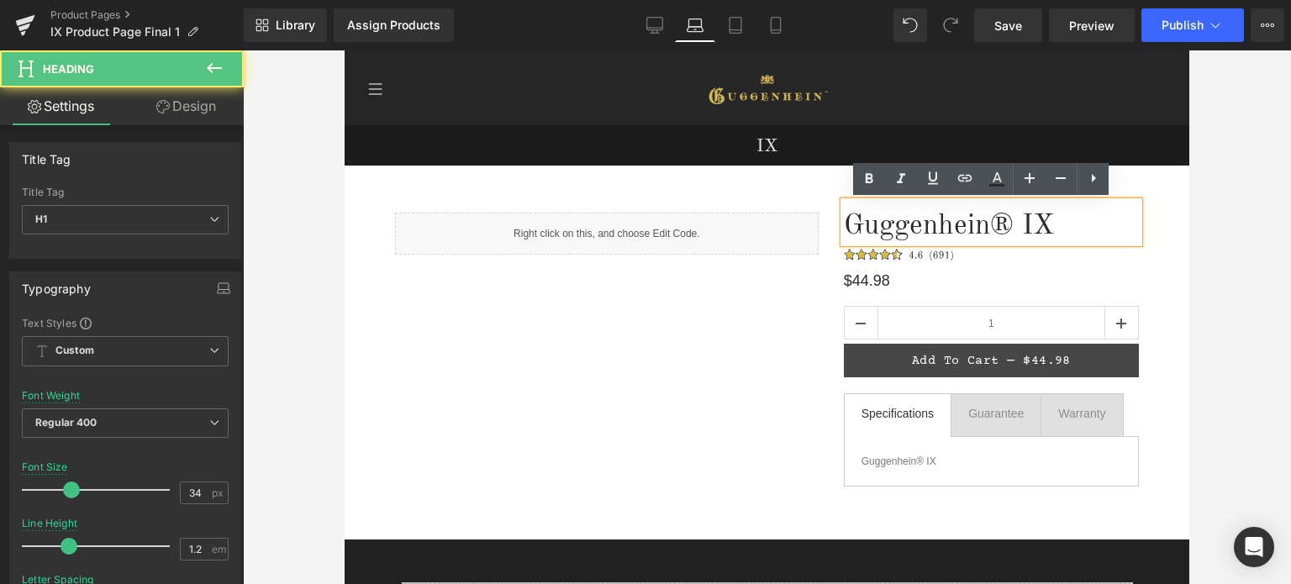
click at [1045, 220] on h1 "Guggenhein® IX" at bounding box center [991, 226] width 295 height 34
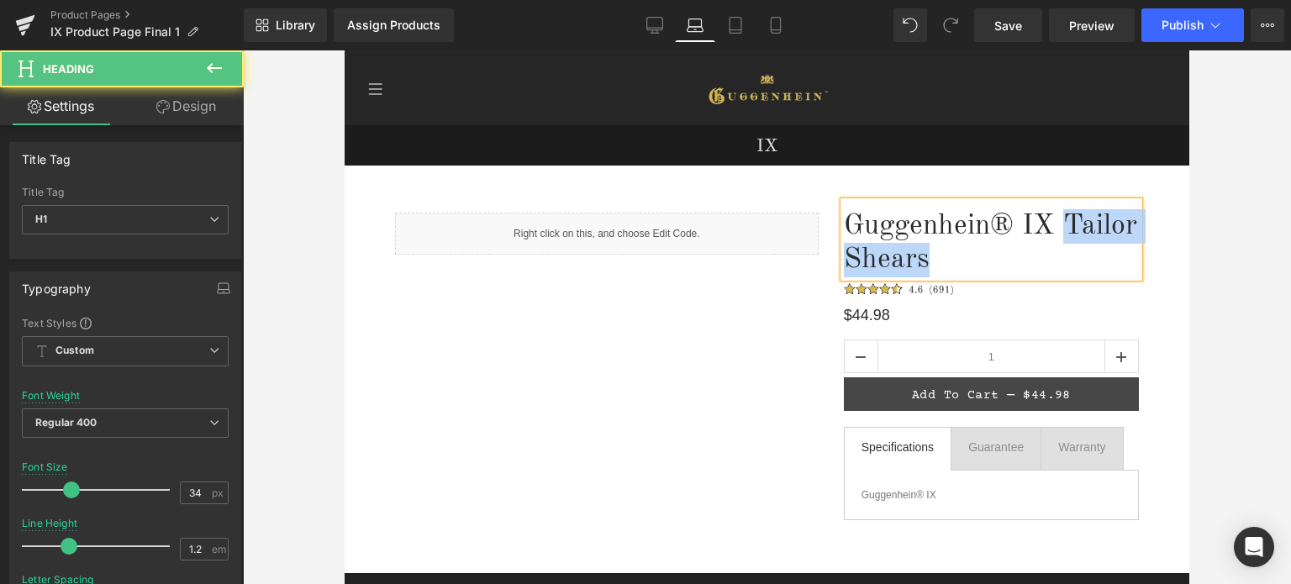
drag, startPoint x: 980, startPoint y: 261, endPoint x: 840, endPoint y: 256, distance: 139.6
click at [844, 256] on h1 "Guggenhein® IX Tailor Shears" at bounding box center [991, 243] width 295 height 69
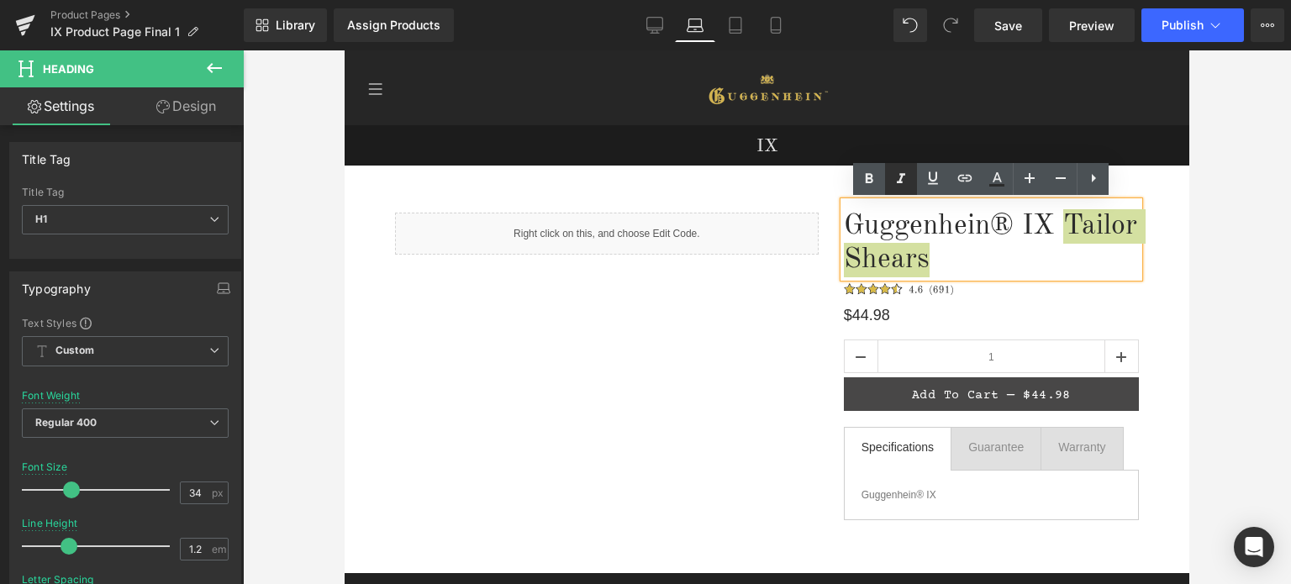
drag, startPoint x: 905, startPoint y: 182, endPoint x: 582, endPoint y: 155, distance: 323.9
click at [905, 182] on icon at bounding box center [901, 179] width 20 height 20
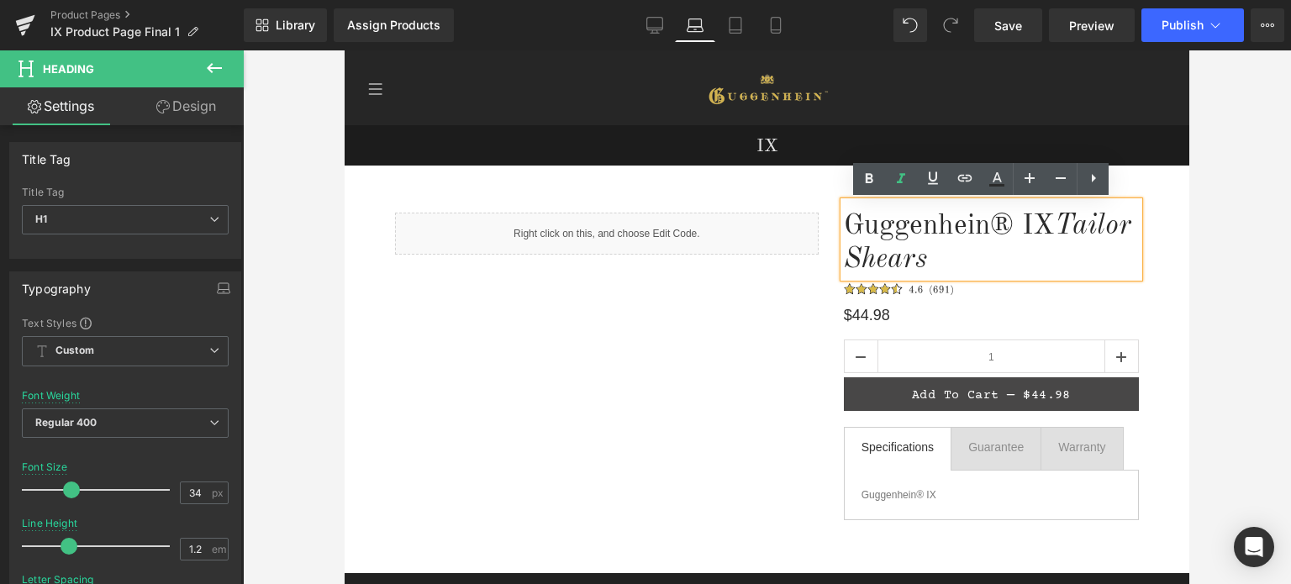
click at [1005, 261] on h1 "Guggenhein® IX Tailor Shears" at bounding box center [991, 243] width 295 height 69
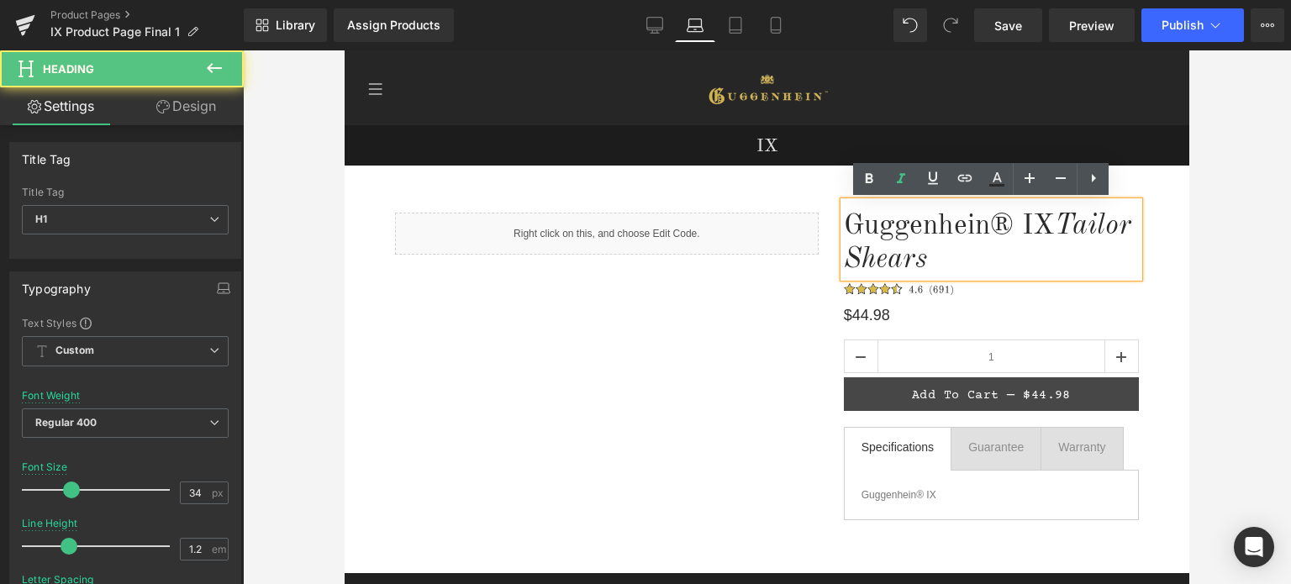
click at [1142, 305] on div "Liquid Guggenhein® IX Tailor Shears Heading Image $44.98 Heading 1 (P) Quantity…" at bounding box center [767, 370] width 845 height 408
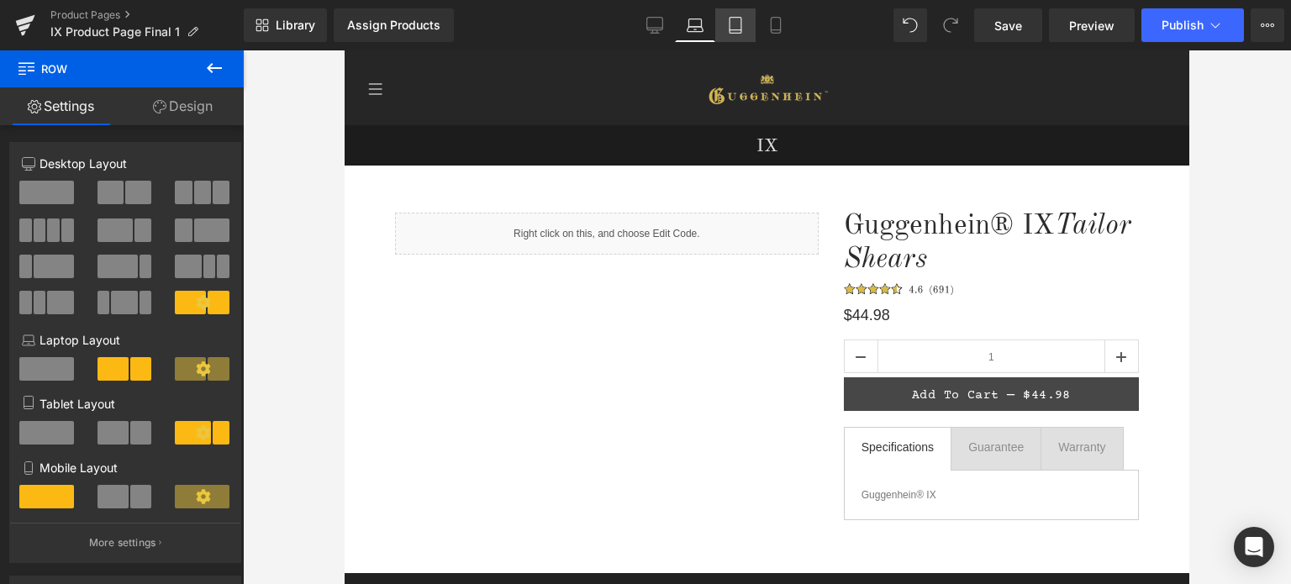
click at [744, 31] on icon at bounding box center [735, 25] width 17 height 17
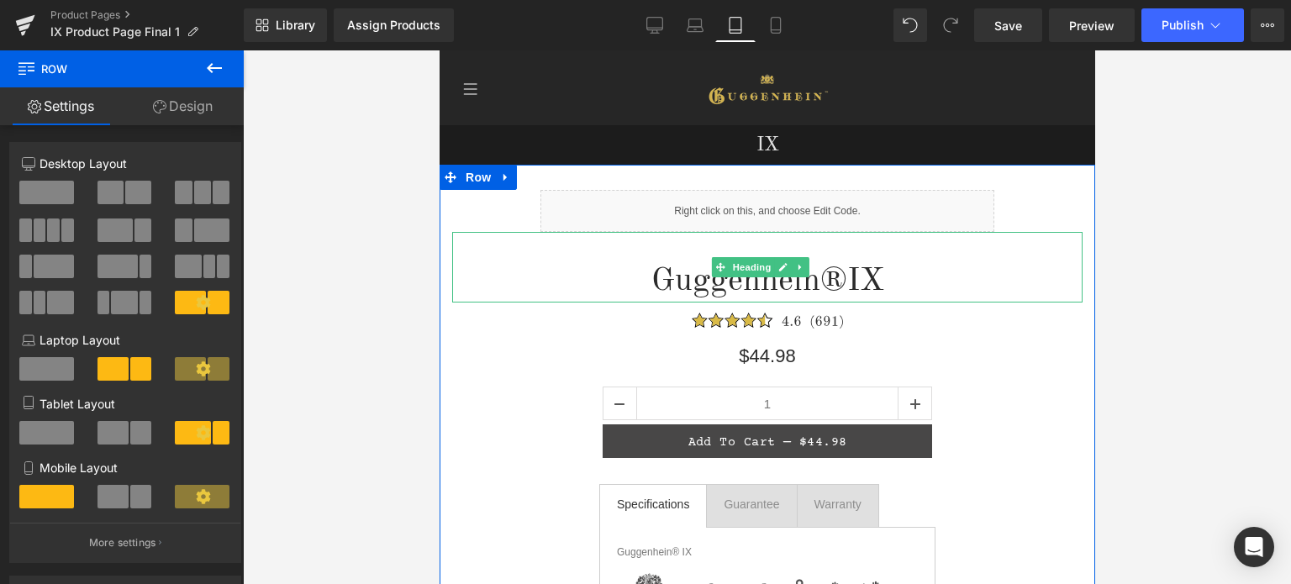
scroll to position [168, 0]
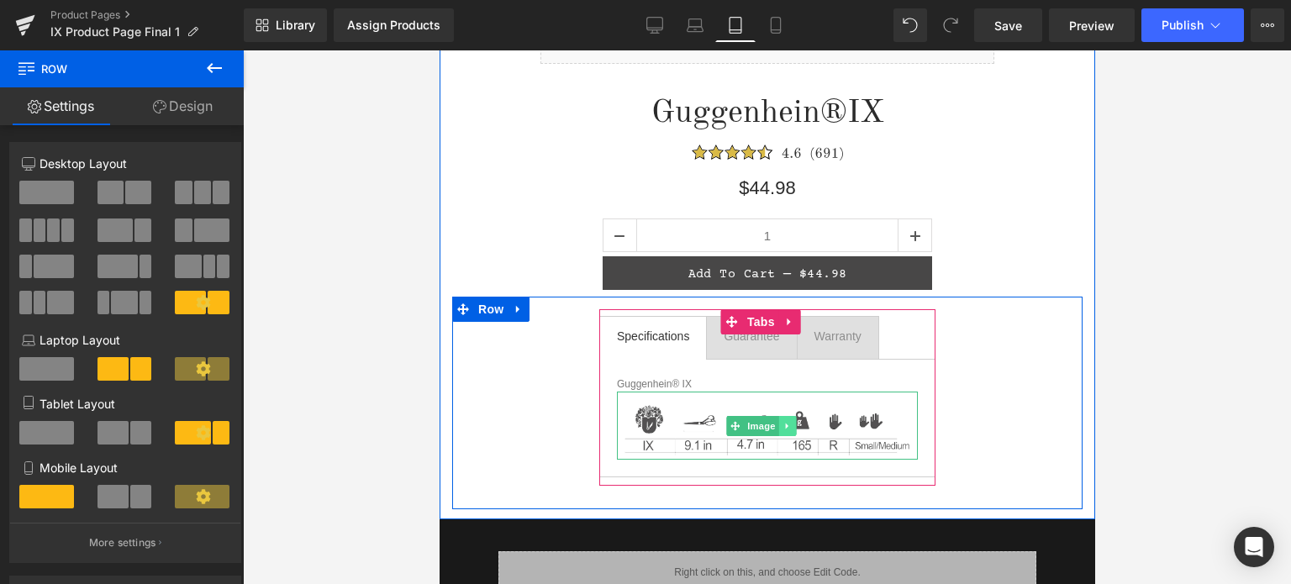
click at [789, 424] on icon at bounding box center [786, 426] width 9 height 10
click at [792, 426] on icon at bounding box center [795, 425] width 9 height 9
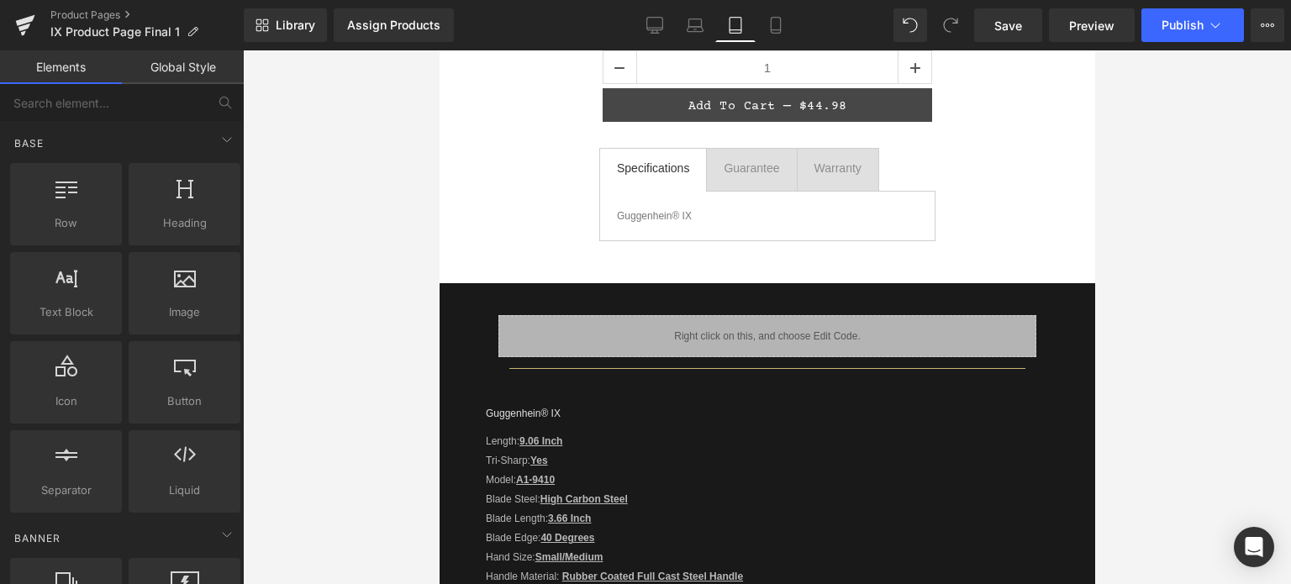
scroll to position [84, 0]
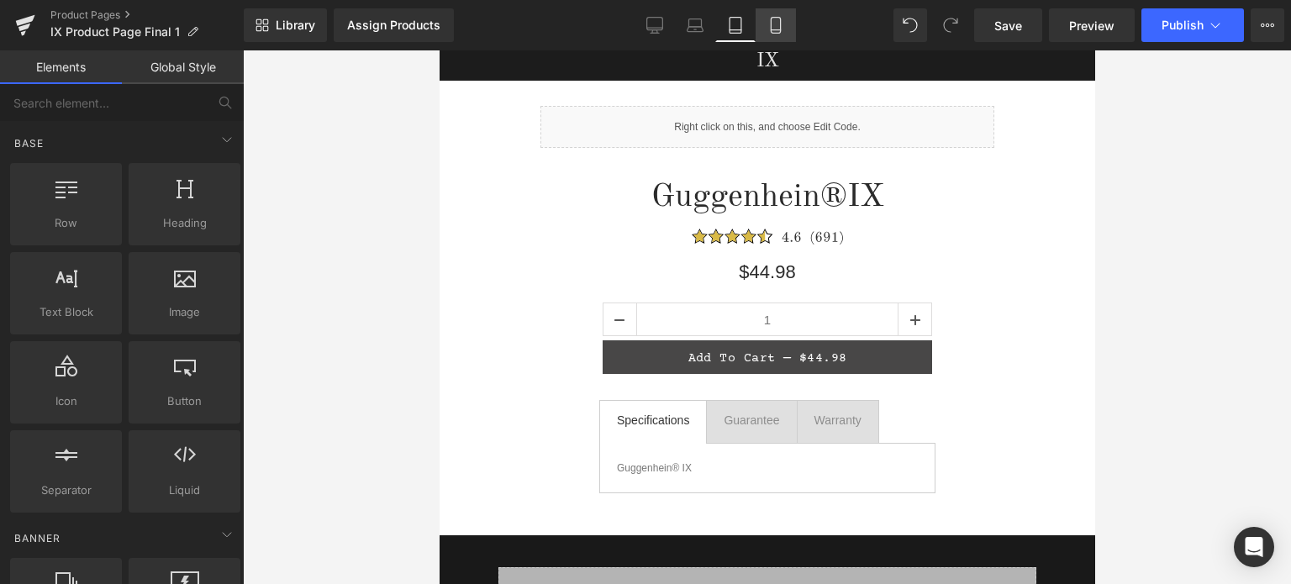
click at [776, 25] on icon at bounding box center [775, 25] width 17 height 17
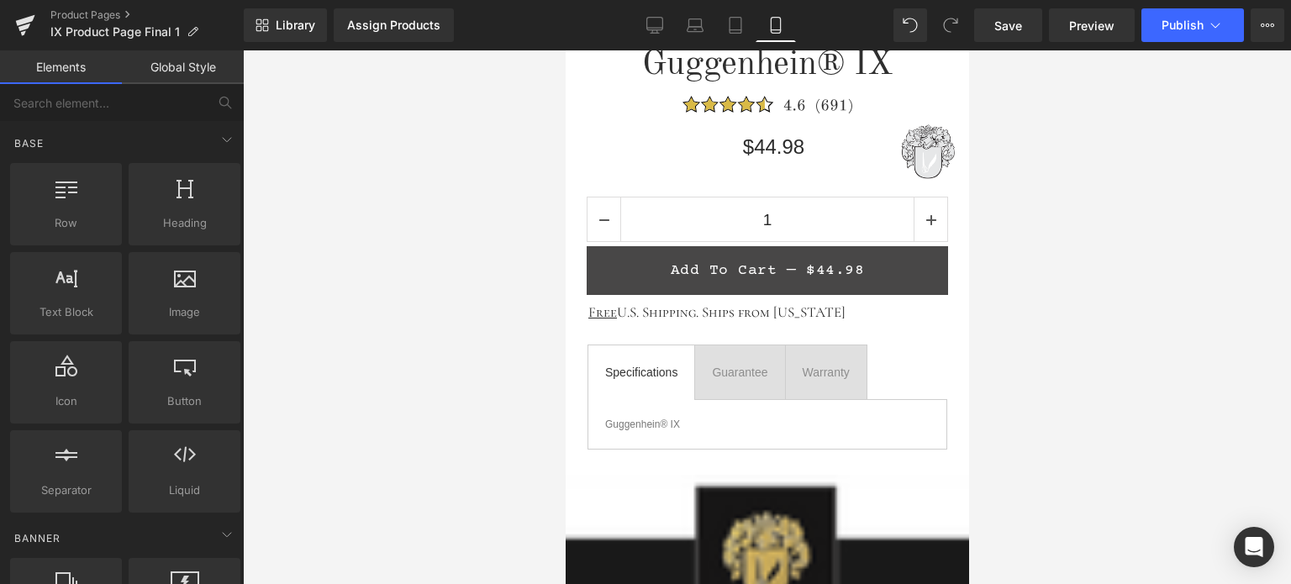
scroll to position [747, 0]
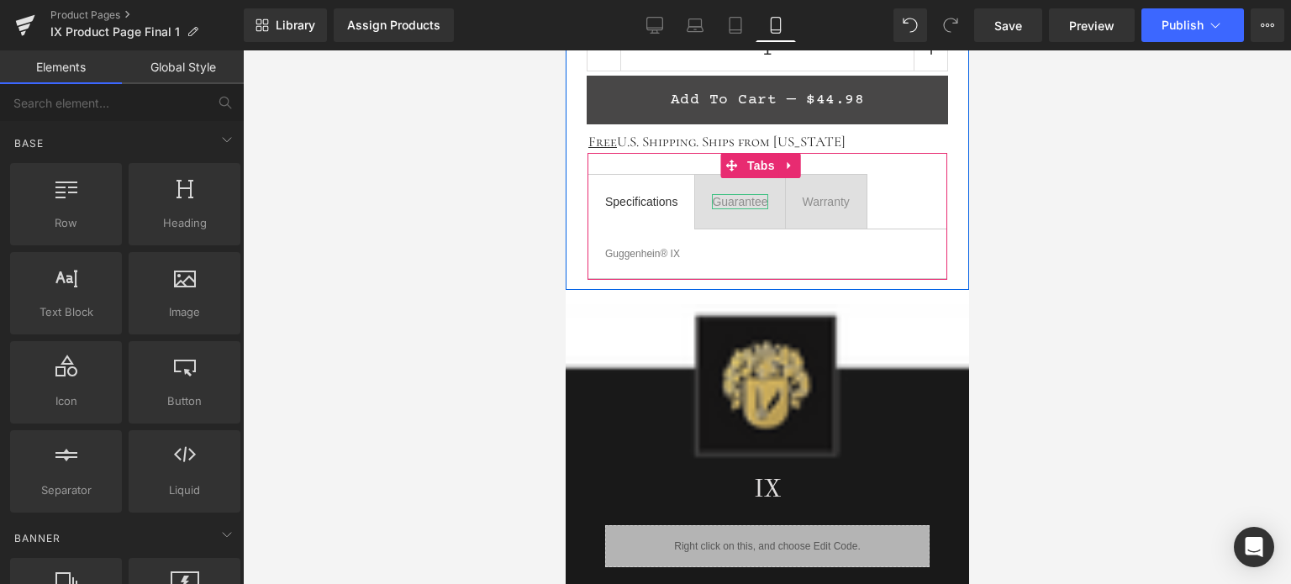
click at [734, 199] on div "Guarantee" at bounding box center [738, 201] width 55 height 15
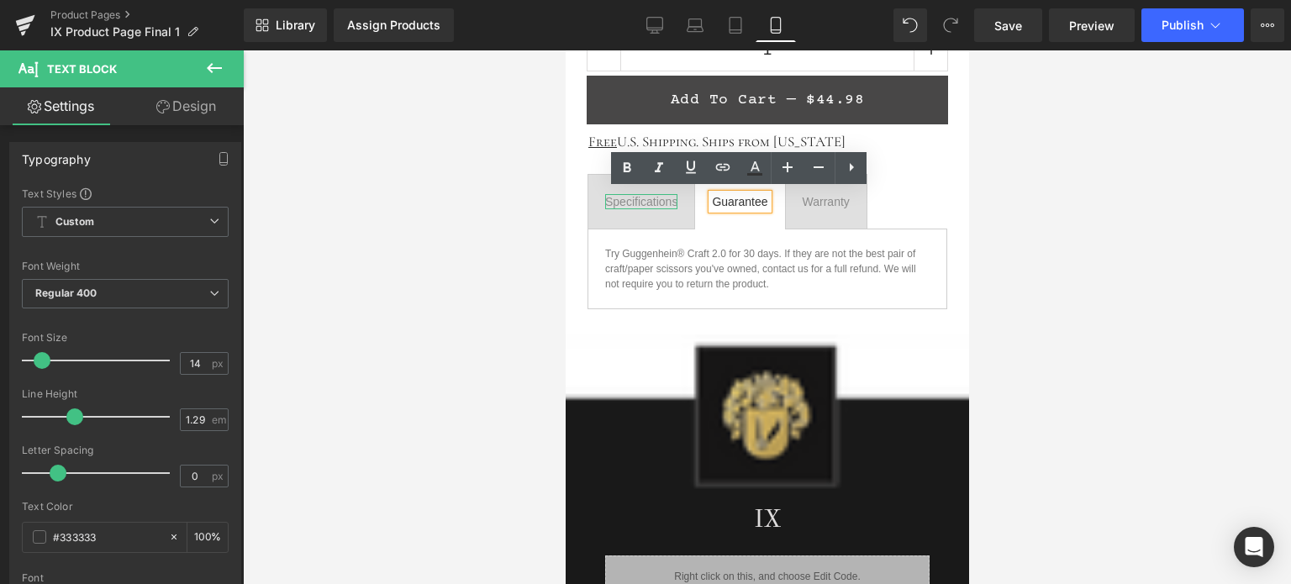
click at [650, 197] on div "Specifications" at bounding box center [640, 201] width 72 height 15
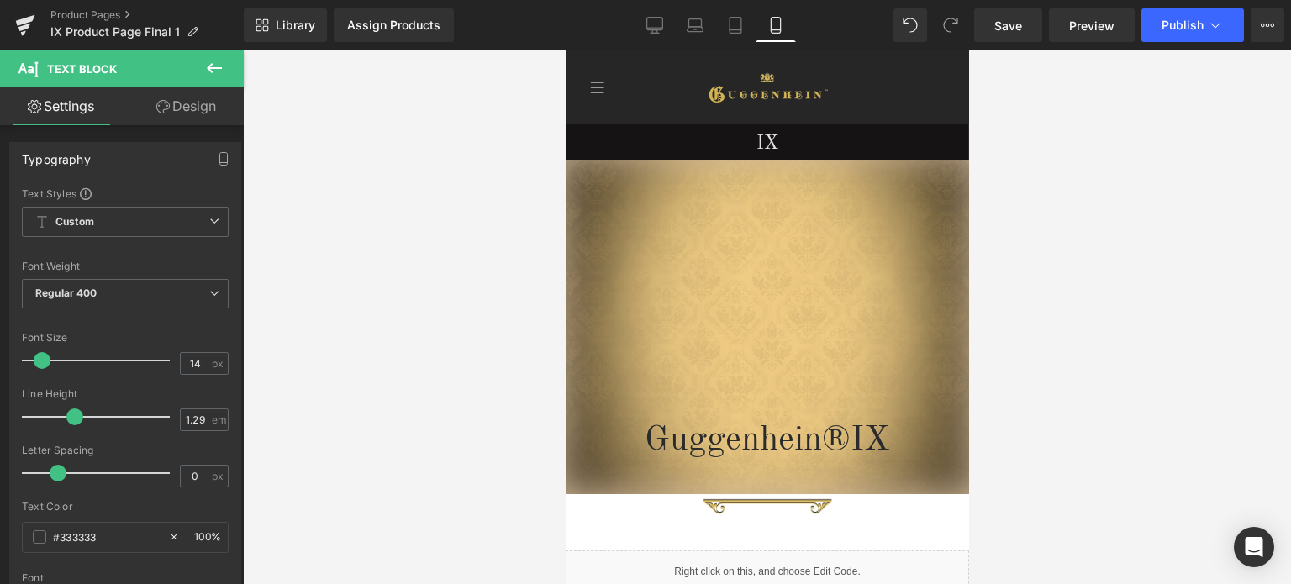
scroll to position [0, 0]
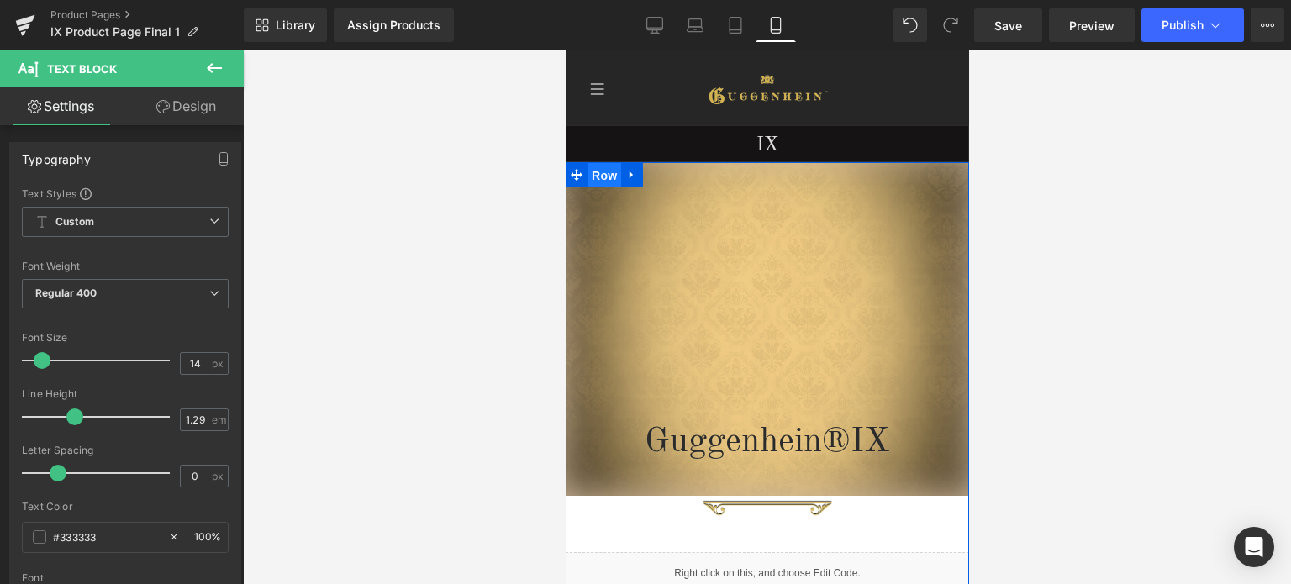
click at [602, 176] on span "Row" at bounding box center [604, 175] width 34 height 25
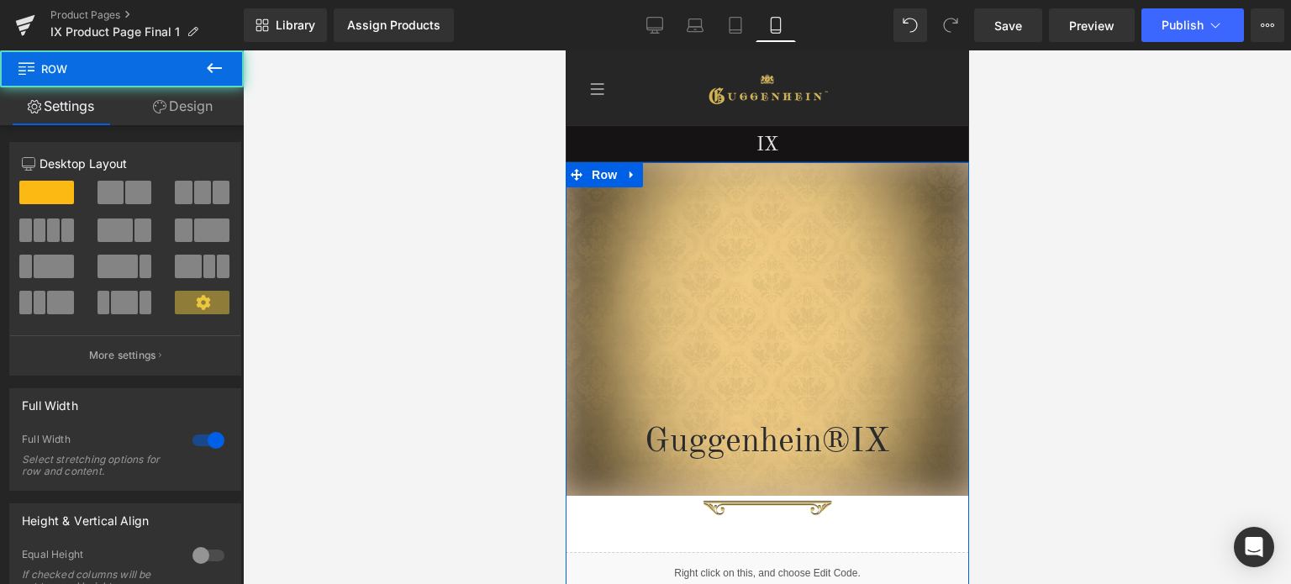
click at [198, 110] on link "Design" at bounding box center [183, 106] width 122 height 38
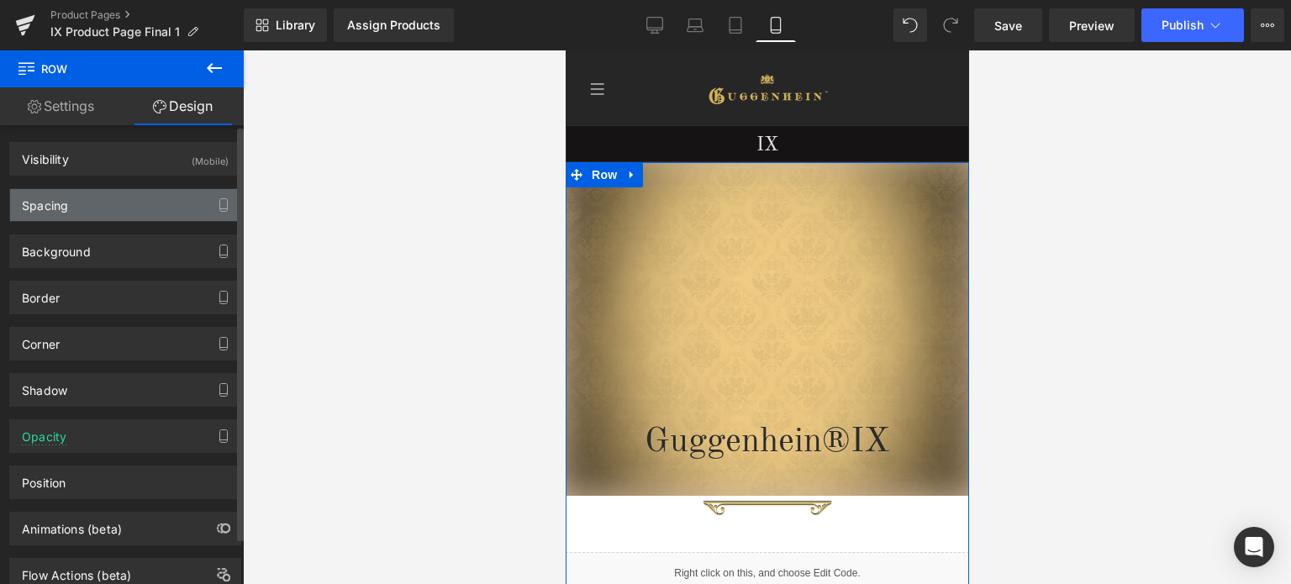
click at [118, 203] on div "Spacing" at bounding box center [125, 205] width 230 height 32
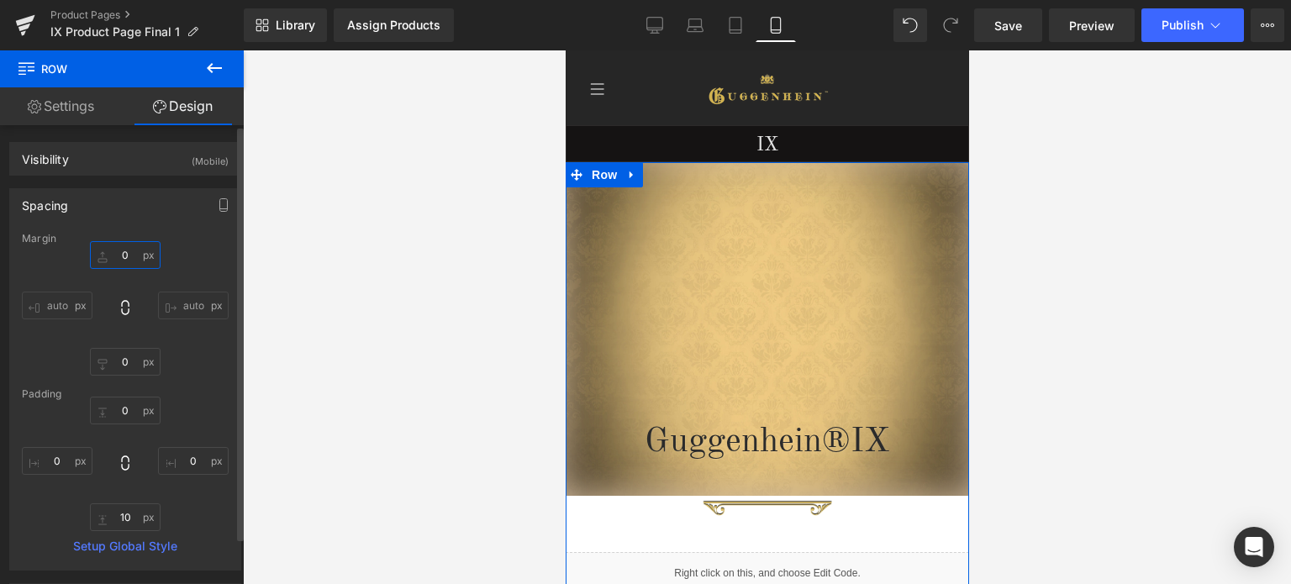
click at [127, 251] on input "text" at bounding box center [125, 255] width 71 height 28
type input "25"
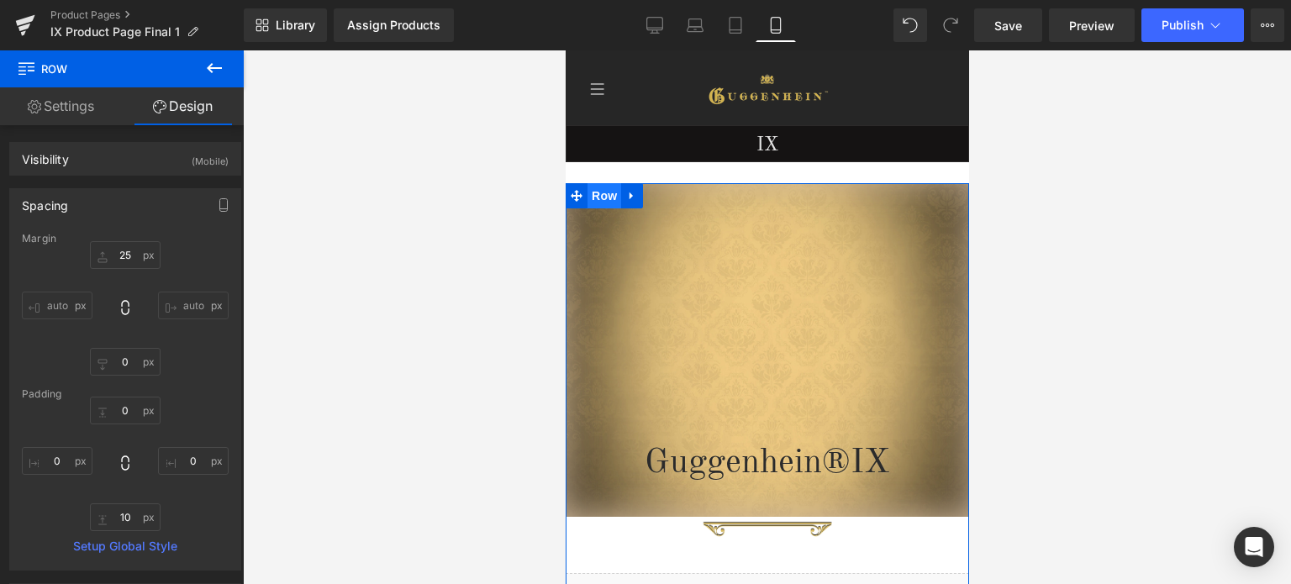
click at [593, 199] on span "Row" at bounding box center [604, 195] width 34 height 25
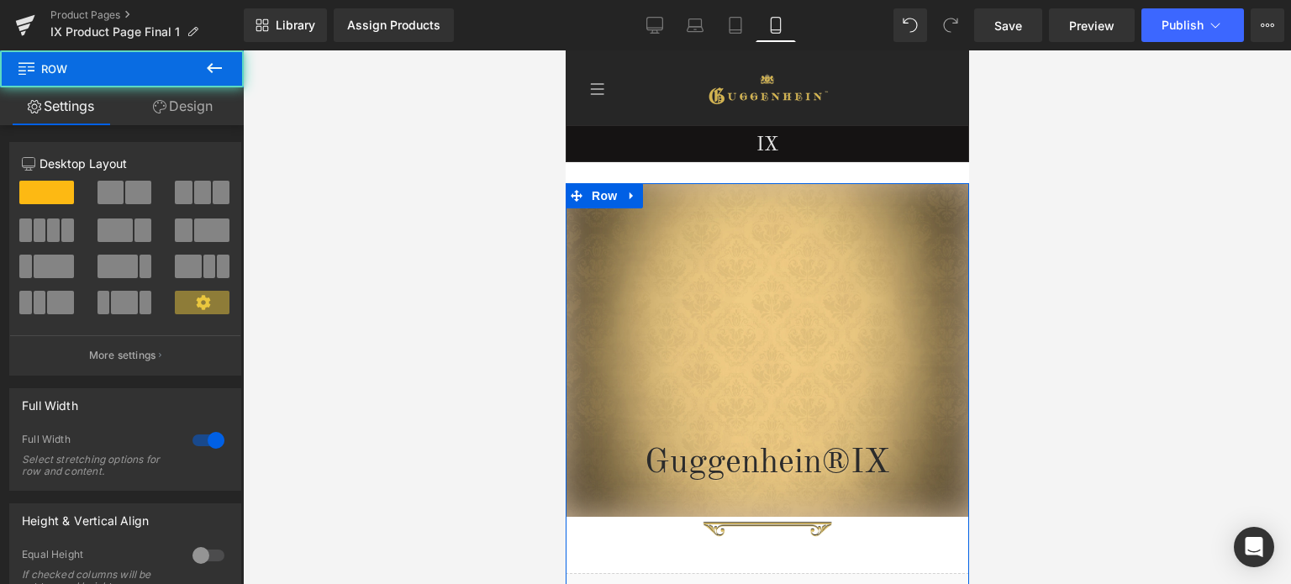
click at [192, 110] on link "Design" at bounding box center [183, 106] width 122 height 38
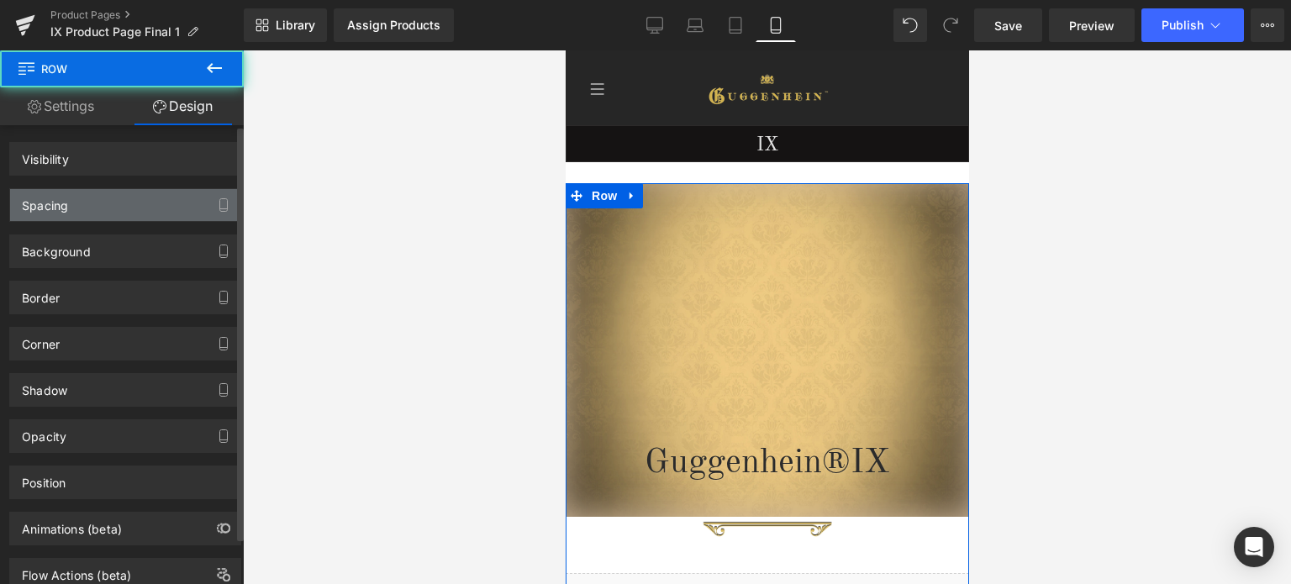
click at [129, 200] on div "Spacing" at bounding box center [125, 205] width 230 height 32
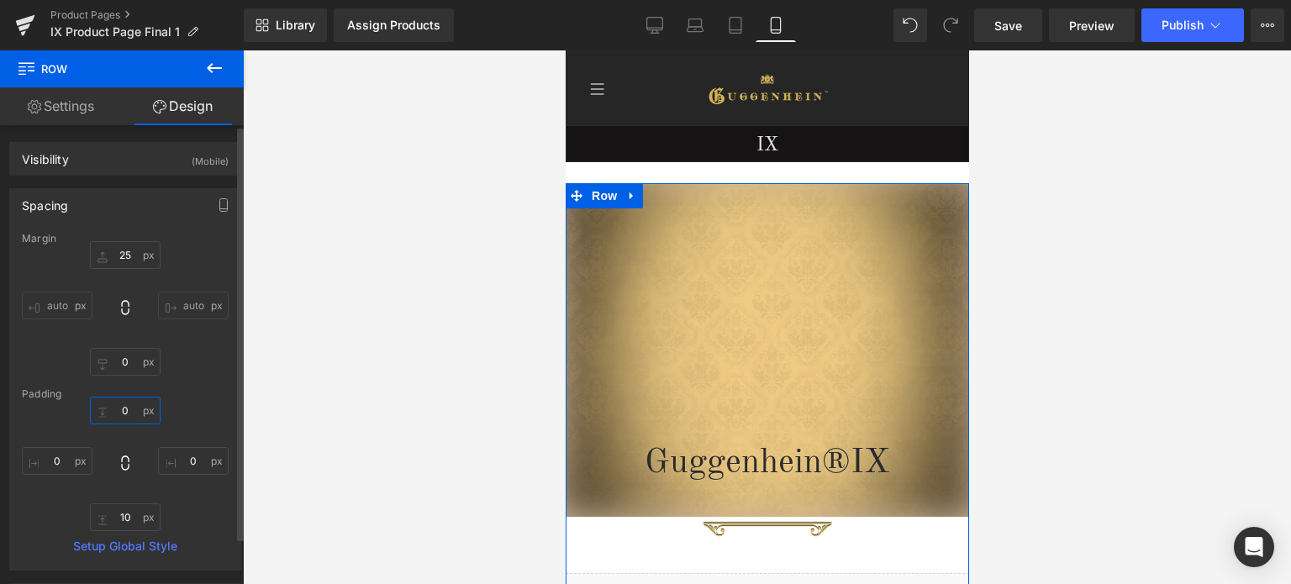
click at [127, 412] on input "text" at bounding box center [125, 411] width 71 height 28
type input "25"
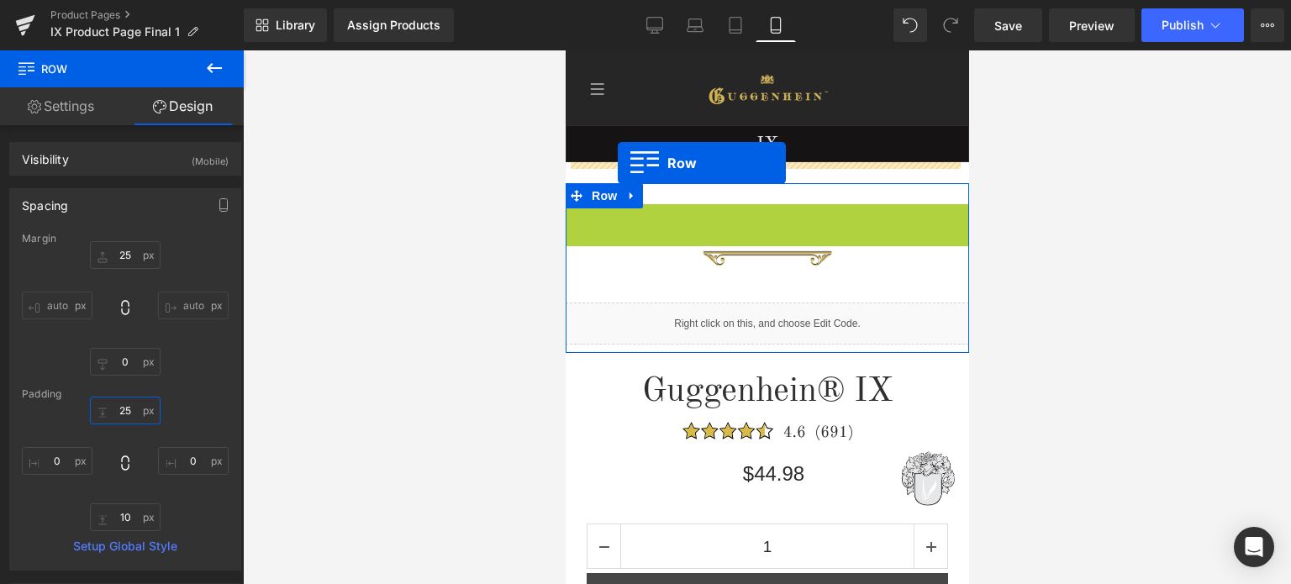
drag, startPoint x: 570, startPoint y: 216, endPoint x: 617, endPoint y: 163, distance: 70.8
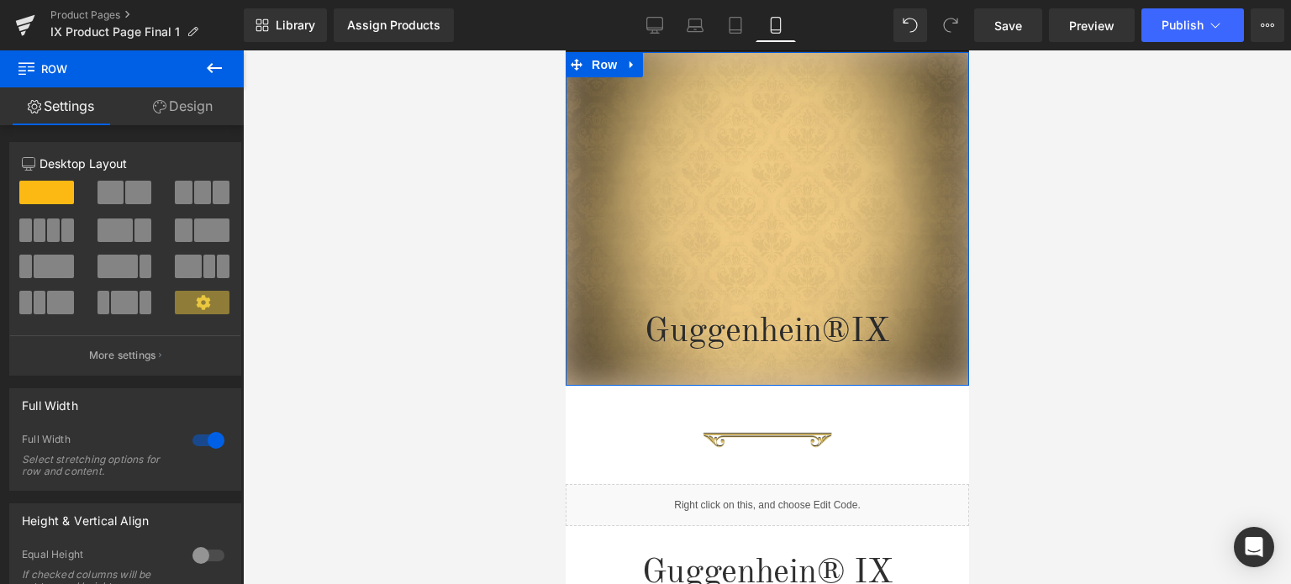
scroll to position [252, 0]
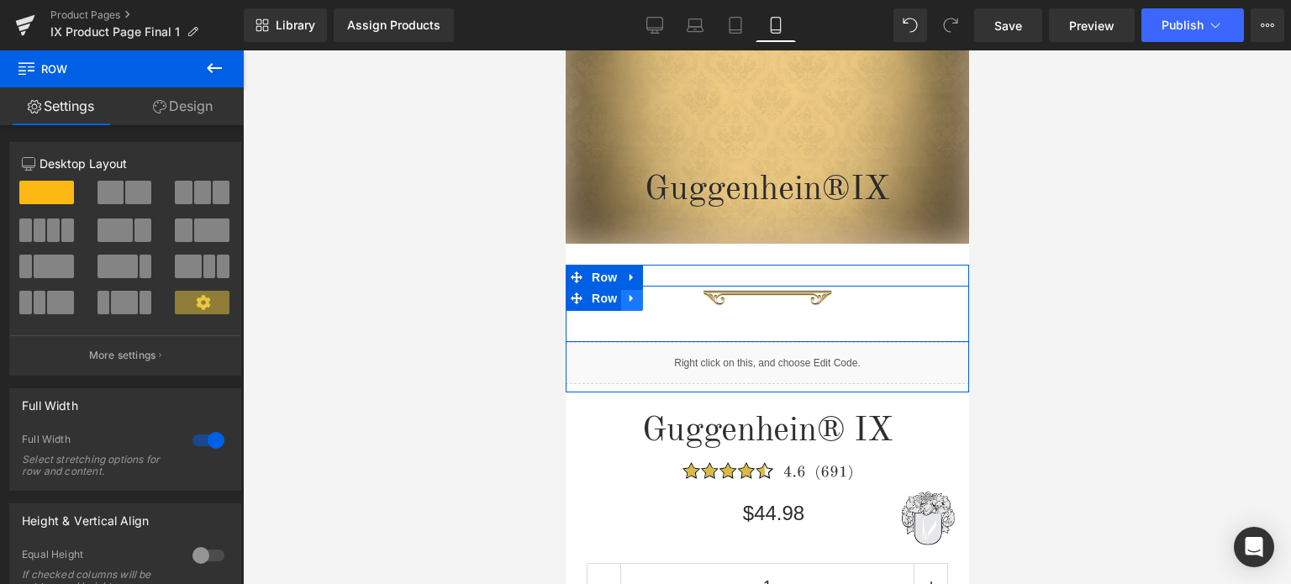
click at [625, 303] on icon at bounding box center [631, 298] width 12 height 13
click at [669, 300] on icon at bounding box center [675, 298] width 12 height 12
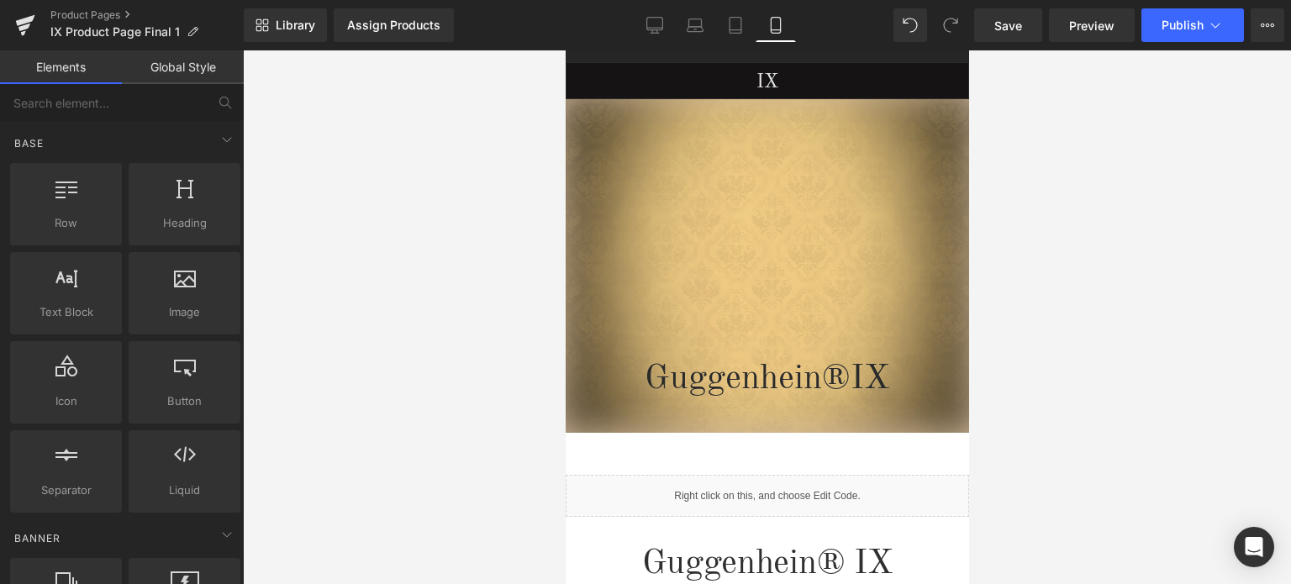
scroll to position [0, 0]
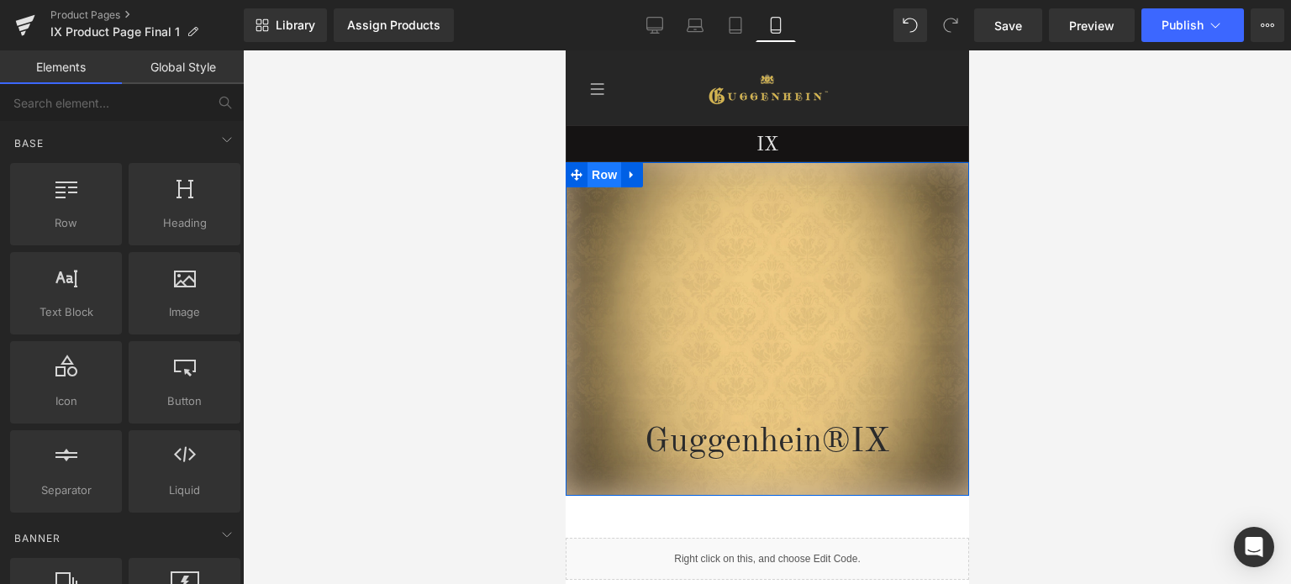
click at [603, 177] on span "Row" at bounding box center [604, 174] width 34 height 25
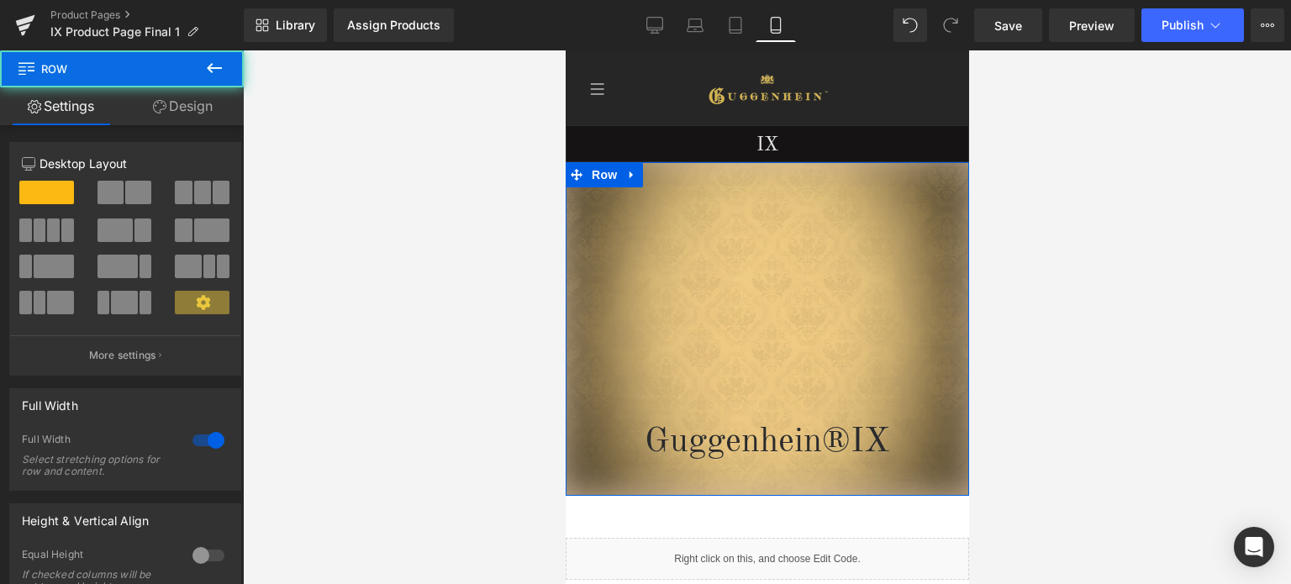
drag, startPoint x: 197, startPoint y: 103, endPoint x: 131, endPoint y: 248, distance: 158.7
click at [197, 103] on link "Design" at bounding box center [183, 106] width 122 height 38
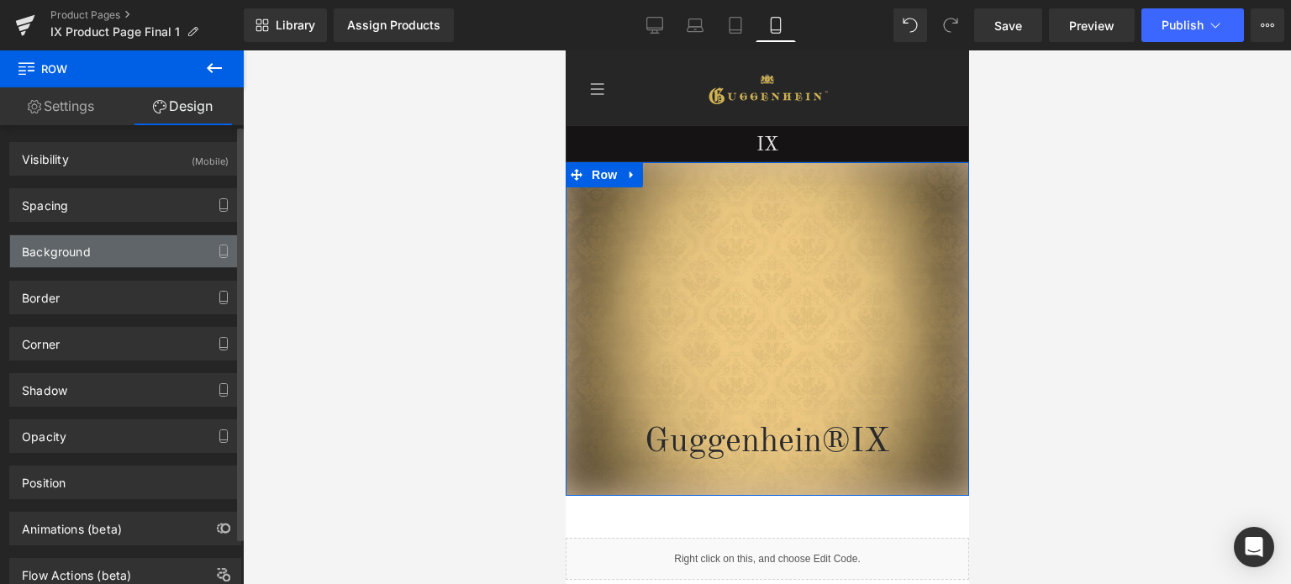
drag, startPoint x: 131, startPoint y: 248, endPoint x: 139, endPoint y: 241, distance: 10.1
click at [132, 248] on div "Background" at bounding box center [125, 251] width 230 height 32
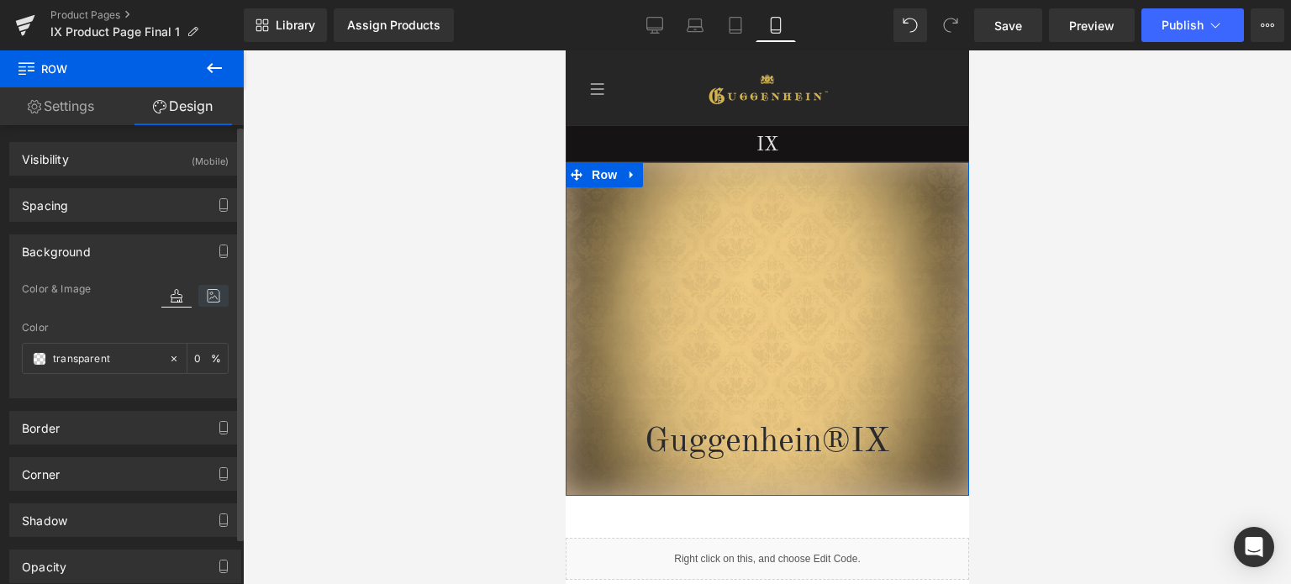
click at [201, 298] on icon at bounding box center [213, 296] width 30 height 22
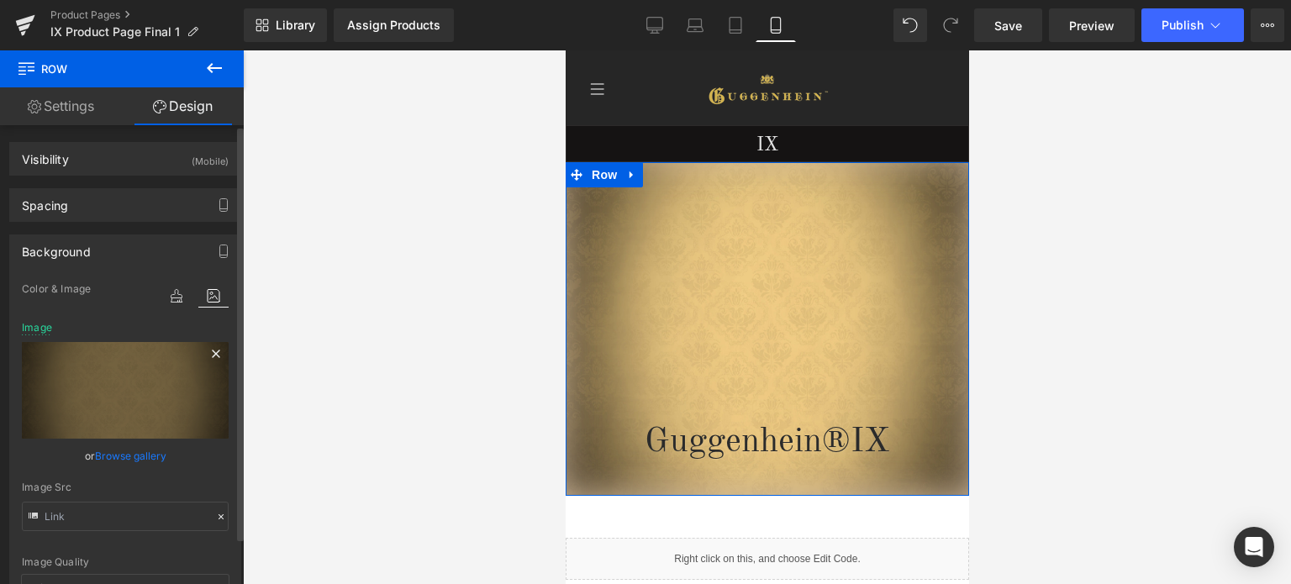
click at [212, 352] on icon at bounding box center [216, 354] width 8 height 8
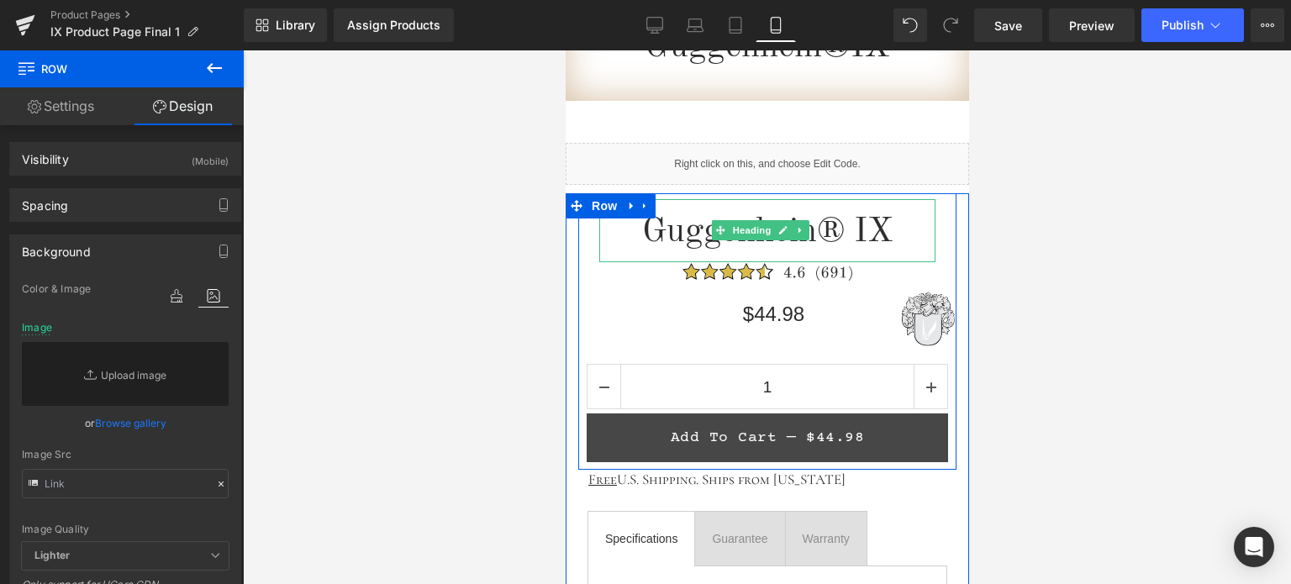
scroll to position [59, 0]
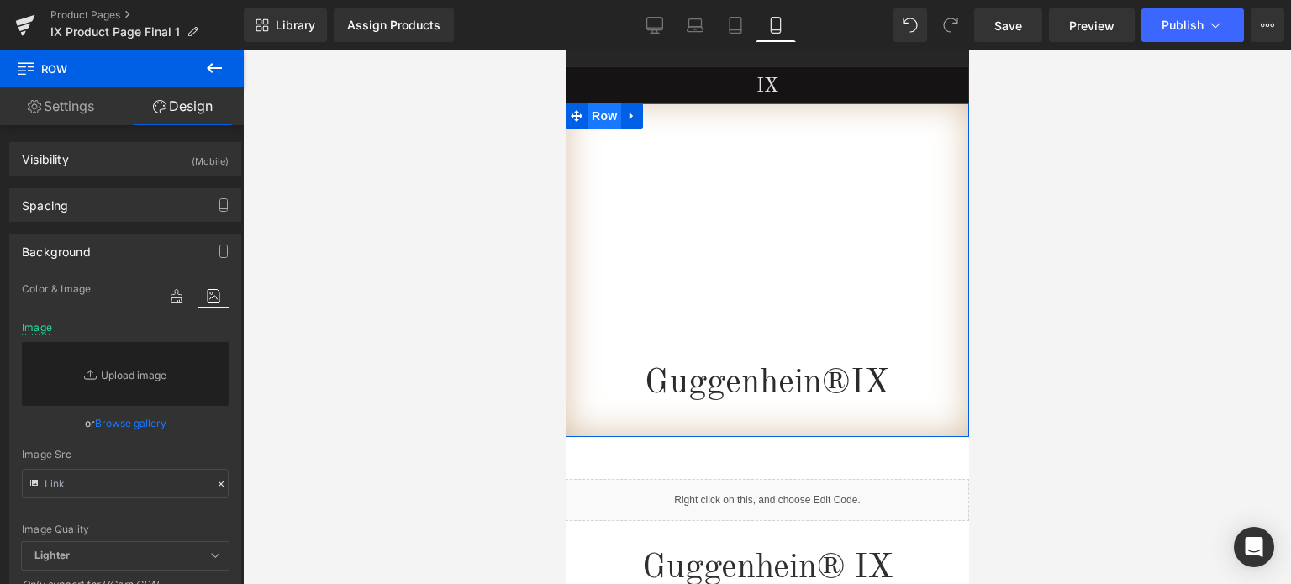
click at [596, 120] on span "Row" at bounding box center [604, 115] width 34 height 25
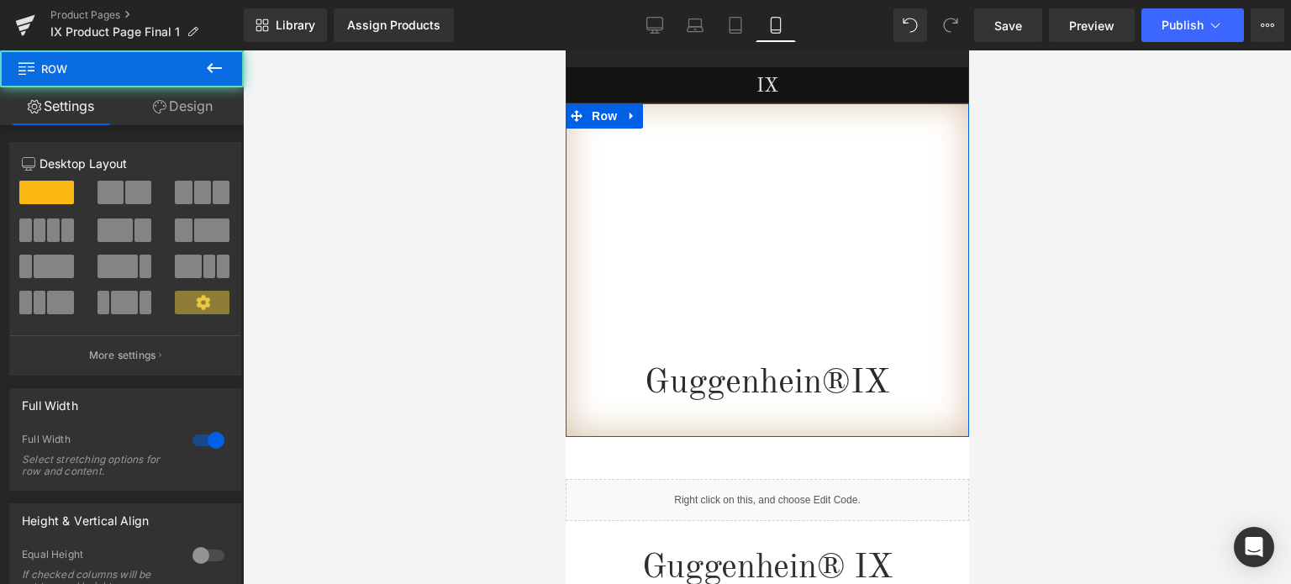
click at [197, 105] on link "Design" at bounding box center [183, 106] width 122 height 38
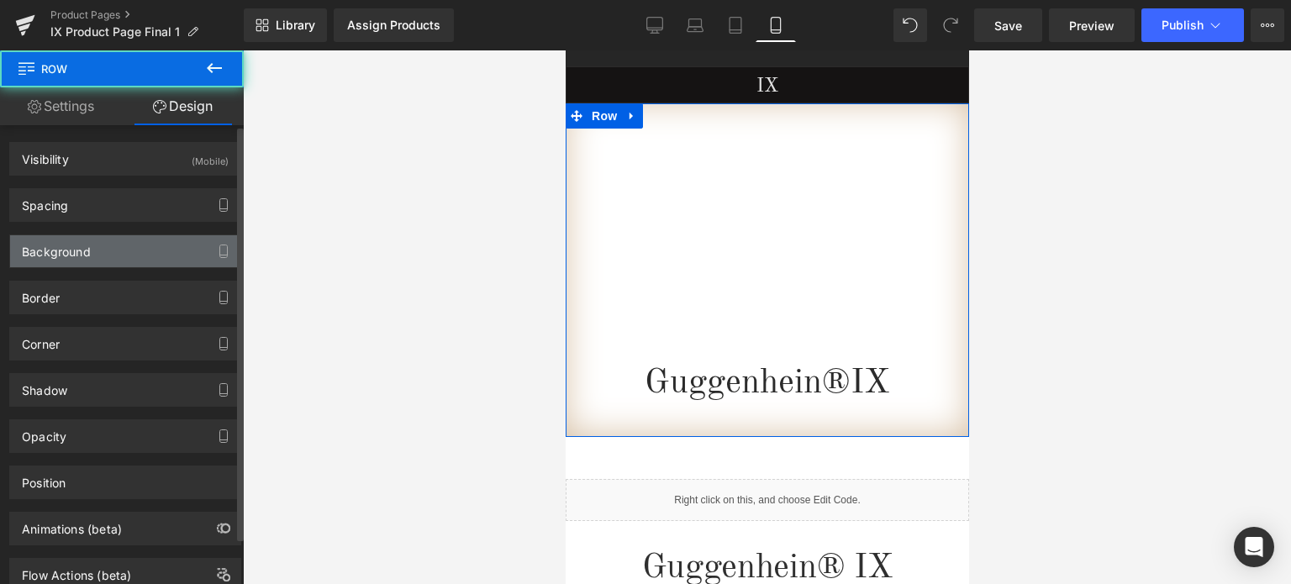
click at [107, 261] on div "Background" at bounding box center [125, 251] width 230 height 32
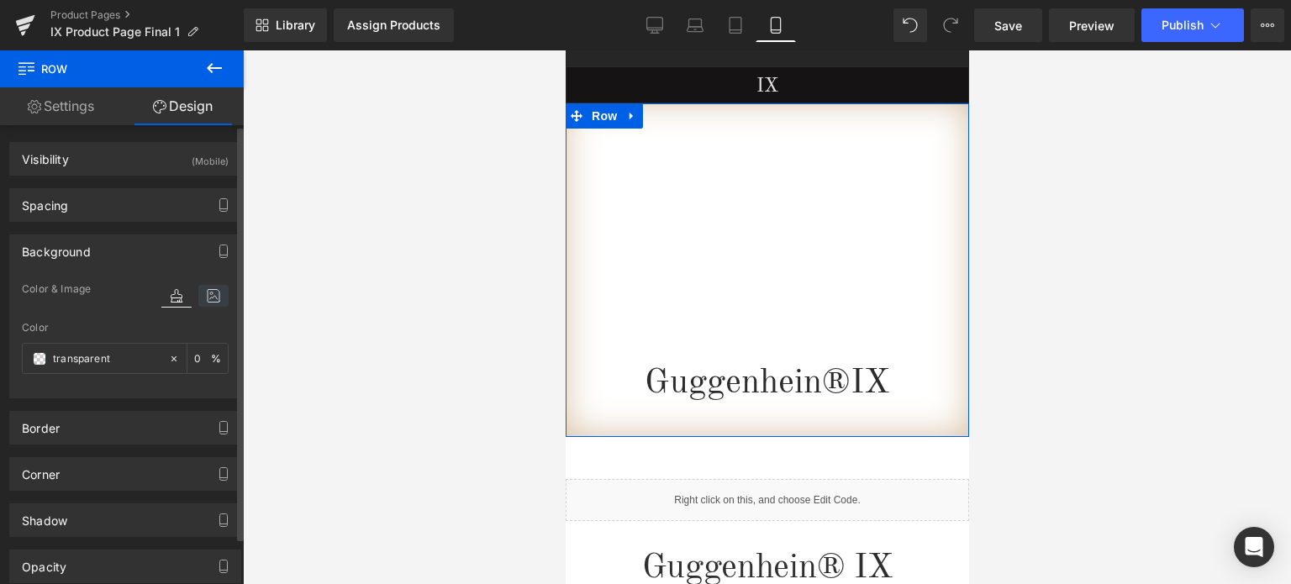
click at [216, 303] on icon at bounding box center [213, 296] width 30 height 22
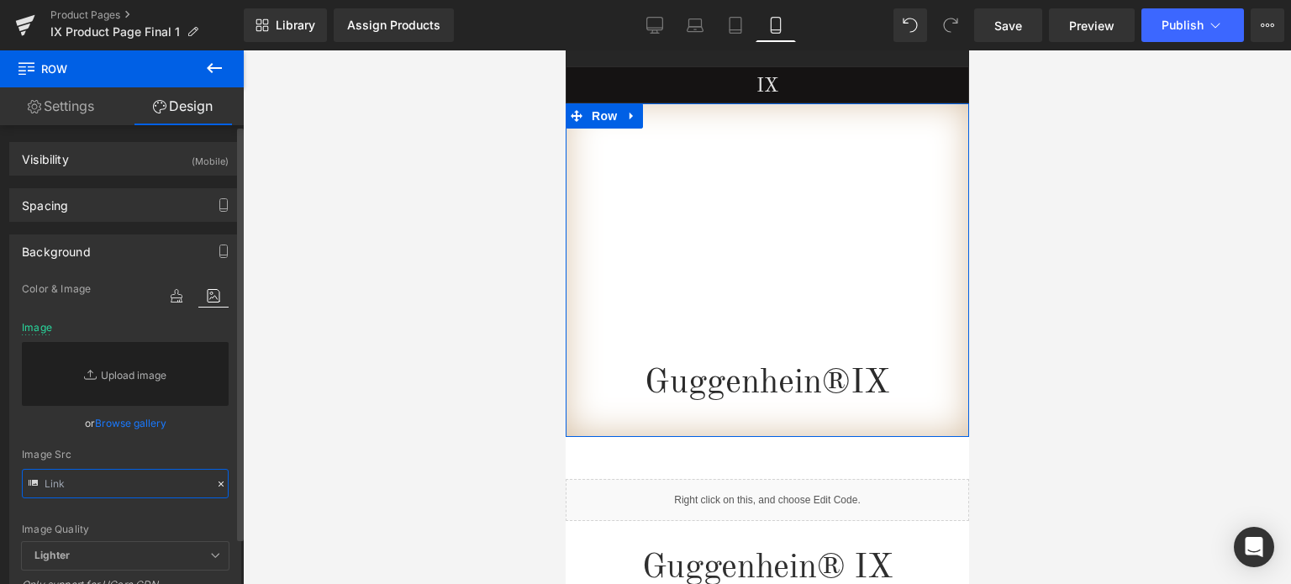
click at [109, 475] on input "text" at bounding box center [125, 483] width 207 height 29
paste input "https://cdn.shopify.com/s/files/1/0566/0963/6442/files/1_a5c48a9a-cc7e-4f98-929…"
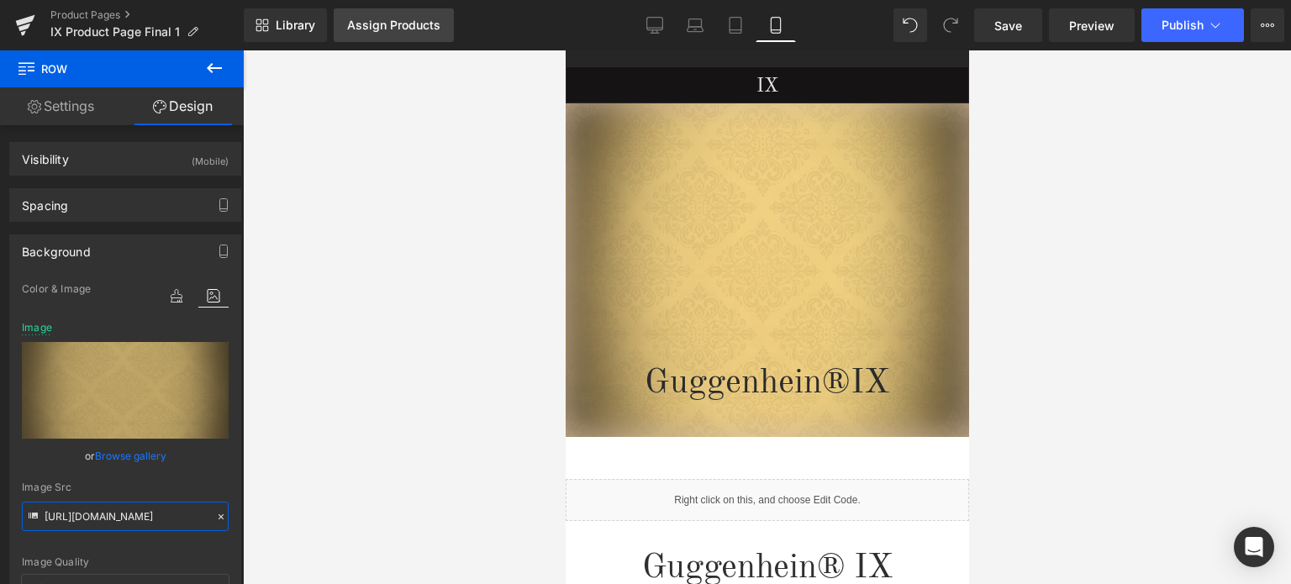
type input "https://cdn.shopify.com/s/files/1/0566/0963/6442/files/1_a5c48a9a-cc7e-4f98-929…"
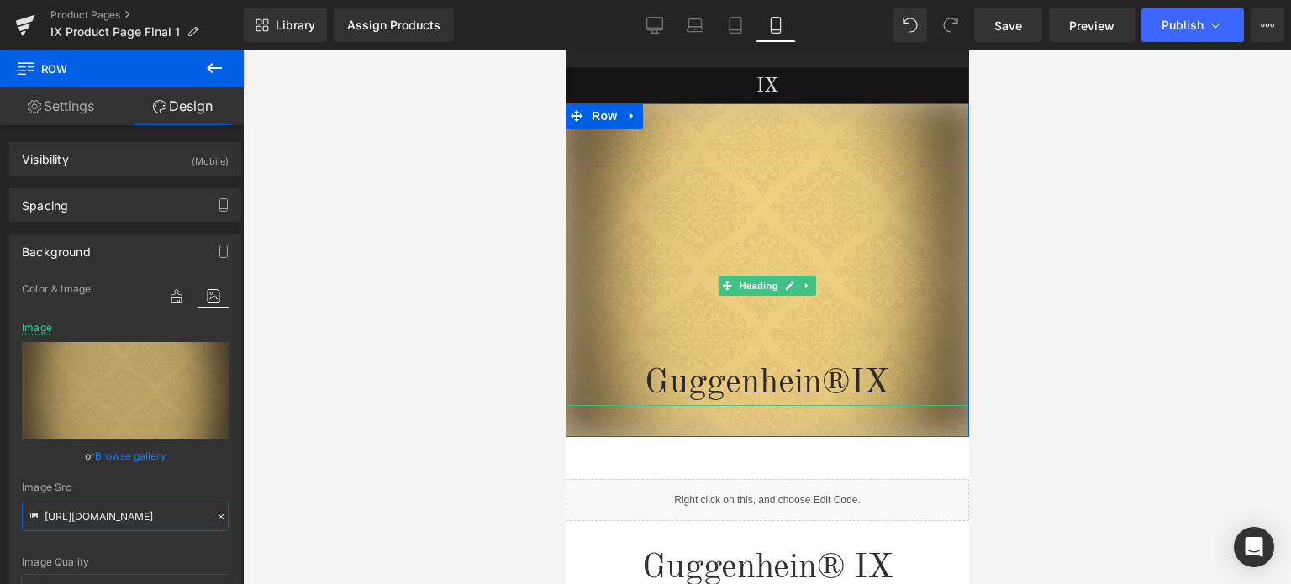
scroll to position [395, 0]
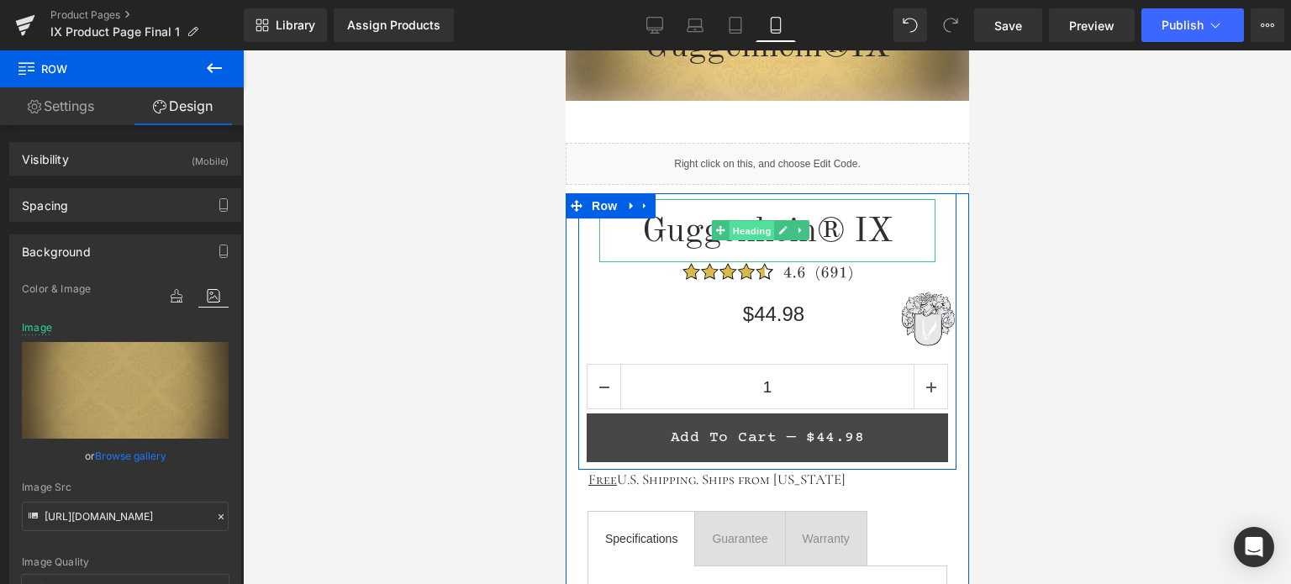
click at [755, 229] on span "Heading" at bounding box center [751, 231] width 45 height 20
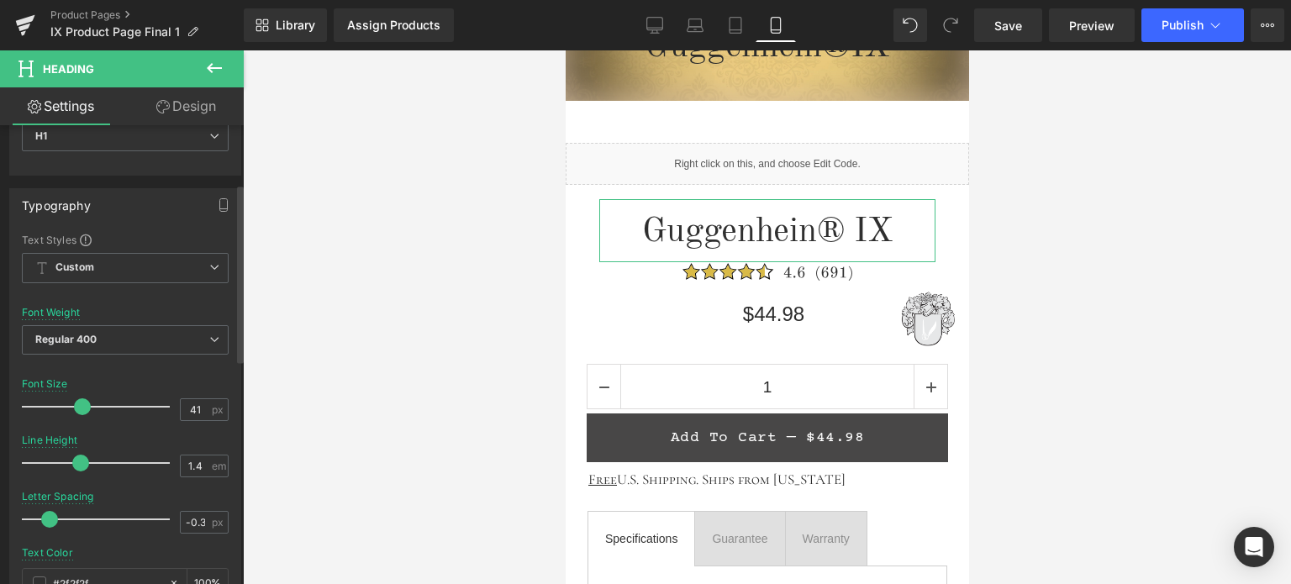
scroll to position [168, 0]
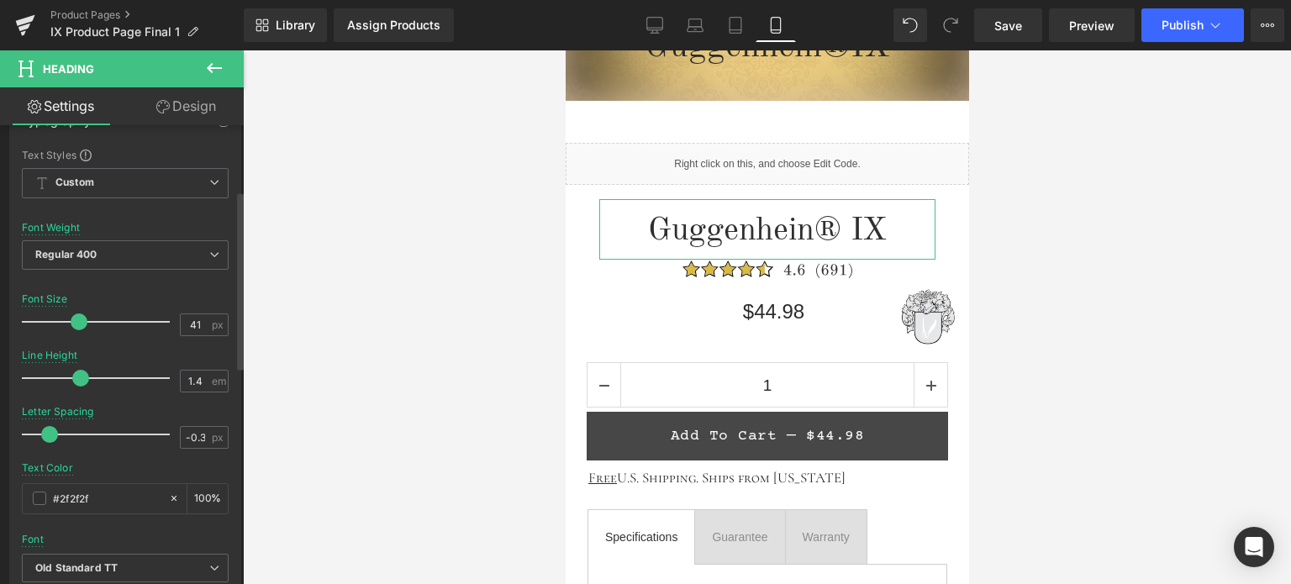
click at [76, 320] on span at bounding box center [79, 321] width 17 height 17
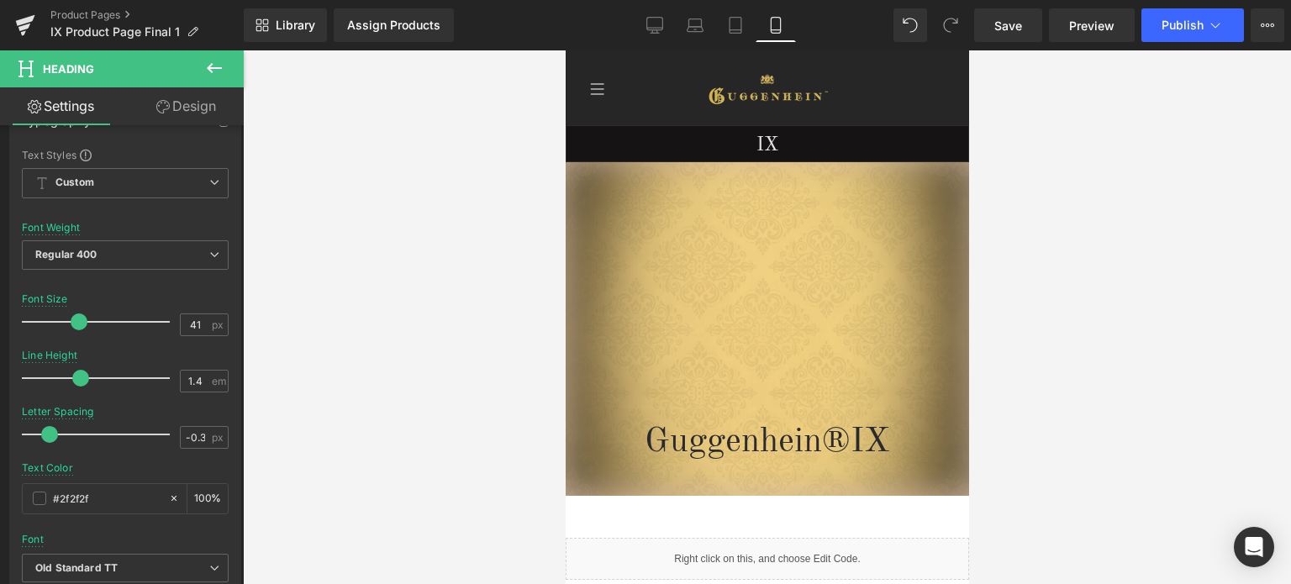
scroll to position [0, 0]
click at [1012, 23] on span "Save" at bounding box center [1008, 26] width 28 height 18
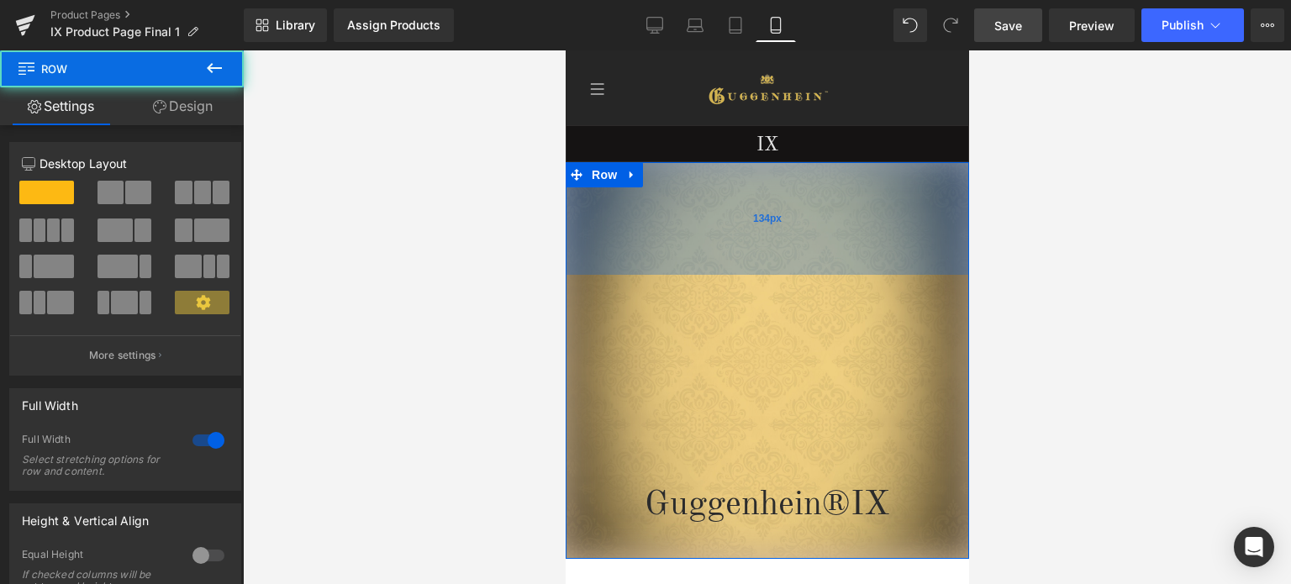
drag, startPoint x: 844, startPoint y: 176, endPoint x: 839, endPoint y: 239, distance: 63.2
click at [839, 239] on div "134px" at bounding box center [766, 218] width 403 height 113
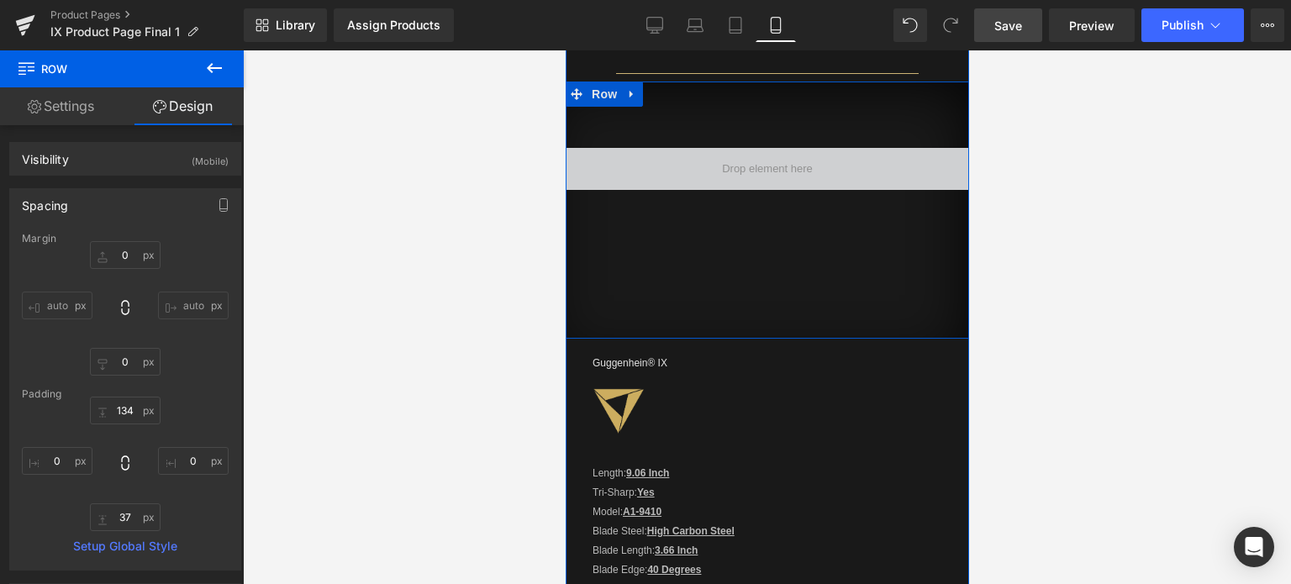
scroll to position [1286, 0]
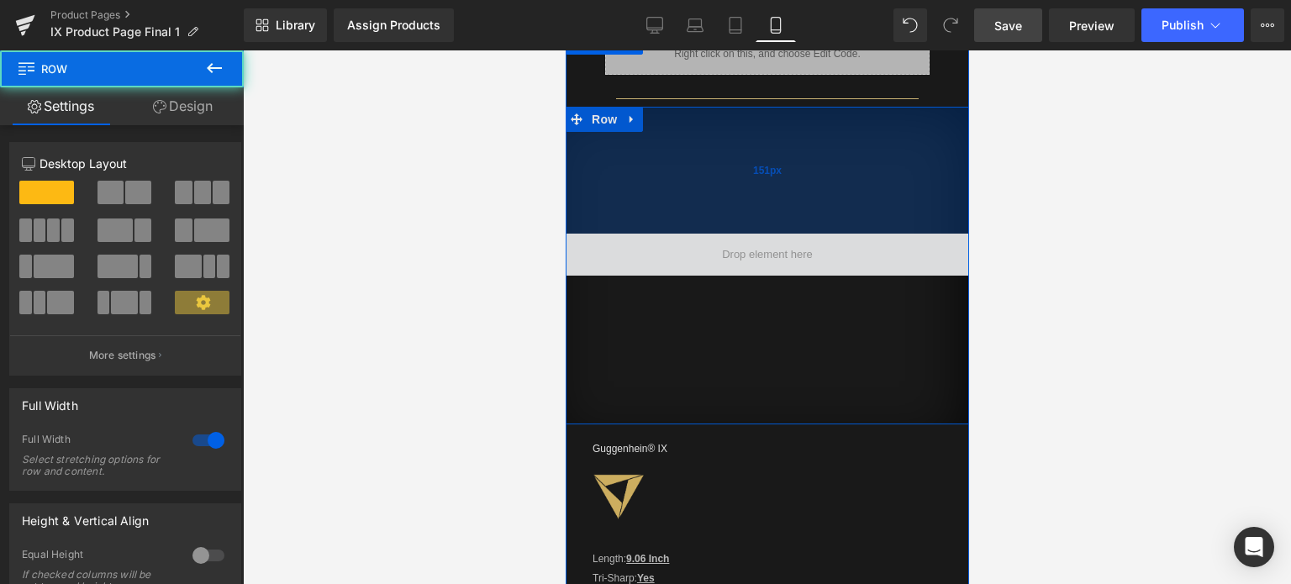
drag, startPoint x: 817, startPoint y: 107, endPoint x: 816, endPoint y: 167, distance: 60.5
click at [816, 167] on div "151px" at bounding box center [766, 170] width 403 height 127
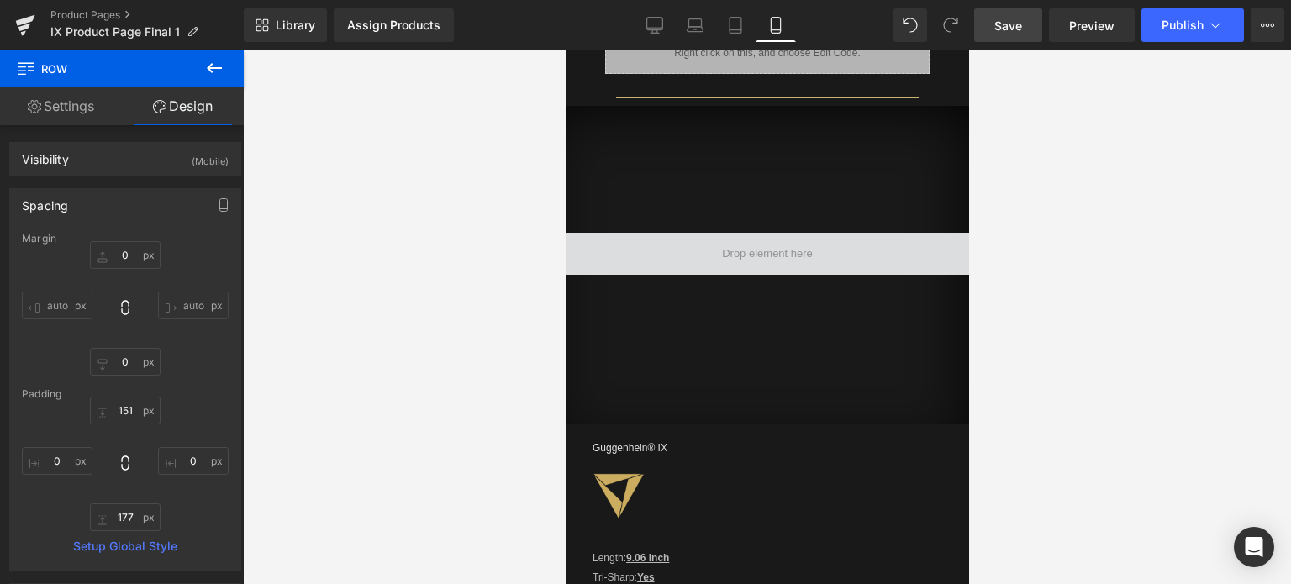
scroll to position [1303, 0]
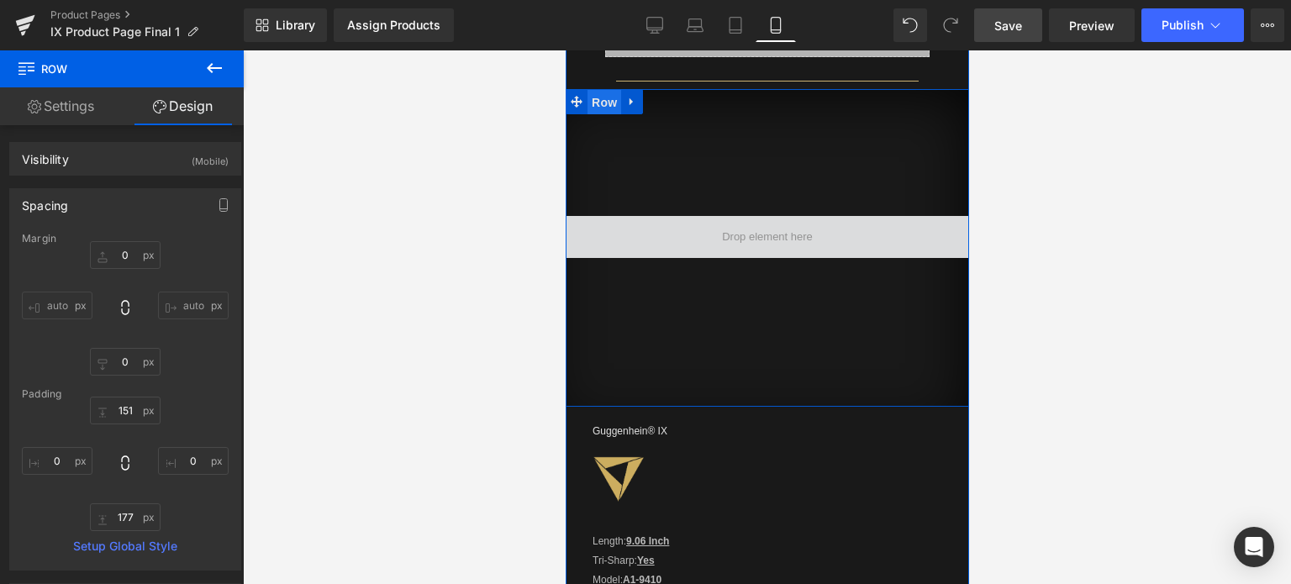
click at [599, 103] on span "Row" at bounding box center [604, 102] width 34 height 25
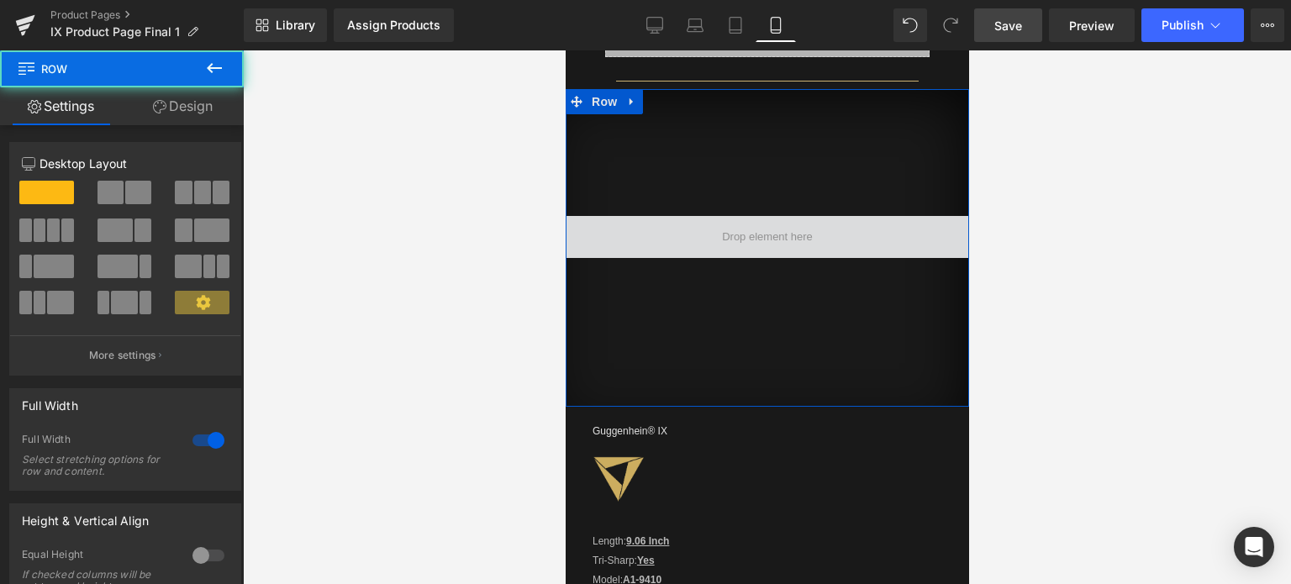
drag, startPoint x: 193, startPoint y: 108, endPoint x: 126, endPoint y: 249, distance: 156.4
click at [193, 108] on link "Design" at bounding box center [183, 106] width 122 height 38
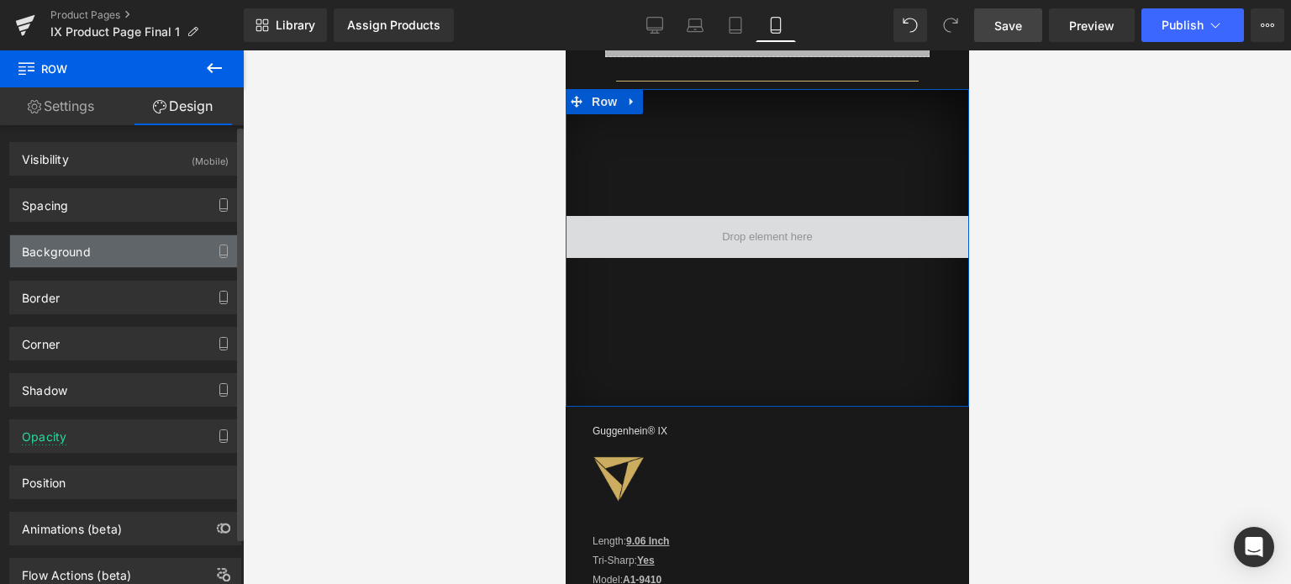
click at [125, 249] on div "Background" at bounding box center [125, 251] width 230 height 32
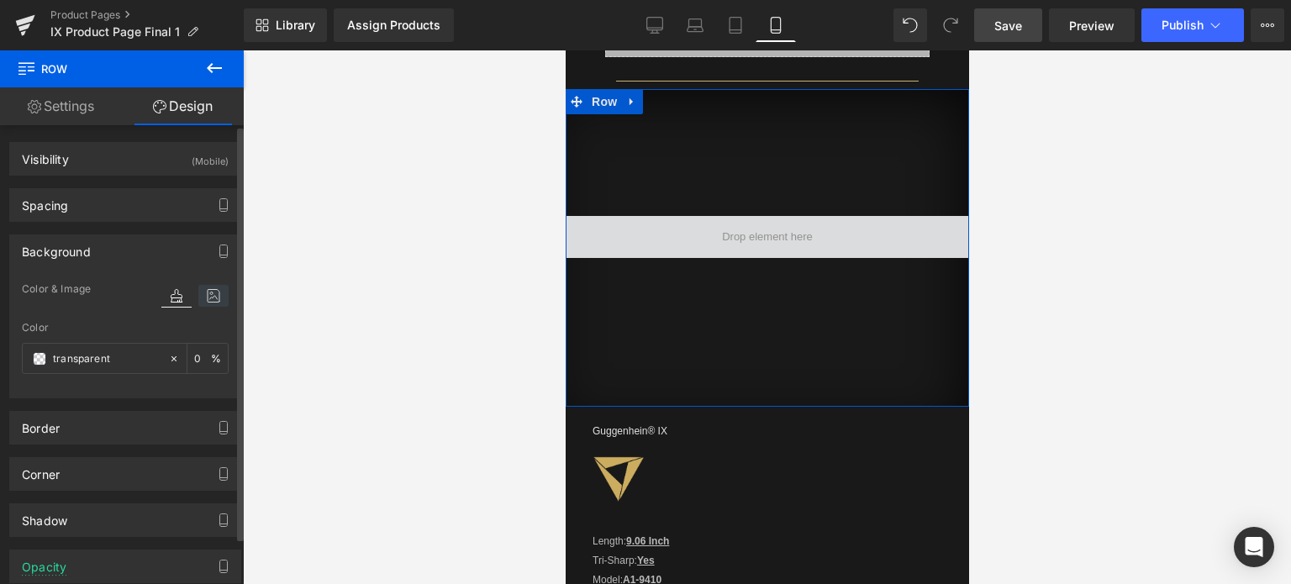
click at [213, 301] on icon at bounding box center [213, 296] width 30 height 22
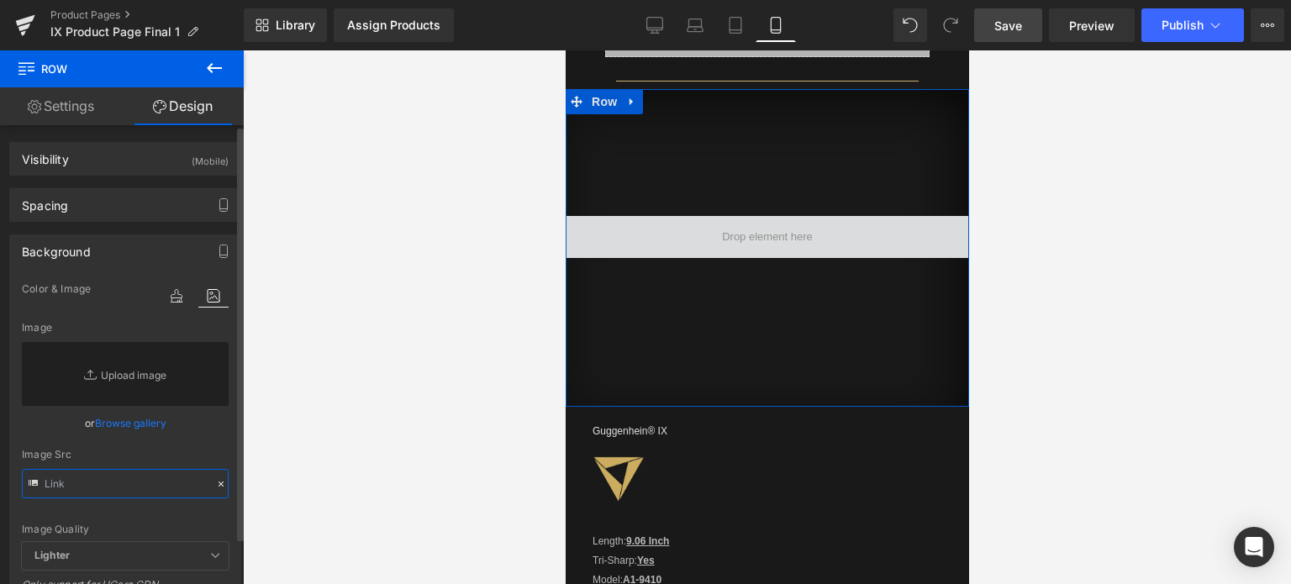
click at [98, 480] on input "text" at bounding box center [125, 483] width 207 height 29
paste input "[URL][DOMAIN_NAME]"
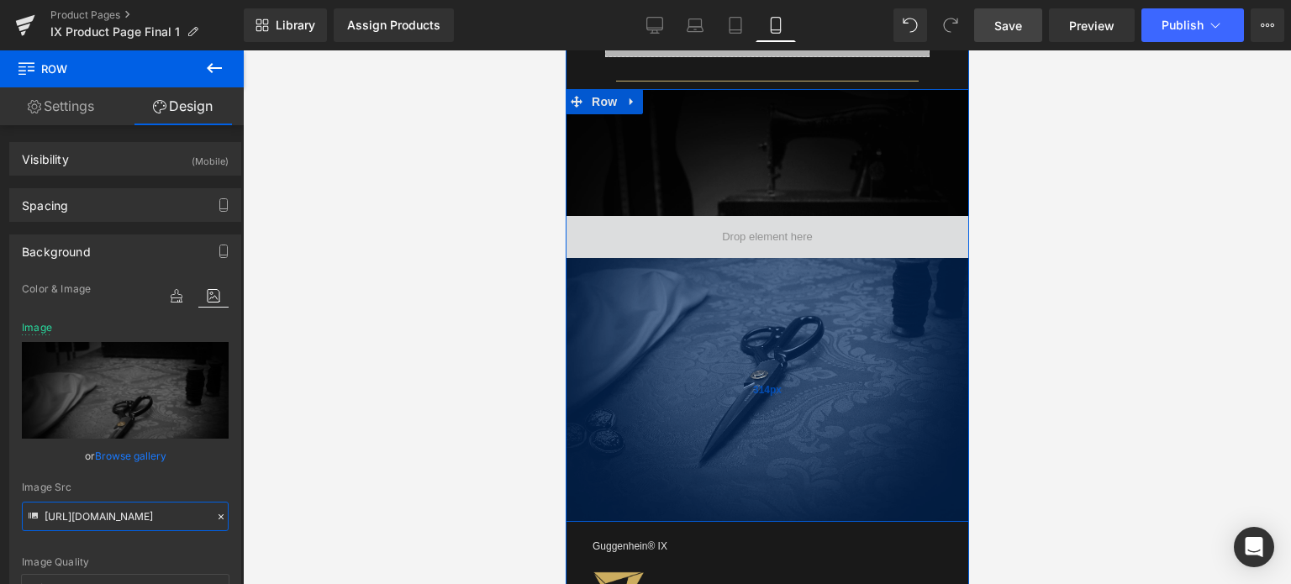
drag, startPoint x: 853, startPoint y: 396, endPoint x: 855, endPoint y: 504, distance: 108.4
click at [854, 505] on div "314px" at bounding box center [766, 390] width 403 height 264
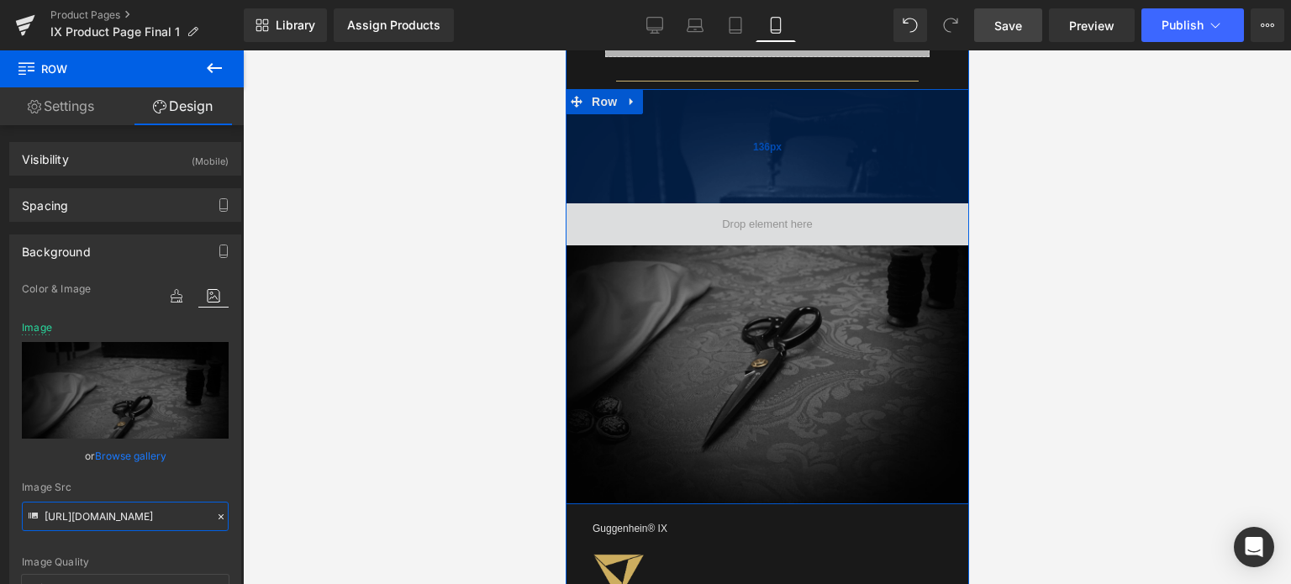
drag, startPoint x: 858, startPoint y: 144, endPoint x: 850, endPoint y: 155, distance: 13.8
click at [850, 155] on div "136px" at bounding box center [766, 146] width 403 height 114
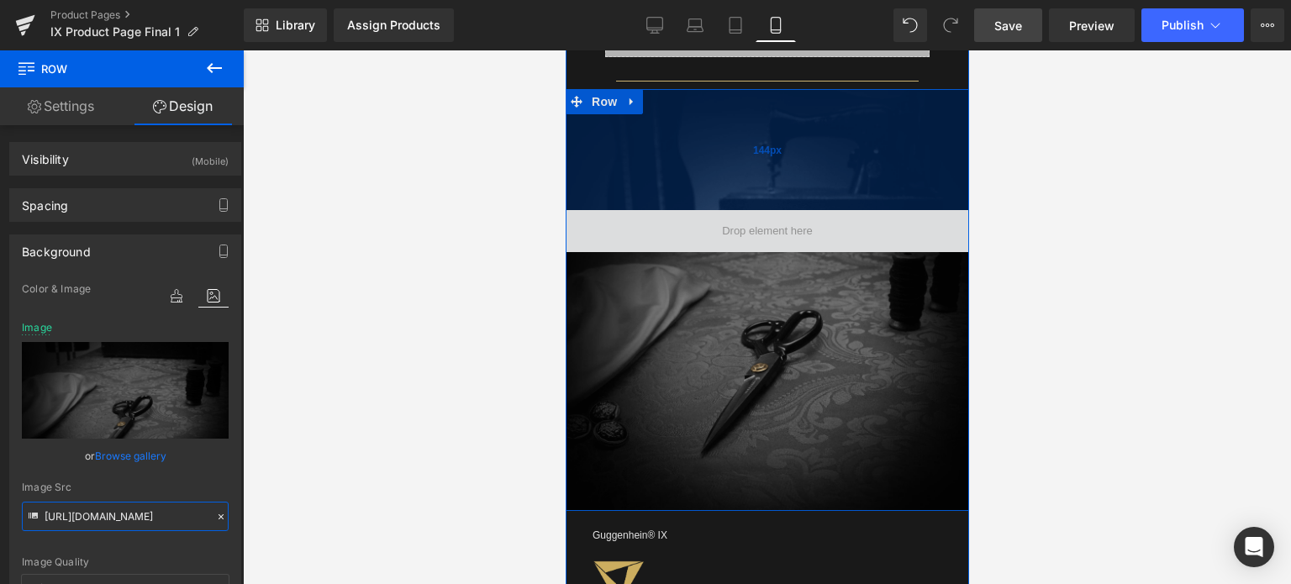
drag, startPoint x: 890, startPoint y: 177, endPoint x: 886, endPoint y: 185, distance: 8.7
click at [886, 185] on div "144px" at bounding box center [766, 149] width 403 height 121
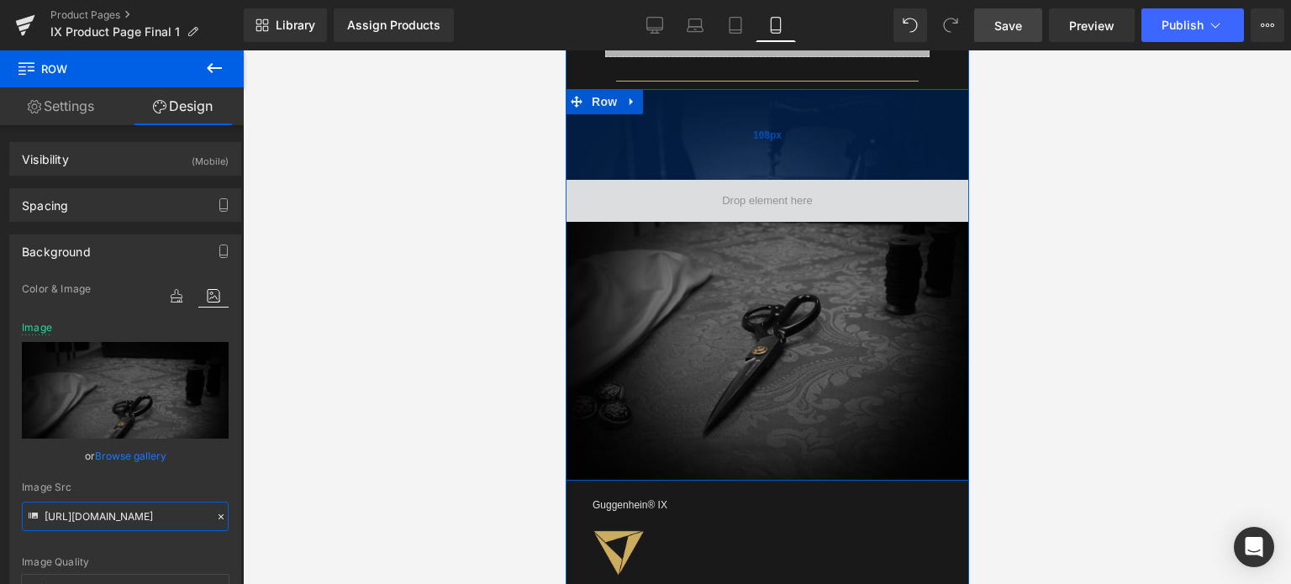
click at [845, 140] on div "108px" at bounding box center [766, 134] width 403 height 91
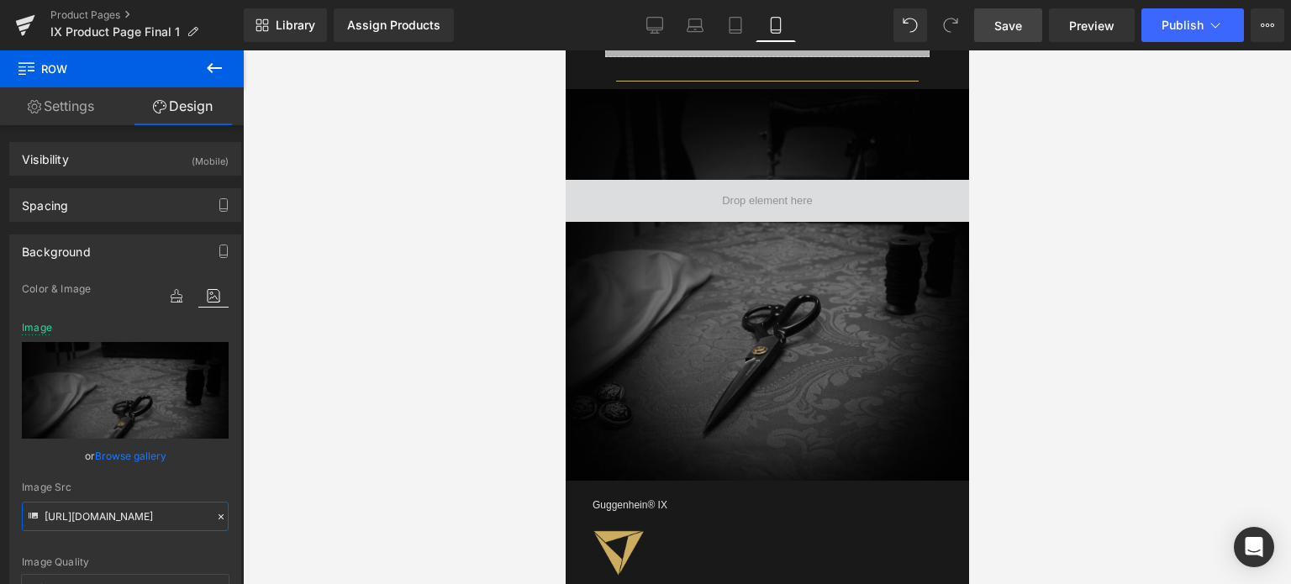
type input "[URL][DOMAIN_NAME]"
click at [1018, 19] on span "Save" at bounding box center [1008, 26] width 28 height 18
click at [1085, 27] on span "Preview" at bounding box center [1091, 26] width 45 height 18
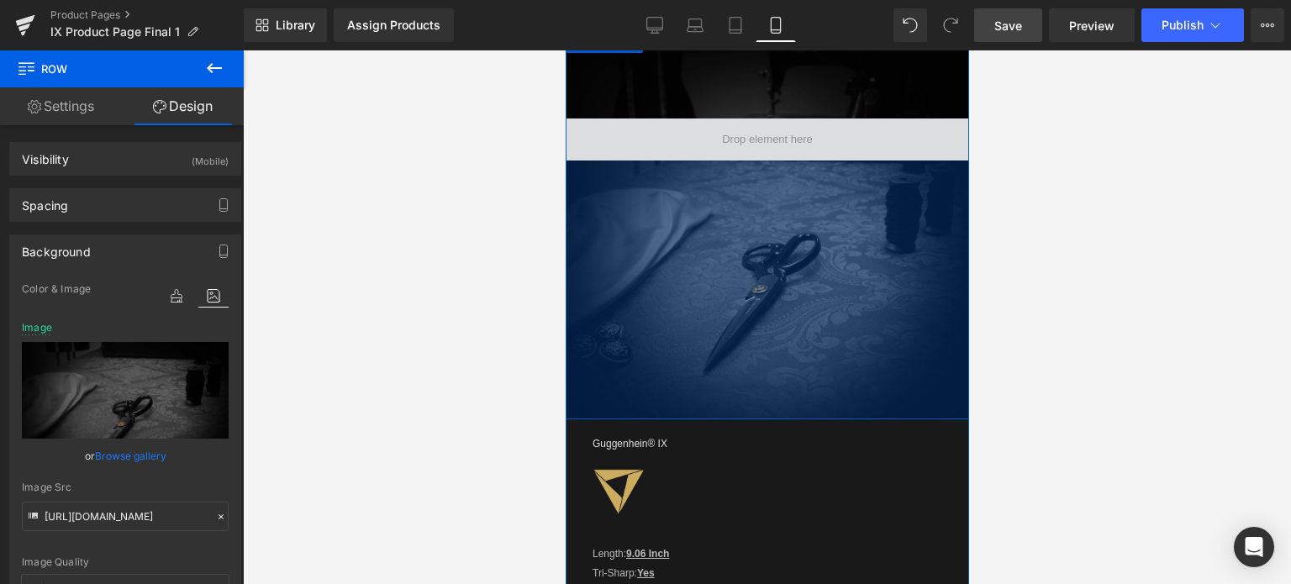
scroll to position [1387, 0]
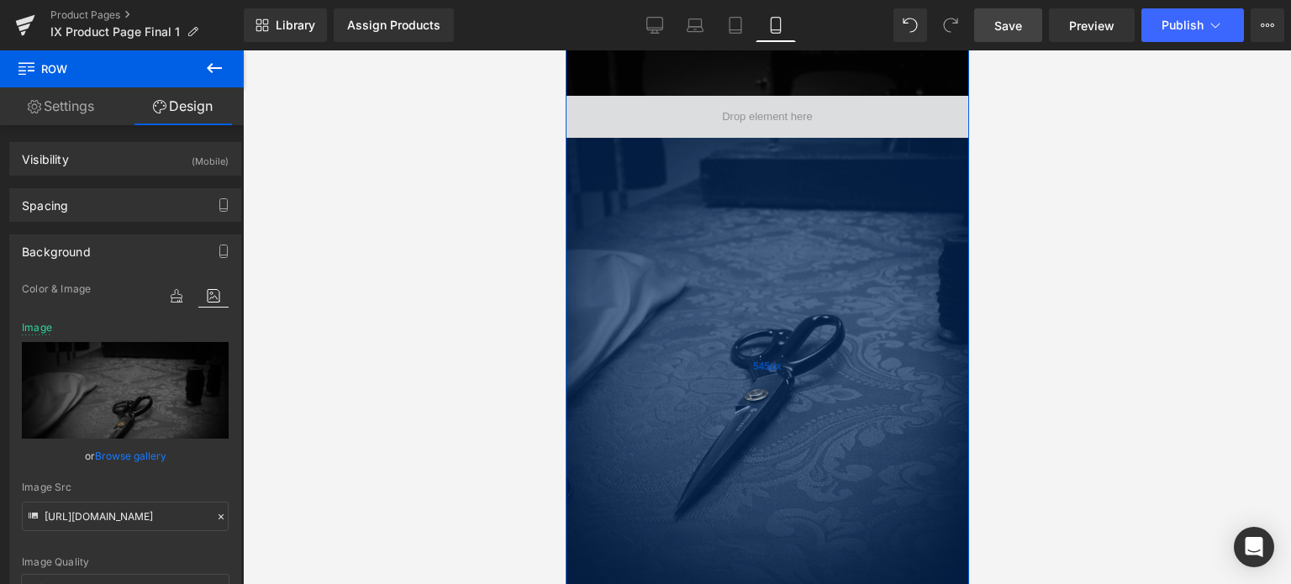
drag, startPoint x: 838, startPoint y: 307, endPoint x: 805, endPoint y: 508, distance: 203.5
click at [805, 508] on div "545px" at bounding box center [766, 367] width 403 height 458
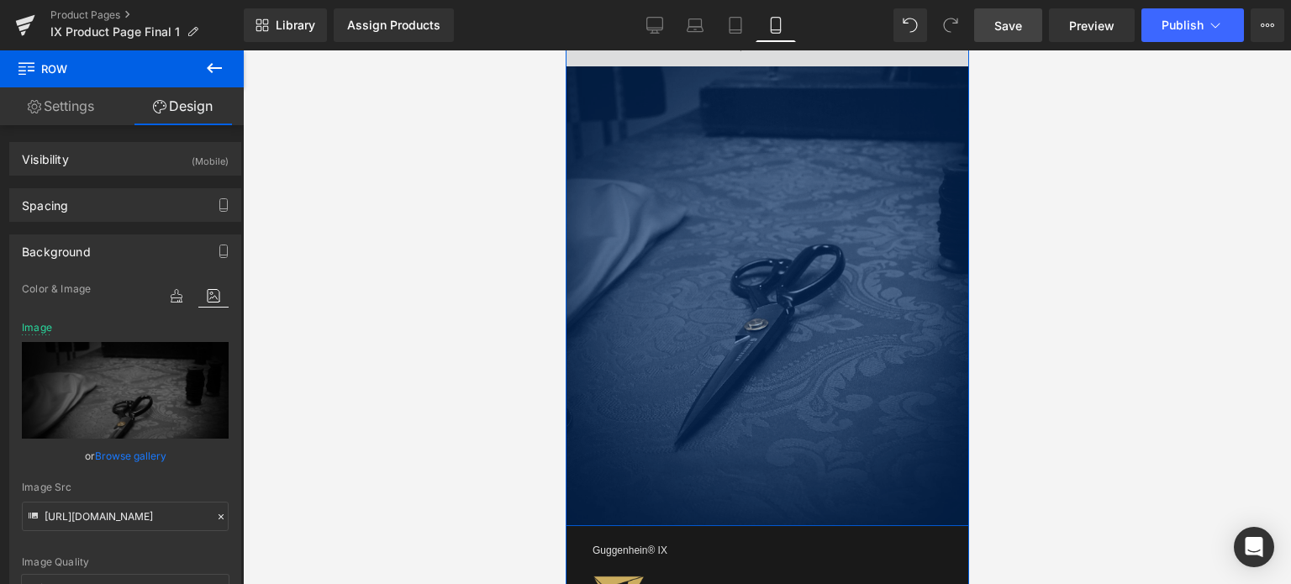
scroll to position [1471, 0]
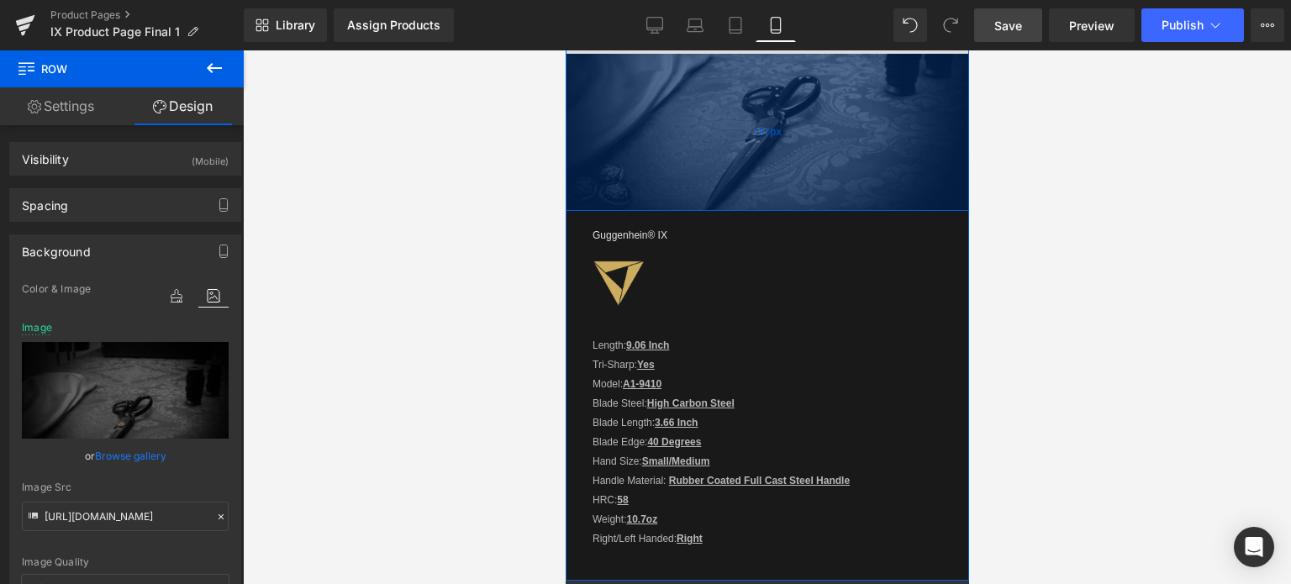
drag, startPoint x: 806, startPoint y: 459, endPoint x: 794, endPoint y: 156, distance: 302.7
click at [794, 156] on div "187px" at bounding box center [766, 132] width 403 height 157
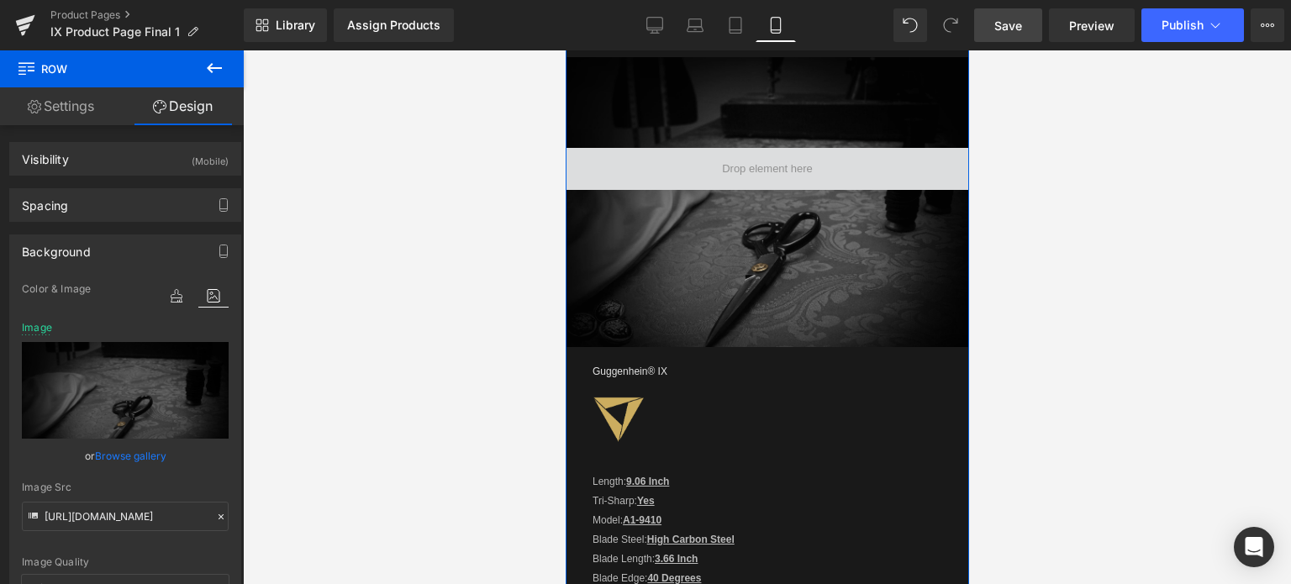
scroll to position [1303, 0]
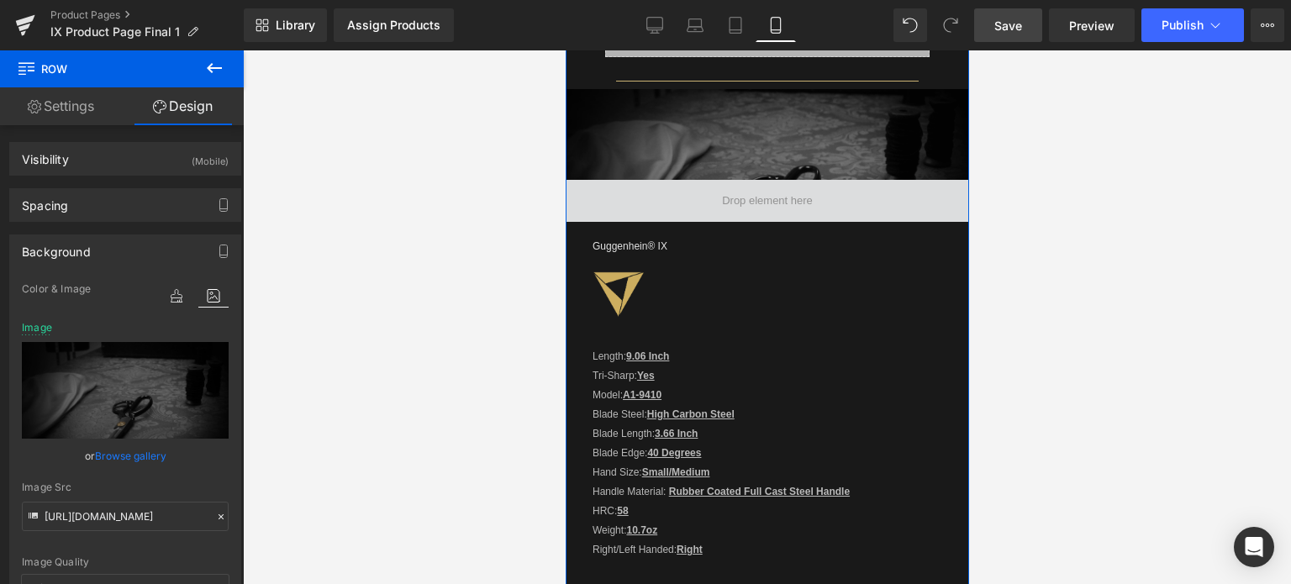
drag, startPoint x: 811, startPoint y: 307, endPoint x: 818, endPoint y: 258, distance: 49.2
click at [818, 258] on div "Liquid Row Separator Row 108px Guggenhein® IX Text Block Ultra Heading Image Le…" at bounding box center [767, 285] width 350 height 541
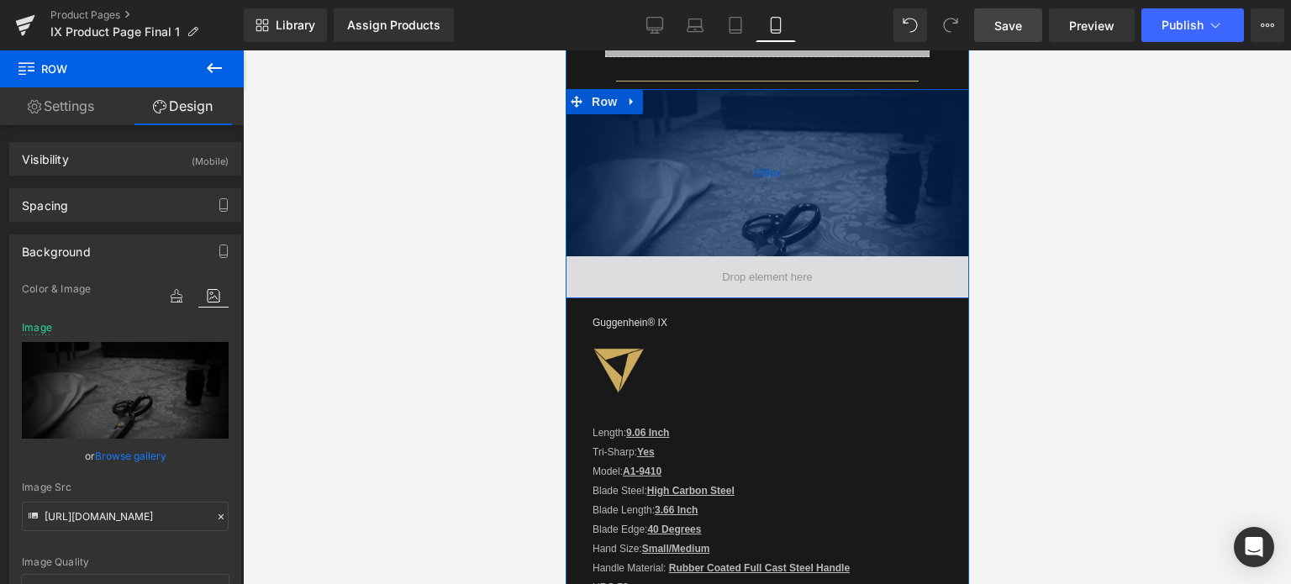
drag, startPoint x: 804, startPoint y: 124, endPoint x: 802, endPoint y: 200, distance: 76.5
click at [802, 200] on div "199px" at bounding box center [766, 172] width 403 height 167
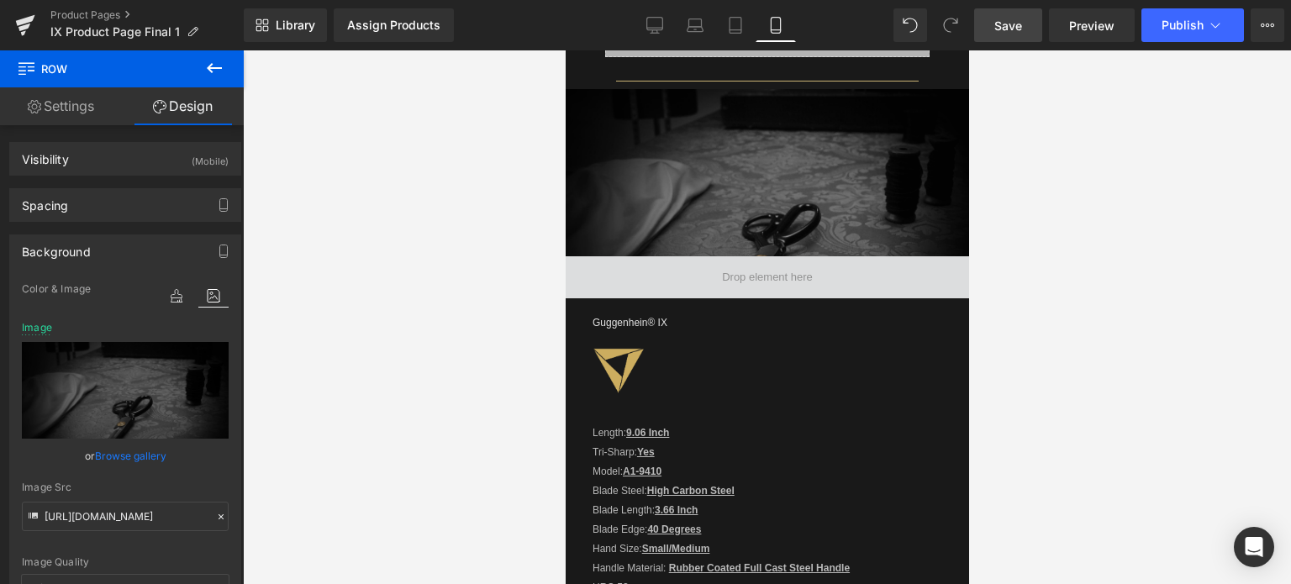
click at [1019, 34] on span "Save" at bounding box center [1008, 26] width 28 height 18
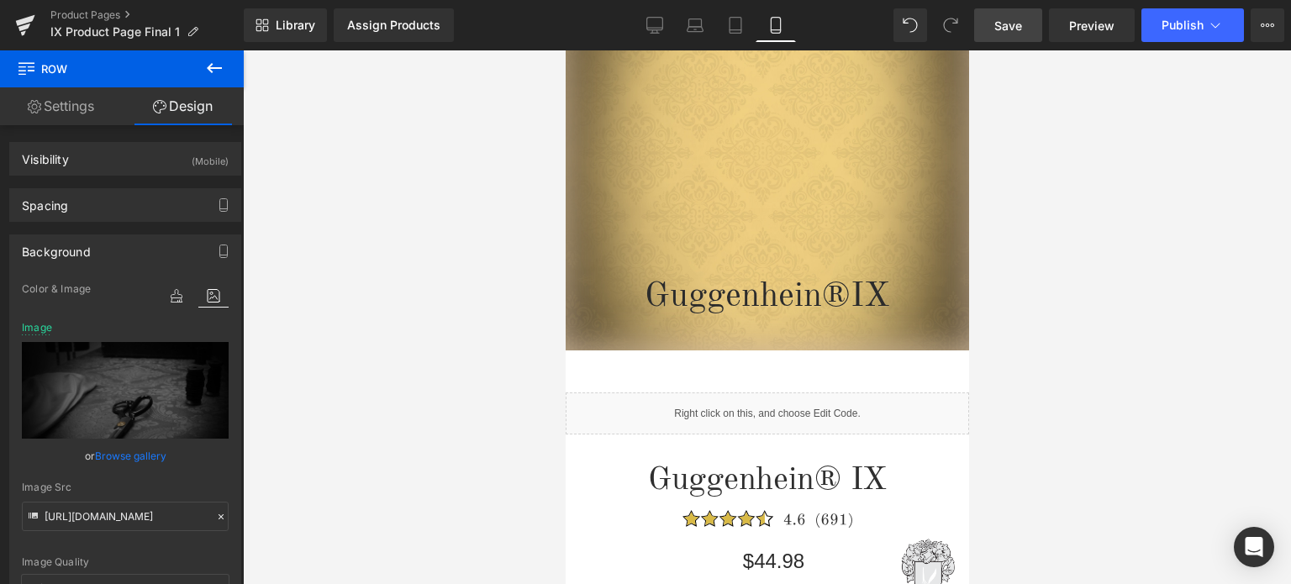
scroll to position [43, 0]
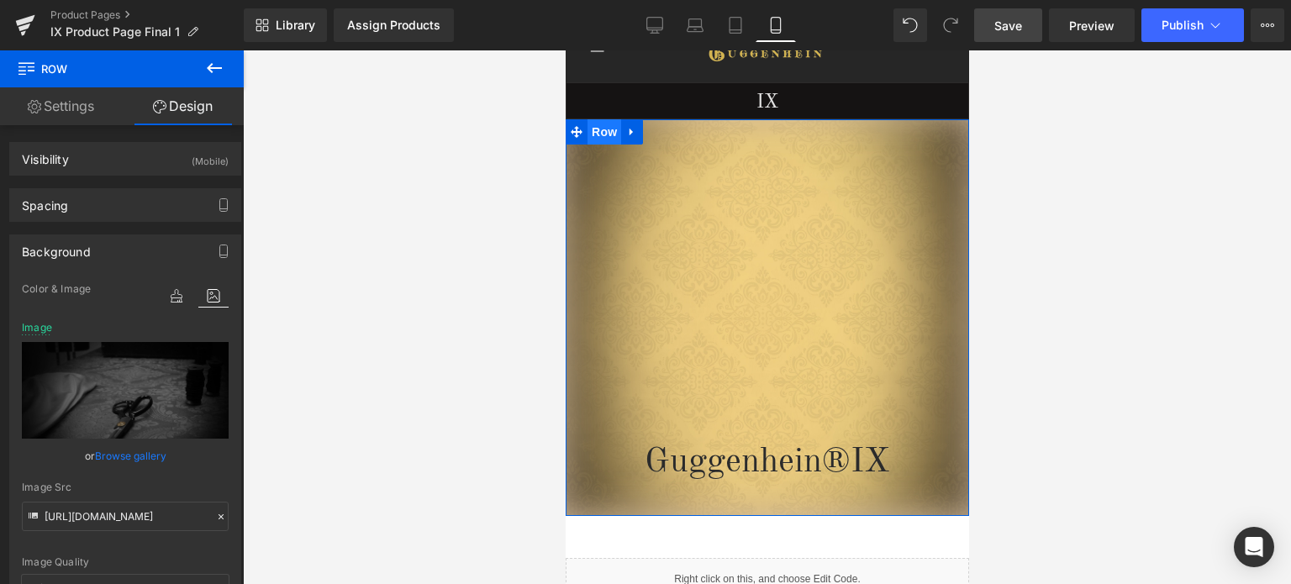
click at [606, 136] on span "Row" at bounding box center [604, 131] width 34 height 25
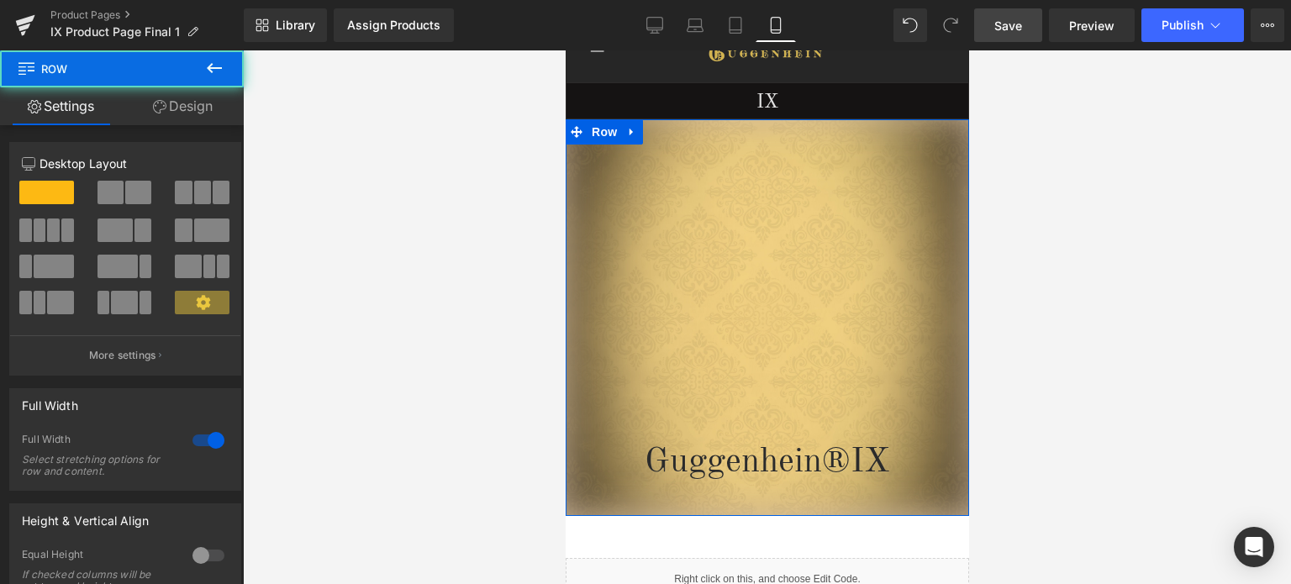
drag, startPoint x: 195, startPoint y: 110, endPoint x: 111, endPoint y: 290, distance: 198.5
click at [195, 110] on link "Design" at bounding box center [183, 106] width 122 height 38
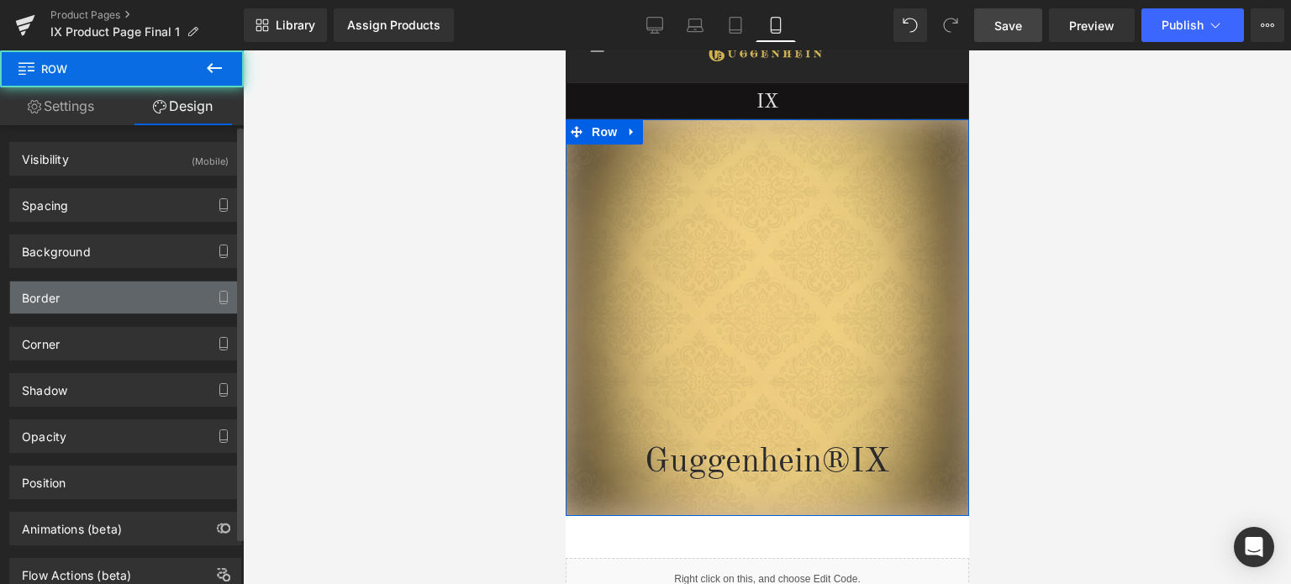
click at [111, 290] on div "Border" at bounding box center [125, 298] width 230 height 32
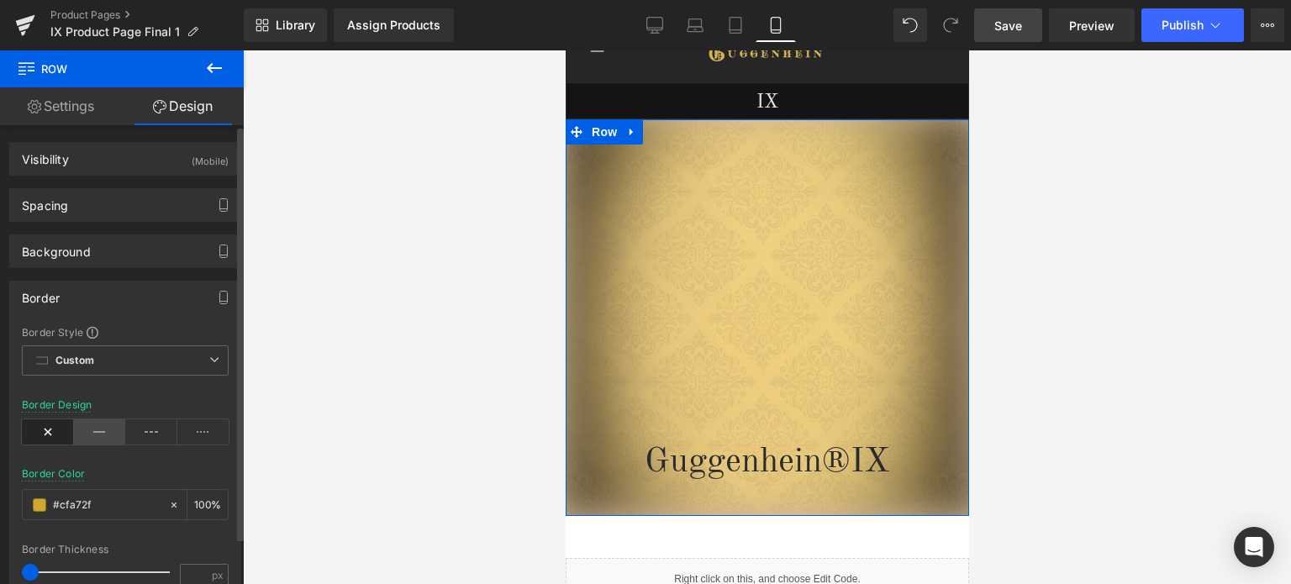
click at [109, 424] on icon at bounding box center [100, 431] width 52 height 25
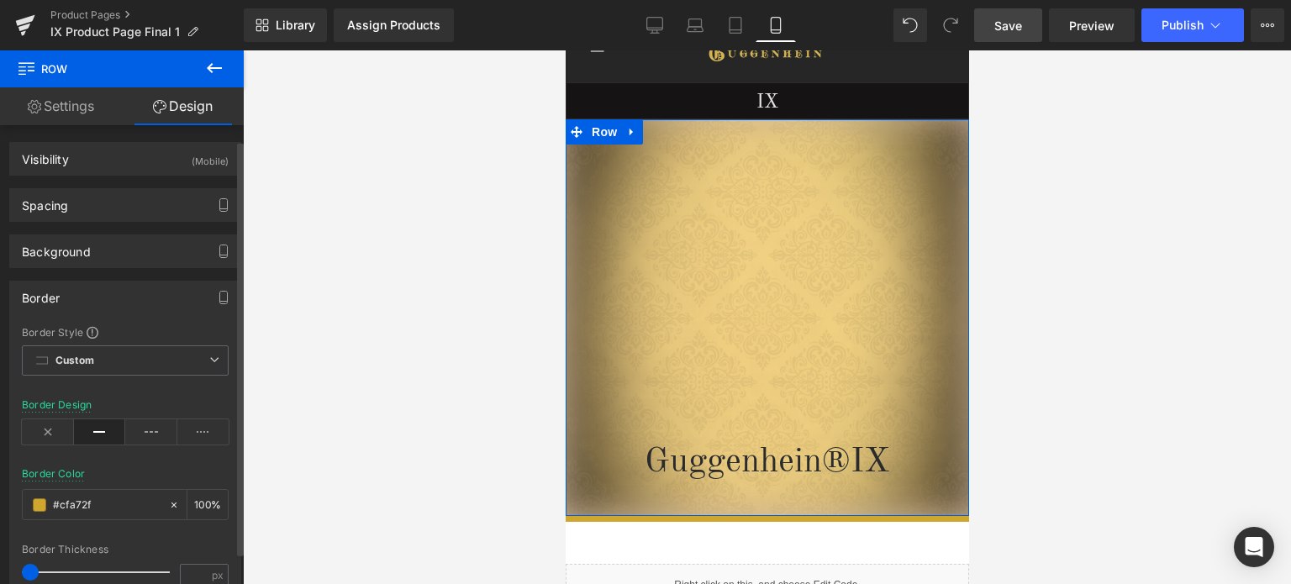
scroll to position [84, 0]
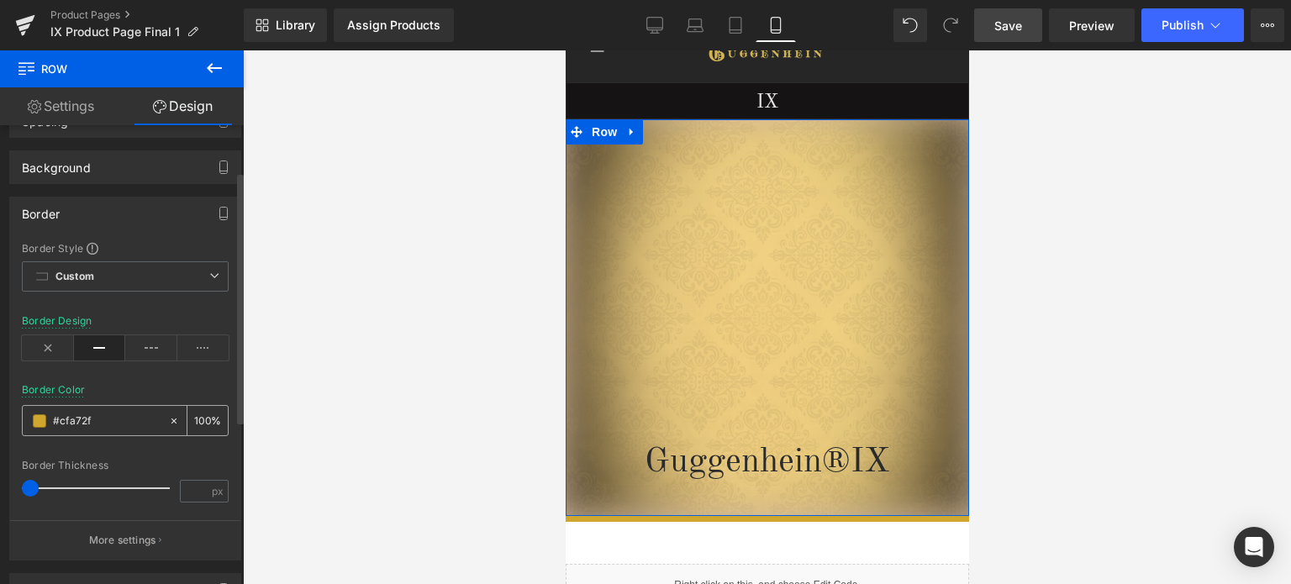
click at [40, 422] on span at bounding box center [39, 420] width 13 height 13
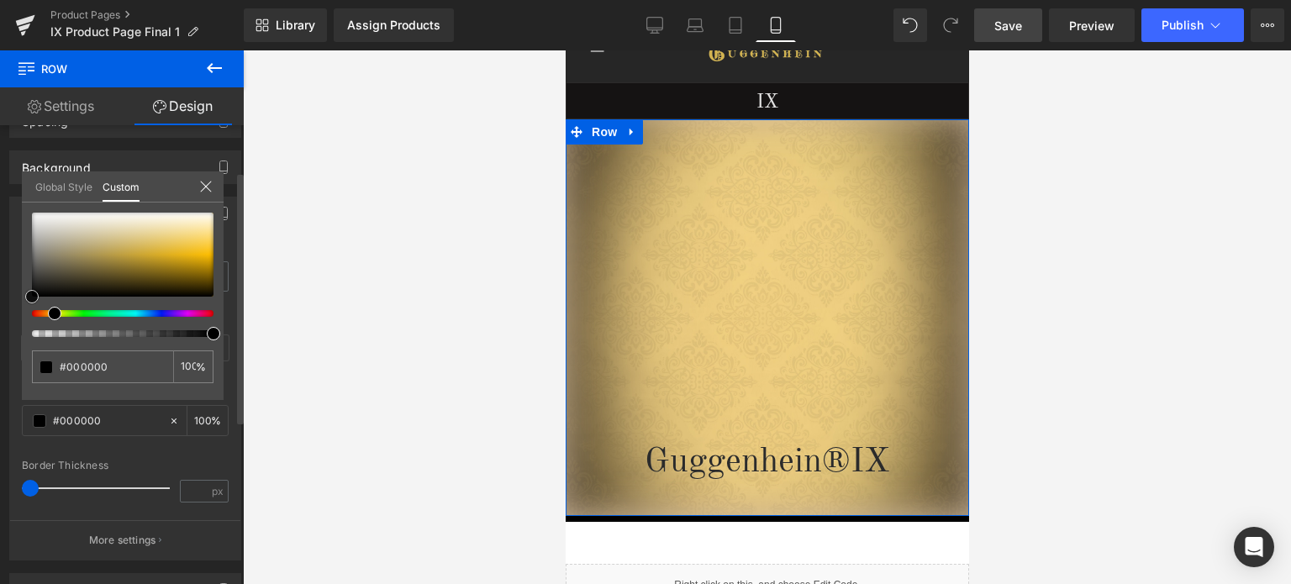
drag, startPoint x: 71, startPoint y: 276, endPoint x: 1, endPoint y: 313, distance: 79.3
click at [1, 313] on div "Border Border Style Custom Custom Setup Global Style Custom Setup Global Style …" at bounding box center [125, 372] width 251 height 376
click at [1020, 25] on span "Save" at bounding box center [1008, 26] width 28 height 18
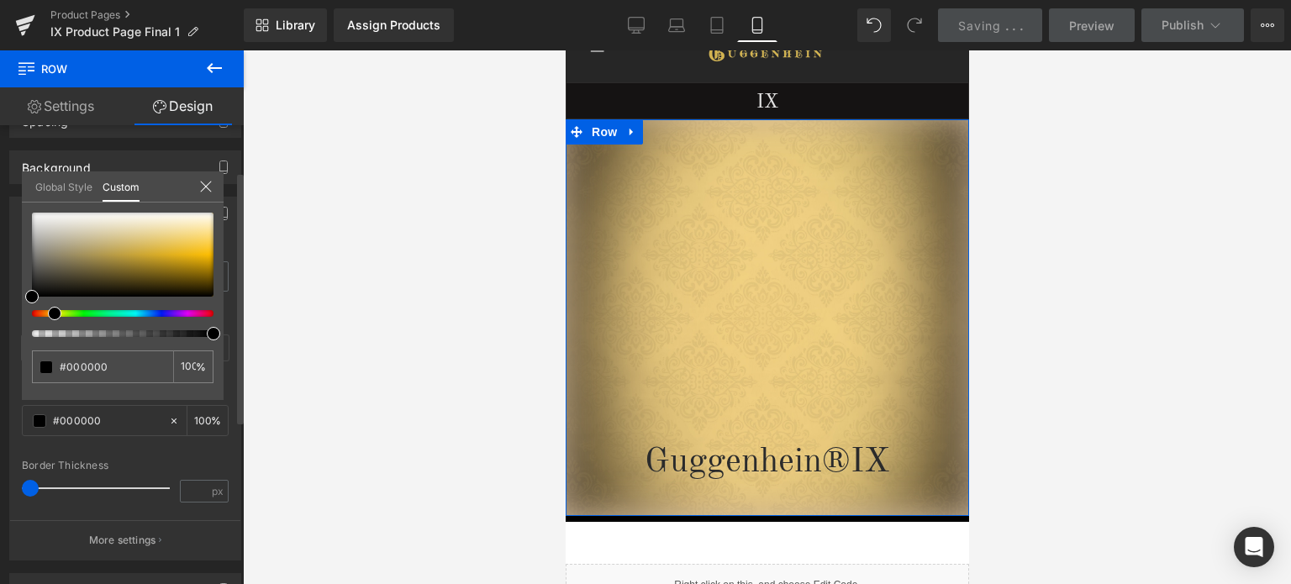
click at [203, 189] on icon at bounding box center [205, 186] width 13 height 13
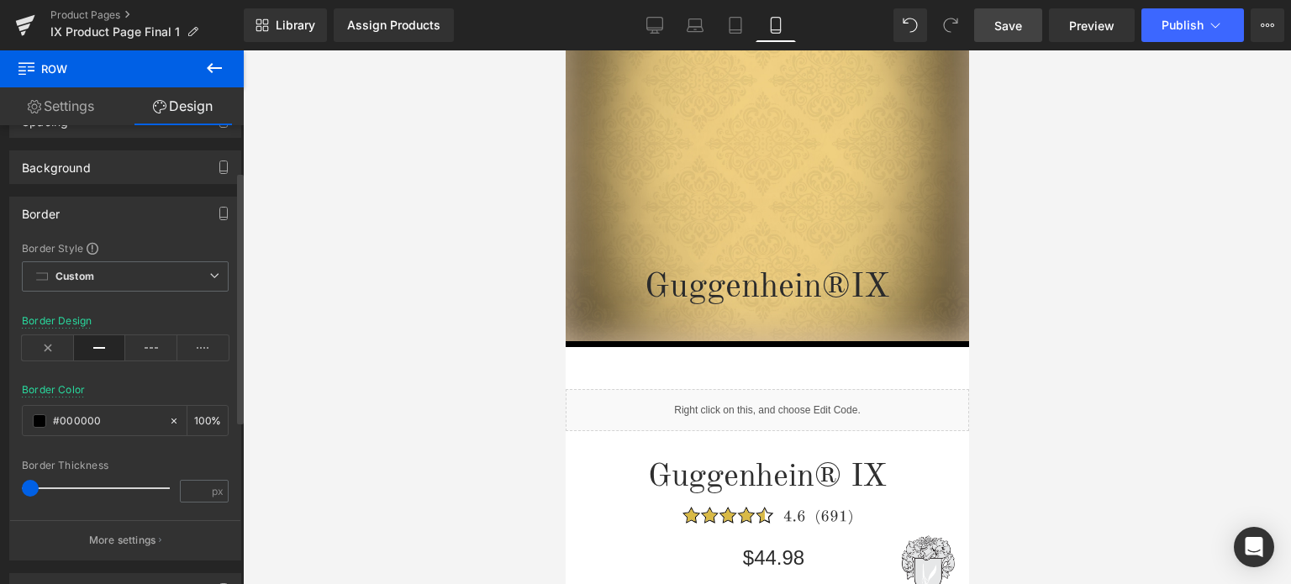
scroll to position [266, 0]
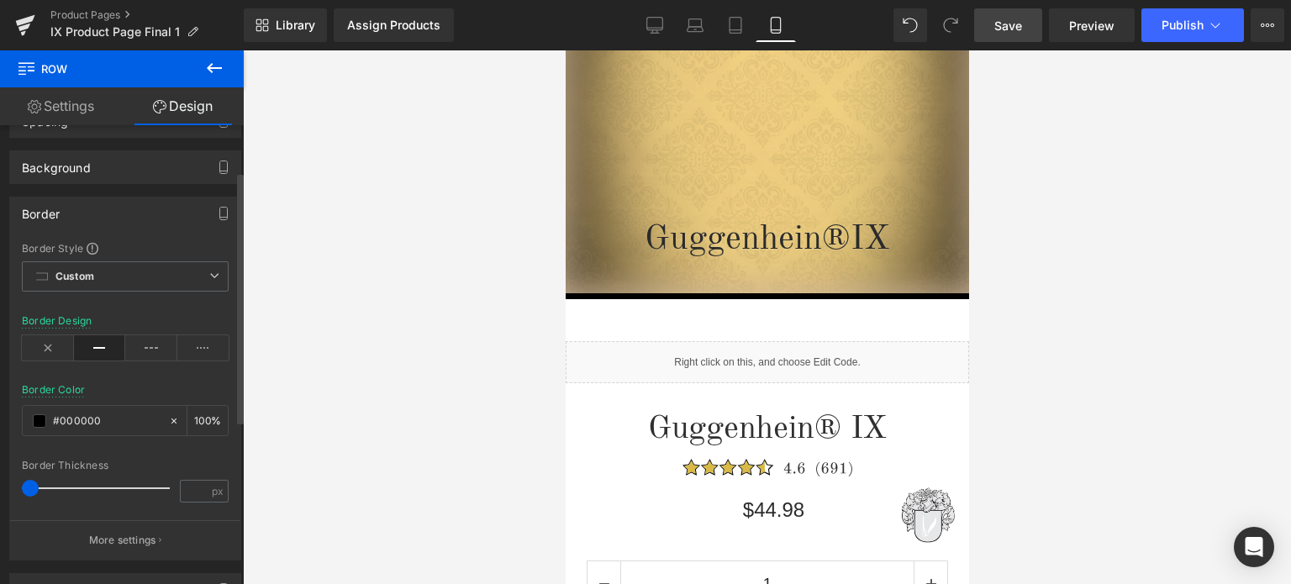
drag, startPoint x: 207, startPoint y: 66, endPoint x: 216, endPoint y: 72, distance: 11.0
click at [209, 66] on icon at bounding box center [214, 68] width 20 height 20
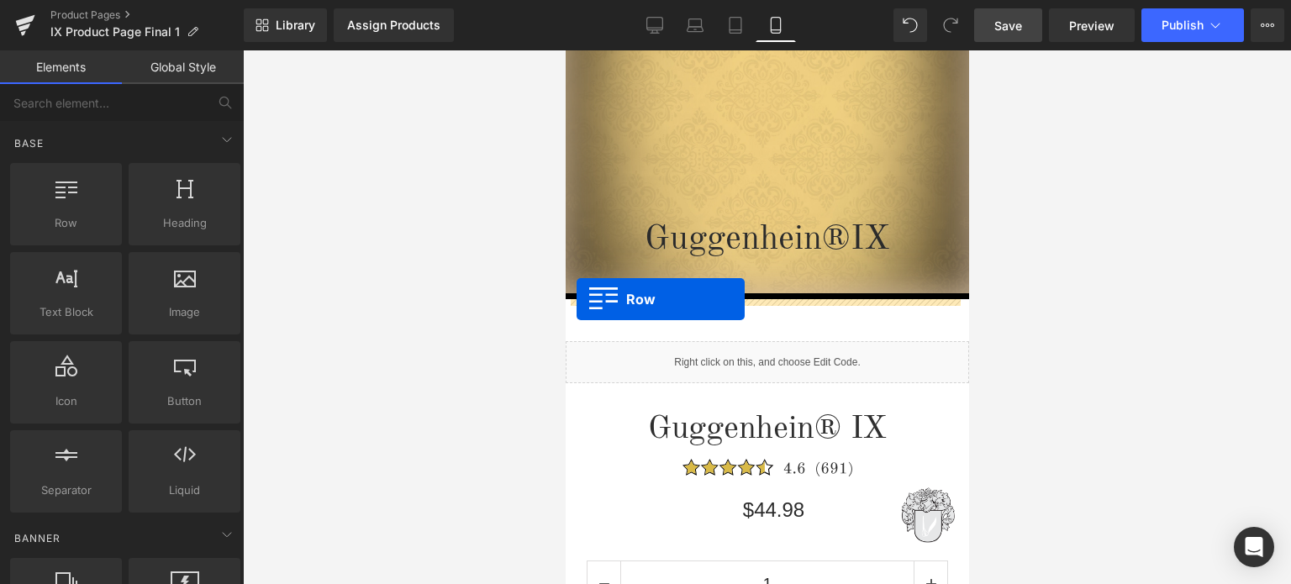
drag, startPoint x: 630, startPoint y: 260, endPoint x: 576, endPoint y: 299, distance: 67.4
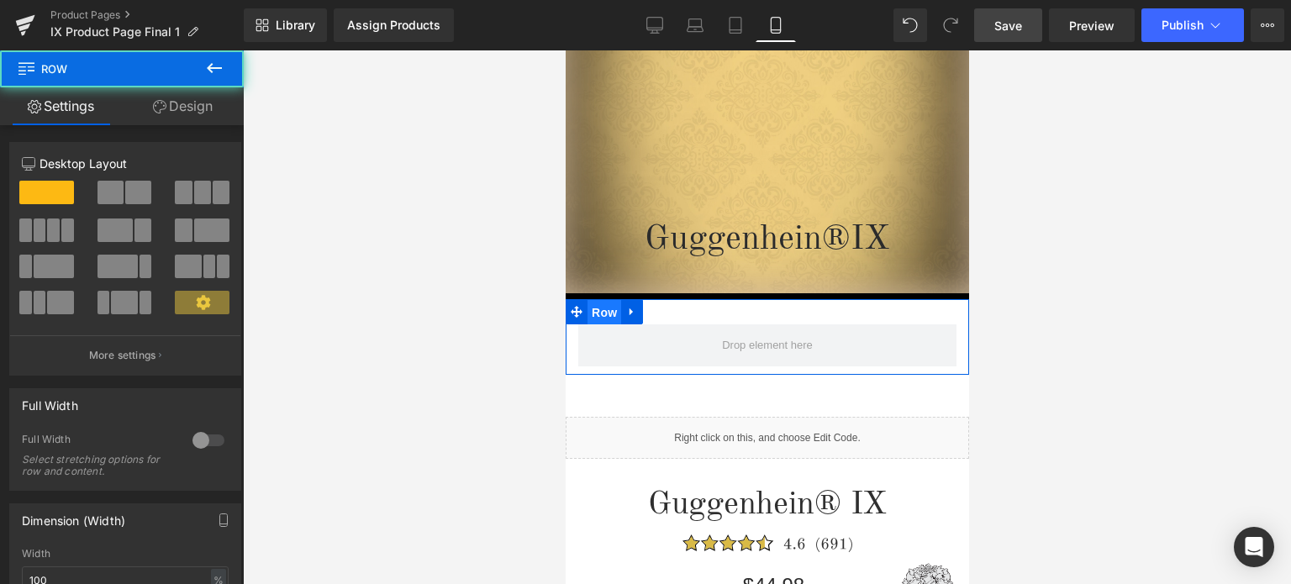
click at [603, 315] on span "Row" at bounding box center [604, 312] width 34 height 25
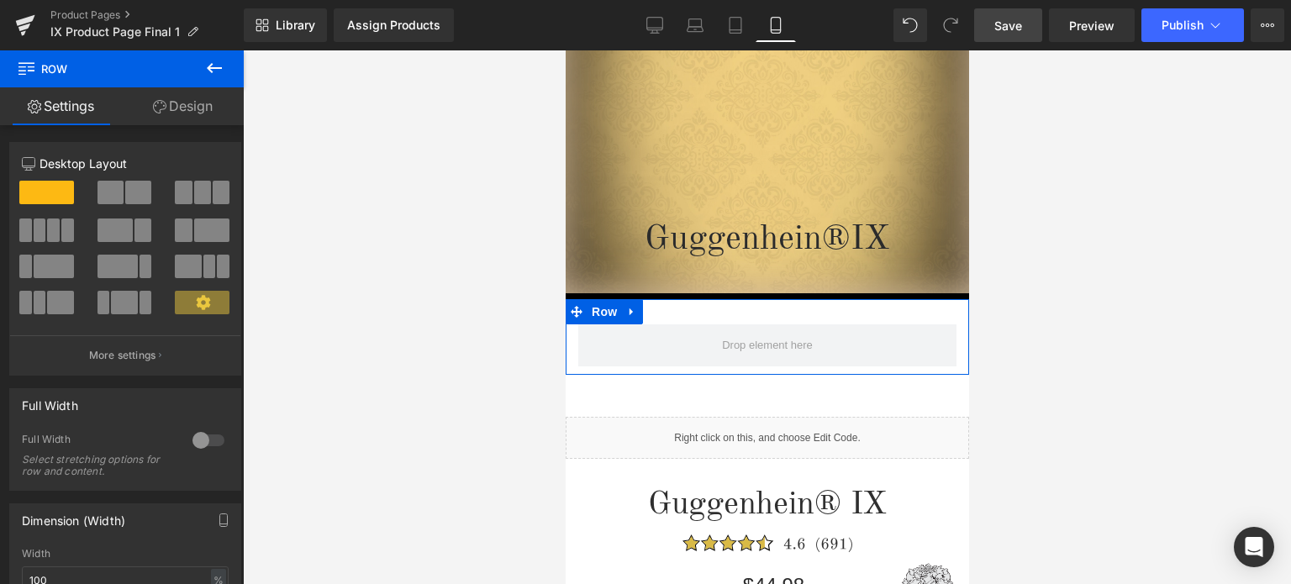
click at [186, 106] on link "Design" at bounding box center [183, 106] width 122 height 38
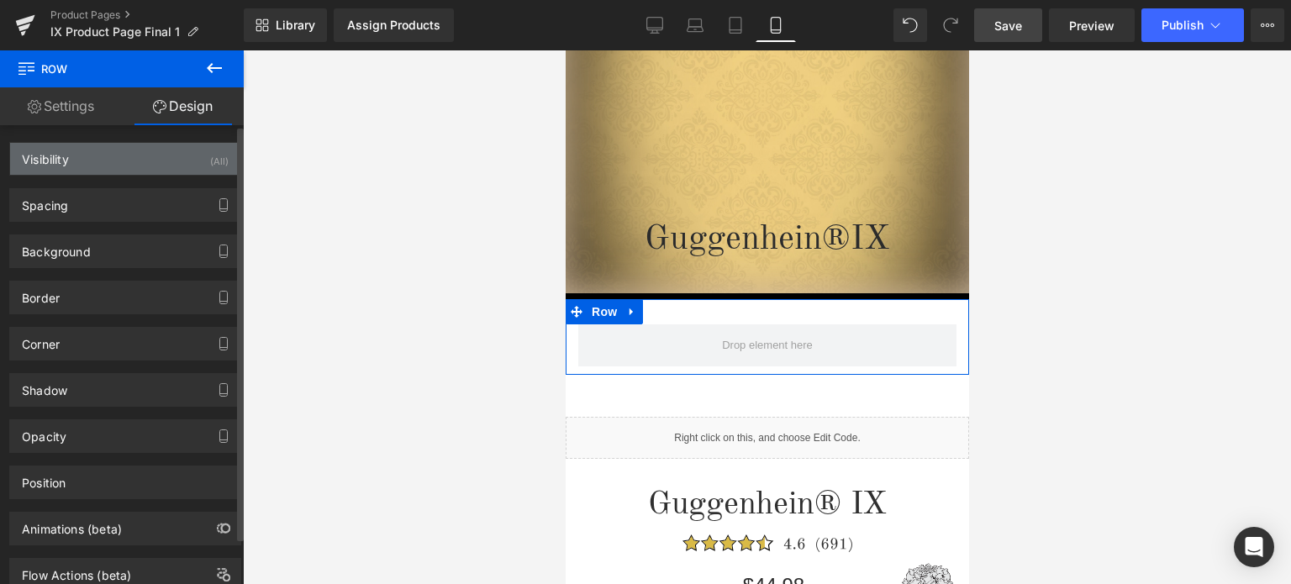
click at [111, 164] on div "Visibility (All)" at bounding box center [125, 159] width 230 height 32
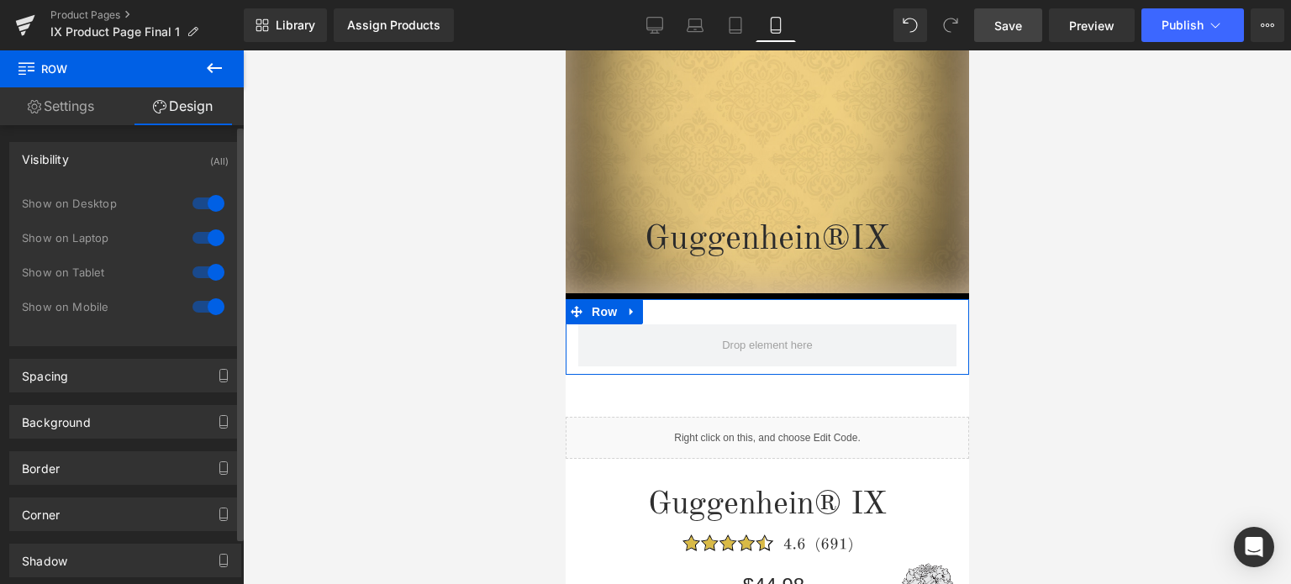
click at [212, 204] on div at bounding box center [208, 203] width 40 height 27
click at [204, 234] on div at bounding box center [208, 237] width 40 height 27
click at [204, 269] on div at bounding box center [208, 272] width 40 height 27
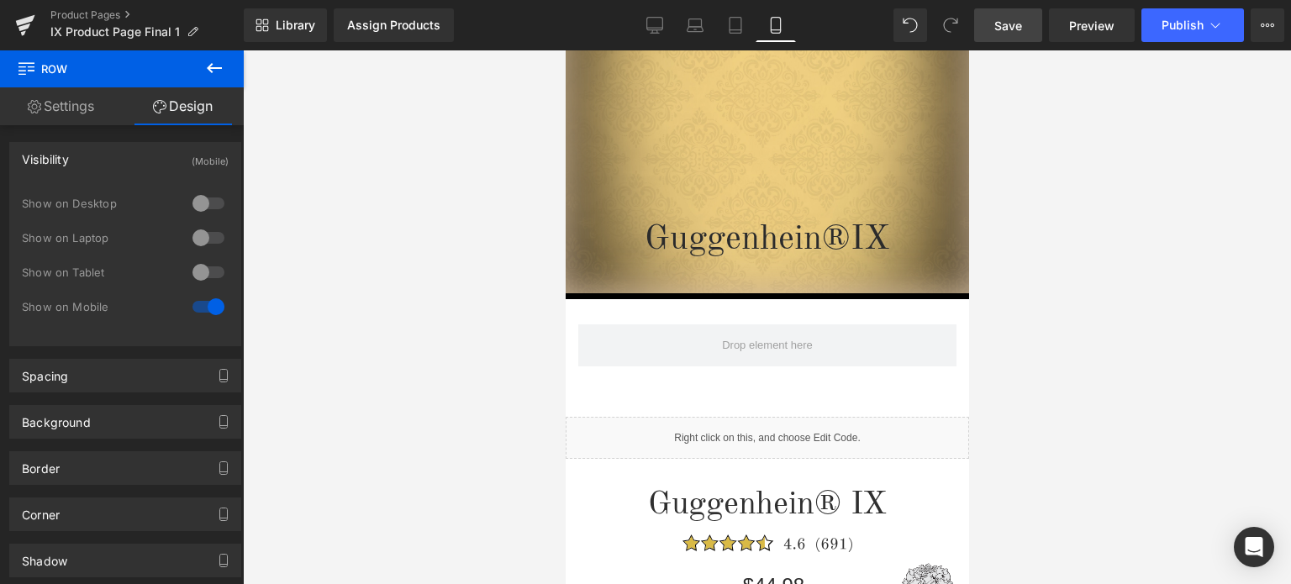
click at [1012, 22] on span "Save" at bounding box center [1008, 26] width 28 height 18
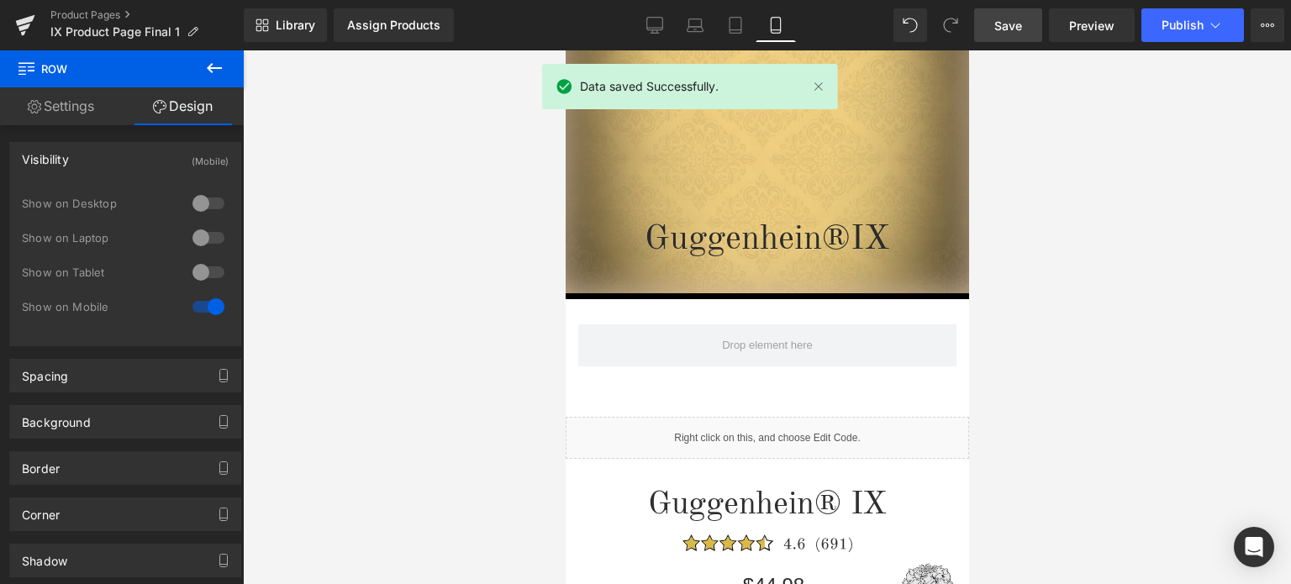
click at [201, 58] on button at bounding box center [214, 68] width 59 height 37
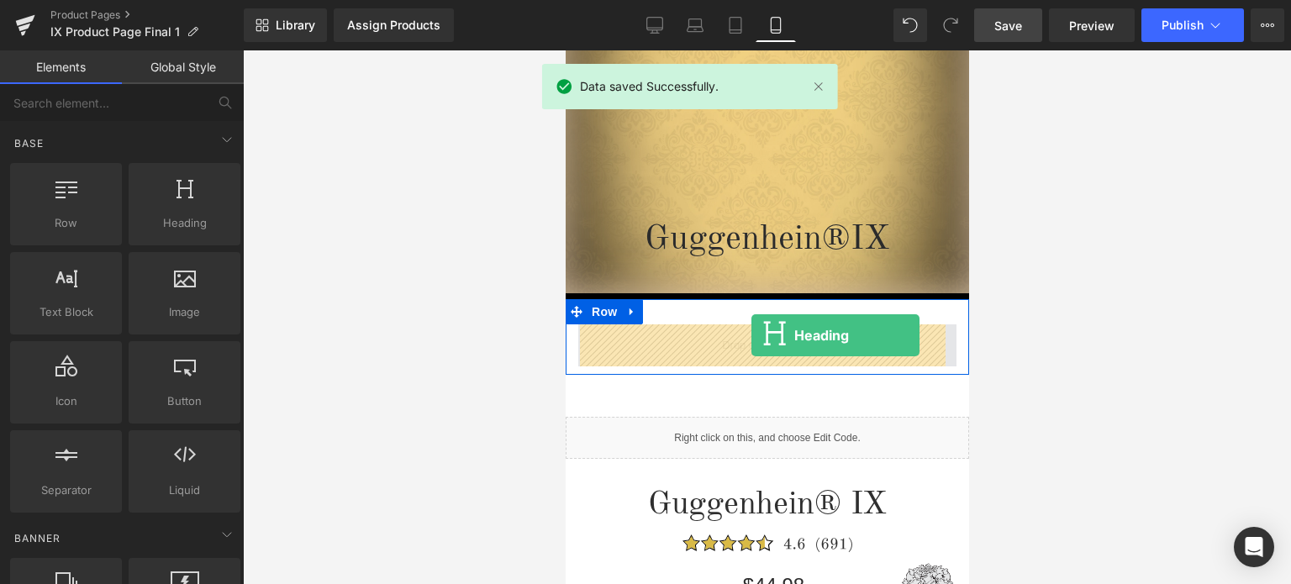
drag, startPoint x: 757, startPoint y: 257, endPoint x: 750, endPoint y: 335, distance: 78.4
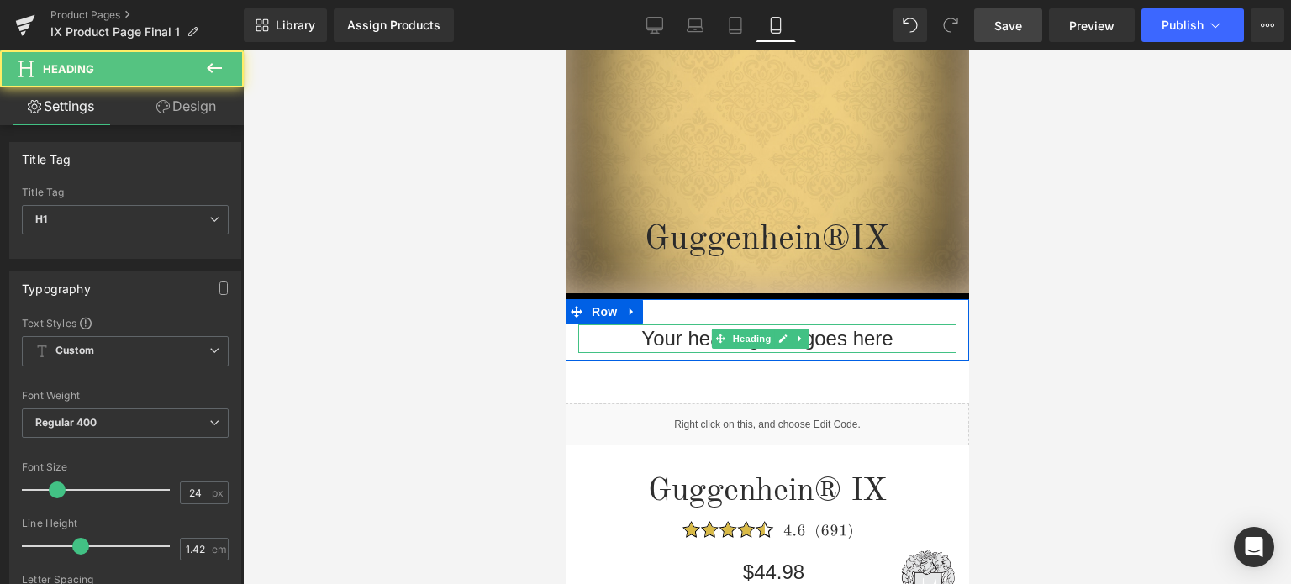
click at [893, 339] on h1 "Your heading text goes here" at bounding box center [766, 338] width 378 height 29
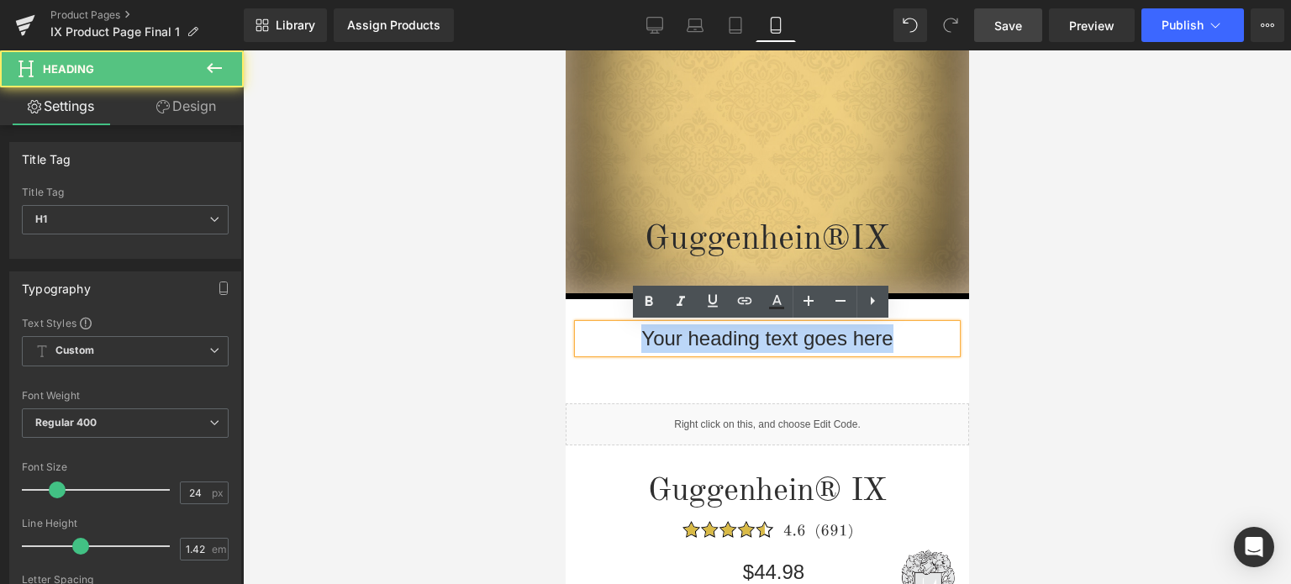
drag, startPoint x: 901, startPoint y: 335, endPoint x: 615, endPoint y: 340, distance: 285.8
click at [615, 340] on h1 "Your heading text goes here" at bounding box center [766, 338] width 378 height 29
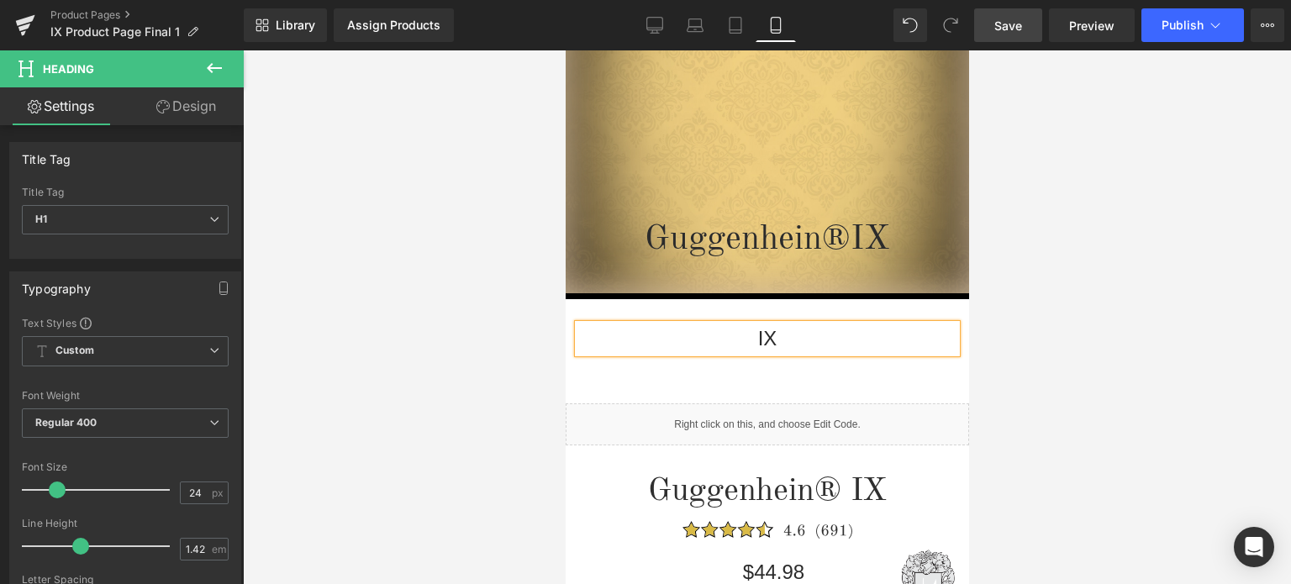
drag, startPoint x: 1146, startPoint y: 338, endPoint x: 1028, endPoint y: 339, distance: 118.5
click at [1140, 338] on div at bounding box center [767, 317] width 1048 height 534
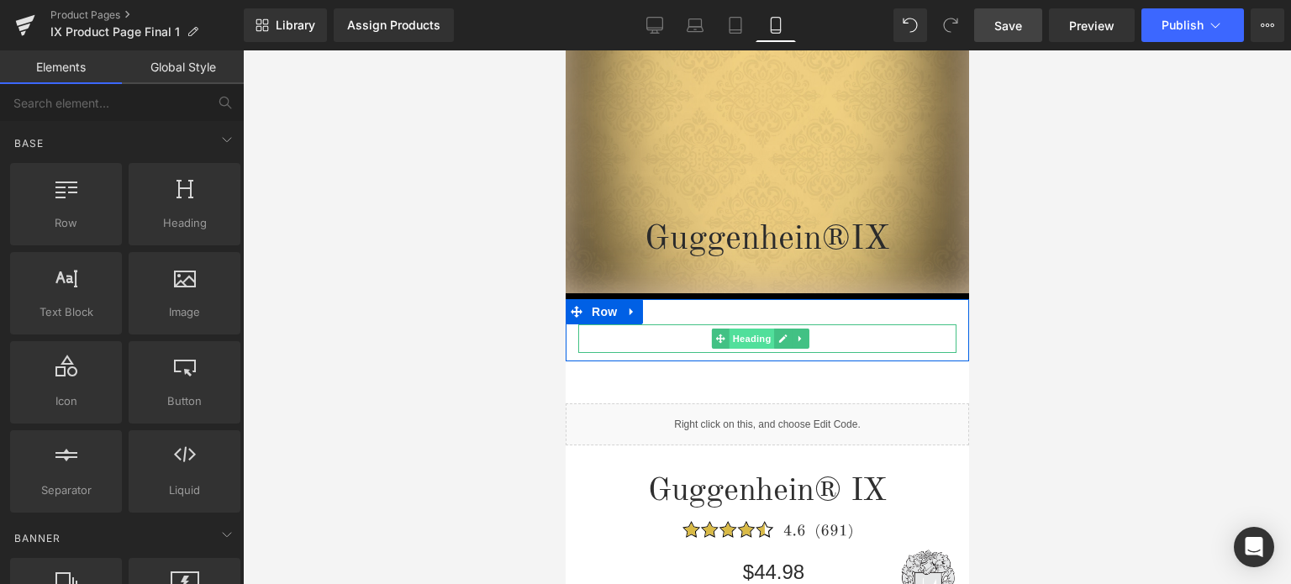
click at [757, 343] on span "Heading" at bounding box center [751, 339] width 45 height 20
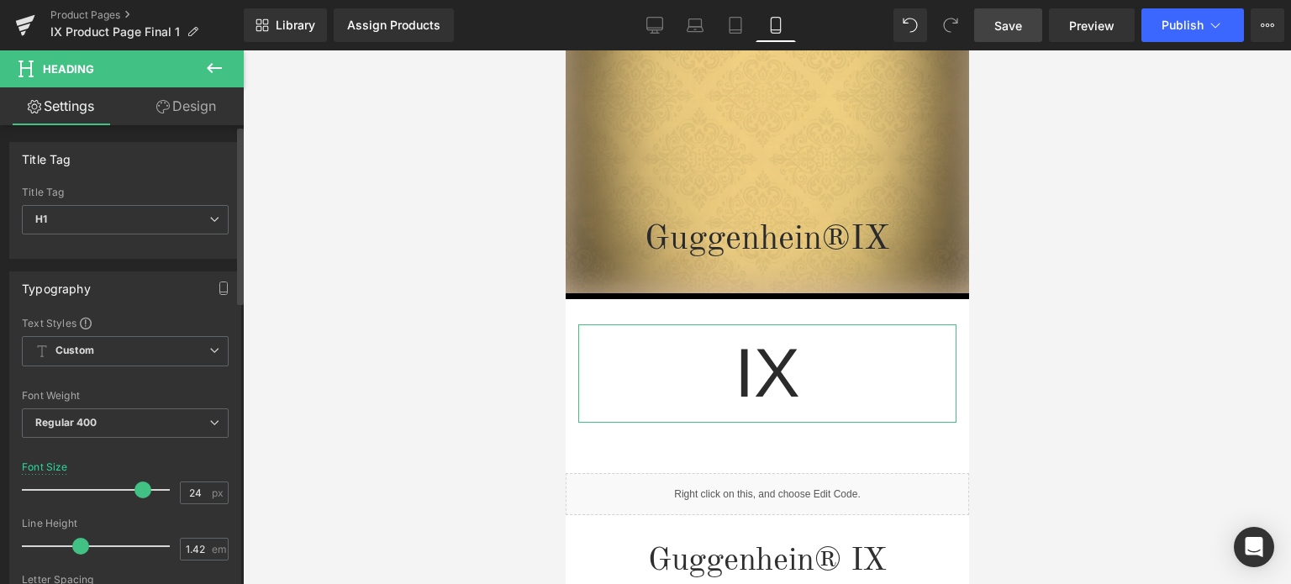
drag, startPoint x: 53, startPoint y: 486, endPoint x: 134, endPoint y: 486, distance: 81.5
click at [134, 486] on span at bounding box center [142, 490] width 17 height 17
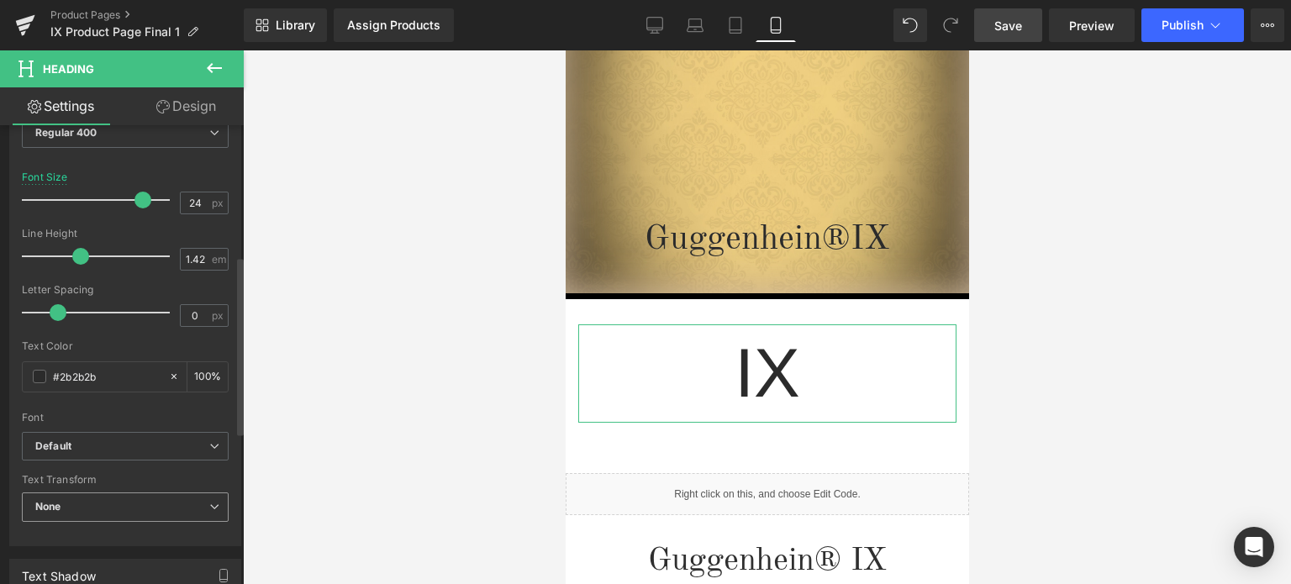
scroll to position [336, 0]
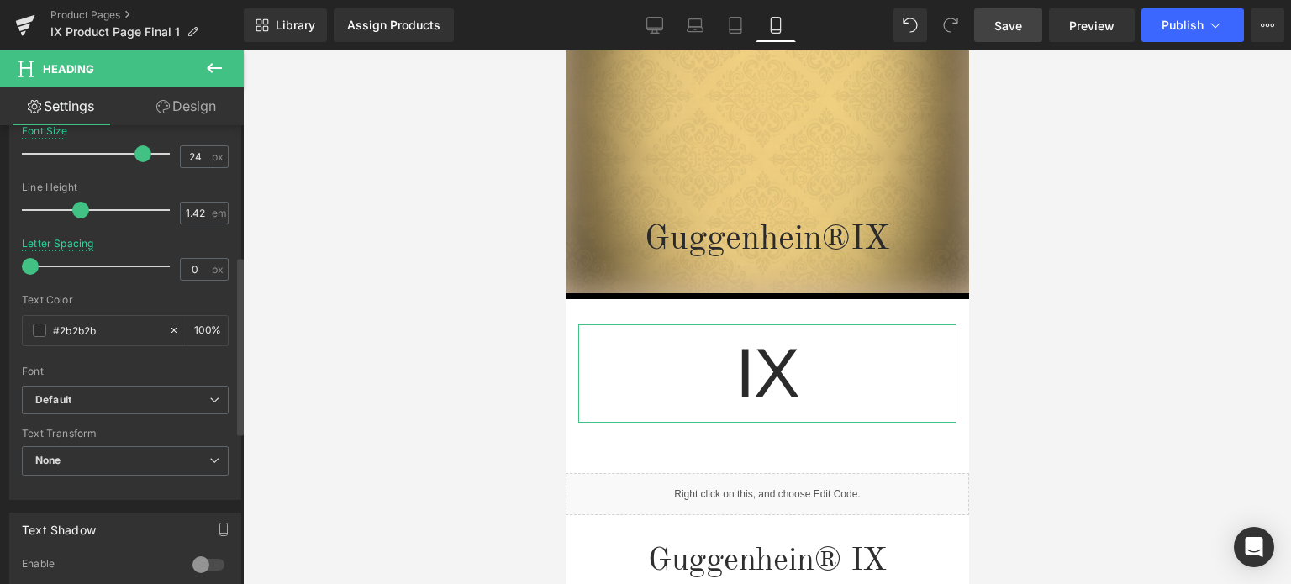
drag, startPoint x: 55, startPoint y: 263, endPoint x: 0, endPoint y: 266, distance: 55.6
click at [0, 266] on div "Typography Text Styles Custom Custom Setup Global Style Custom Setup Global Sty…" at bounding box center [125, 211] width 251 height 577
click at [135, 403] on b "Default" at bounding box center [122, 400] width 174 height 14
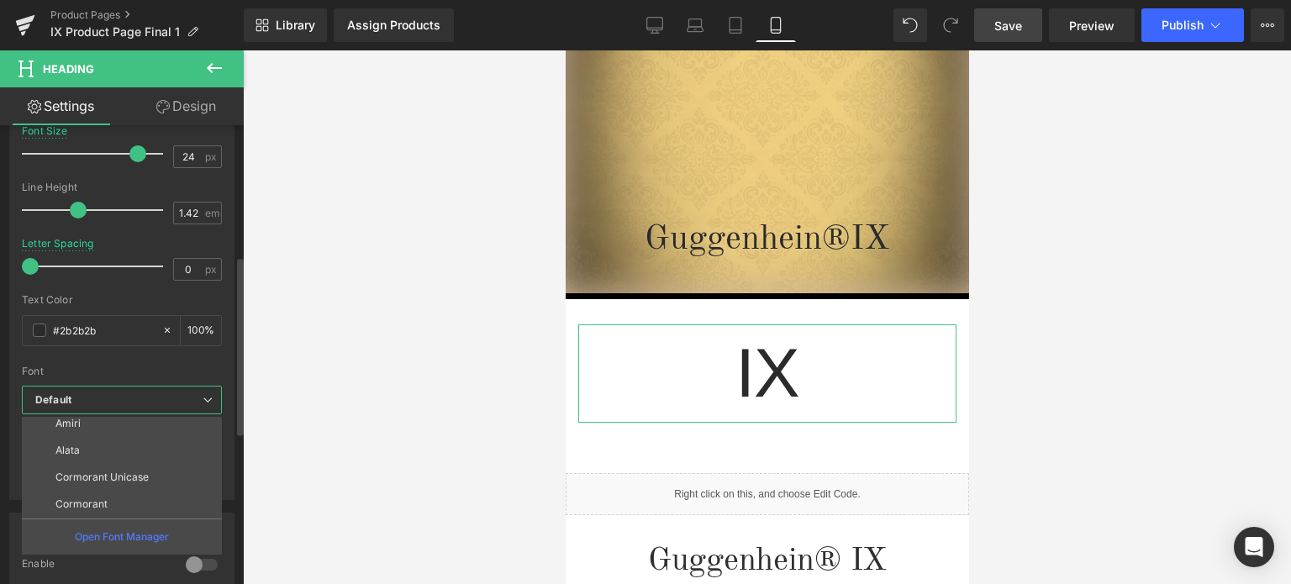
scroll to position [420, 0]
click at [127, 482] on li "Cormorant SC" at bounding box center [126, 494] width 208 height 27
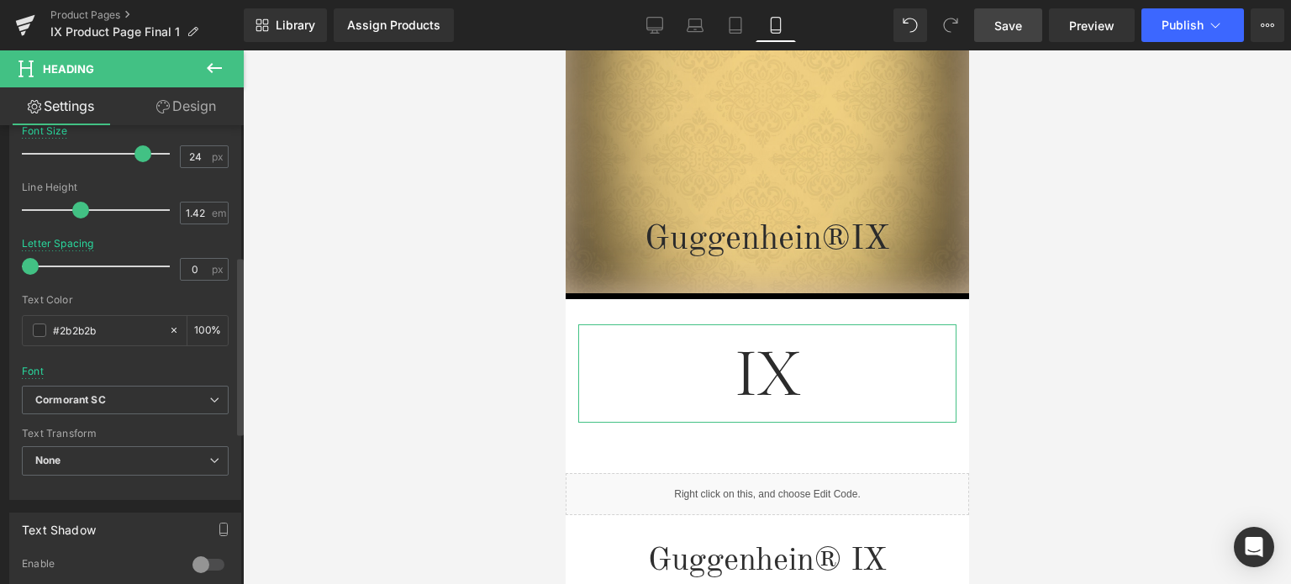
scroll to position [168, 0]
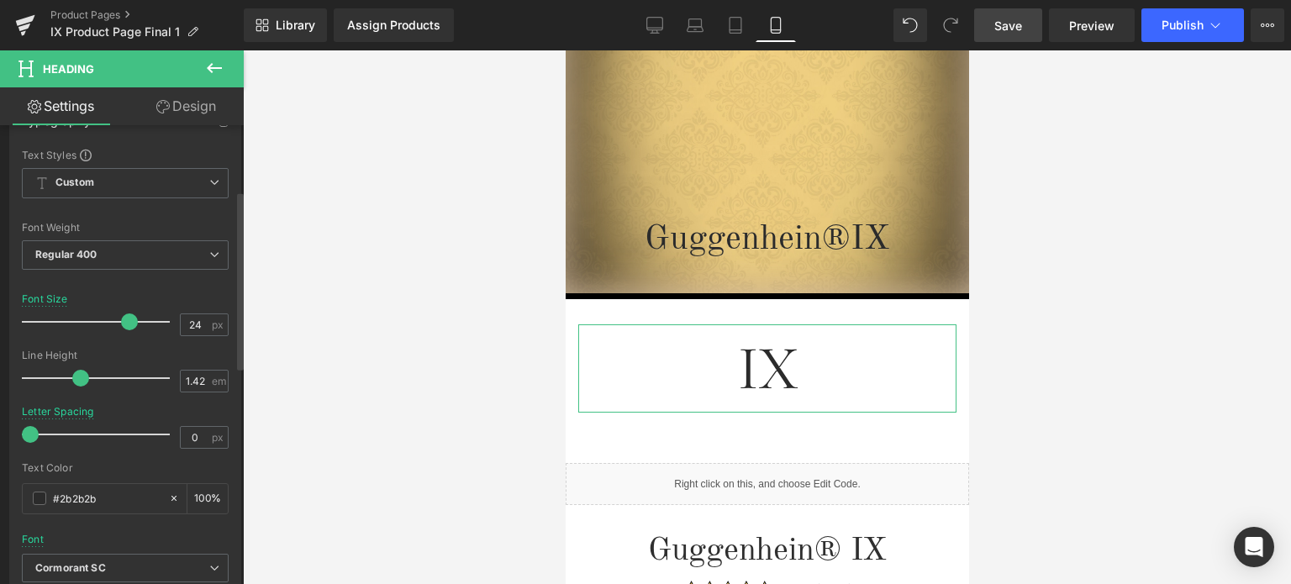
drag, startPoint x: 140, startPoint y: 321, endPoint x: 128, endPoint y: 321, distance: 12.6
click at [128, 321] on span at bounding box center [129, 321] width 17 height 17
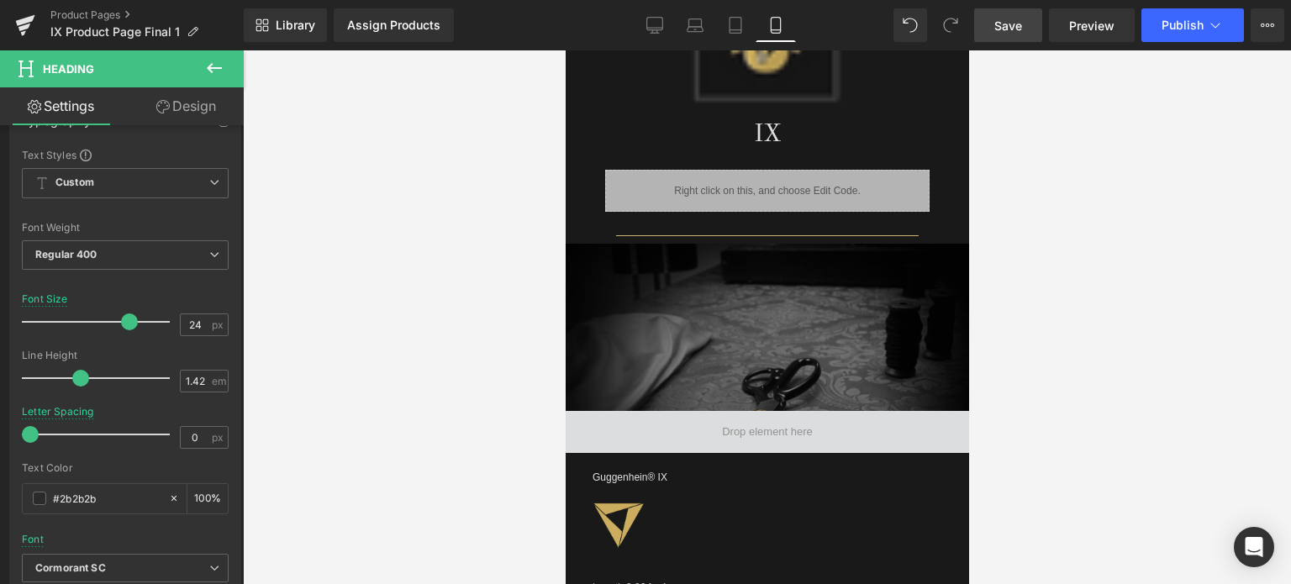
scroll to position [1301, 0]
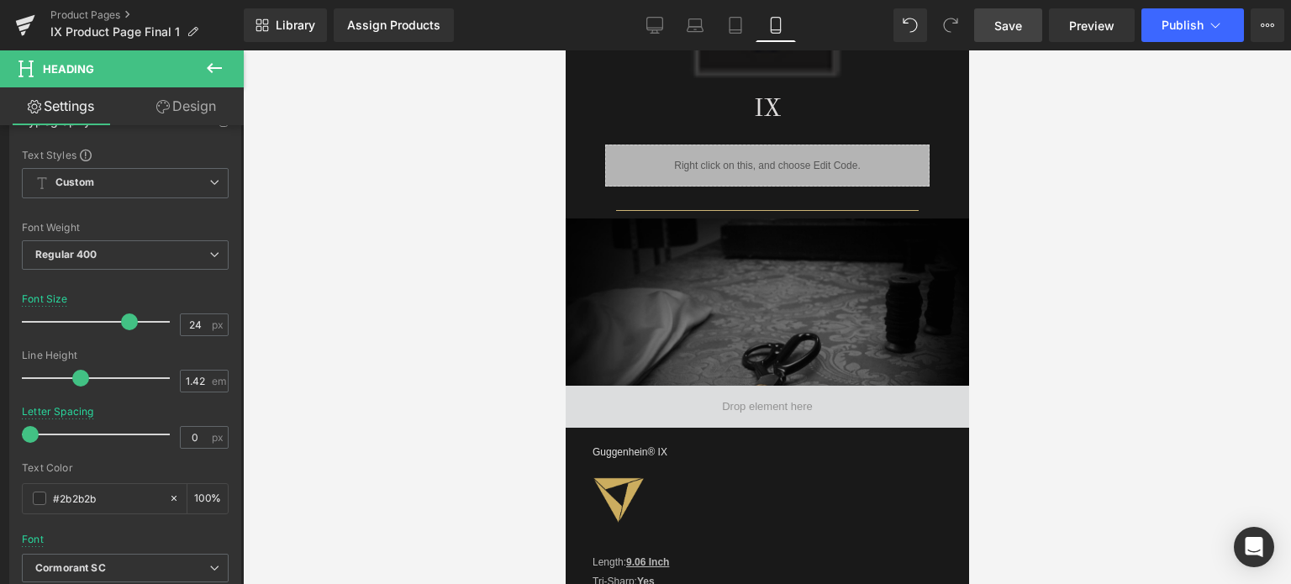
click at [1018, 24] on span "Save" at bounding box center [1008, 26] width 28 height 18
click at [108, 13] on link "Product Pages" at bounding box center [146, 14] width 193 height 13
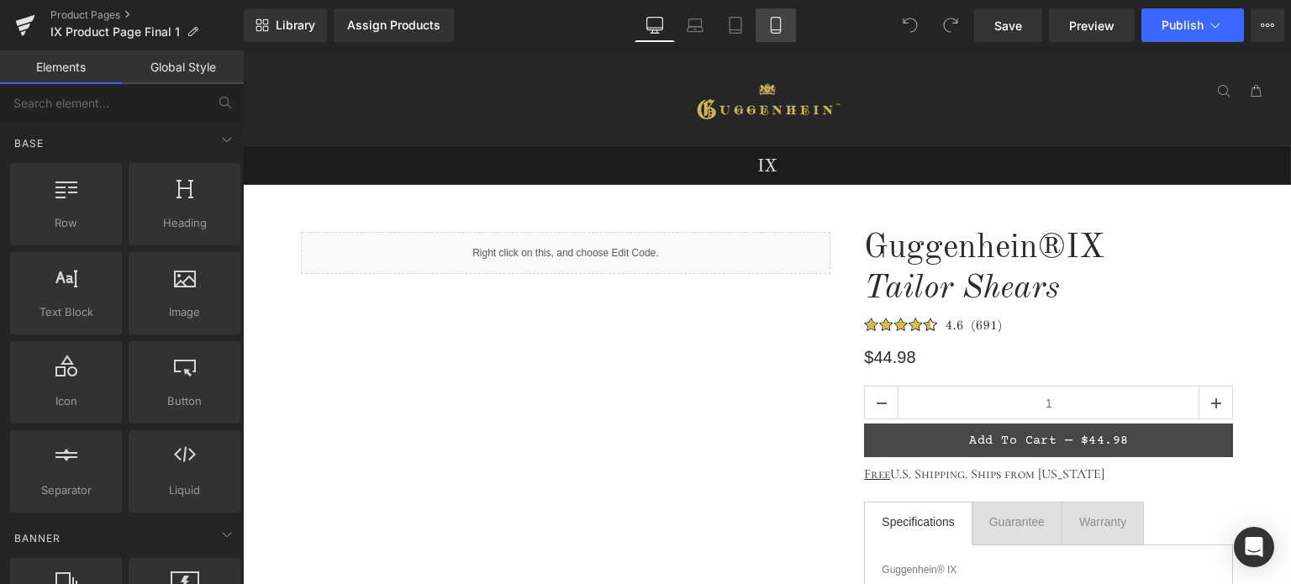
click at [787, 24] on link "Mobile" at bounding box center [775, 25] width 40 height 34
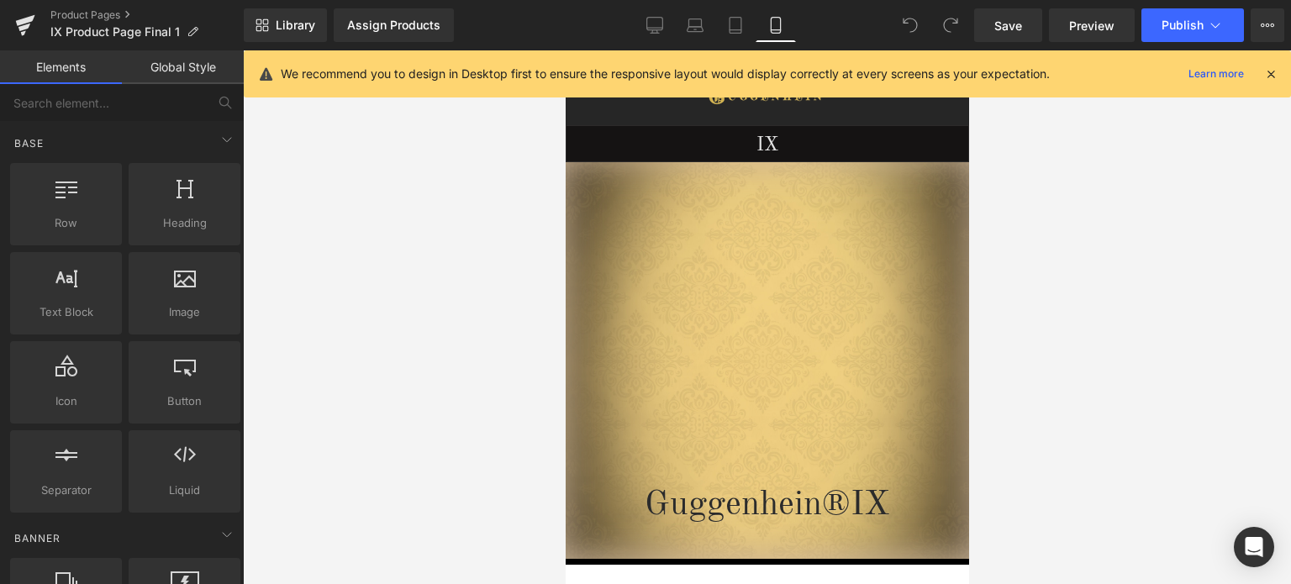
click at [1270, 76] on icon at bounding box center [1270, 73] width 15 height 15
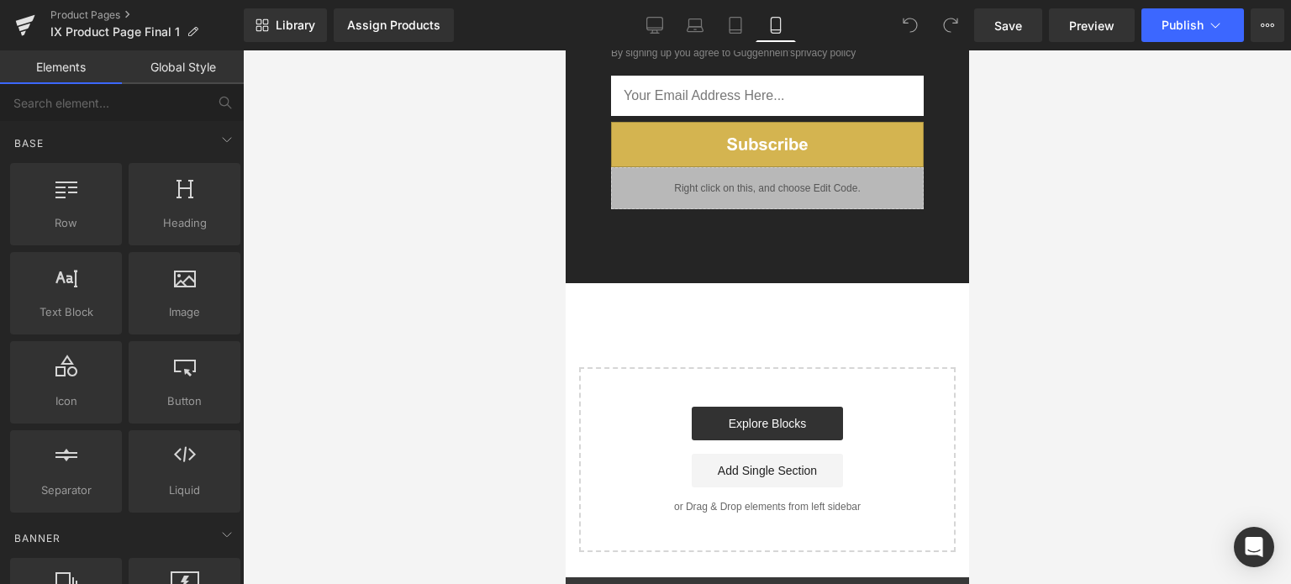
scroll to position [2684, 0]
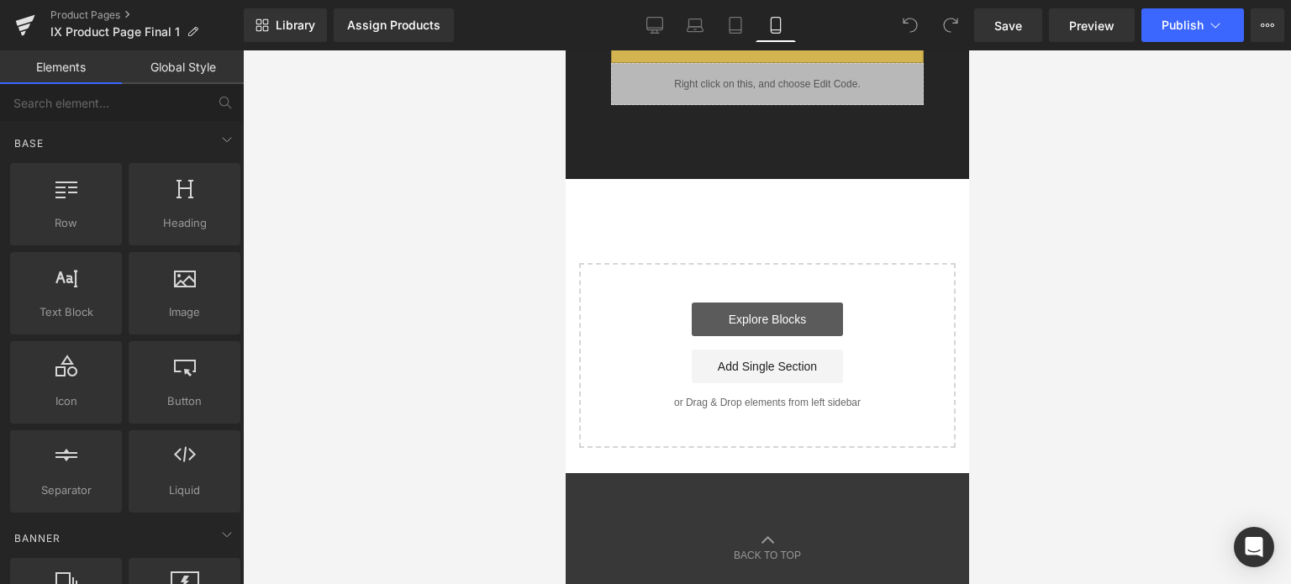
click at [771, 315] on link "Explore Blocks" at bounding box center [766, 320] width 151 height 34
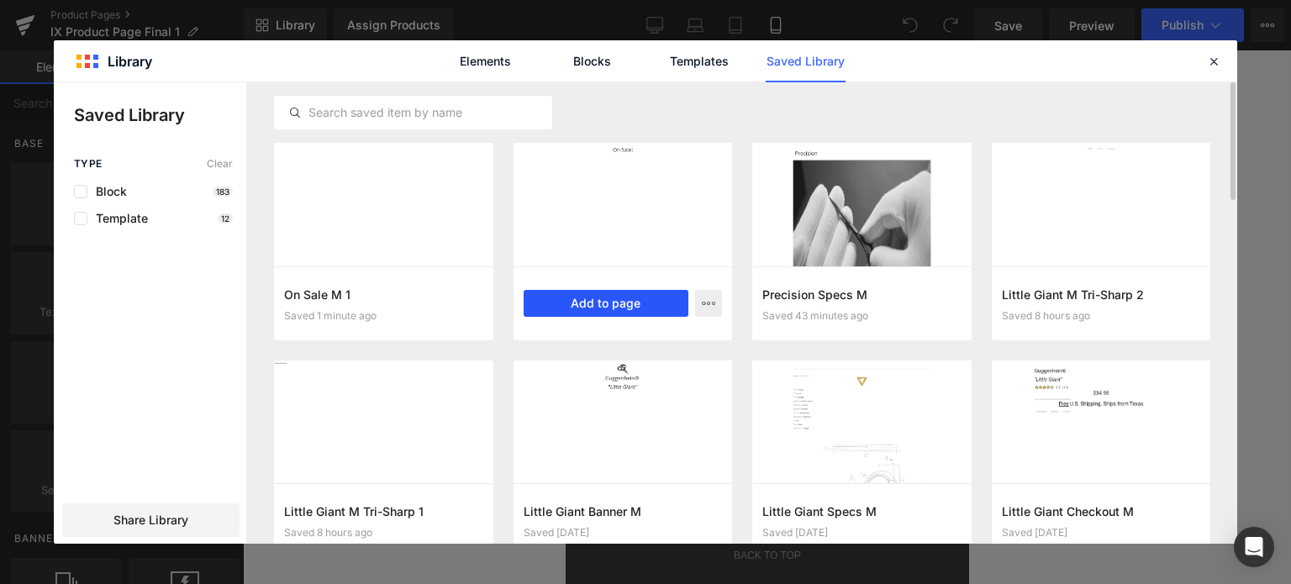
click at [618, 306] on button "Add to page" at bounding box center [607, 303] width 166 height 27
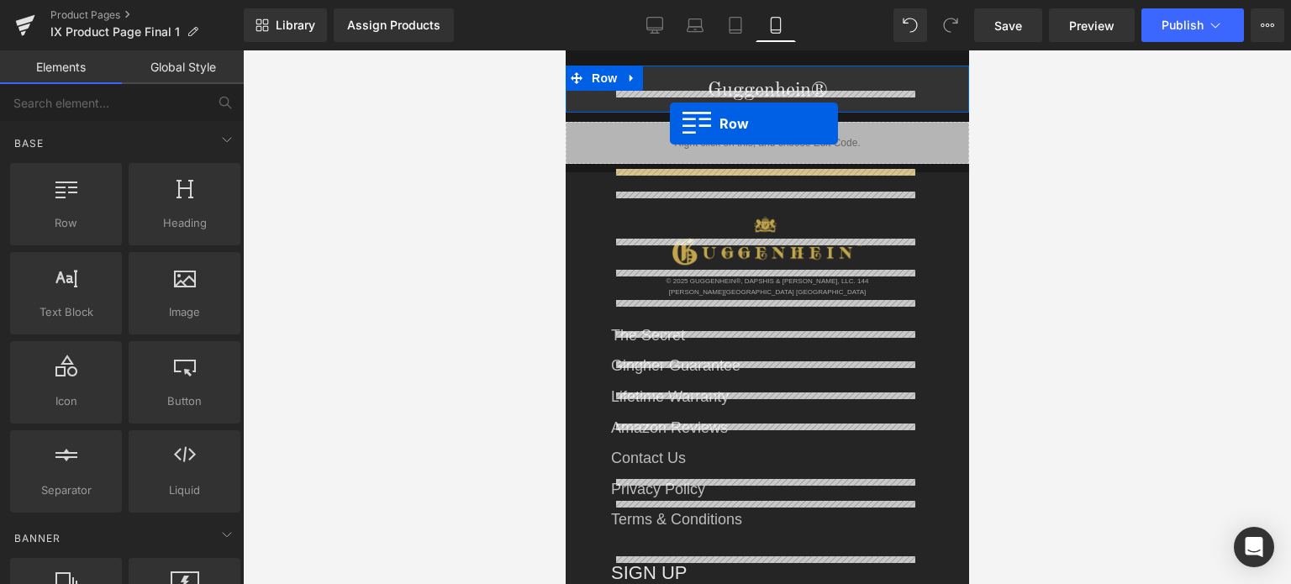
scroll to position [1865, 0]
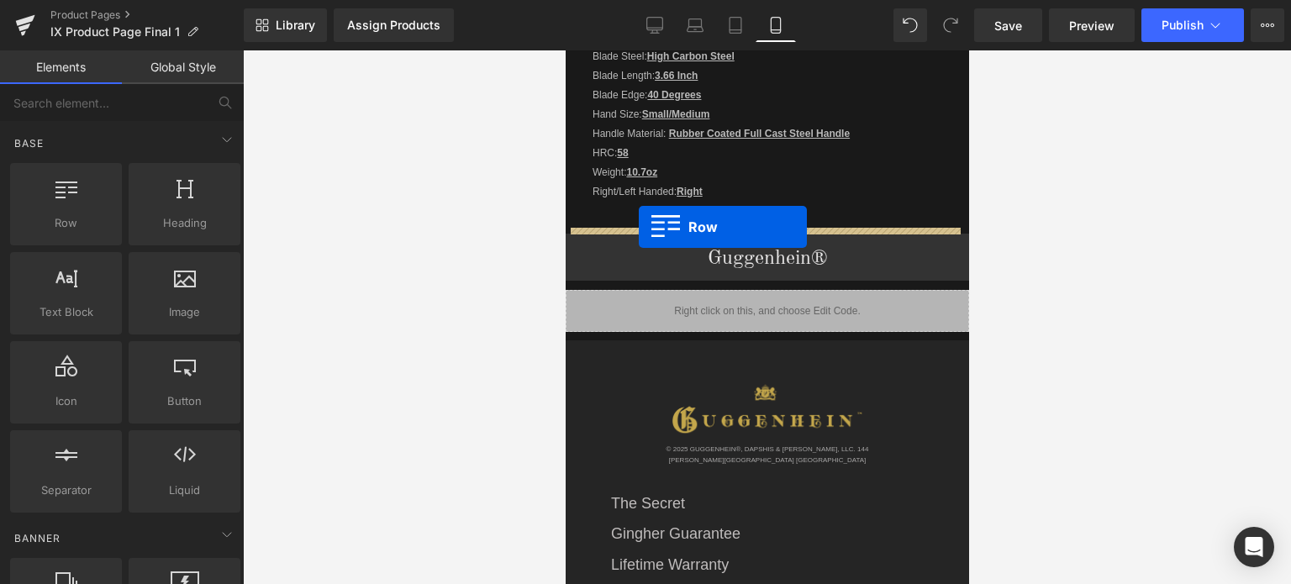
drag, startPoint x: 572, startPoint y: 483, endPoint x: 638, endPoint y: 227, distance: 264.5
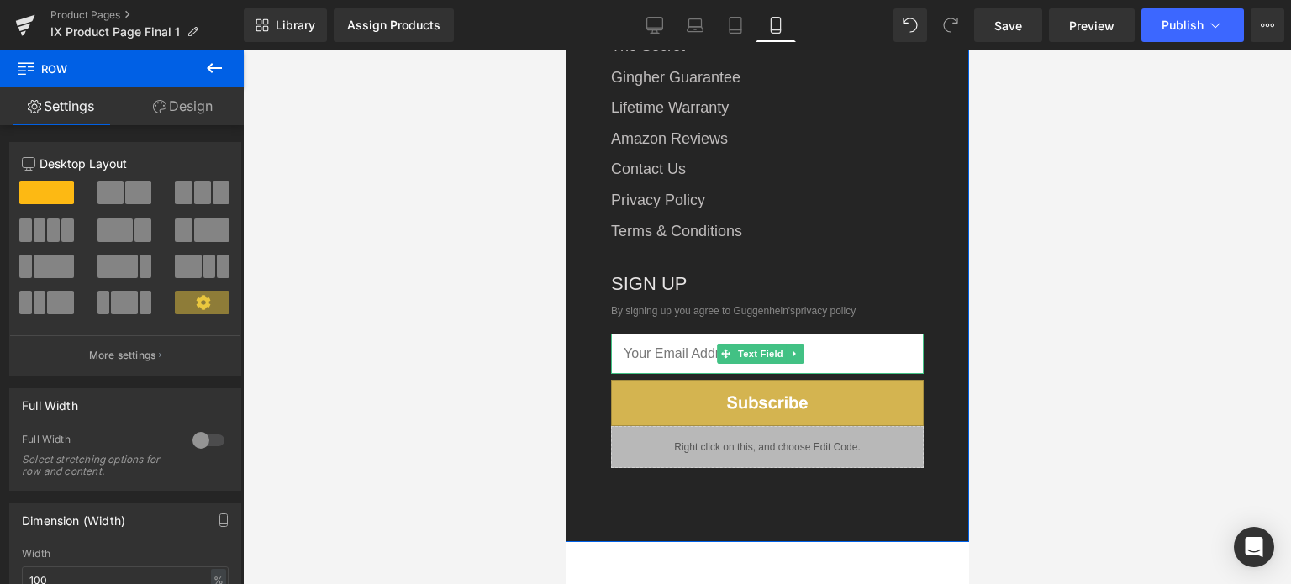
scroll to position [2731, 0]
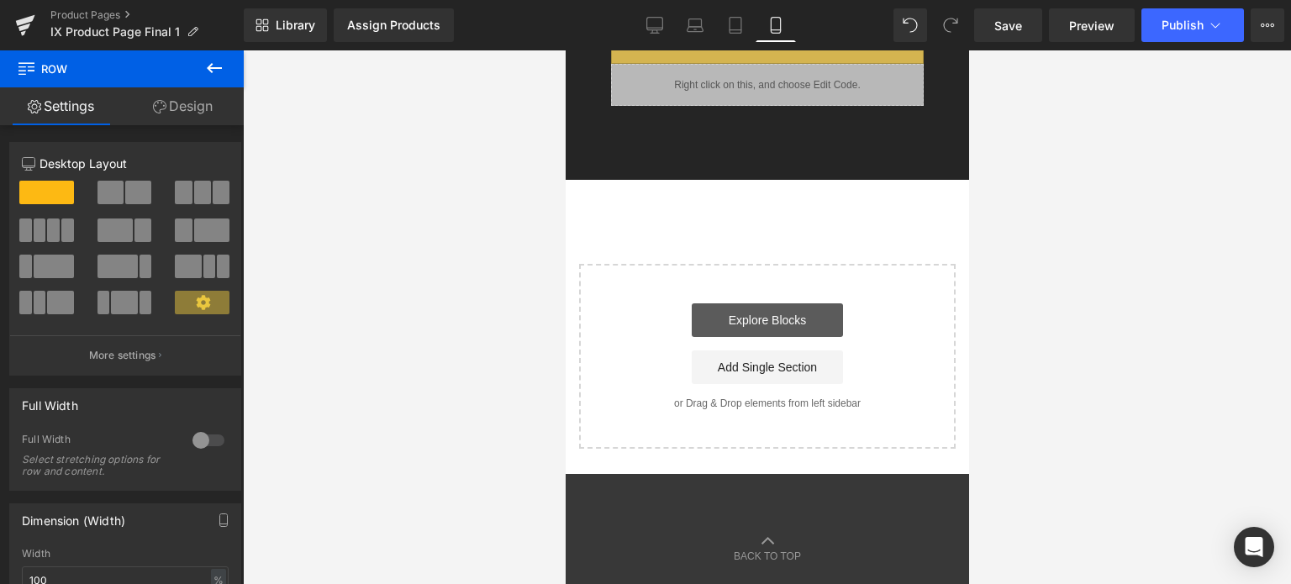
click at [759, 310] on link "Explore Blocks" at bounding box center [766, 320] width 151 height 34
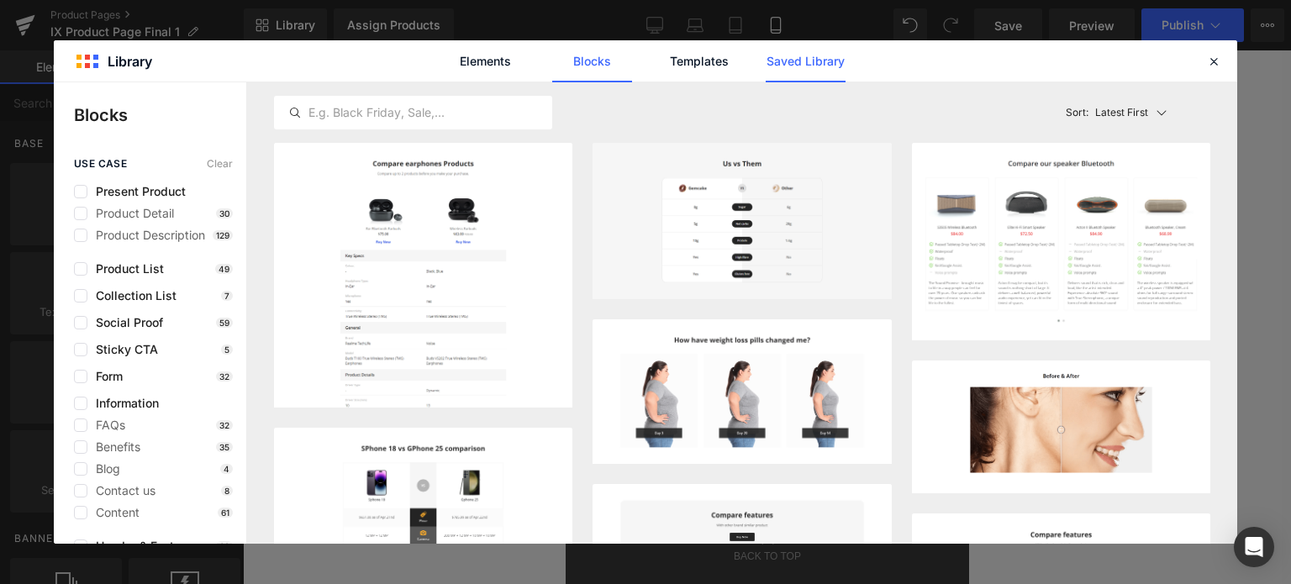
click at [0, 0] on link "Saved Library" at bounding box center [0, 0] width 0 height 0
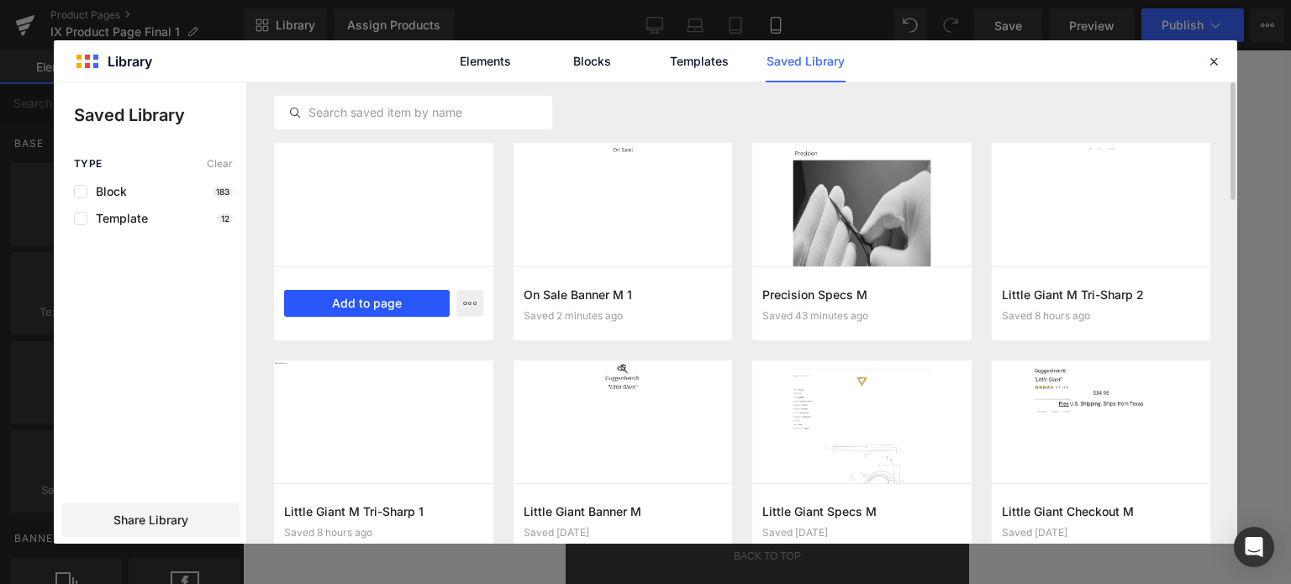
click at [373, 303] on button "Add to page" at bounding box center [367, 303] width 166 height 27
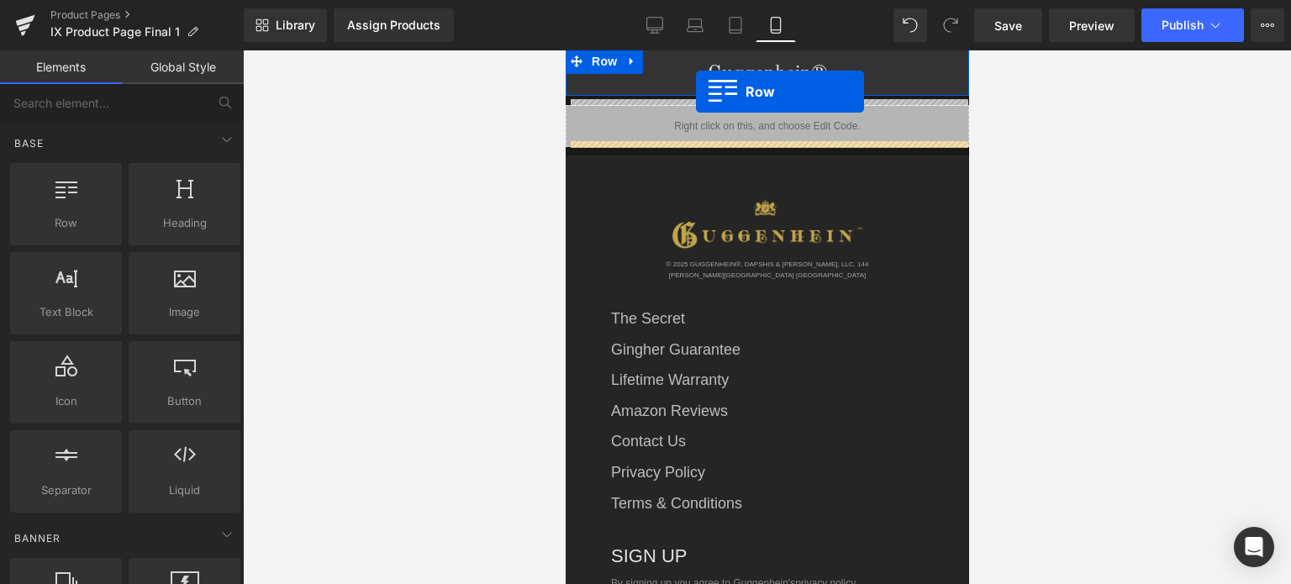
scroll to position [2013, 0]
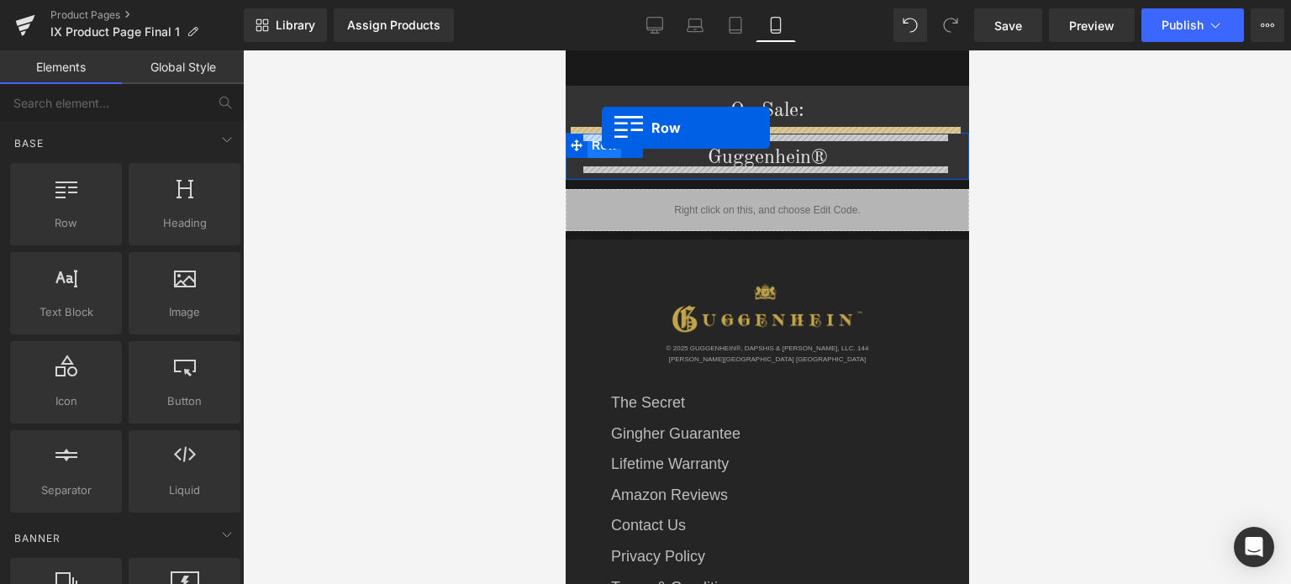
drag, startPoint x: 568, startPoint y: 313, endPoint x: 601, endPoint y: 128, distance: 187.8
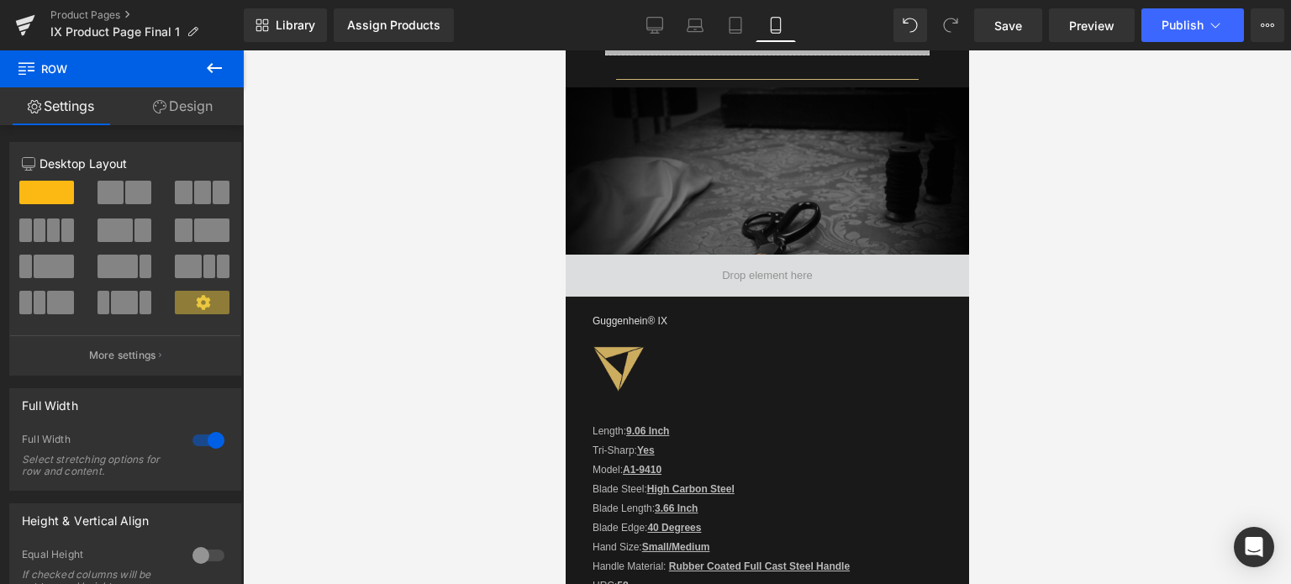
scroll to position [1256, 0]
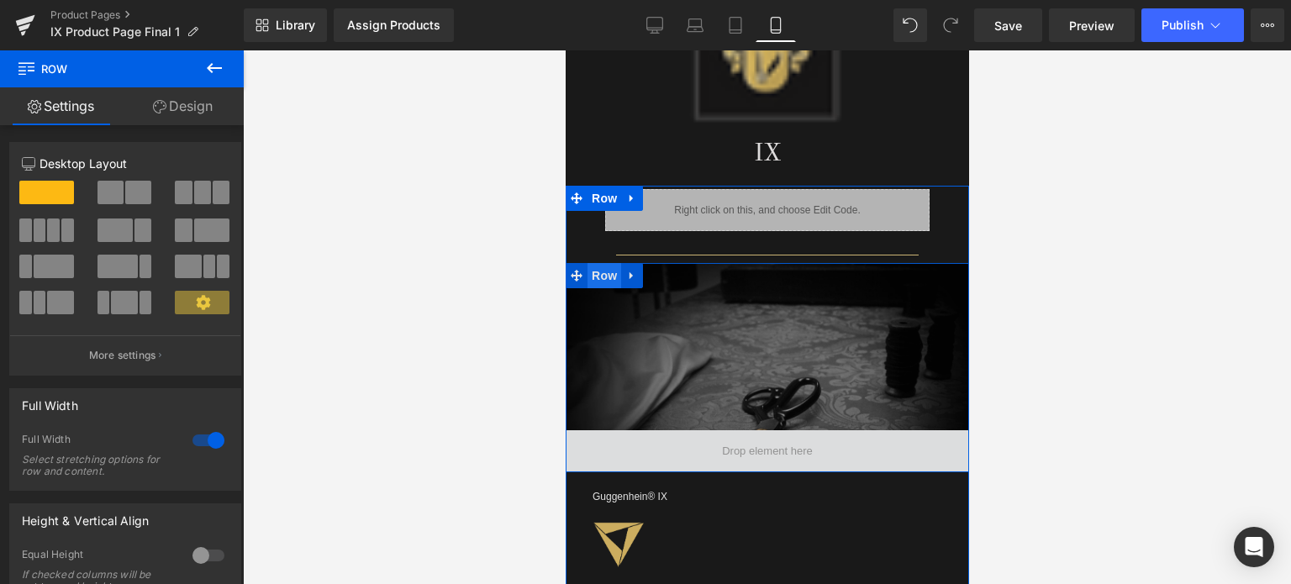
click at [597, 270] on span "Row" at bounding box center [604, 275] width 34 height 25
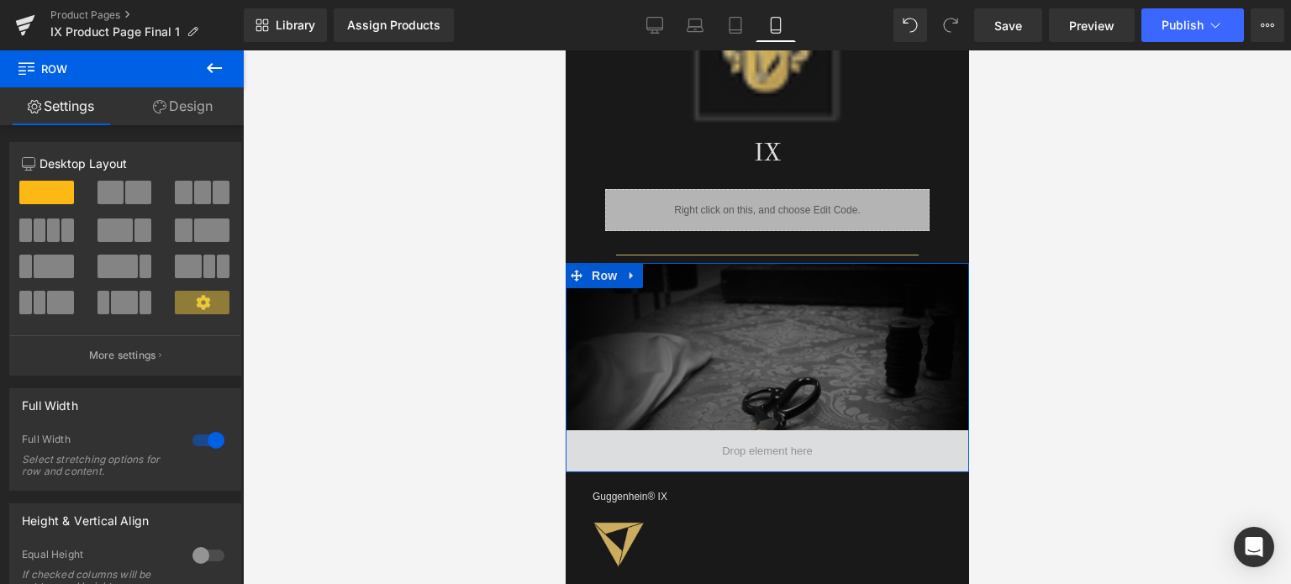
click at [190, 110] on link "Design" at bounding box center [183, 106] width 122 height 38
click at [0, 0] on div "Background" at bounding box center [0, 0] width 0 height 0
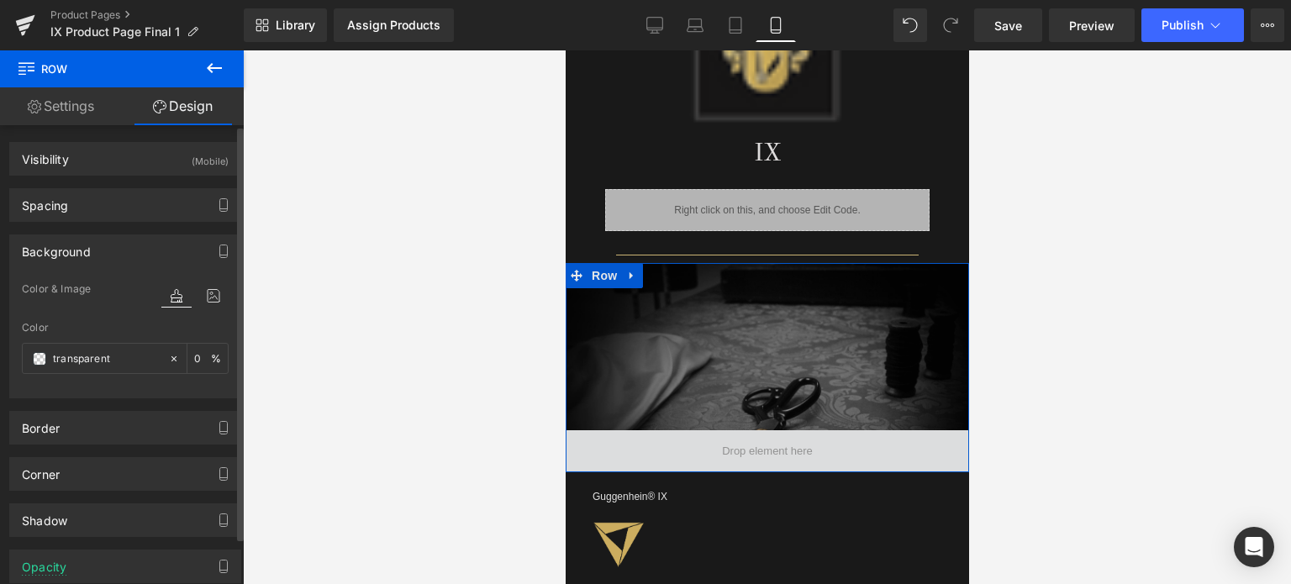
type input "transparent"
type input "0"
type input "[URL][DOMAIN_NAME]"
click at [207, 300] on icon at bounding box center [213, 296] width 30 height 22
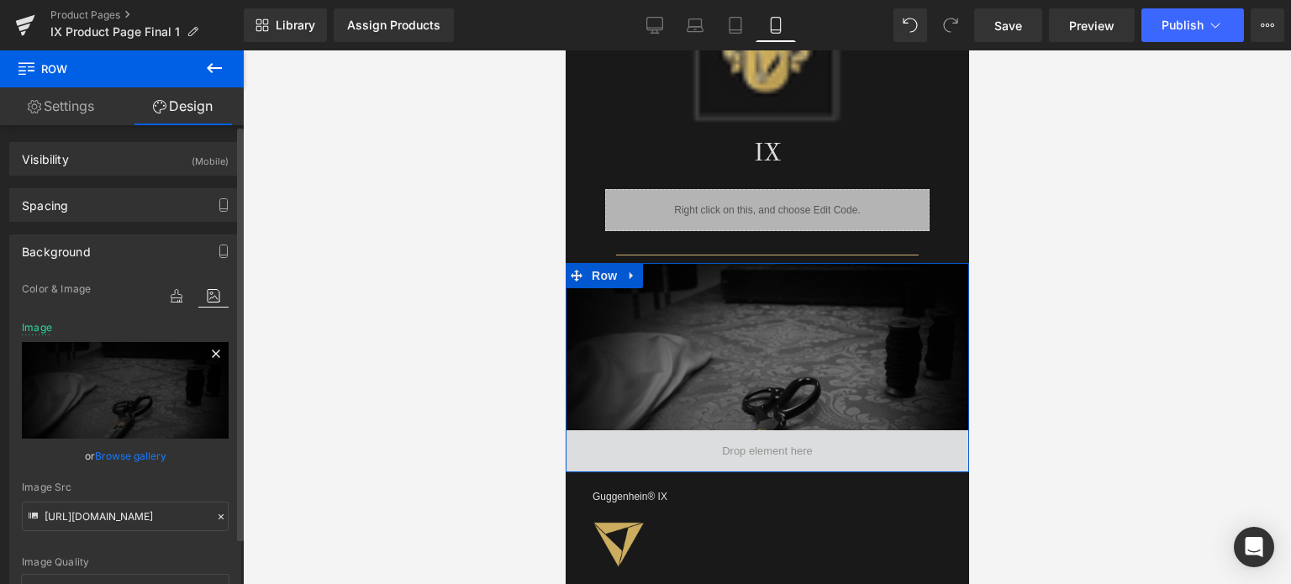
click at [208, 355] on icon at bounding box center [216, 354] width 20 height 20
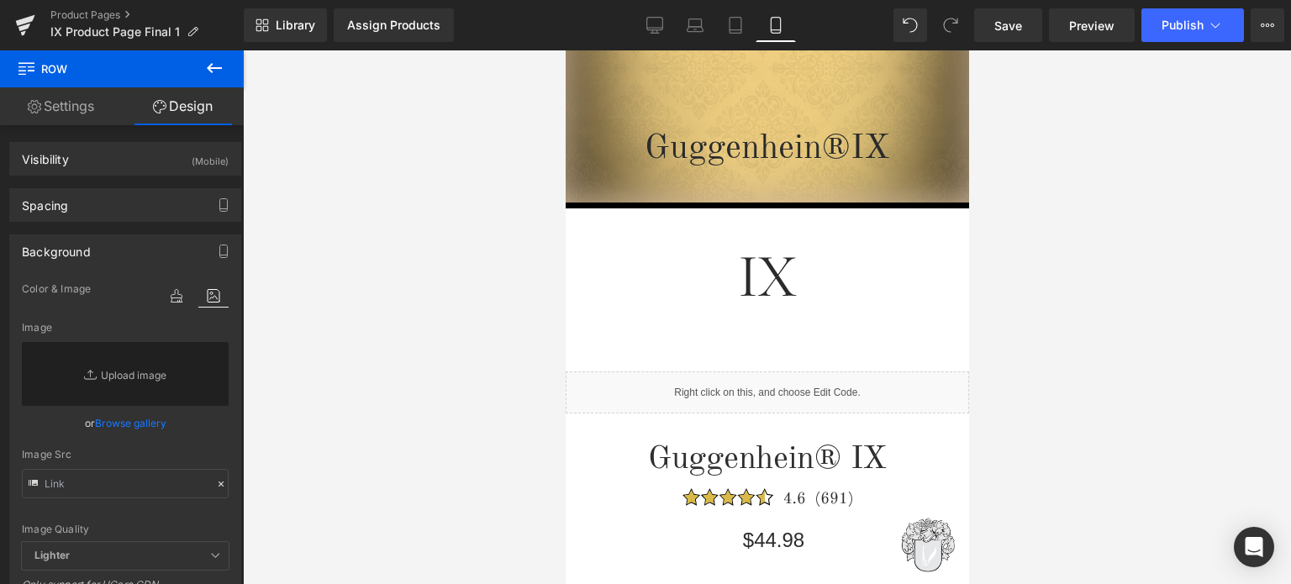
scroll to position [361, 0]
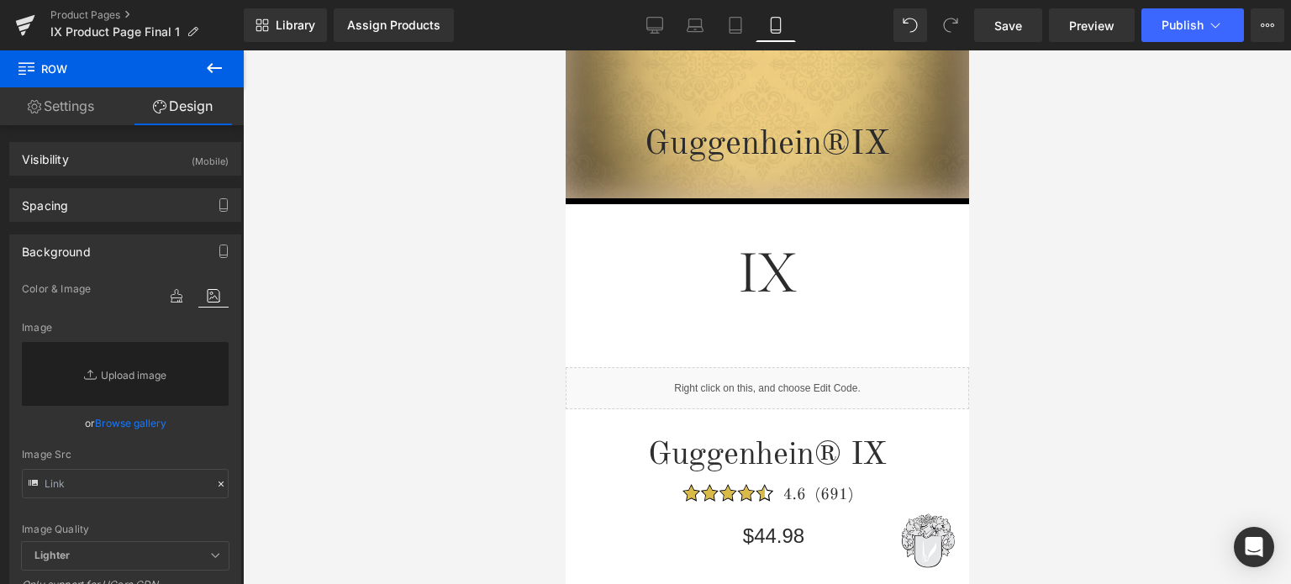
click at [222, 71] on icon at bounding box center [214, 68] width 20 height 20
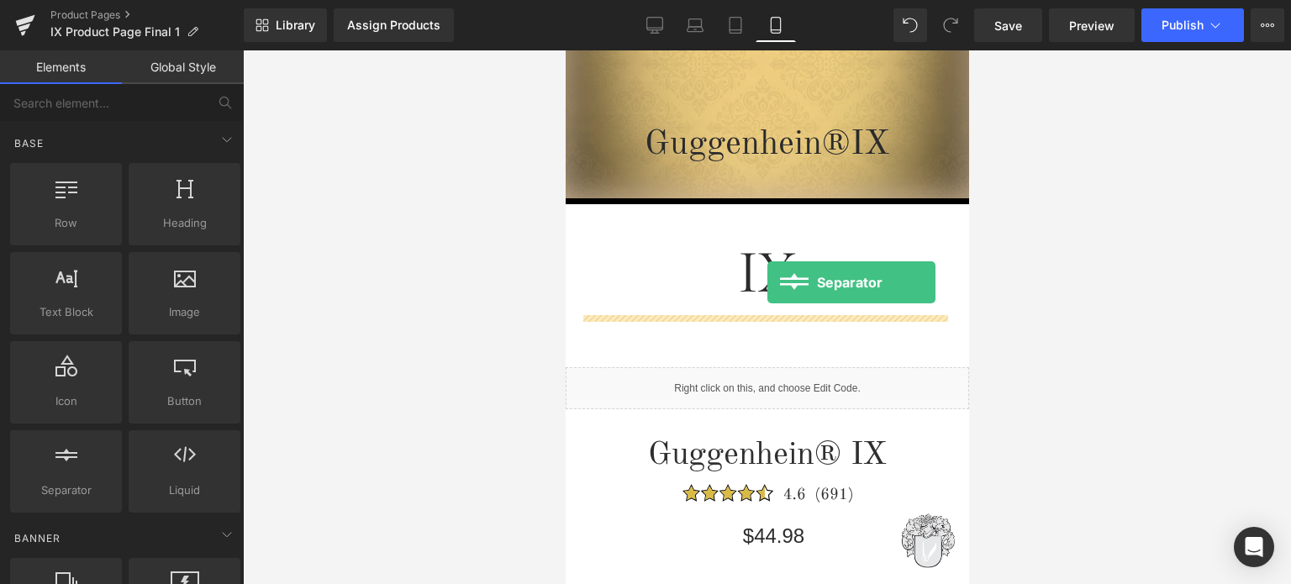
drag, startPoint x: 639, startPoint y: 522, endPoint x: 766, endPoint y: 283, distance: 270.3
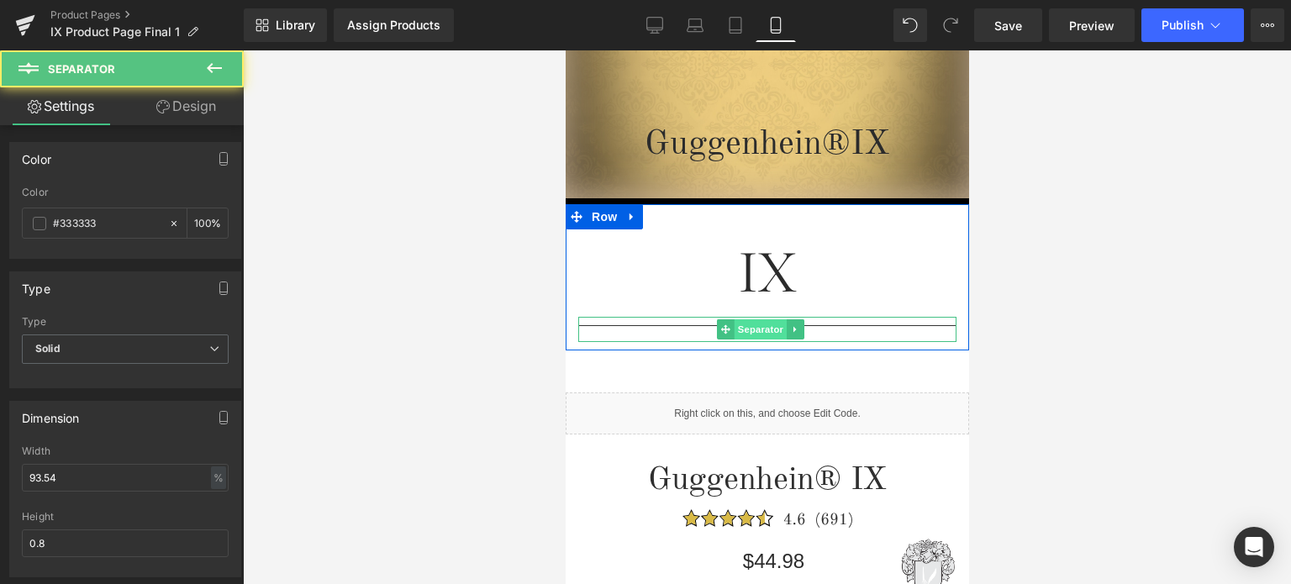
click at [745, 324] on span "Separator" at bounding box center [760, 329] width 52 height 20
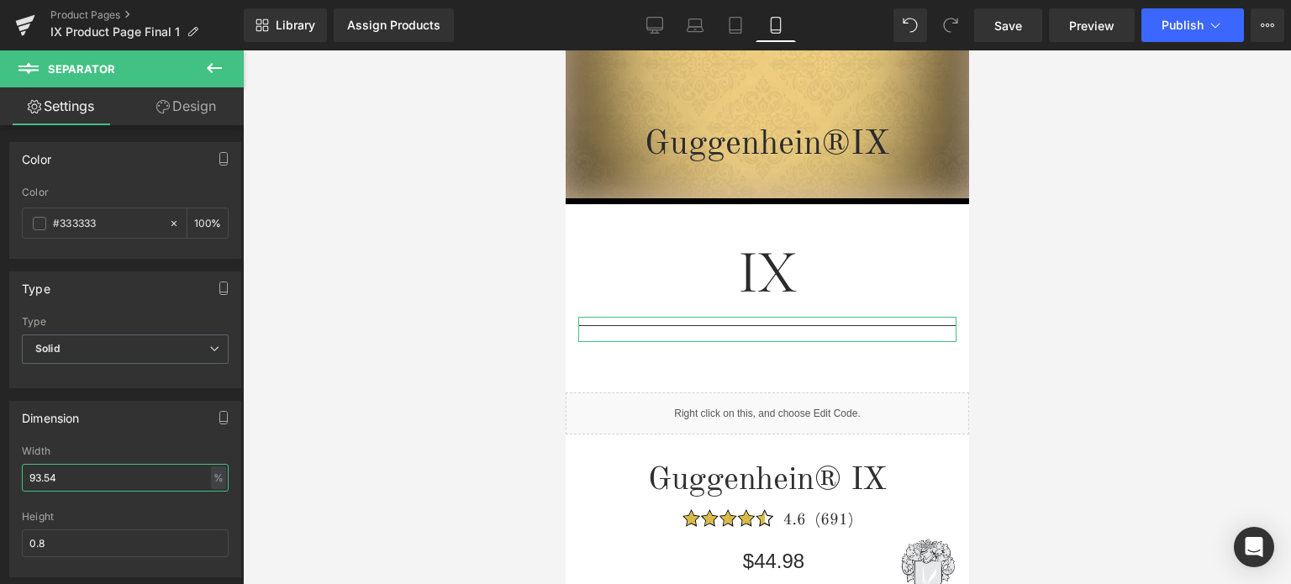
drag, startPoint x: 74, startPoint y: 480, endPoint x: 21, endPoint y: 478, distance: 53.0
click at [22, 478] on input "93.54" at bounding box center [125, 478] width 207 height 28
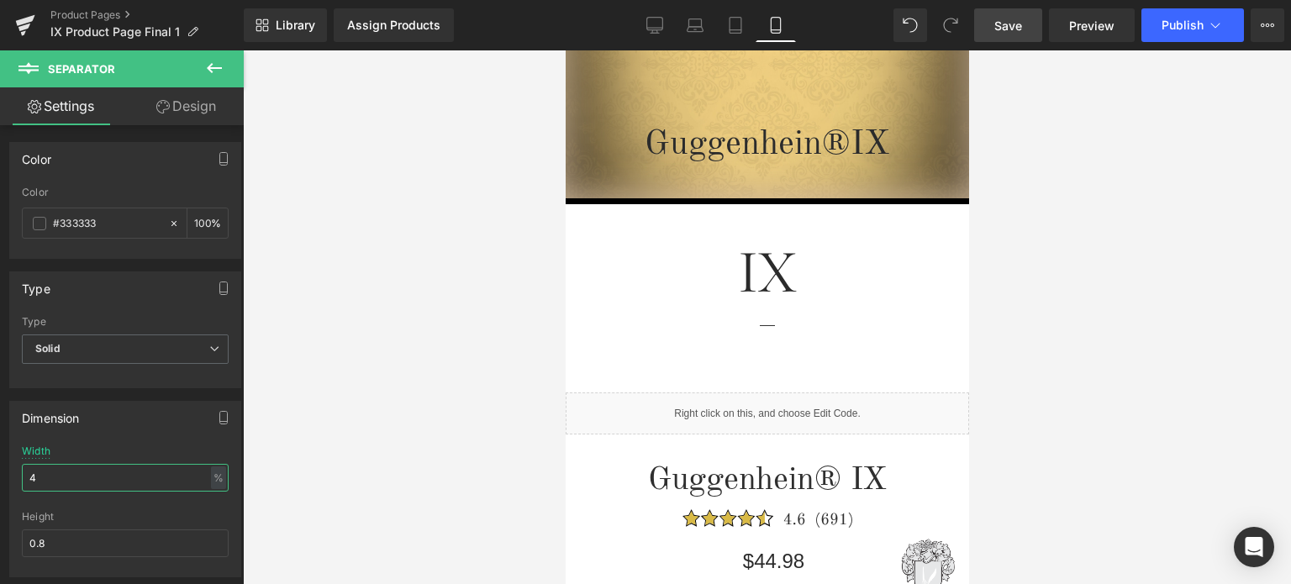
type input "4"
click at [1006, 23] on span "Save" at bounding box center [1008, 26] width 28 height 18
click at [1012, 18] on span "Save" at bounding box center [1008, 26] width 28 height 18
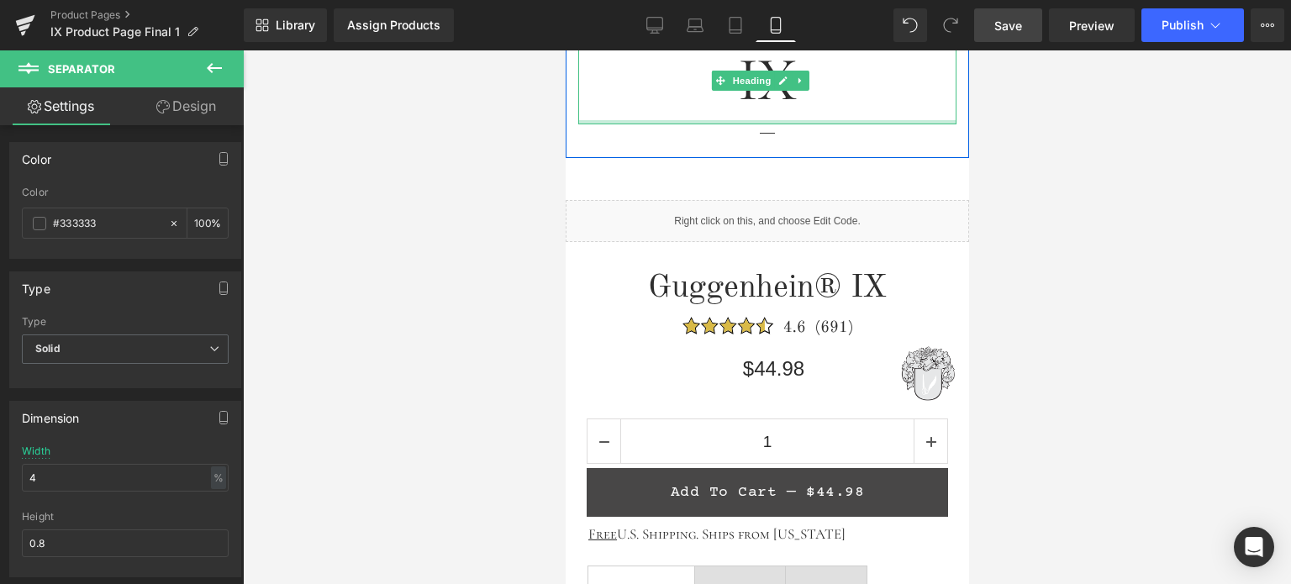
scroll to position [613, 0]
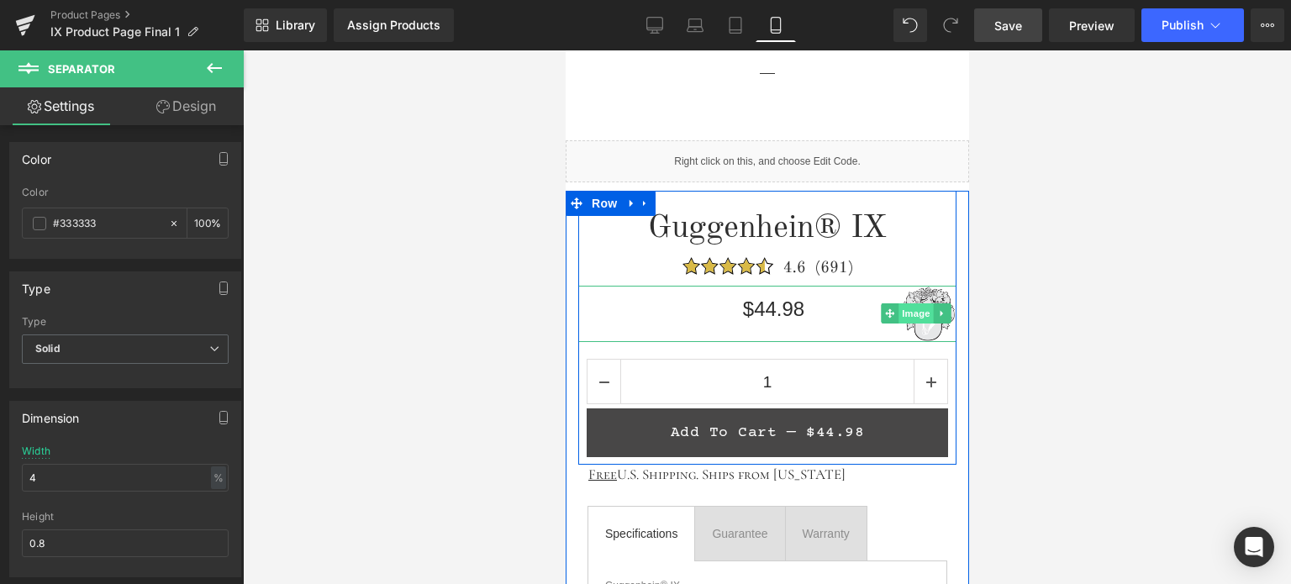
click at [910, 310] on span "Image" at bounding box center [914, 313] width 35 height 20
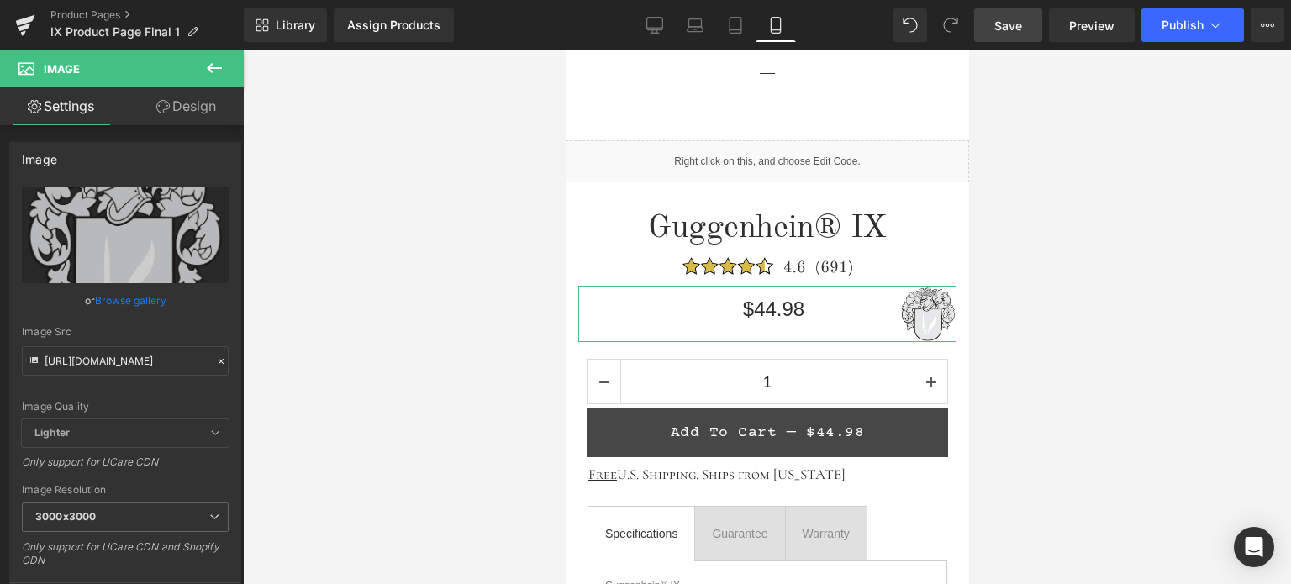
drag, startPoint x: 191, startPoint y: 117, endPoint x: 113, endPoint y: 203, distance: 116.6
click at [191, 117] on link "Design" at bounding box center [186, 106] width 122 height 38
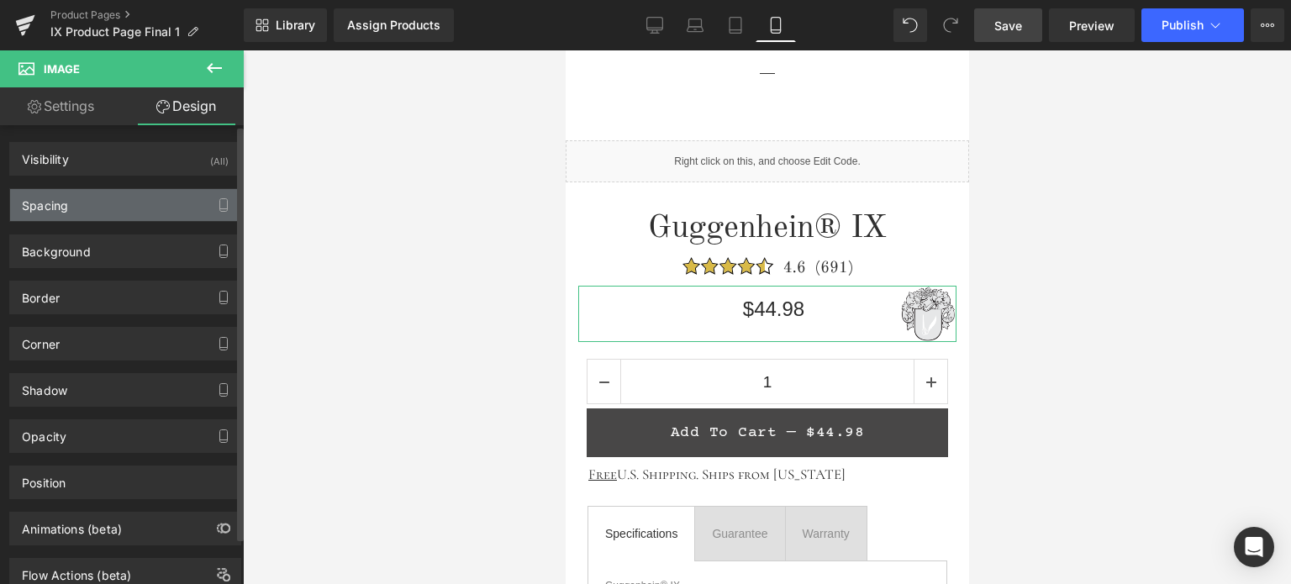
type input "-55"
type input "0"
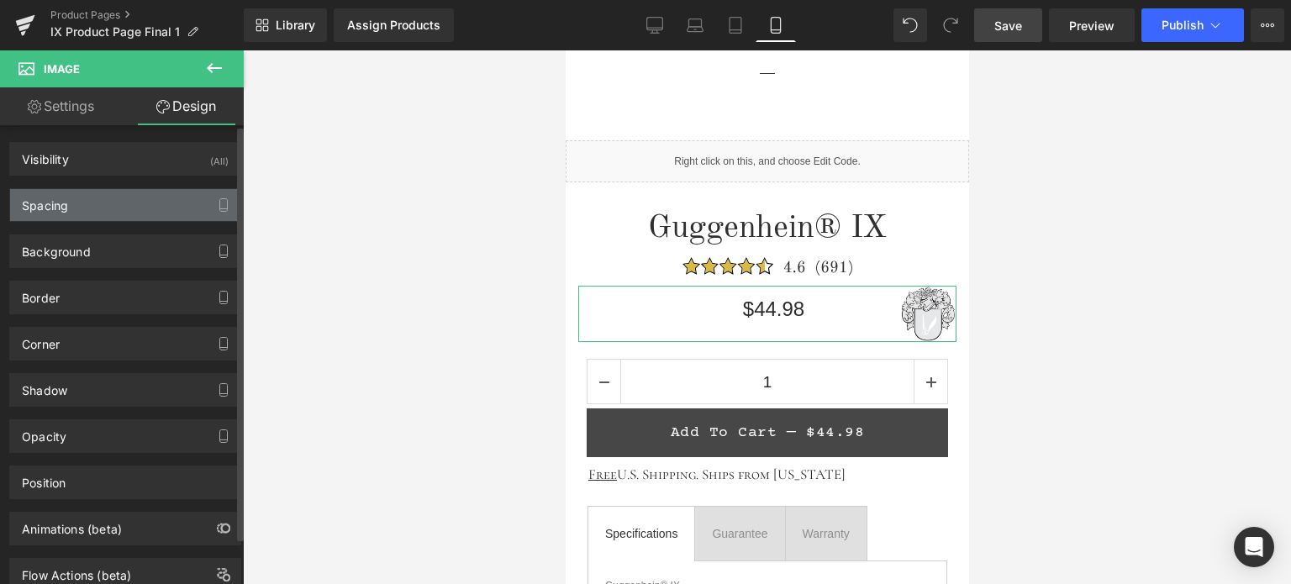
type input "0"
click at [113, 203] on div "Spacing" at bounding box center [125, 205] width 230 height 32
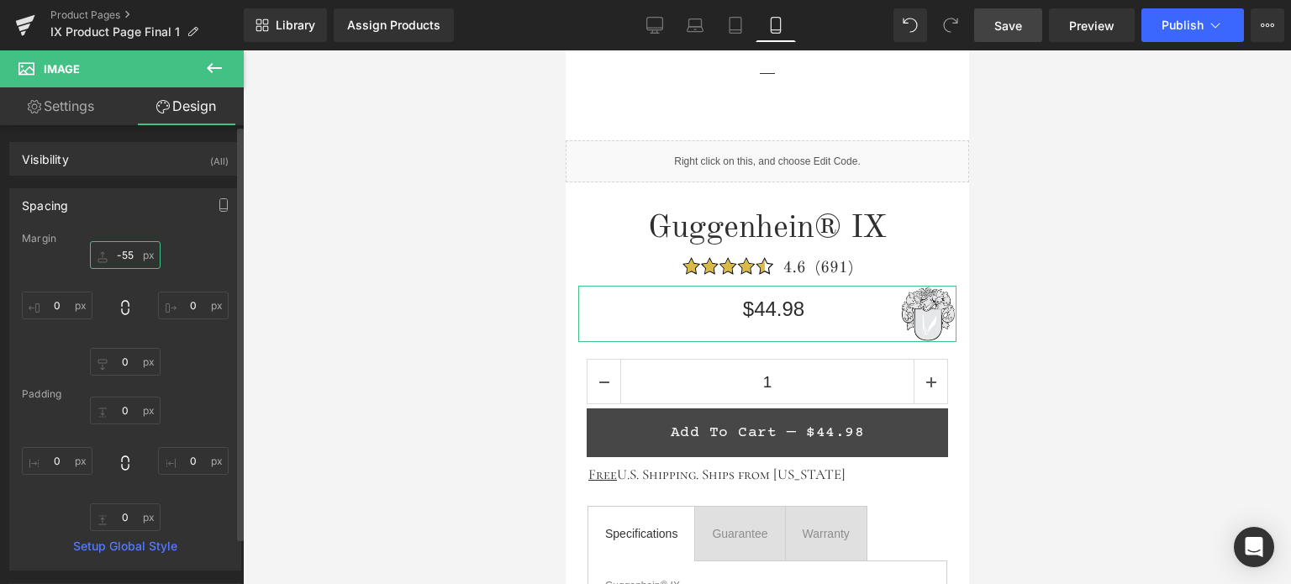
click at [129, 253] on input "-55" at bounding box center [125, 255] width 71 height 28
click at [122, 255] on input "-55" at bounding box center [125, 255] width 71 height 28
click at [120, 255] on input "-55" at bounding box center [125, 255] width 71 height 28
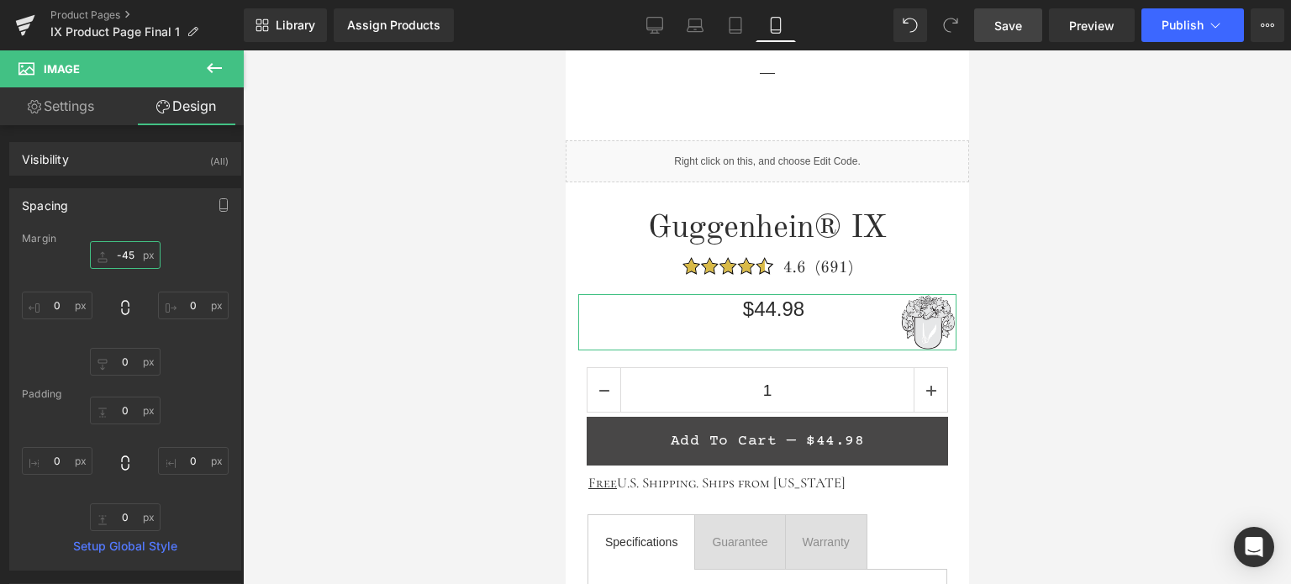
type input "-45"
click at [93, 103] on link "Settings" at bounding box center [61, 106] width 122 height 38
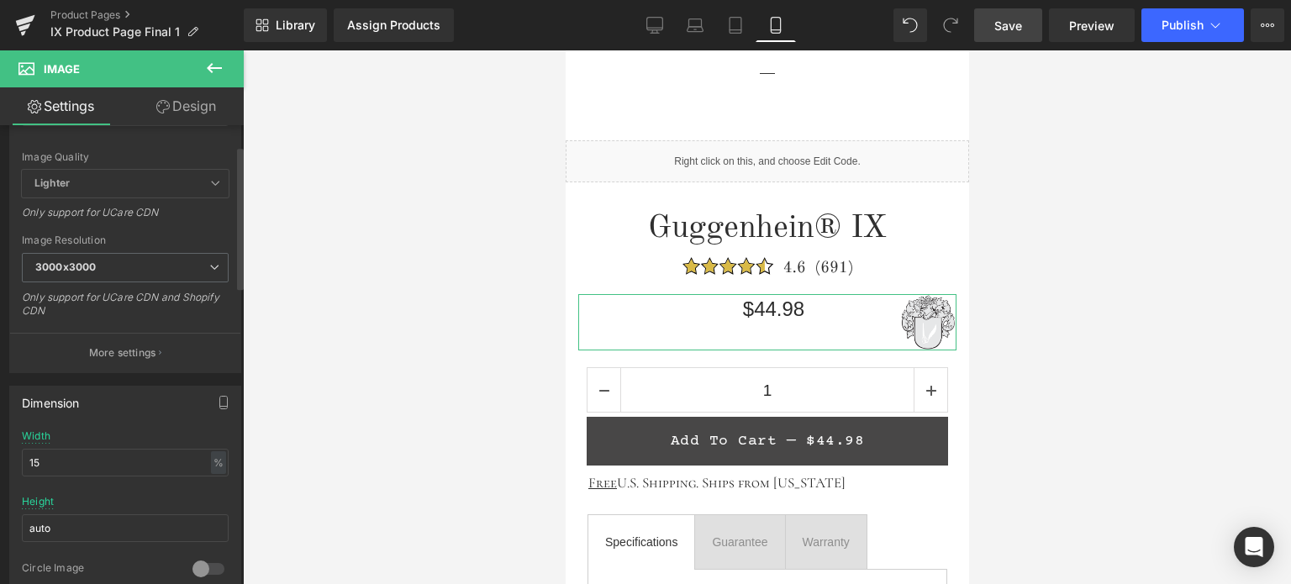
scroll to position [336, 0]
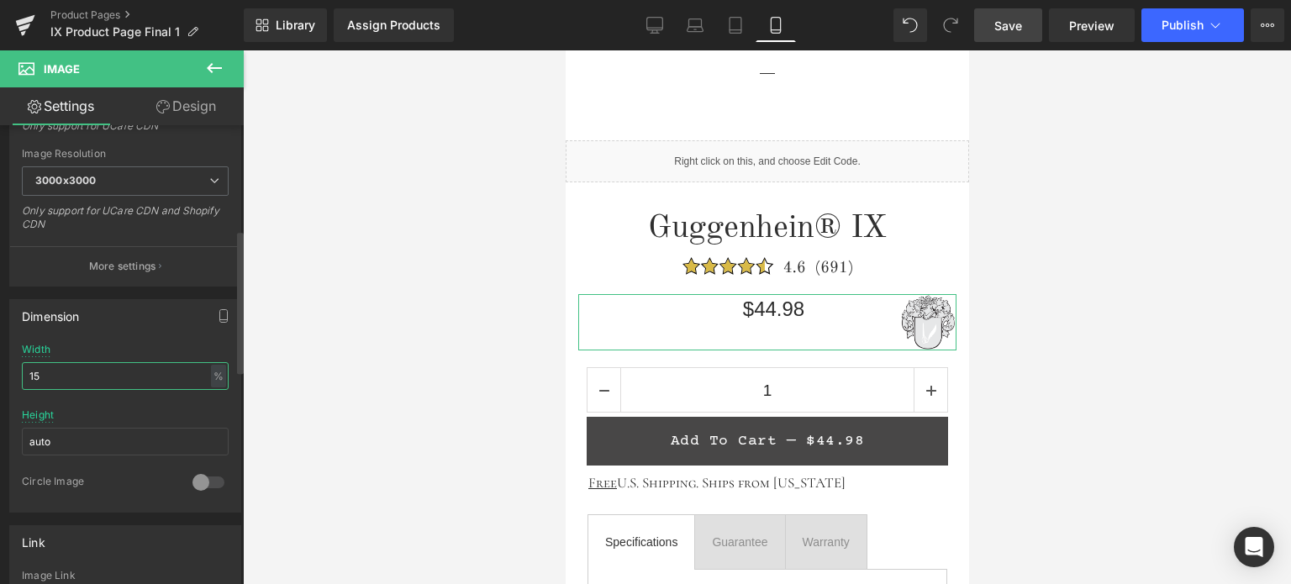
click at [42, 376] on input "15" at bounding box center [125, 376] width 207 height 28
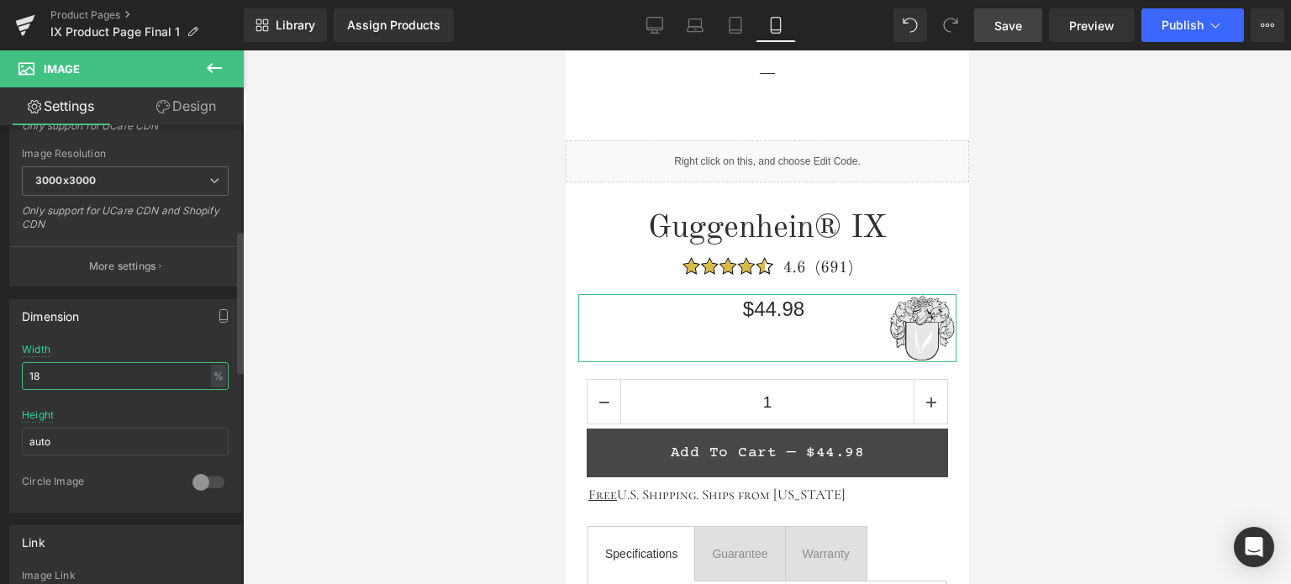
drag, startPoint x: 34, startPoint y: 372, endPoint x: 44, endPoint y: 373, distance: 10.1
click at [42, 372] on input "18" at bounding box center [125, 376] width 207 height 28
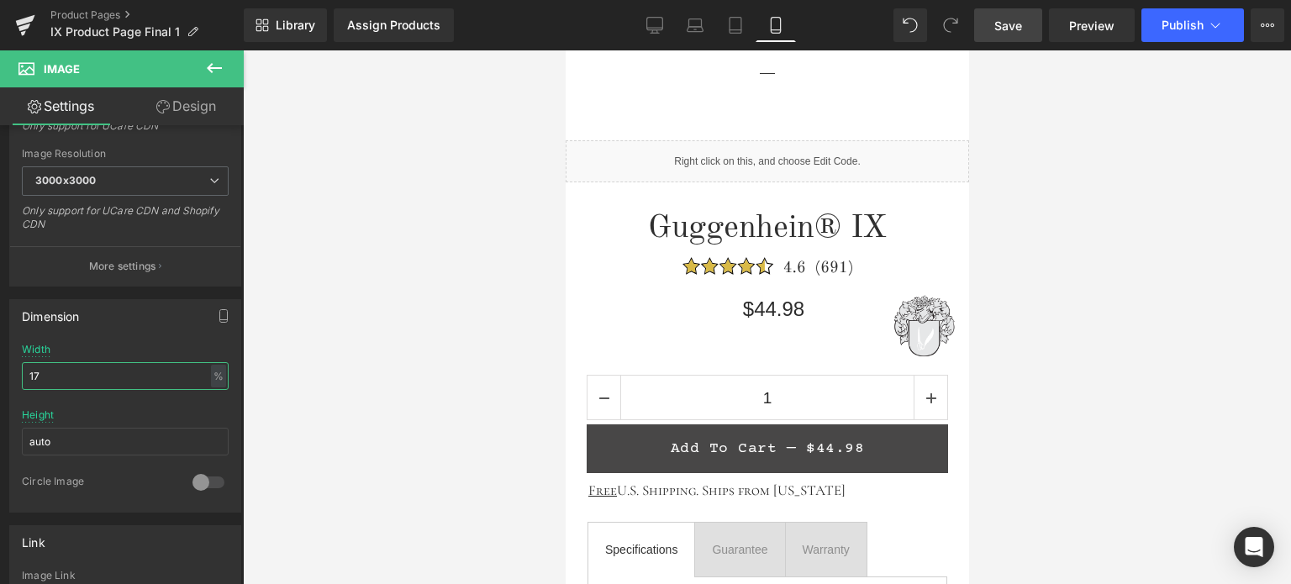
type input "17"
click at [1010, 23] on span "Save" at bounding box center [1008, 26] width 28 height 18
click at [1011, 27] on span "Save" at bounding box center [1008, 26] width 28 height 18
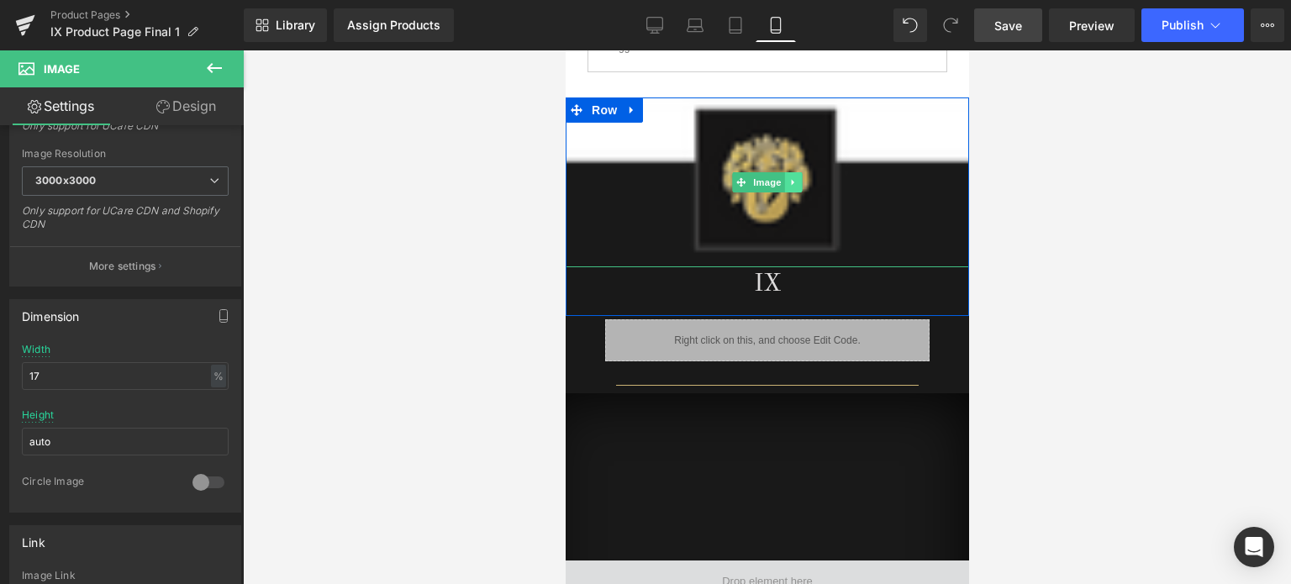
scroll to position [1155, 0]
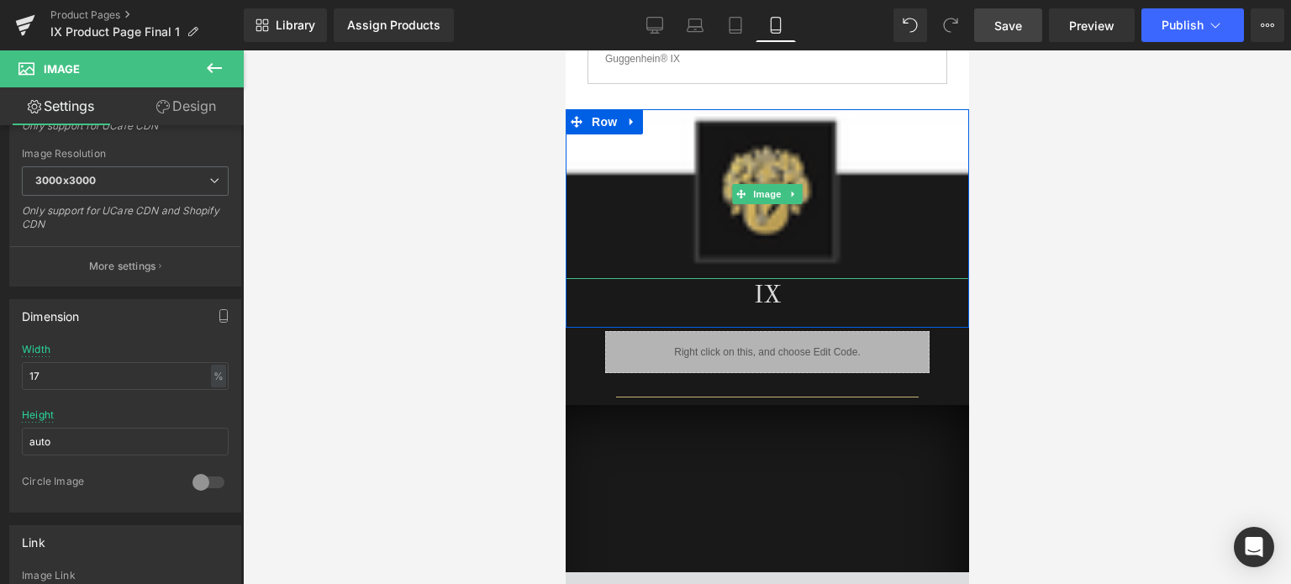
click at [758, 189] on span "Image" at bounding box center [766, 194] width 35 height 20
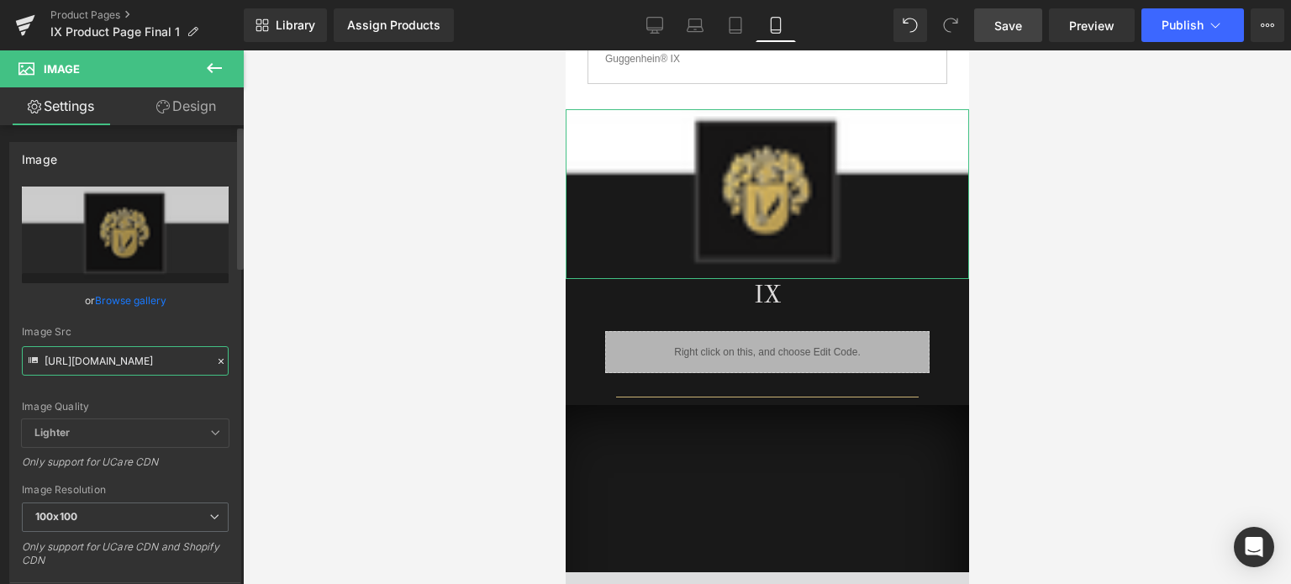
click at [110, 366] on input "[URL][DOMAIN_NAME]" at bounding box center [125, 360] width 207 height 29
paste input "1_6d12a0fc-a1ae-43ec-8d8a-eeffc34cb6e8.png?v=1756799698"
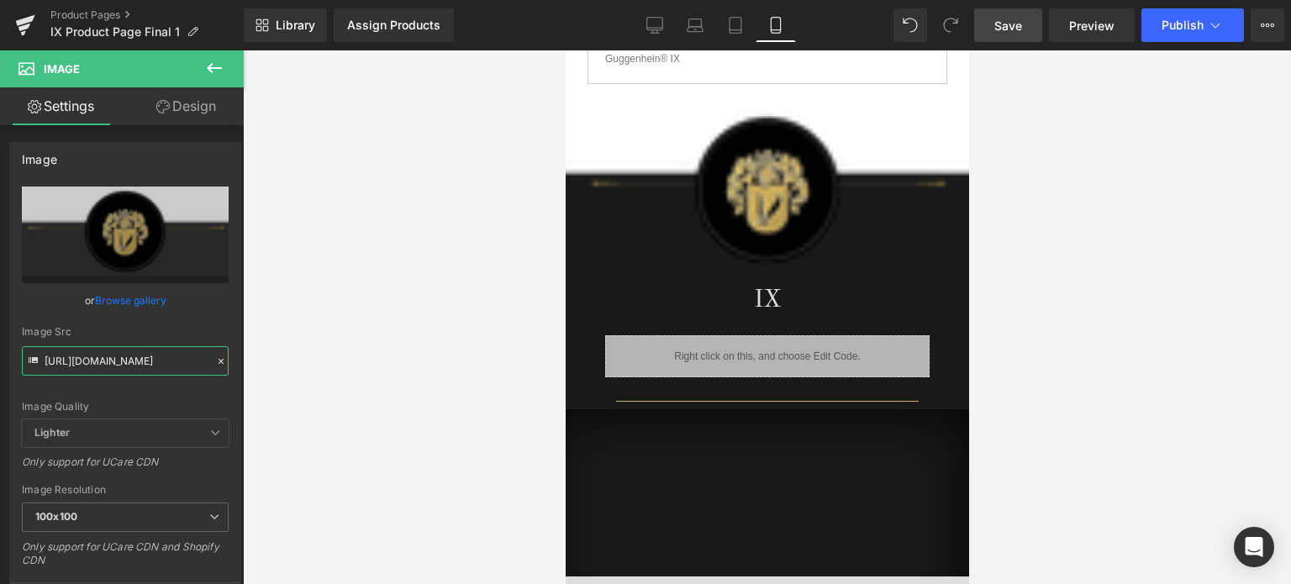
scroll to position [948, 0]
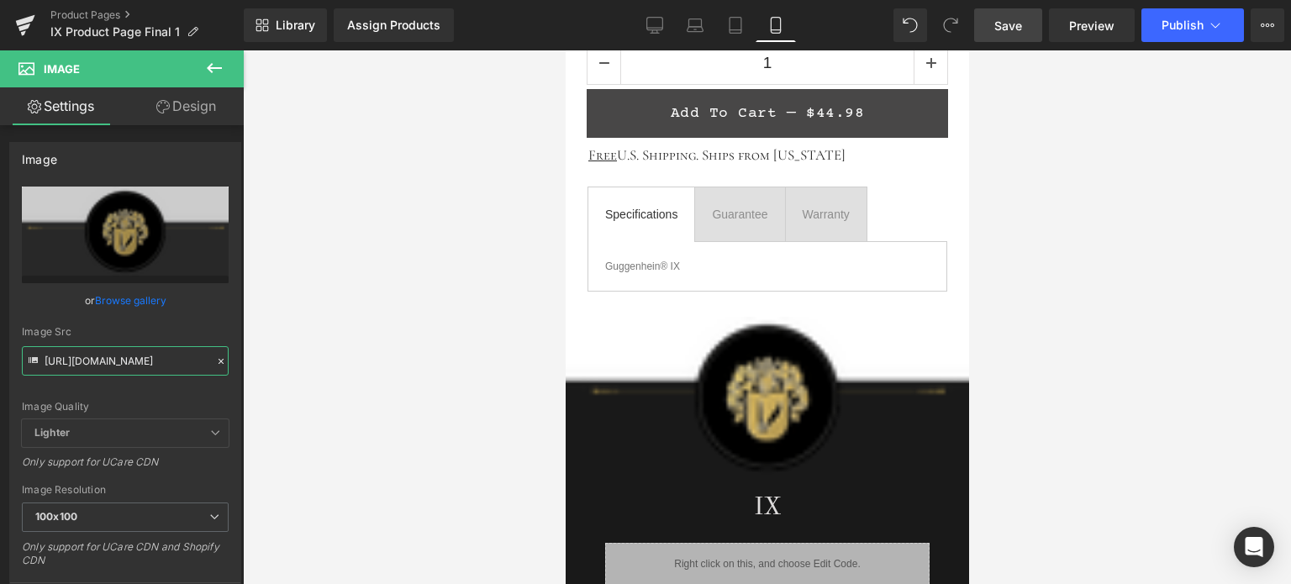
type input "[URL][DOMAIN_NAME]"
click at [1021, 26] on span "Save" at bounding box center [1008, 26] width 28 height 18
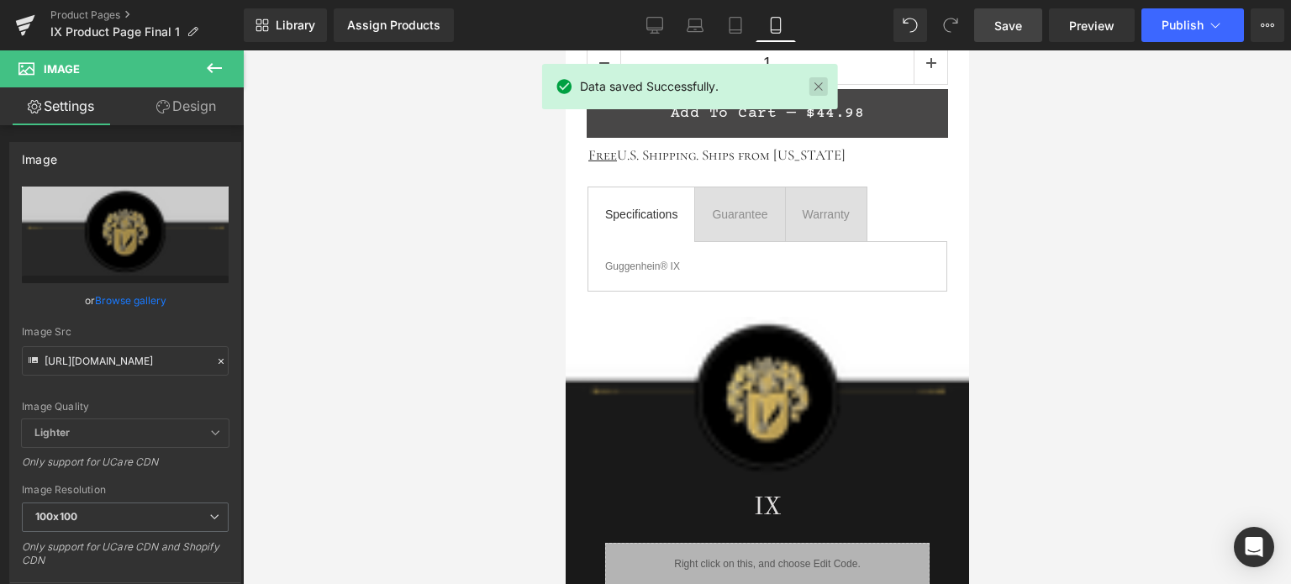
click at [819, 87] on link at bounding box center [818, 86] width 18 height 18
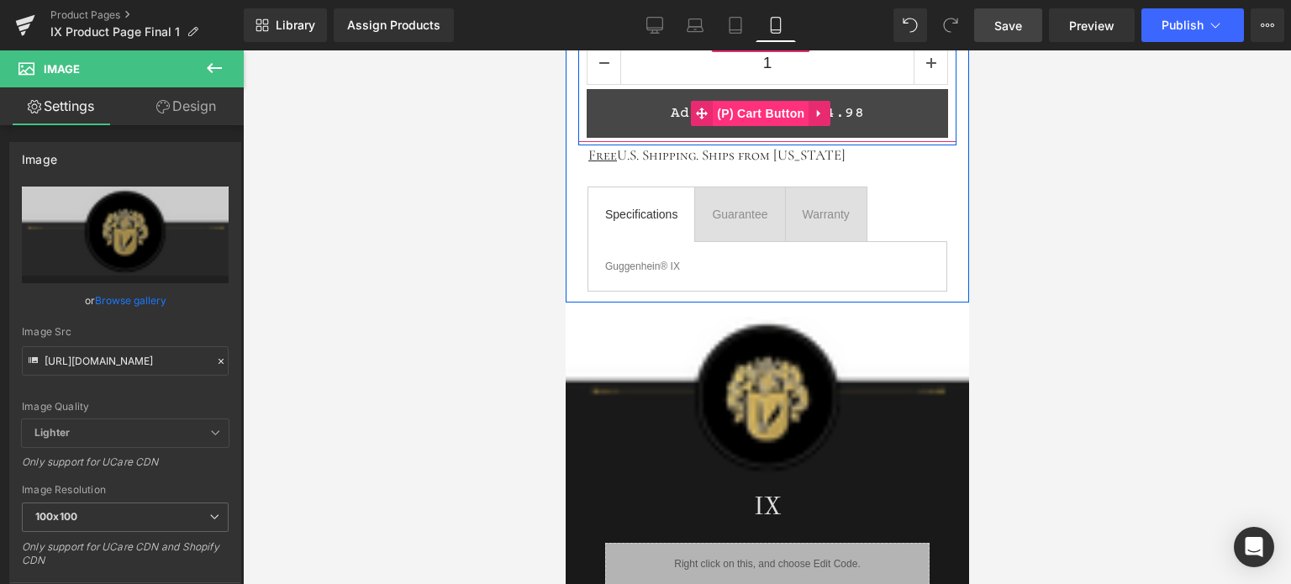
click at [762, 110] on span "(P) Cart Button" at bounding box center [760, 113] width 96 height 25
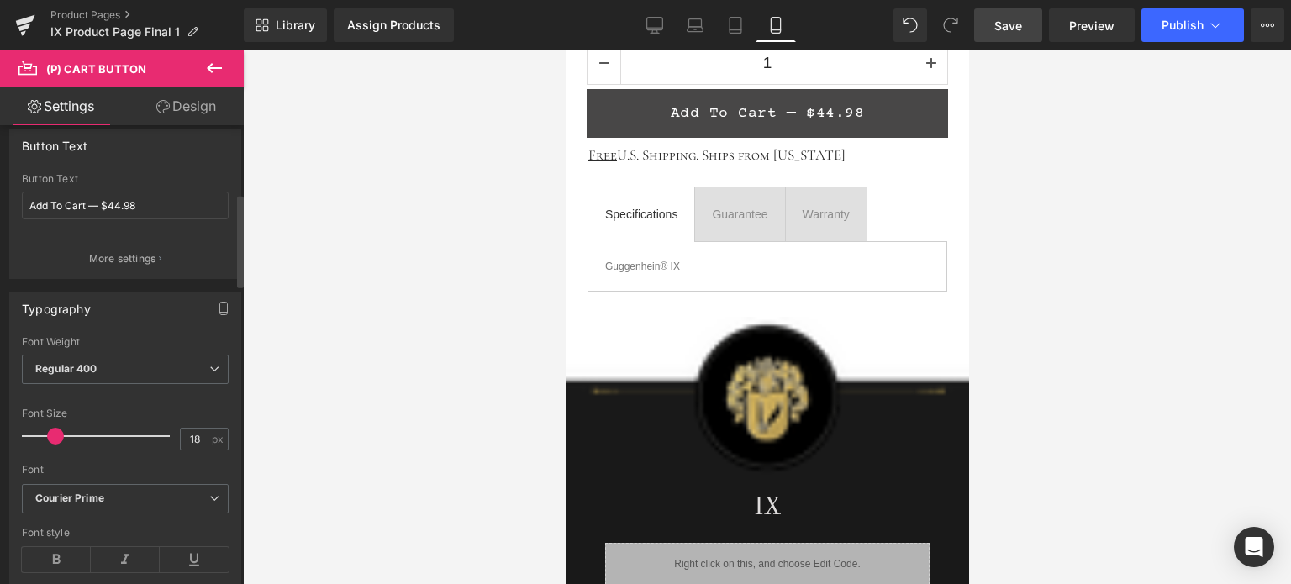
scroll to position [336, 0]
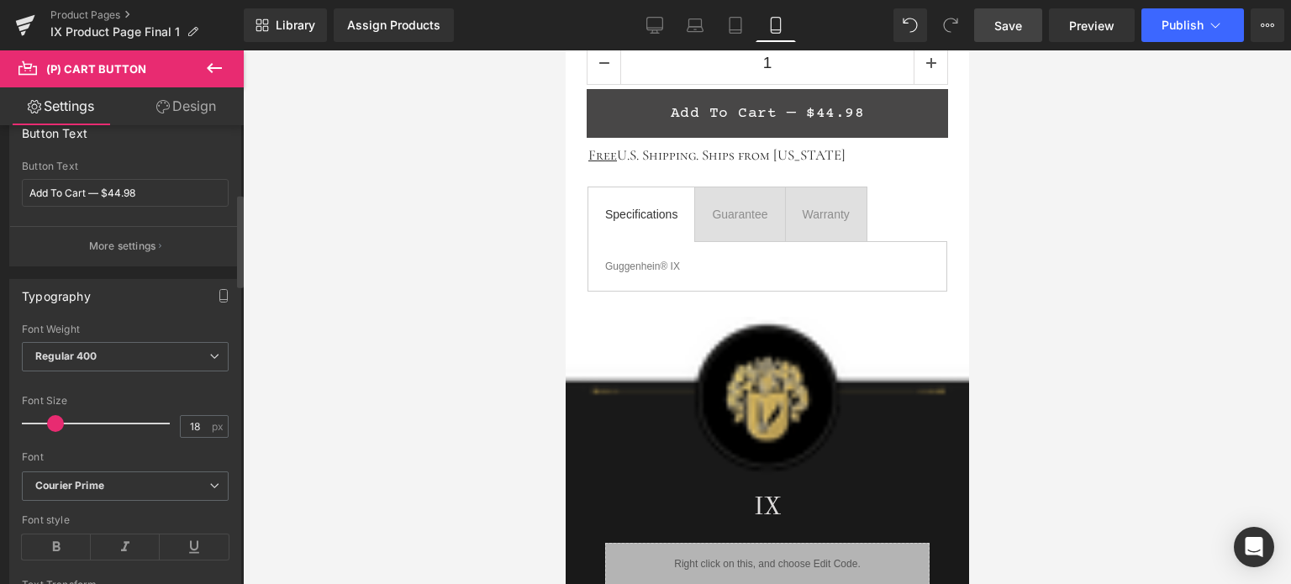
type input "17"
click at [55, 421] on span at bounding box center [53, 423] width 17 height 17
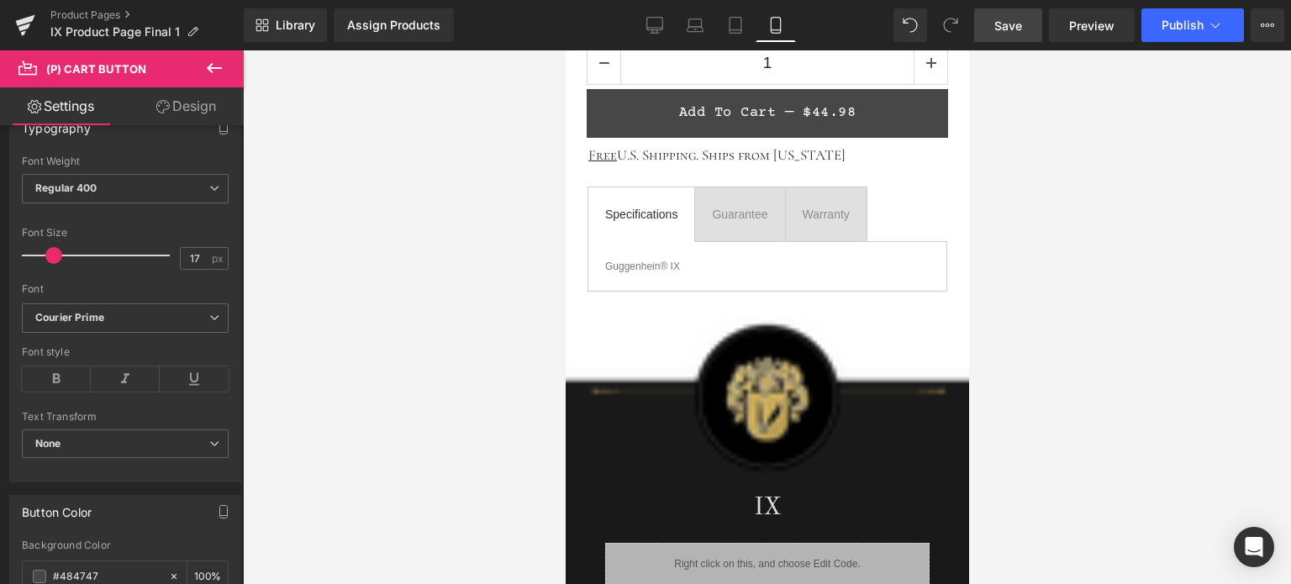
click at [1020, 30] on span "Save" at bounding box center [1008, 26] width 28 height 18
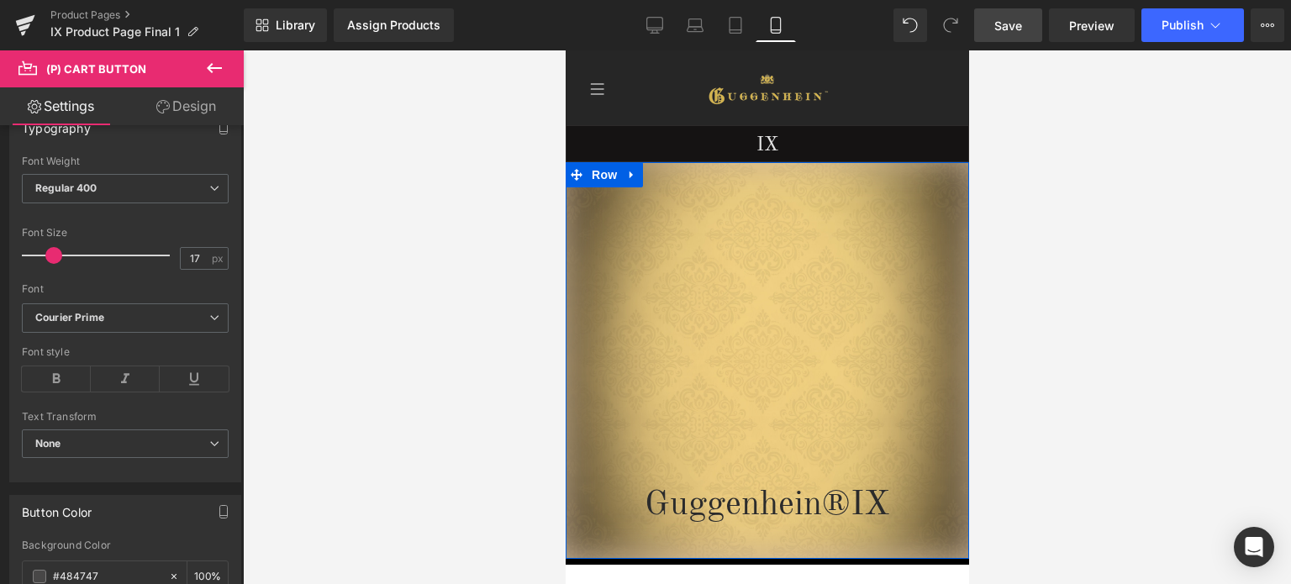
scroll to position [336, 0]
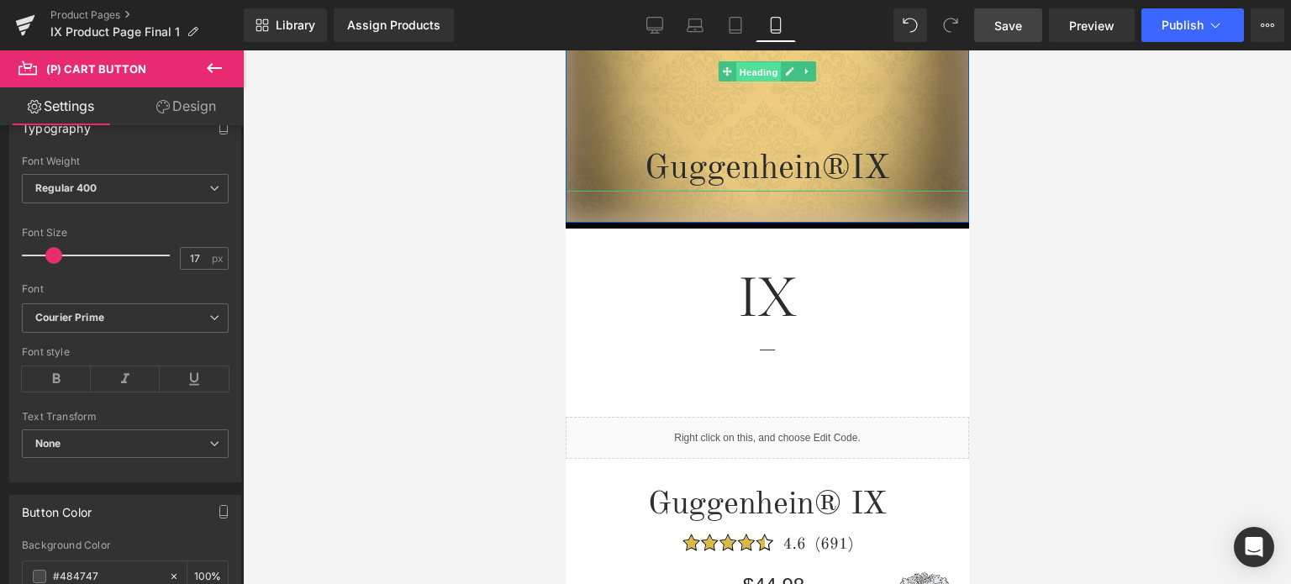
click at [755, 72] on span "Heading" at bounding box center [757, 72] width 45 height 20
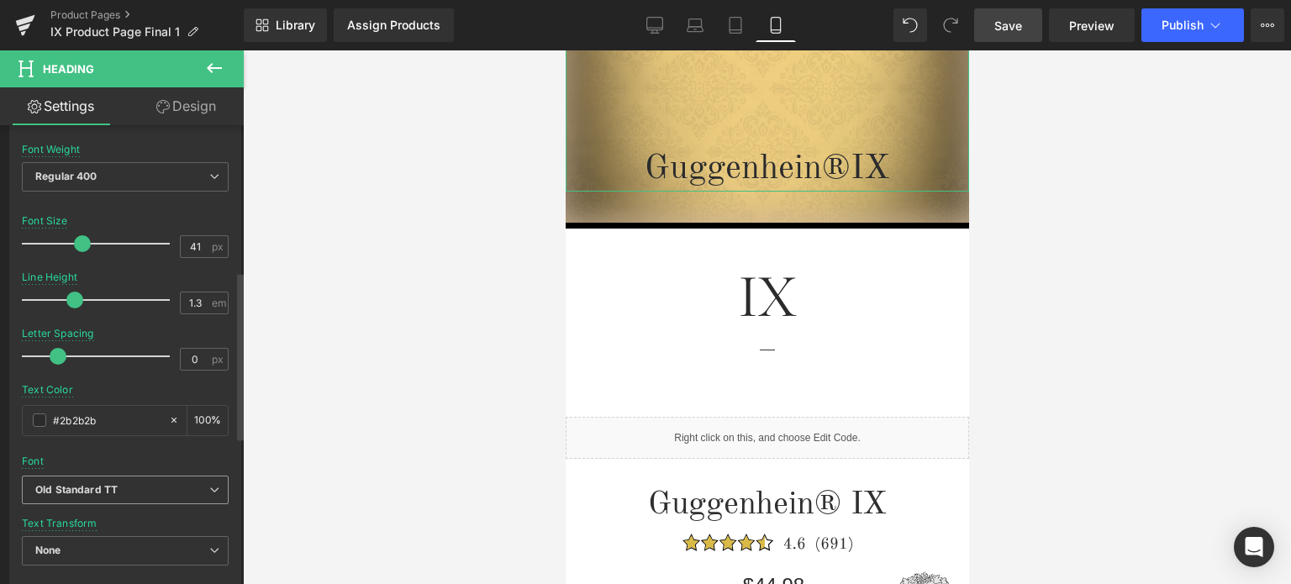
scroll to position [420, 0]
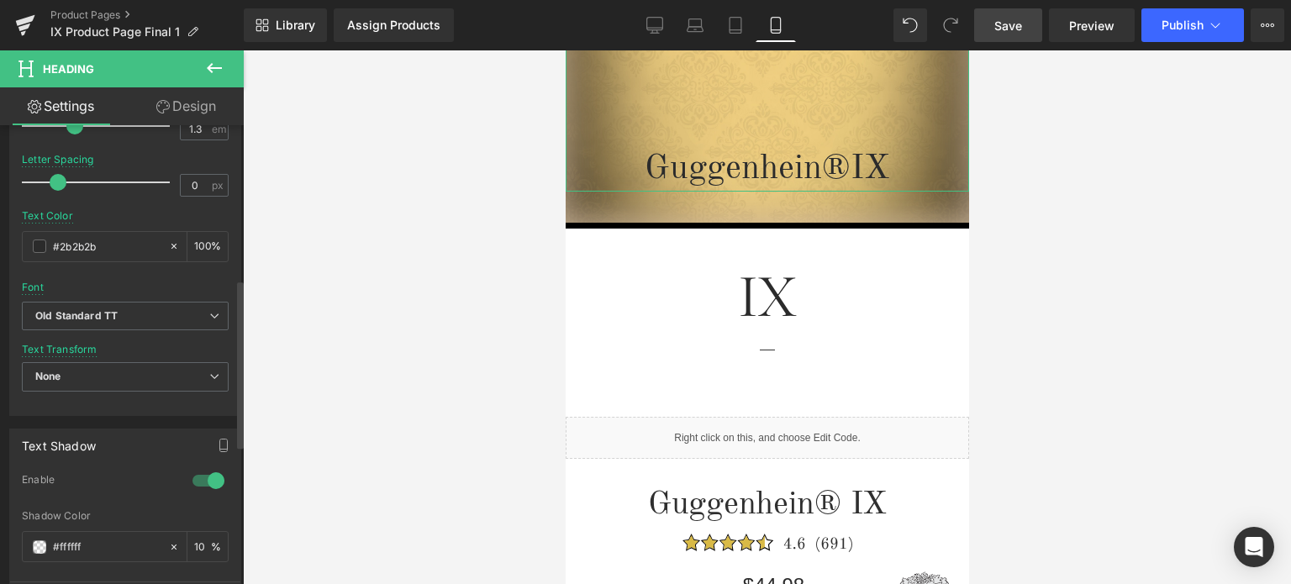
click at [207, 476] on div at bounding box center [208, 480] width 40 height 27
click at [1013, 33] on span "Save" at bounding box center [1008, 26] width 28 height 18
click at [1016, 20] on span "Save" at bounding box center [1008, 26] width 28 height 18
click at [1013, 28] on span "Save" at bounding box center [1008, 26] width 28 height 18
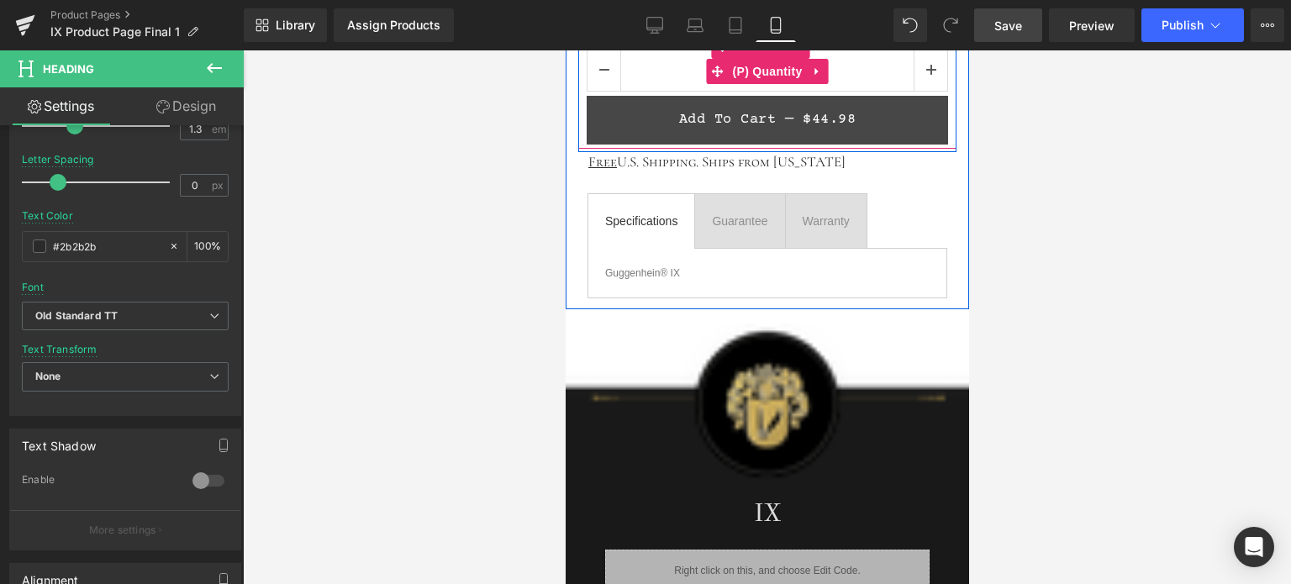
scroll to position [1008, 0]
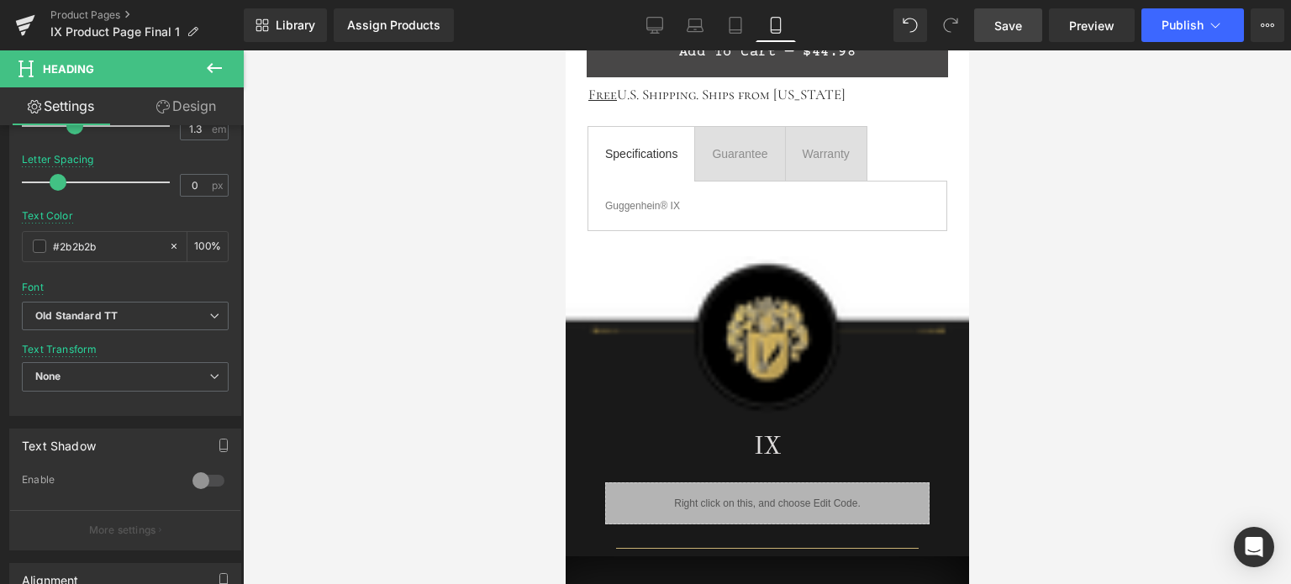
click at [213, 65] on icon at bounding box center [214, 68] width 20 height 20
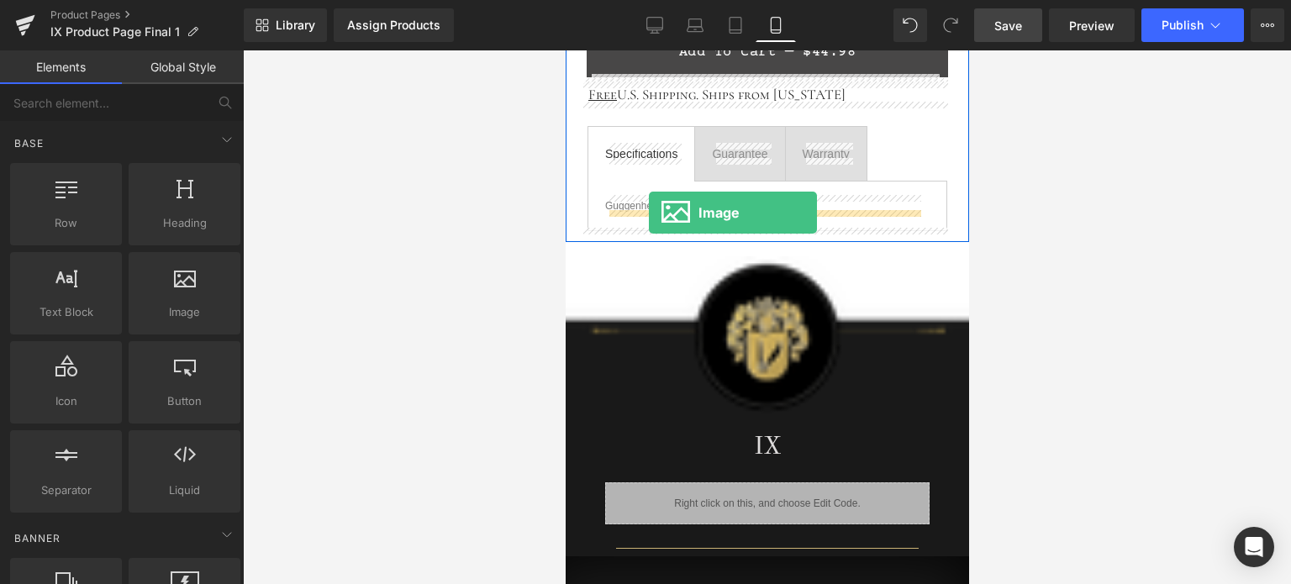
drag, startPoint x: 766, startPoint y: 345, endPoint x: 648, endPoint y: 213, distance: 177.4
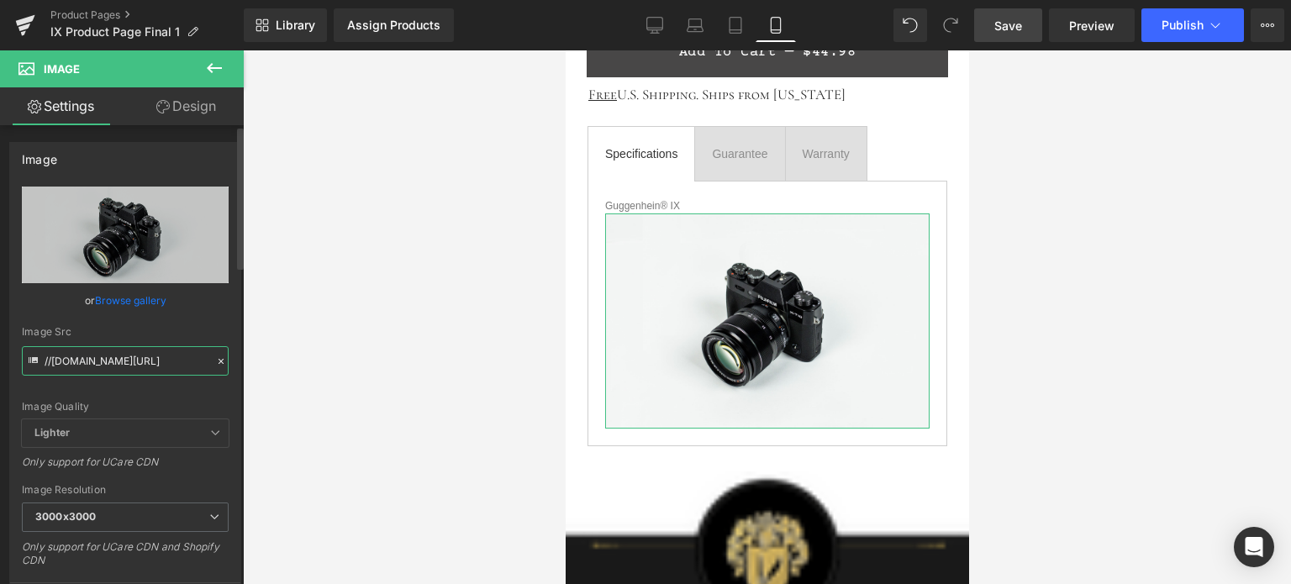
click at [108, 359] on input "//[DOMAIN_NAME][URL]" at bounding box center [125, 360] width 207 height 29
paste input "[URL][DOMAIN_NAME]"
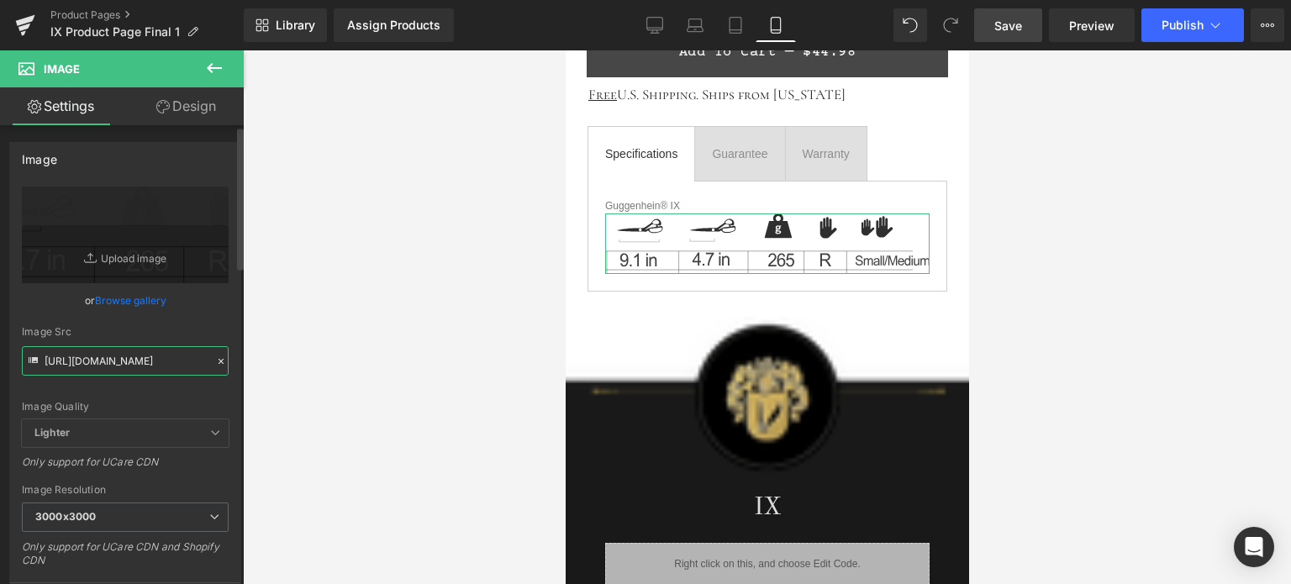
scroll to position [252, 0]
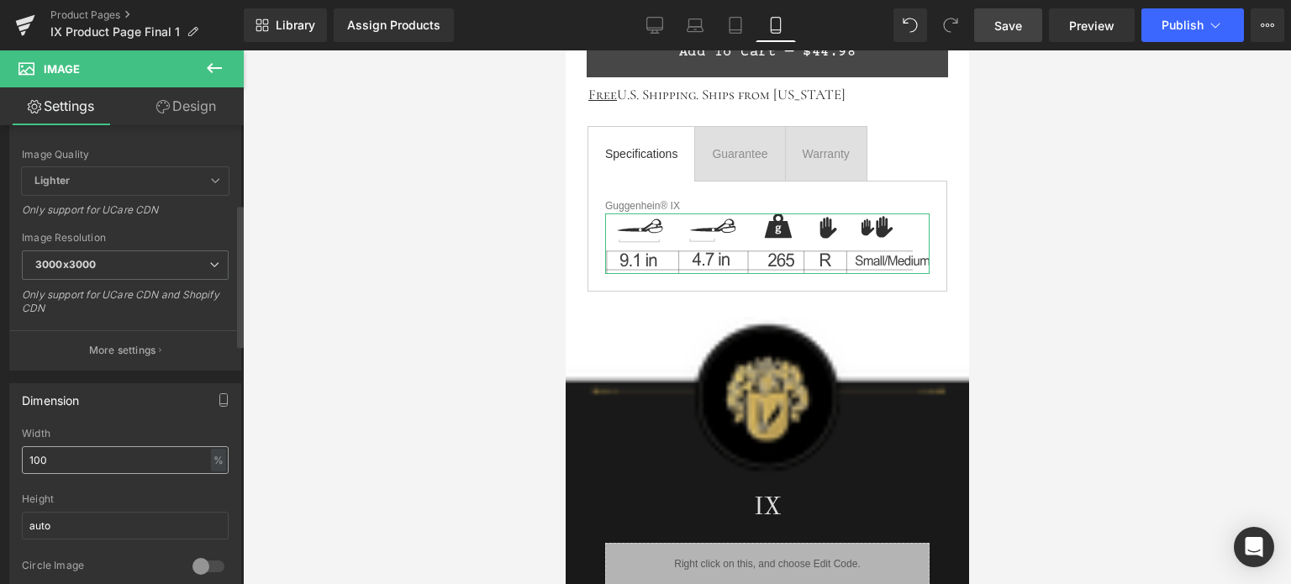
type input "[URL][DOMAIN_NAME]"
drag, startPoint x: 70, startPoint y: 455, endPoint x: 19, endPoint y: 457, distance: 50.5
click at [19, 457] on div "100% Width 100 % % px auto Height auto 0 Circle Image" at bounding box center [125, 512] width 230 height 168
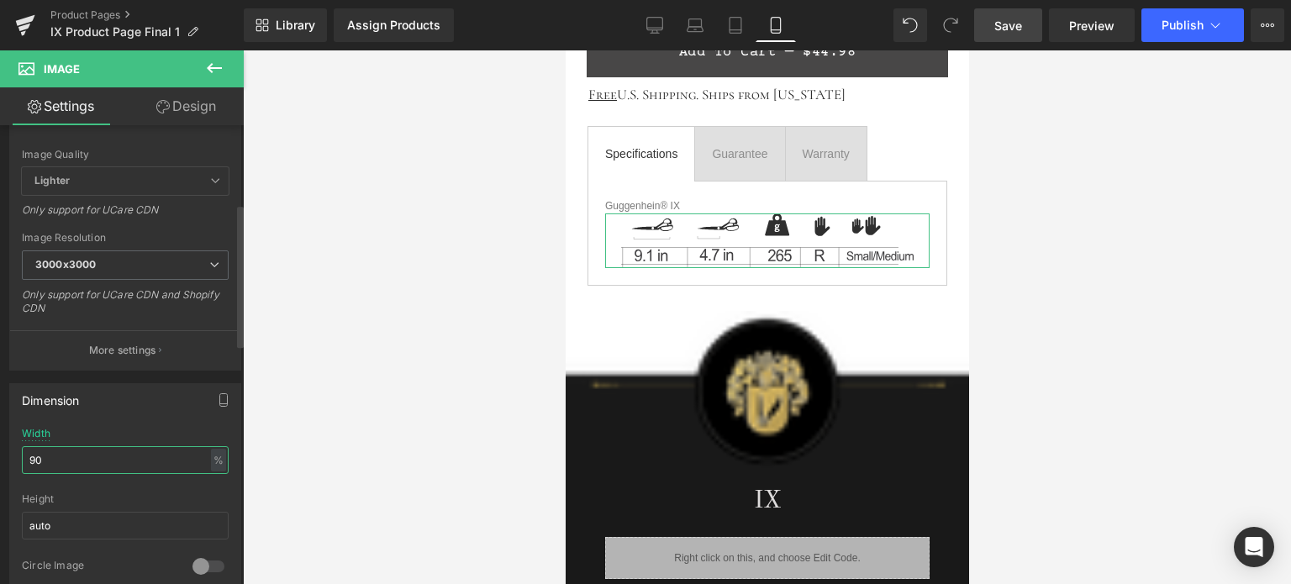
click at [40, 456] on input "90" at bounding box center [125, 460] width 207 height 28
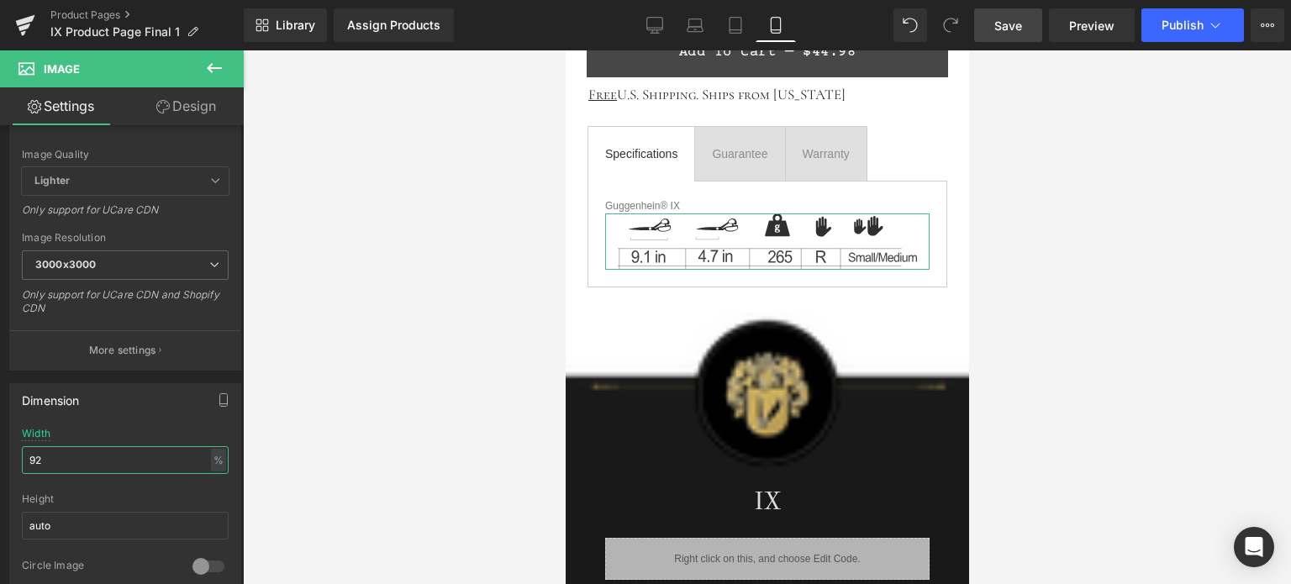
type input "92"
drag, startPoint x: 195, startPoint y: 113, endPoint x: 114, endPoint y: 221, distance: 135.1
click at [195, 113] on link "Design" at bounding box center [186, 106] width 122 height 38
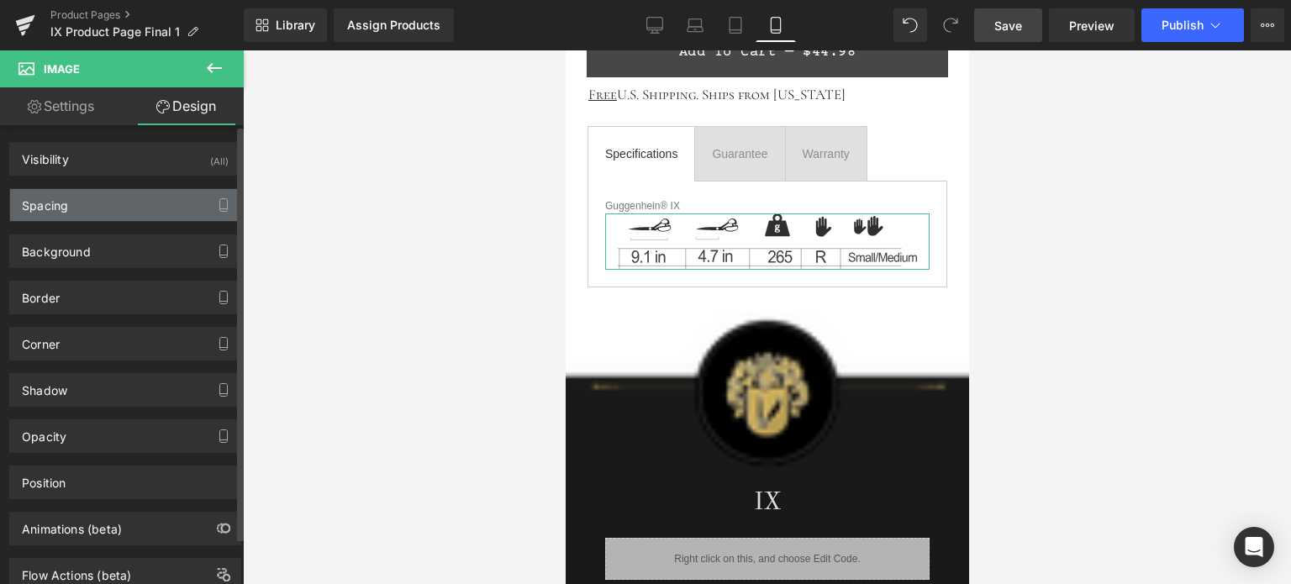
type input "0"
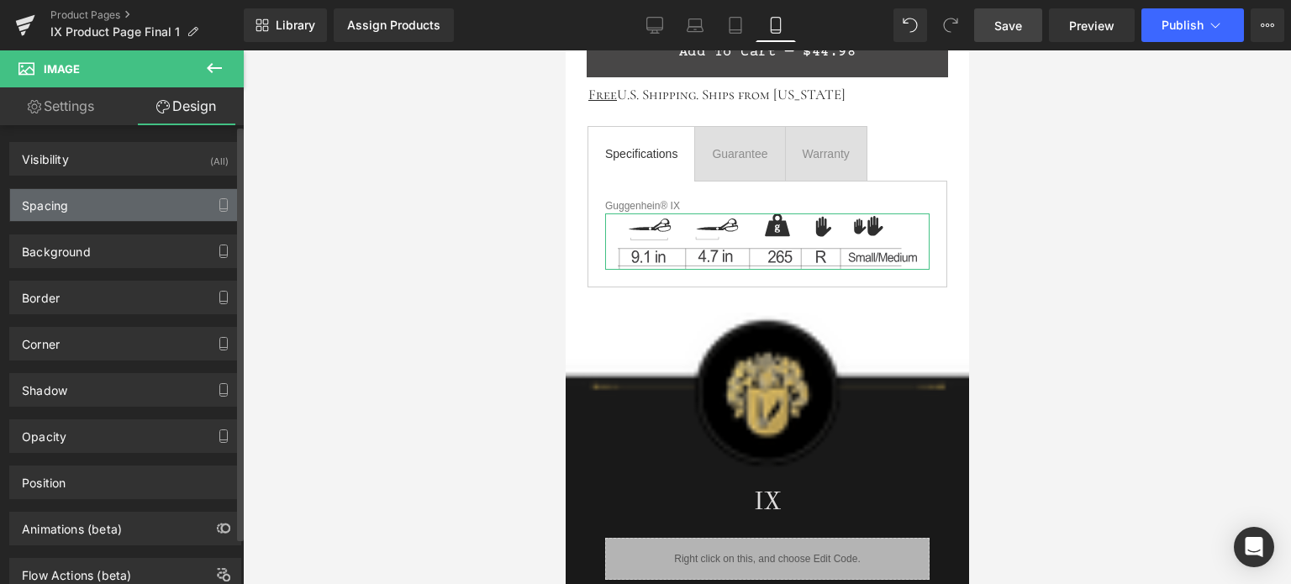
type input "0"
click at [117, 210] on div "Spacing" at bounding box center [125, 205] width 230 height 32
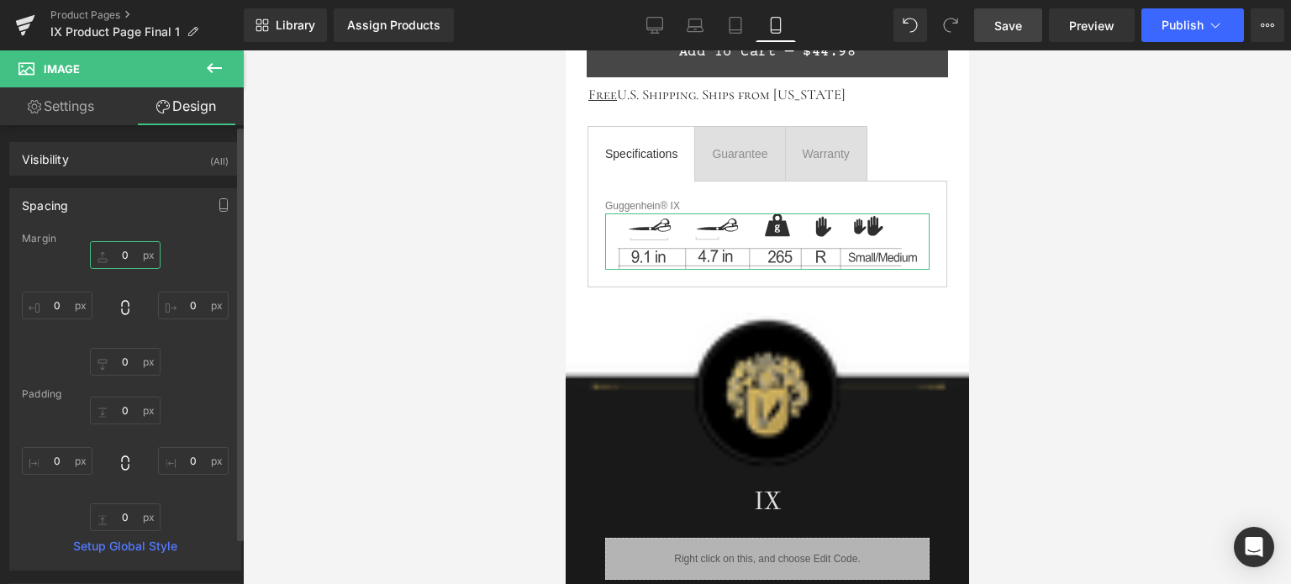
click at [126, 255] on input "0" at bounding box center [125, 255] width 71 height 28
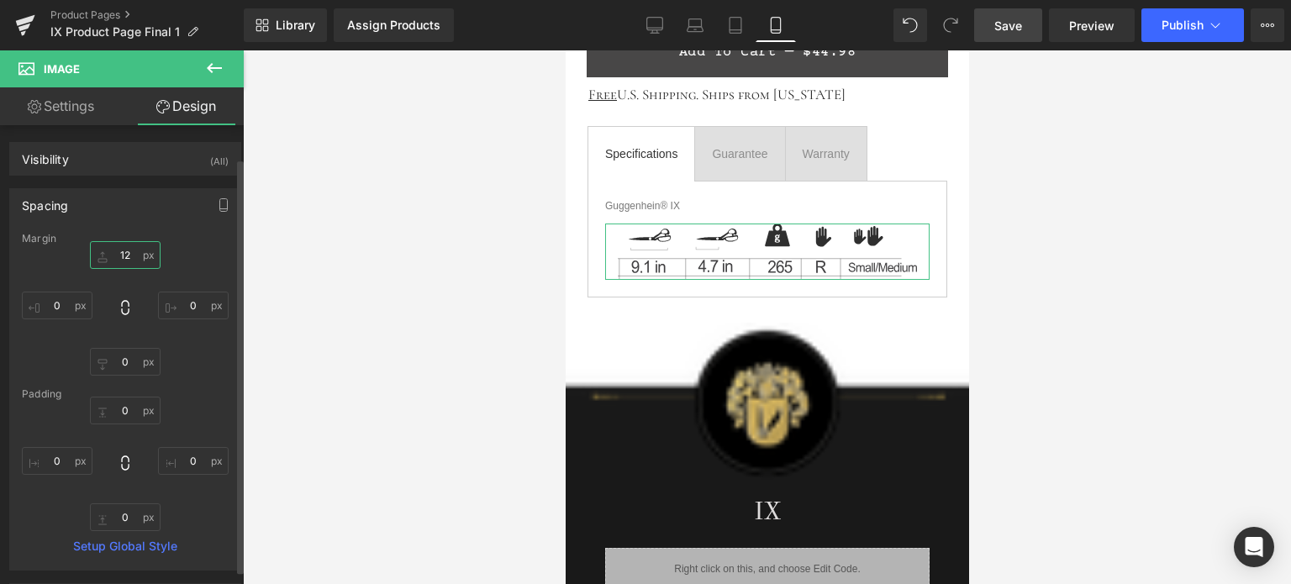
scroll to position [400, 0]
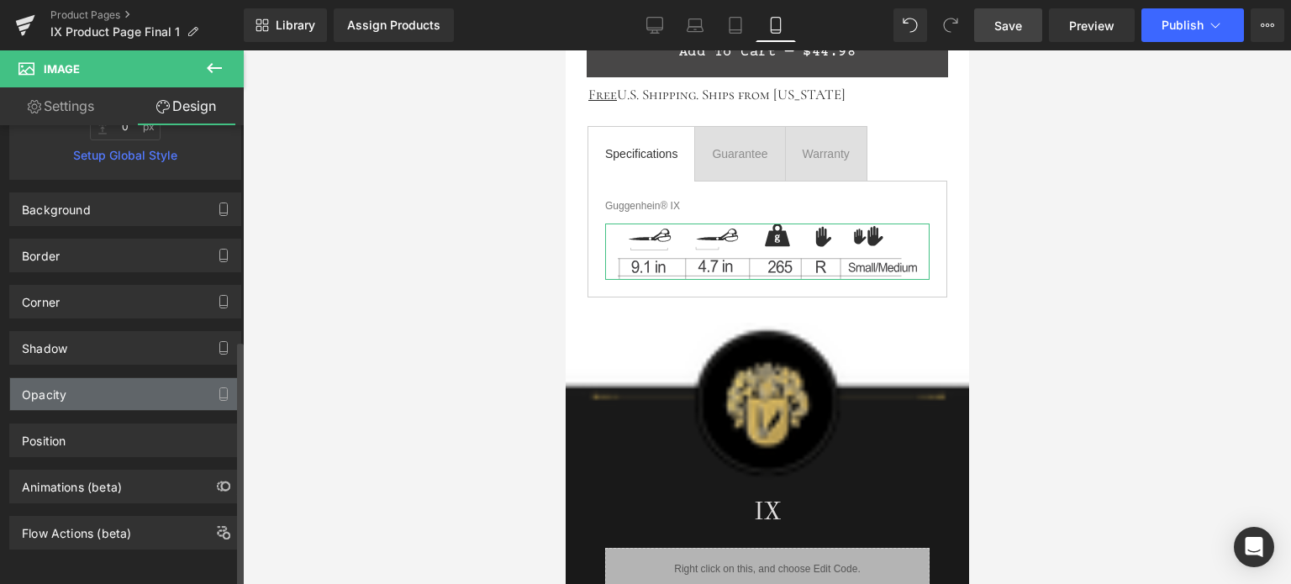
type input "12"
click at [123, 382] on div "Opacity" at bounding box center [125, 394] width 230 height 32
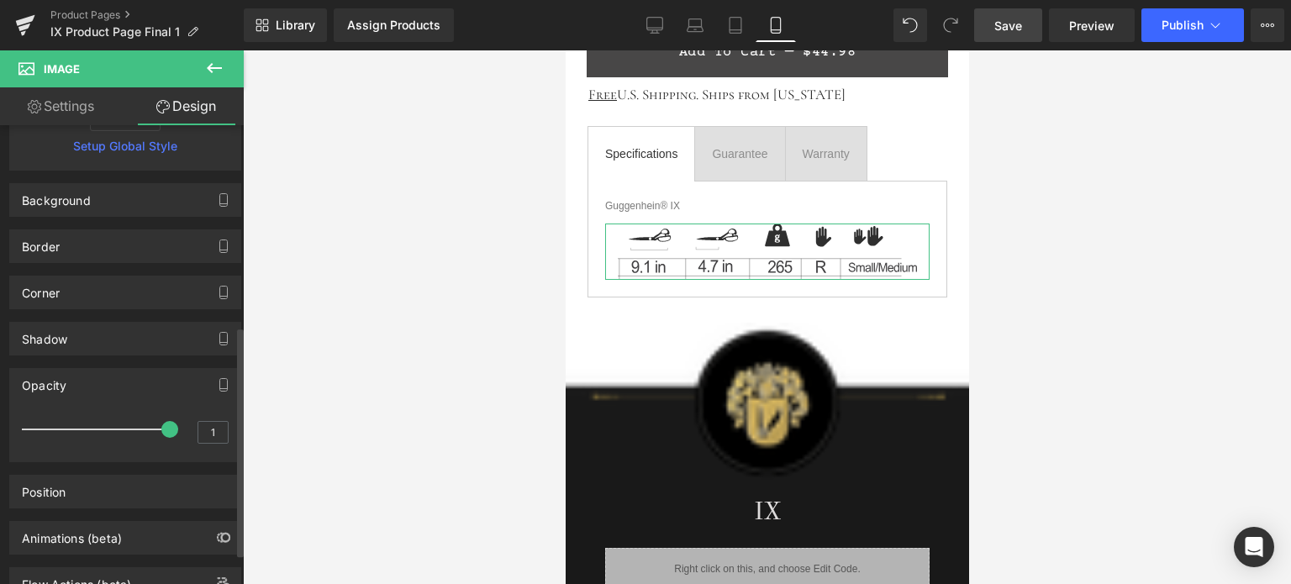
type input "0.9"
drag, startPoint x: 163, startPoint y: 430, endPoint x: 155, endPoint y: 431, distance: 8.4
click at [155, 431] on div at bounding box center [99, 430] width 139 height 34
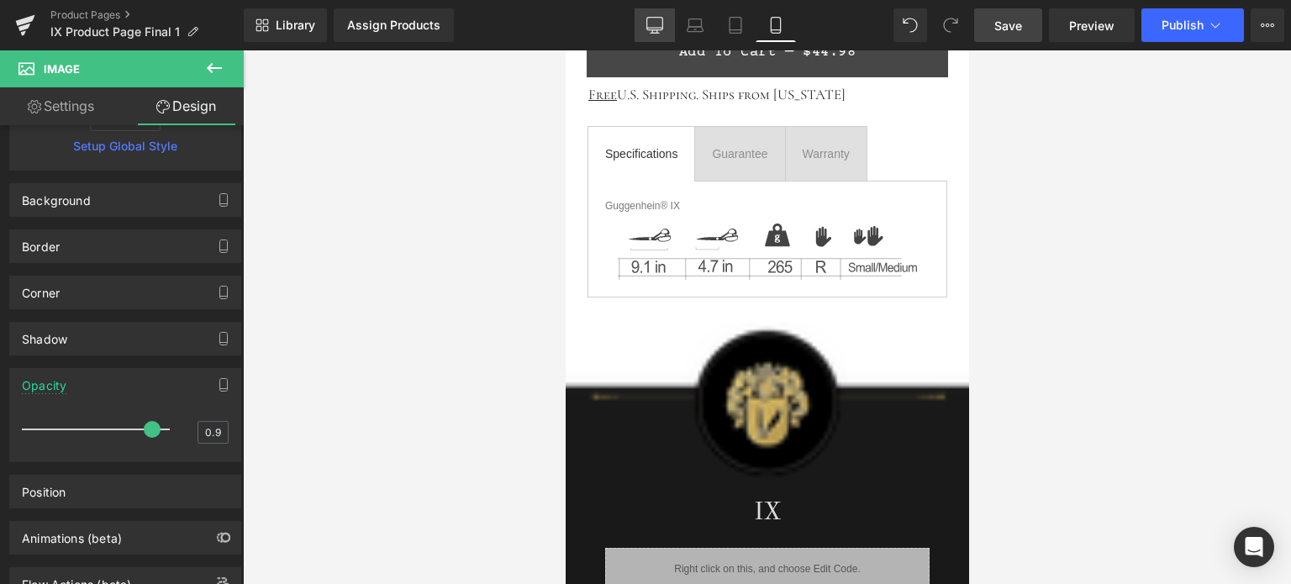
click at [650, 23] on icon at bounding box center [654, 25] width 17 height 17
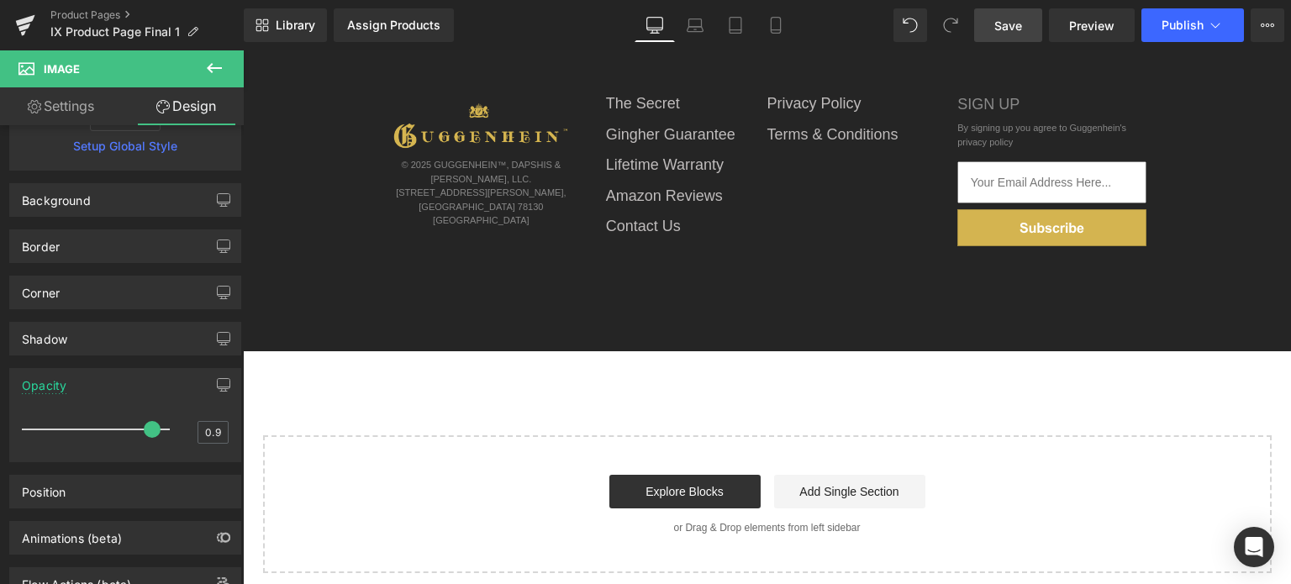
type input "0"
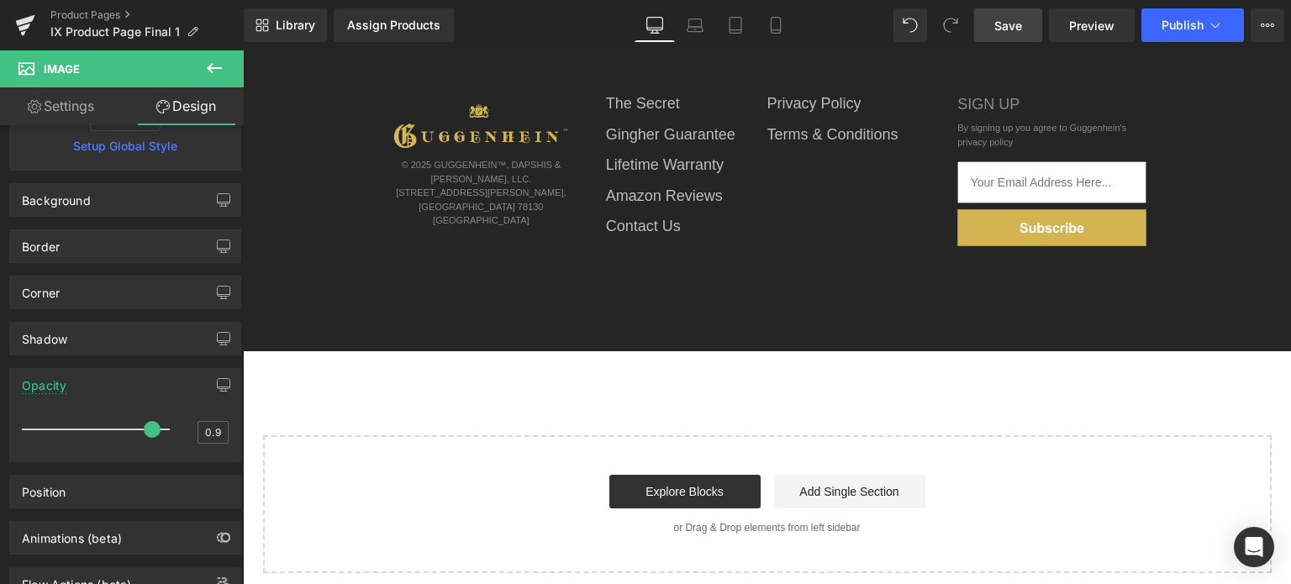
type input "0"
type input "1"
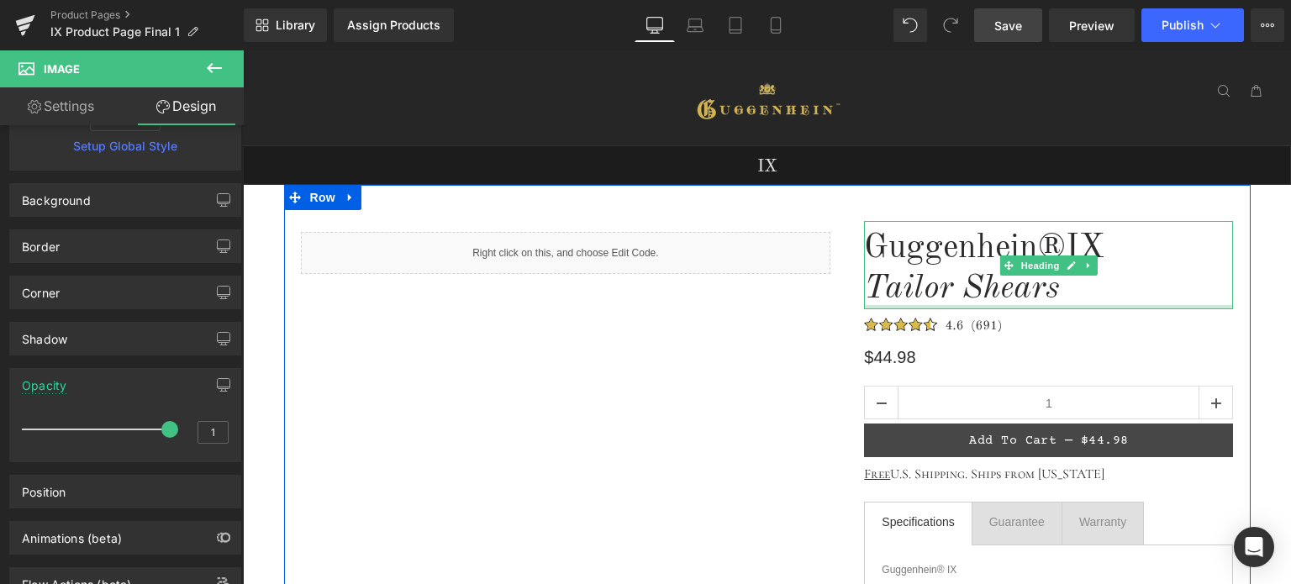
scroll to position [336, 0]
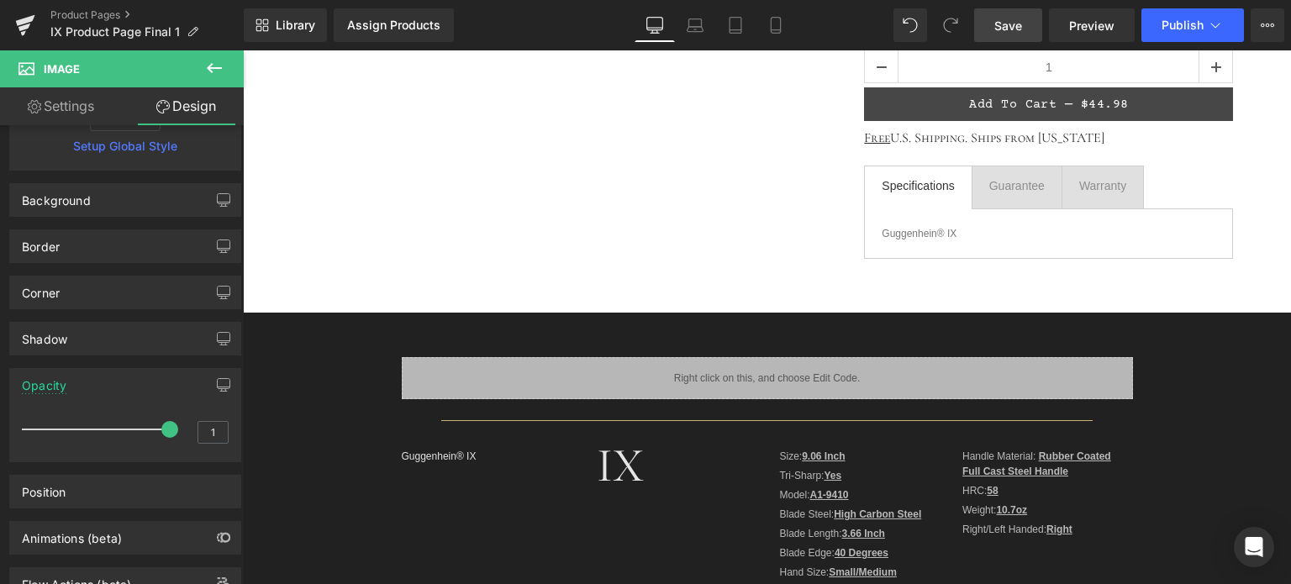
click at [218, 71] on icon at bounding box center [214, 68] width 20 height 20
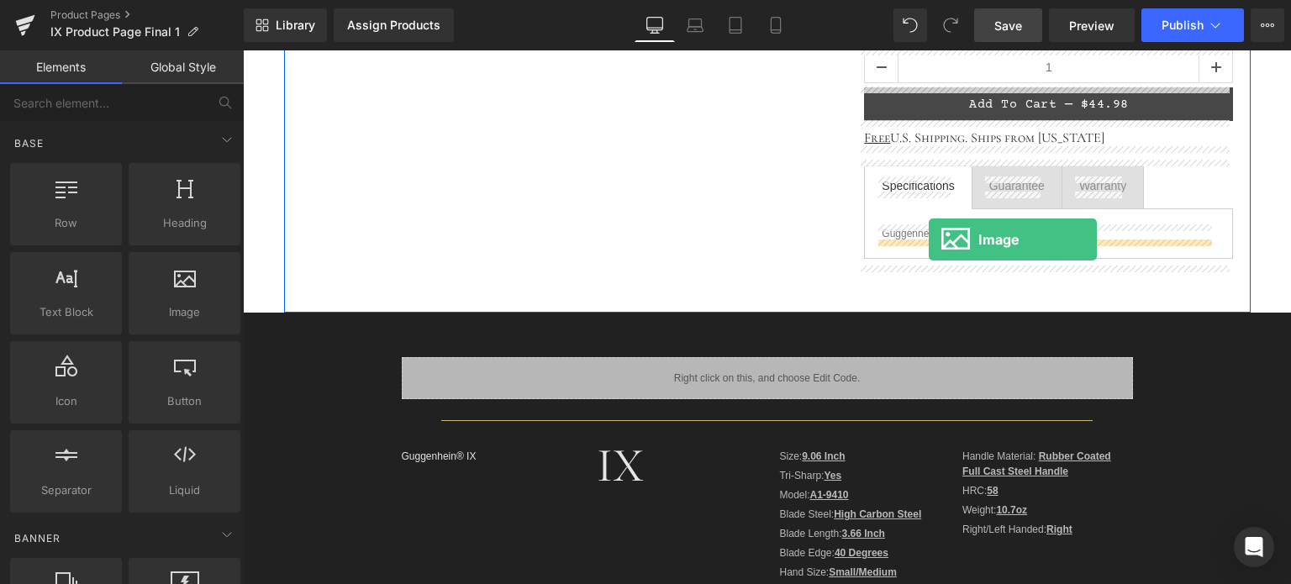
drag, startPoint x: 456, startPoint y: 334, endPoint x: 929, endPoint y: 239, distance: 481.6
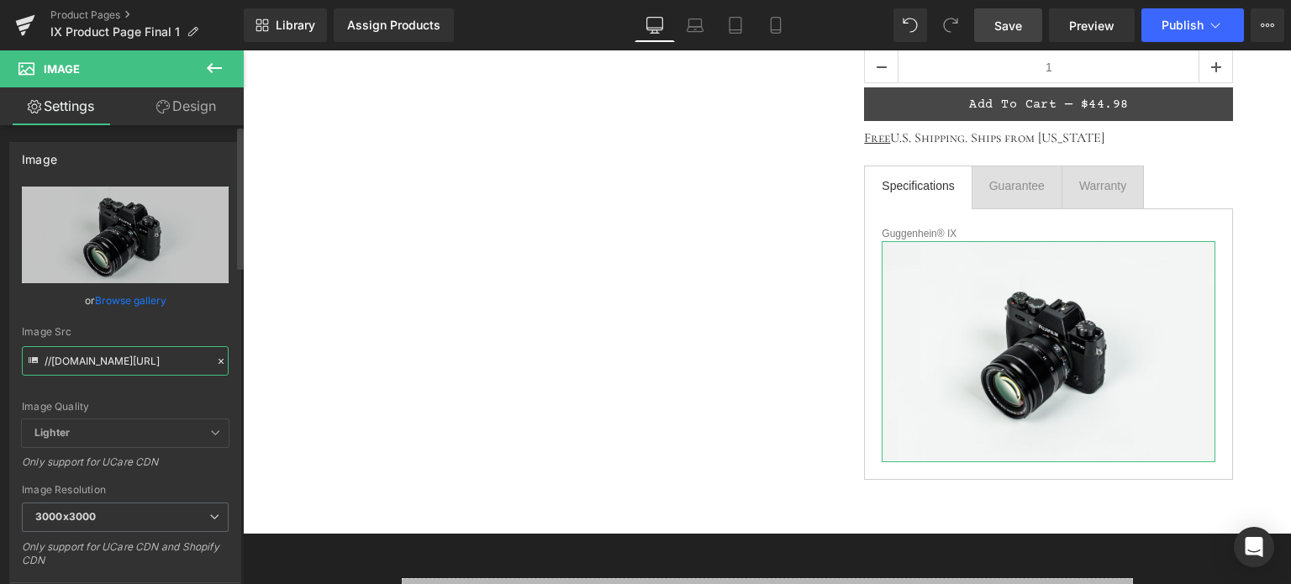
click at [106, 357] on input "//[DOMAIN_NAME][URL]" at bounding box center [125, 360] width 207 height 29
paste input "[URL][DOMAIN_NAME]"
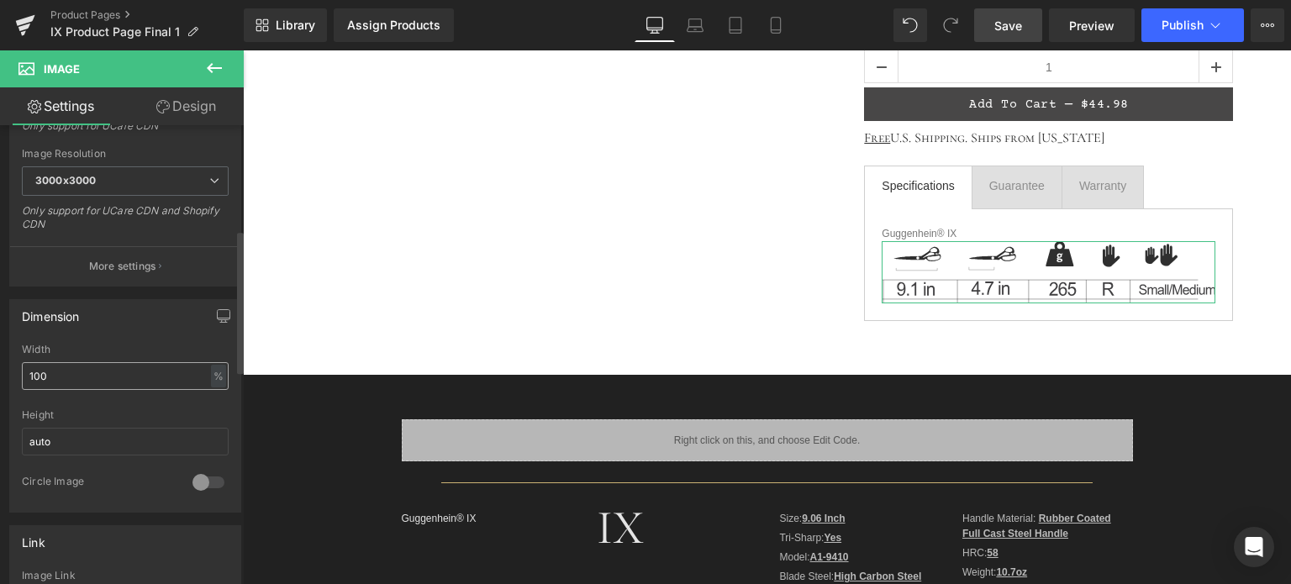
type input "[URL][DOMAIN_NAME]"
drag, startPoint x: 50, startPoint y: 376, endPoint x: 13, endPoint y: 377, distance: 36.1
click at [13, 377] on div "100% Width 100 % % px auto Height auto 0 Circle Image" at bounding box center [125, 428] width 230 height 168
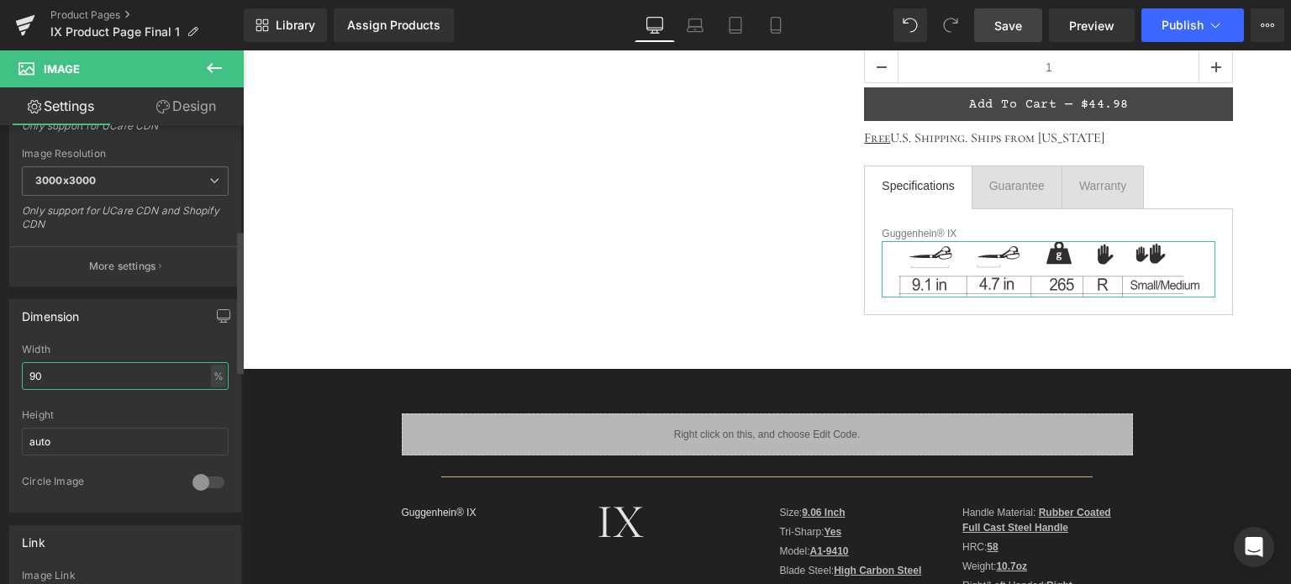
drag, startPoint x: 32, startPoint y: 374, endPoint x: 42, endPoint y: 373, distance: 10.1
click at [42, 373] on input "90" at bounding box center [125, 376] width 207 height 28
type input "92"
click at [203, 109] on link "Design" at bounding box center [186, 106] width 122 height 38
click at [0, 0] on div "Spacing" at bounding box center [0, 0] width 0 height 0
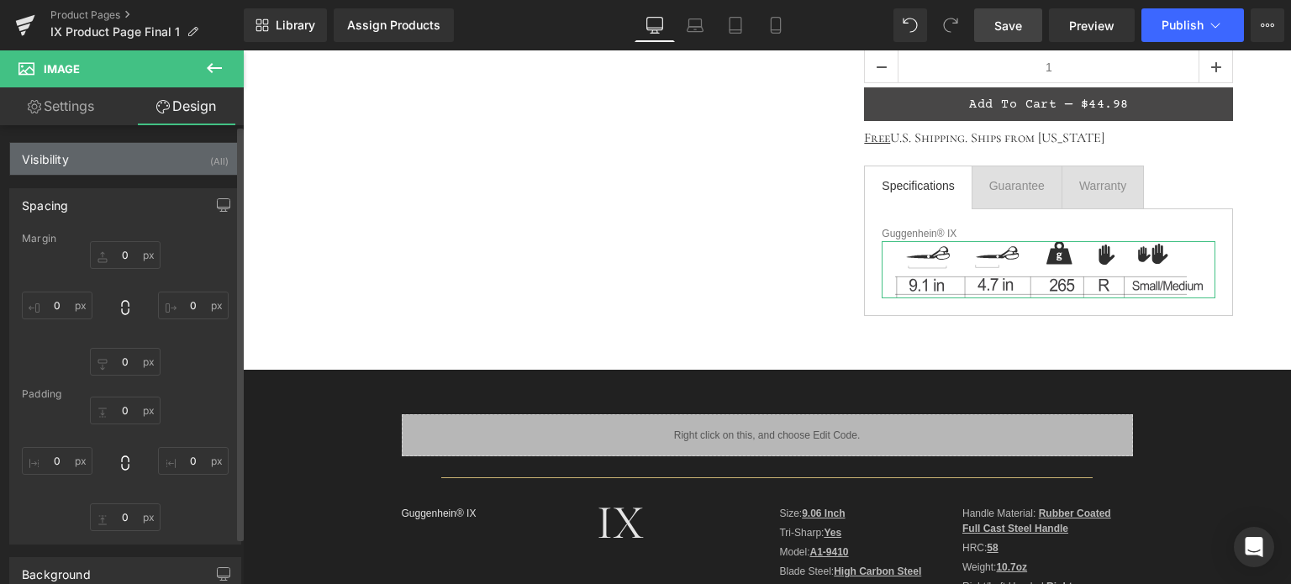
type input "0"
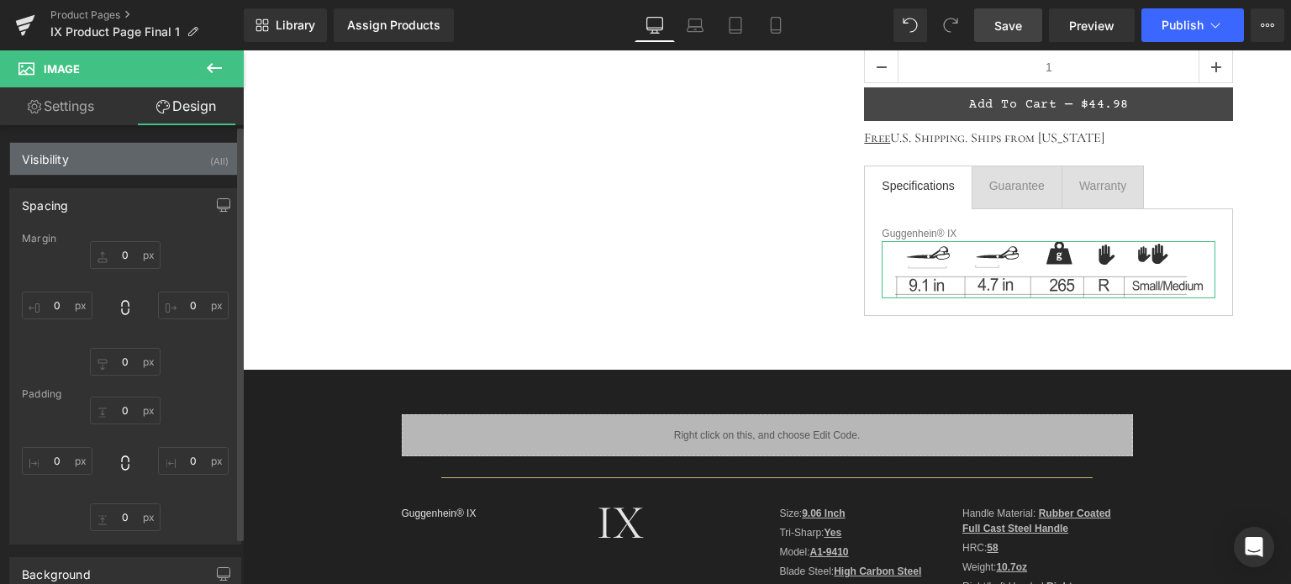
type input "0"
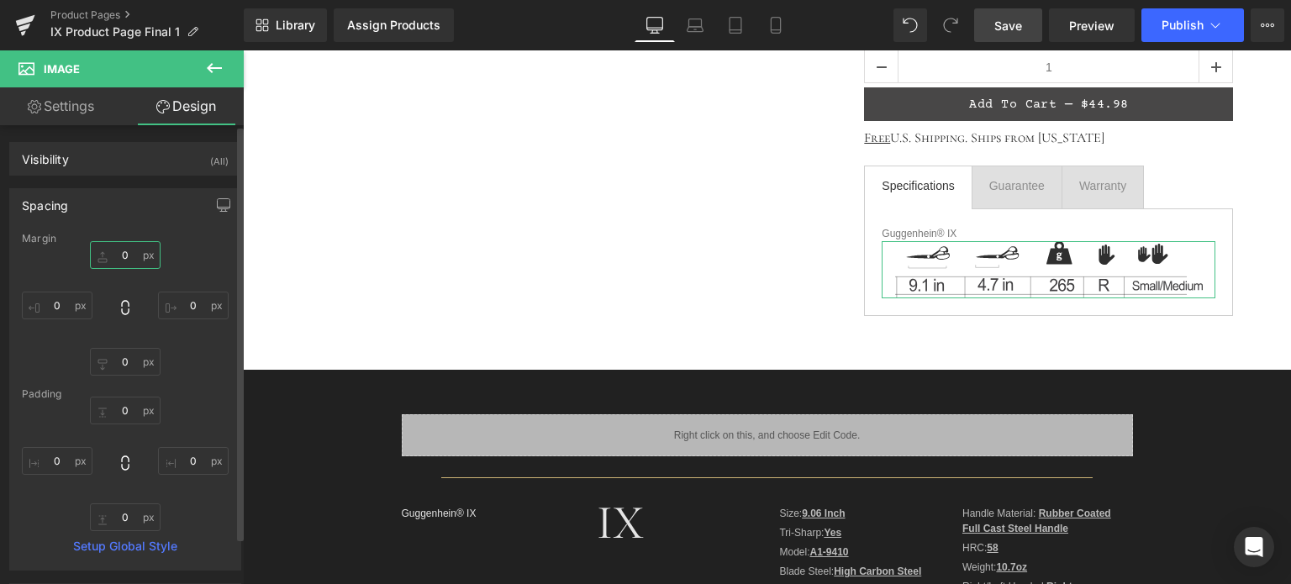
click at [124, 252] on input "0" at bounding box center [125, 255] width 71 height 28
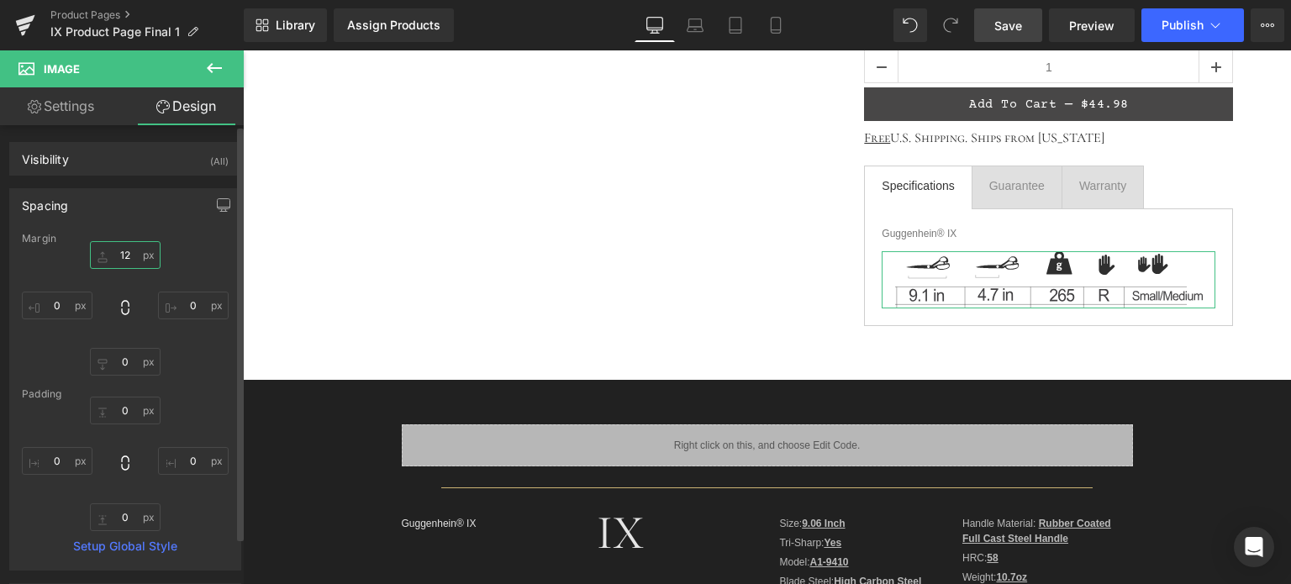
type input "12"
click at [76, 209] on div "Spacing" at bounding box center [125, 205] width 230 height 32
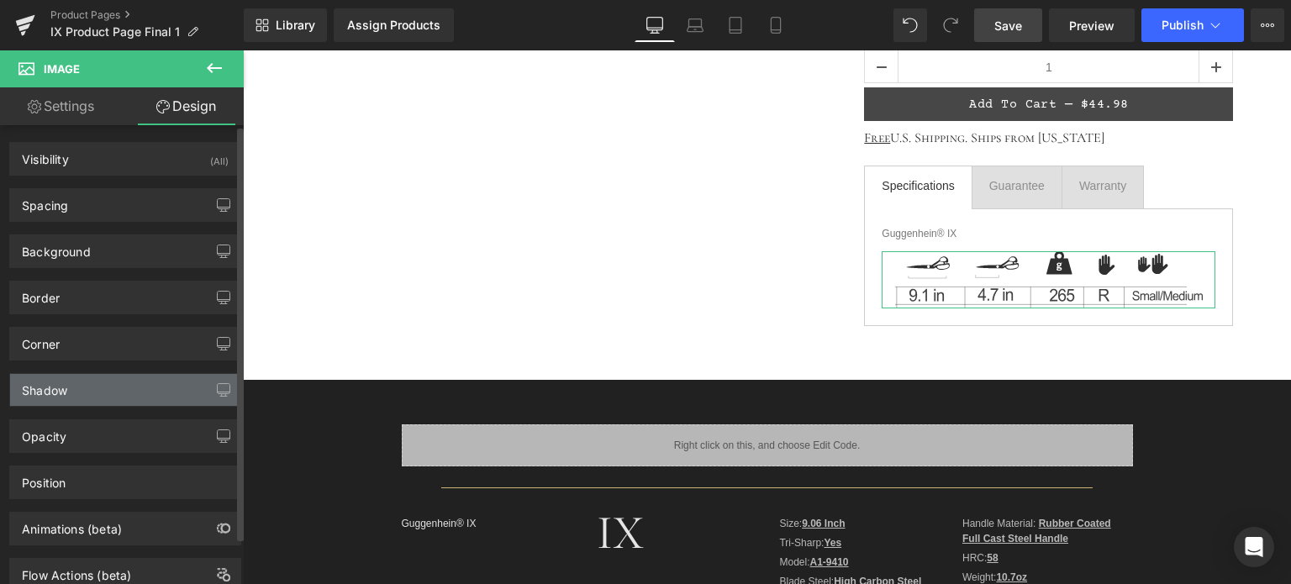
drag, startPoint x: 120, startPoint y: 439, endPoint x: 123, endPoint y: 401, distance: 37.9
click at [120, 439] on div "Opacity" at bounding box center [125, 436] width 230 height 32
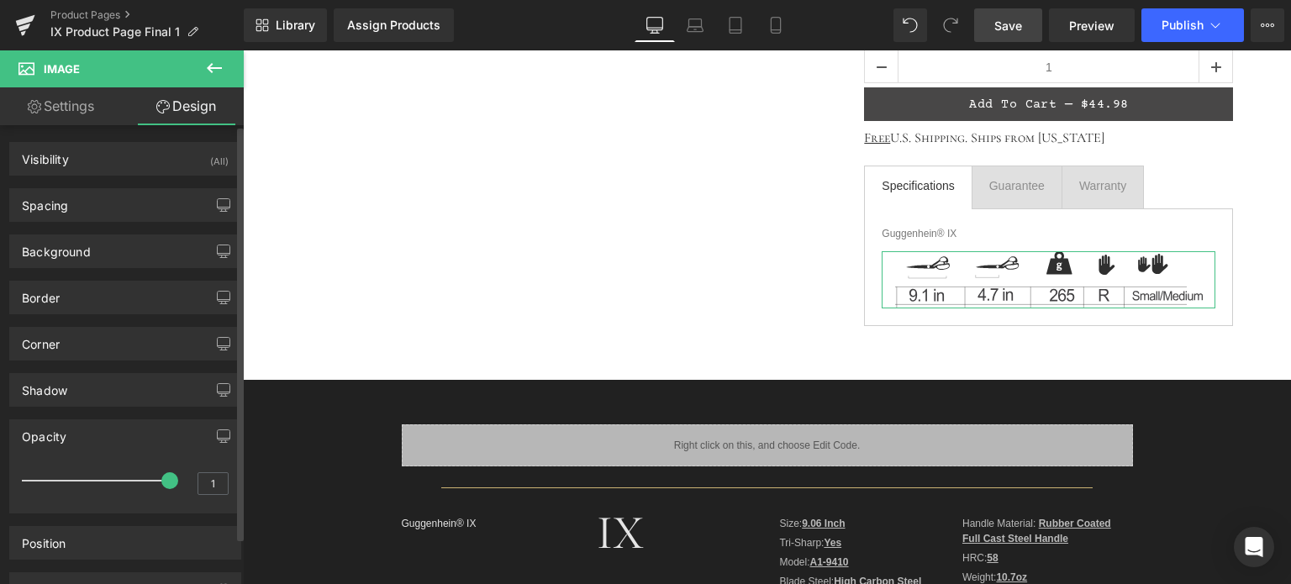
type input "0.9"
drag, startPoint x: 161, startPoint y: 476, endPoint x: 151, endPoint y: 476, distance: 10.1
click at [151, 476] on span at bounding box center [152, 480] width 17 height 17
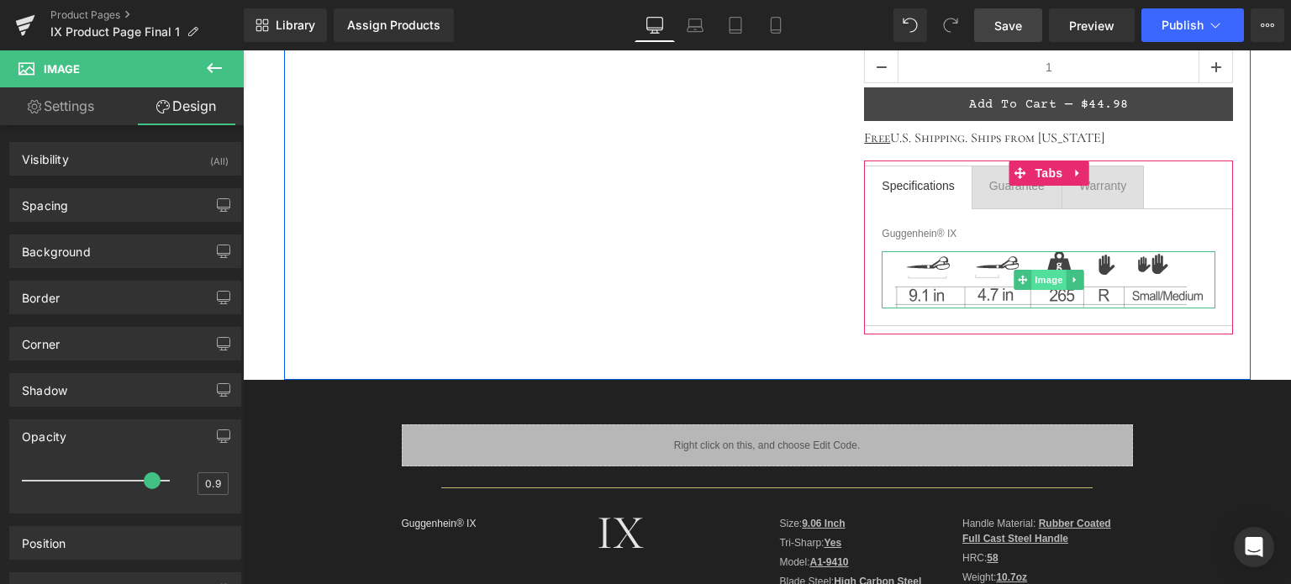
click at [1042, 280] on span "Image" at bounding box center [1048, 280] width 35 height 20
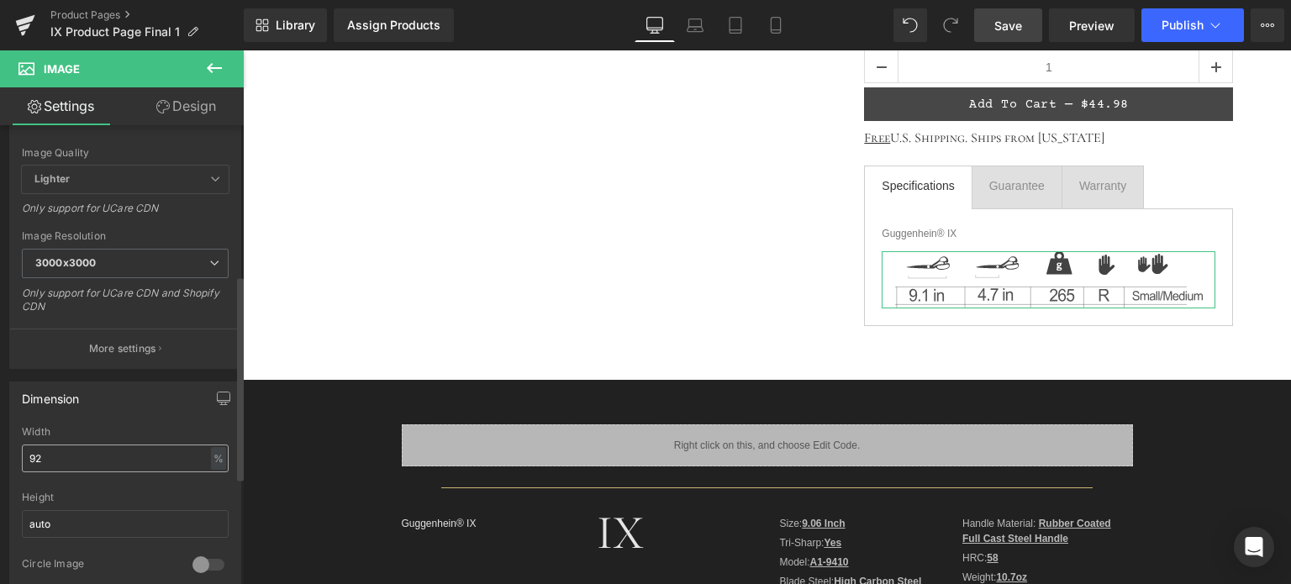
scroll to position [336, 0]
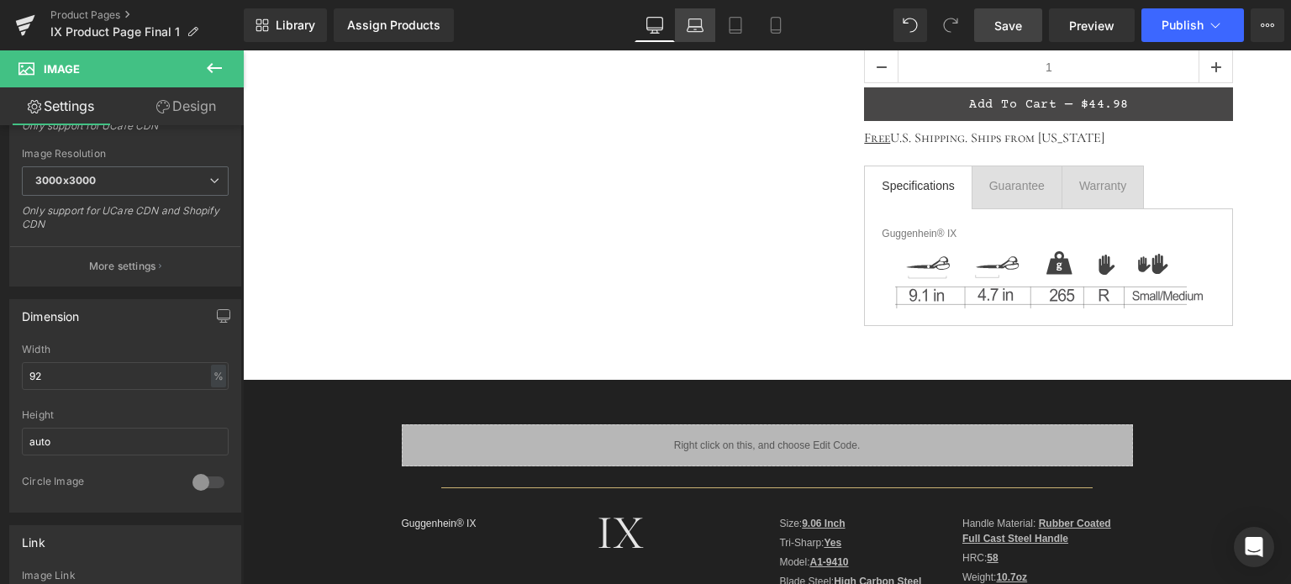
click at [697, 29] on icon at bounding box center [695, 29] width 3 height 0
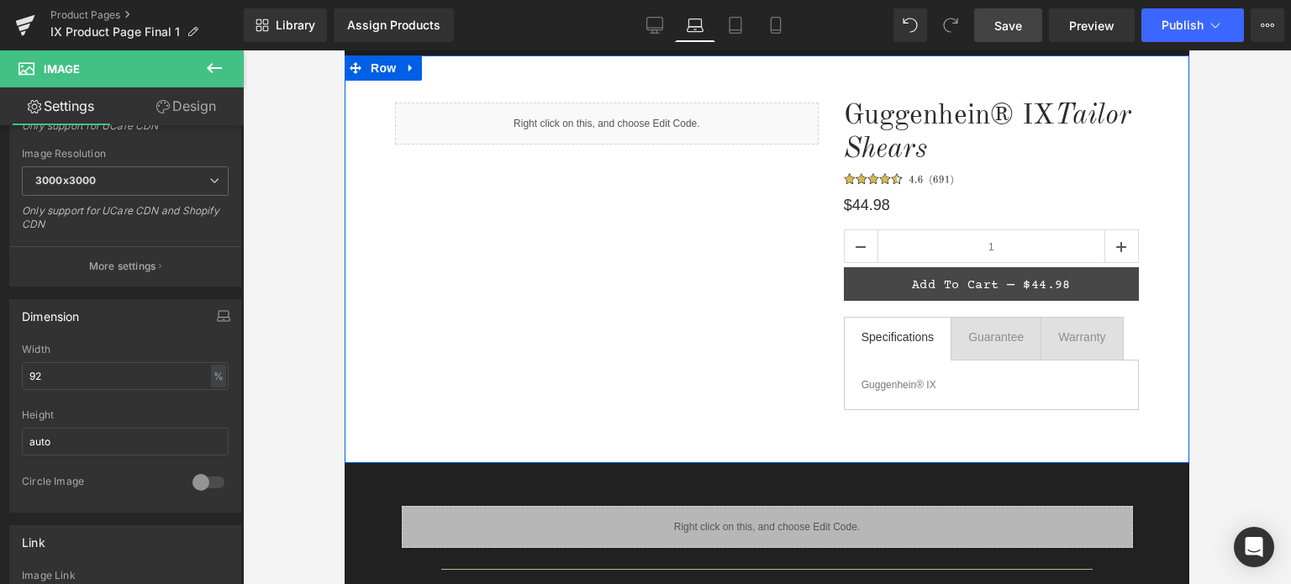
scroll to position [252, 0]
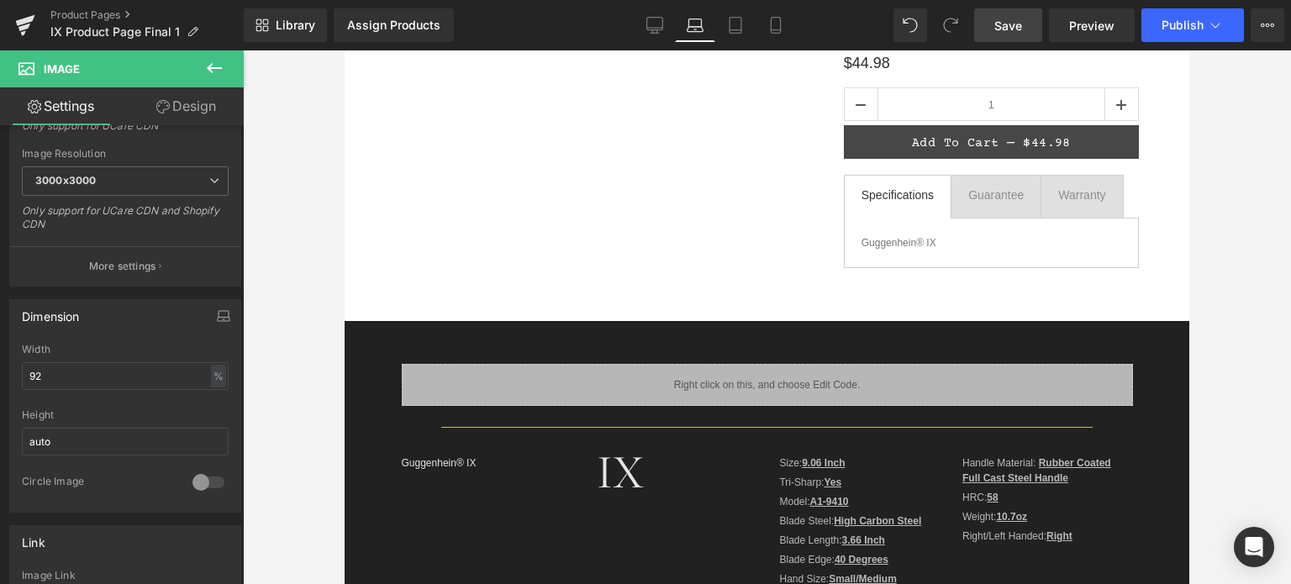
click at [218, 66] on icon at bounding box center [214, 68] width 20 height 20
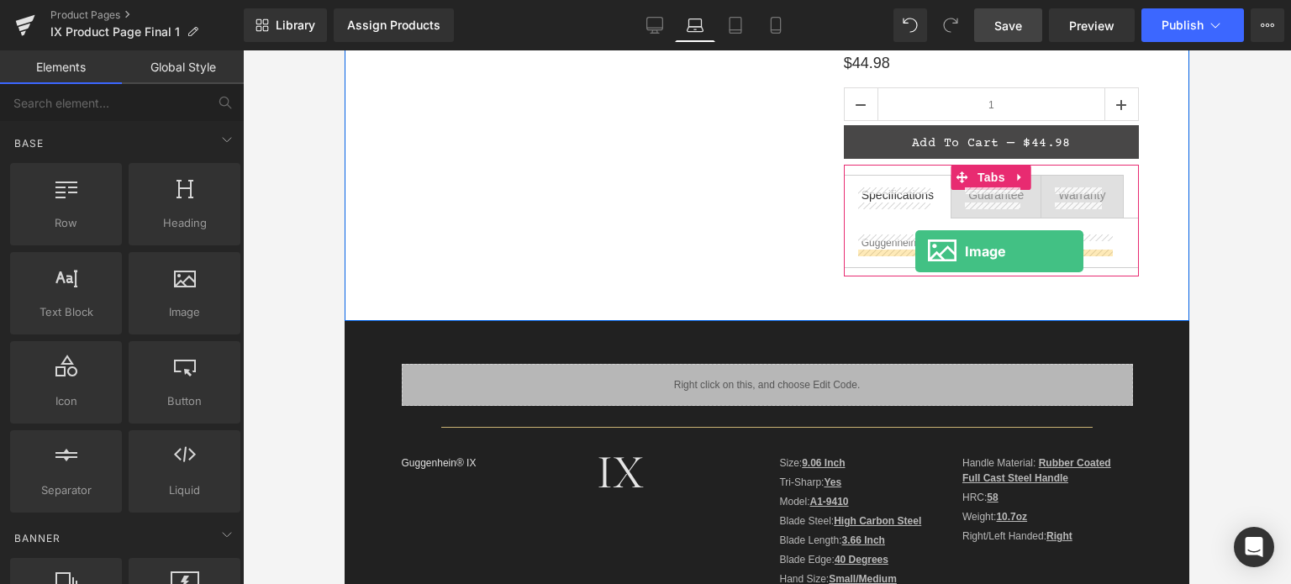
drag, startPoint x: 630, startPoint y: 335, endPoint x: 915, endPoint y: 251, distance: 297.0
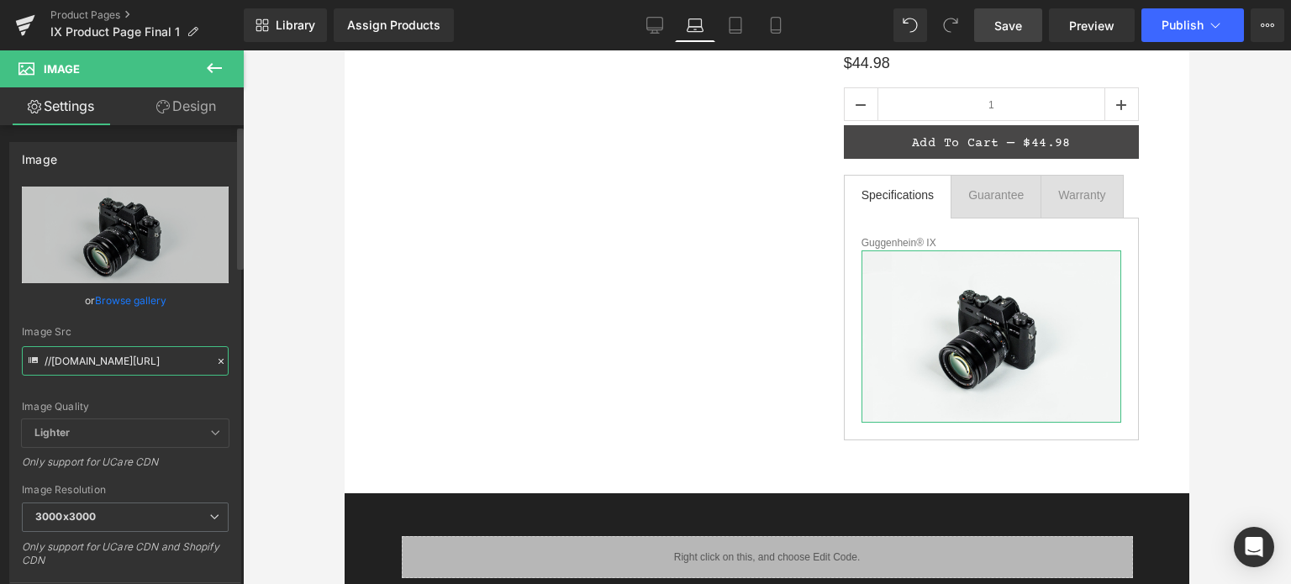
click at [111, 356] on input "//[DOMAIN_NAME][URL]" at bounding box center [125, 360] width 207 height 29
paste input "[URL][DOMAIN_NAME]"
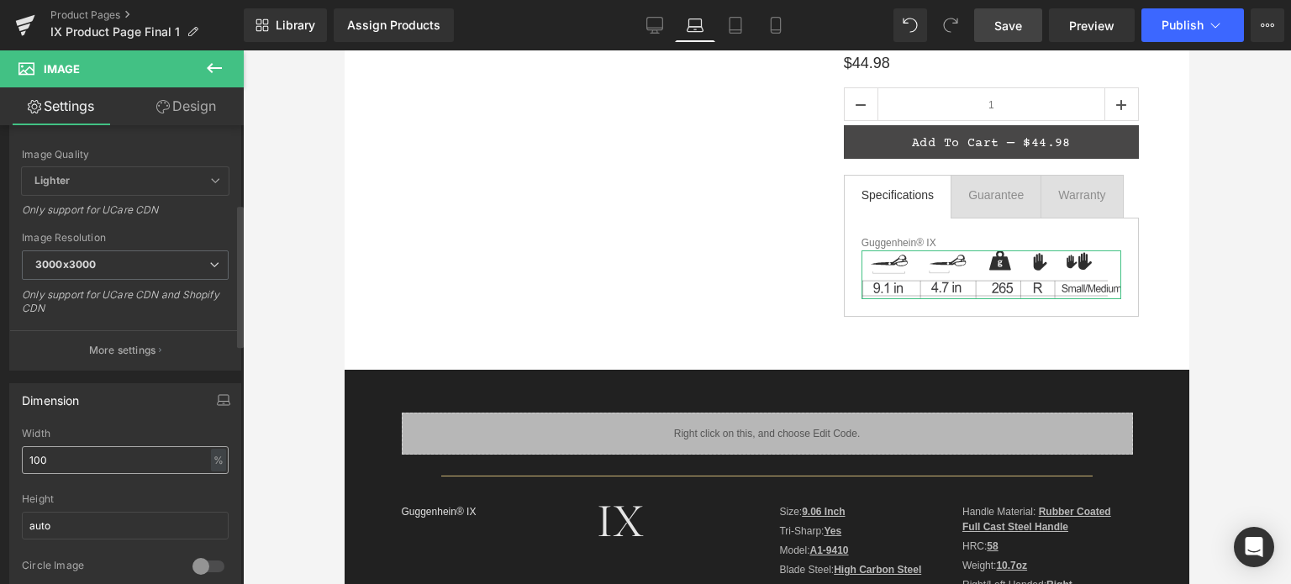
type input "[URL][DOMAIN_NAME]"
drag, startPoint x: 54, startPoint y: 456, endPoint x: 22, endPoint y: 458, distance: 32.0
click at [22, 458] on input "100" at bounding box center [125, 460] width 207 height 28
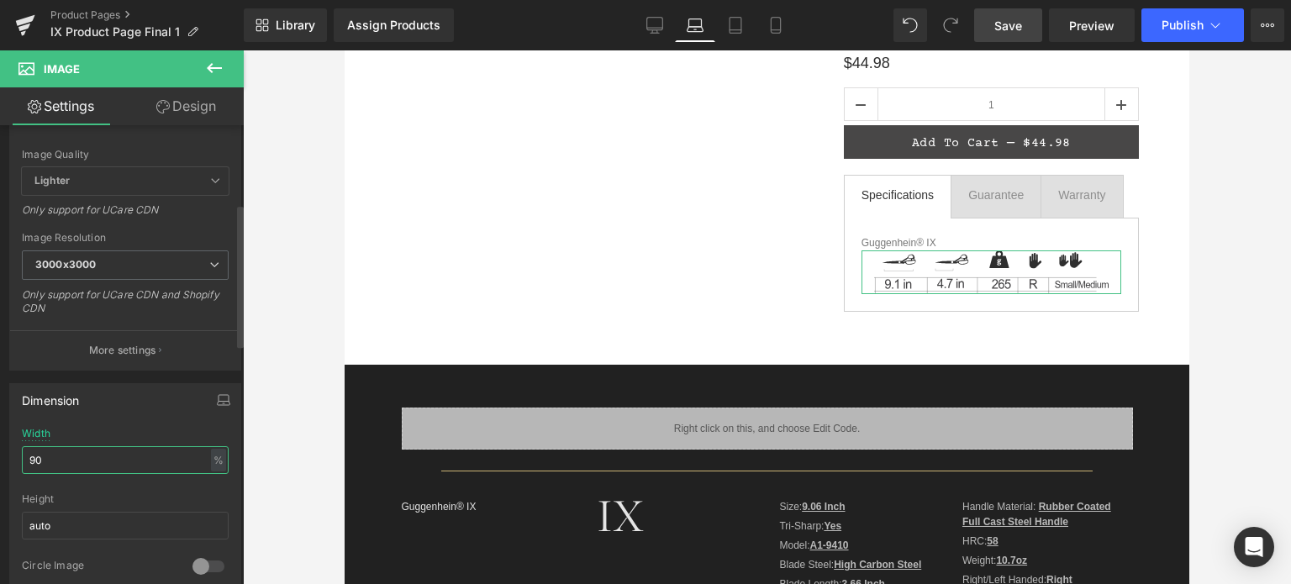
click at [42, 456] on input "90" at bounding box center [125, 460] width 207 height 28
type input "92"
click at [194, 103] on link "Design" at bounding box center [186, 106] width 122 height 38
click at [0, 0] on div "Spacing" at bounding box center [0, 0] width 0 height 0
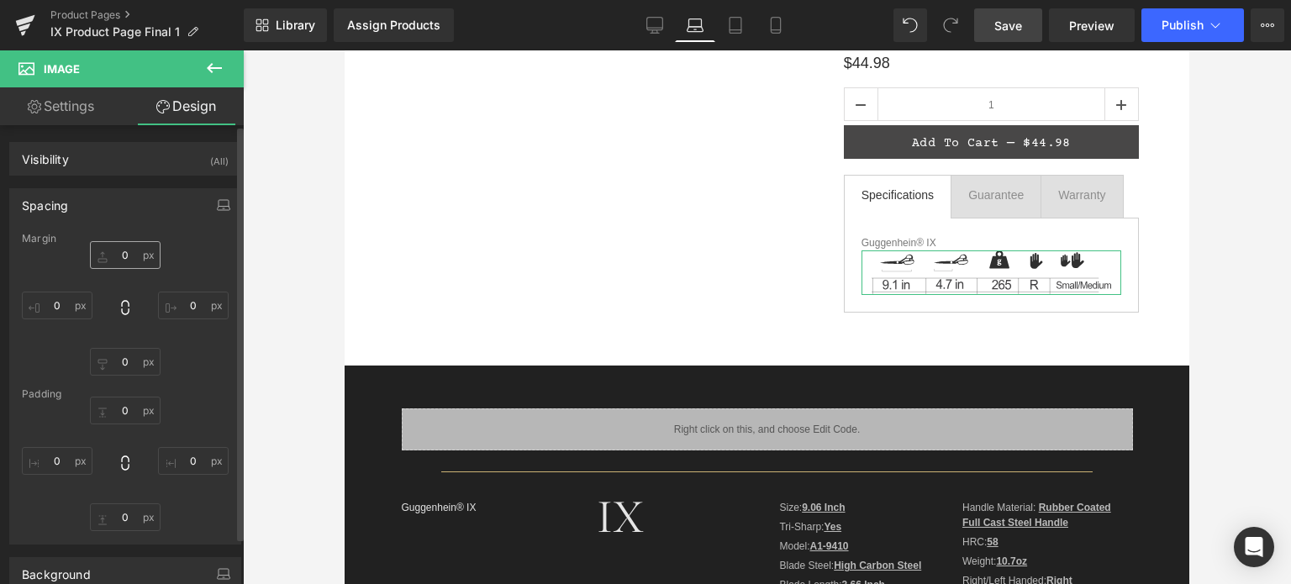
type input "0"
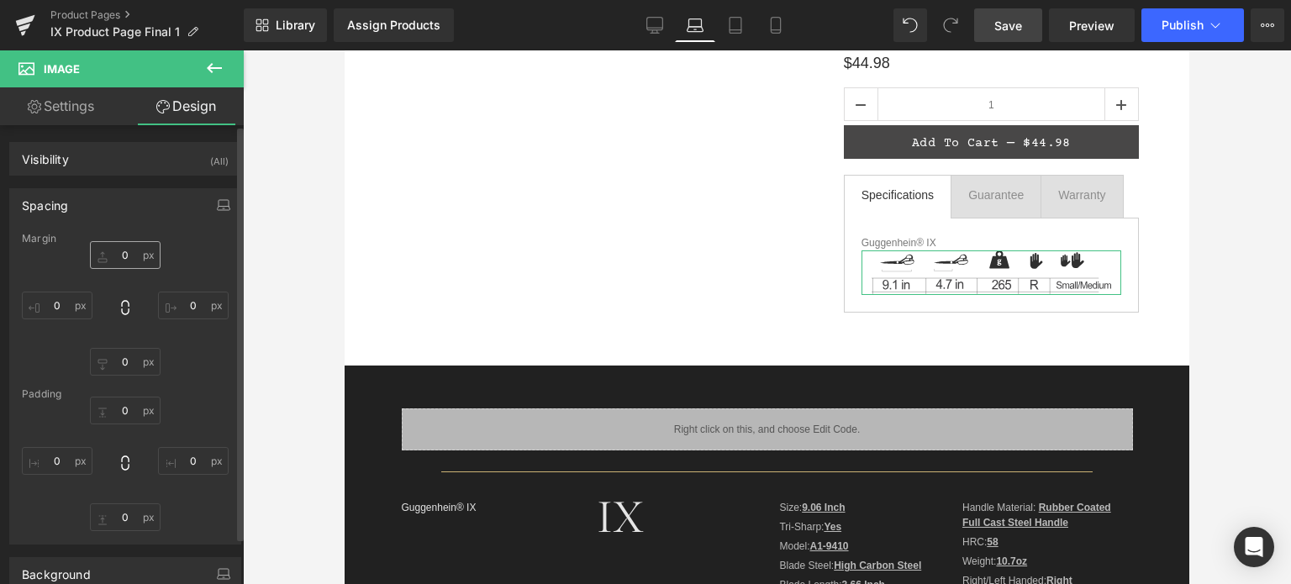
type input "0"
click at [128, 261] on input "0" at bounding box center [125, 255] width 71 height 28
type input "12"
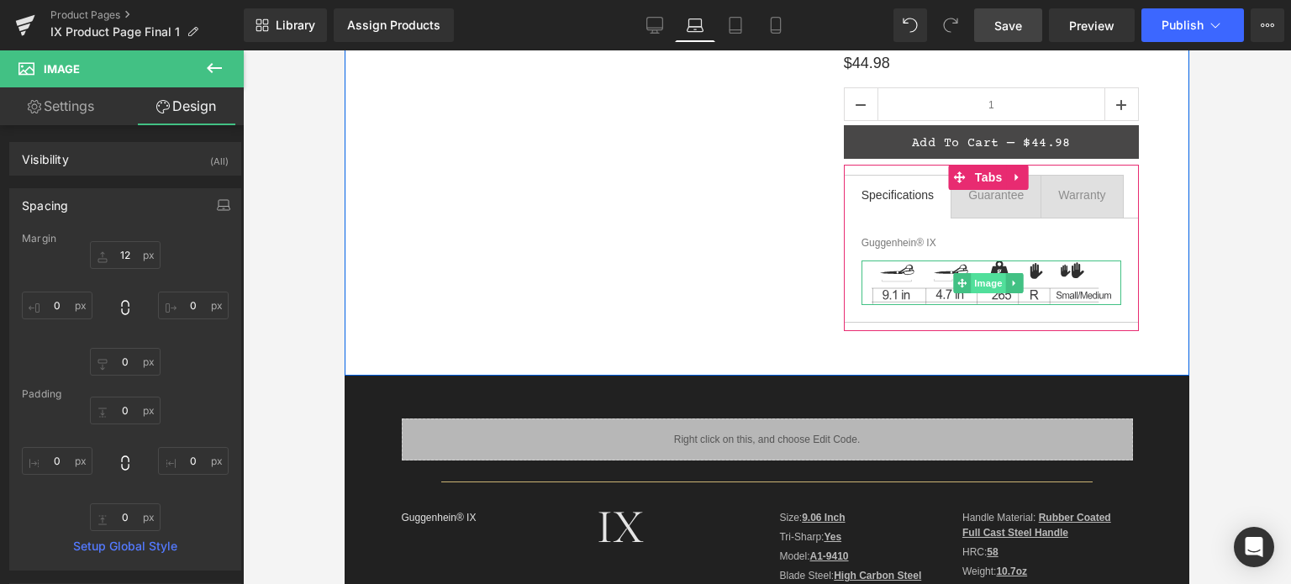
click at [983, 284] on span "Image" at bounding box center [988, 283] width 35 height 20
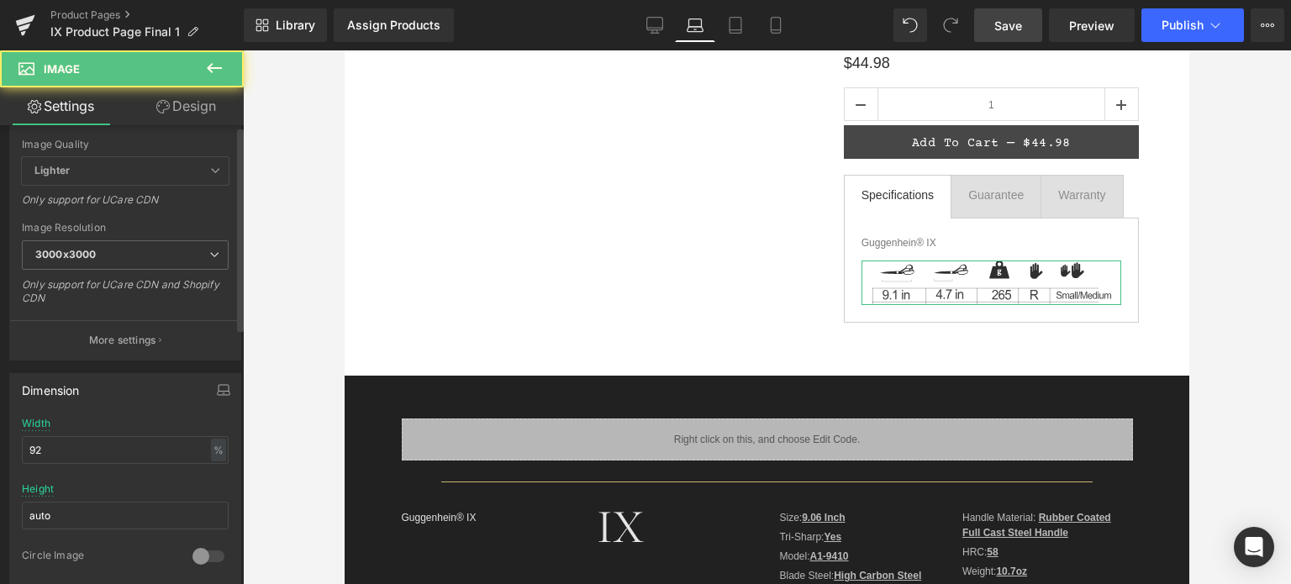
scroll to position [336, 0]
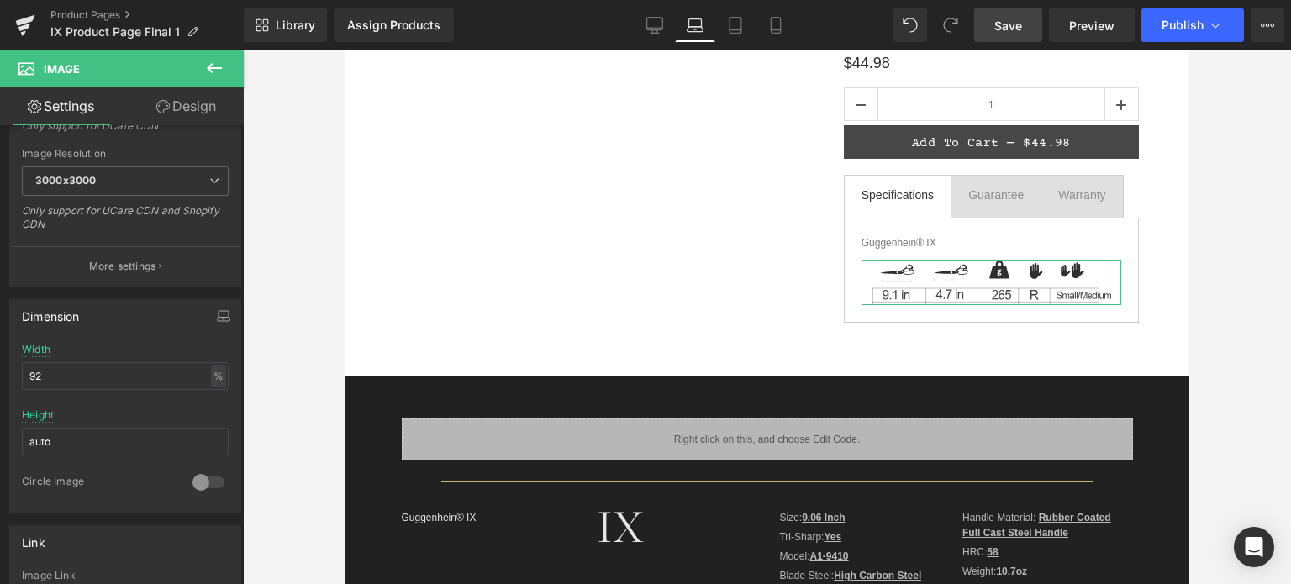
click at [197, 113] on link "Design" at bounding box center [186, 106] width 122 height 38
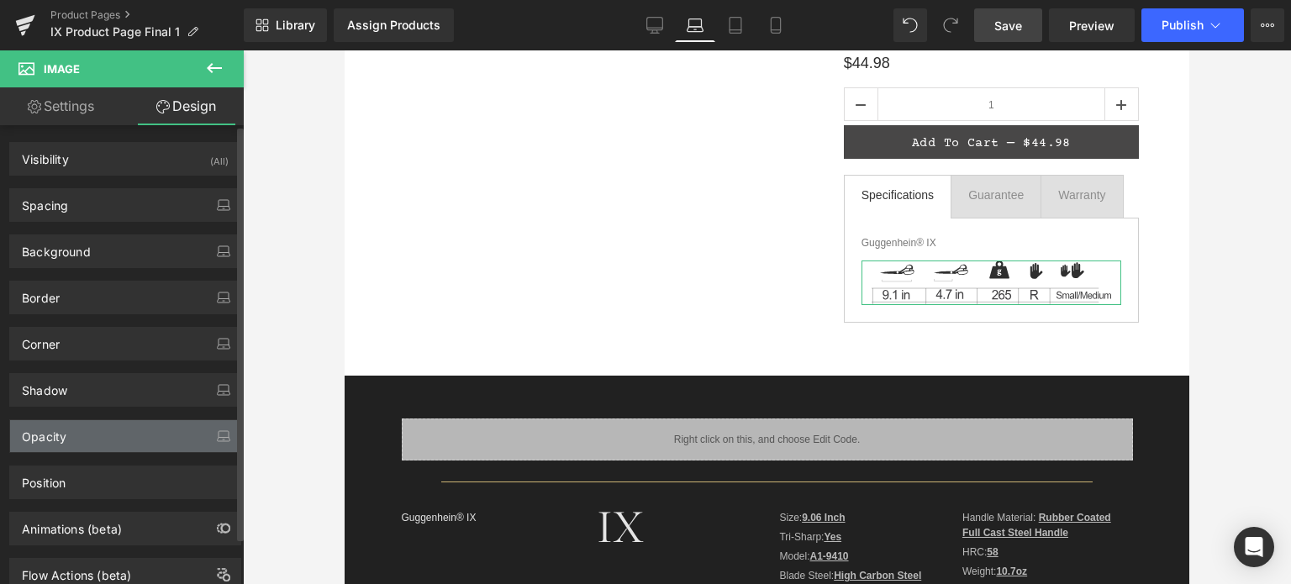
click at [118, 435] on div "Opacity" at bounding box center [125, 436] width 230 height 32
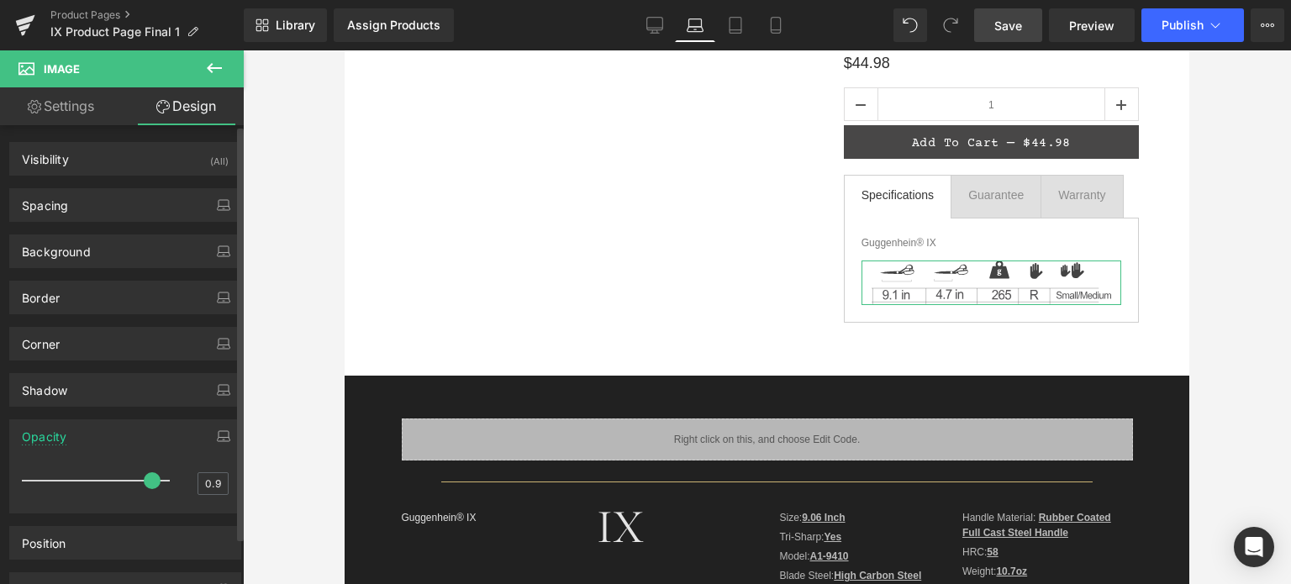
drag, startPoint x: 162, startPoint y: 480, endPoint x: 151, endPoint y: 481, distance: 11.0
click at [151, 481] on span at bounding box center [152, 480] width 17 height 17
click at [731, 28] on icon at bounding box center [735, 25] width 17 height 17
type input "1"
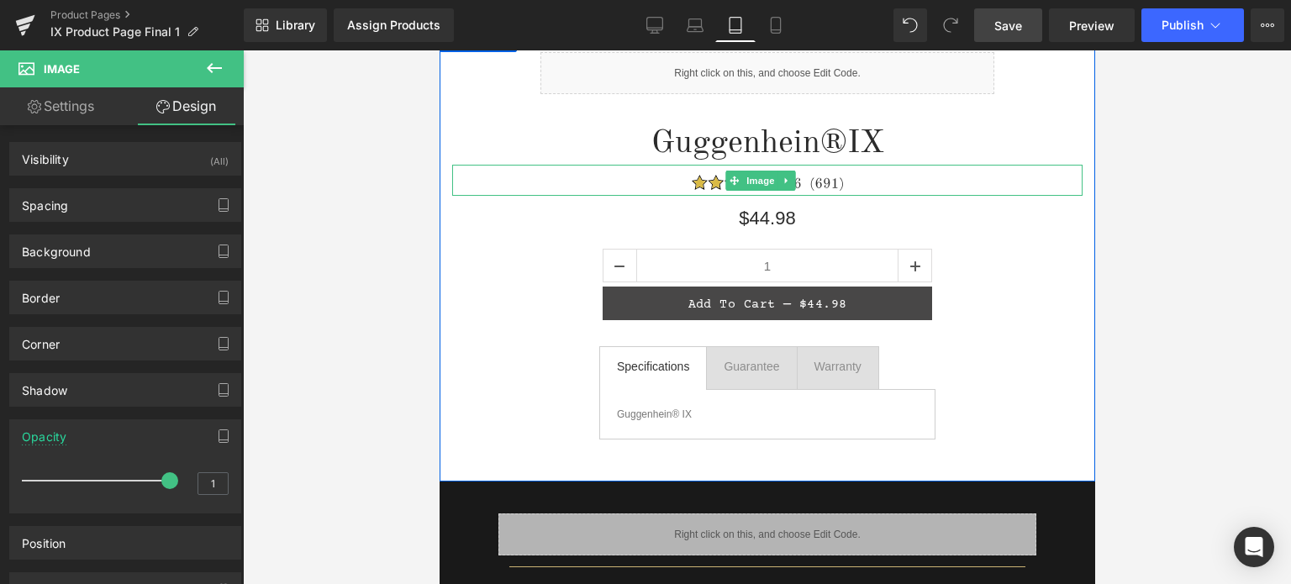
scroll to position [168, 0]
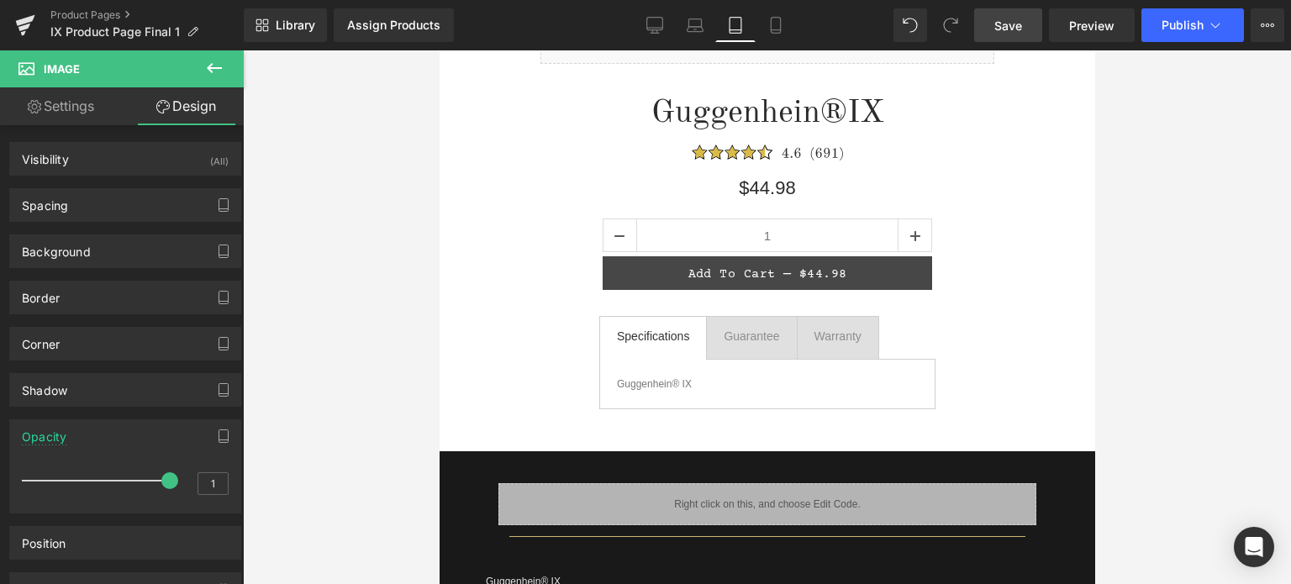
click at [212, 62] on icon at bounding box center [214, 68] width 20 height 20
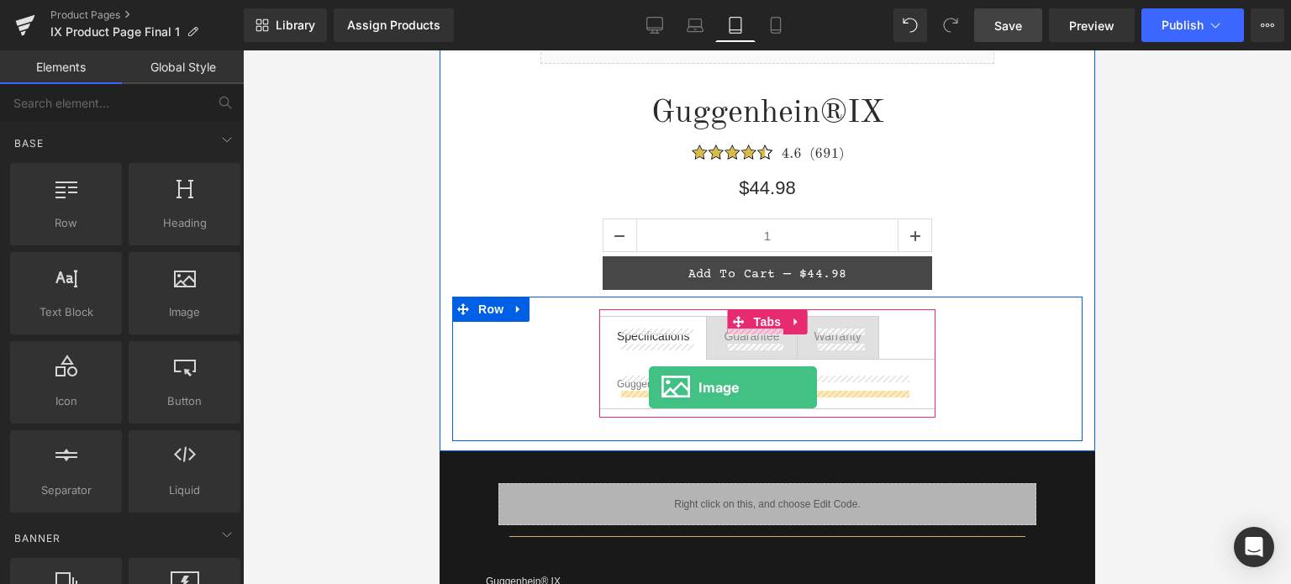
drag, startPoint x: 632, startPoint y: 341, endPoint x: 648, endPoint y: 387, distance: 48.9
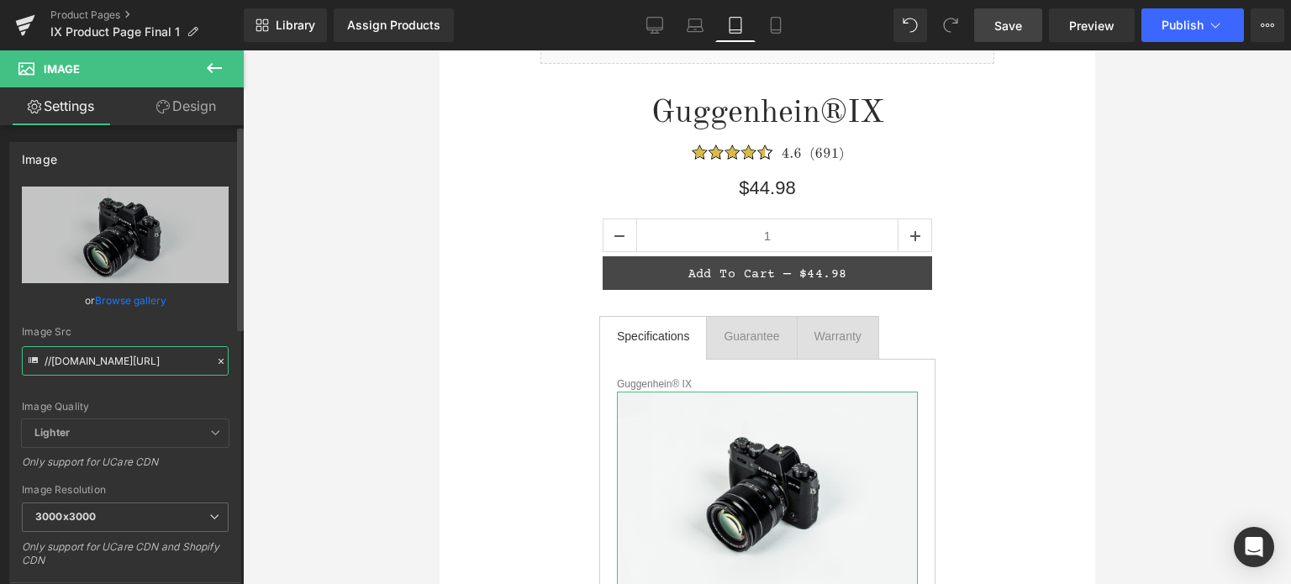
click at [121, 361] on input "//[DOMAIN_NAME][URL]" at bounding box center [125, 360] width 207 height 29
paste input "[URL][DOMAIN_NAME]"
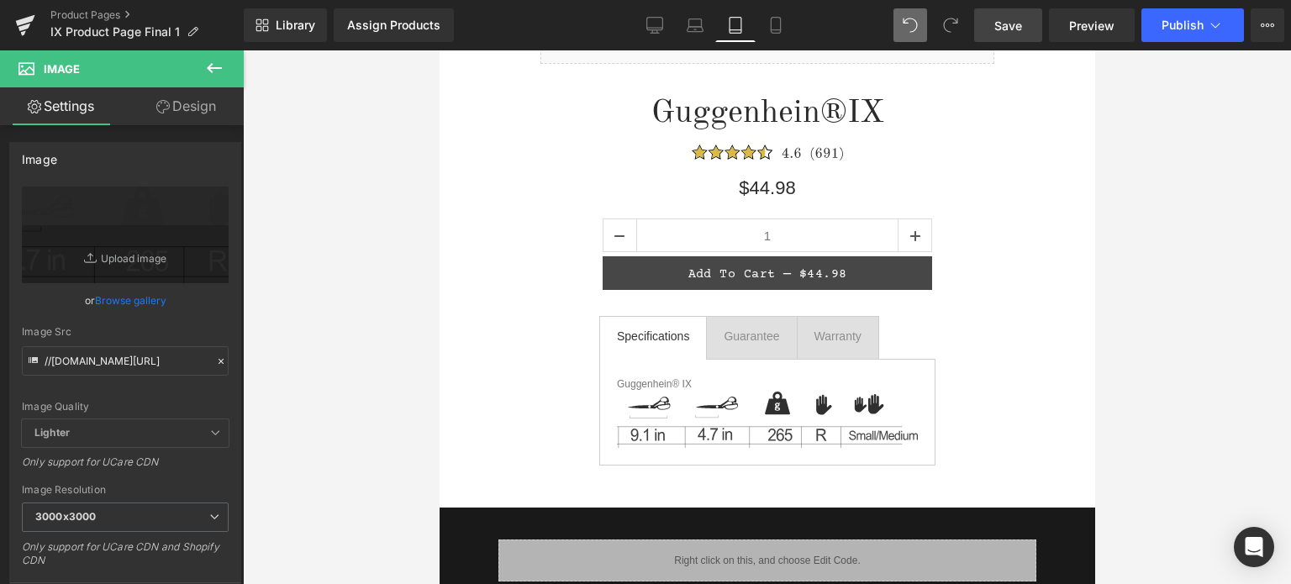
scroll to position [0, 0]
type input "//[DOMAIN_NAME][URL]"
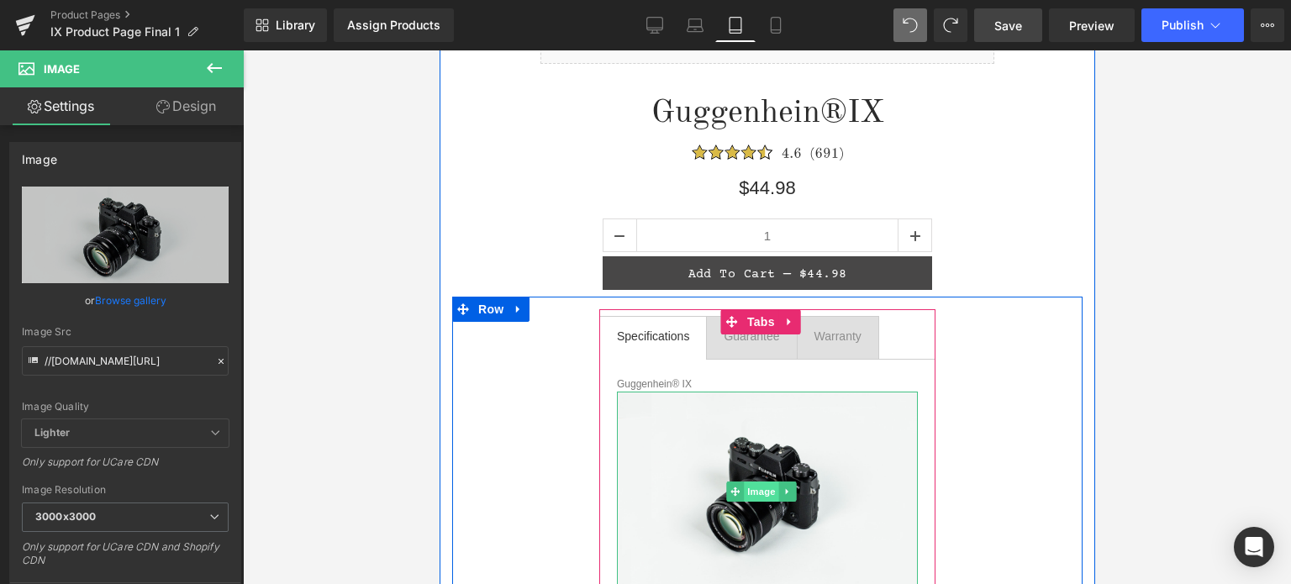
click at [757, 492] on span "Image" at bounding box center [760, 492] width 35 height 20
click at [784, 488] on icon at bounding box center [785, 491] width 3 height 6
click at [794, 491] on icon at bounding box center [795, 491] width 9 height 9
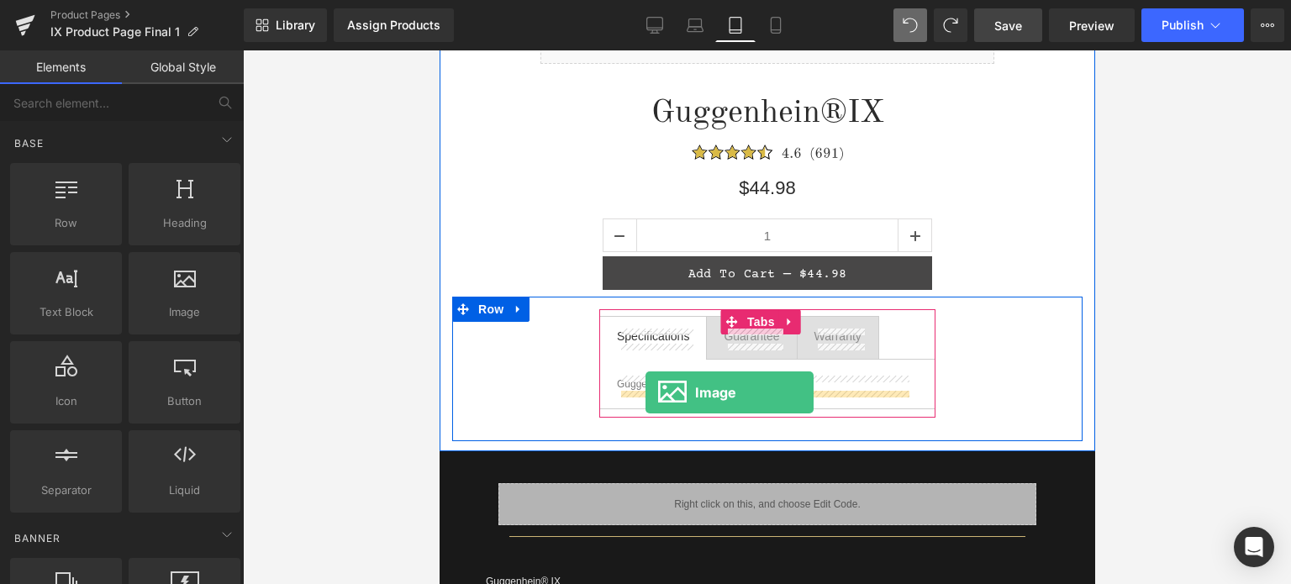
drag, startPoint x: 642, startPoint y: 339, endPoint x: 645, endPoint y: 392, distance: 53.8
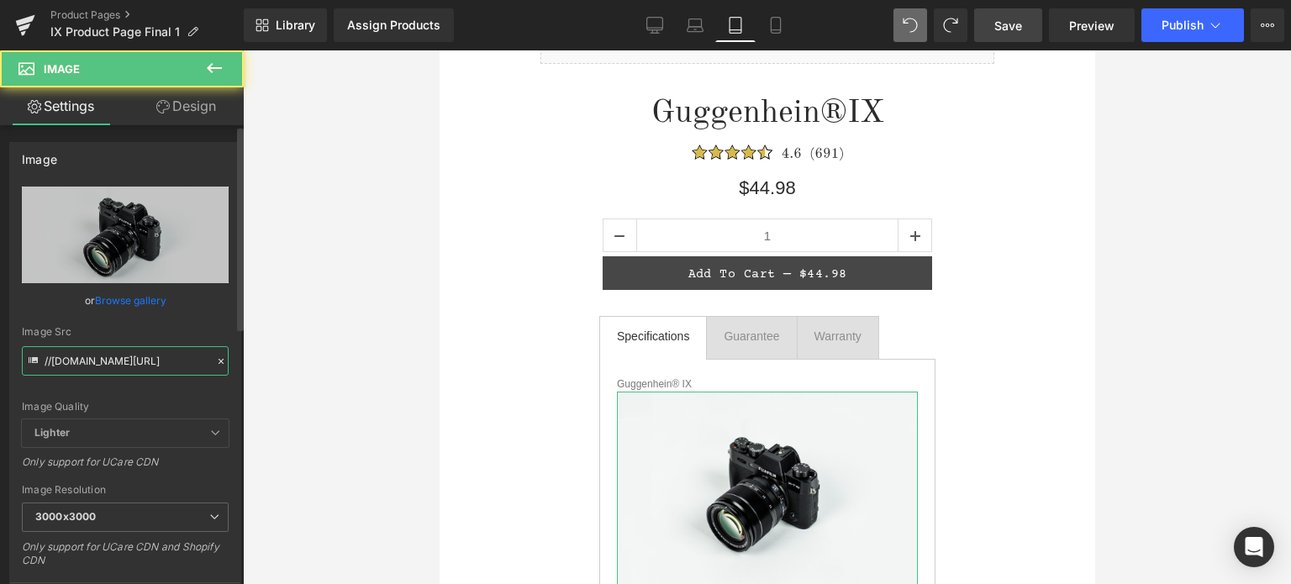
click at [108, 361] on input "//[DOMAIN_NAME][URL]" at bounding box center [125, 360] width 207 height 29
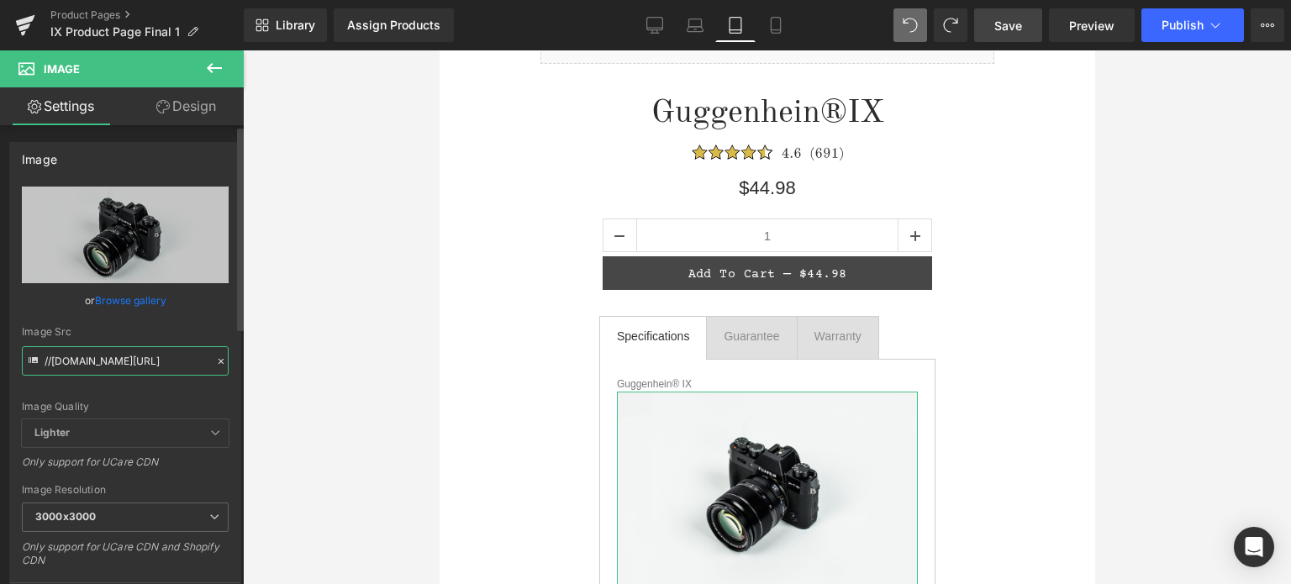
paste input "[URL][DOMAIN_NAME]"
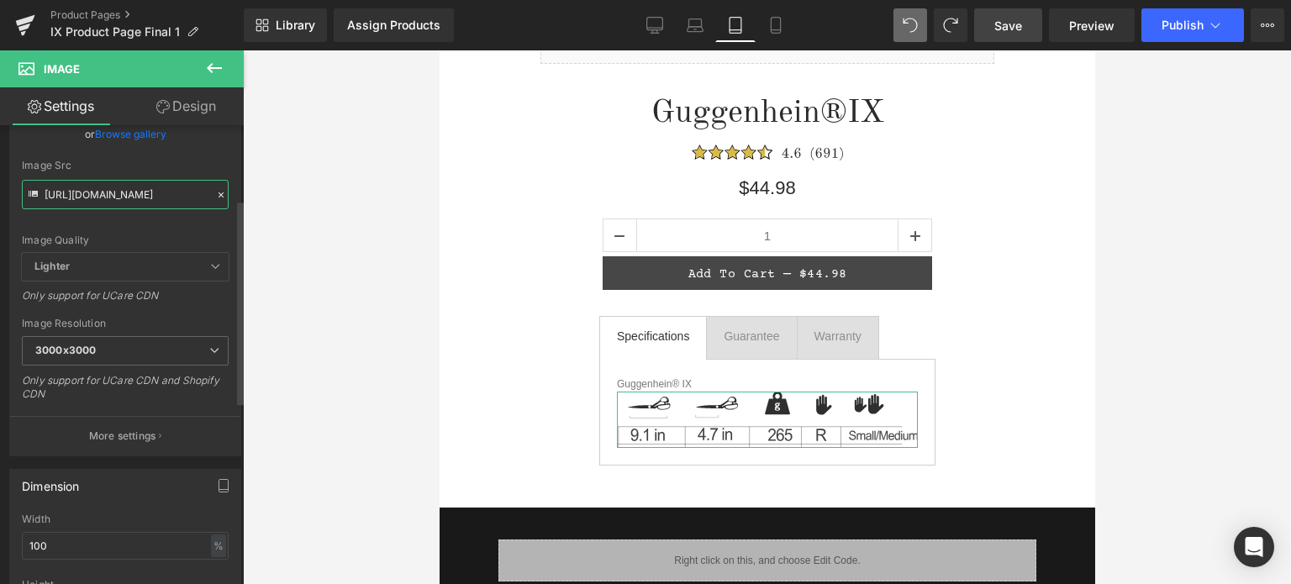
scroll to position [336, 0]
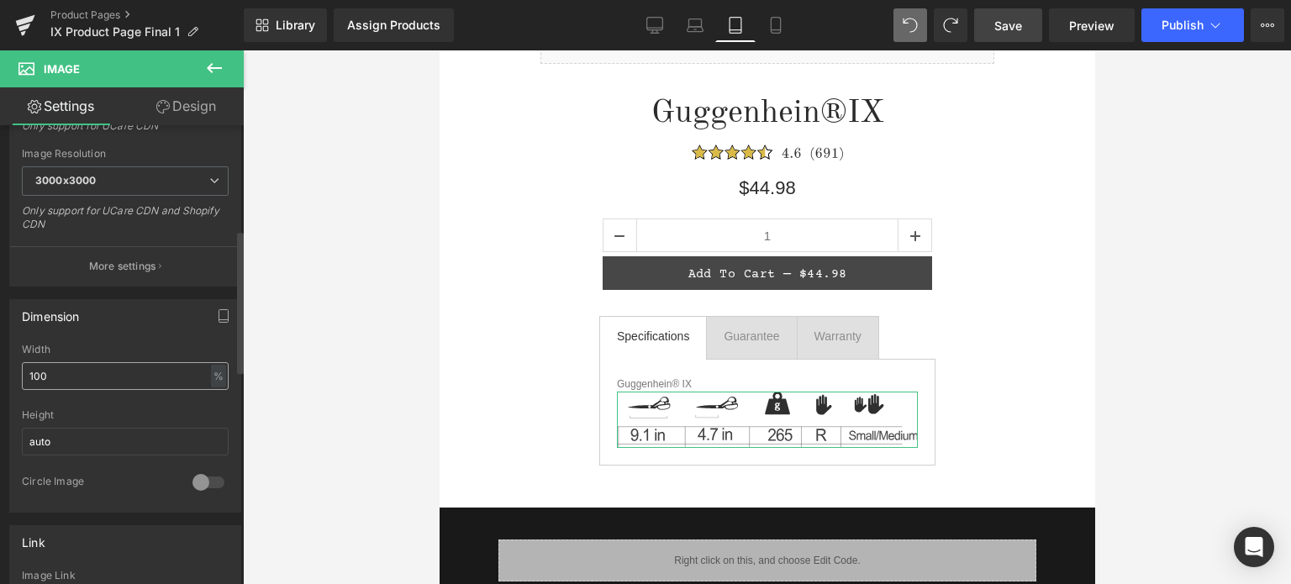
type input "[URL][DOMAIN_NAME]"
drag, startPoint x: 61, startPoint y: 376, endPoint x: 17, endPoint y: 379, distance: 43.8
click at [17, 379] on div "100% Width 100 % % px auto Height auto 0 Circle Image" at bounding box center [125, 428] width 230 height 168
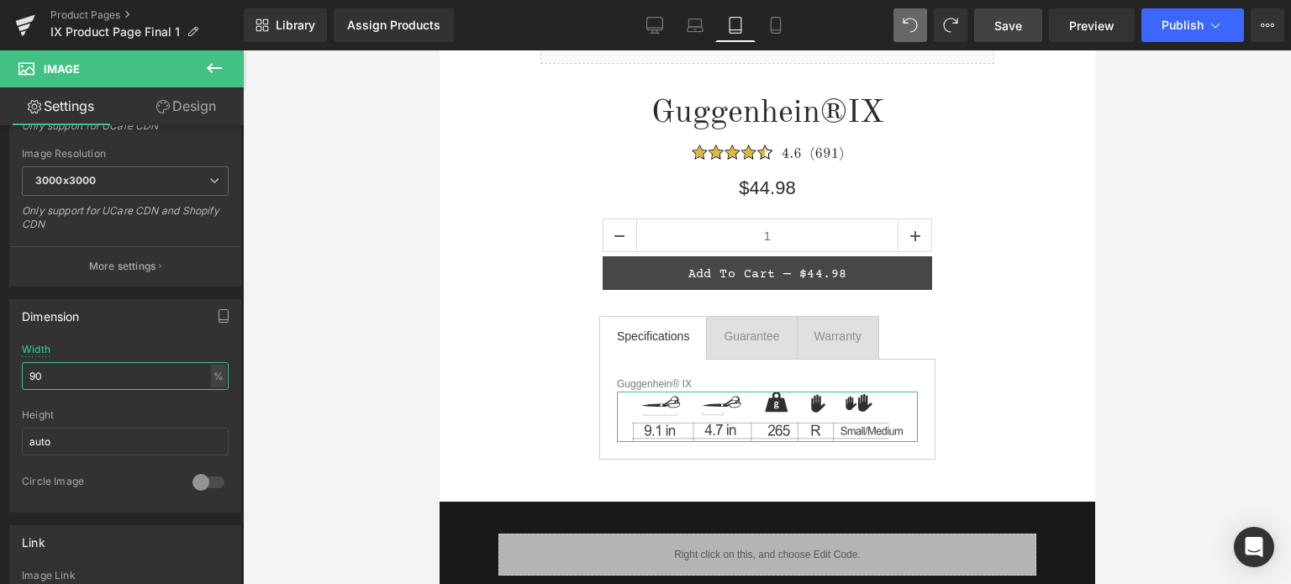
type input "90"
click at [193, 109] on link "Design" at bounding box center [186, 106] width 122 height 38
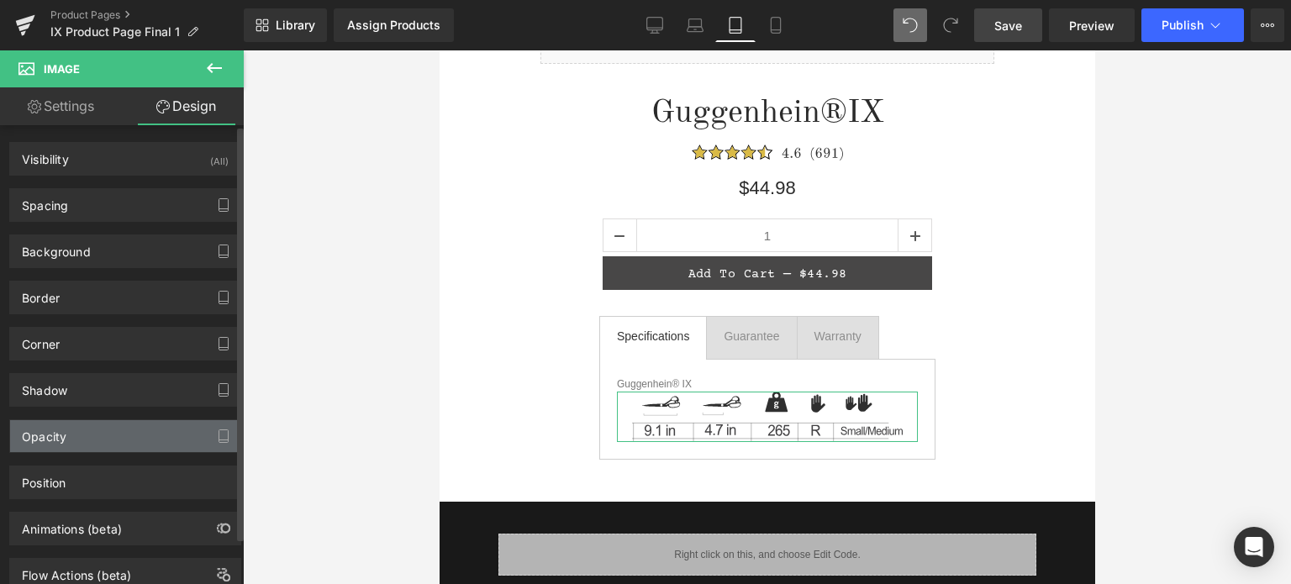
type input "0"
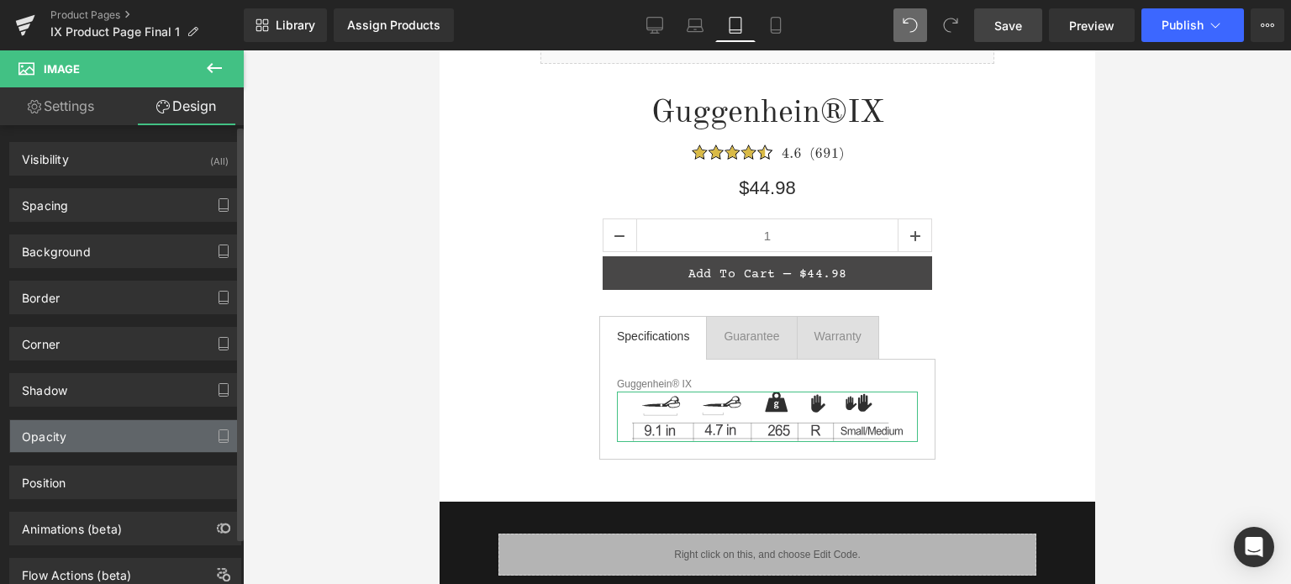
type input "0"
click at [113, 435] on div "Opacity" at bounding box center [125, 436] width 230 height 32
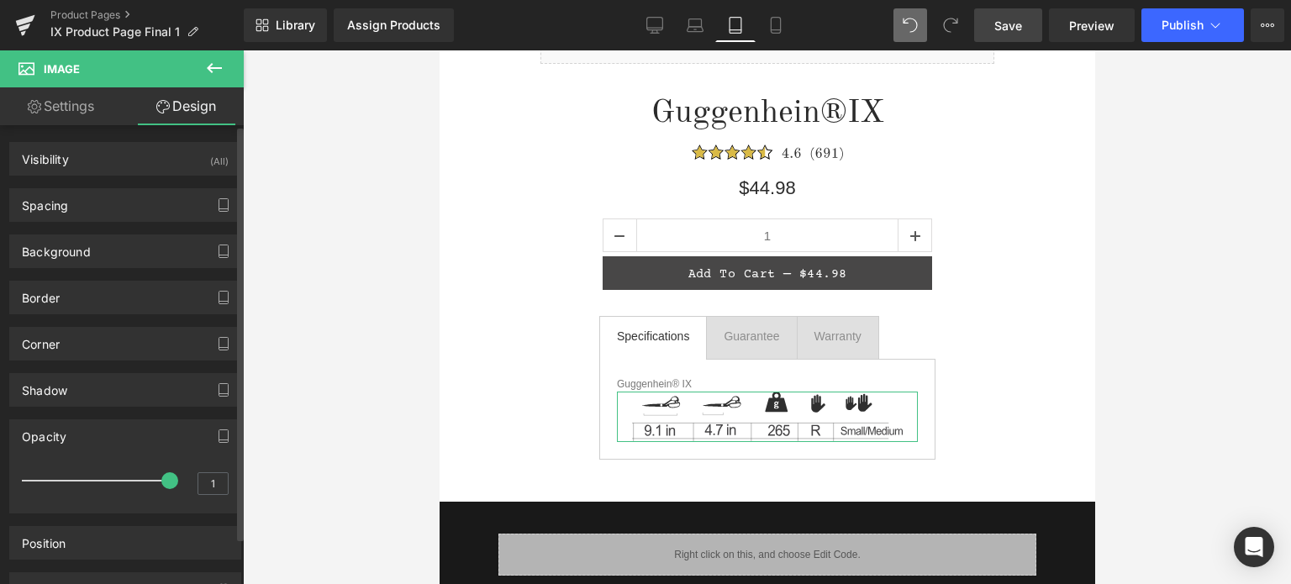
type input "0.9"
drag, startPoint x: 163, startPoint y: 482, endPoint x: 153, endPoint y: 482, distance: 10.1
click at [153, 482] on span at bounding box center [152, 480] width 17 height 17
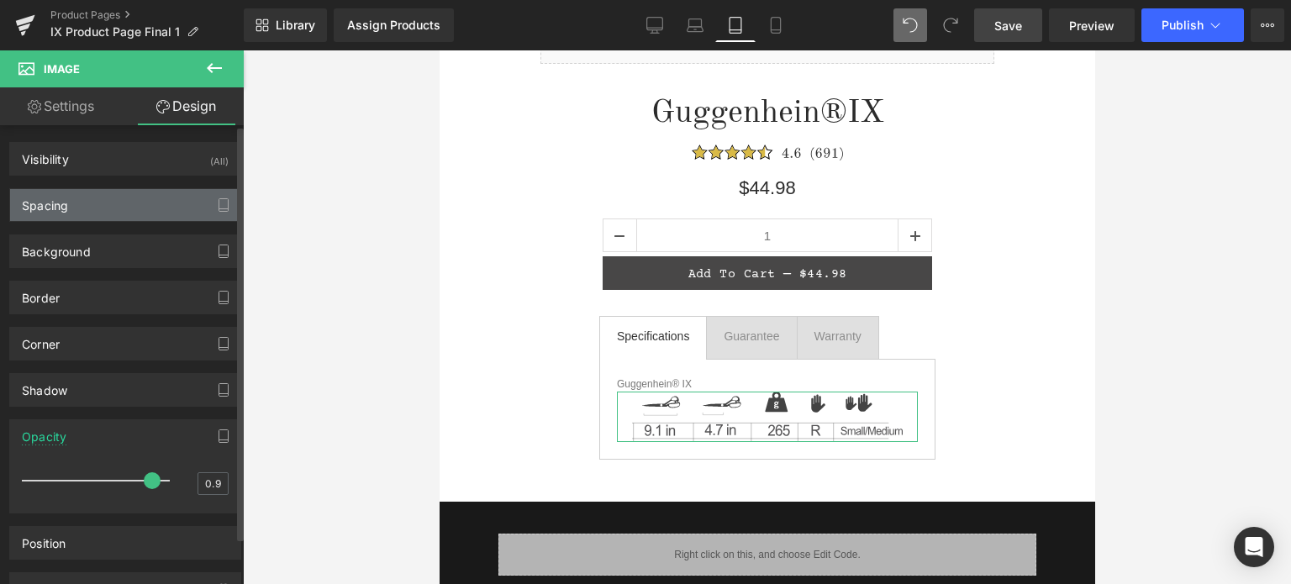
click at [82, 203] on div "Spacing" at bounding box center [125, 205] width 230 height 32
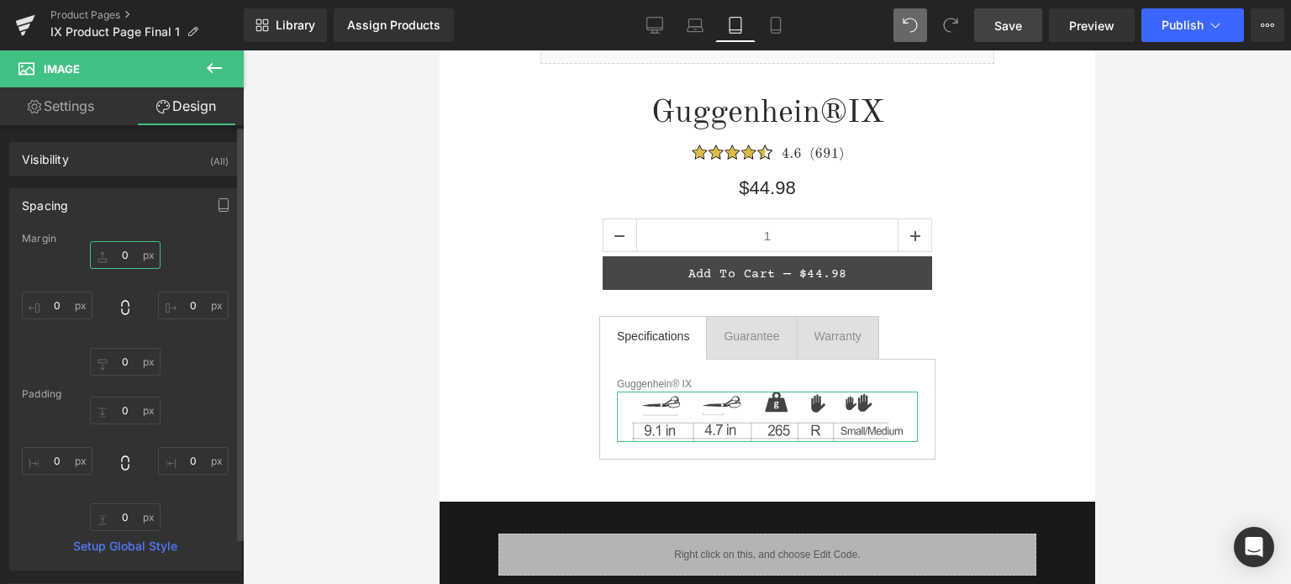
click at [130, 257] on input "0" at bounding box center [125, 255] width 71 height 28
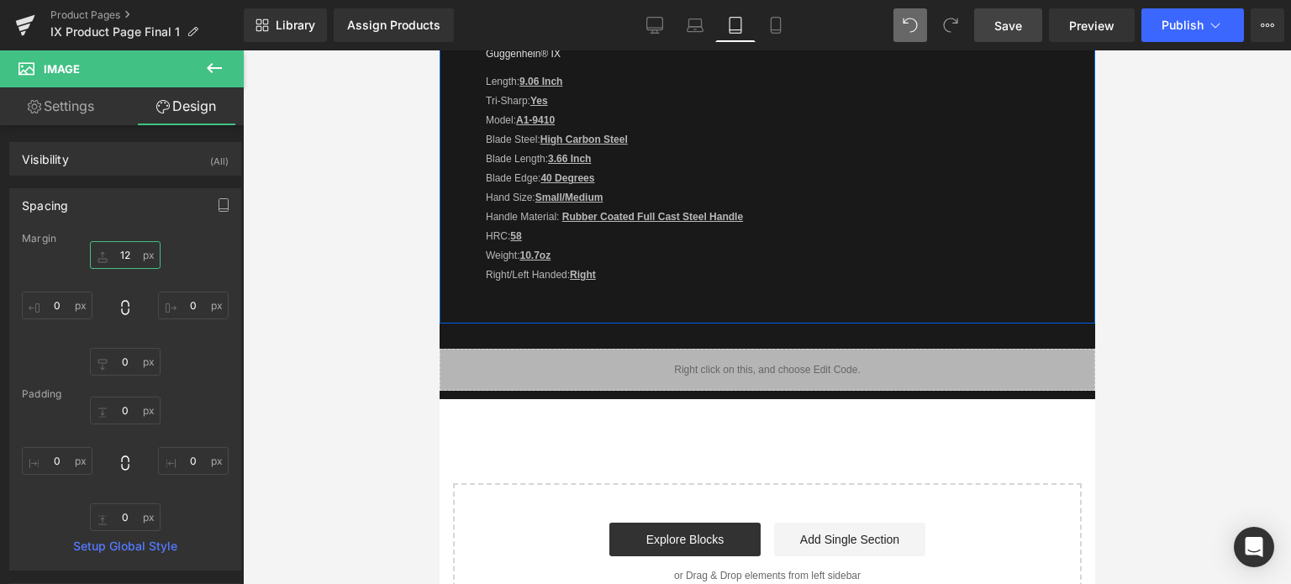
scroll to position [252, 0]
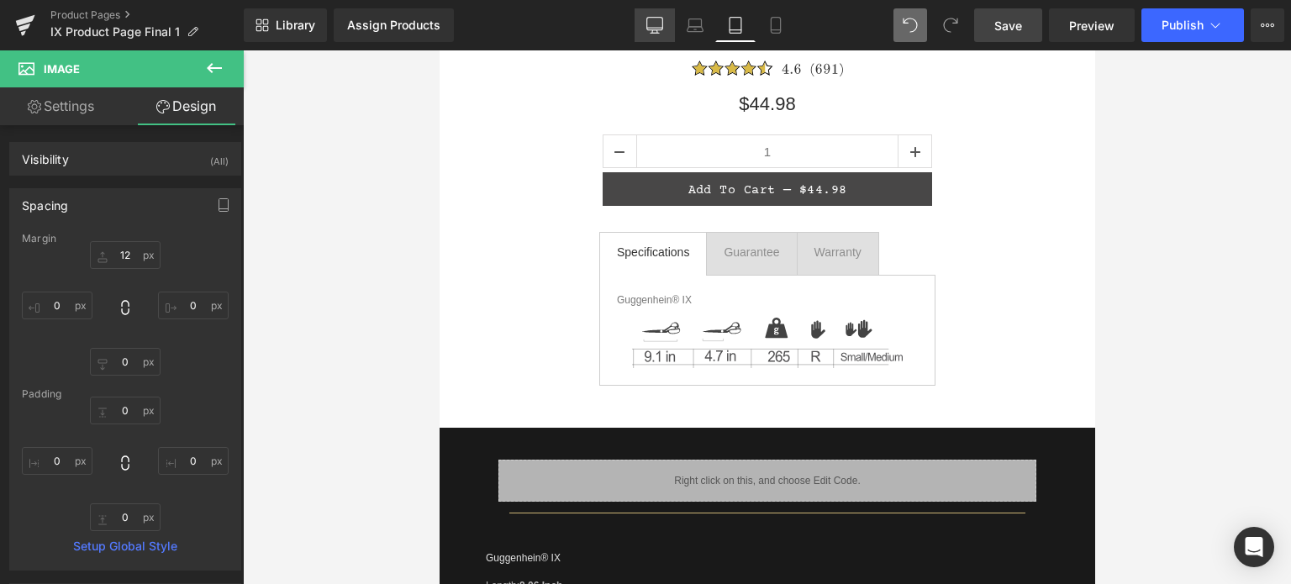
click at [649, 31] on icon at bounding box center [654, 25] width 17 height 17
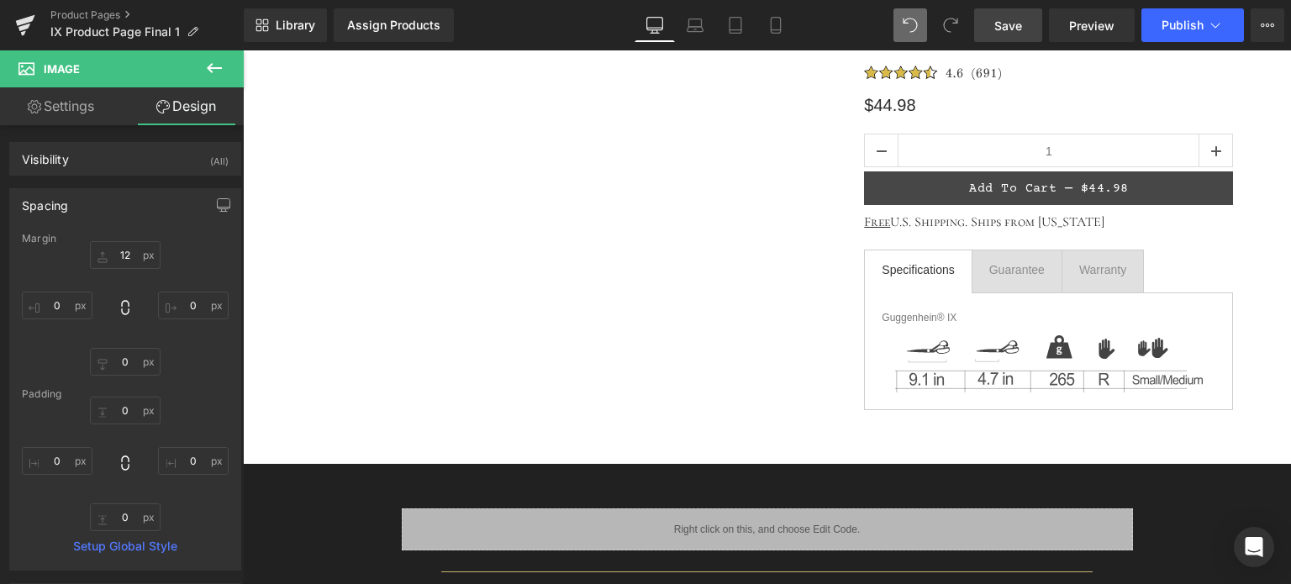
type input "0"
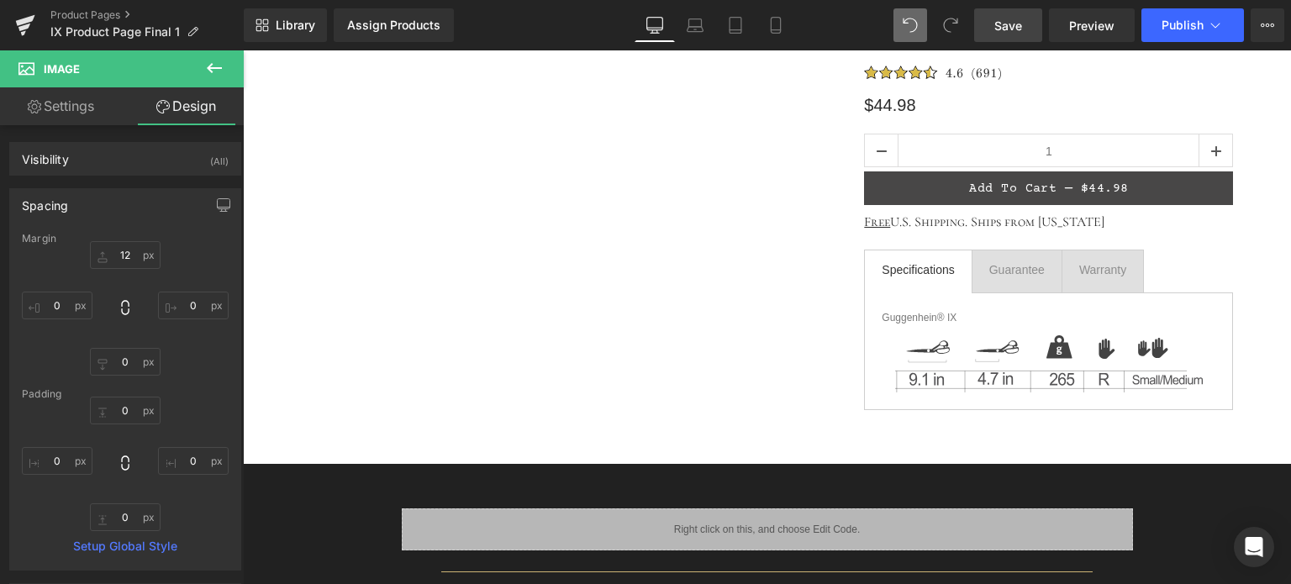
type input "0"
type input "1"
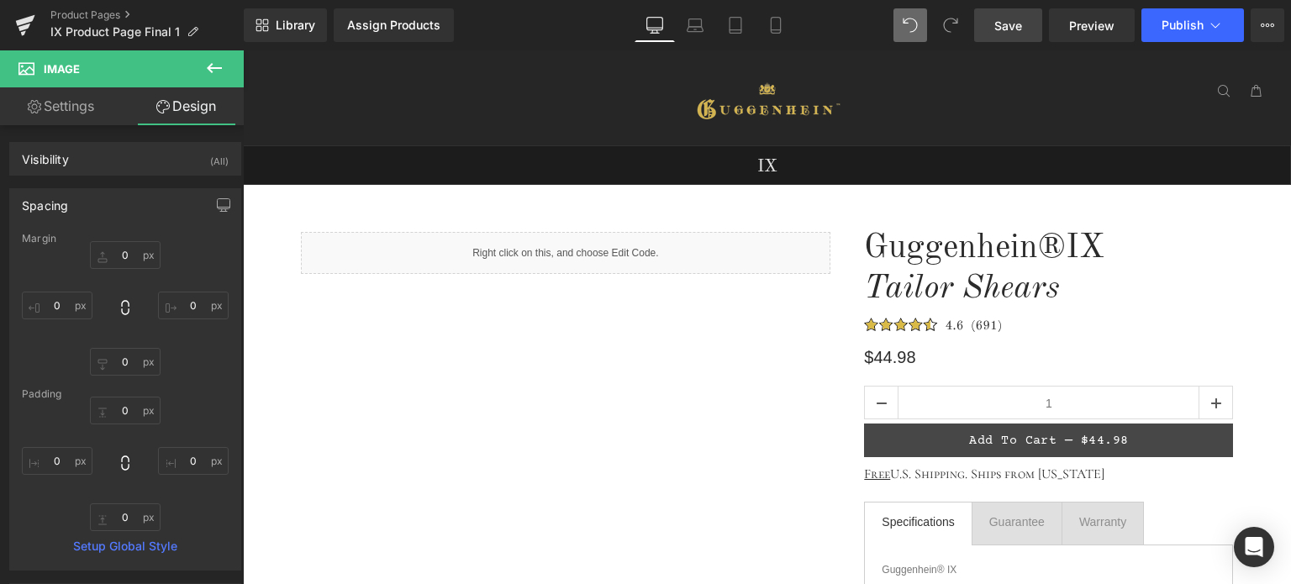
click at [1017, 20] on span "Save" at bounding box center [1008, 26] width 28 height 18
